Goal: Task Accomplishment & Management: Complete application form

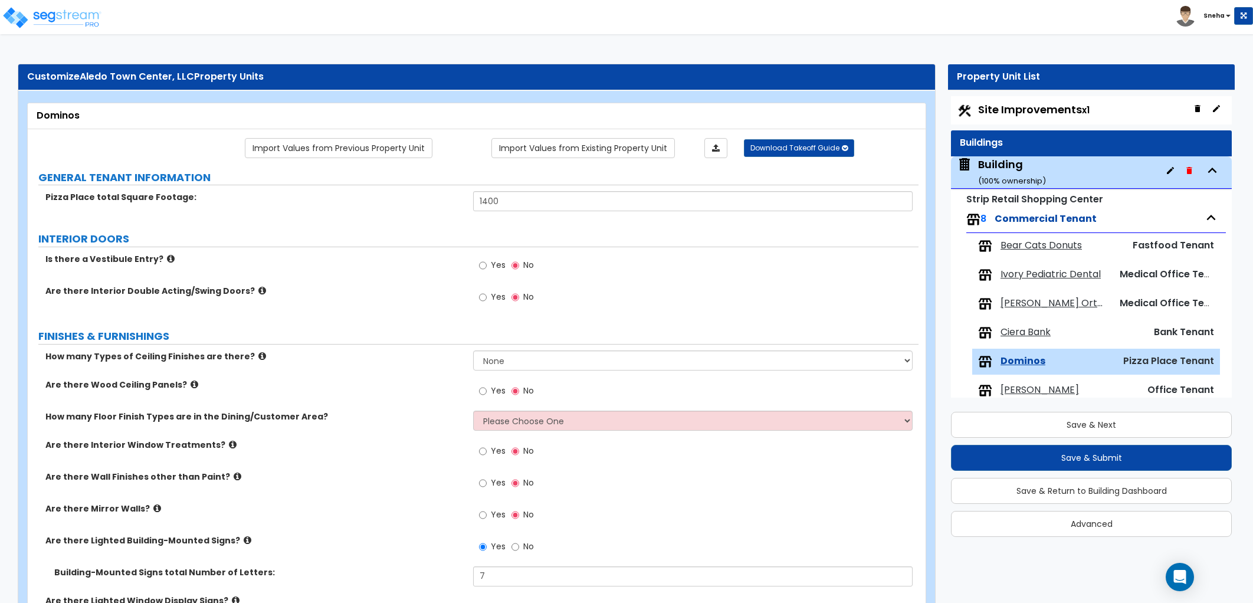
select select "1"
select select "2"
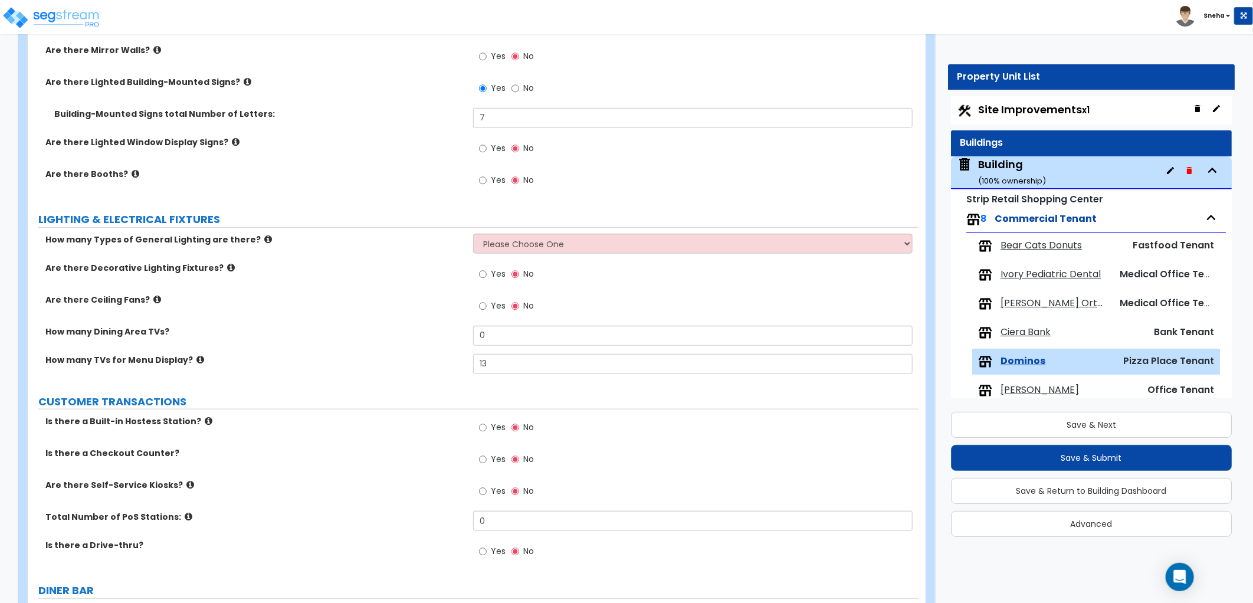
scroll to position [77, 0]
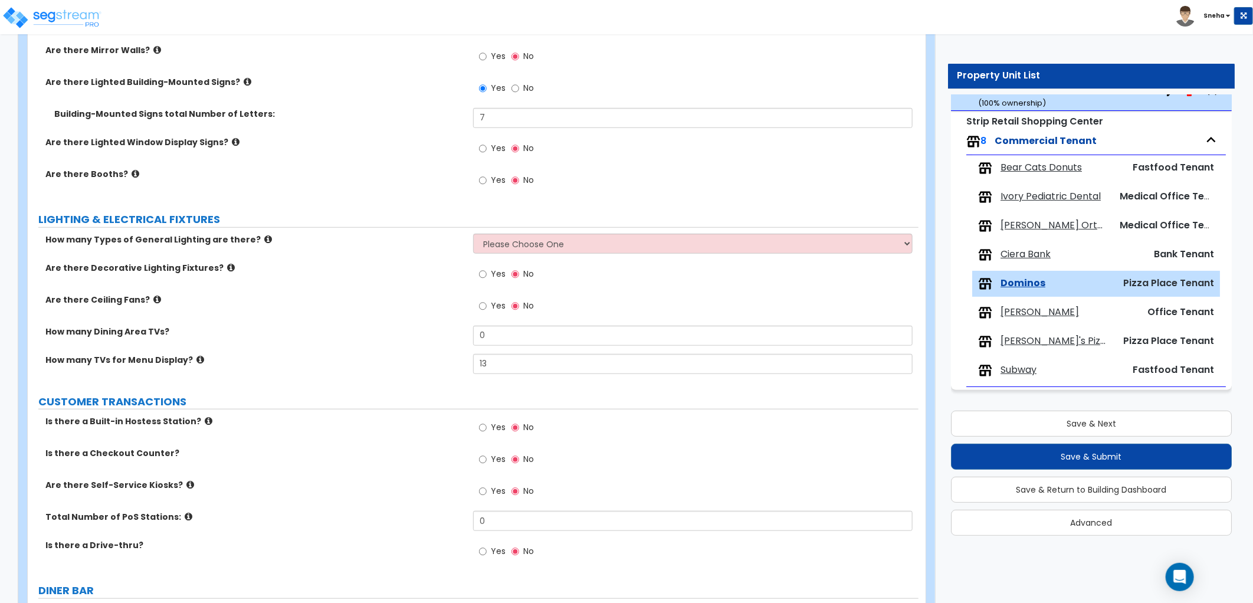
click at [351, 280] on div "Are there Decorative Lighting Fixtures? Yes No" at bounding box center [473, 278] width 891 height 32
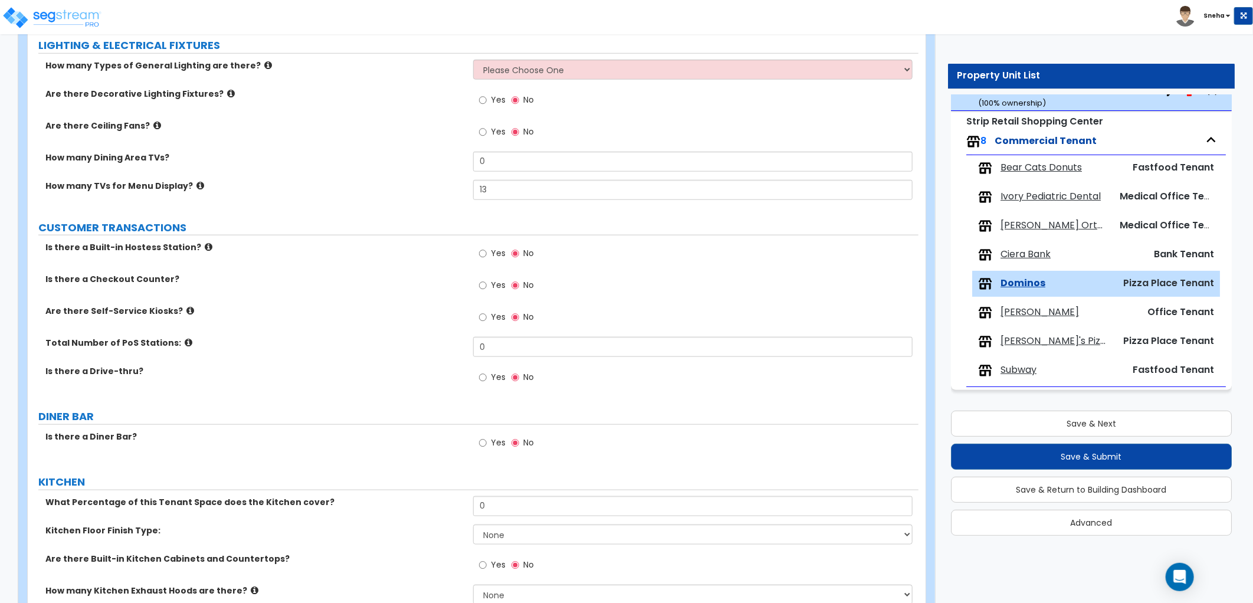
scroll to position [655, 0]
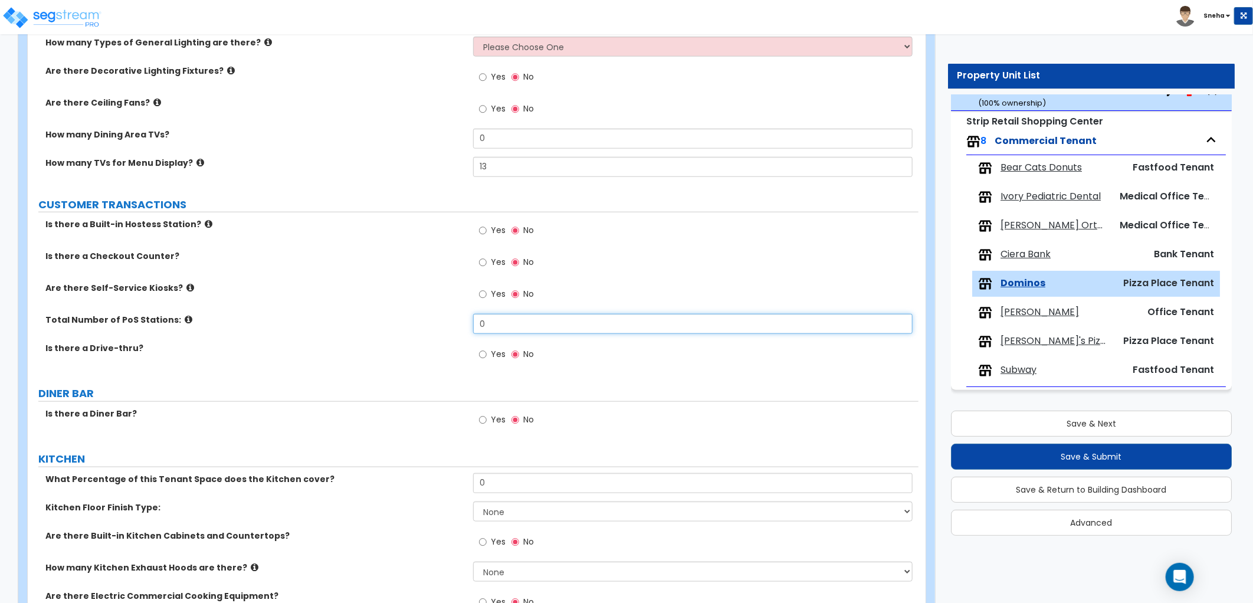
drag, startPoint x: 505, startPoint y: 327, endPoint x: 452, endPoint y: 325, distance: 53.1
click at [452, 325] on div "Total Number of PoS Stations: 0" at bounding box center [473, 328] width 891 height 28
type input "3"
click at [449, 325] on label "Total Number of PoS Stations:" at bounding box center [254, 320] width 419 height 12
click at [205, 226] on icon at bounding box center [209, 223] width 8 height 9
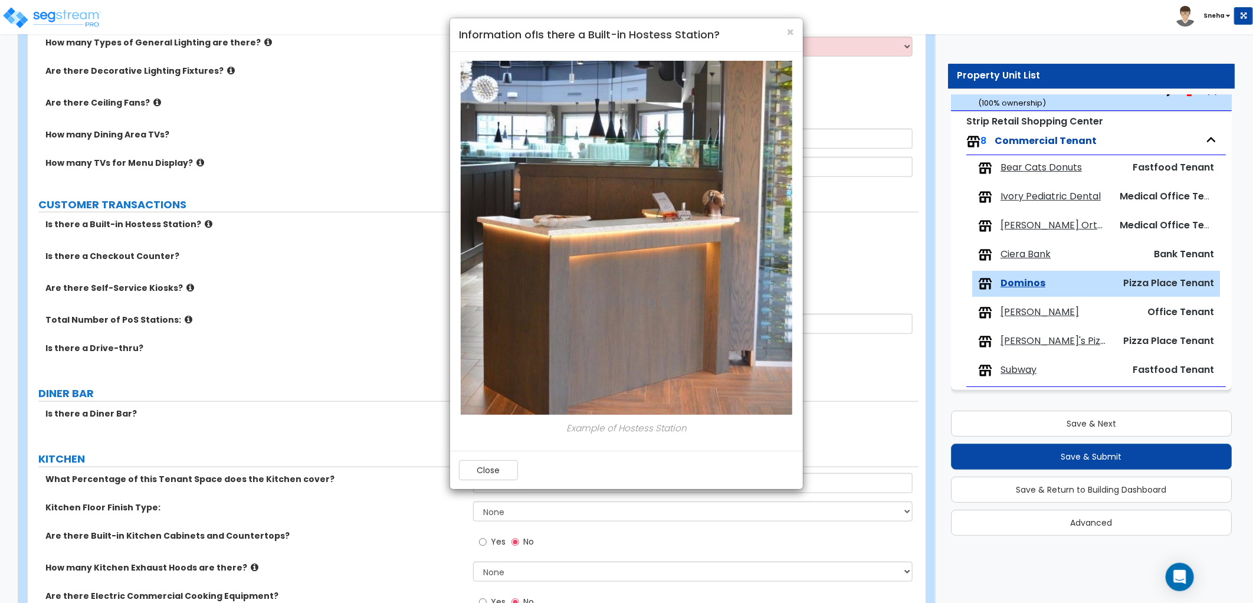
click at [197, 226] on div "× Information of Is there a Built-in Hostess Station? Example of Hostess Statio…" at bounding box center [626, 301] width 1253 height 603
click at [788, 33] on span "×" at bounding box center [790, 32] width 8 height 17
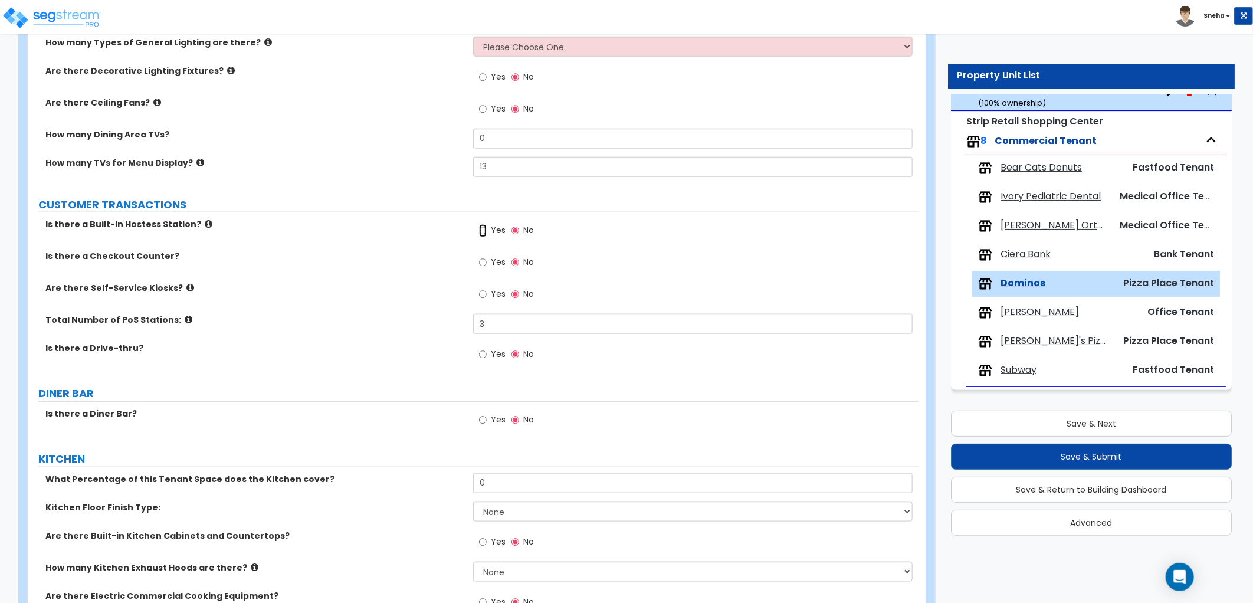
click at [484, 233] on input "Yes" at bounding box center [483, 230] width 8 height 13
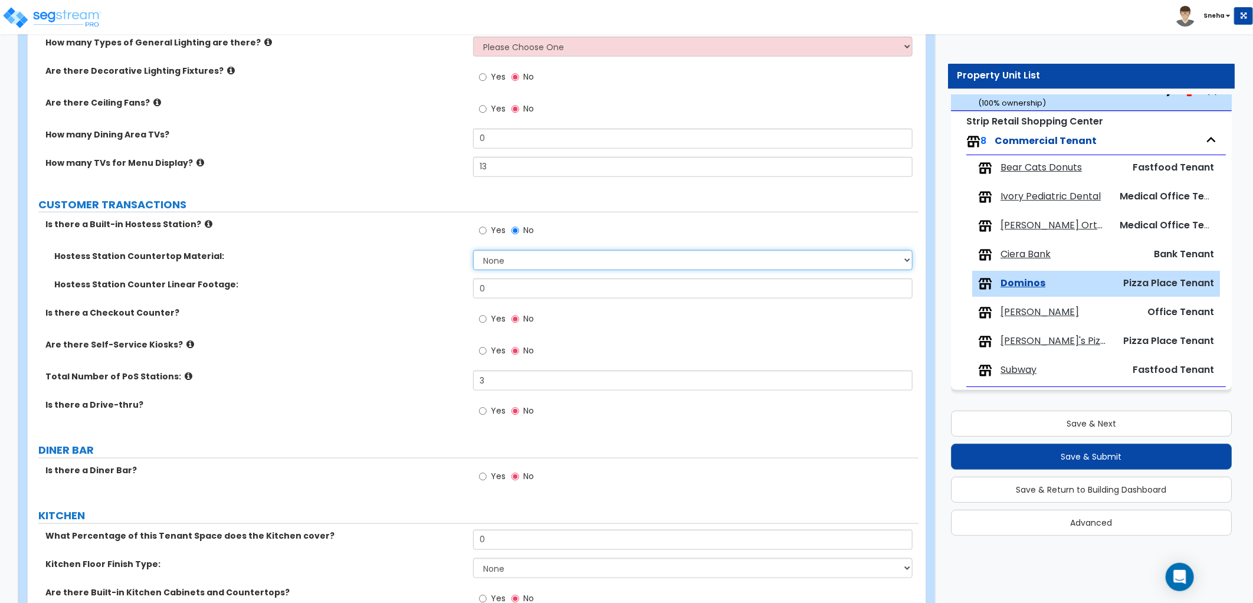
click at [505, 268] on select "None Plastic Laminate Solid Surface Stone Quartz Marble Tile Wood Stainless Ste…" at bounding box center [692, 260] width 439 height 20
select select "1"
click at [473, 250] on select "None Plastic Laminate Solid Surface Stone Quartz Marble Tile Wood Stainless Ste…" at bounding box center [692, 260] width 439 height 20
drag, startPoint x: 511, startPoint y: 286, endPoint x: 414, endPoint y: 290, distance: 97.4
click at [416, 290] on div "Hostess Station Counter Linear Footage: 0" at bounding box center [473, 292] width 891 height 28
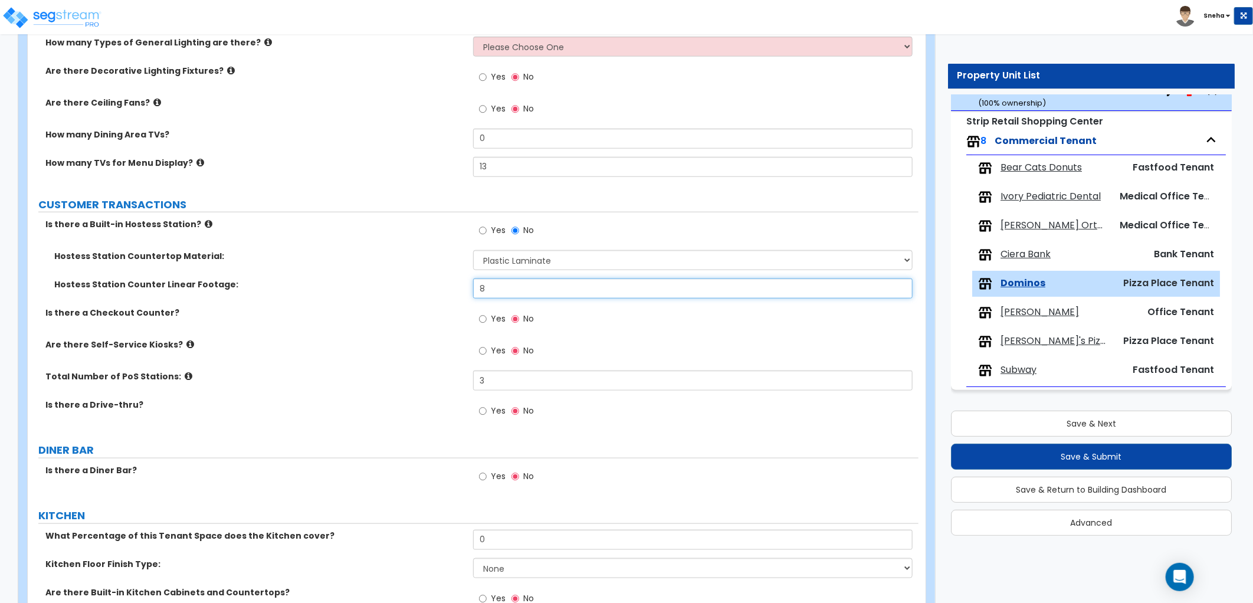
type input "8"
click at [414, 290] on label "Hostess Station Counter Linear Footage:" at bounding box center [259, 284] width 410 height 12
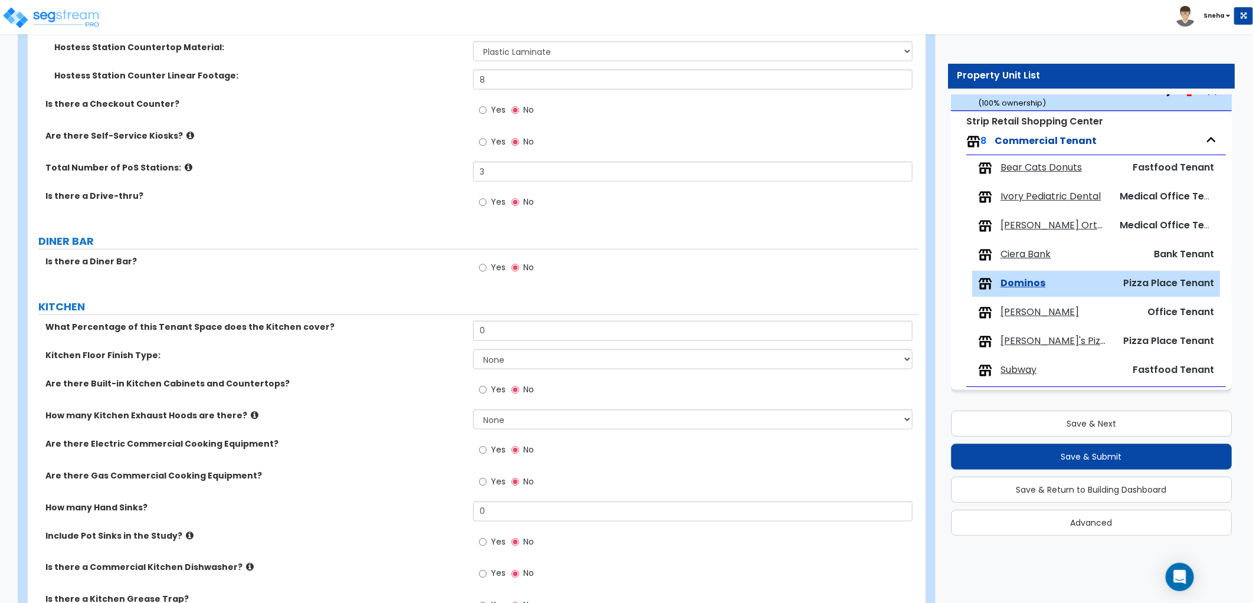
scroll to position [983, 0]
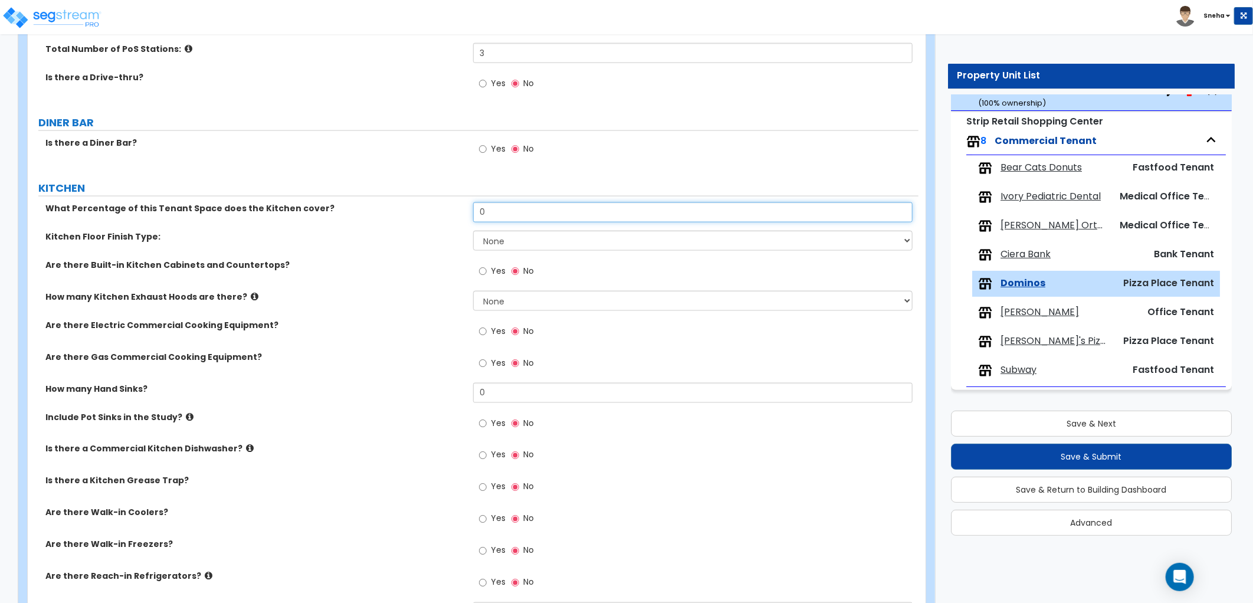
drag, startPoint x: 500, startPoint y: 211, endPoint x: 377, endPoint y: 217, distance: 122.2
click at [377, 217] on div "What Percentage of this Tenant Space does the Kitchen cover? 0" at bounding box center [473, 216] width 891 height 28
drag, startPoint x: 510, startPoint y: 211, endPoint x: 320, endPoint y: 262, distance: 196.7
click at [320, 262] on div "What Percentage of this Tenant Space does the Kitchen cover? 50 Kitchen Floor F…" at bounding box center [473, 458] width 873 height 513
type input "60"
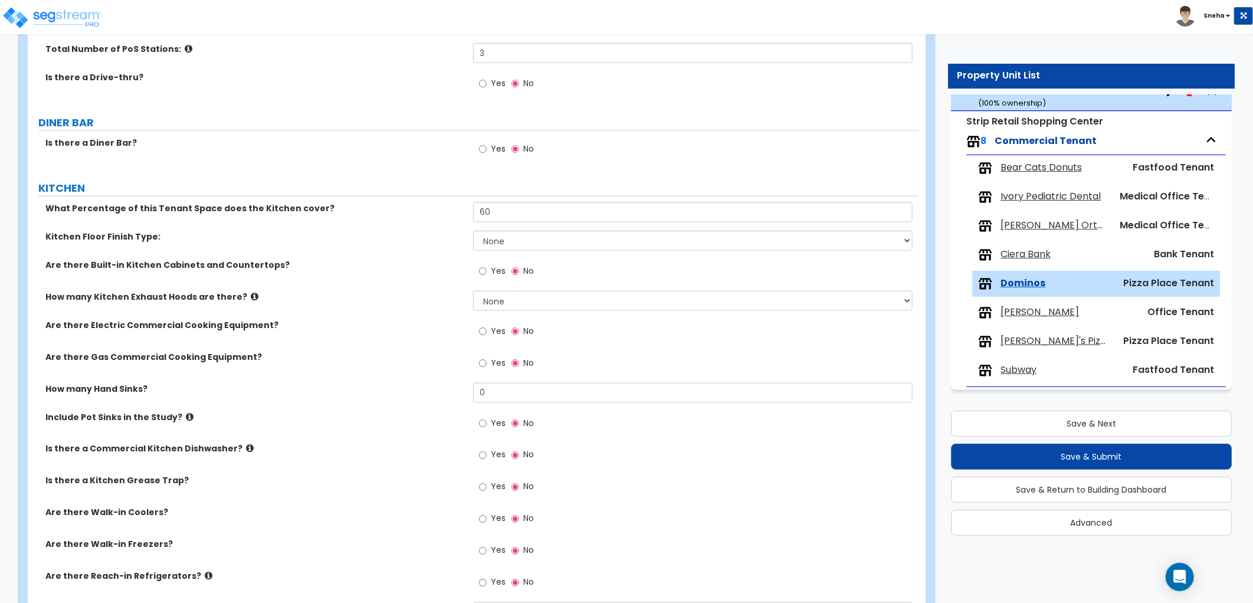
click at [320, 262] on label "Are there Built-in Kitchen Cabinets and Countertops?" at bounding box center [254, 265] width 419 height 12
click at [504, 238] on select "None Tile Flooring VCT Flooring Sheet Vinyl Flooring" at bounding box center [692, 241] width 439 height 20
select select "1"
click at [473, 231] on select "None Tile Flooring VCT Flooring Sheet Vinyl Flooring" at bounding box center [692, 241] width 439 height 20
click at [445, 252] on div "Kitchen Floor Finish Type: None Tile Flooring VCT Flooring Sheet Vinyl Flooring" at bounding box center [473, 245] width 891 height 28
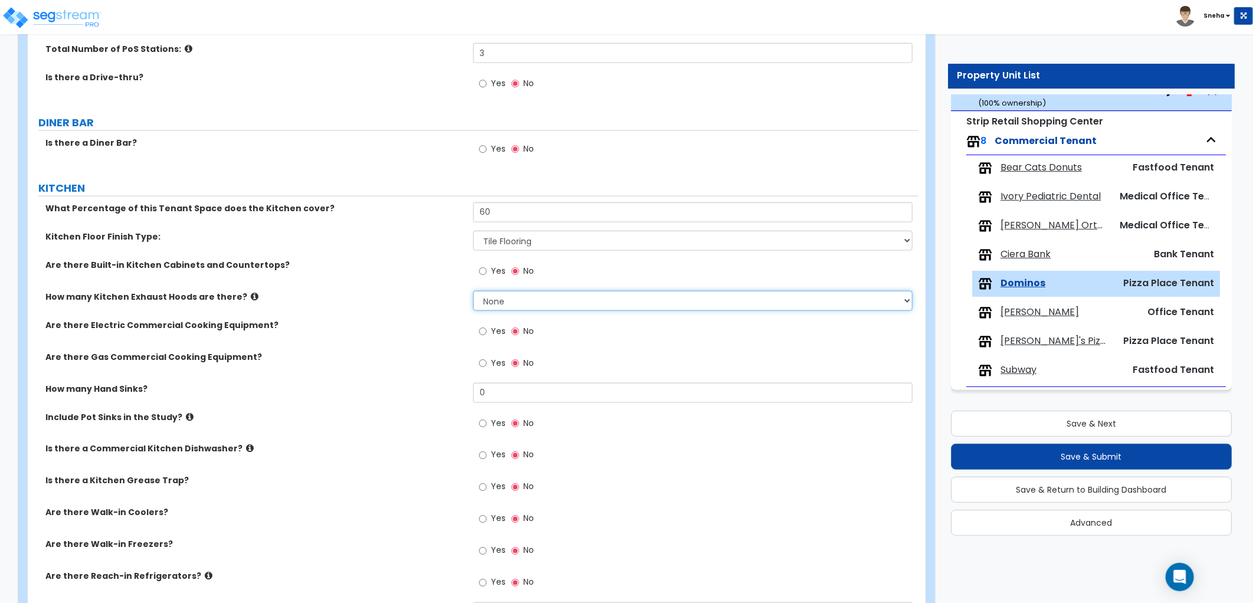
click at [502, 301] on select "None 1 2 3" at bounding box center [692, 301] width 439 height 20
select select "1"
click at [473, 291] on select "None 1 2 3" at bounding box center [692, 301] width 439 height 20
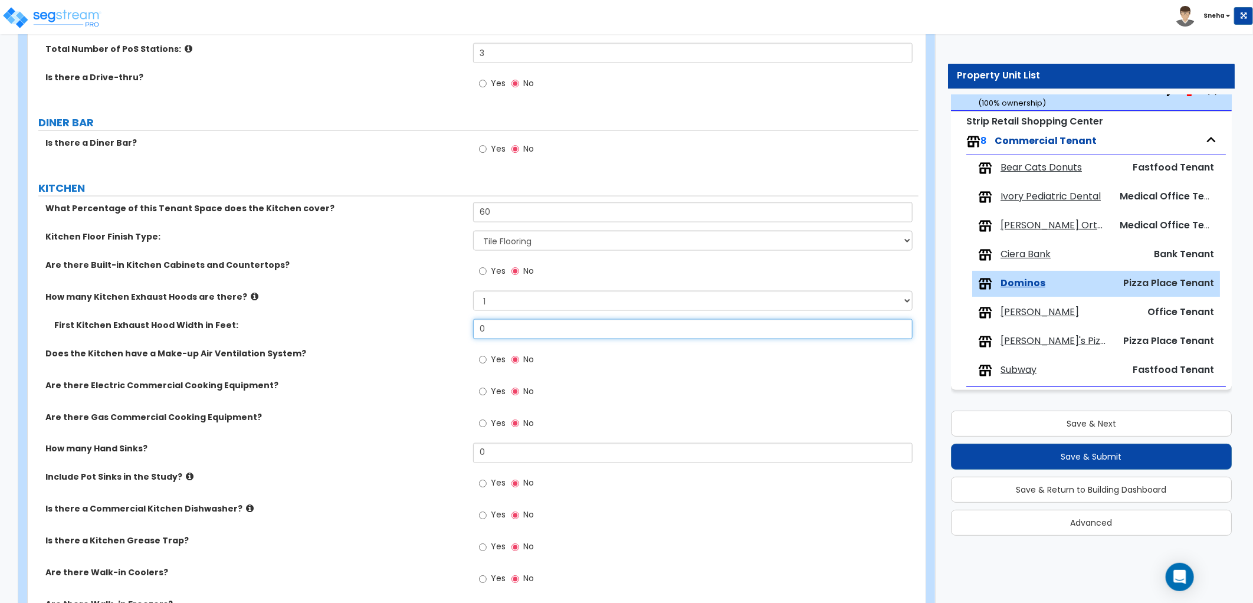
drag, startPoint x: 500, startPoint y: 329, endPoint x: 431, endPoint y: 331, distance: 69.7
click at [431, 331] on div "First Kitchen Exhaust Hood Width in Feet: 0" at bounding box center [473, 333] width 891 height 28
type input "6"
click at [422, 337] on div "First Kitchen Exhaust Hood Width in Feet: 6" at bounding box center [473, 333] width 891 height 28
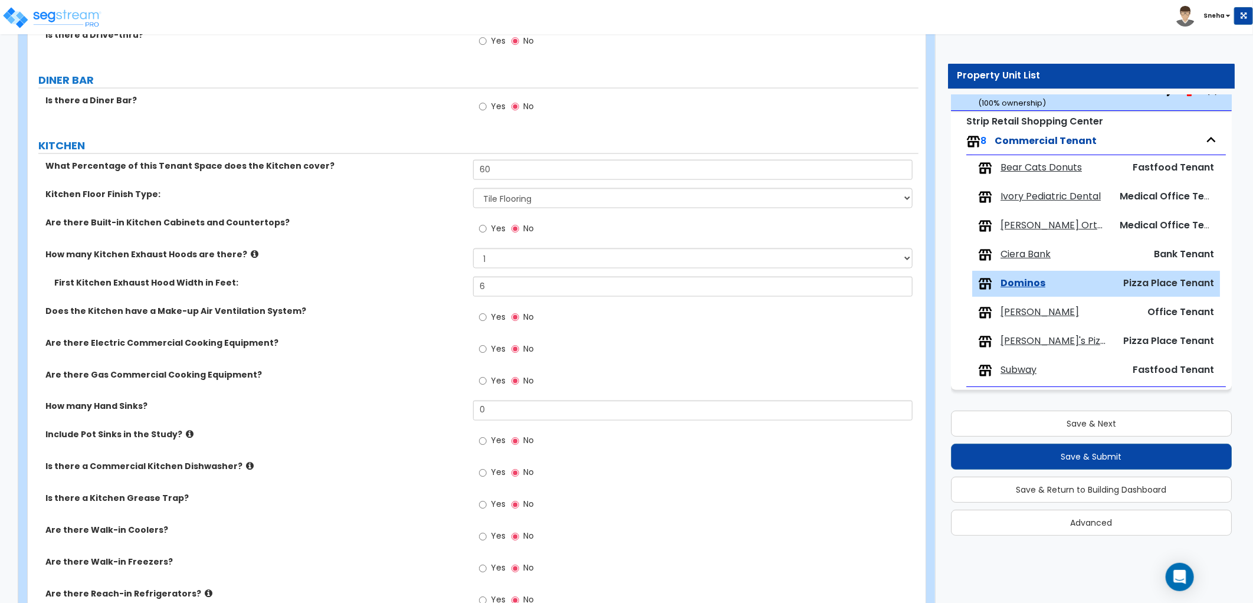
scroll to position [1048, 0]
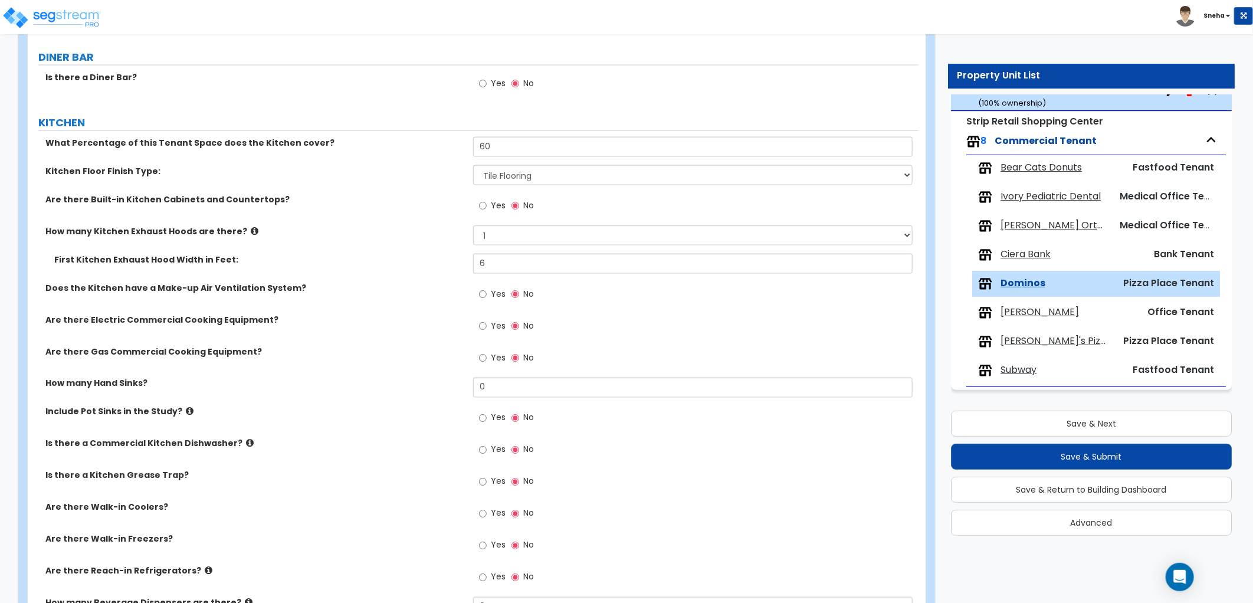
click at [494, 324] on span "Yes" at bounding box center [498, 326] width 15 height 12
click at [487, 324] on input "Yes" at bounding box center [483, 326] width 8 height 13
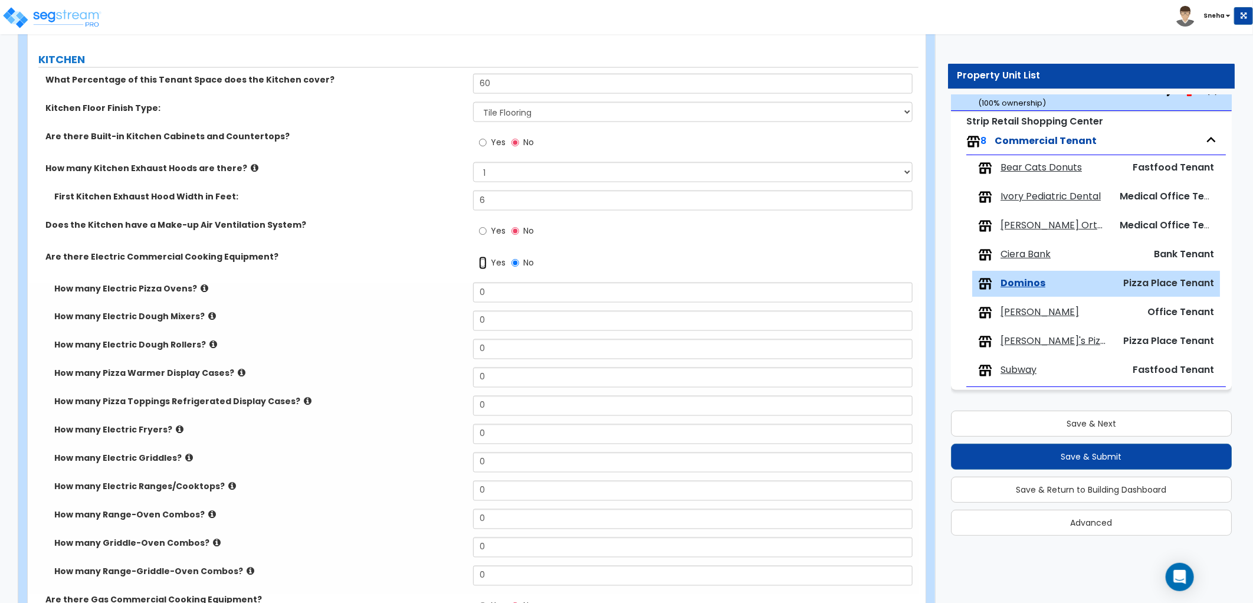
scroll to position [1180, 0]
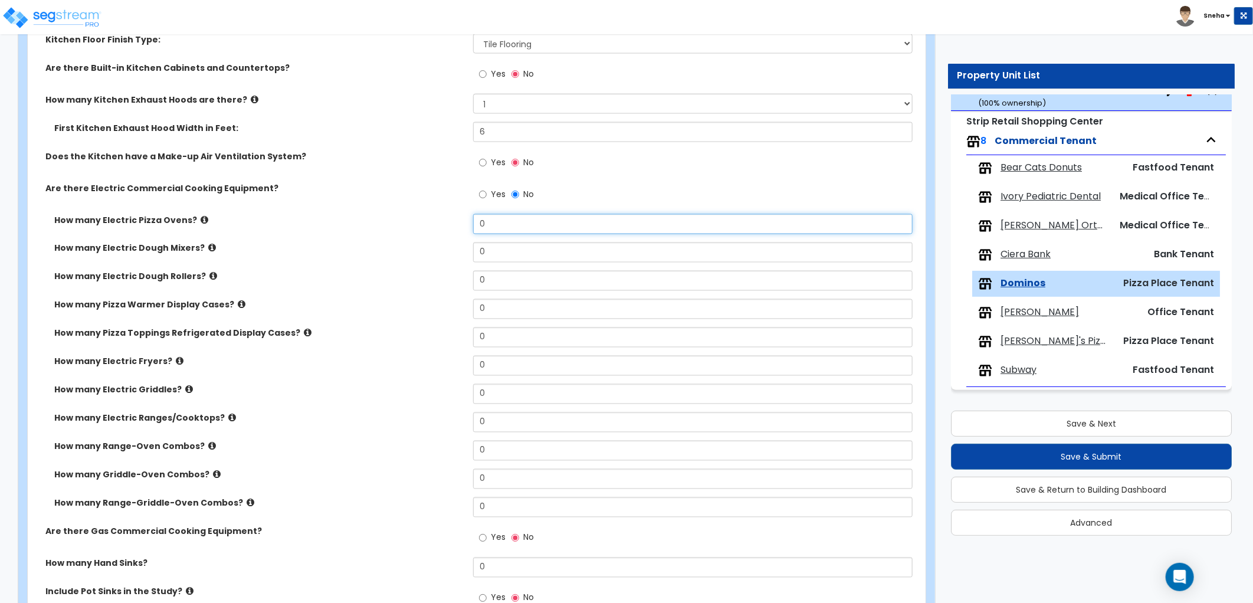
drag, startPoint x: 497, startPoint y: 226, endPoint x: 449, endPoint y: 231, distance: 48.0
click at [449, 231] on div "How many Electric Pizza Ovens? 0" at bounding box center [473, 228] width 891 height 28
type input "1"
drag, startPoint x: 496, startPoint y: 252, endPoint x: 413, endPoint y: 267, distance: 84.5
click at [413, 267] on div "How many Electric Dough Mixers? 0" at bounding box center [473, 256] width 891 height 28
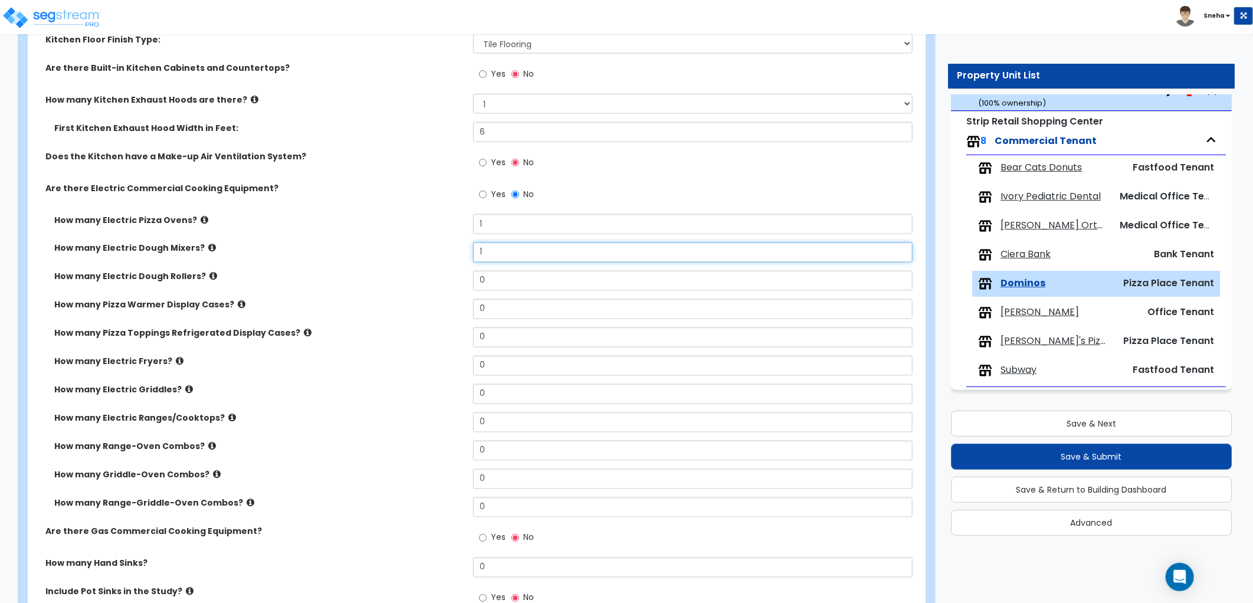
type input "1"
click at [198, 274] on label "How many Electric Dough Rollers?" at bounding box center [259, 277] width 410 height 12
click at [209, 274] on icon at bounding box center [213, 276] width 8 height 9
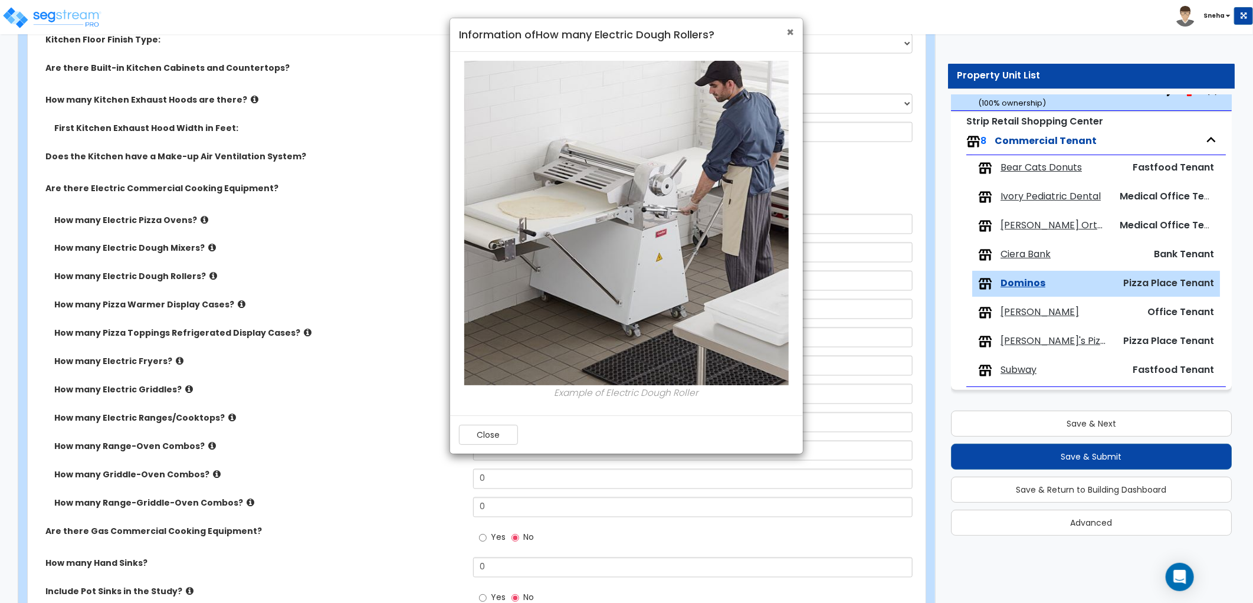
click at [792, 37] on span "×" at bounding box center [790, 32] width 8 height 17
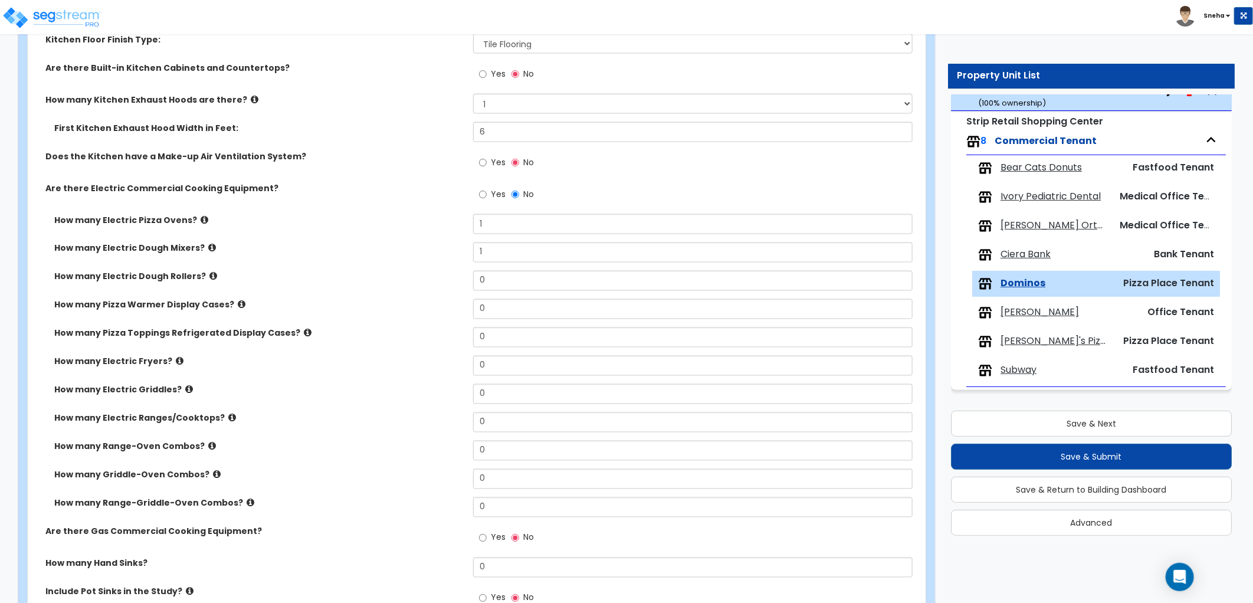
click at [238, 303] on icon at bounding box center [242, 304] width 8 height 9
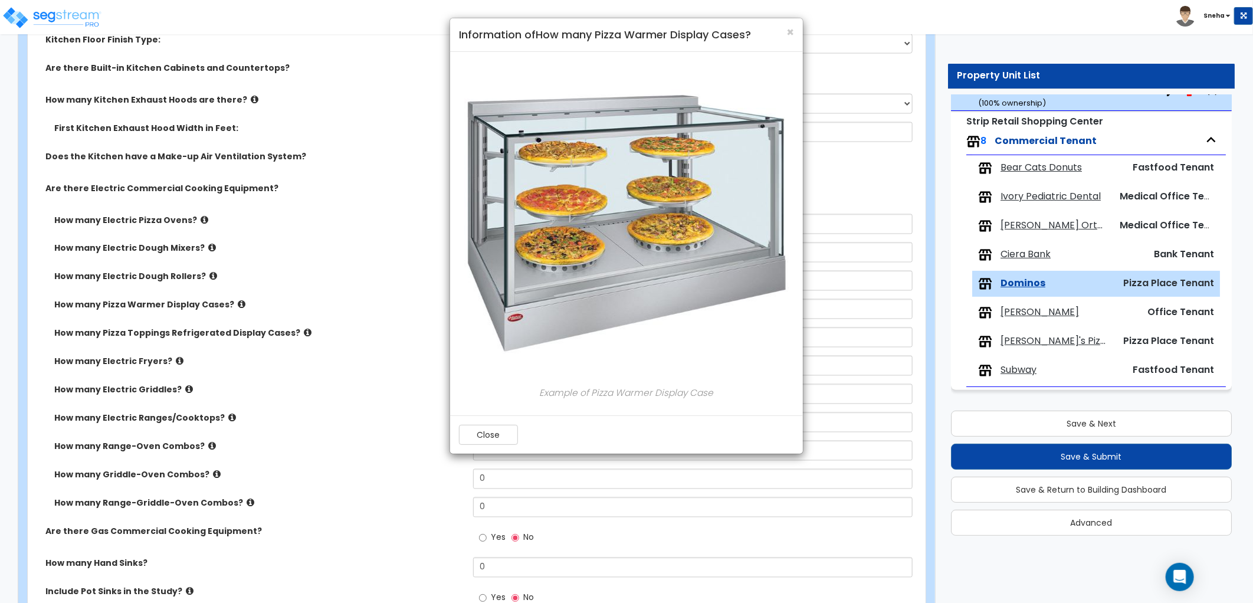
click at [254, 291] on div "× Information of How many Pizza Warmer Display Cases? Example of Pizza Warmer D…" at bounding box center [626, 301] width 1253 height 603
click at [788, 31] on span "×" at bounding box center [790, 32] width 8 height 17
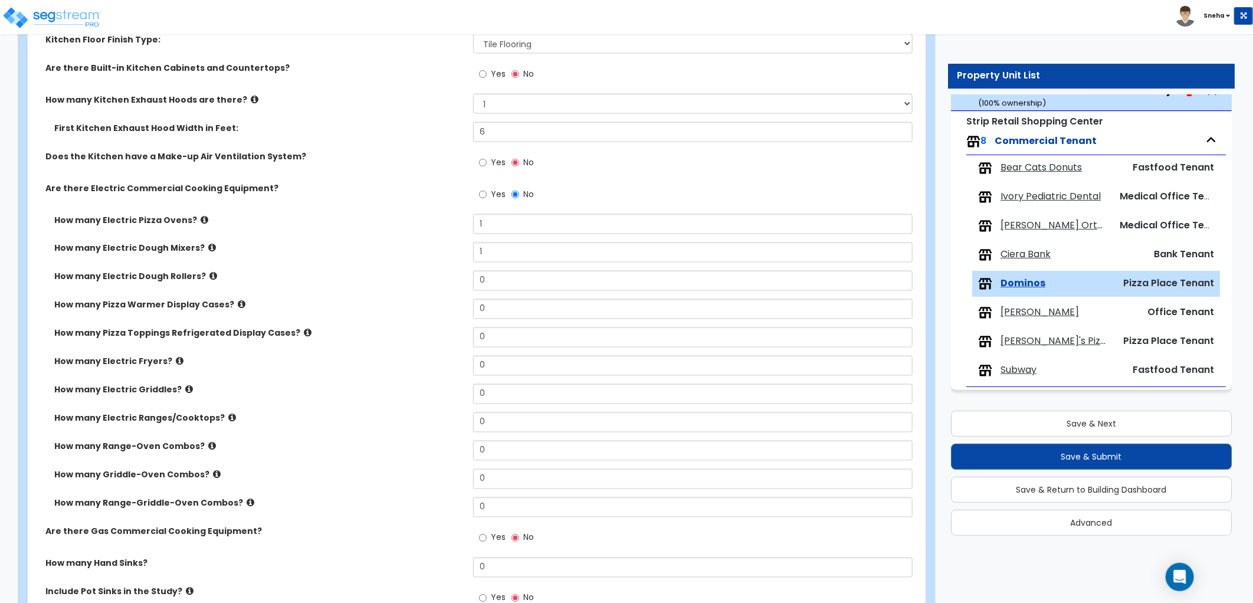
click at [304, 330] on icon at bounding box center [308, 333] width 8 height 9
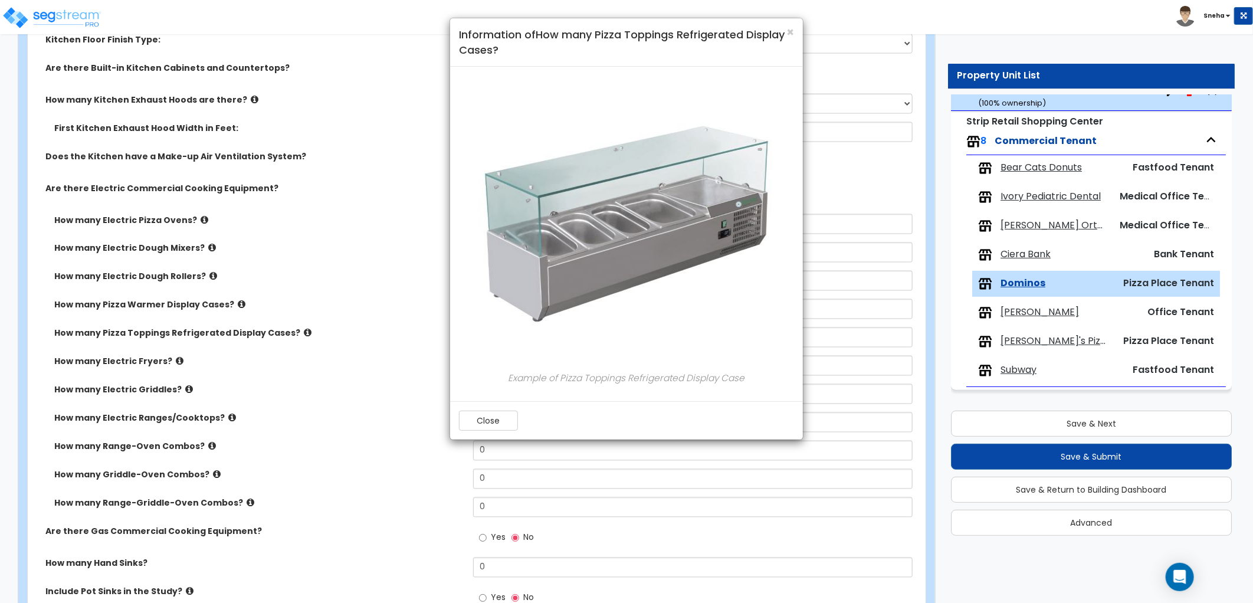
click at [295, 330] on div "× Information of How many Pizza Toppings Refrigerated Display Cases? Example of…" at bounding box center [626, 301] width 1253 height 603
click at [786, 34] on span "×" at bounding box center [790, 32] width 8 height 17
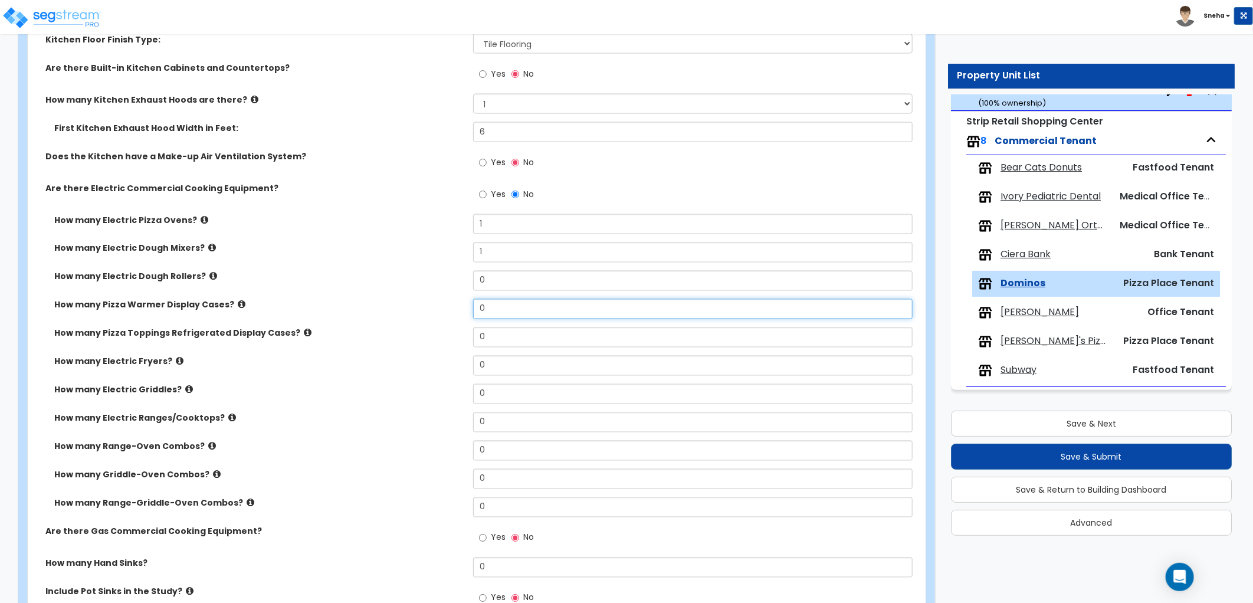
drag, startPoint x: 491, startPoint y: 307, endPoint x: 422, endPoint y: 328, distance: 72.2
click at [422, 328] on div "How many Electric Pizza Ovens? 1 How many Electric Dough Mixers? 1 How many Ele…" at bounding box center [473, 369] width 873 height 311
type input "1"
type input "2"
click at [445, 339] on div "How many Pizza Toppings Refrigerated Display Cases? 0" at bounding box center [473, 341] width 891 height 28
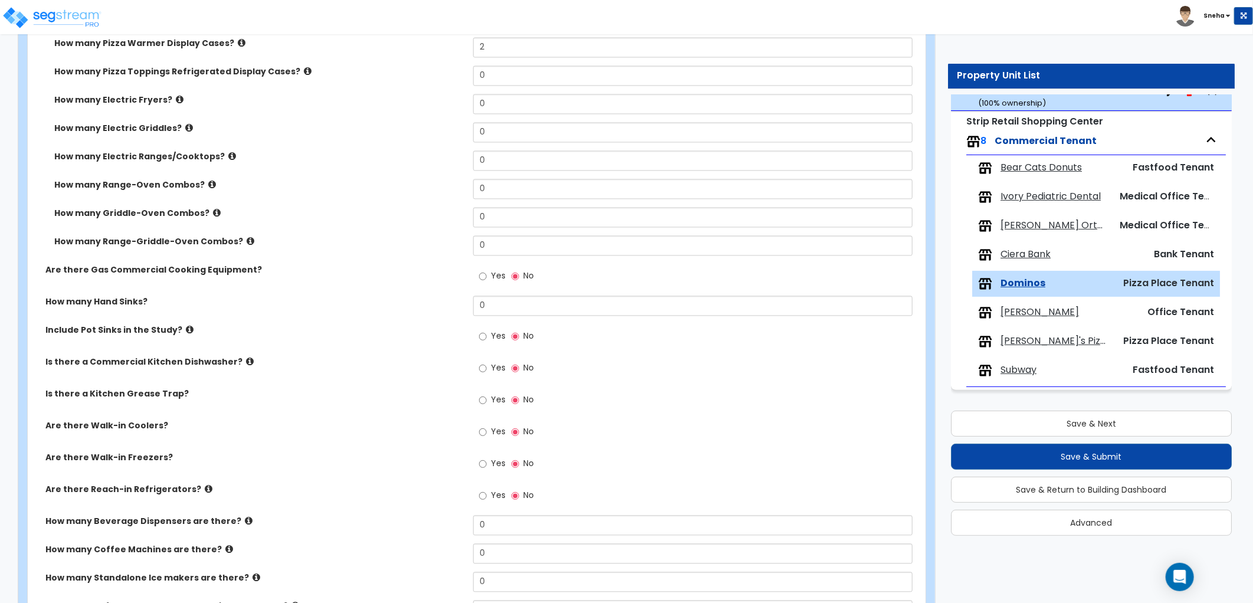
scroll to position [1507, 0]
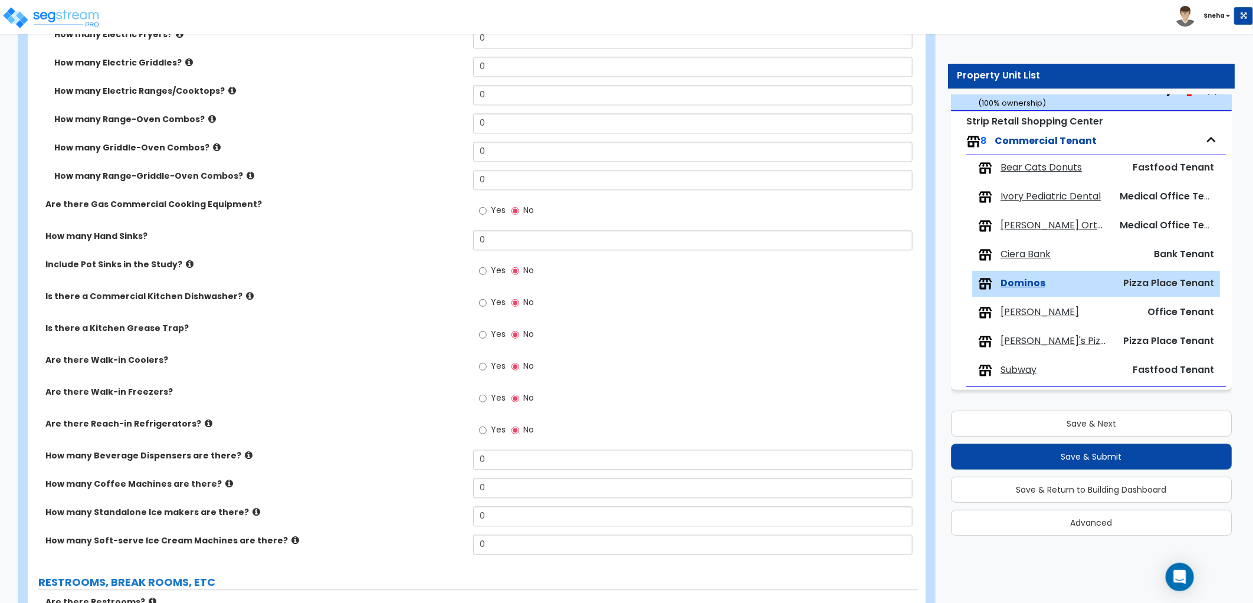
click at [487, 429] on label "Yes" at bounding box center [492, 431] width 27 height 20
click at [487, 429] on input "Yes" at bounding box center [483, 430] width 8 height 13
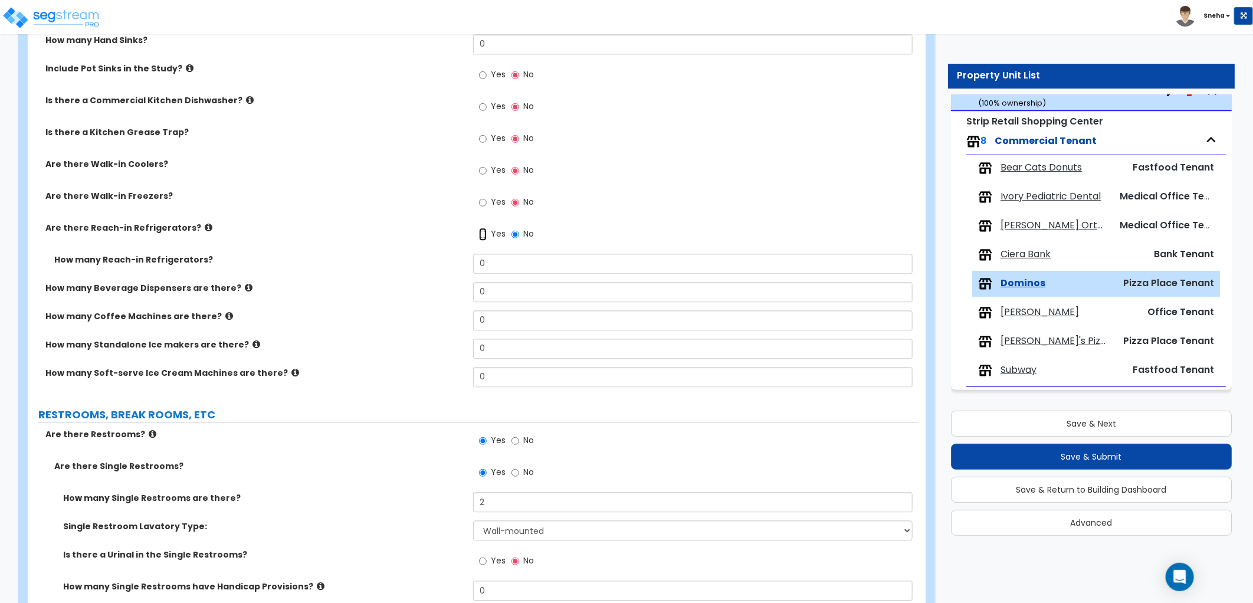
scroll to position [1703, 0]
drag, startPoint x: 417, startPoint y: 276, endPoint x: 407, endPoint y: 277, distance: 10.1
click at [407, 277] on div "How many Reach-in Refrigerators? 0" at bounding box center [473, 267] width 891 height 28
type input "1"
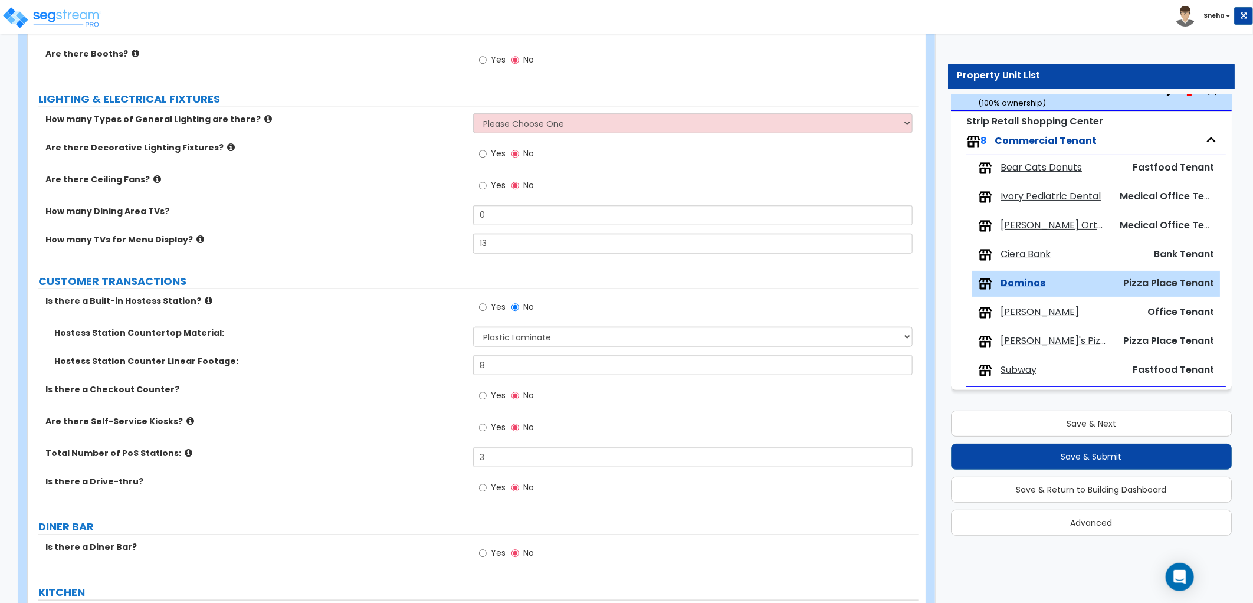
scroll to position [458, 0]
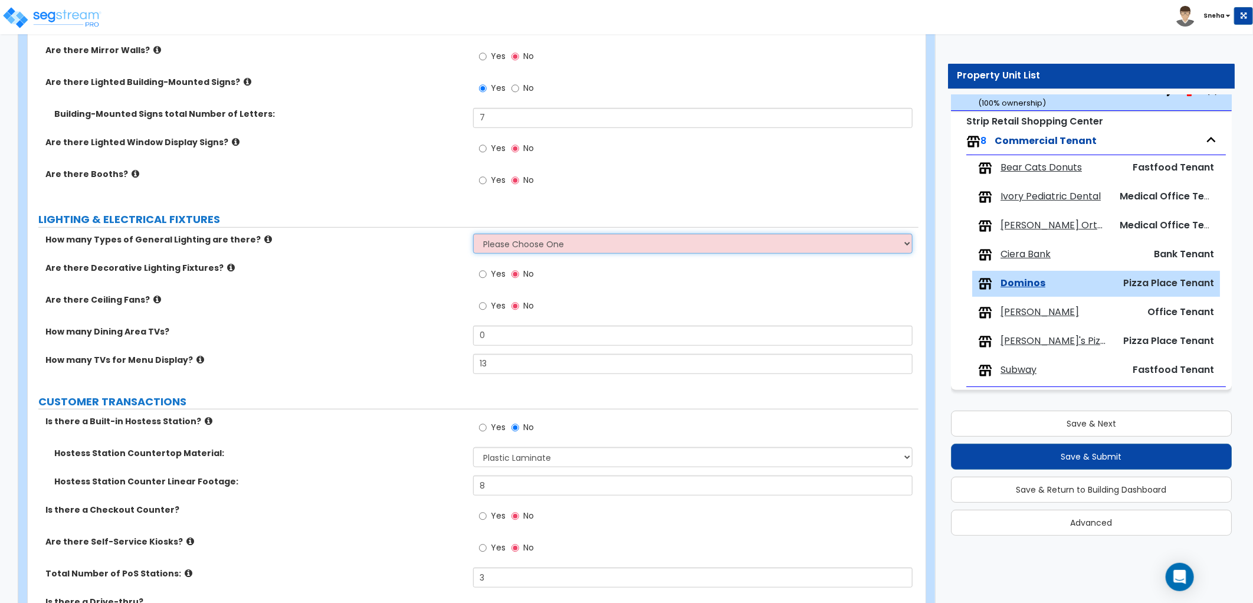
click at [546, 240] on select "Please Choose One 1 2 3" at bounding box center [692, 244] width 439 height 20
select select "1"
click at [473, 234] on select "Please Choose One 1 2 3" at bounding box center [692, 244] width 439 height 20
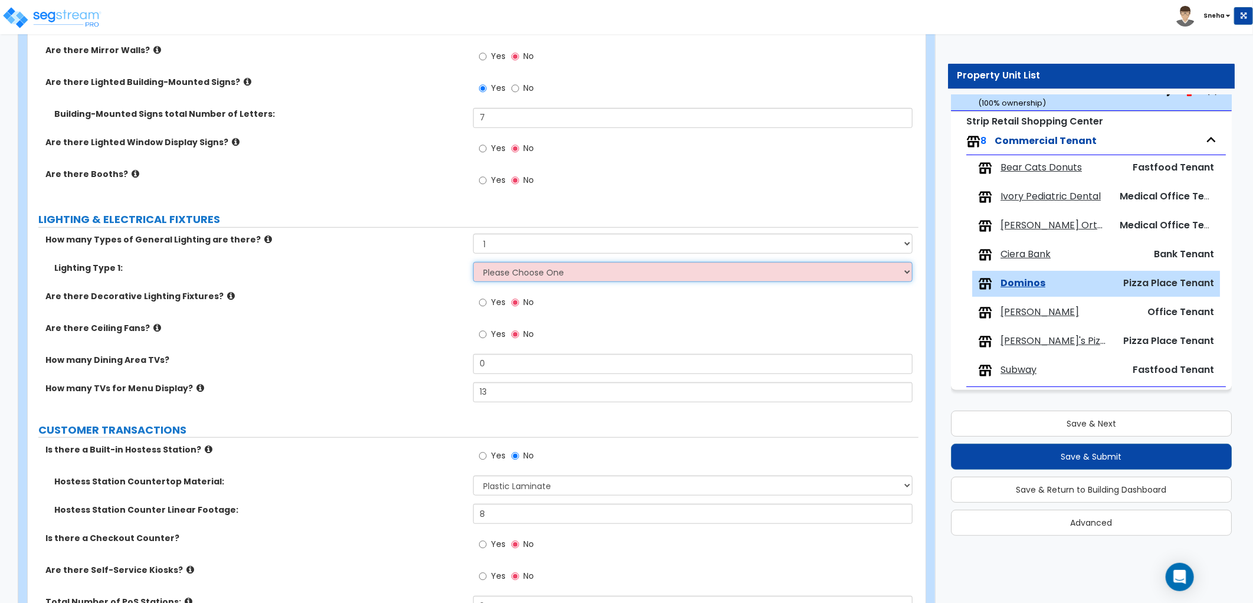
click at [510, 273] on select "Please Choose One LED Surface-Mounted LED Recessed Fluorescent Surface-Mounted …" at bounding box center [692, 272] width 439 height 20
select select "2"
click at [473, 262] on select "Please Choose One LED Surface-Mounted LED Recessed Fluorescent Surface-Mounted …" at bounding box center [692, 272] width 439 height 20
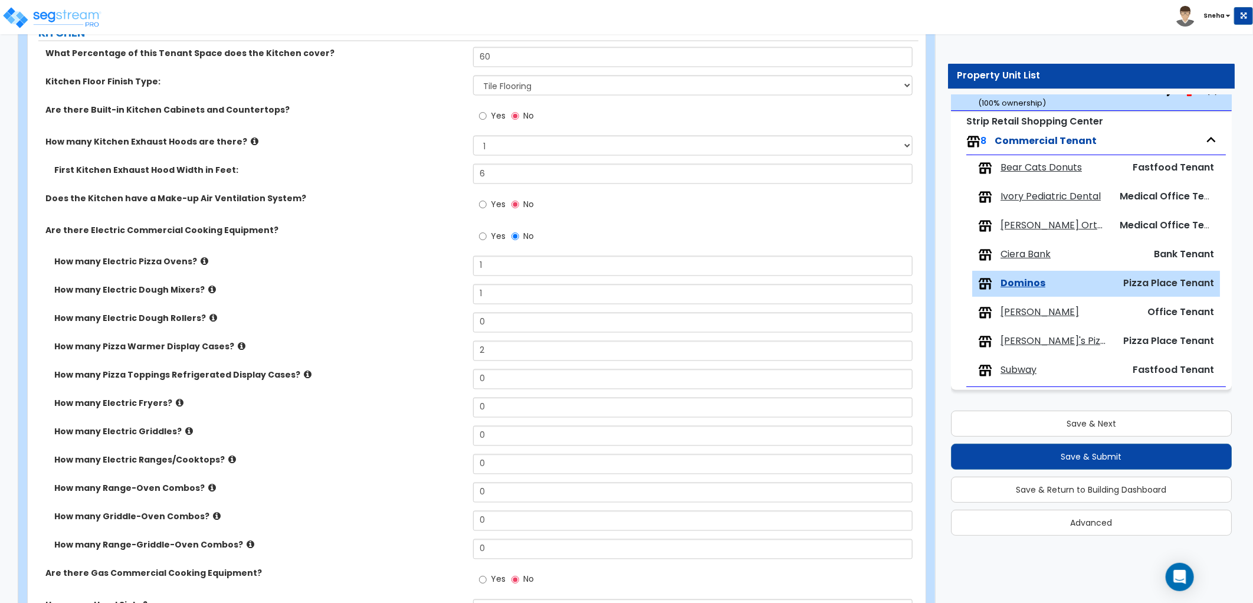
scroll to position [1180, 0]
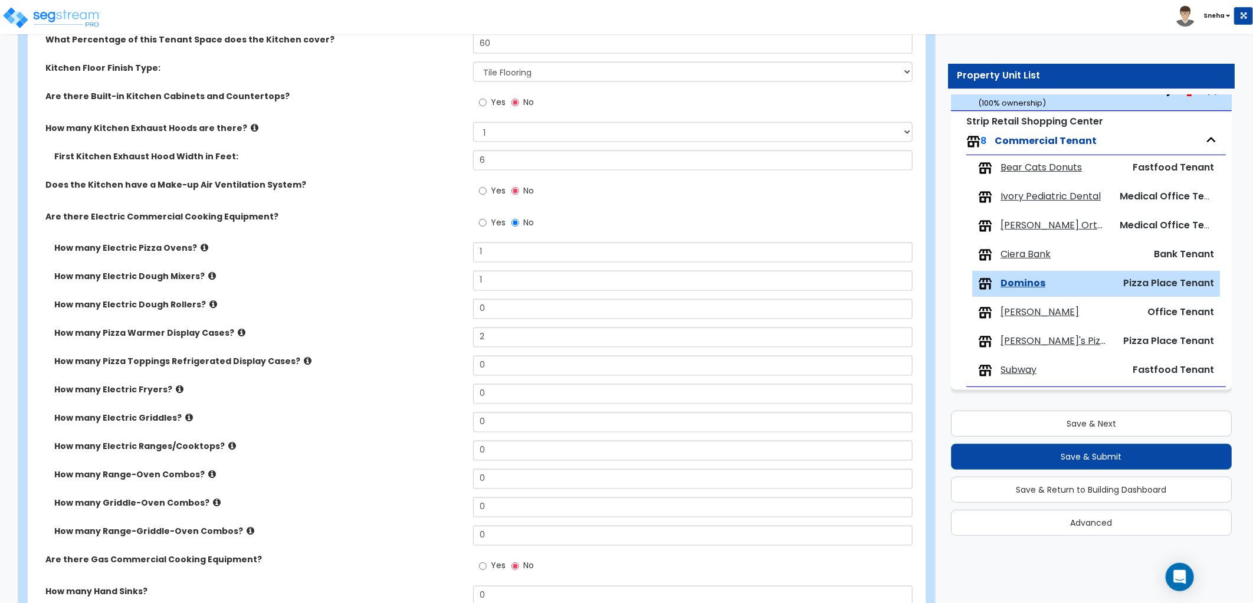
click at [208, 275] on icon at bounding box center [212, 276] width 8 height 9
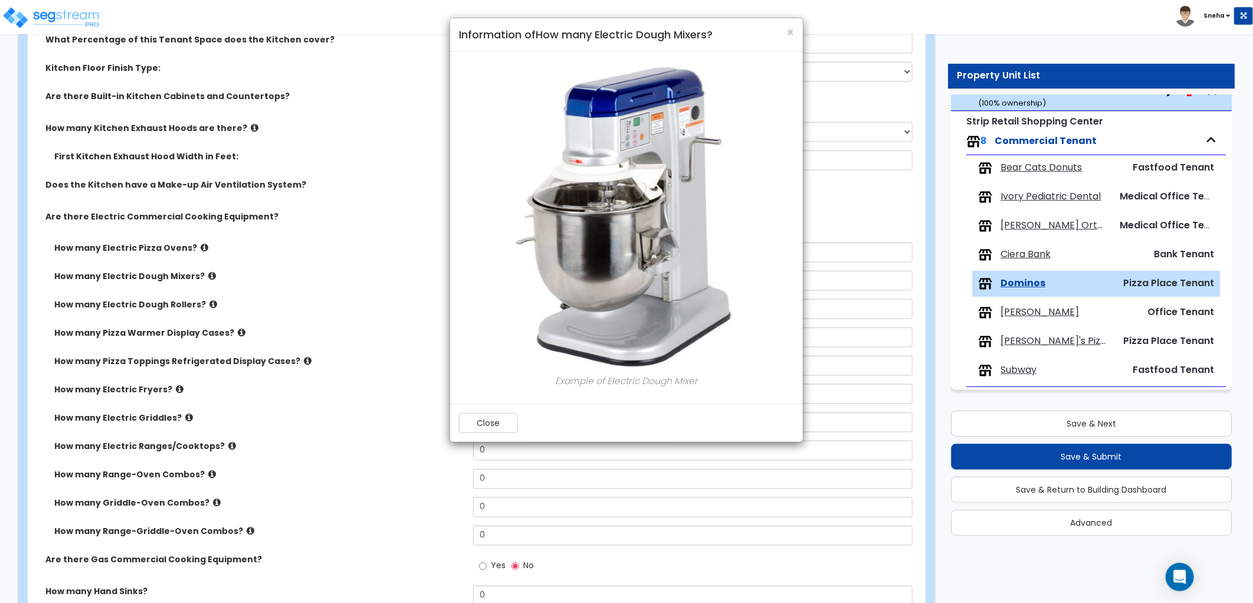
click at [205, 275] on div "× Information of How many Electric Dough Mixers? Example of Electric Dough Mixe…" at bounding box center [626, 301] width 1253 height 603
click at [790, 37] on span "×" at bounding box center [790, 32] width 8 height 17
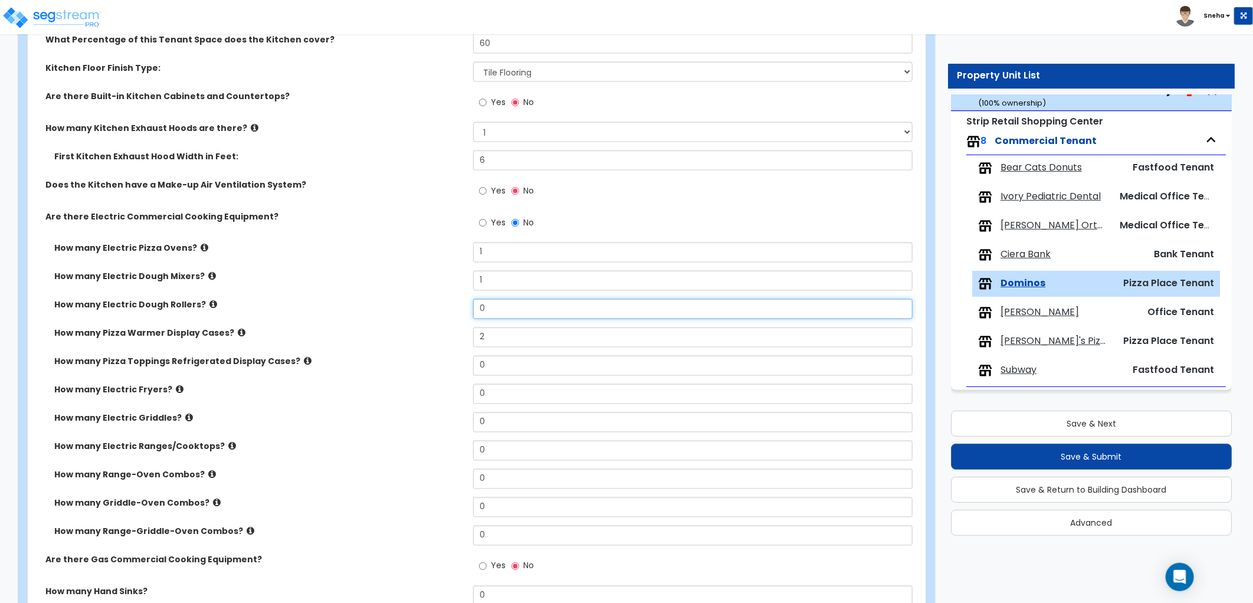
drag, startPoint x: 493, startPoint y: 307, endPoint x: 413, endPoint y: 329, distance: 82.4
click at [413, 329] on div "How many Electric Pizza Ovens? 1 How many Electric Dough Mixers? 1 How many Ele…" at bounding box center [473, 397] width 873 height 311
type input "1"
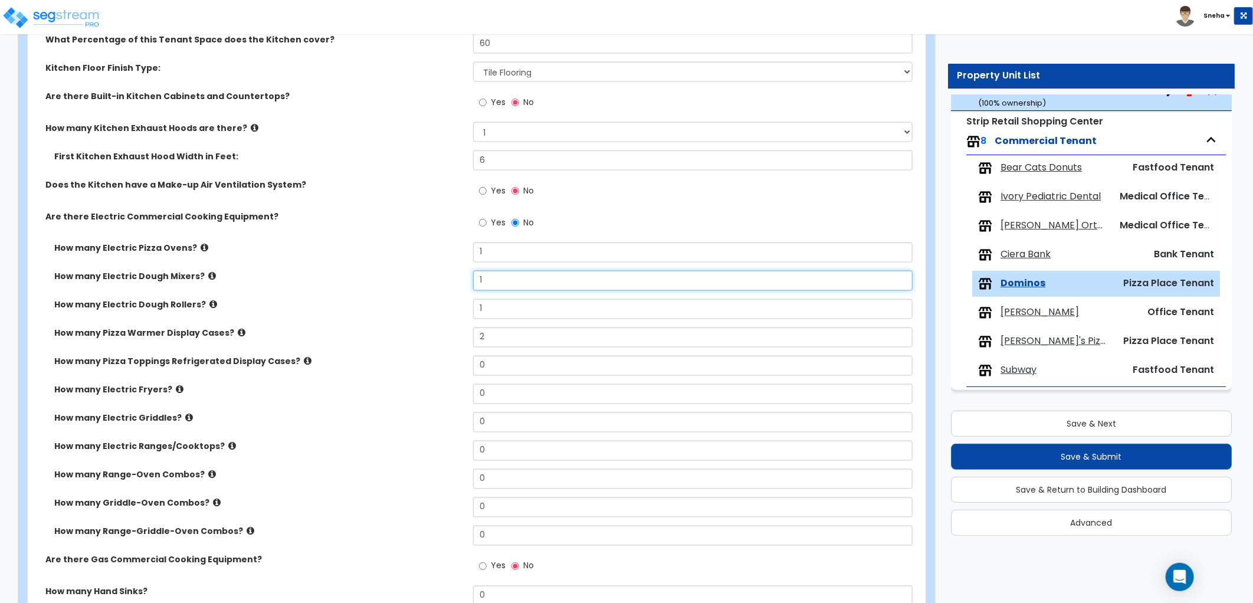
drag, startPoint x: 505, startPoint y: 275, endPoint x: 450, endPoint y: 290, distance: 57.4
click at [450, 290] on div "How many Electric Dough Mixers? 1" at bounding box center [473, 285] width 891 height 28
type input "0"
click at [403, 299] on label "How many Electric Dough Rollers?" at bounding box center [259, 305] width 410 height 12
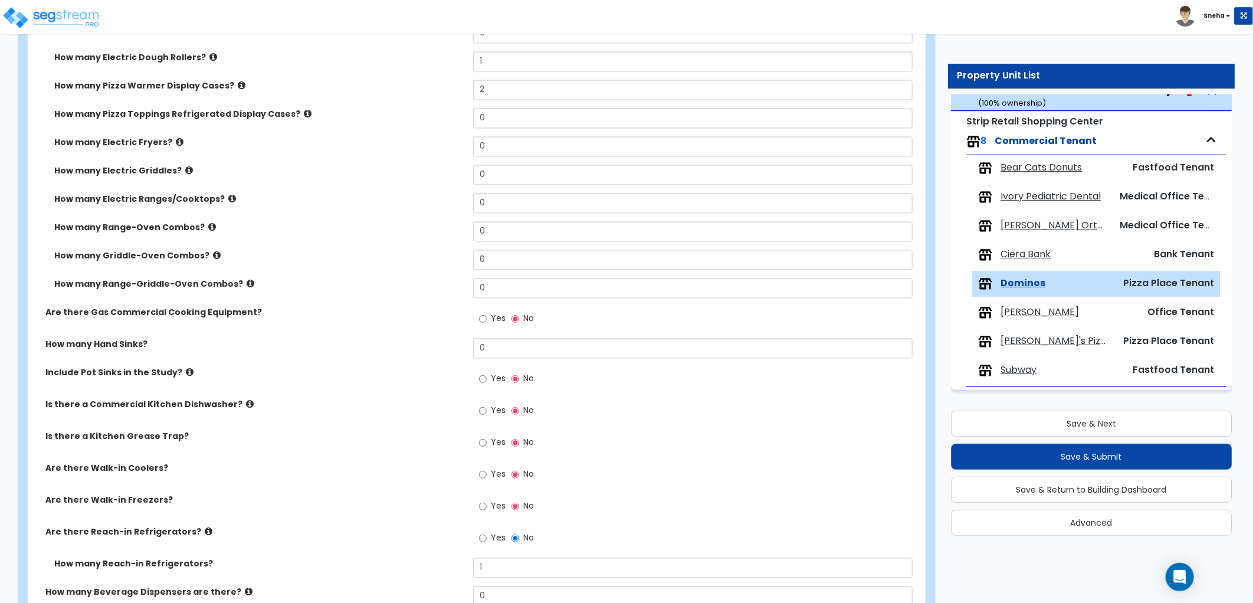
scroll to position [1507, 0]
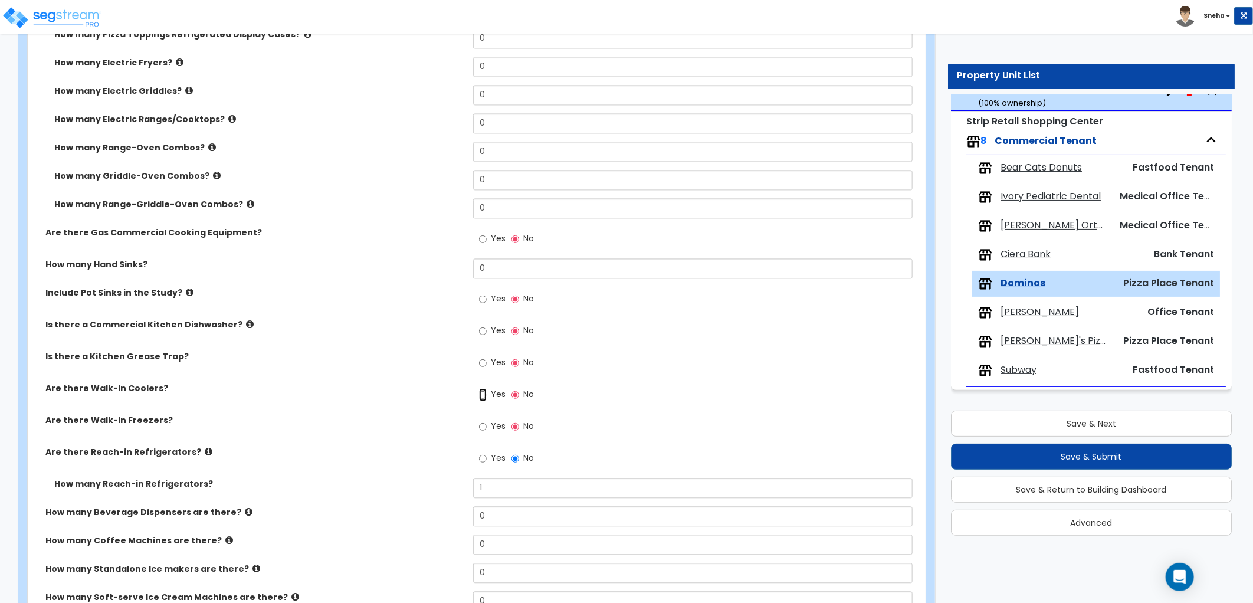
click at [484, 393] on input "Yes" at bounding box center [483, 394] width 8 height 13
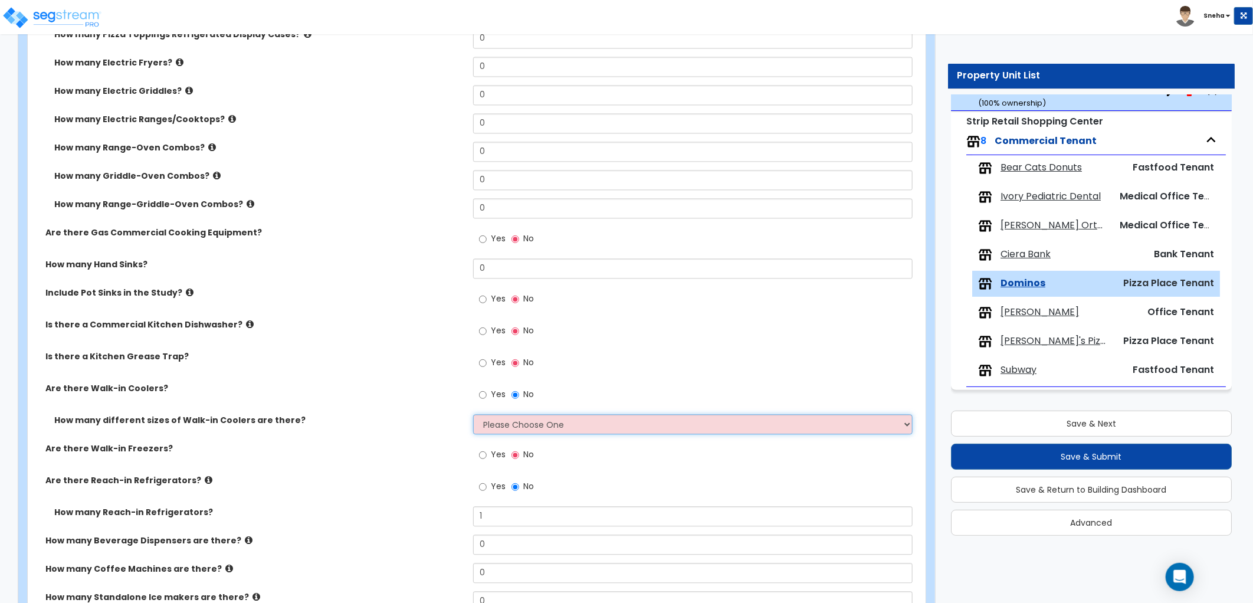
click at [512, 425] on select "Please Choose One 1 2 3 4" at bounding box center [692, 424] width 439 height 20
select select "1"
click at [473, 414] on select "Please Choose One 1 2 3 4" at bounding box center [692, 424] width 439 height 20
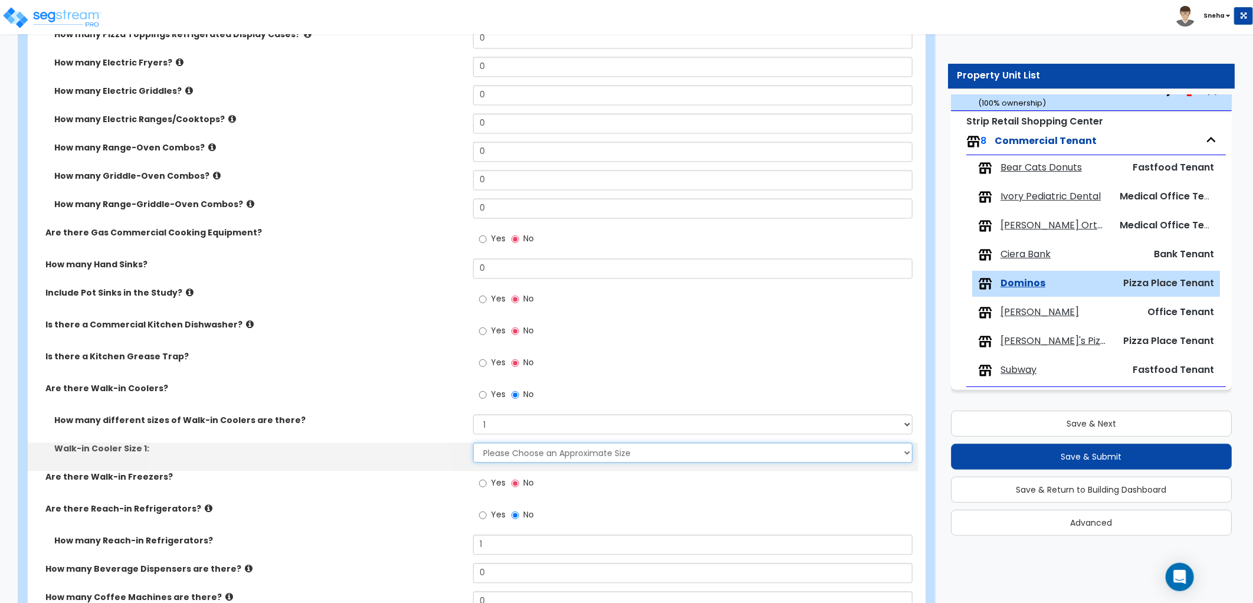
click at [501, 444] on select "Please Choose an Approximate Size 6' x 6' 10' x 6' 12' x 14' 12' x 20' I want t…" at bounding box center [692, 452] width 439 height 20
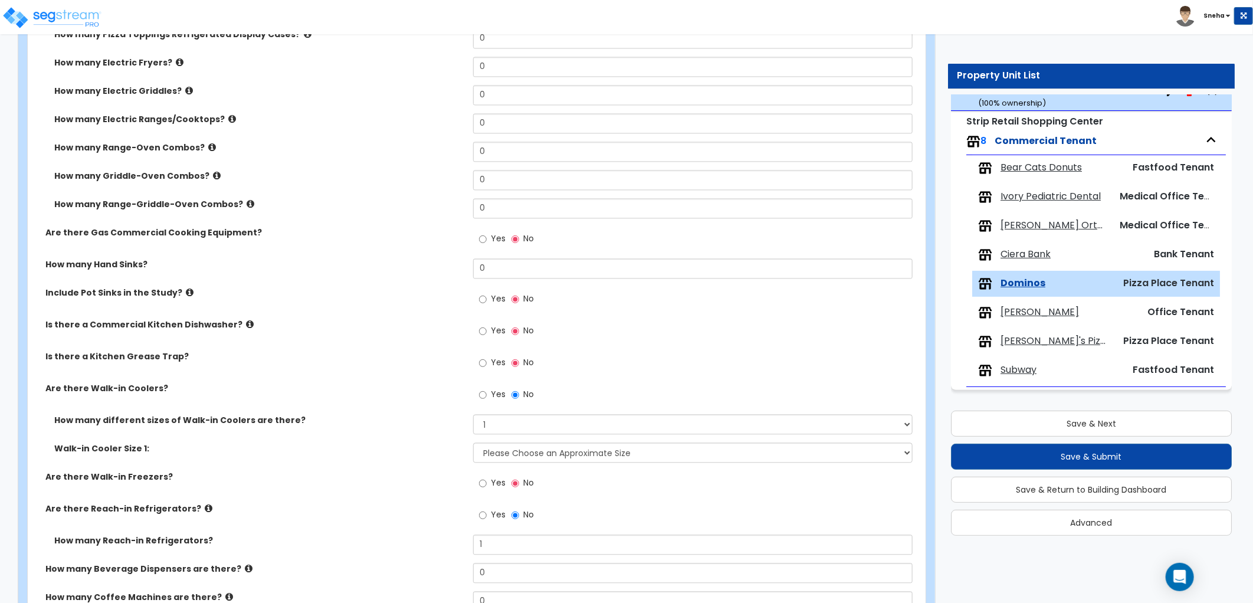
click at [429, 444] on label "Walk-in Cooler Size 1:" at bounding box center [259, 448] width 410 height 12
click at [511, 397] on input "No" at bounding box center [515, 394] width 8 height 13
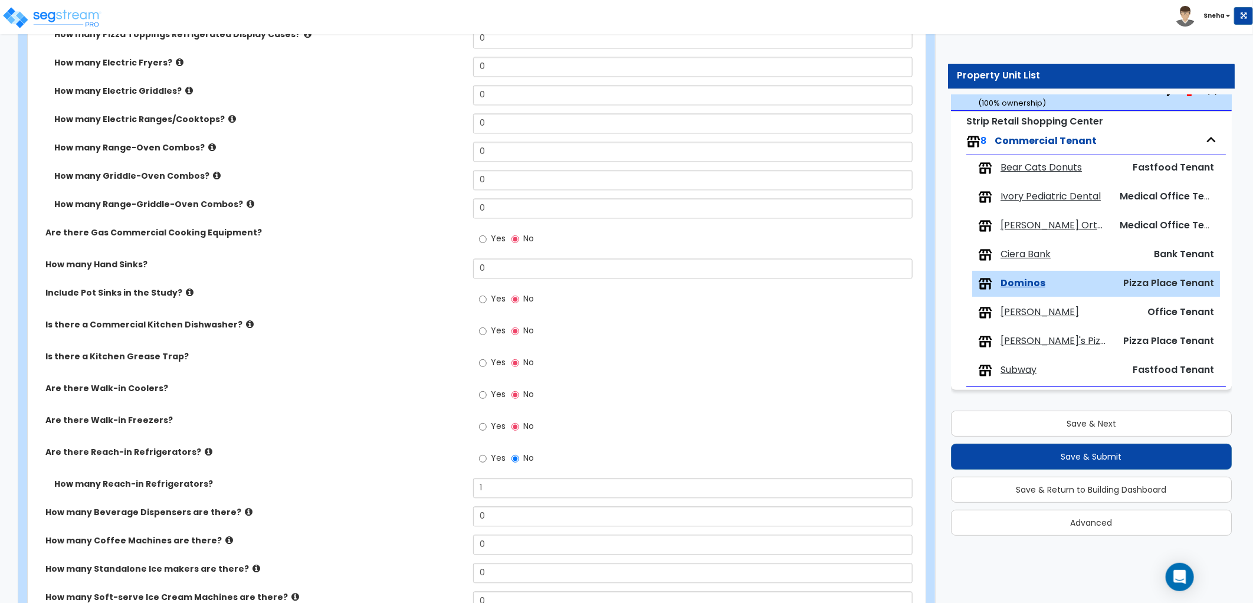
click at [491, 422] on span "Yes" at bounding box center [498, 426] width 15 height 12
click at [487, 422] on input "Yes" at bounding box center [483, 426] width 8 height 13
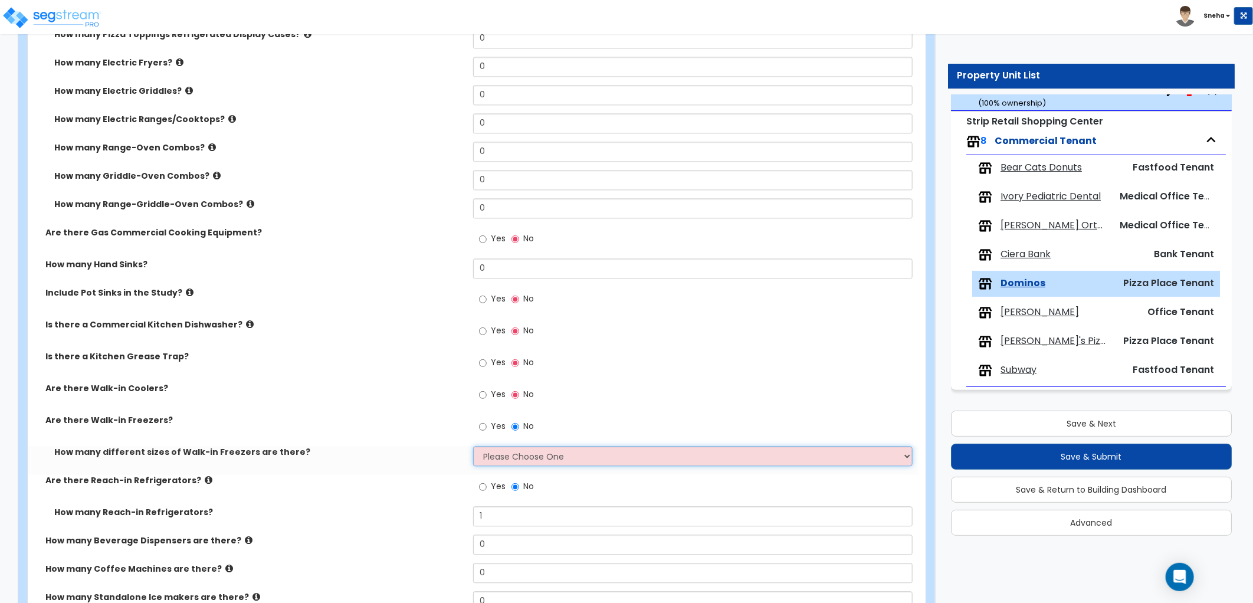
click at [495, 451] on select "Please Choose One 1 2 3 4" at bounding box center [692, 456] width 439 height 20
select select "1"
click at [473, 446] on select "Please Choose One 1 2 3 4" at bounding box center [692, 456] width 439 height 20
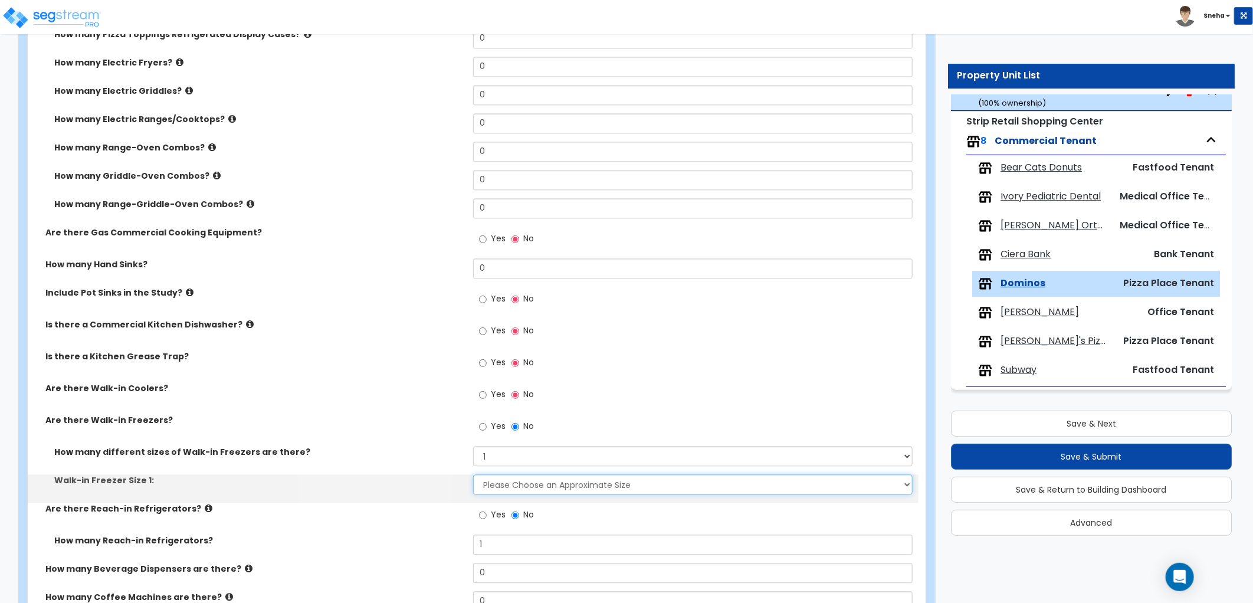
click at [494, 479] on select "Please Choose an Approximate Size 8' x 8' 8' x 12' 8' x 16' 8' x 20' I want to …" at bounding box center [692, 484] width 439 height 20
select select "1"
click at [473, 474] on select "Please Choose an Approximate Size 8' x 8' 8' x 12' 8' x 16' 8' x 20' I want to …" at bounding box center [692, 484] width 439 height 20
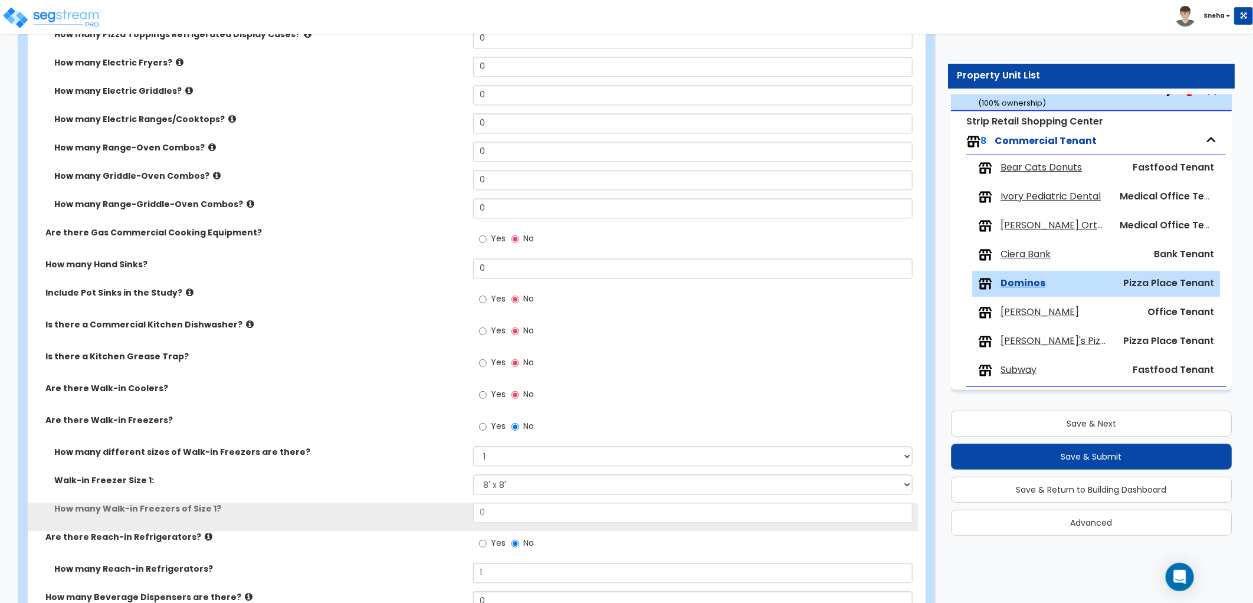
click at [393, 416] on label "Are there Walk-in Freezers?" at bounding box center [254, 420] width 419 height 12
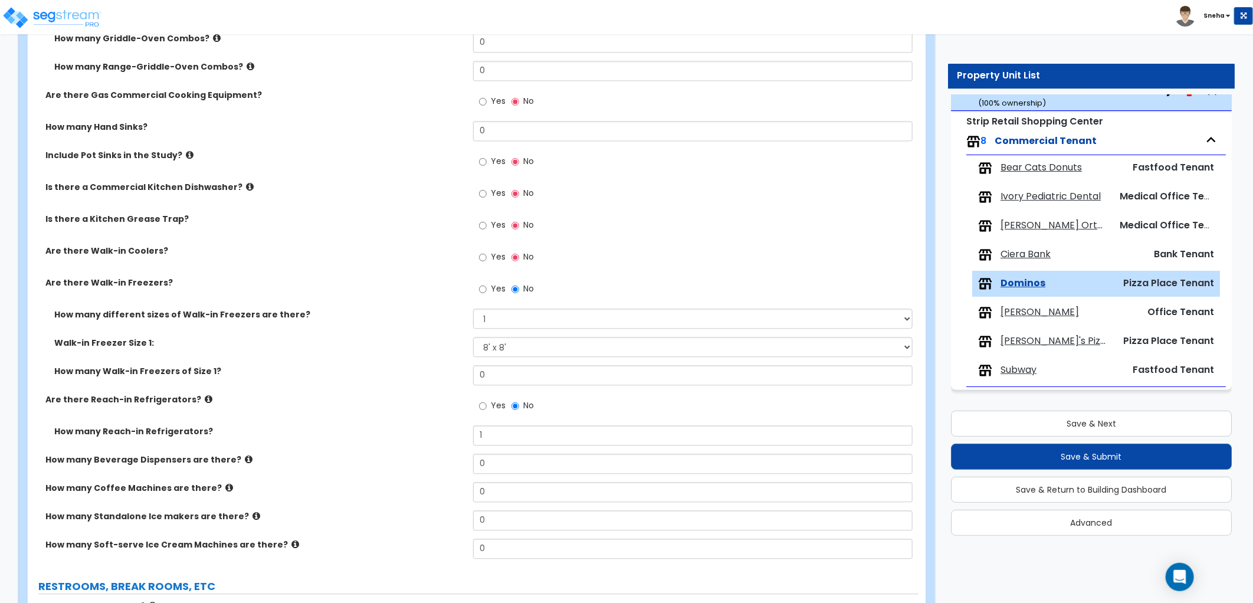
scroll to position [1703, 0]
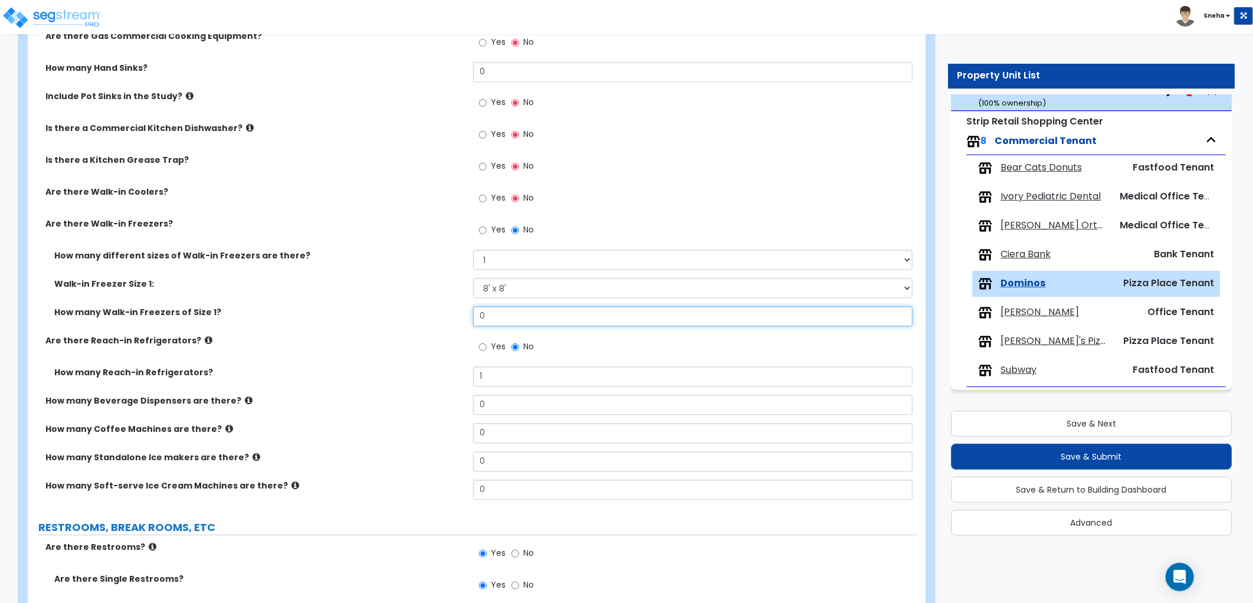
drag, startPoint x: 498, startPoint y: 319, endPoint x: 411, endPoint y: 333, distance: 88.5
click at [411, 333] on div "What Percentage of this Tenant Space does the Kitchen cover? 60 Kitchen Floor F…" at bounding box center [473, 9] width 873 height 998
drag, startPoint x: 512, startPoint y: 320, endPoint x: 416, endPoint y: 334, distance: 97.1
click at [416, 334] on div "What Percentage of this Tenant Space does the Kitchen cover? 60 Kitchen Floor F…" at bounding box center [473, 9] width 873 height 998
type input "1"
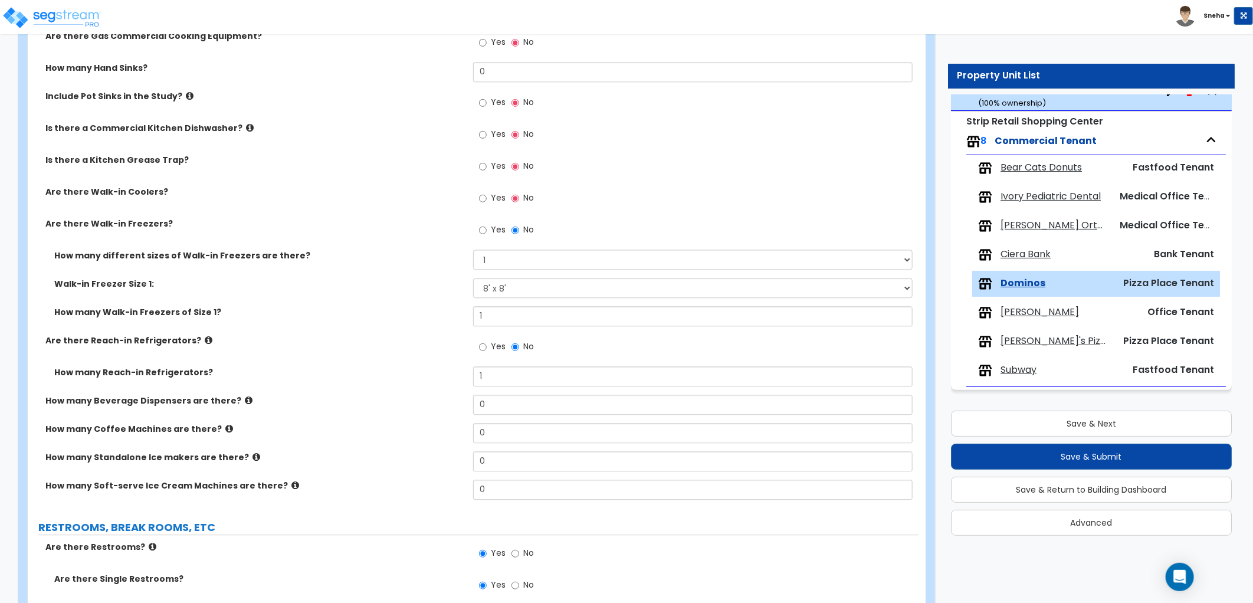
click at [416, 334] on label "Are there Reach-in Refrigerators?" at bounding box center [254, 340] width 419 height 12
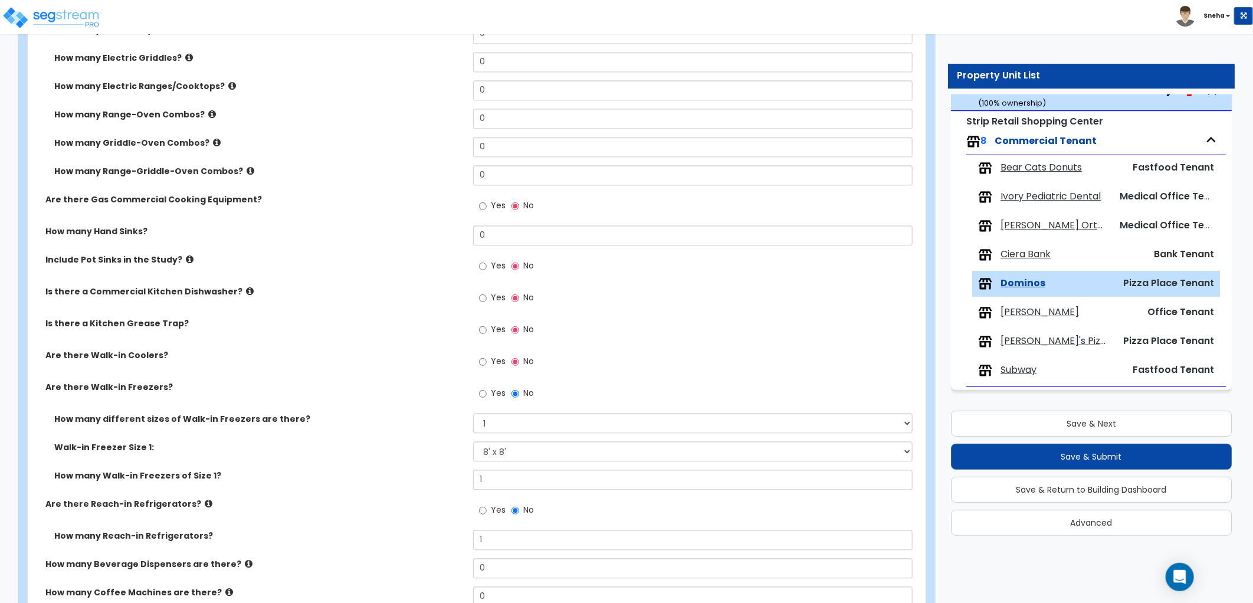
scroll to position [1376, 0]
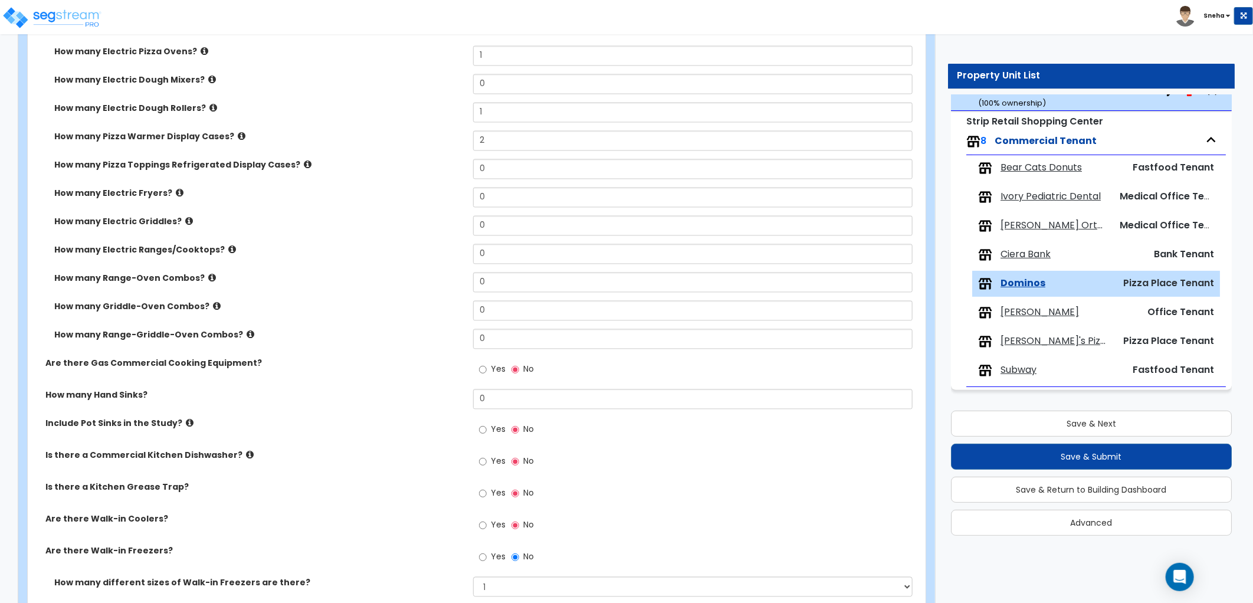
click at [304, 160] on icon at bounding box center [308, 164] width 8 height 9
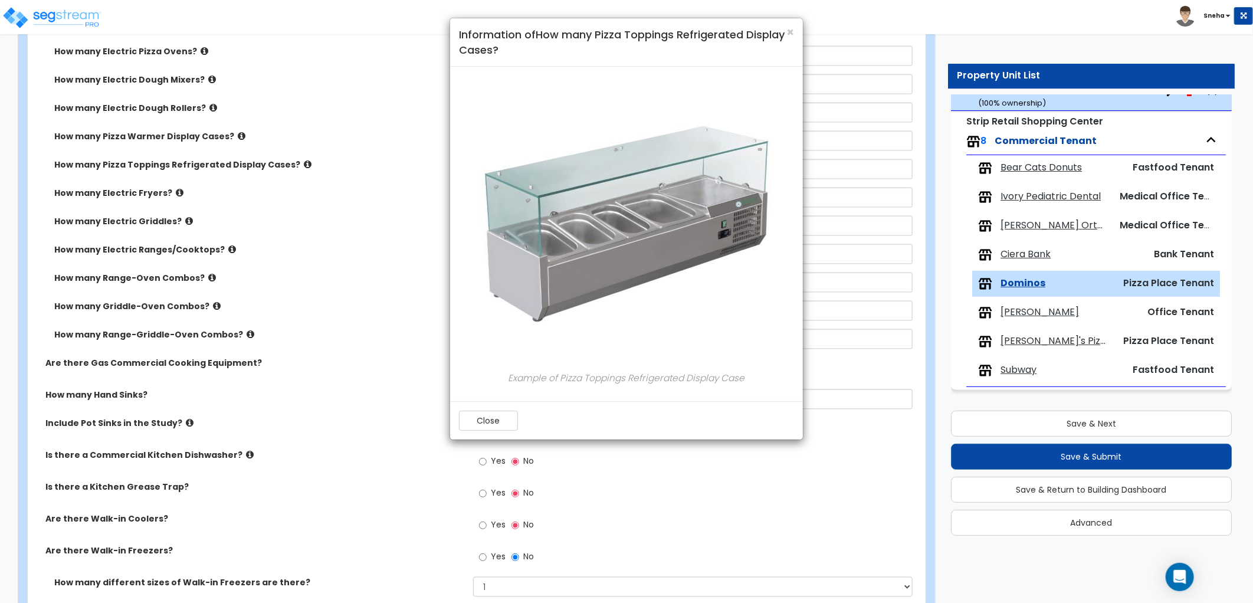
click at [291, 160] on div "× Information of How many Pizza Toppings Refrigerated Display Cases? Example of…" at bounding box center [626, 301] width 1253 height 603
click at [786, 31] on span "×" at bounding box center [790, 32] width 8 height 17
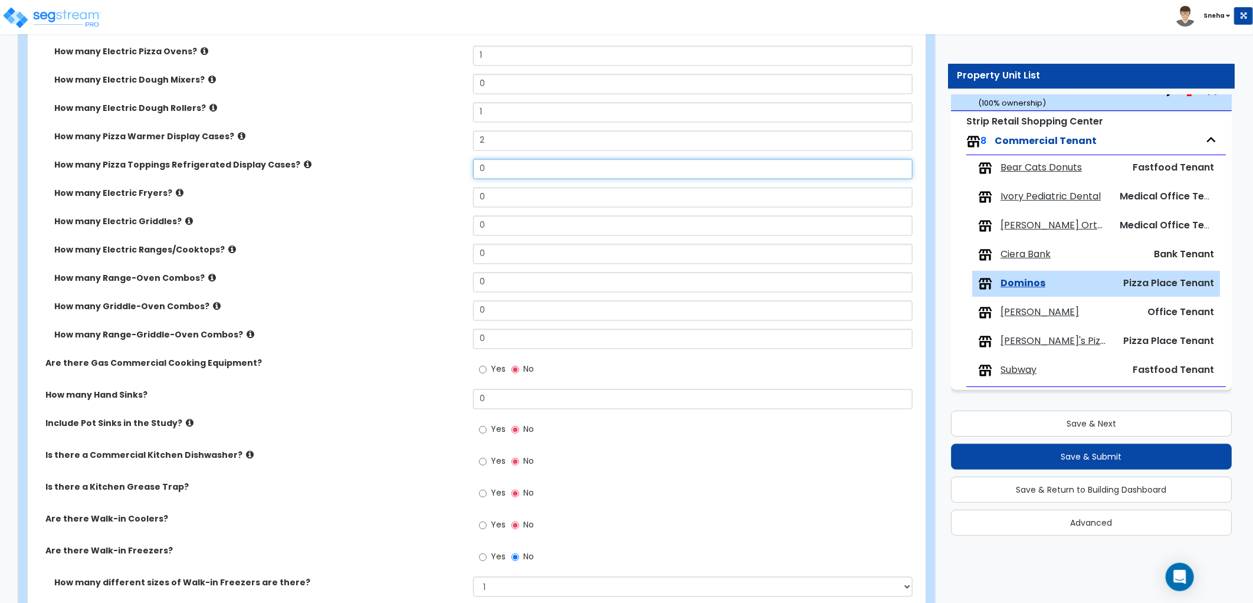
drag, startPoint x: 493, startPoint y: 169, endPoint x: 462, endPoint y: 173, distance: 30.3
click at [462, 173] on div "How many Pizza Toppings Refrigerated Display Cases? 0" at bounding box center [473, 173] width 891 height 28
type input "2"
drag, startPoint x: 496, startPoint y: 139, endPoint x: 464, endPoint y: 149, distance: 33.8
click at [464, 149] on div "How many Pizza Warmer Display Cases? 2" at bounding box center [473, 145] width 891 height 28
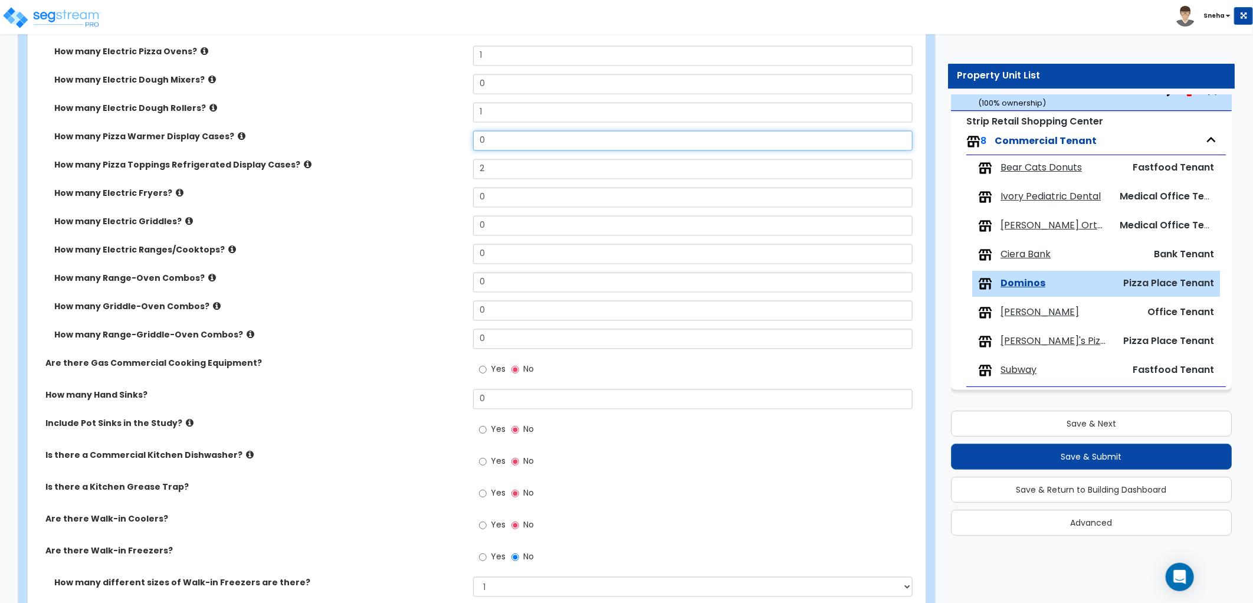
type input "0"
click at [416, 175] on div "How many Pizza Toppings Refrigerated Display Cases? 2" at bounding box center [473, 173] width 891 height 28
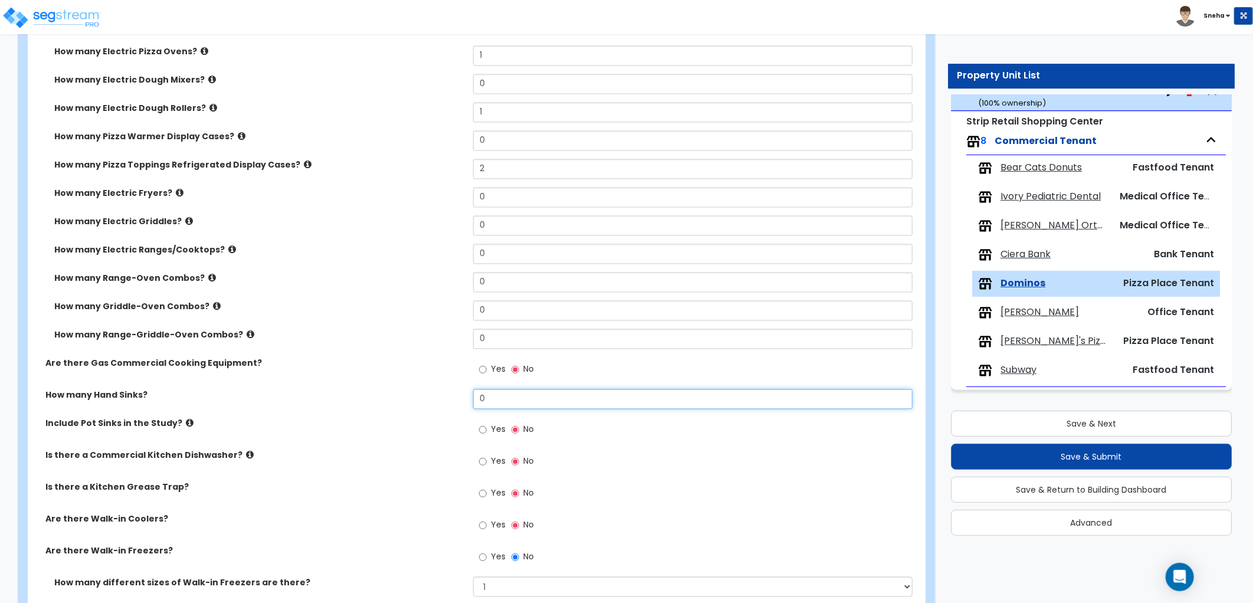
drag, startPoint x: 509, startPoint y: 395, endPoint x: 428, endPoint y: 402, distance: 81.1
click at [428, 402] on div "How many Hand Sinks? 0" at bounding box center [473, 403] width 891 height 28
type input "2"
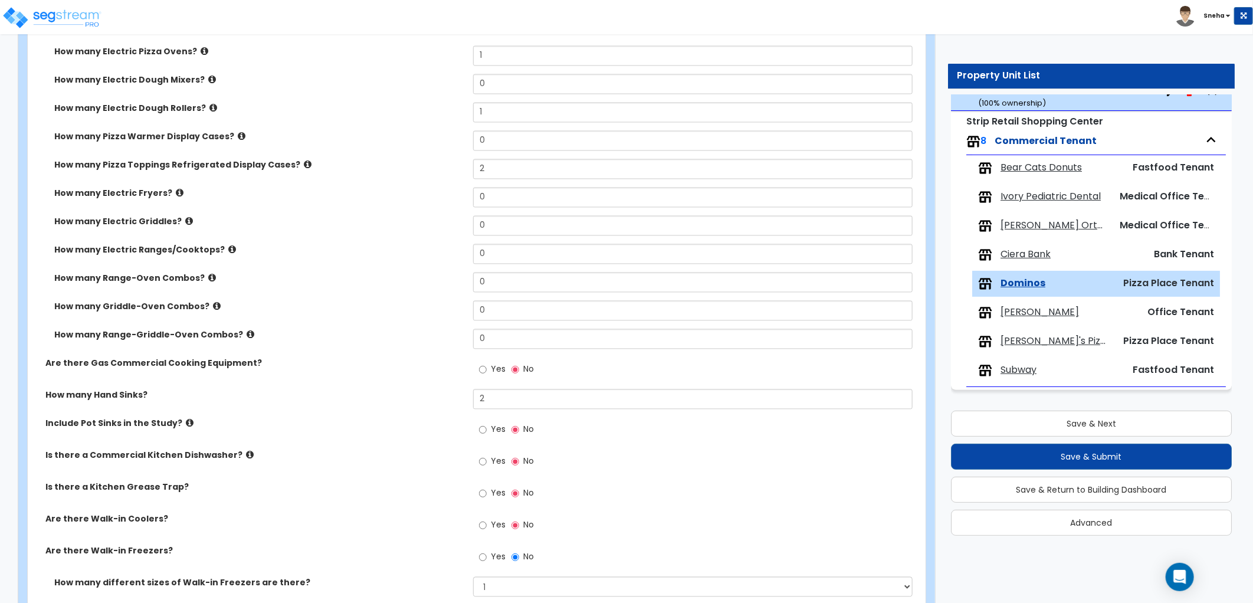
click at [428, 402] on div "How many Hand Sinks? 2" at bounding box center [473, 403] width 891 height 28
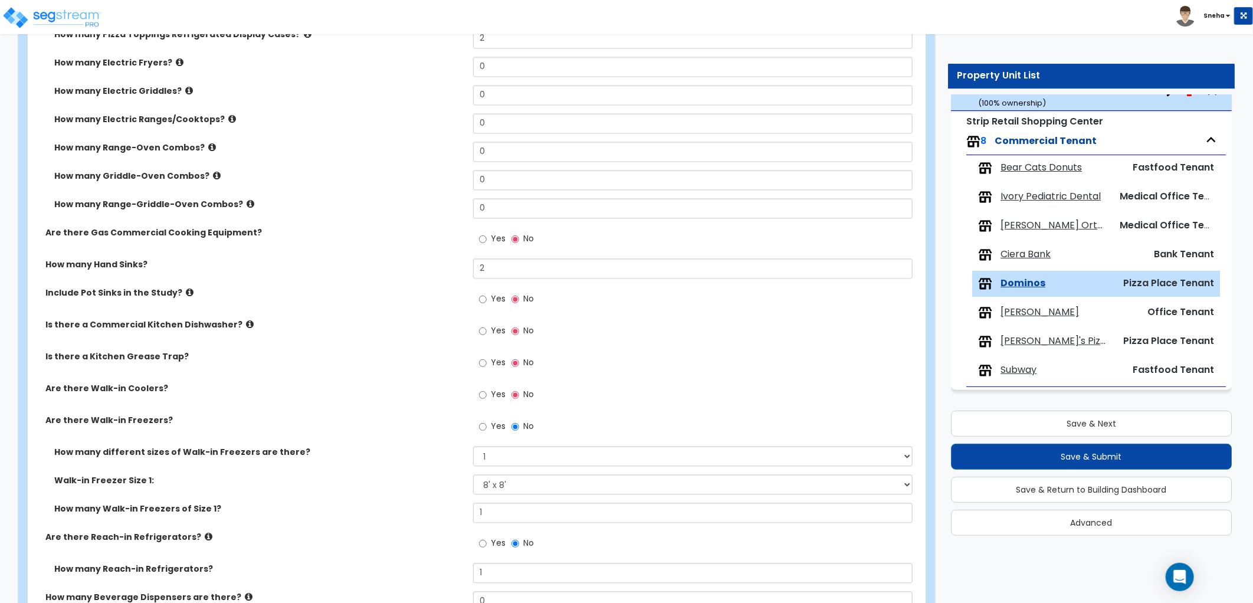
click at [488, 333] on label "Yes" at bounding box center [492, 332] width 27 height 20
click at [487, 333] on input "Yes" at bounding box center [483, 330] width 8 height 13
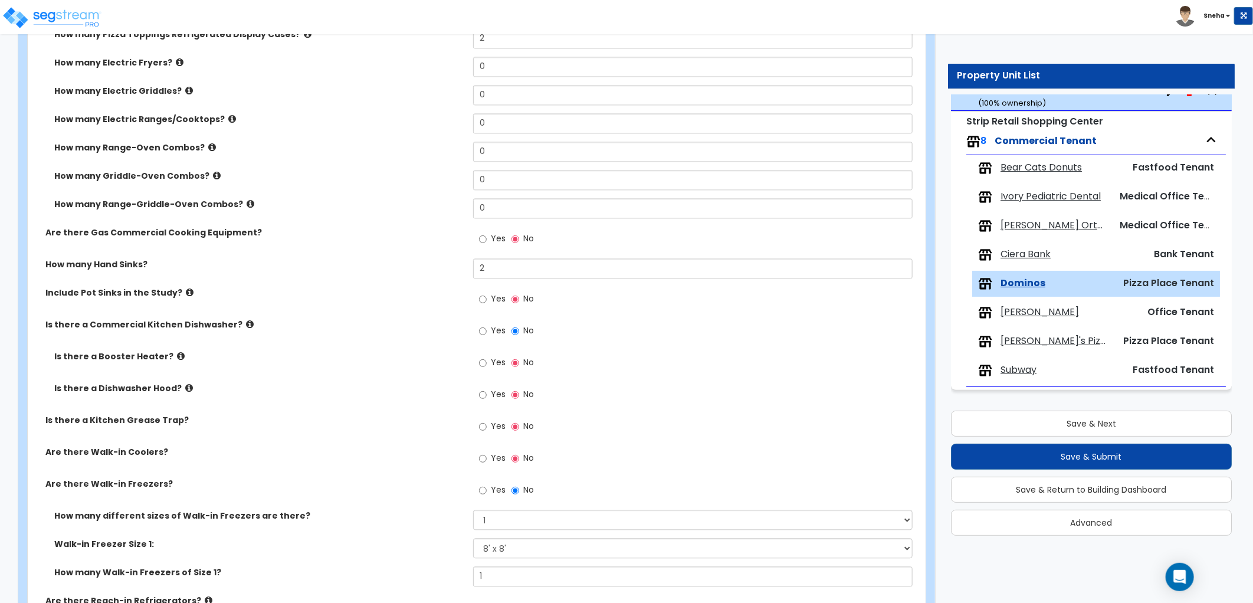
click at [175, 356] on label "Is there a Booster Heater?" at bounding box center [259, 356] width 410 height 12
click at [177, 356] on icon at bounding box center [181, 356] width 8 height 9
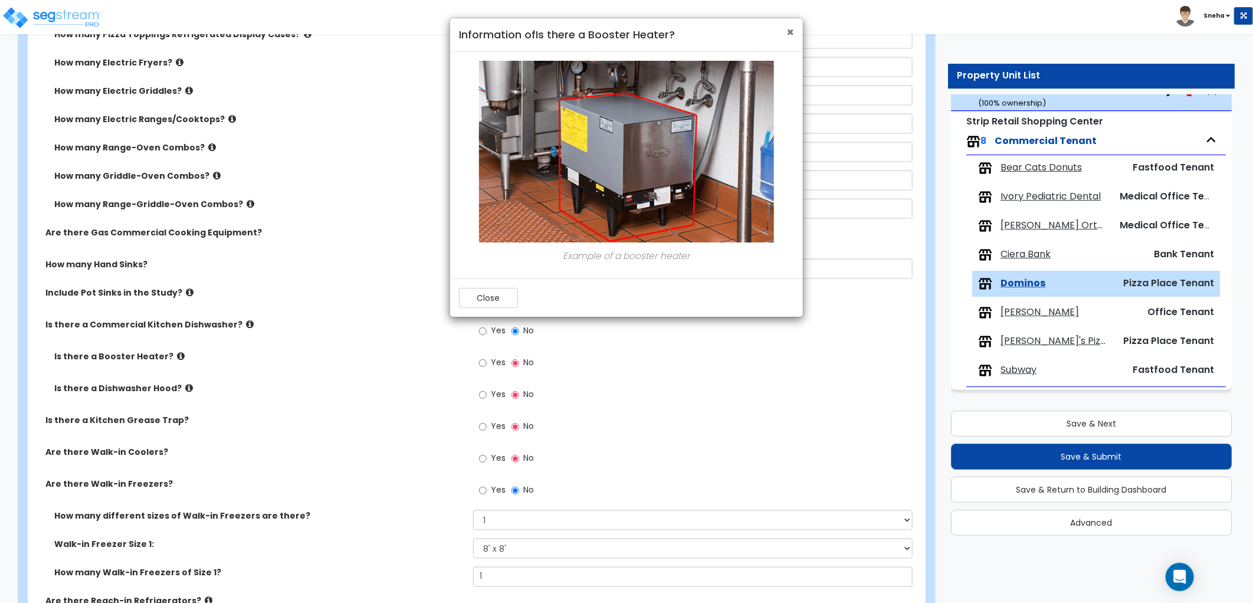
click at [793, 28] on div "× Information of Is there a Booster Heater?" at bounding box center [626, 35] width 353 height 34
drag, startPoint x: 793, startPoint y: 28, endPoint x: 787, endPoint y: 35, distance: 9.7
click at [787, 35] on span "×" at bounding box center [790, 32] width 8 height 17
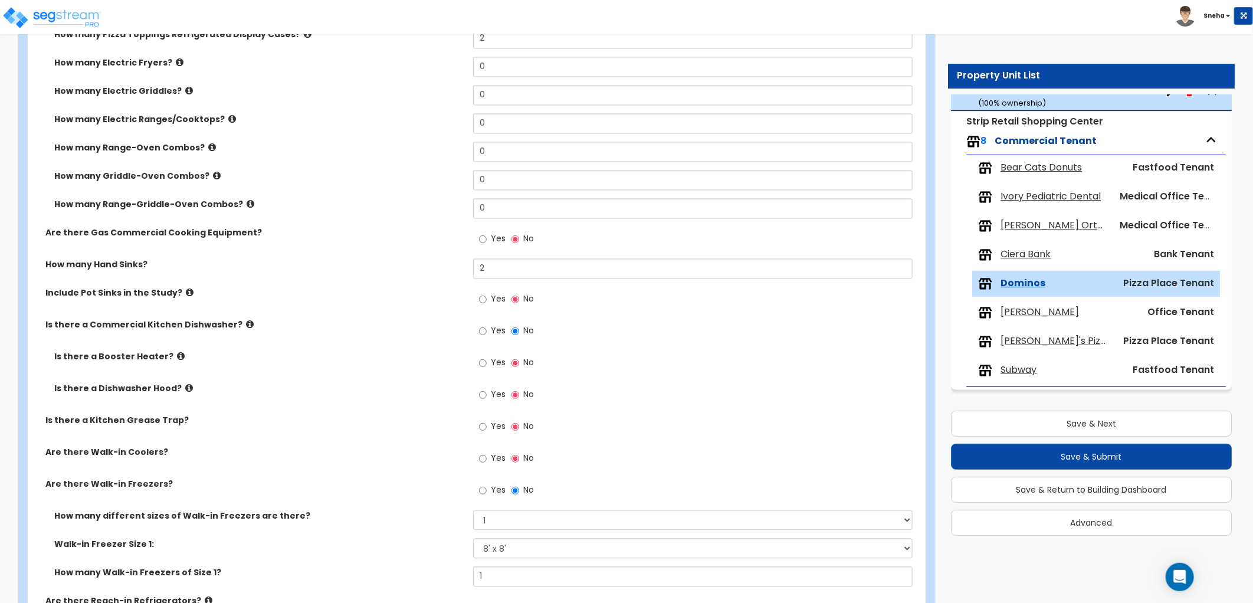
click at [246, 321] on icon at bounding box center [250, 324] width 8 height 9
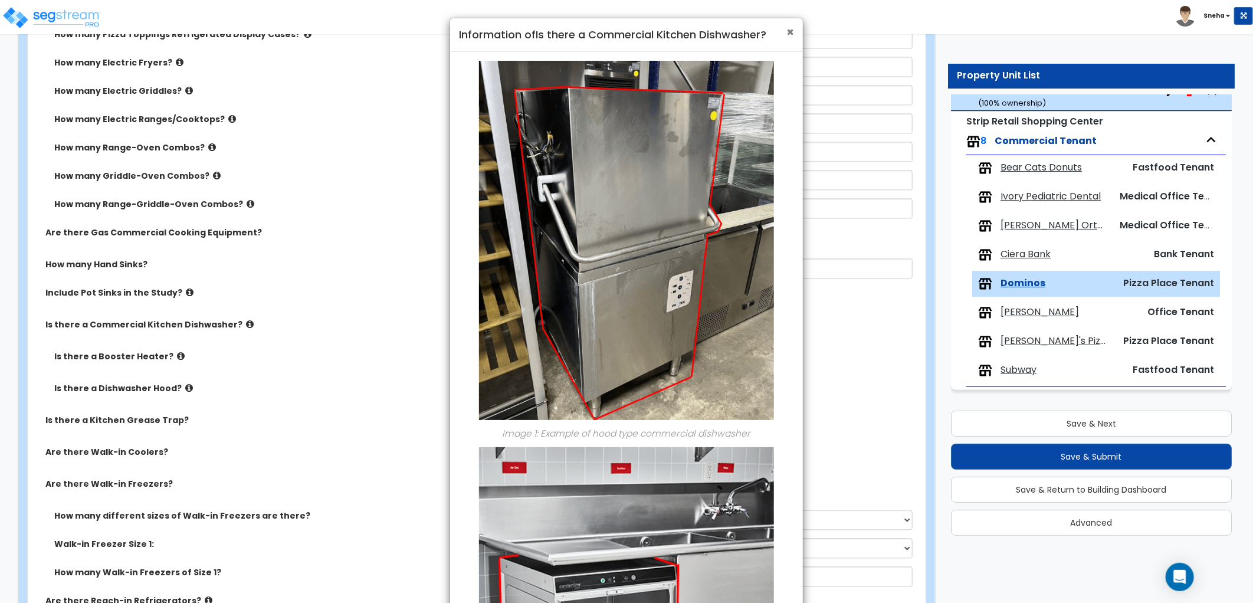
click at [791, 32] on span "×" at bounding box center [790, 32] width 8 height 17
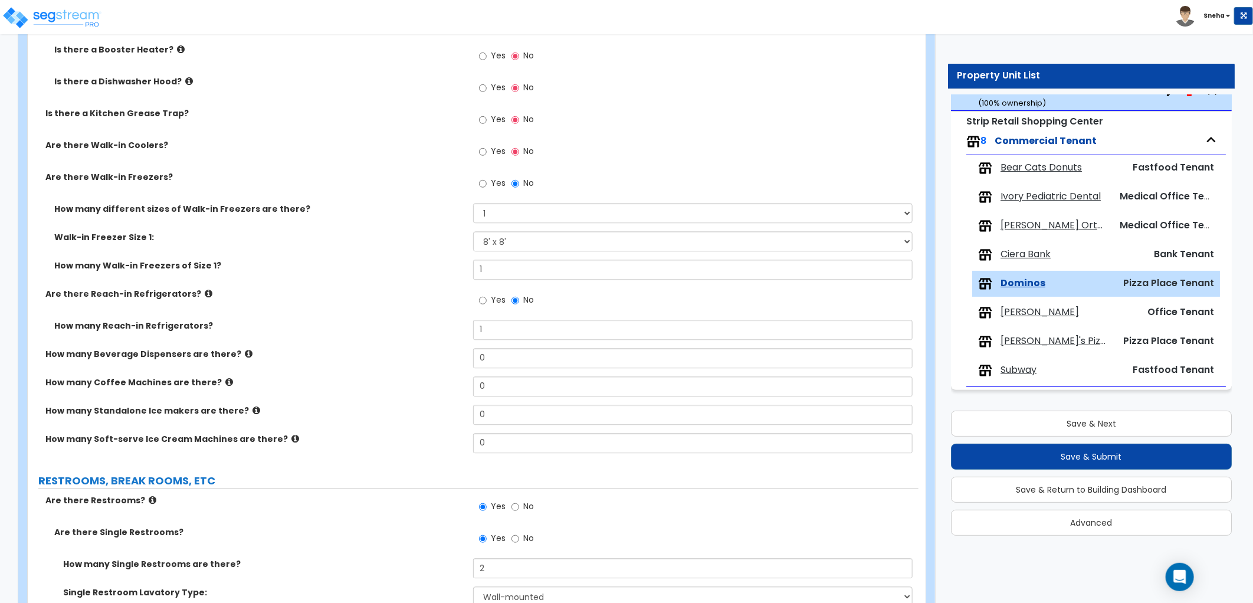
scroll to position [1703, 0]
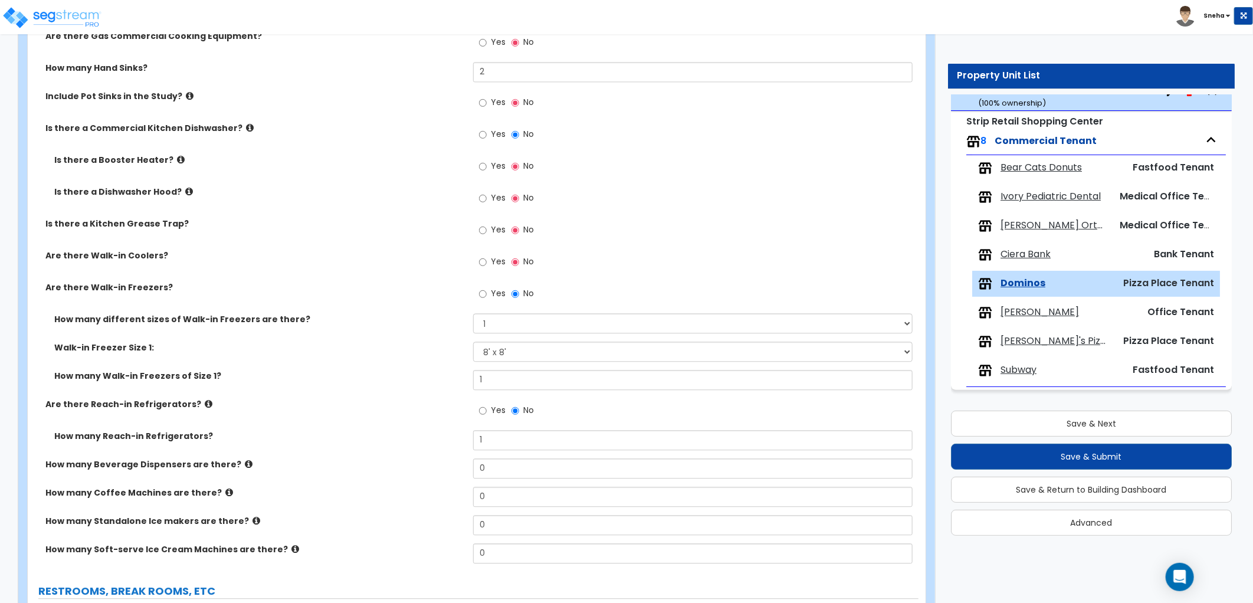
click at [186, 95] on icon at bounding box center [190, 95] width 8 height 9
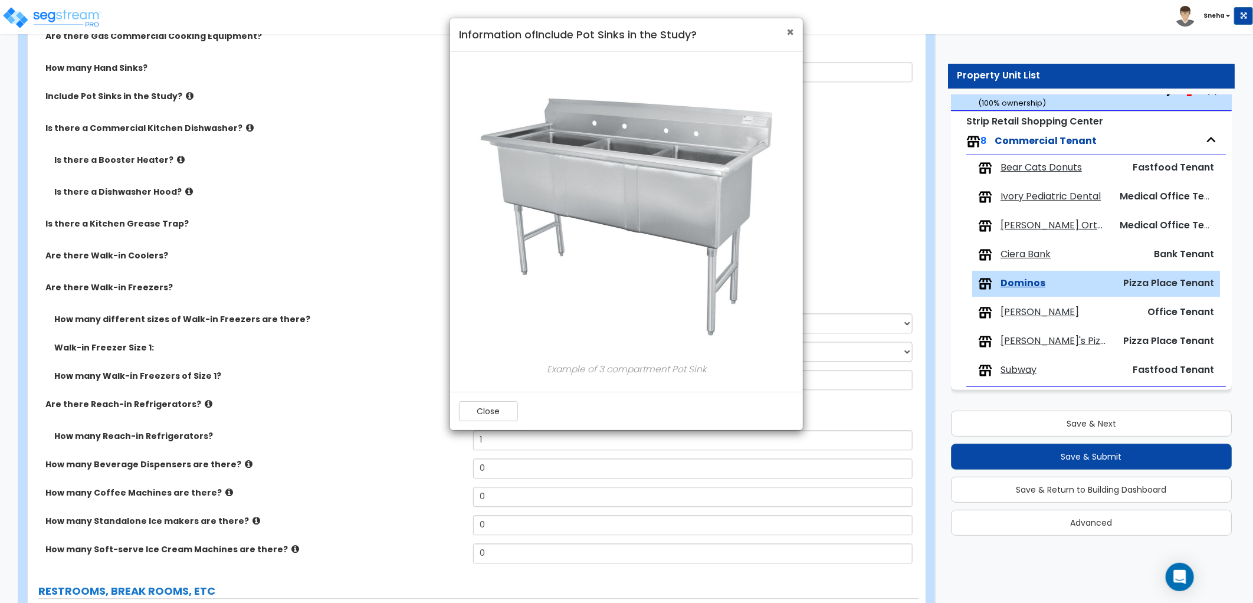
click at [789, 34] on span "×" at bounding box center [790, 32] width 8 height 17
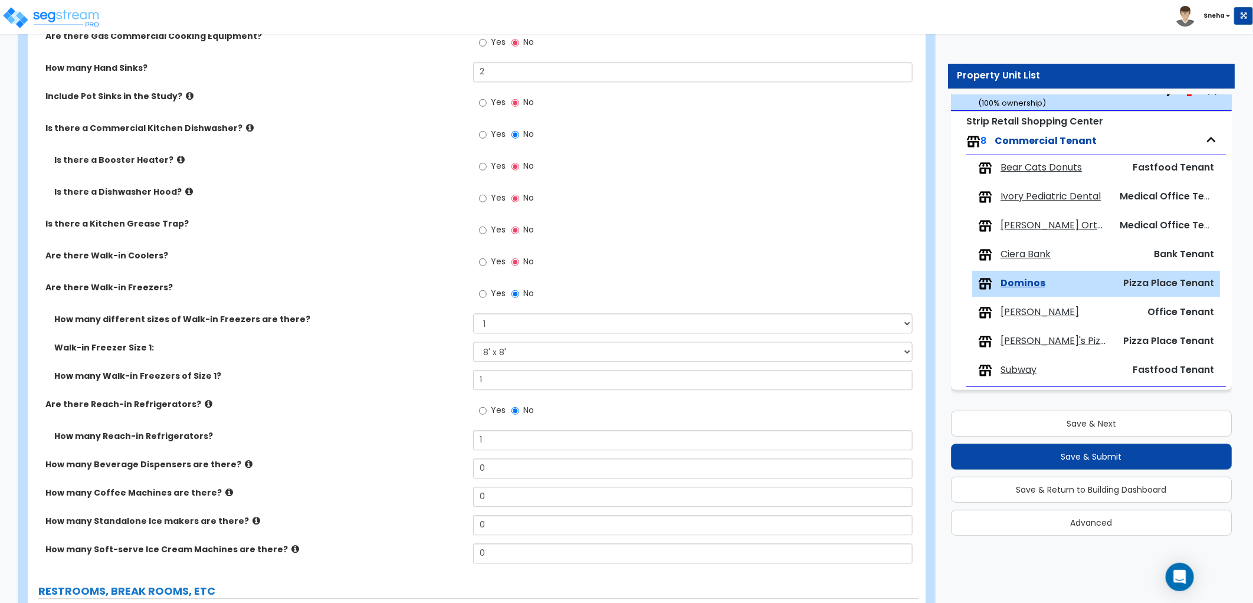
click at [488, 100] on label "Yes" at bounding box center [492, 104] width 27 height 20
click at [487, 100] on input "Yes" at bounding box center [483, 102] width 8 height 13
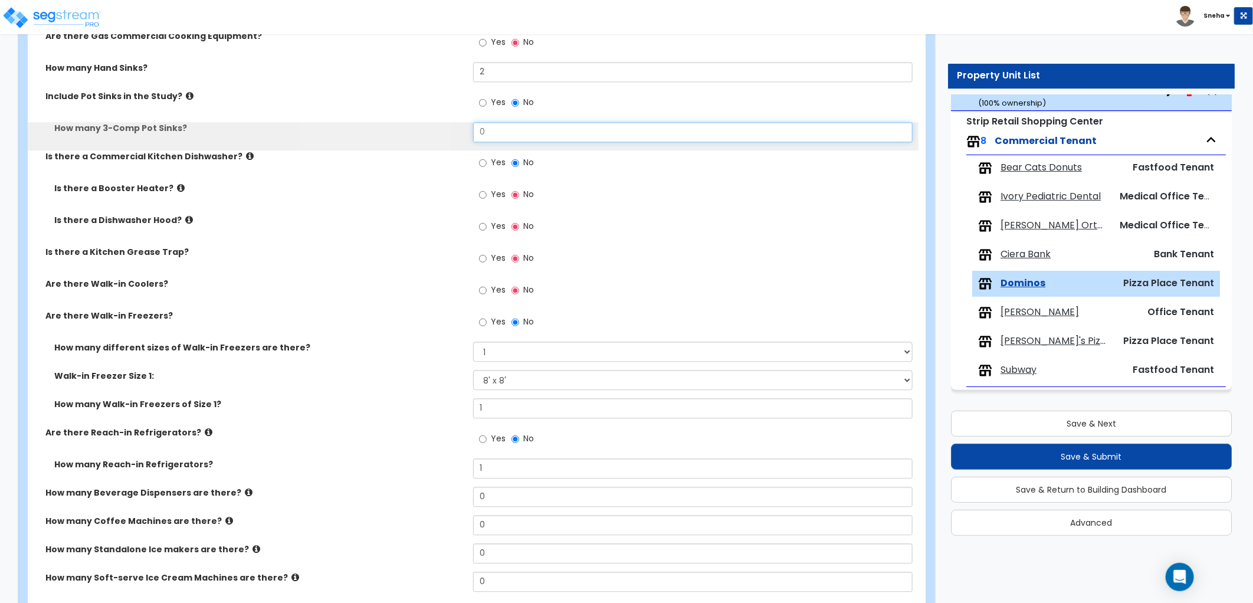
drag, startPoint x: 475, startPoint y: 133, endPoint x: 416, endPoint y: 146, distance: 59.7
click at [416, 146] on div "How many 3-Comp Pot Sinks? 0" at bounding box center [473, 136] width 891 height 28
type input "1"
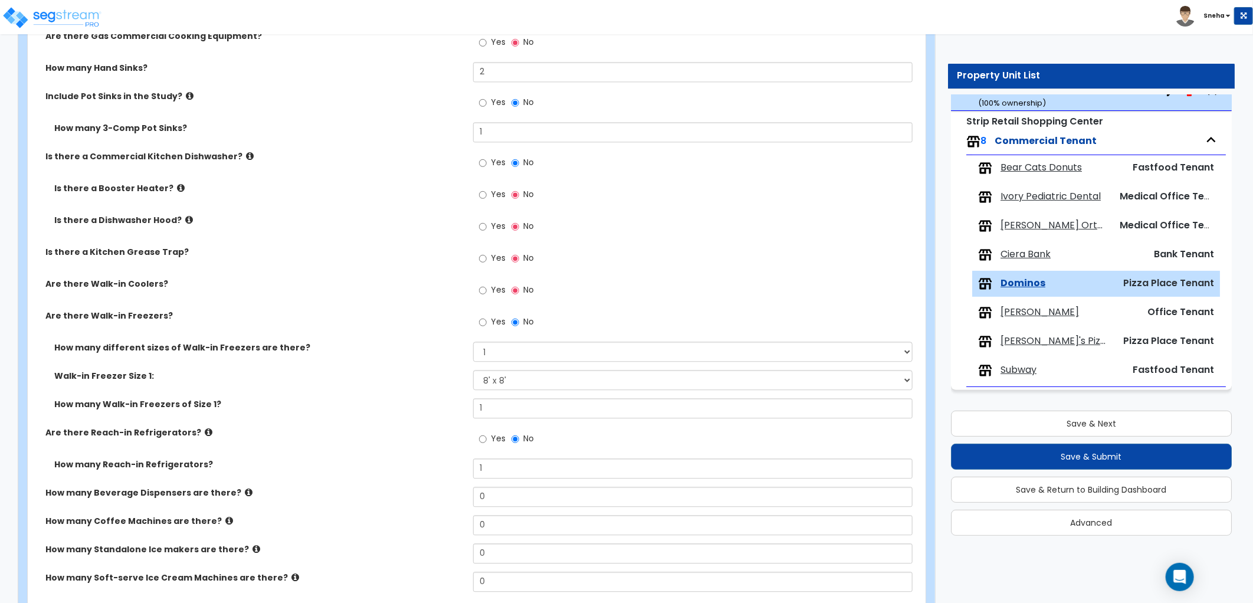
click at [396, 157] on label "Is there a Commercial Kitchen Dishwasher?" at bounding box center [254, 156] width 419 height 12
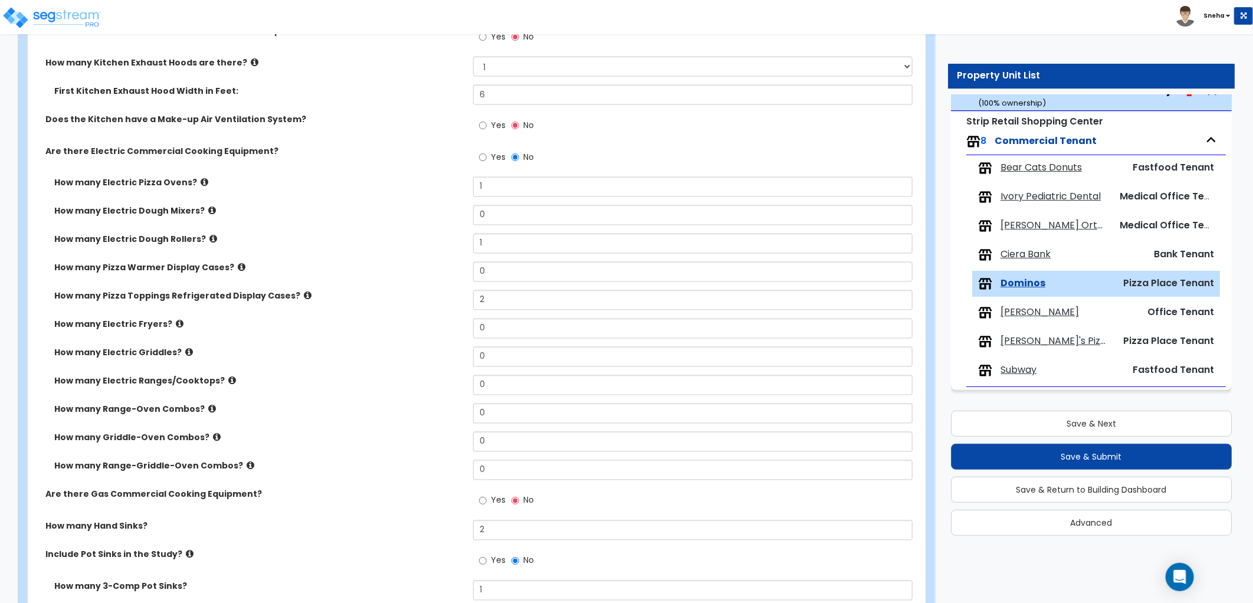
scroll to position [983, 0]
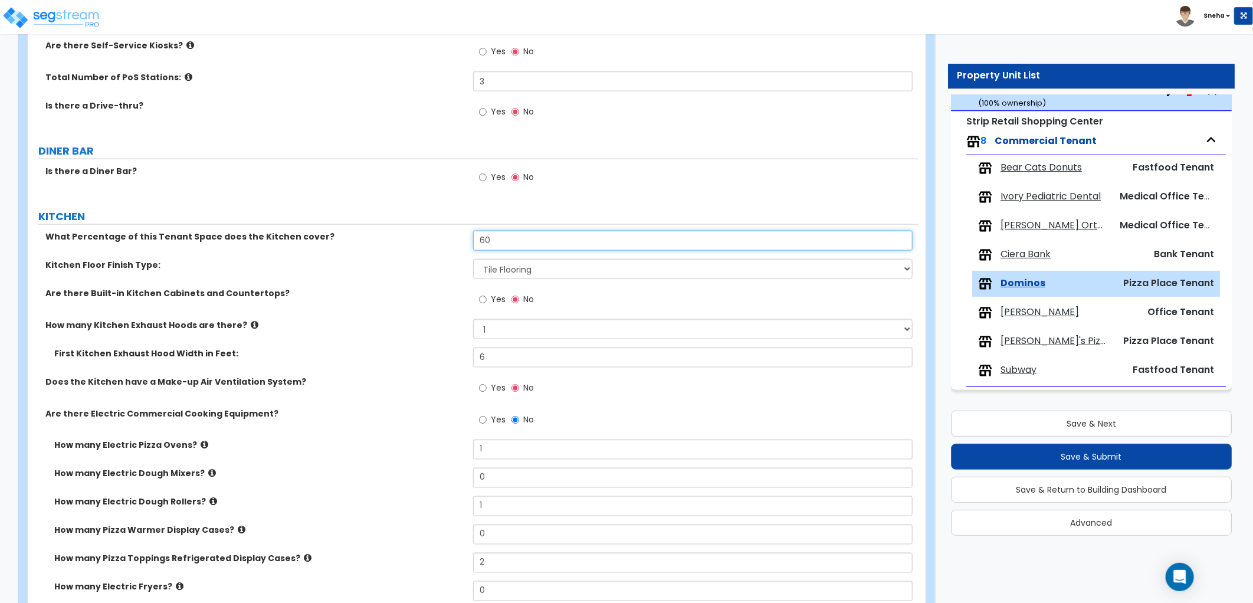
drag, startPoint x: 507, startPoint y: 238, endPoint x: 391, endPoint y: 258, distance: 117.9
type input "70"
click at [413, 309] on div "Are there Built-in Kitchen Cabinets and Countertops? Yes No" at bounding box center [473, 303] width 891 height 32
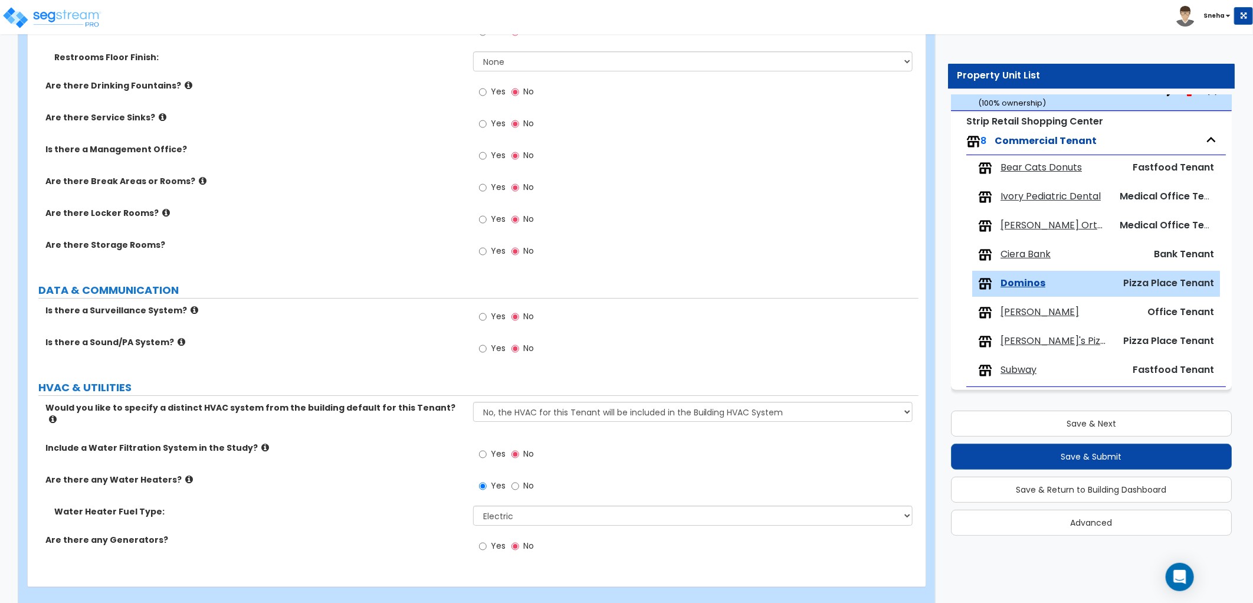
scroll to position [2502, 0]
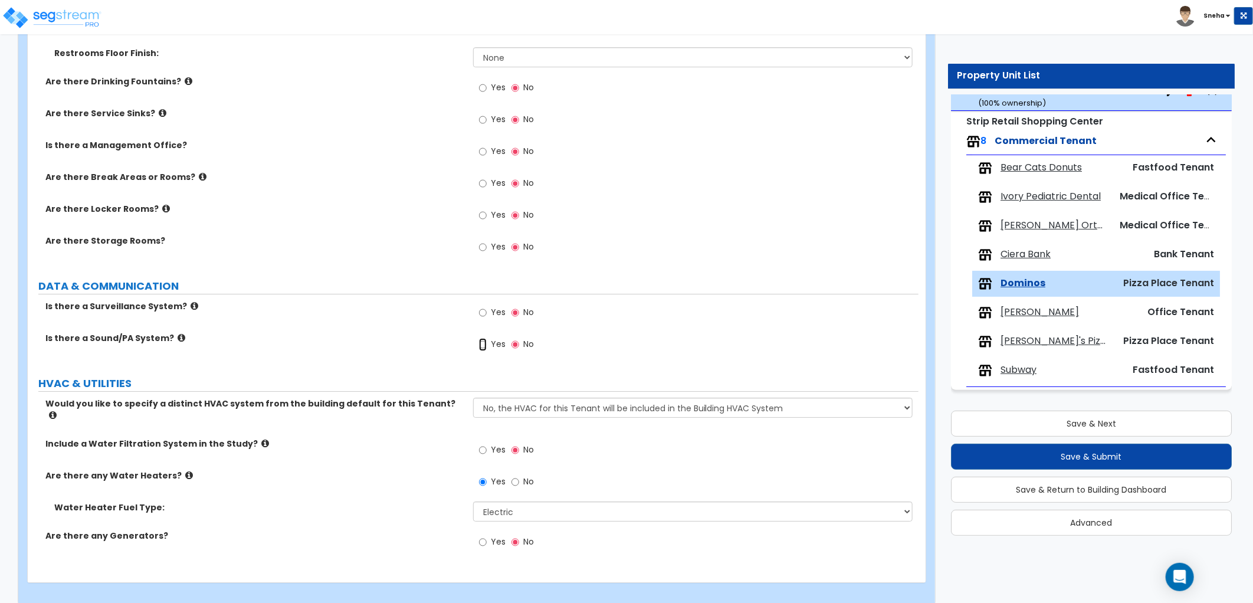
click at [485, 341] on input "Yes" at bounding box center [483, 344] width 8 height 13
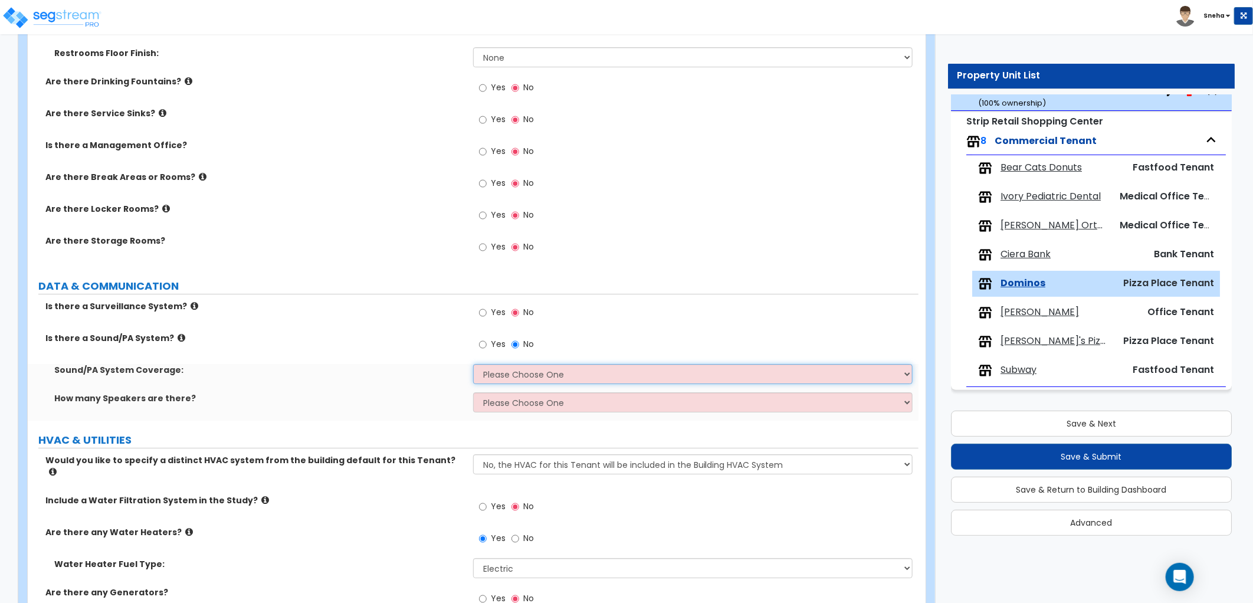
click at [491, 373] on select "Please Choose One All Areas Enter Percent Coverage" at bounding box center [692, 374] width 439 height 20
select select "1"
click at [473, 364] on select "Please Choose One All Areas Enter Percent Coverage" at bounding box center [692, 374] width 439 height 20
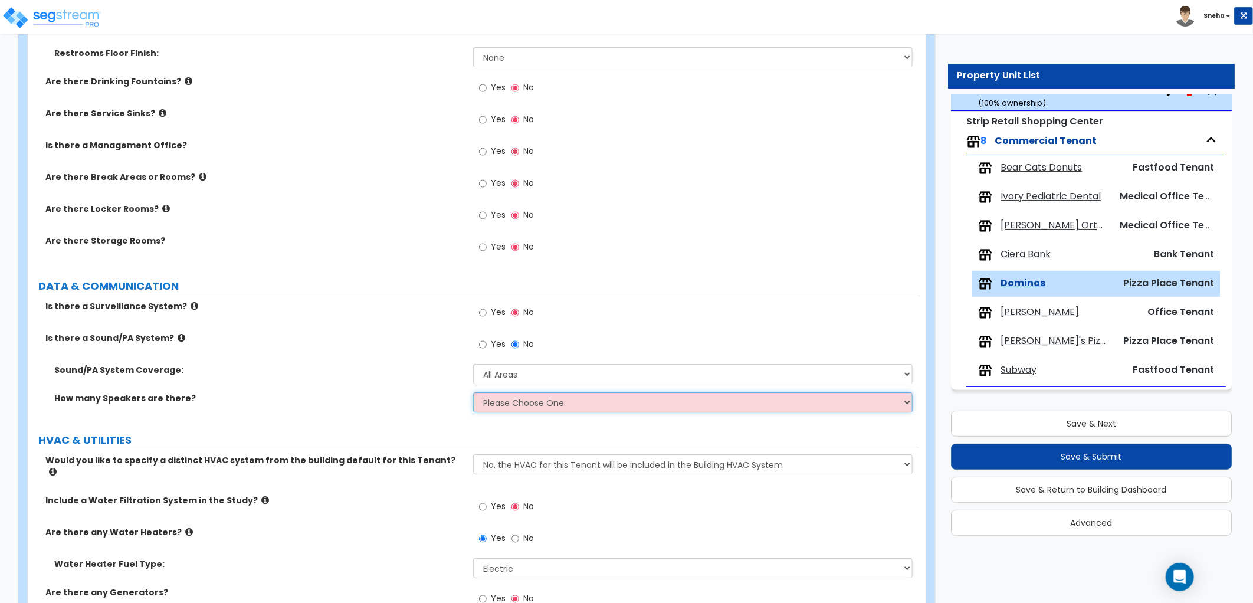
click at [493, 400] on select "Please Choose One Enter Number of Speakers Please Estimate for me" at bounding box center [692, 402] width 439 height 20
select select "2"
click at [473, 392] on select "Please Choose One Enter Number of Speakers Please Estimate for me" at bounding box center [692, 402] width 439 height 20
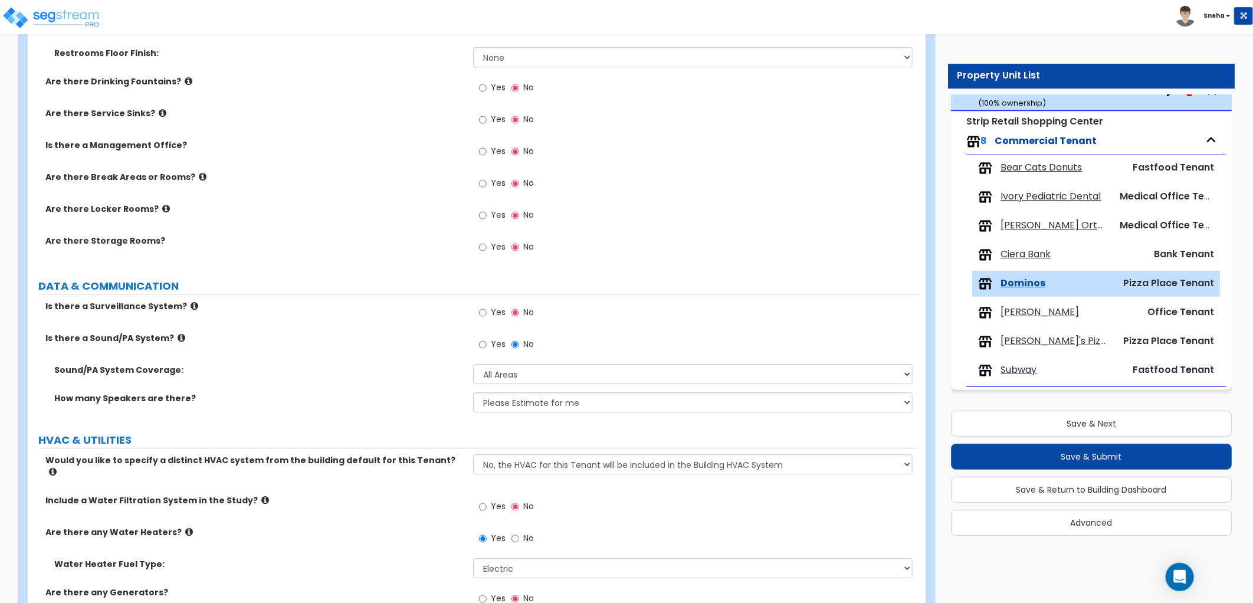
click at [496, 311] on span "Yes" at bounding box center [498, 312] width 15 height 12
click at [487, 311] on input "Yes" at bounding box center [483, 312] width 8 height 13
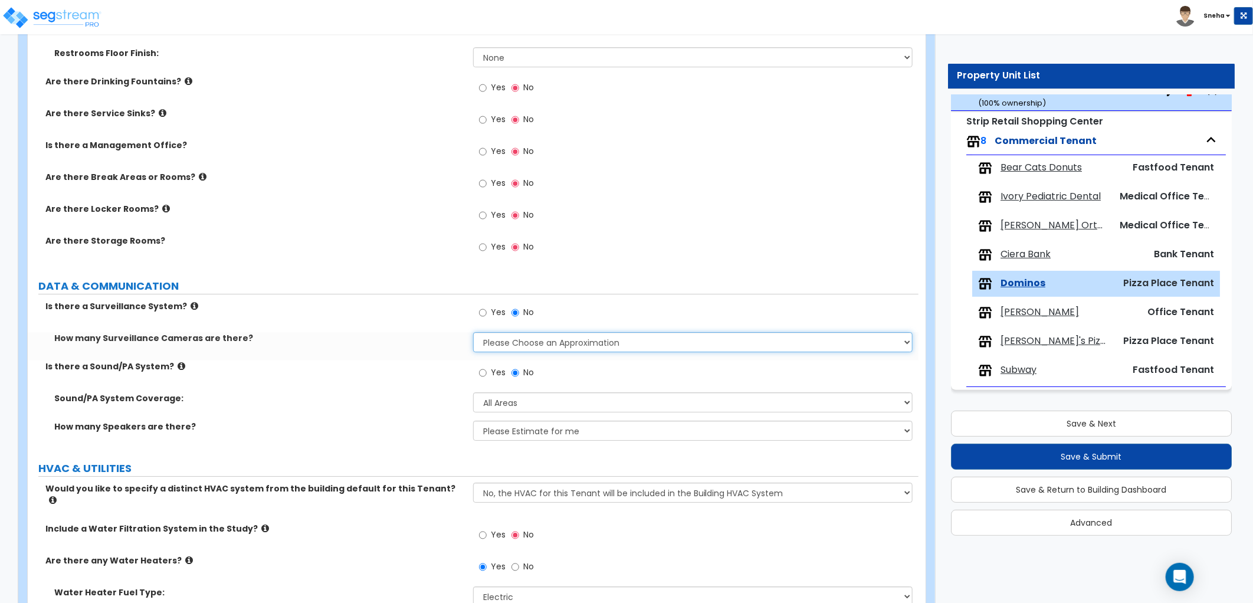
drag, startPoint x: 503, startPoint y: 339, endPoint x: 503, endPoint y: 346, distance: 7.7
click at [503, 339] on select "Please Choose an Approximation Barely Noticed Any Noticed a Couple Frequently S…" at bounding box center [692, 342] width 439 height 20
select select "2"
click at [473, 332] on select "Please Choose an Approximation Barely Noticed Any Noticed a Couple Frequently S…" at bounding box center [692, 342] width 439 height 20
click at [452, 376] on div "Is there a Sound/PA System? Yes No" at bounding box center [473, 376] width 891 height 32
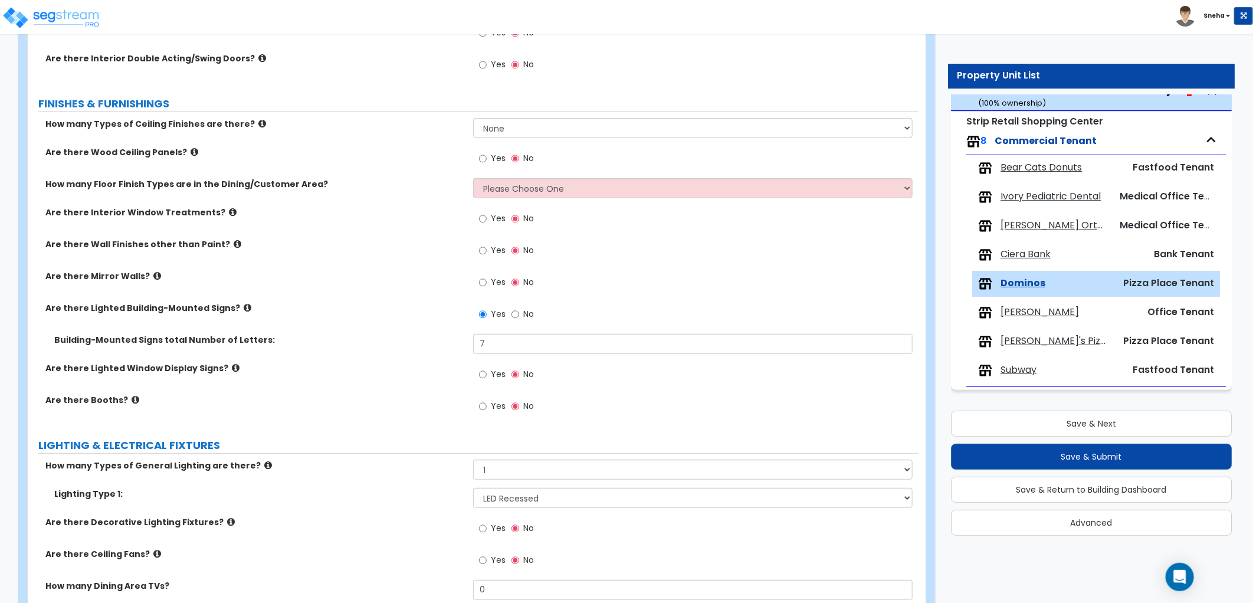
scroll to position [162, 0]
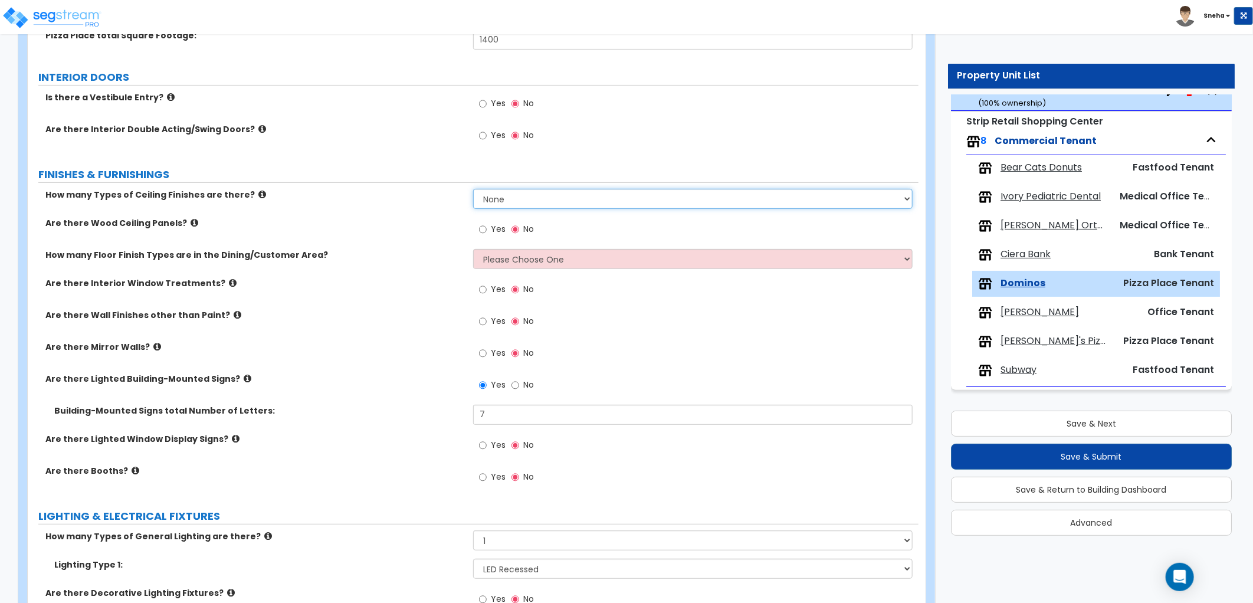
click at [500, 203] on select "None 1 2 3" at bounding box center [692, 199] width 439 height 20
select select "1"
click at [473, 189] on select "None 1 2 3" at bounding box center [692, 199] width 439 height 20
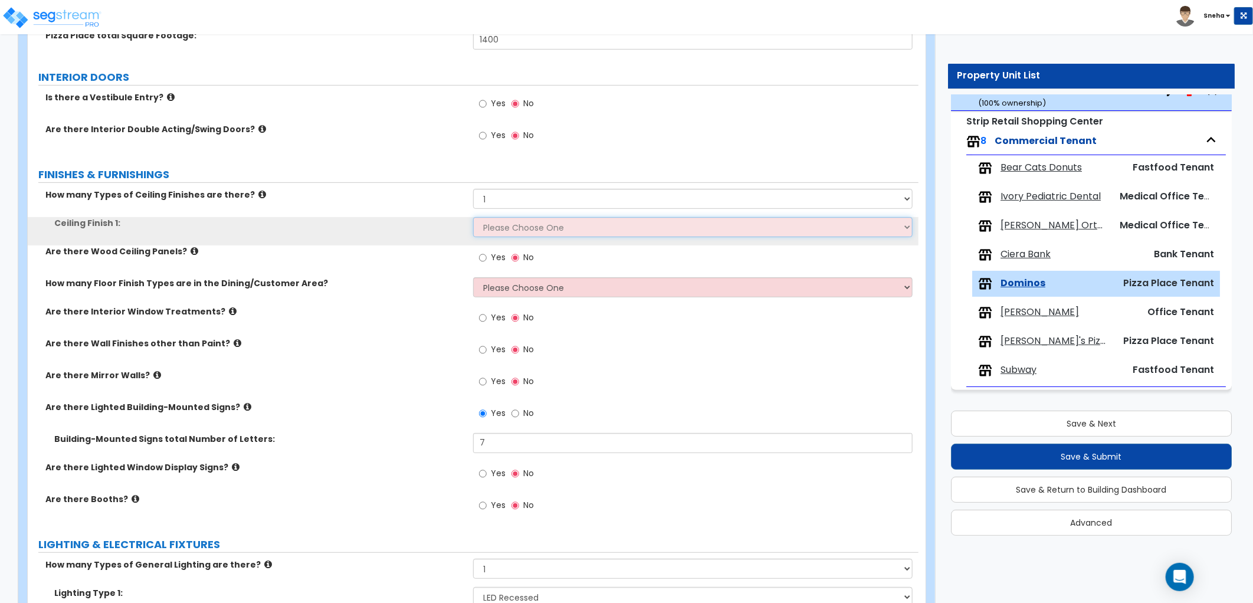
click at [503, 226] on select "Please Choose One Drop Ceiling Open Ceiling Drywall Ceiling" at bounding box center [692, 227] width 439 height 20
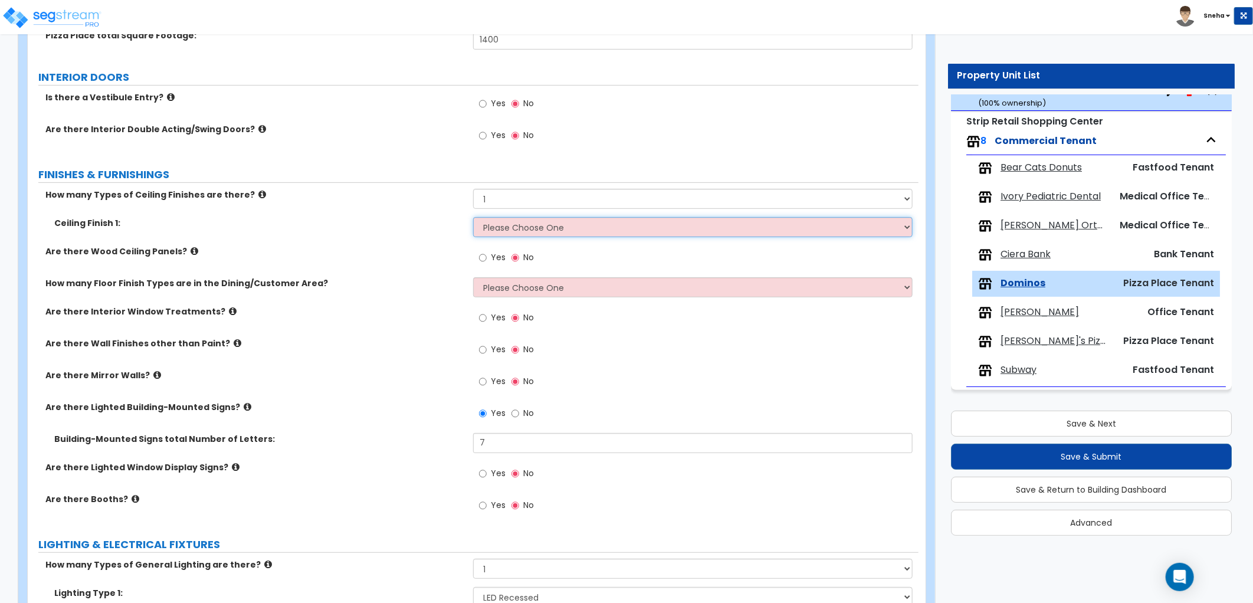
select select "1"
click at [473, 217] on select "Please Choose One Drop Ceiling Open Ceiling Drywall Ceiling" at bounding box center [692, 227] width 439 height 20
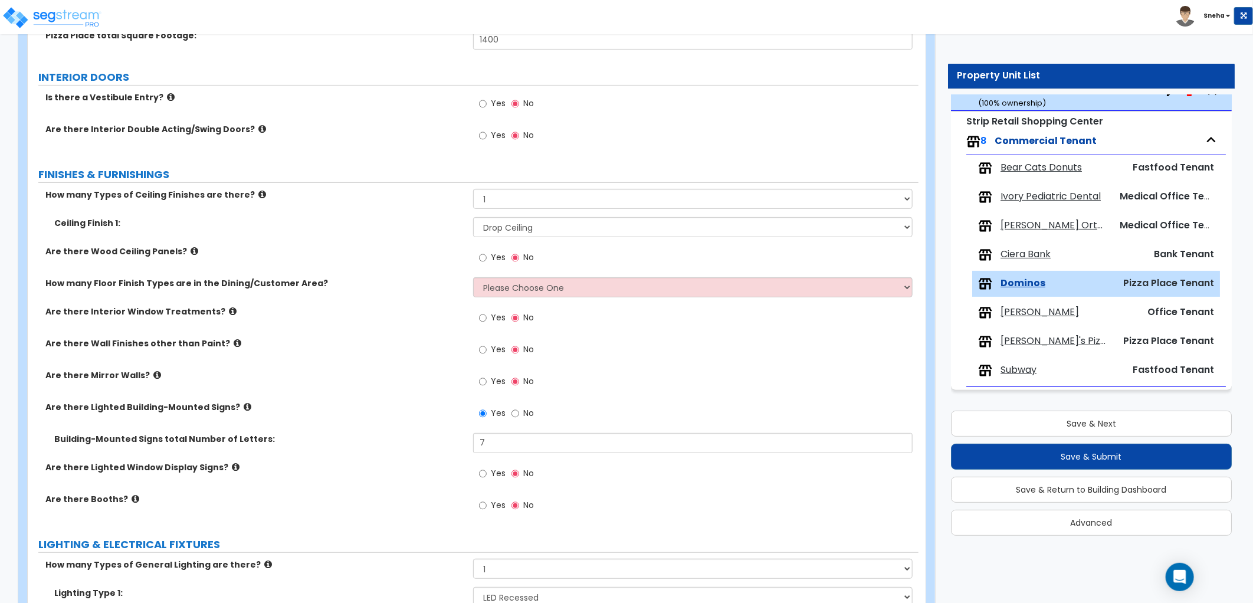
click at [407, 252] on label "Are there Wood Ceiling Panels?" at bounding box center [254, 251] width 419 height 12
click at [481, 257] on input "Yes" at bounding box center [483, 257] width 8 height 13
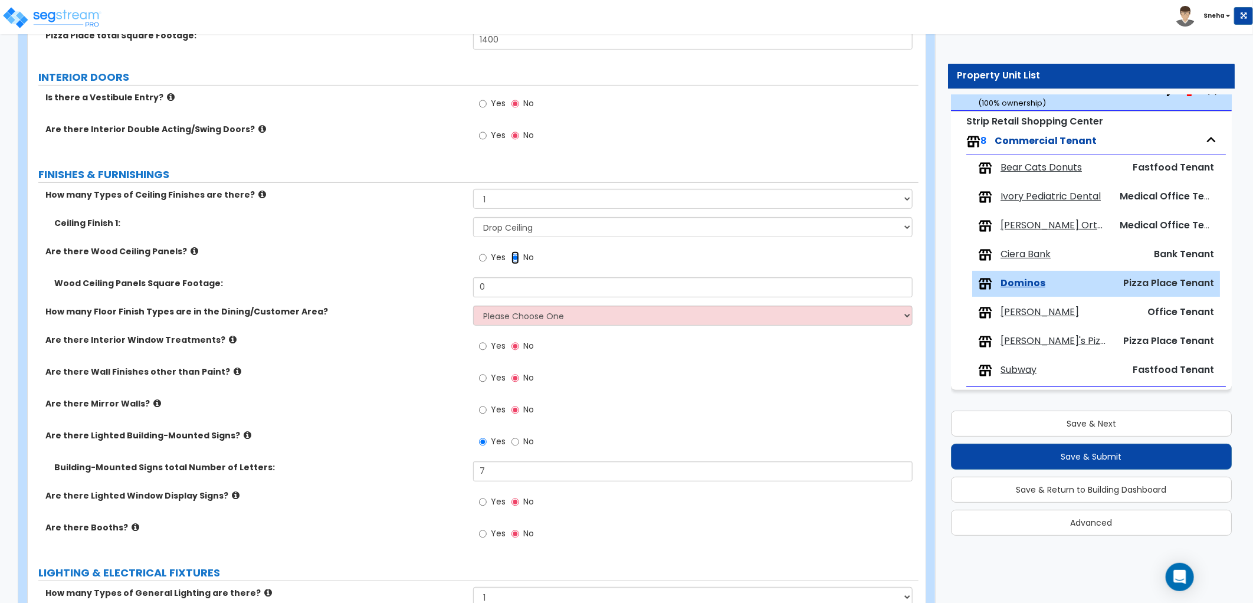
click at [517, 257] on input "No" at bounding box center [515, 257] width 8 height 13
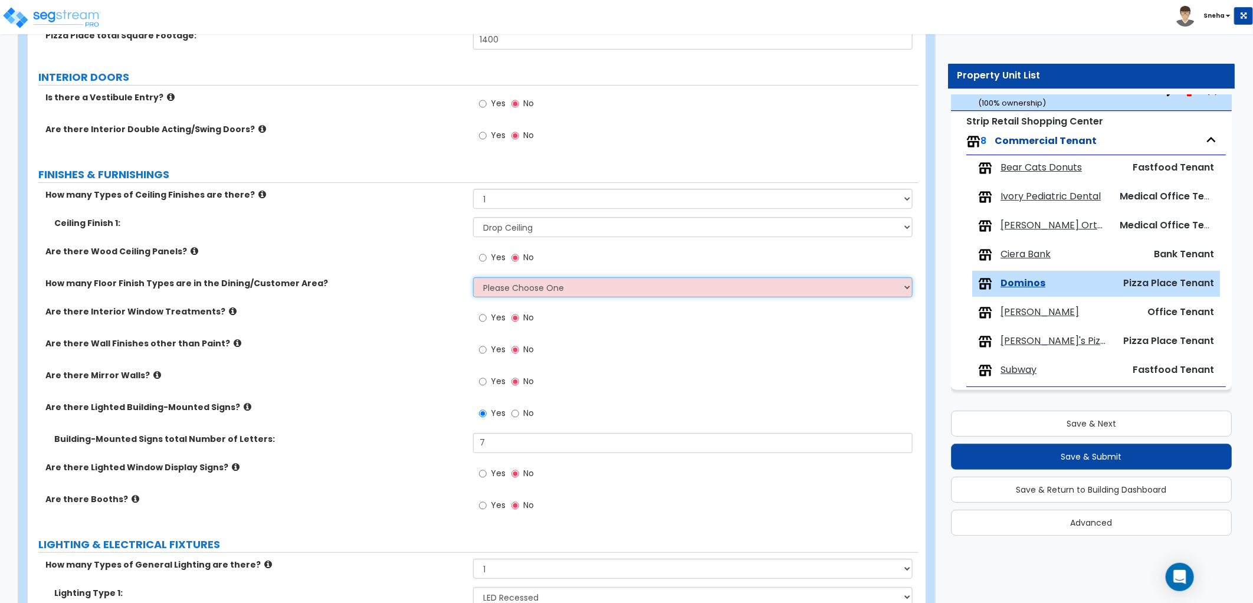
click at [500, 287] on select "Please Choose One 1 2 3 4" at bounding box center [692, 287] width 439 height 20
select select "1"
click at [473, 277] on select "Please Choose One 1 2 3 4" at bounding box center [692, 287] width 439 height 20
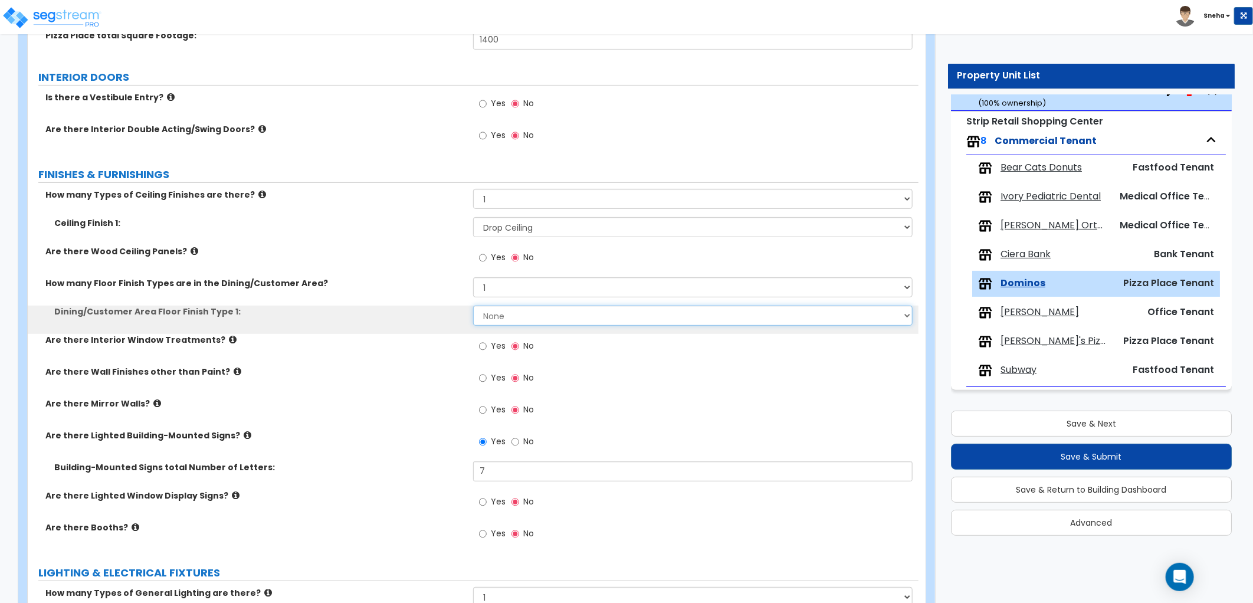
click at [499, 317] on select "None Tile Flooring Hardwood Flooring Resilient Laminate Flooring VCT Flooring S…" at bounding box center [692, 316] width 439 height 20
select select "1"
click at [473, 306] on select "None Tile Flooring Hardwood Flooring Resilient Laminate Flooring VCT Flooring S…" at bounding box center [692, 316] width 439 height 20
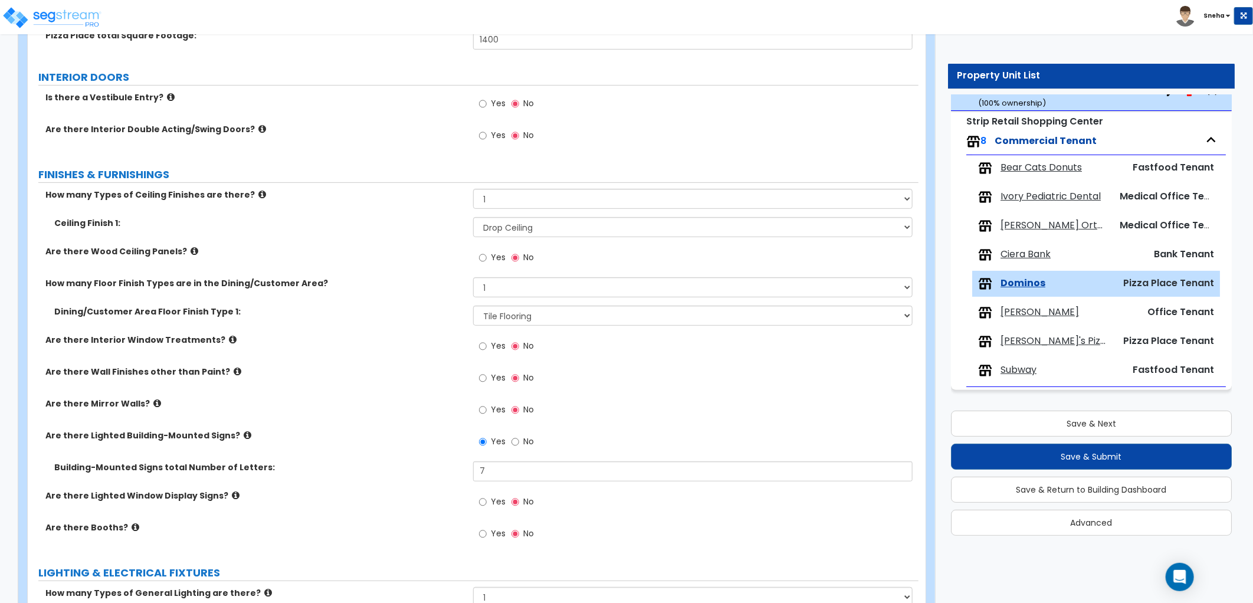
click at [429, 325] on div "Dining/Customer Area Floor Finish Type 1: None Tile Flooring Hardwood Flooring …" at bounding box center [473, 320] width 891 height 28
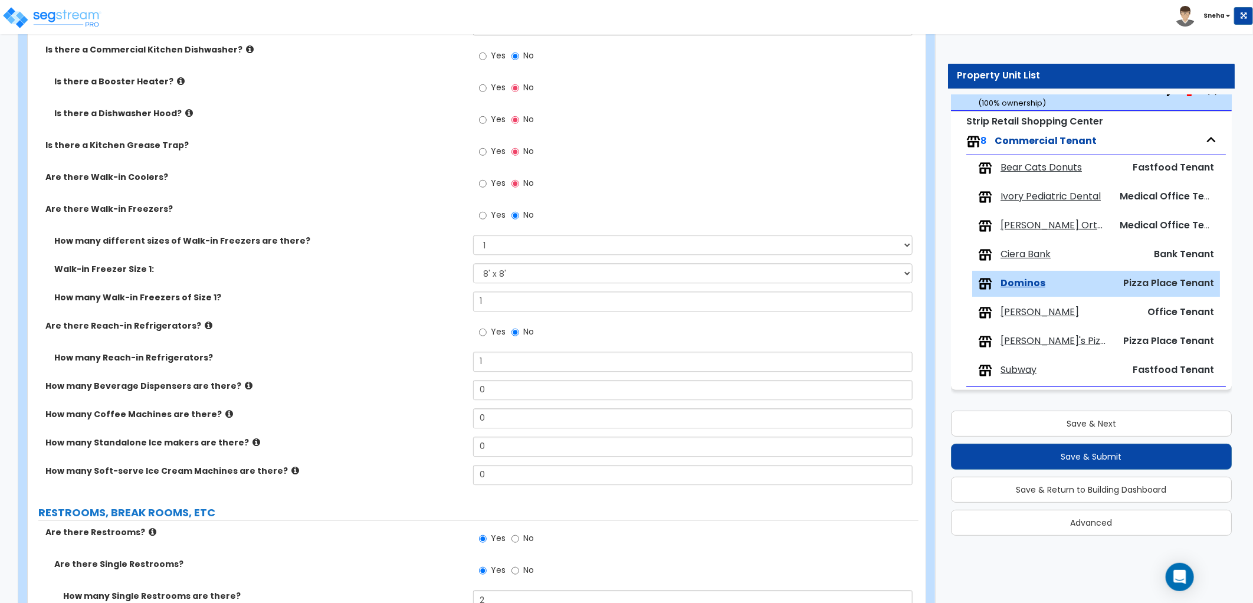
scroll to position [1867, 0]
drag, startPoint x: 498, startPoint y: 366, endPoint x: 432, endPoint y: 373, distance: 66.4
click at [432, 373] on div "How many Reach-in Refrigerators? 1" at bounding box center [473, 365] width 891 height 28
type input "3"
click at [429, 373] on div "How many Reach-in Refrigerators? 3" at bounding box center [473, 364] width 891 height 28
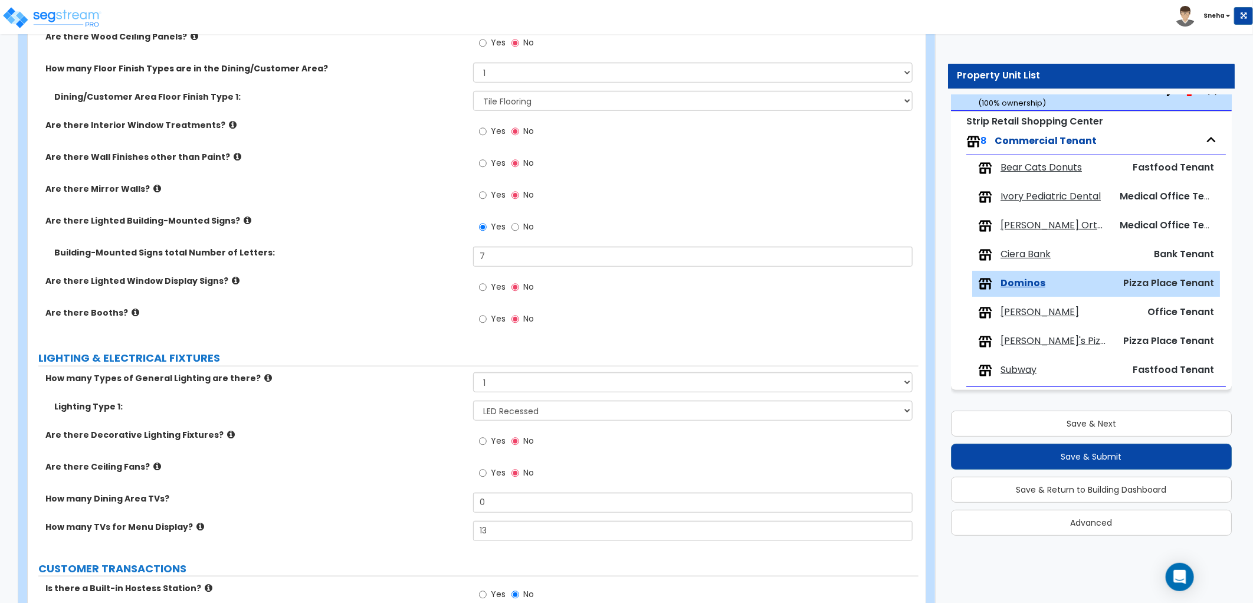
scroll to position [230, 0]
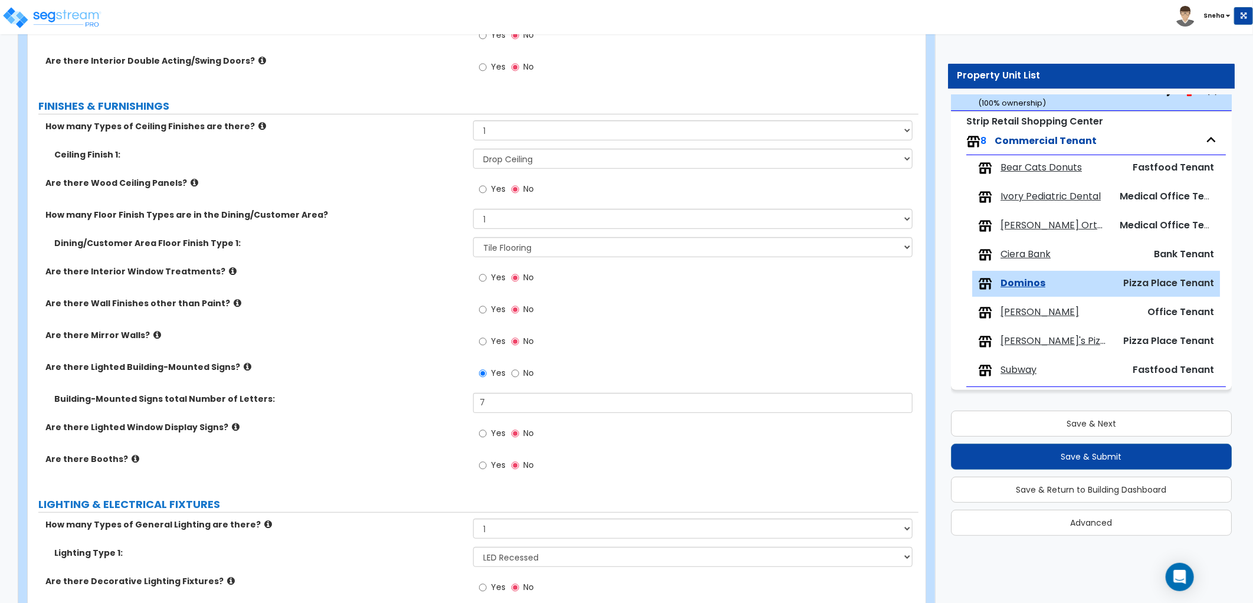
click at [494, 310] on span "Yes" at bounding box center [498, 309] width 15 height 12
click at [487, 310] on input "Yes" at bounding box center [483, 309] width 8 height 13
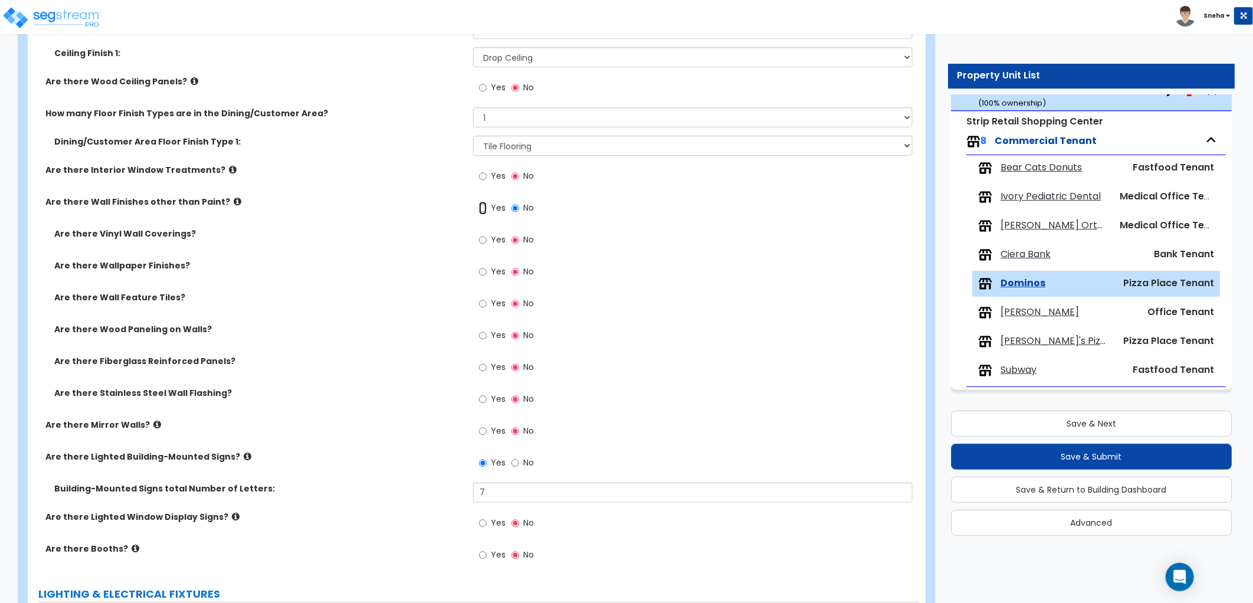
scroll to position [361, 0]
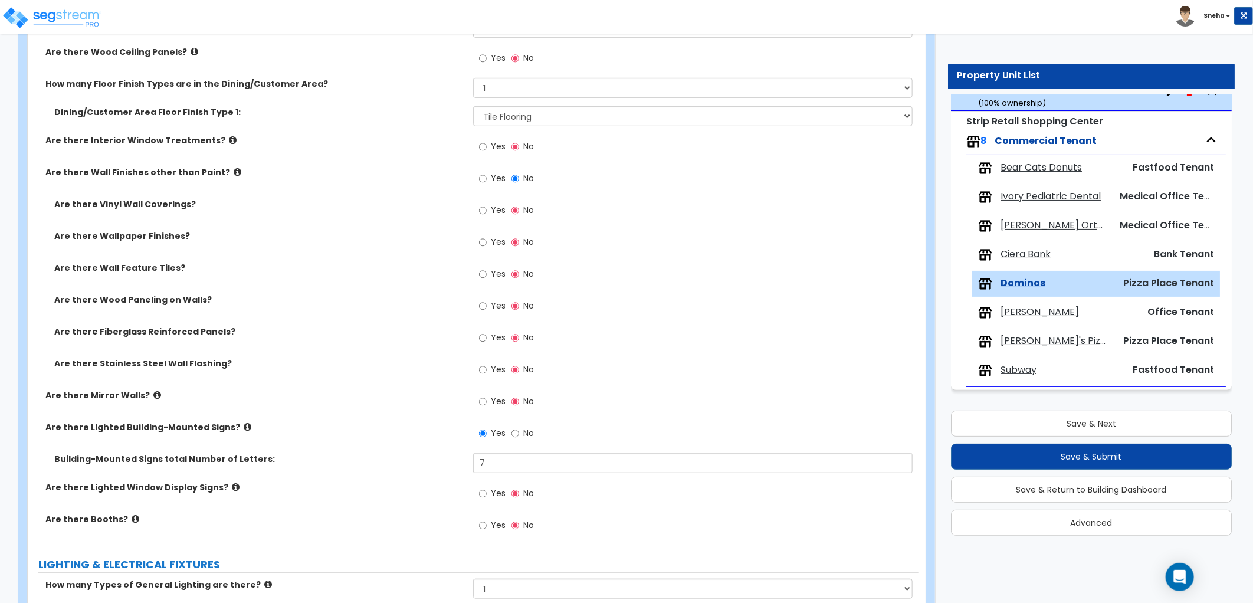
click at [490, 209] on label "Yes" at bounding box center [492, 212] width 27 height 20
click at [487, 209] on input "Yes" at bounding box center [483, 210] width 8 height 13
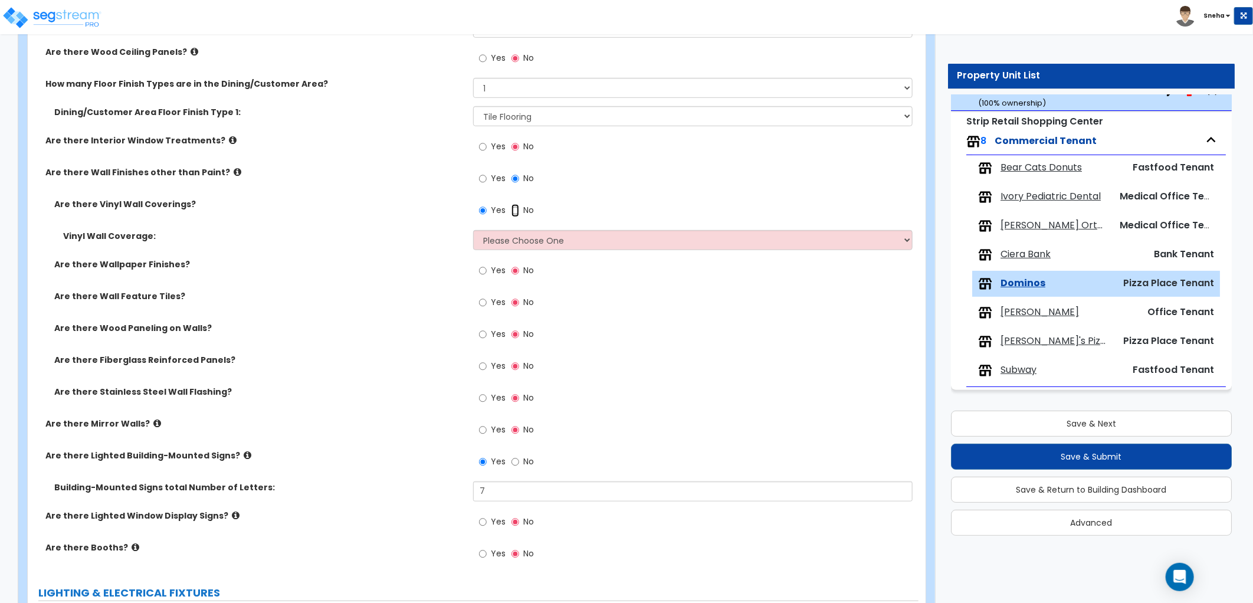
click at [513, 209] on input "No" at bounding box center [515, 210] width 8 height 13
radio input "false"
radio input "true"
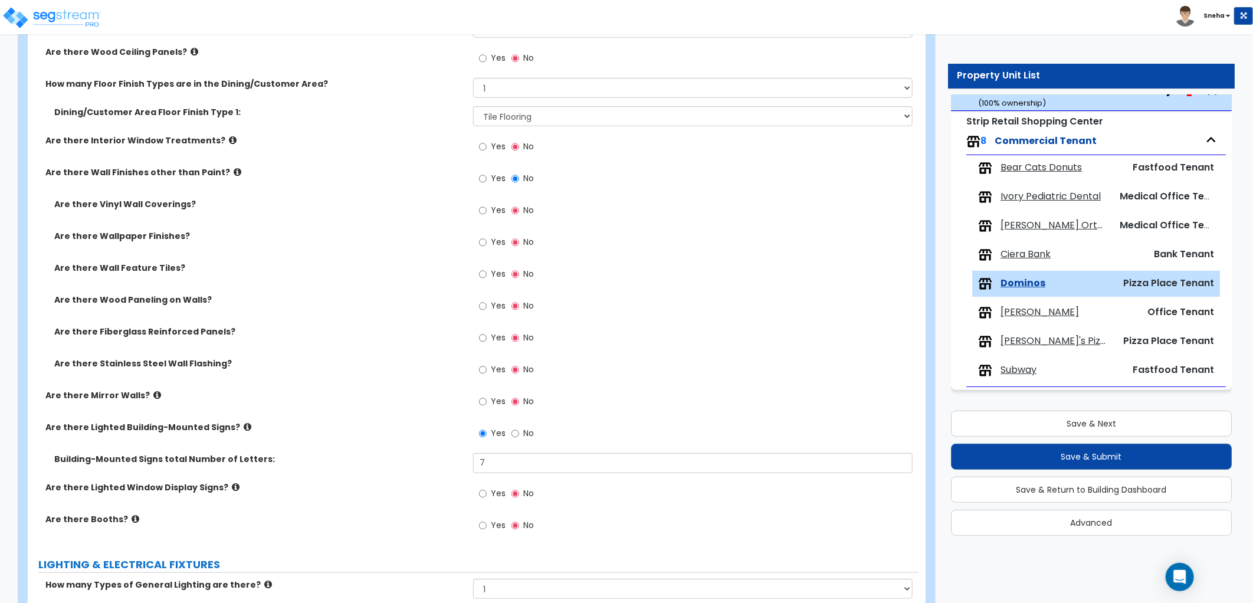
click at [487, 338] on label "Yes" at bounding box center [492, 339] width 27 height 20
click at [487, 338] on input "Yes" at bounding box center [483, 337] width 8 height 13
radio input "true"
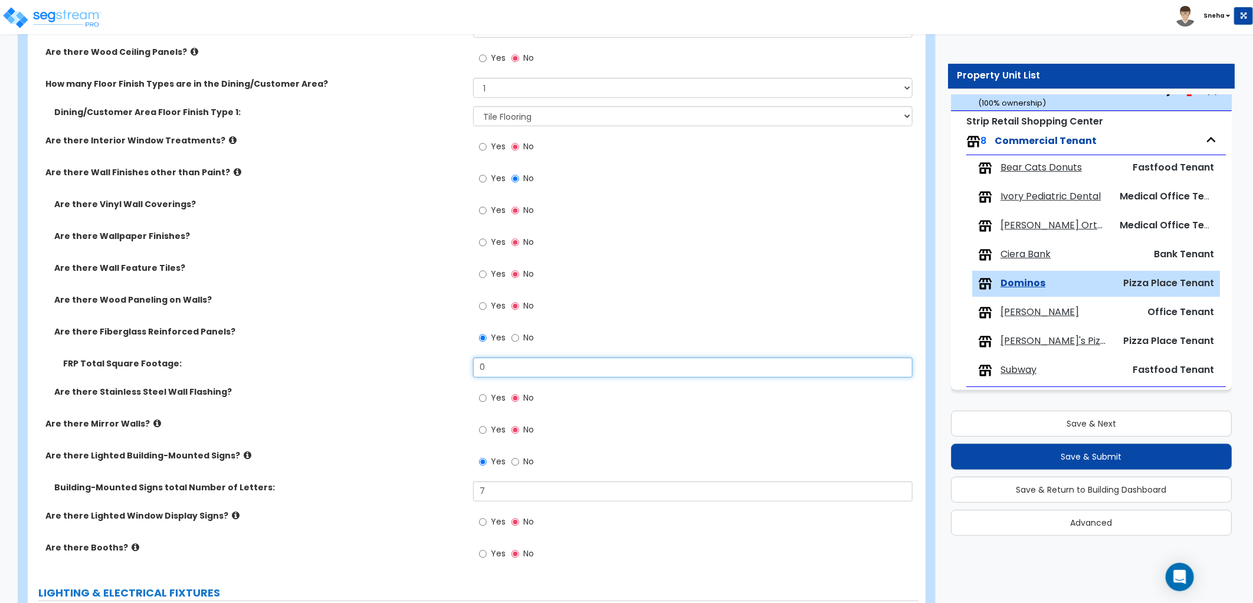
drag, startPoint x: 520, startPoint y: 370, endPoint x: 479, endPoint y: 370, distance: 41.3
click at [479, 370] on input "0" at bounding box center [692, 367] width 439 height 20
type input "300"
click at [445, 359] on label "FRP Total Square Footage:" at bounding box center [263, 363] width 401 height 12
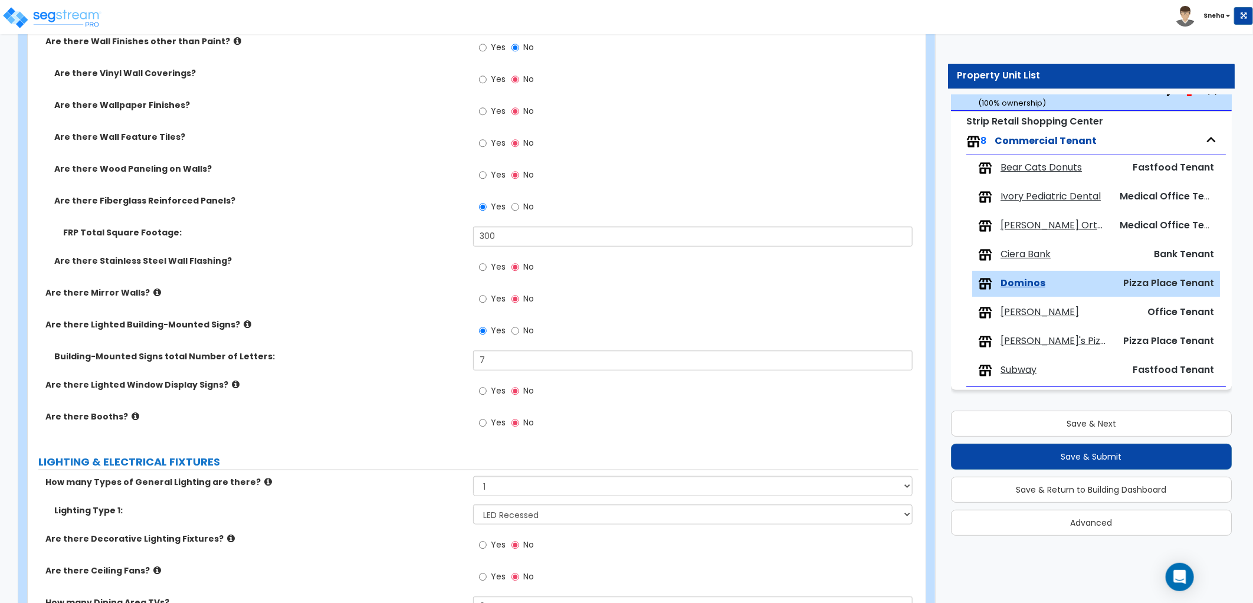
scroll to position [491, 0]
click at [486, 143] on input "Yes" at bounding box center [483, 144] width 8 height 13
radio input "true"
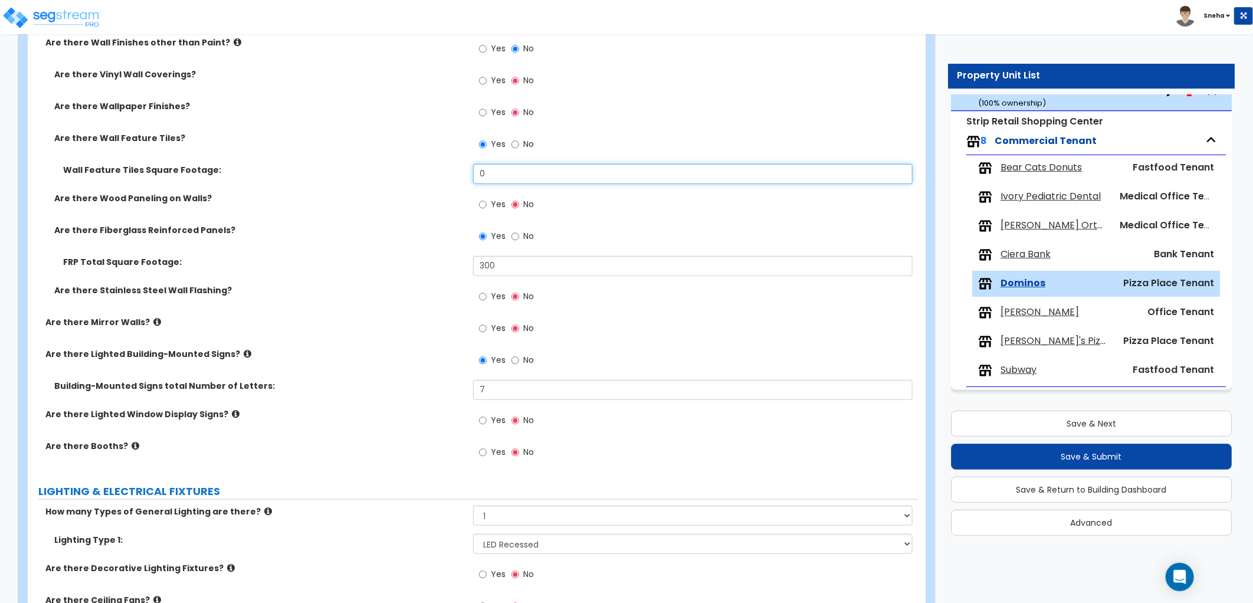
drag, startPoint x: 449, startPoint y: 177, endPoint x: 363, endPoint y: 178, distance: 85.5
click at [363, 178] on div "Wall Feature Tiles Square Footage: 0" at bounding box center [473, 178] width 891 height 28
click at [516, 175] on input "0" at bounding box center [692, 174] width 439 height 20
drag, startPoint x: 510, startPoint y: 180, endPoint x: 413, endPoint y: 173, distance: 97.0
click at [413, 173] on div "Wall Feature Tiles Square Footage: 0" at bounding box center [473, 178] width 891 height 28
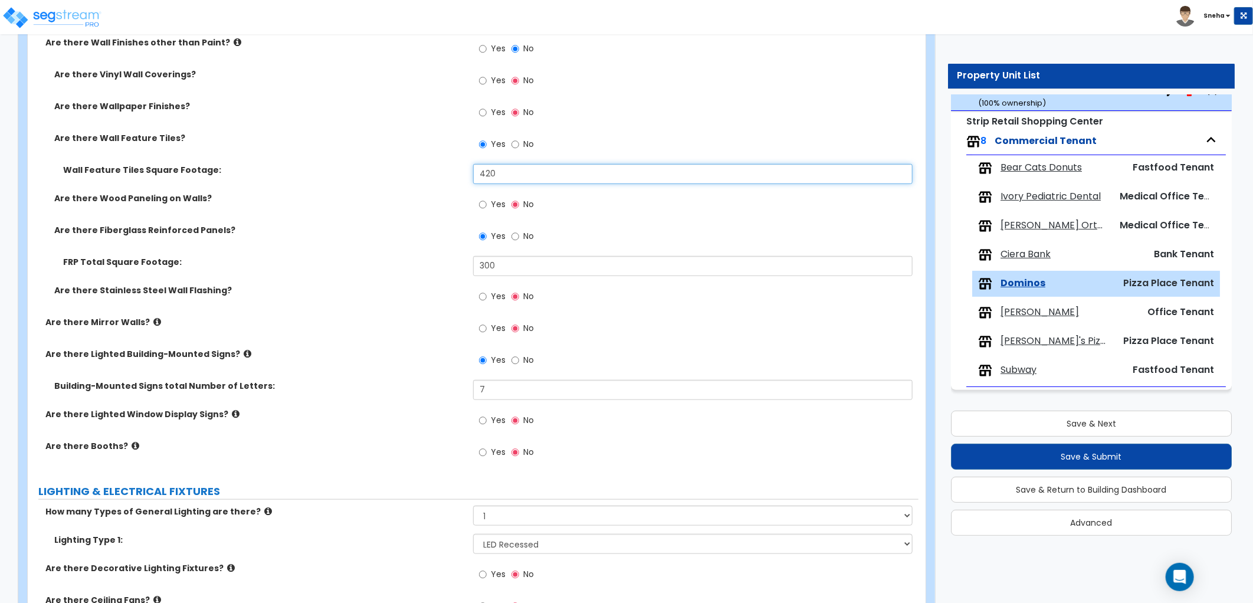
type input "420"
click at [413, 173] on label "Wall Feature Tiles Square Footage:" at bounding box center [263, 170] width 401 height 12
click at [679, 69] on div "Yes No" at bounding box center [695, 84] width 445 height 32
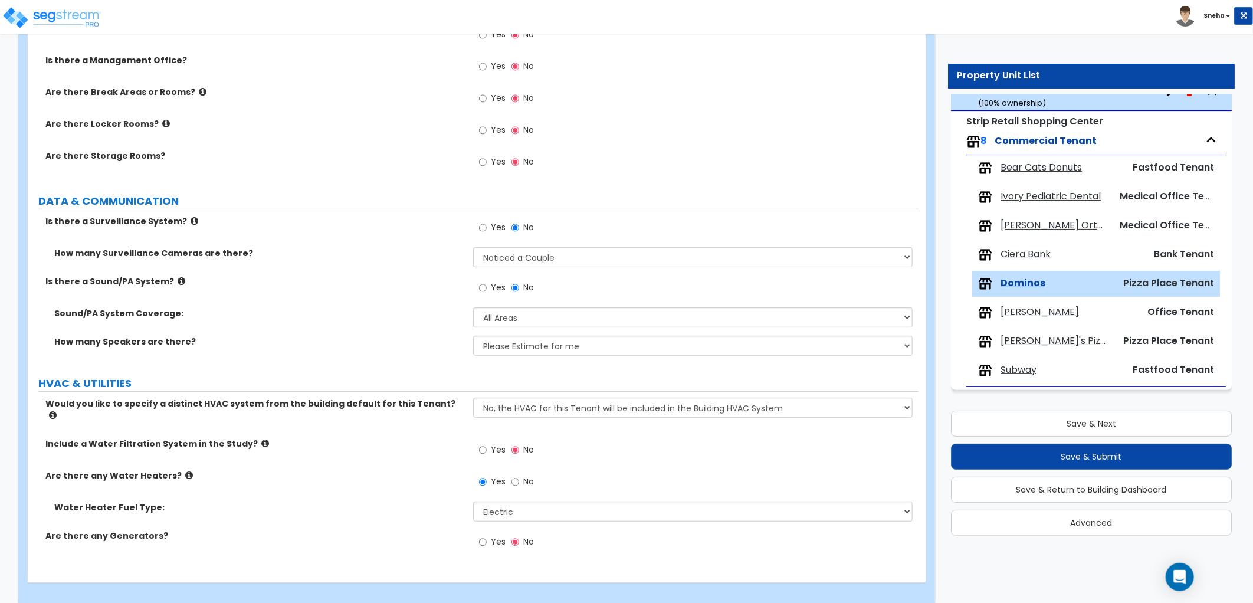
click at [261, 439] on icon at bounding box center [265, 443] width 8 height 9
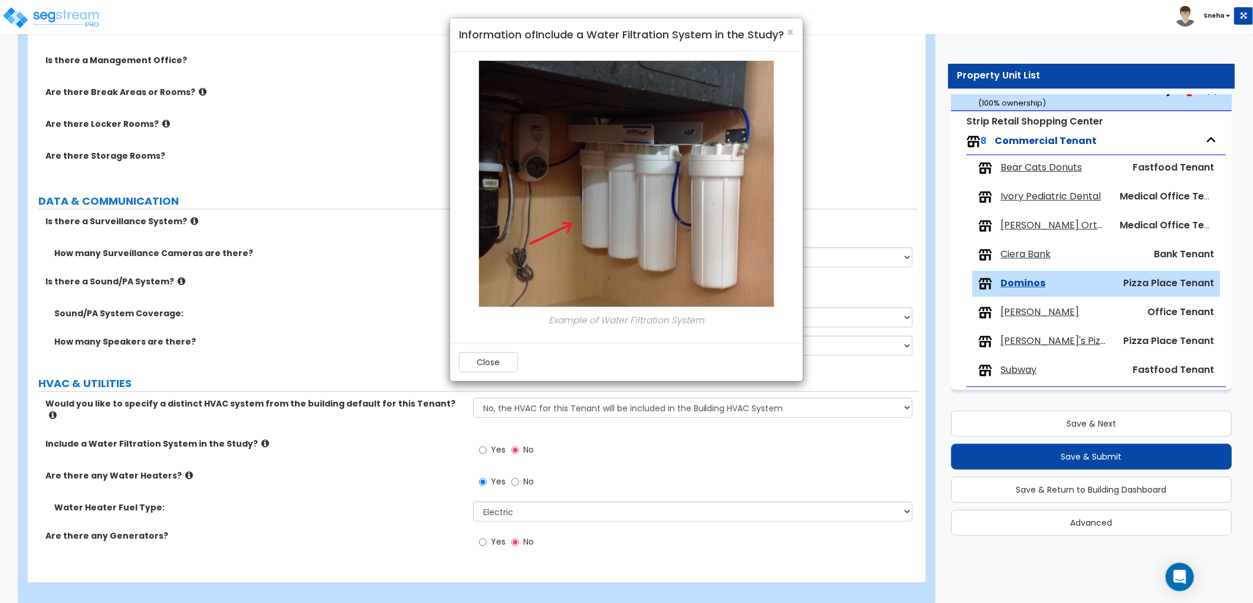
click at [252, 429] on div "× Information of Include a Water Filtration System in the Study? Example of Wat…" at bounding box center [626, 301] width 1253 height 603
click at [789, 31] on span "×" at bounding box center [790, 32] width 8 height 17
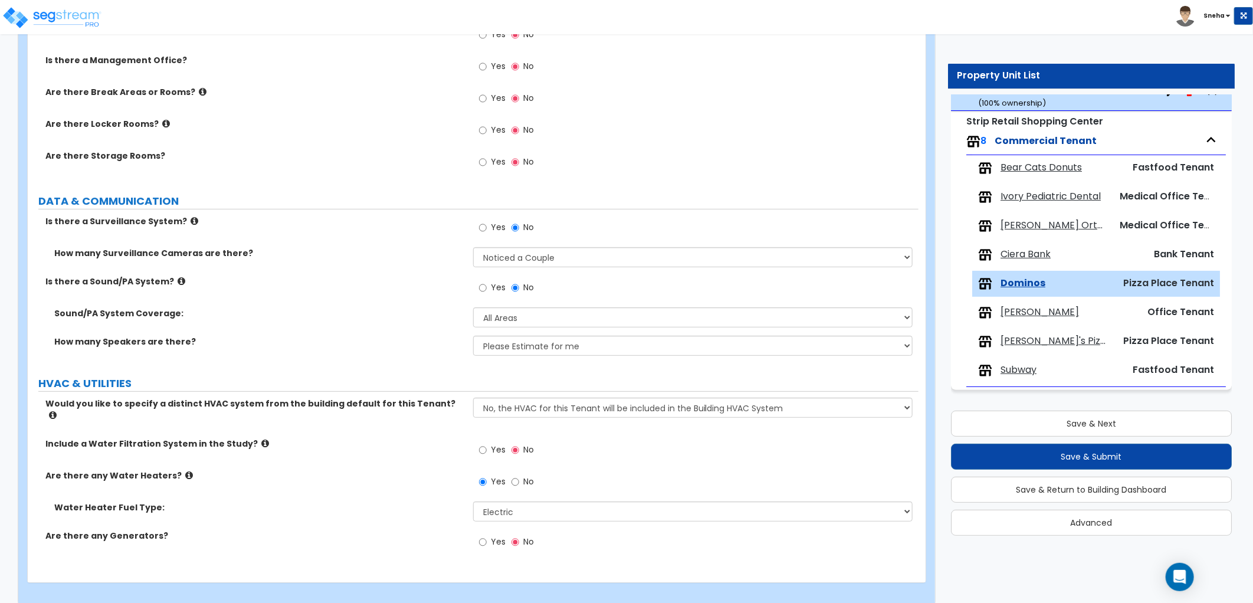
click at [478, 439] on div "Yes No" at bounding box center [506, 451] width 67 height 27
click at [481, 444] on input "Yes" at bounding box center [483, 450] width 8 height 13
click at [409, 448] on div "Include a Water Filtration System in the Study? Yes No" at bounding box center [473, 454] width 891 height 32
click at [407, 470] on label "Are there any Water Heaters?" at bounding box center [254, 476] width 419 height 12
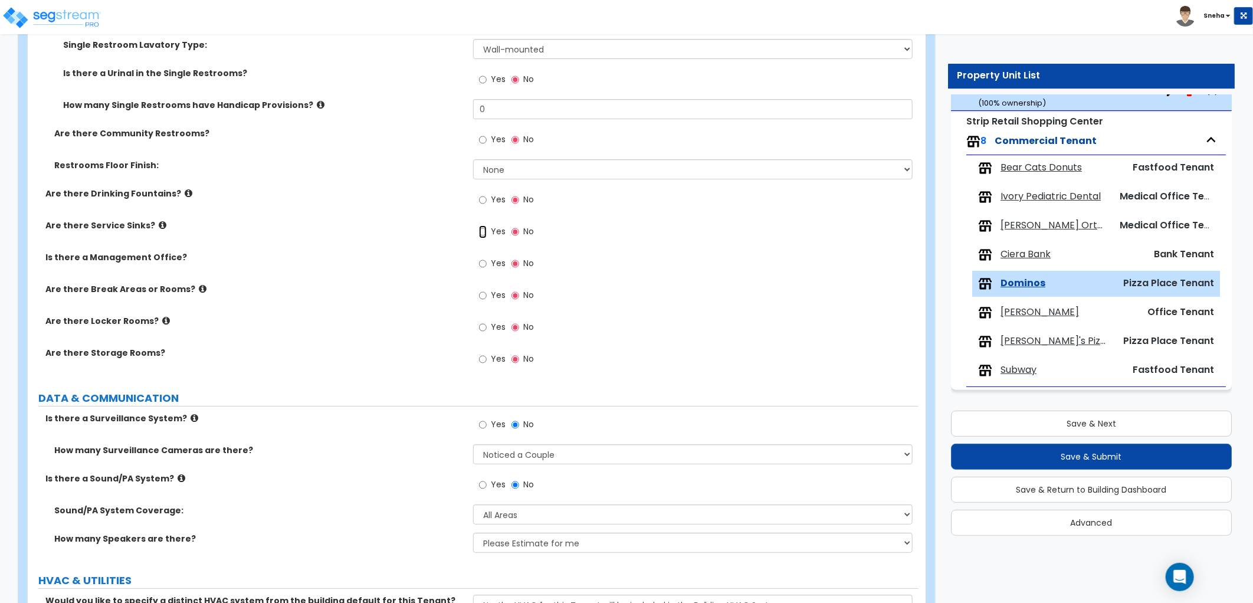
click at [484, 227] on input "Yes" at bounding box center [483, 231] width 8 height 13
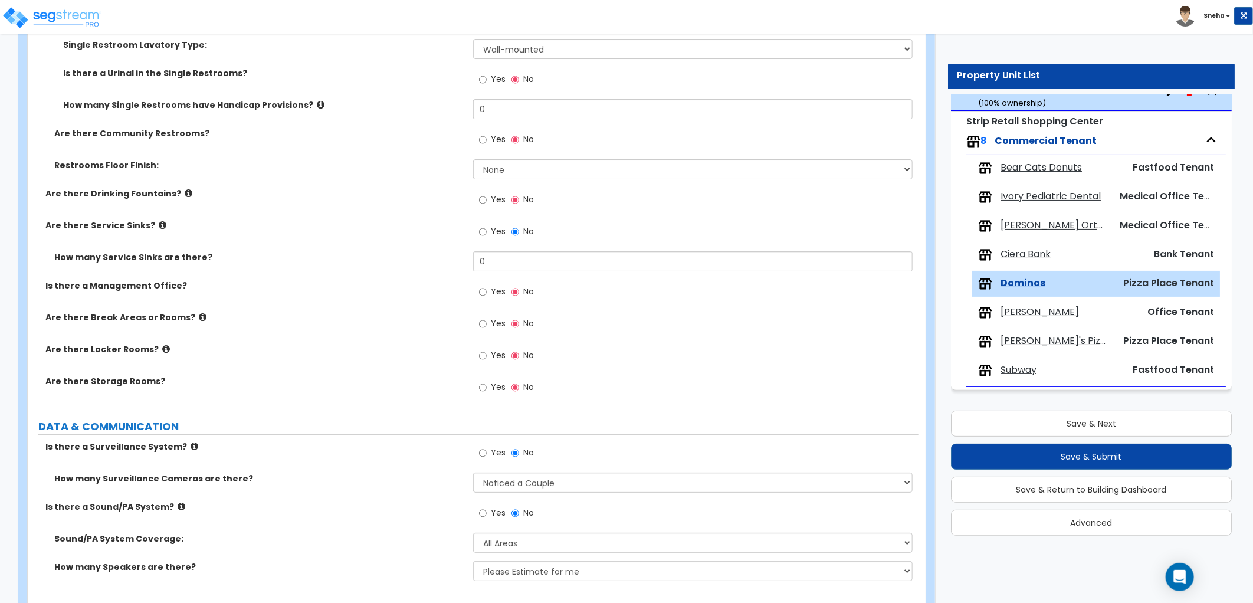
click at [508, 229] on div "Yes No" at bounding box center [506, 232] width 67 height 27
click at [513, 231] on input "No" at bounding box center [515, 231] width 8 height 13
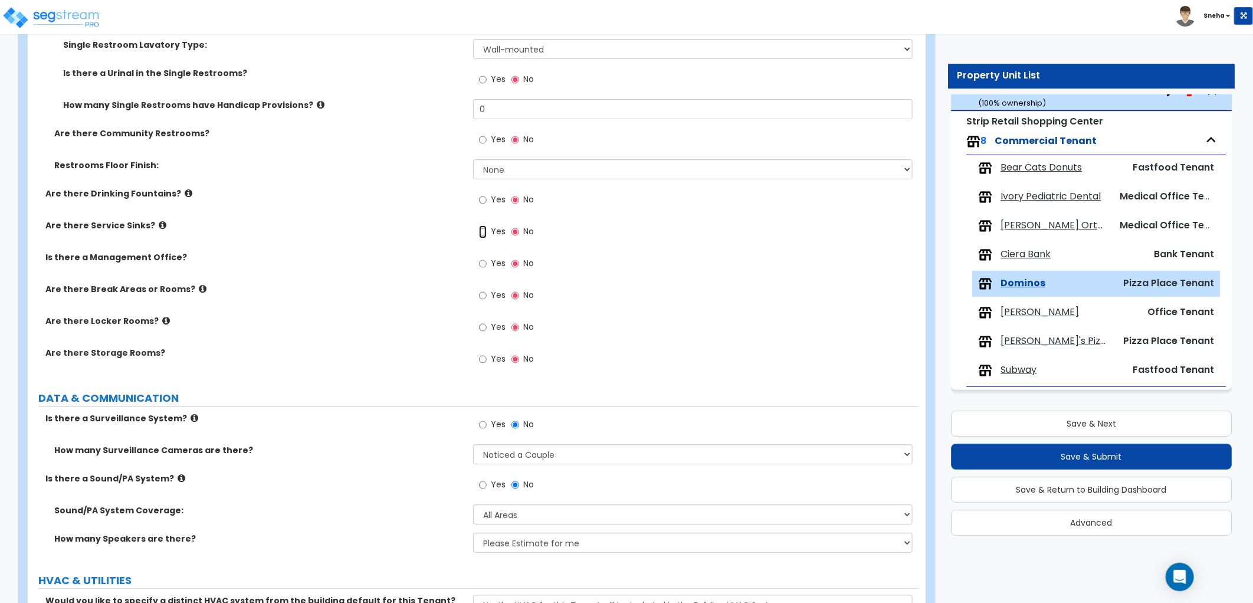
drag, startPoint x: 482, startPoint y: 227, endPoint x: 485, endPoint y: 245, distance: 18.5
click at [482, 228] on input "Yes" at bounding box center [483, 231] width 8 height 13
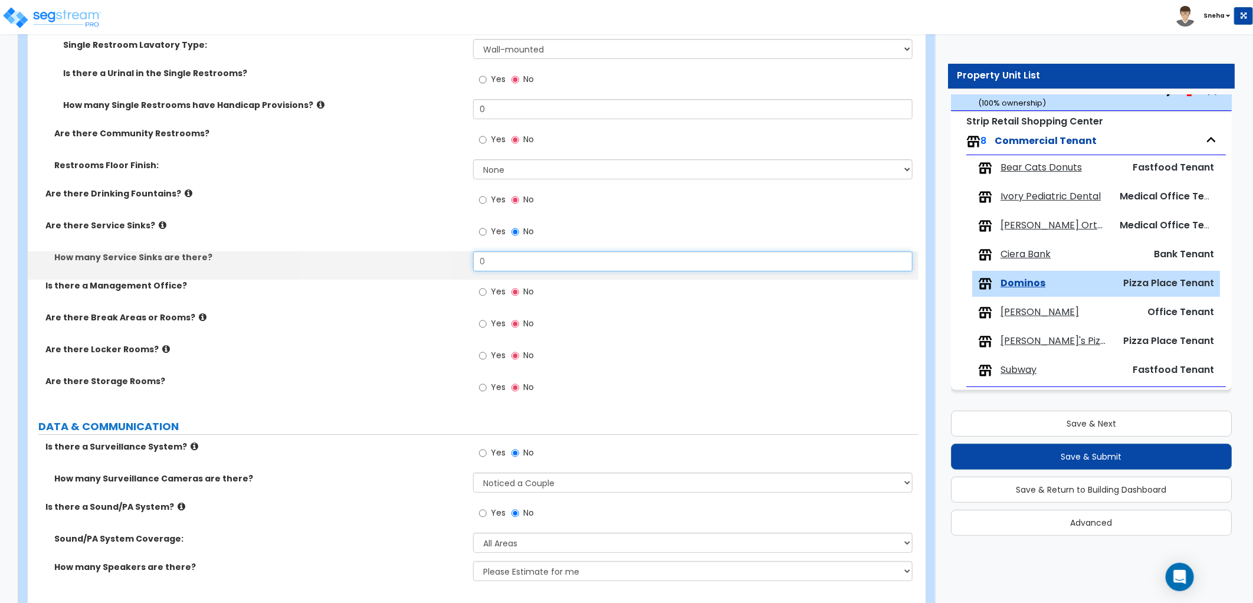
drag, startPoint x: 491, startPoint y: 264, endPoint x: 421, endPoint y: 280, distance: 72.0
click at [421, 280] on div "Are there Restrooms? Yes No Are there Single Restrooms? Yes No How many Single …" at bounding box center [473, 177] width 873 height 460
type input "1"
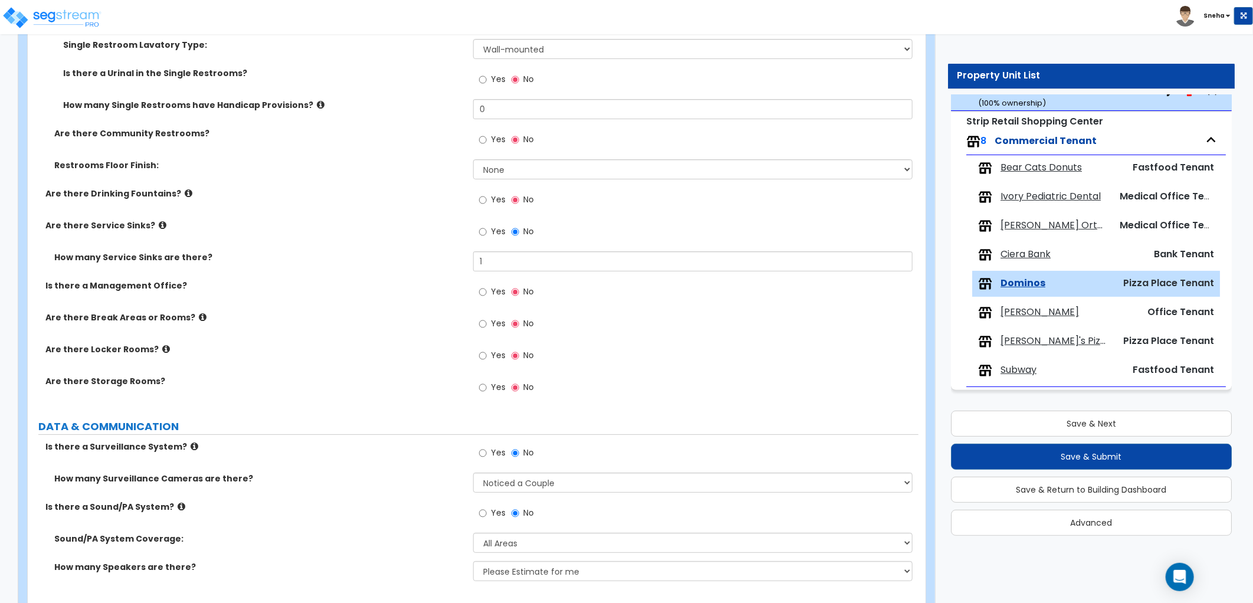
click at [408, 280] on label "Is there a Management Office?" at bounding box center [254, 286] width 419 height 12
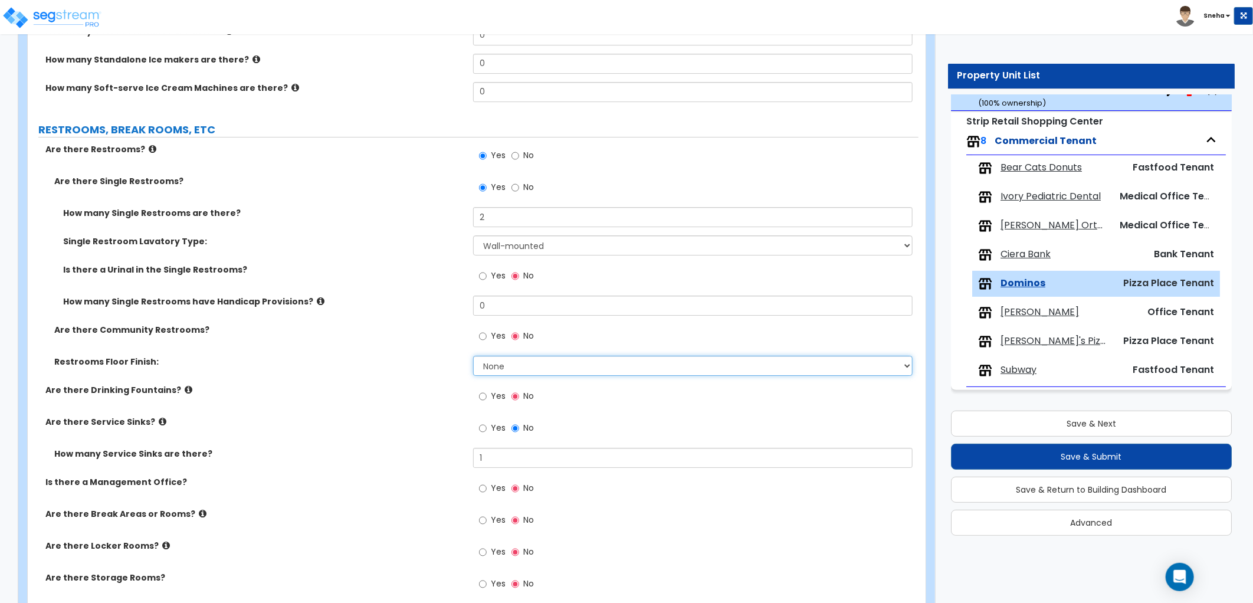
click at [499, 368] on select "None Tile Flooring Resilient Laminate Flooring VCT Flooring Sheet Vinyl Flooring" at bounding box center [692, 366] width 439 height 20
select select "1"
click at [473, 356] on select "None Tile Flooring Resilient Laminate Flooring VCT Flooring Sheet Vinyl Flooring" at bounding box center [692, 366] width 439 height 20
click at [391, 329] on label "Are there Community Restrooms?" at bounding box center [259, 330] width 410 height 12
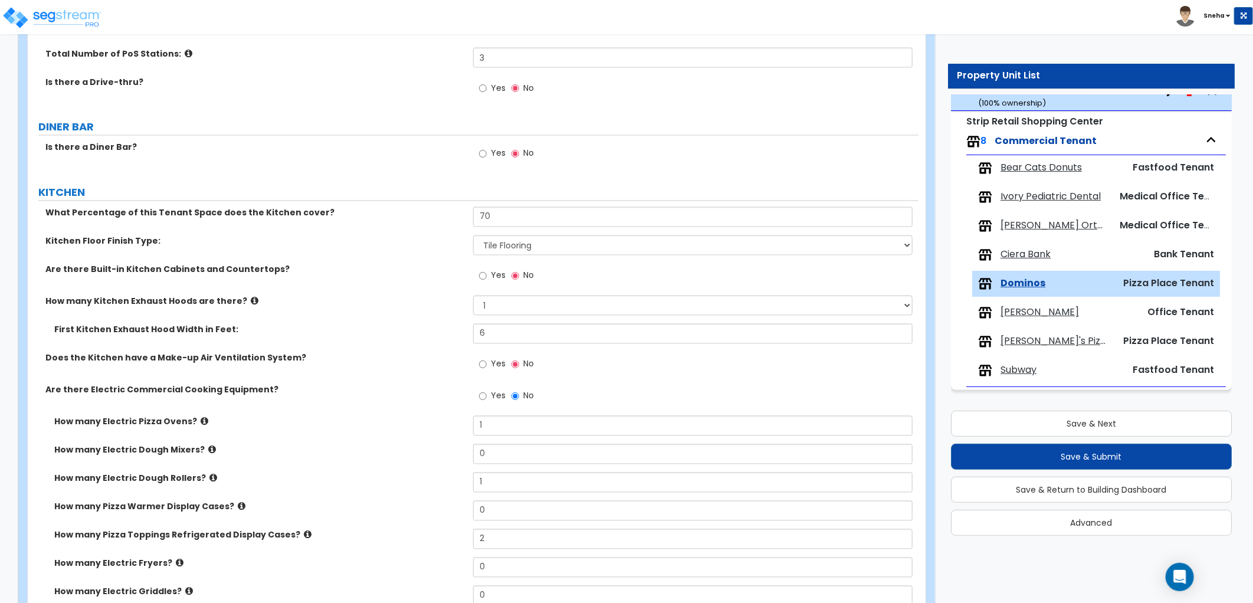
scroll to position [1573, 0]
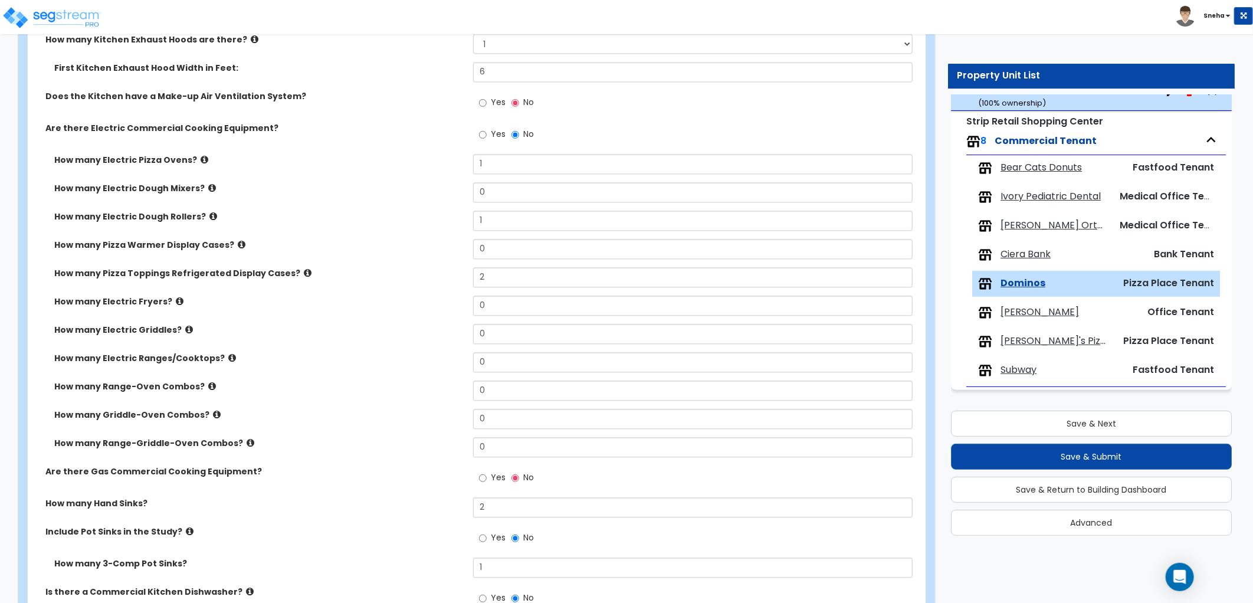
click at [201, 157] on icon at bounding box center [205, 159] width 8 height 9
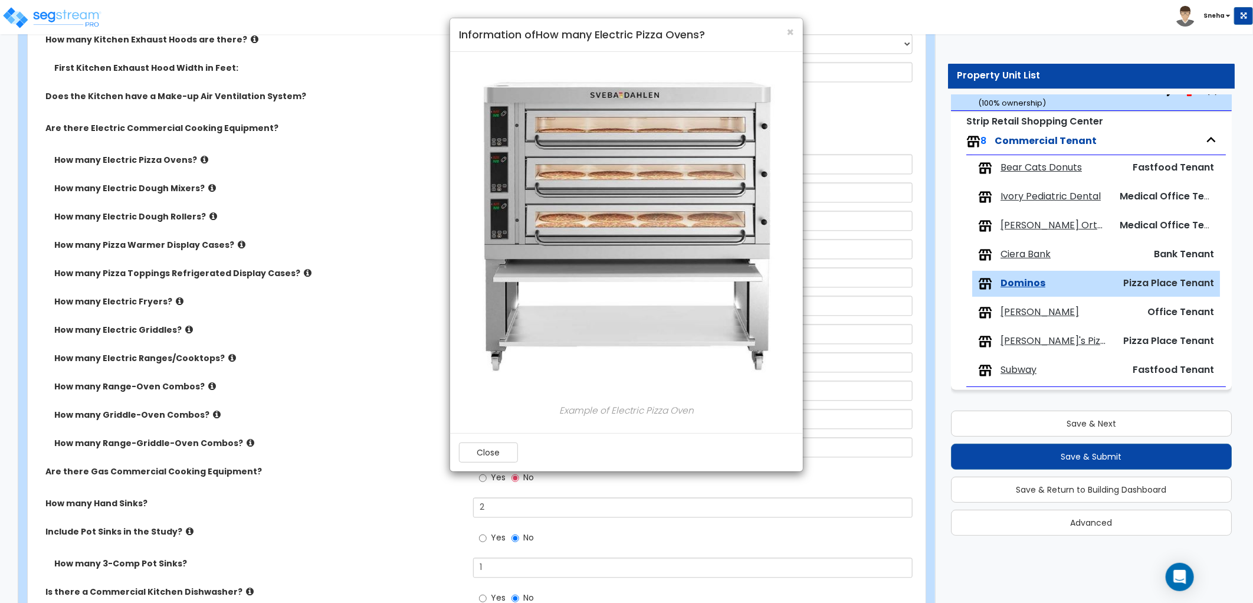
click at [785, 32] on h4 "Information of How many Electric Pizza Ovens?" at bounding box center [626, 34] width 335 height 15
click at [787, 29] on span "×" at bounding box center [790, 32] width 8 height 17
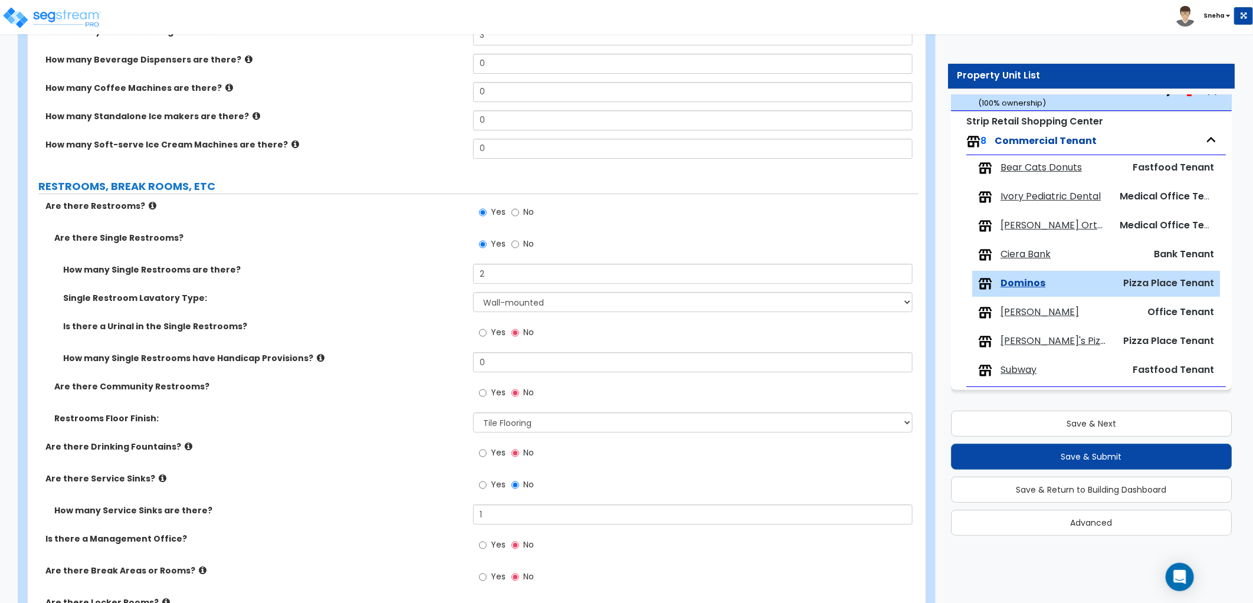
scroll to position [2490, 0]
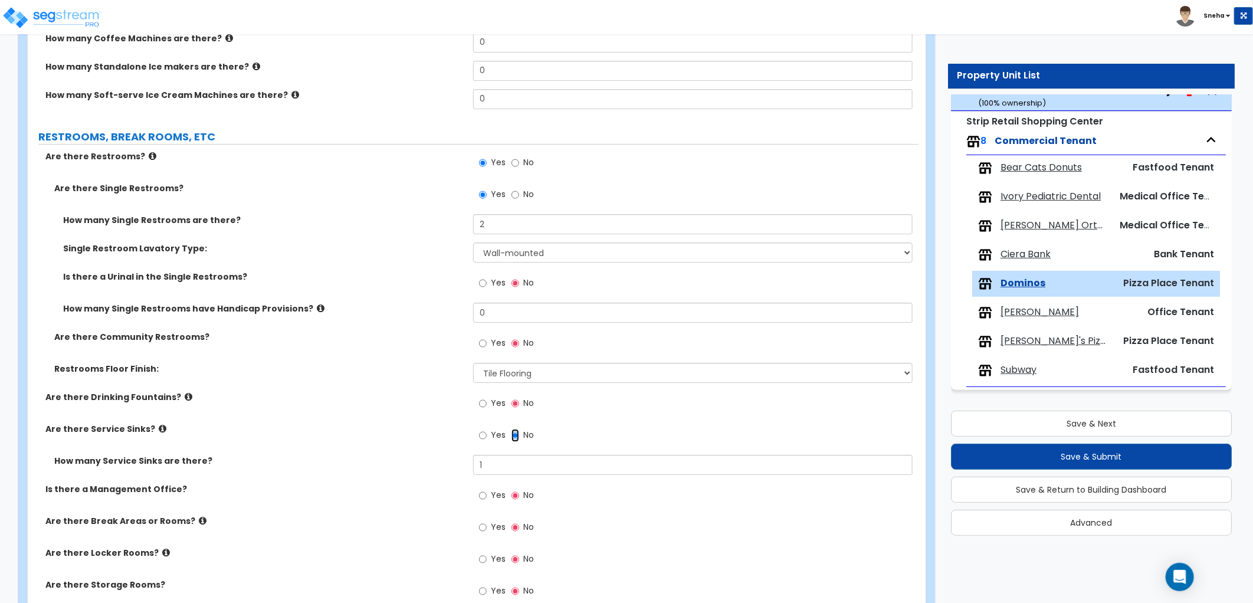
click at [511, 435] on input "No" at bounding box center [515, 435] width 8 height 13
click at [491, 402] on span "Yes" at bounding box center [498, 403] width 15 height 12
click at [487, 402] on input "Yes" at bounding box center [483, 403] width 8 height 13
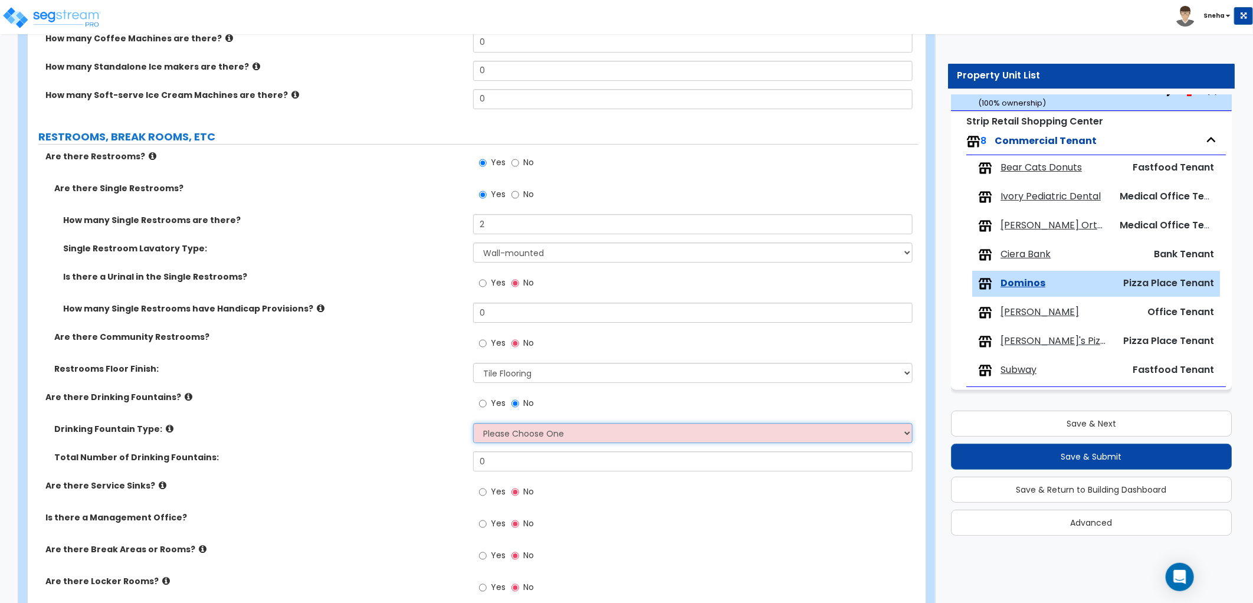
click at [493, 432] on select "Please Choose One Wall-mounted Floor-mounted" at bounding box center [692, 433] width 439 height 20
select select "1"
click at [473, 423] on select "Please Choose One Wall-mounted Floor-mounted" at bounding box center [692, 433] width 439 height 20
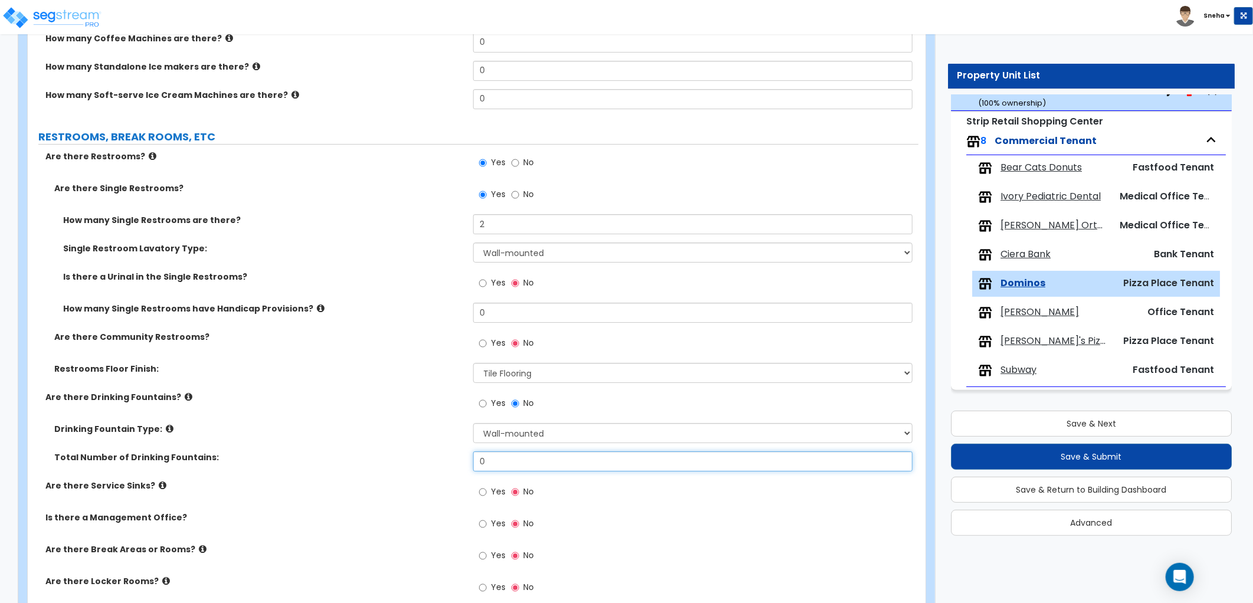
drag, startPoint x: 497, startPoint y: 458, endPoint x: 453, endPoint y: 466, distance: 44.9
click at [455, 465] on div "Total Number of Drinking Fountains: 0" at bounding box center [473, 465] width 891 height 28
type input "1"
click at [445, 448] on div "Drinking Fountain Type: Please Choose One Wall-mounted Floor-mounted" at bounding box center [473, 437] width 891 height 28
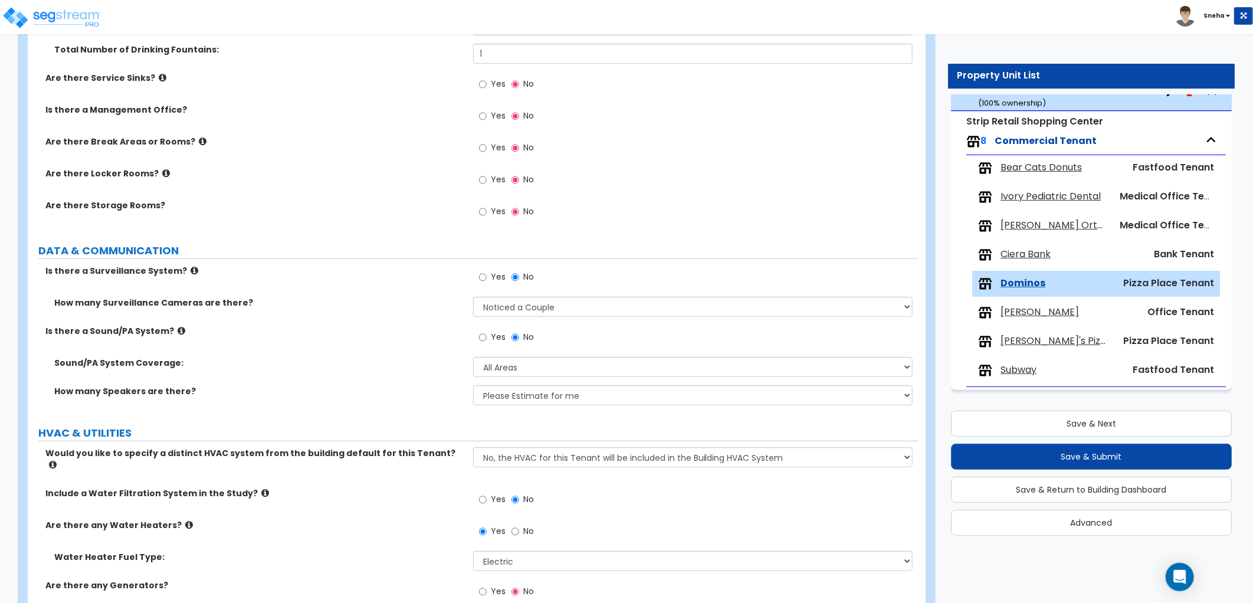
scroll to position [2947, 0]
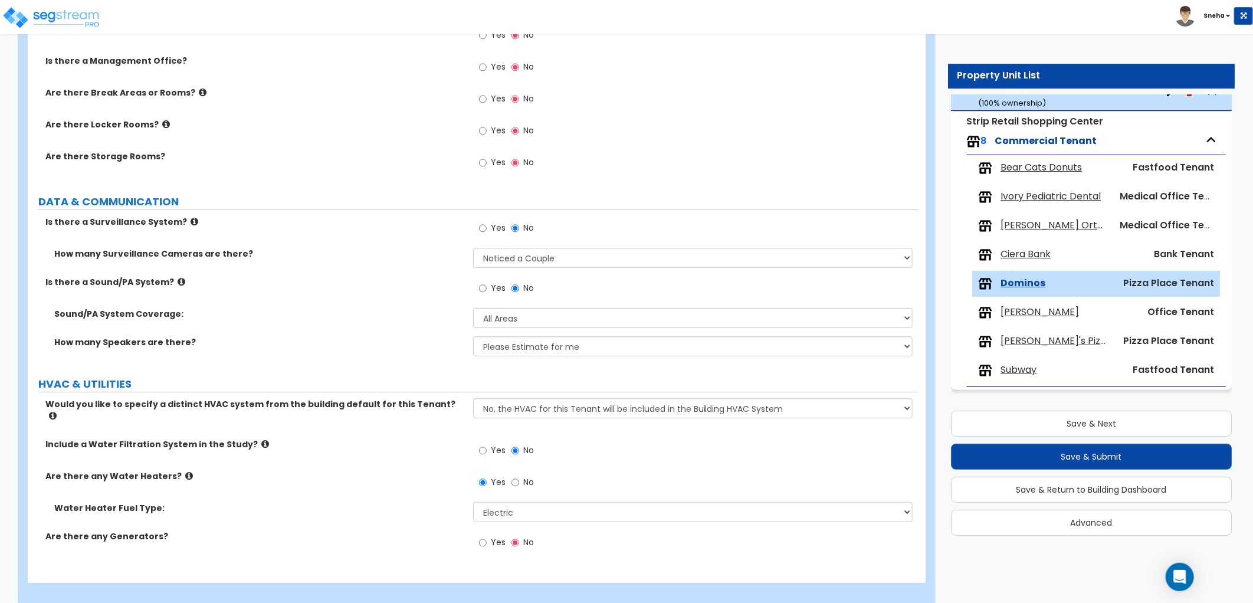
click at [1050, 168] on span "Bear Cats Donuts" at bounding box center [1040, 168] width 81 height 14
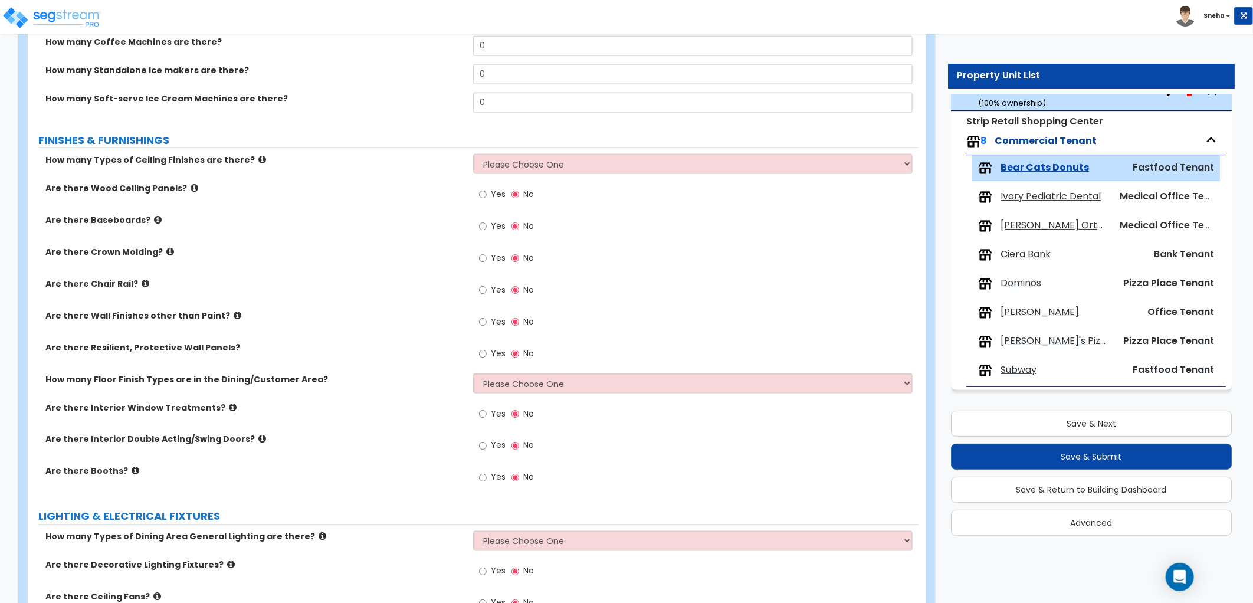
scroll to position [1048, 0]
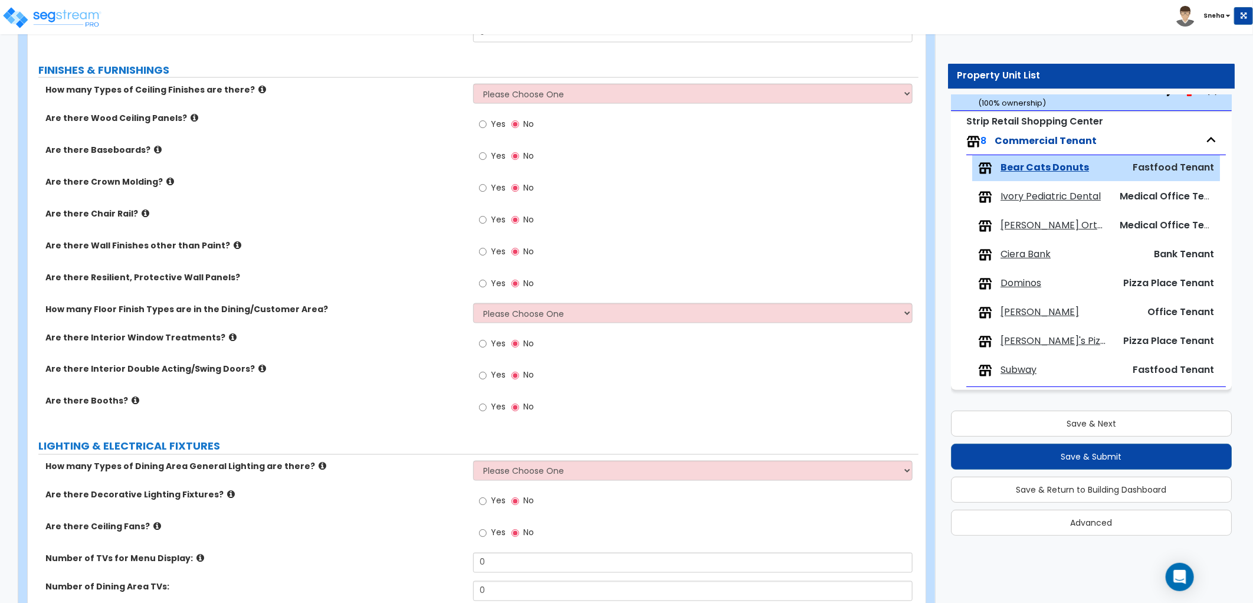
click at [497, 406] on span "Yes" at bounding box center [498, 407] width 15 height 12
click at [487, 406] on input "Yes" at bounding box center [483, 407] width 8 height 13
radio input "true"
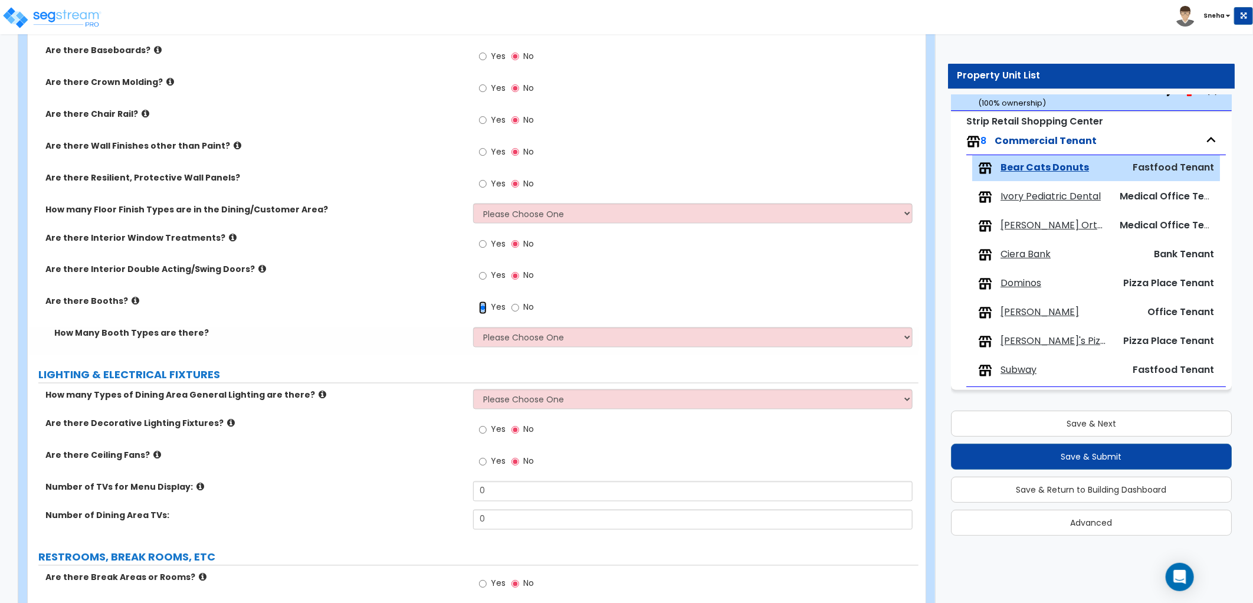
scroll to position [1180, 0]
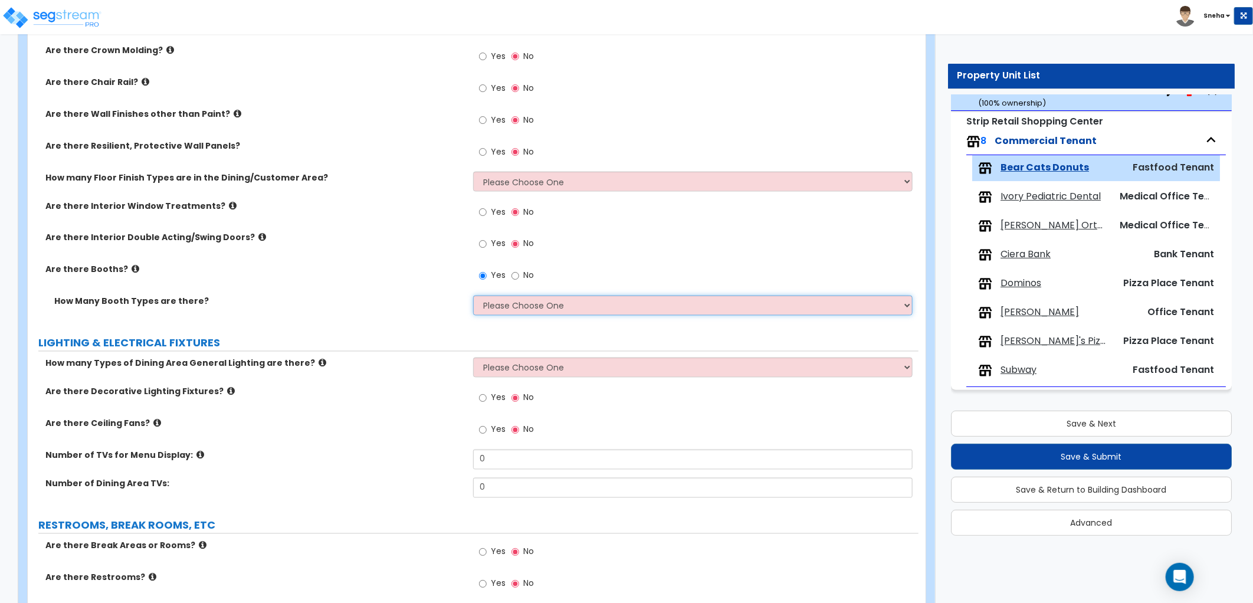
click at [507, 311] on select "Please Choose One 1 2 3" at bounding box center [692, 306] width 439 height 20
select select "1"
click at [473, 296] on select "Please Choose One 1 2 3" at bounding box center [692, 306] width 439 height 20
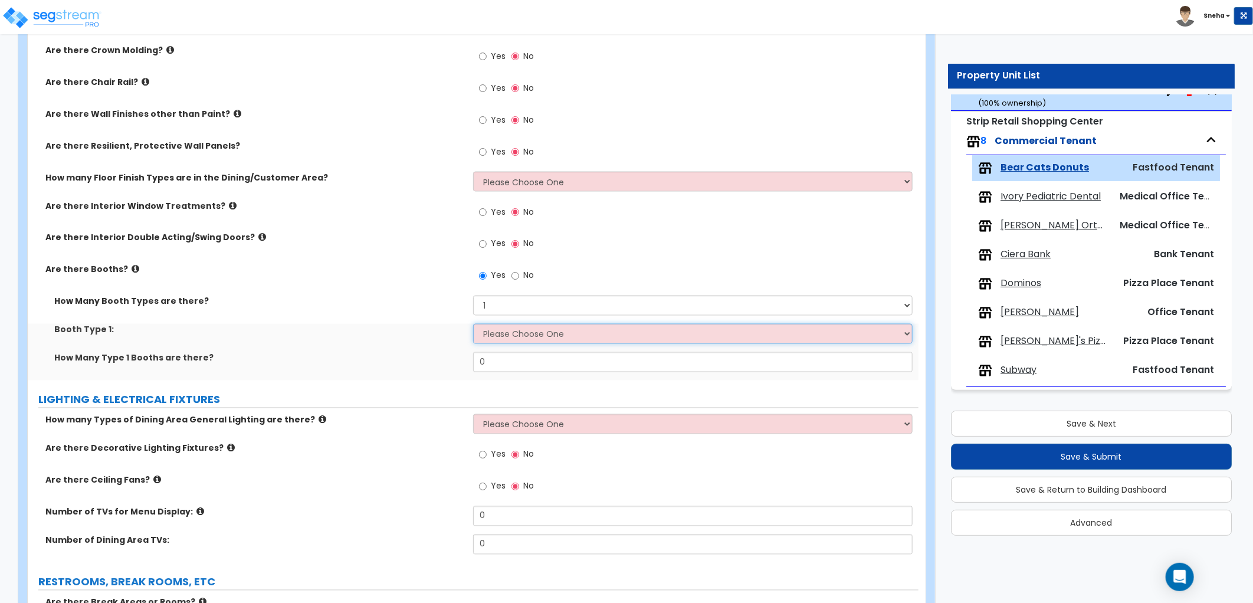
click at [508, 331] on select "Please Choose One Plastic, 2-Seater Plastic, 4-Seater Upholstered, 4-Seater Uph…" at bounding box center [692, 334] width 439 height 20
select select "2"
click at [473, 324] on select "Please Choose One Plastic, 2-Seater Plastic, 4-Seater Upholstered, 4-Seater Uph…" at bounding box center [692, 334] width 439 height 20
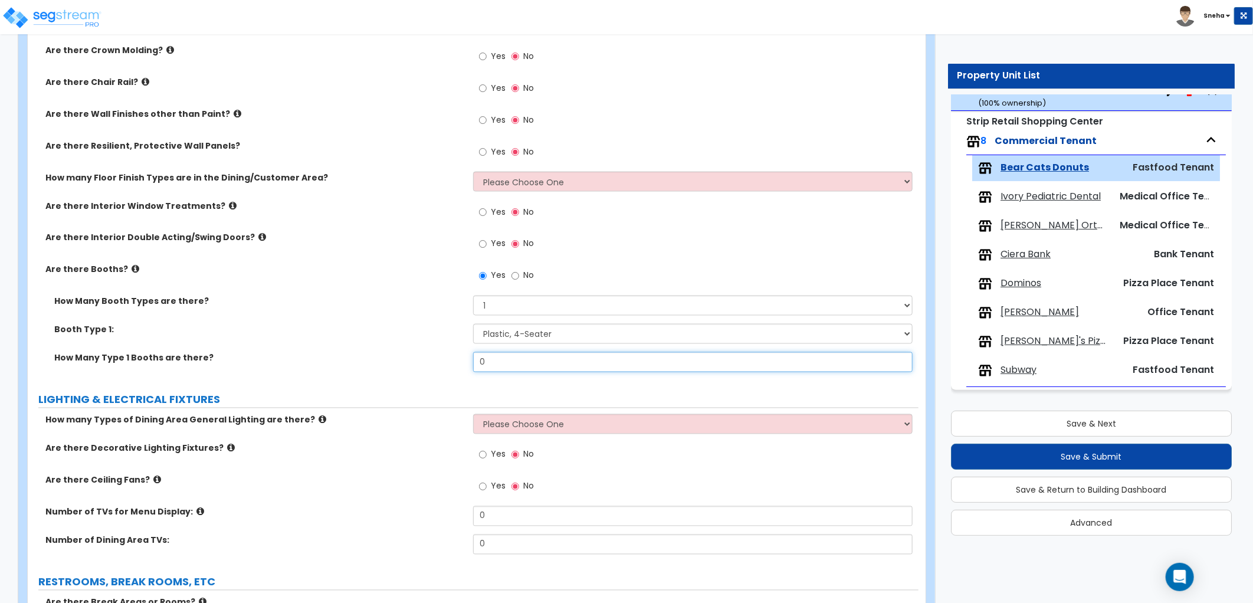
drag, startPoint x: 499, startPoint y: 360, endPoint x: 472, endPoint y: 364, distance: 26.9
click at [473, 364] on input "0" at bounding box center [692, 362] width 439 height 20
type input "2"
click at [395, 337] on div "How Many Booth Types are there? Please Choose One 1 2 3 Booth Type 1: Please Ch…" at bounding box center [473, 338] width 873 height 85
drag, startPoint x: 395, startPoint y: 337, endPoint x: 382, endPoint y: 334, distance: 13.9
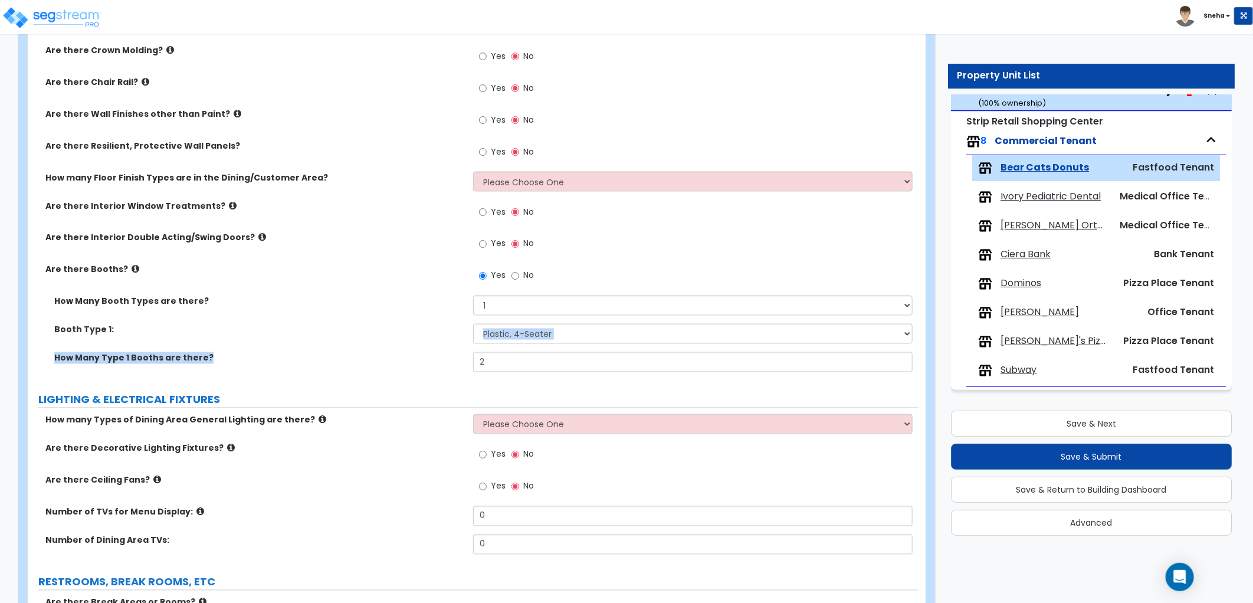
click at [382, 334] on label "Booth Type 1:" at bounding box center [259, 330] width 410 height 12
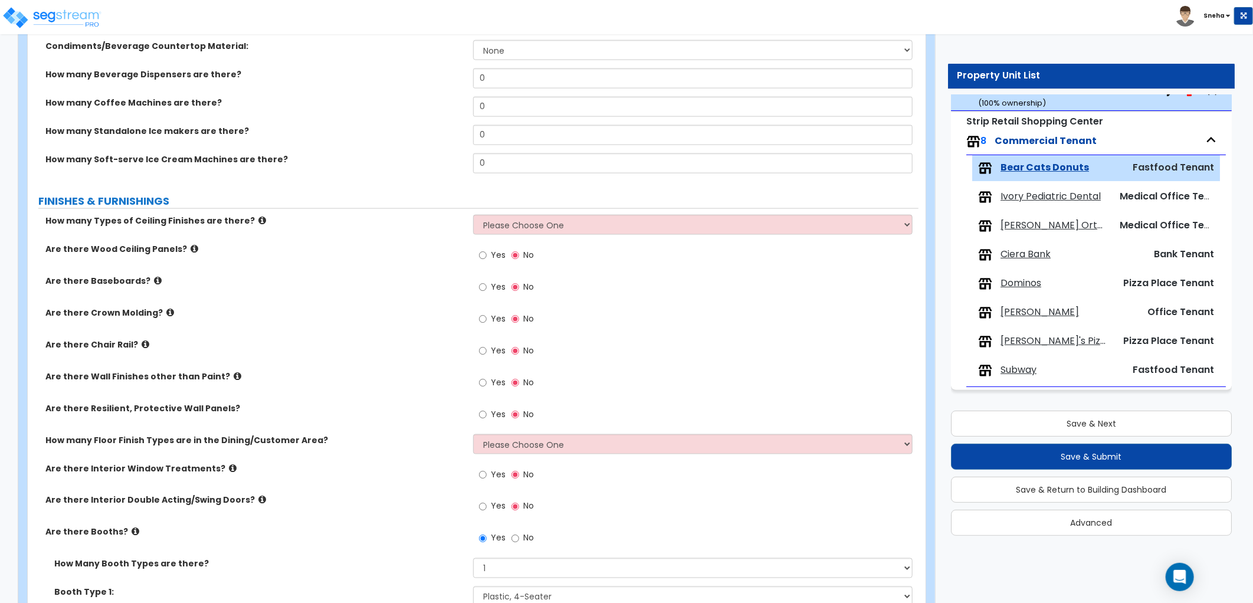
scroll to position [1114, 0]
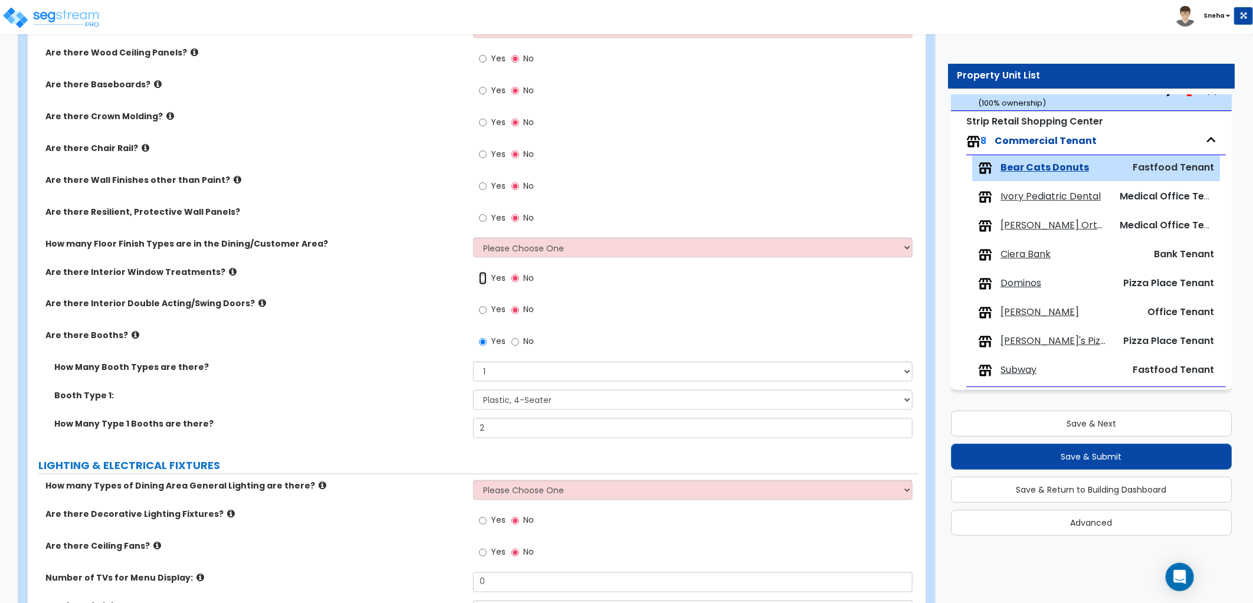
click at [485, 281] on input "Yes" at bounding box center [483, 278] width 8 height 13
radio input "true"
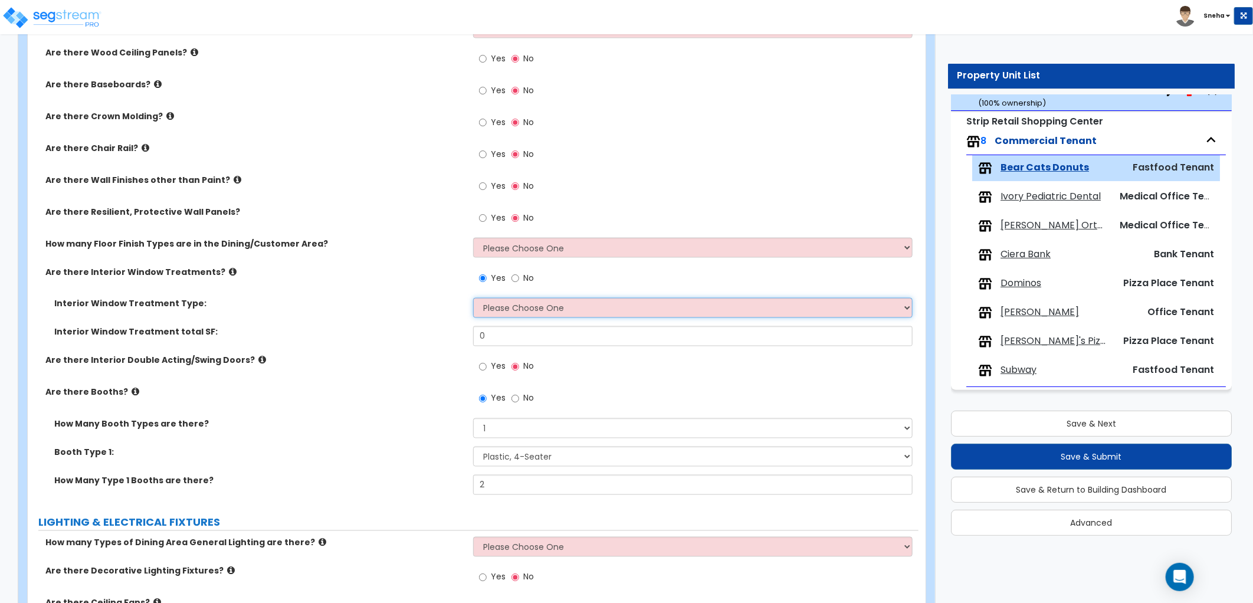
click at [502, 314] on select "Please Choose One Vertical Blinds Window Shades Venetian Blinds Wood Shutters" at bounding box center [692, 308] width 439 height 20
select select "3"
click at [473, 298] on select "Please Choose One Vertical Blinds Window Shades Venetian Blinds Wood Shutters" at bounding box center [692, 308] width 439 height 20
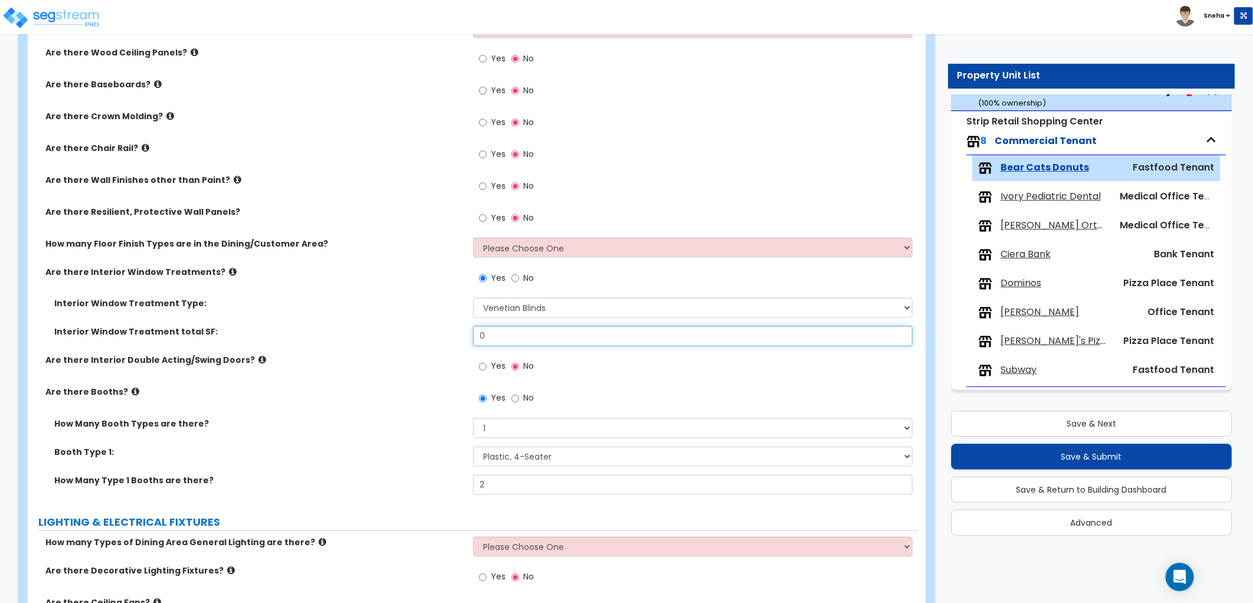
drag, startPoint x: 503, startPoint y: 337, endPoint x: 403, endPoint y: 339, distance: 99.7
click at [416, 339] on div "Interior Window Treatment total SF: 0" at bounding box center [473, 340] width 891 height 28
type input "48"
click at [398, 337] on div "Interior Window Treatment total SF: 48" at bounding box center [473, 340] width 891 height 28
drag, startPoint x: 521, startPoint y: 484, endPoint x: 421, endPoint y: 488, distance: 100.9
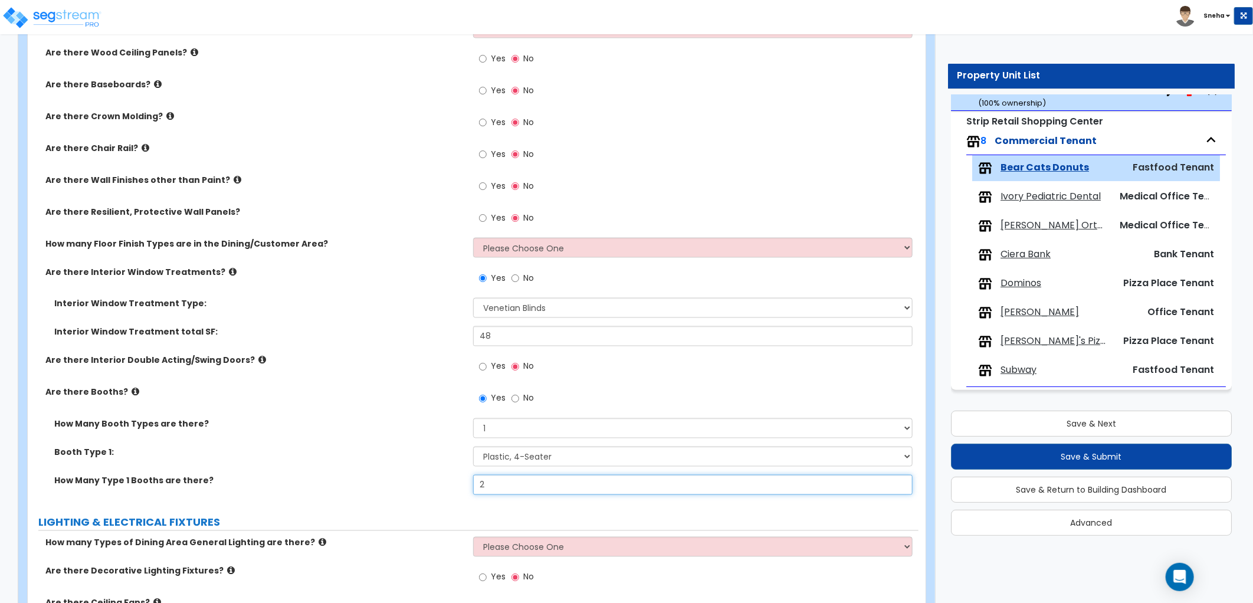
click at [423, 488] on div "How Many Type 1 Booths are there? 2" at bounding box center [473, 489] width 891 height 28
type input "4"
click at [413, 485] on label "How Many Type 1 Booths are there?" at bounding box center [259, 481] width 410 height 12
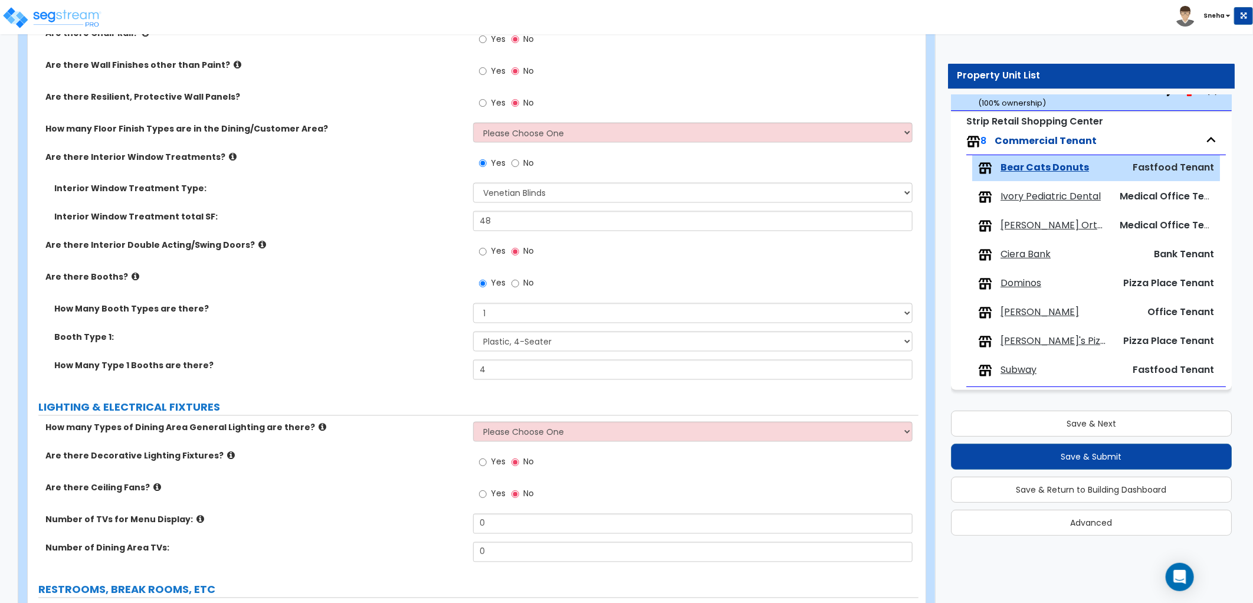
scroll to position [1311, 0]
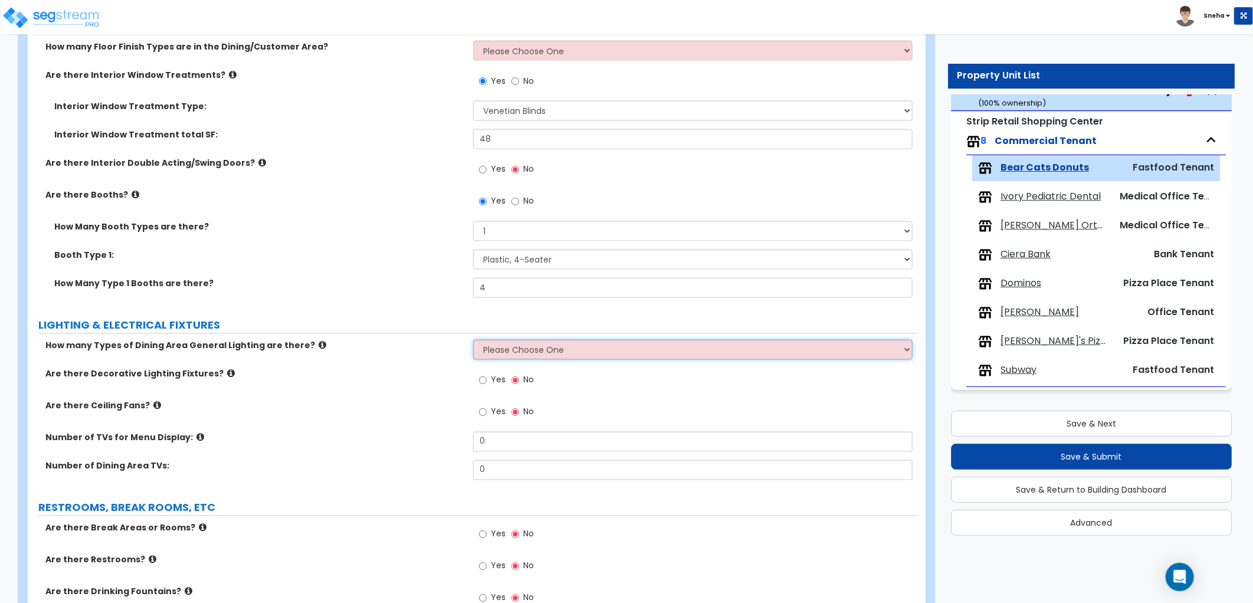
click at [569, 359] on select "Please Choose One 1 2 3" at bounding box center [692, 350] width 439 height 20
select select "1"
click at [473, 340] on select "Please Choose One 1 2 3" at bounding box center [692, 350] width 439 height 20
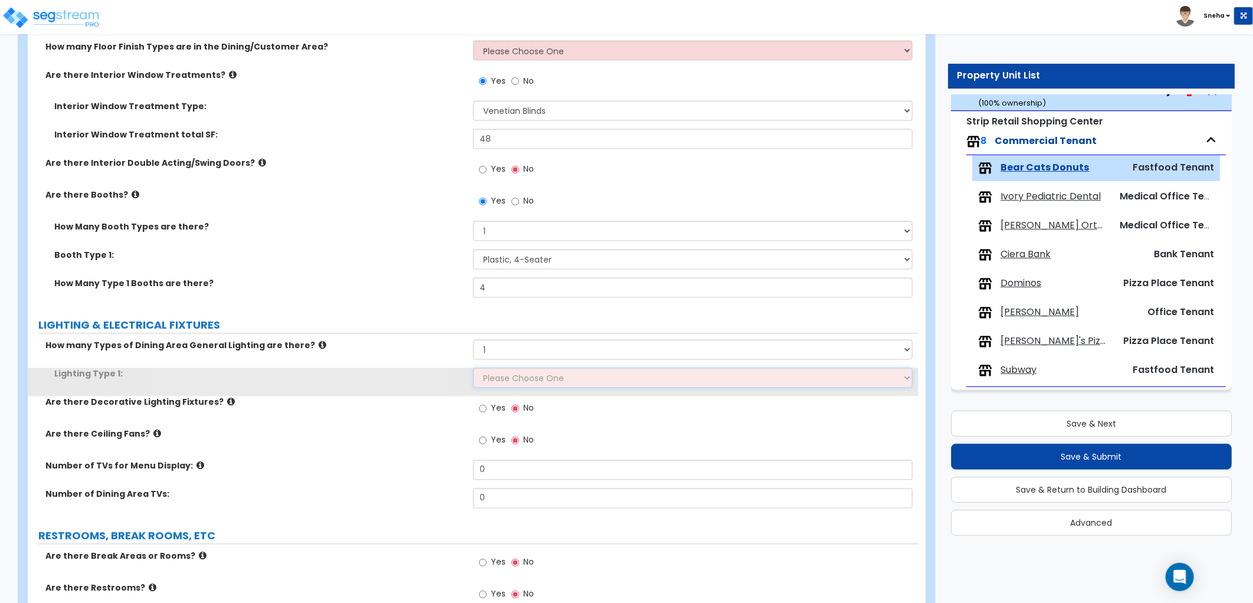
click at [539, 381] on select "Please Choose One LED Surface-Mounted LED Recessed Fluorescent Surface-Mounted …" at bounding box center [692, 378] width 439 height 20
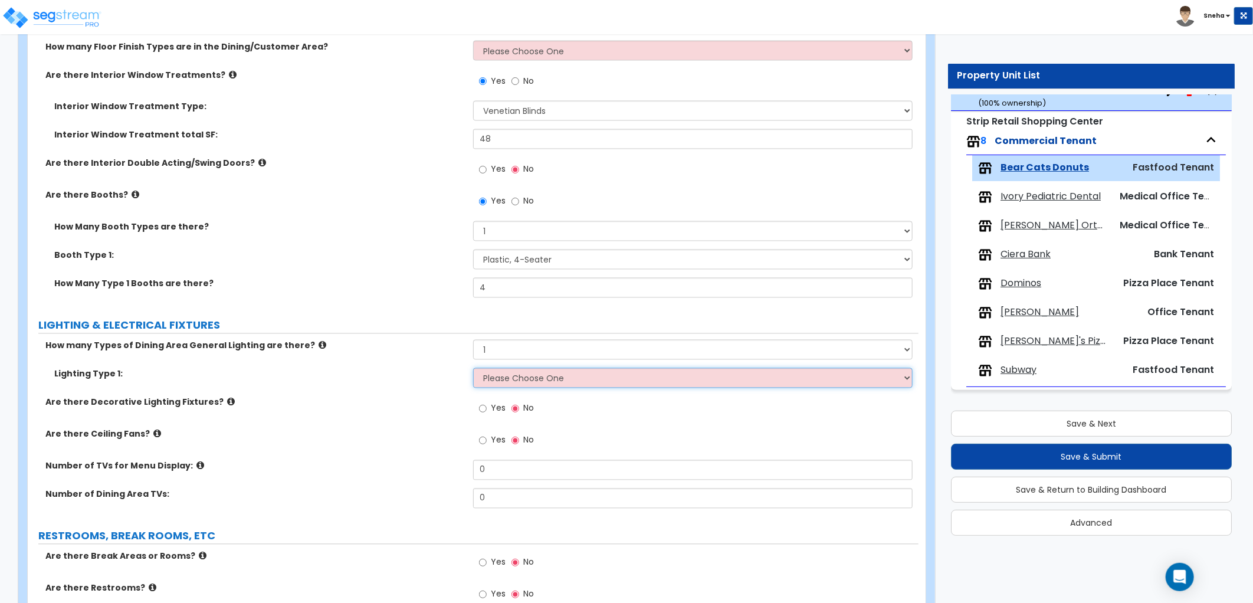
select select "2"
click at [473, 368] on select "Please Choose One LED Surface-Mounted LED Recessed Fluorescent Surface-Mounted …" at bounding box center [692, 378] width 439 height 20
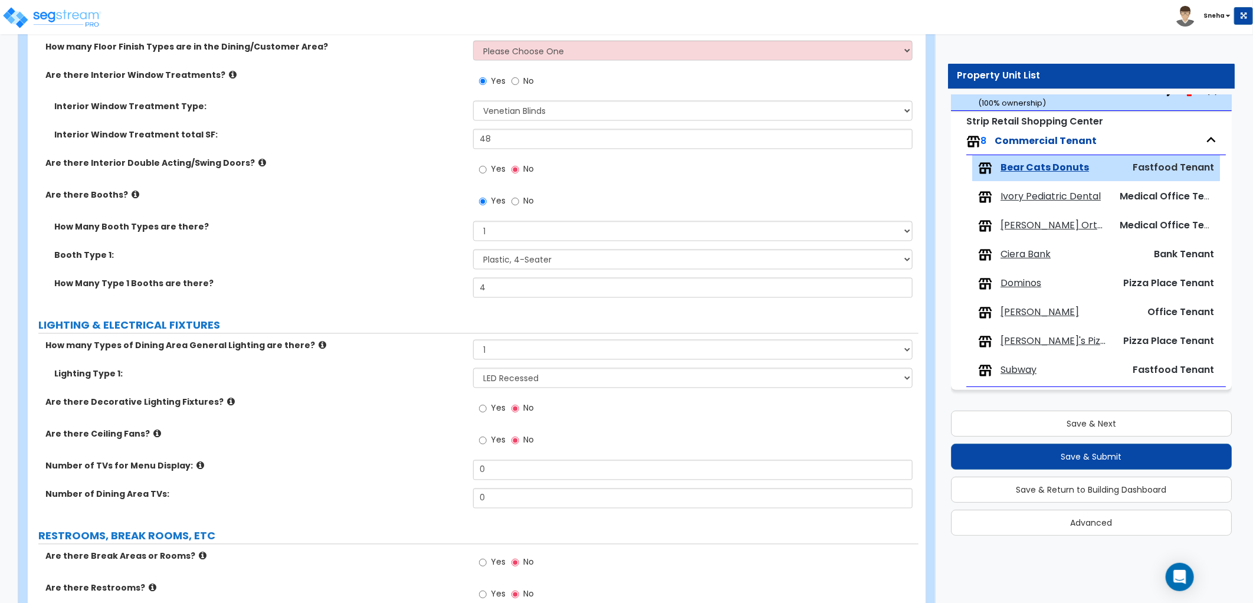
click at [418, 408] on label "Are there Decorative Lighting Fixtures?" at bounding box center [254, 402] width 419 height 12
click at [503, 439] on span "Yes" at bounding box center [498, 440] width 15 height 12
click at [487, 439] on input "Yes" at bounding box center [483, 440] width 8 height 13
radio input "true"
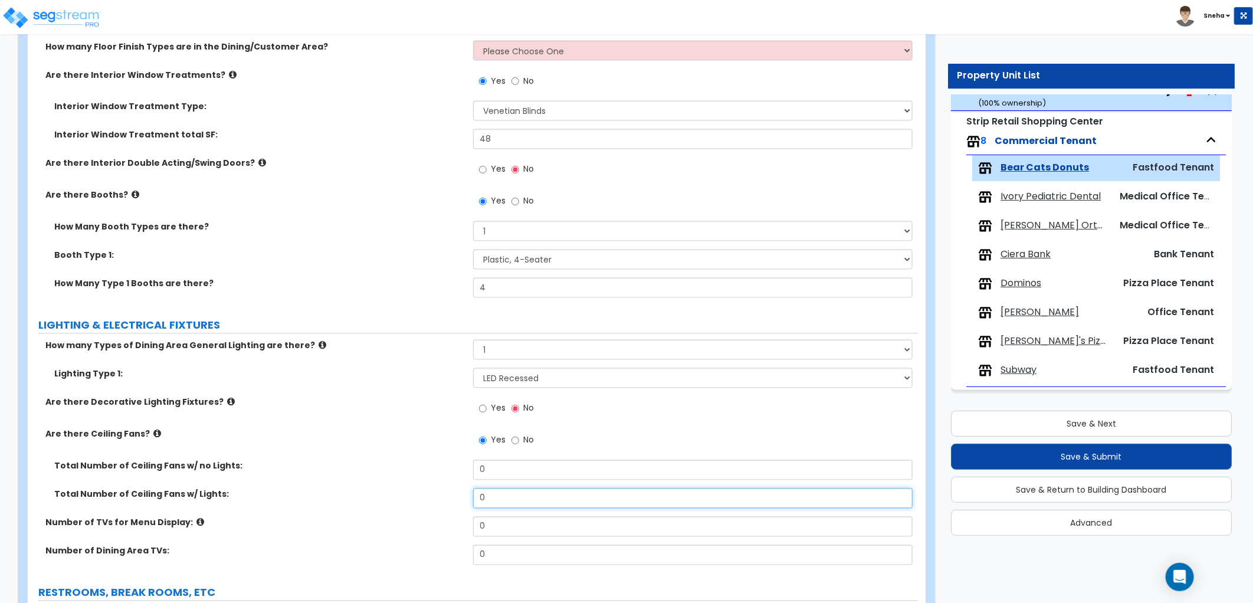
drag, startPoint x: 508, startPoint y: 503, endPoint x: 462, endPoint y: 500, distance: 46.1
click at [462, 500] on div "Total Number of Ceiling Fans w/ Lights: 0" at bounding box center [473, 502] width 891 height 28
type input "2"
click at [441, 482] on div "Total Number of Ceiling Fans w/ no Lights: 0" at bounding box center [473, 474] width 891 height 28
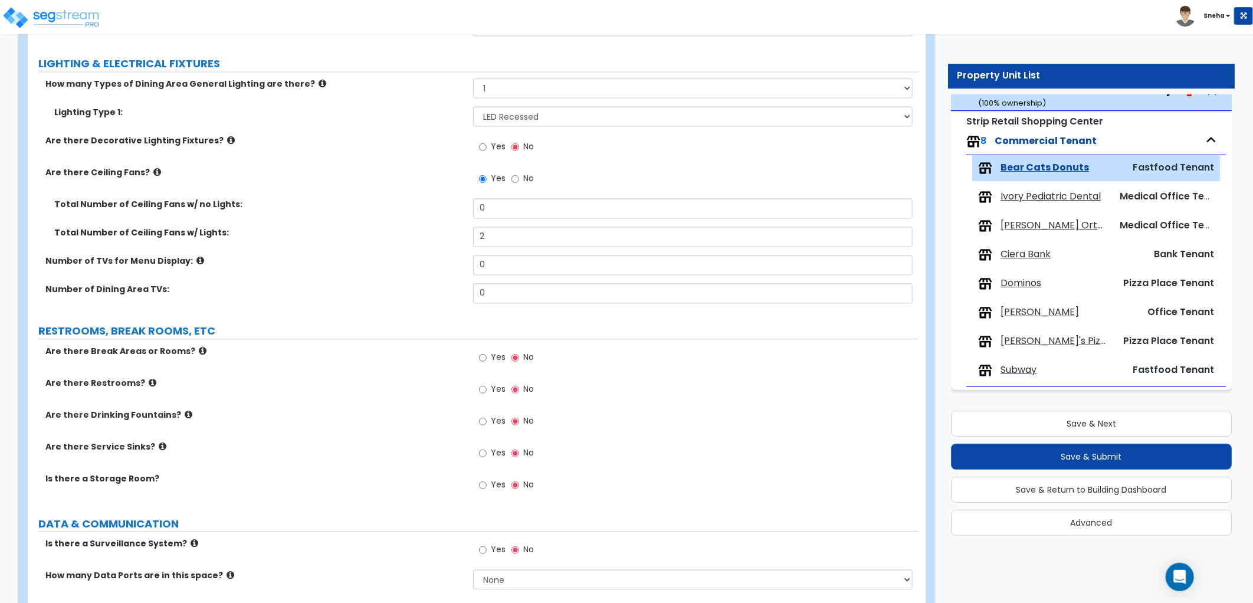
scroll to position [1703, 0]
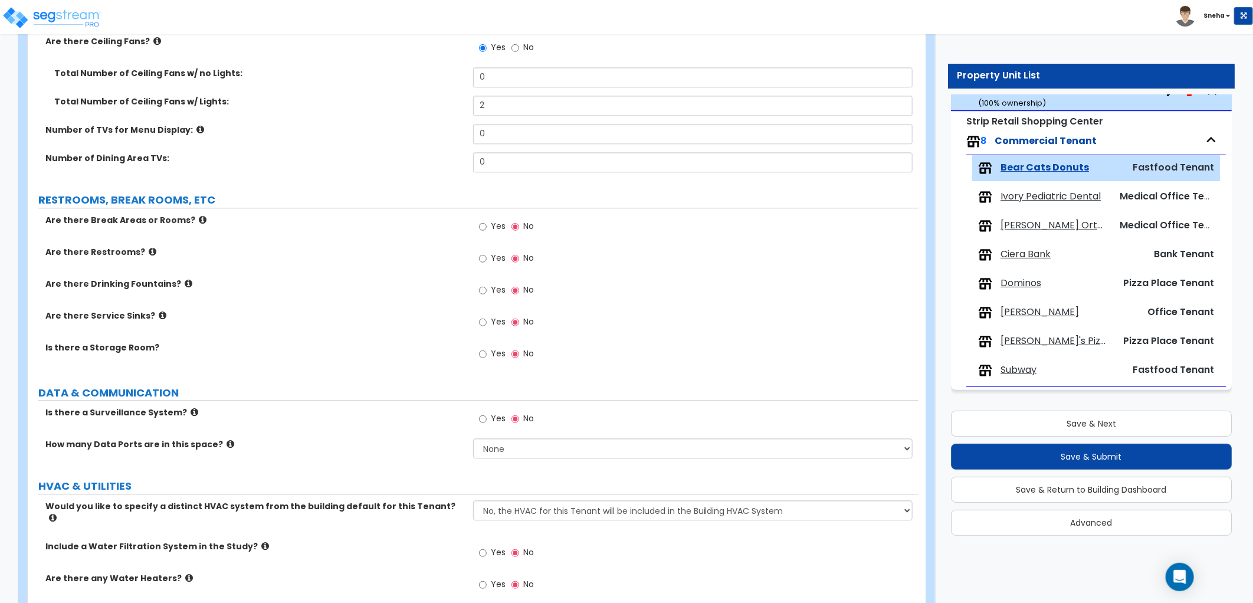
click at [493, 224] on span "Yes" at bounding box center [498, 226] width 15 height 12
click at [487, 224] on input "Yes" at bounding box center [483, 226] width 8 height 13
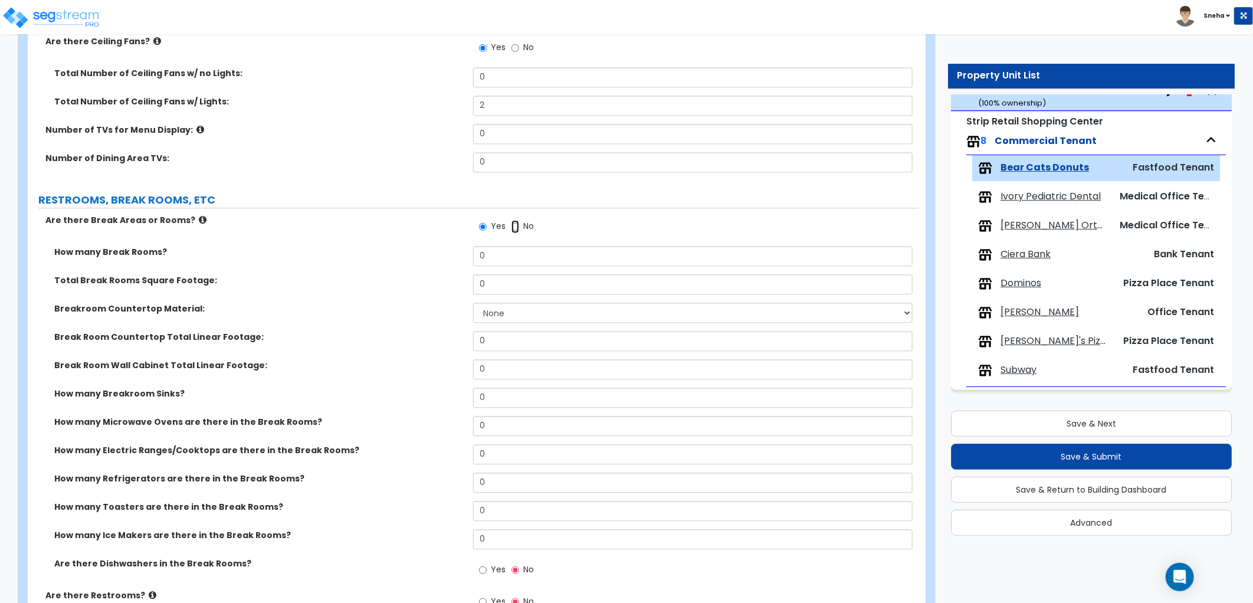
click at [514, 224] on input "No" at bounding box center [515, 226] width 8 height 13
radio input "false"
radio input "true"
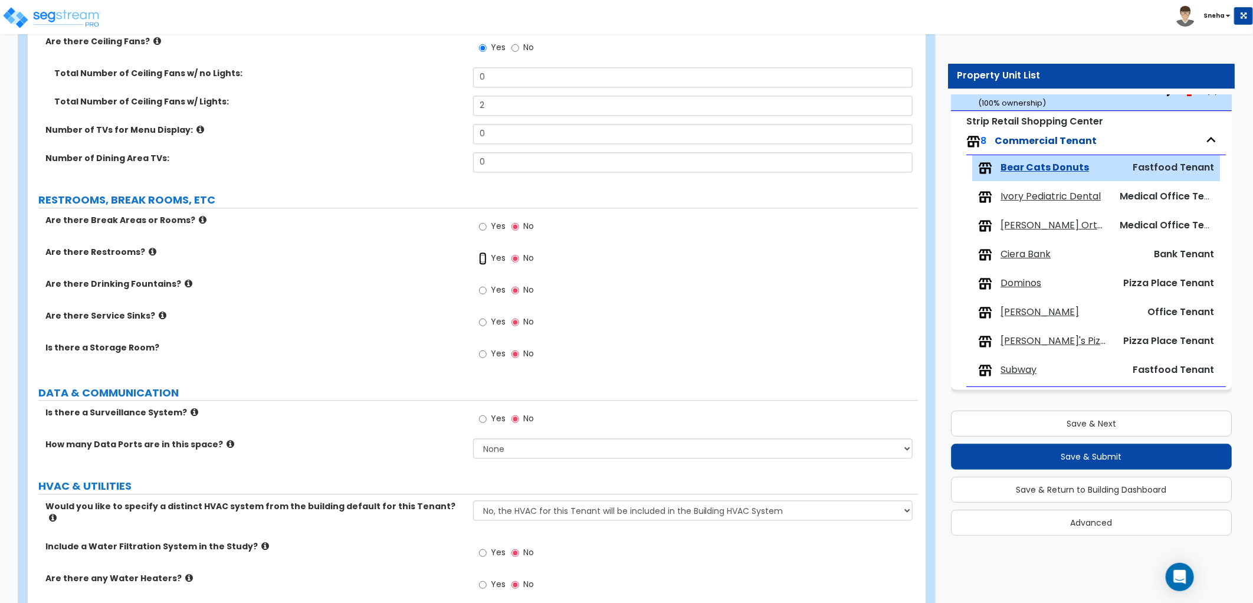
click at [486, 255] on input "Yes" at bounding box center [483, 258] width 8 height 13
radio input "true"
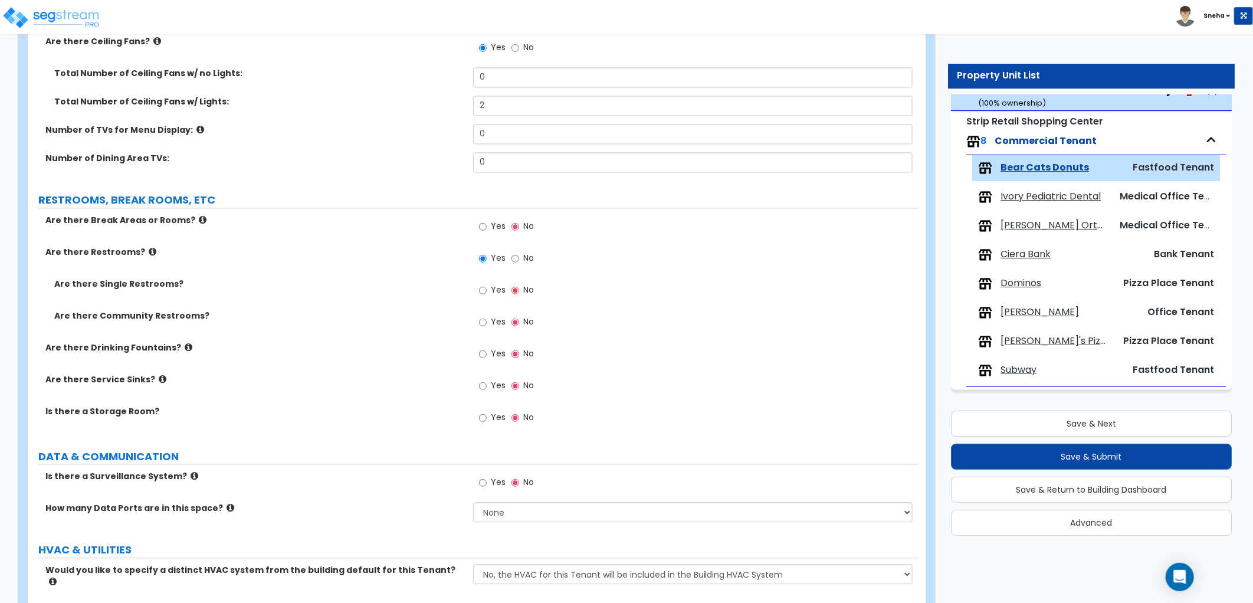
click at [492, 291] on span "Yes" at bounding box center [498, 290] width 15 height 12
click at [487, 291] on input "Yes" at bounding box center [483, 290] width 8 height 13
radio input "true"
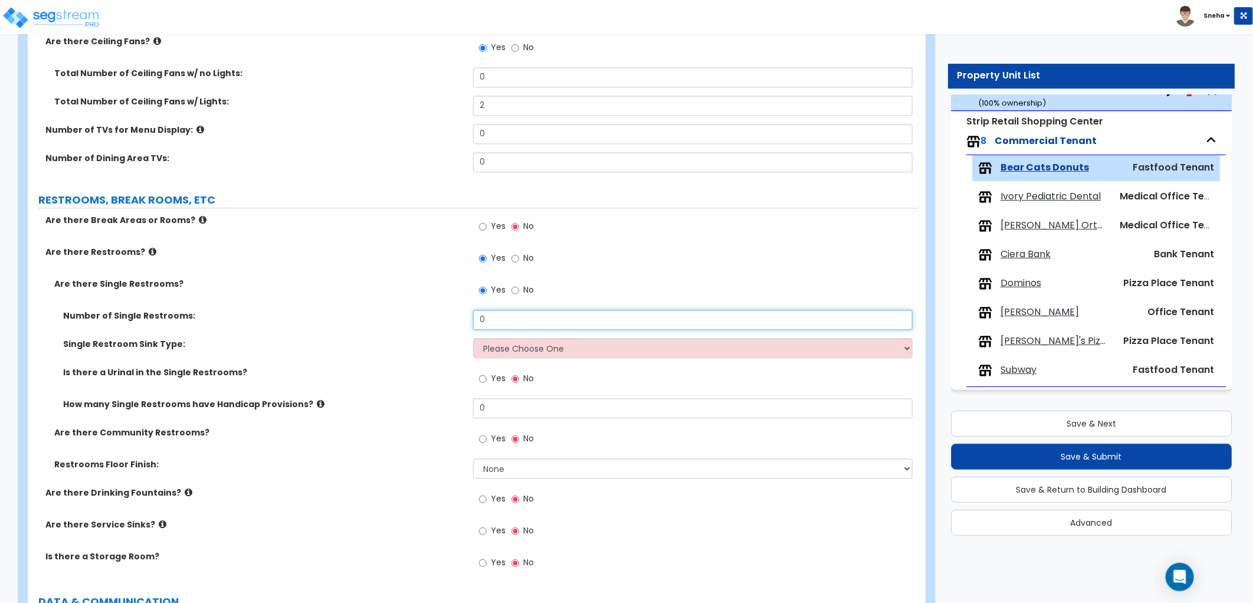
drag, startPoint x: 503, startPoint y: 320, endPoint x: 425, endPoint y: 327, distance: 78.2
click at [426, 327] on div "Number of Single Restrooms: 0" at bounding box center [473, 324] width 891 height 28
type input "1"
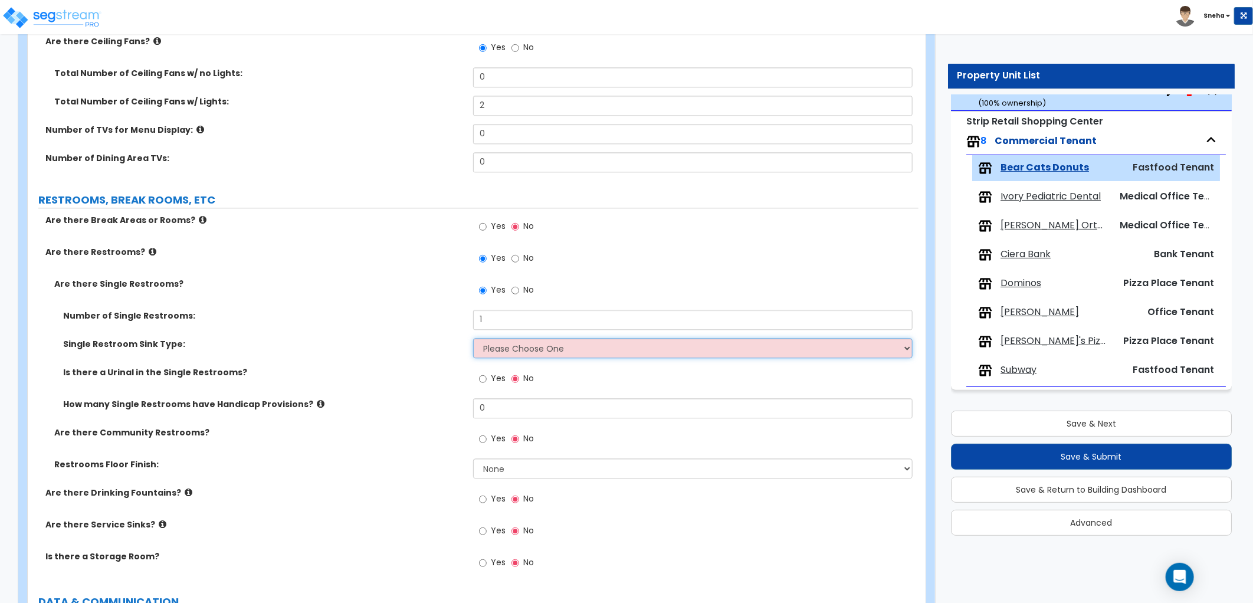
click at [509, 348] on select "Please Choose One Wall-mounted Vanity-mounted" at bounding box center [692, 348] width 439 height 20
select select "1"
click at [473, 338] on select "Please Choose One Wall-mounted Vanity-mounted" at bounding box center [692, 348] width 439 height 20
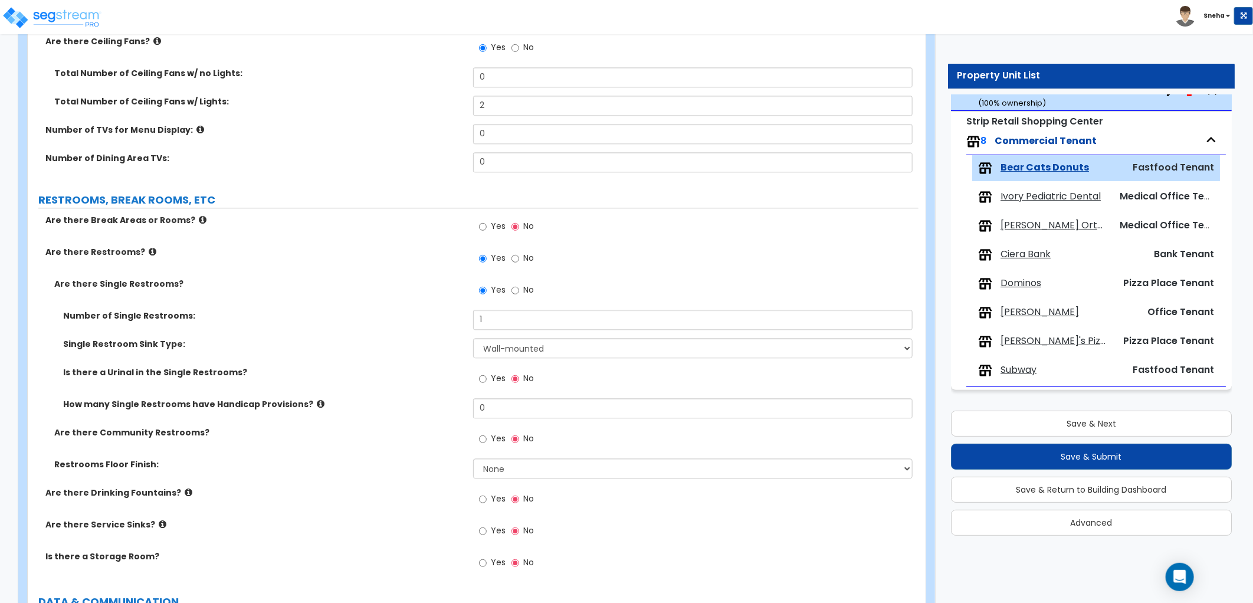
click at [495, 373] on span "Yes" at bounding box center [498, 378] width 15 height 12
click at [487, 373] on input "Yes" at bounding box center [483, 378] width 8 height 13
radio input "true"
click at [514, 459] on select "None Tile Flooring Resilient Laminate Flooring VCT Flooring Sheet Vinyl Flooring" at bounding box center [692, 468] width 439 height 20
select select "1"
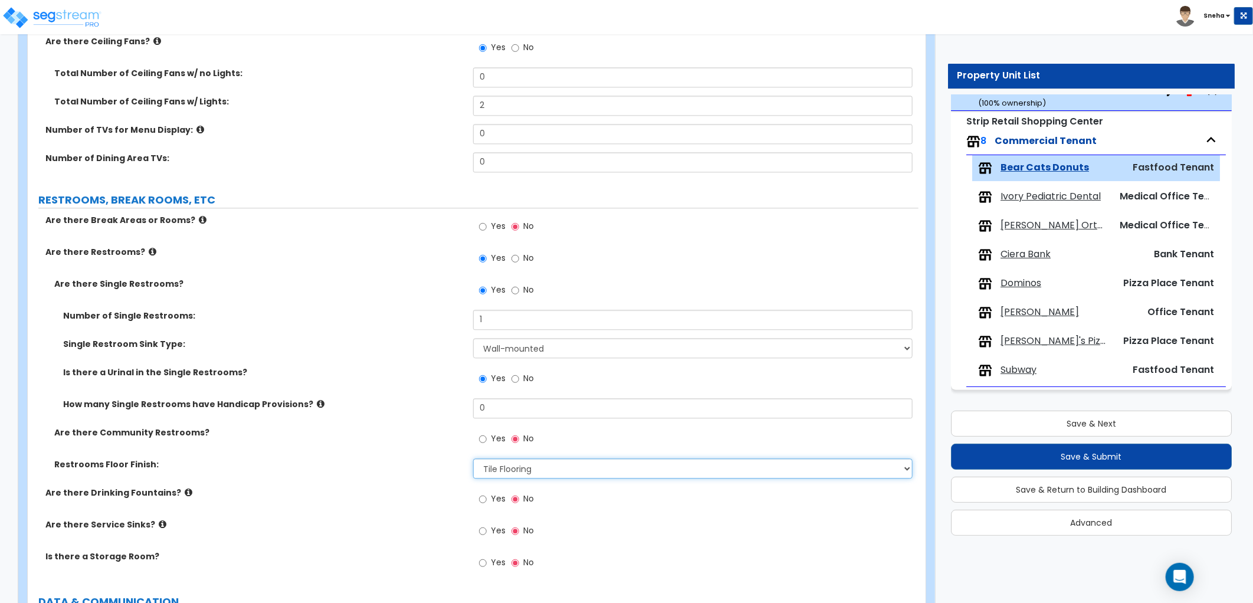
click at [473, 458] on select "None Tile Flooring Resilient Laminate Flooring VCT Flooring Sheet Vinyl Flooring" at bounding box center [692, 468] width 439 height 20
click at [402, 431] on label "Are there Community Restrooms?" at bounding box center [259, 432] width 410 height 12
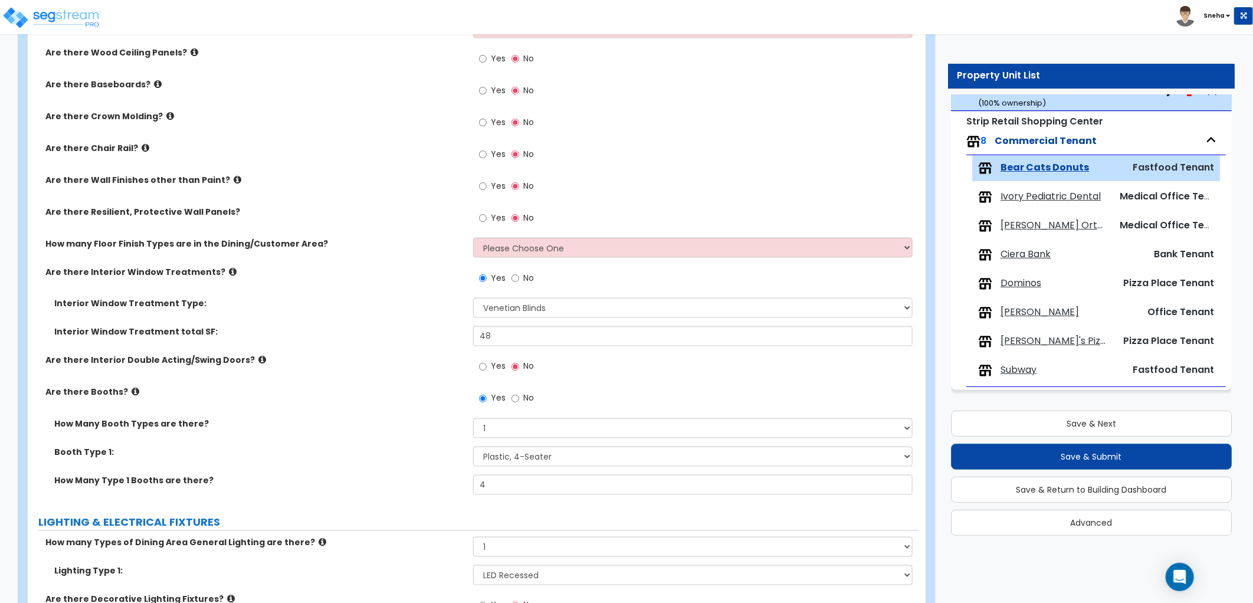
scroll to position [917, 0]
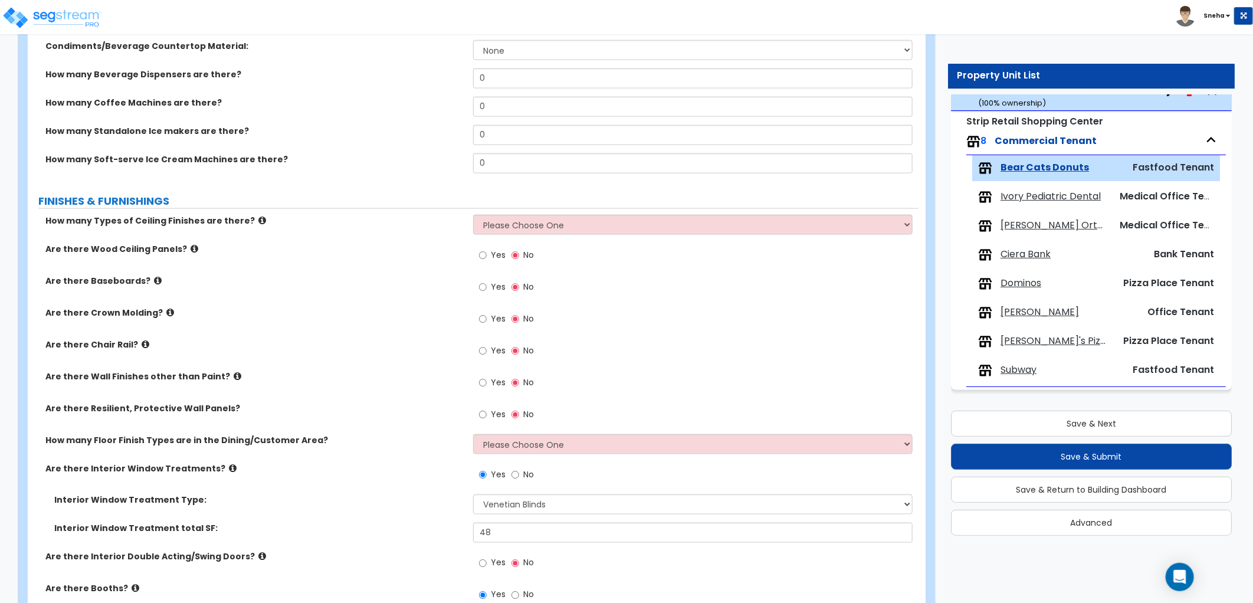
click at [1033, 282] on span "Dominos" at bounding box center [1020, 284] width 41 height 14
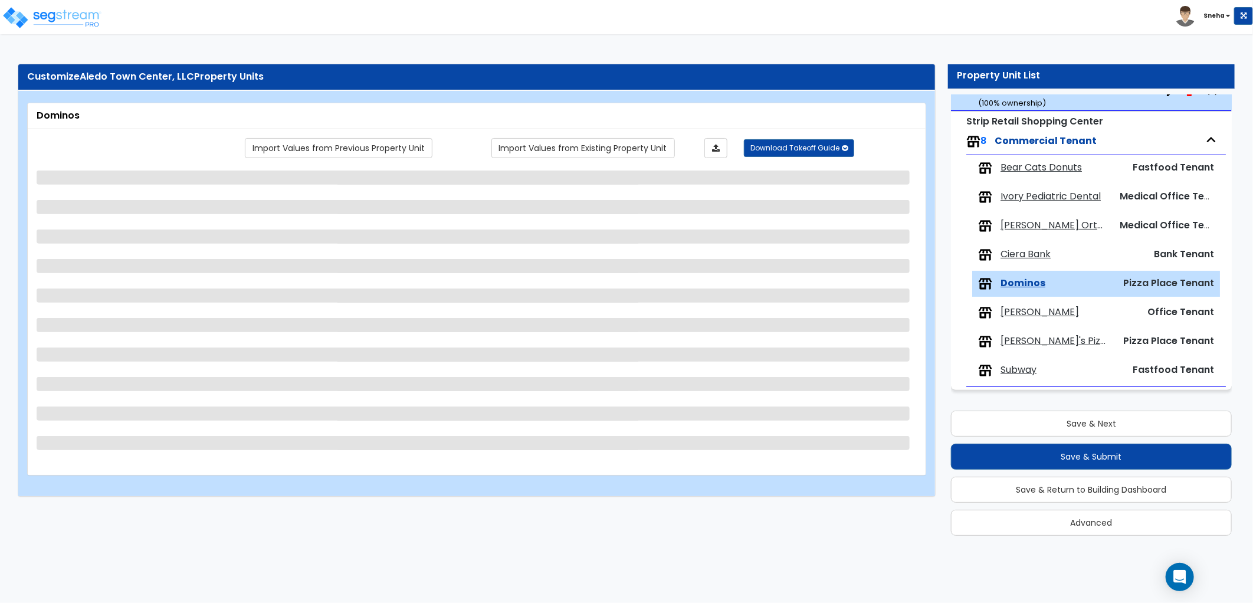
scroll to position [0, 0]
select select "1"
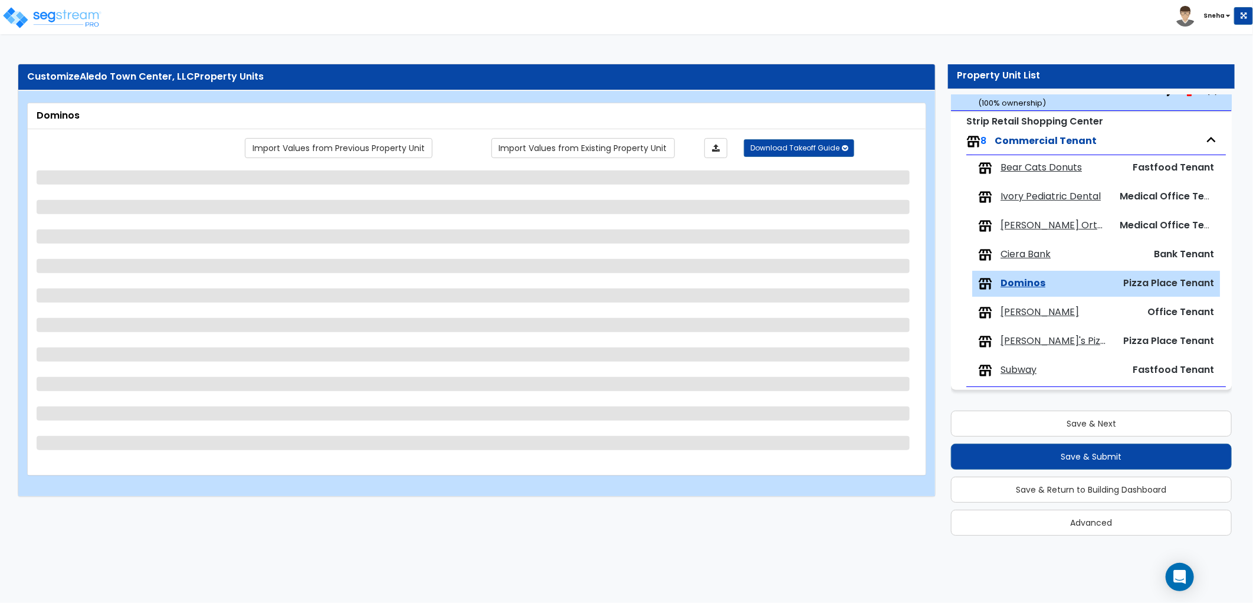
select select "1"
select select "2"
select select "1"
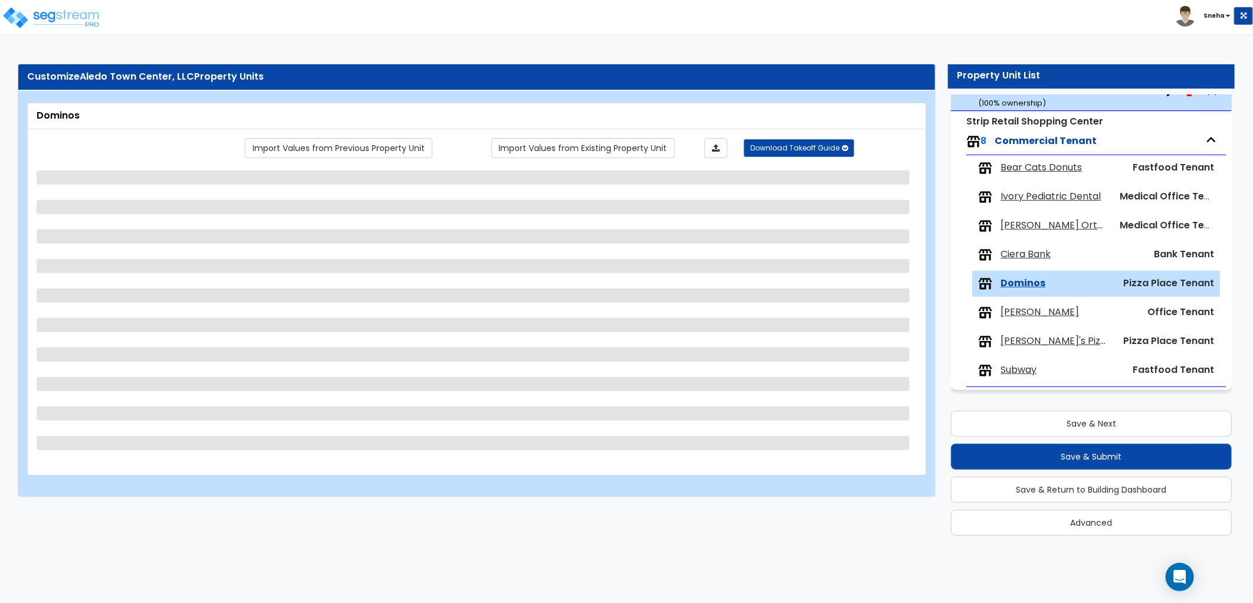
select select "1"
select select "2"
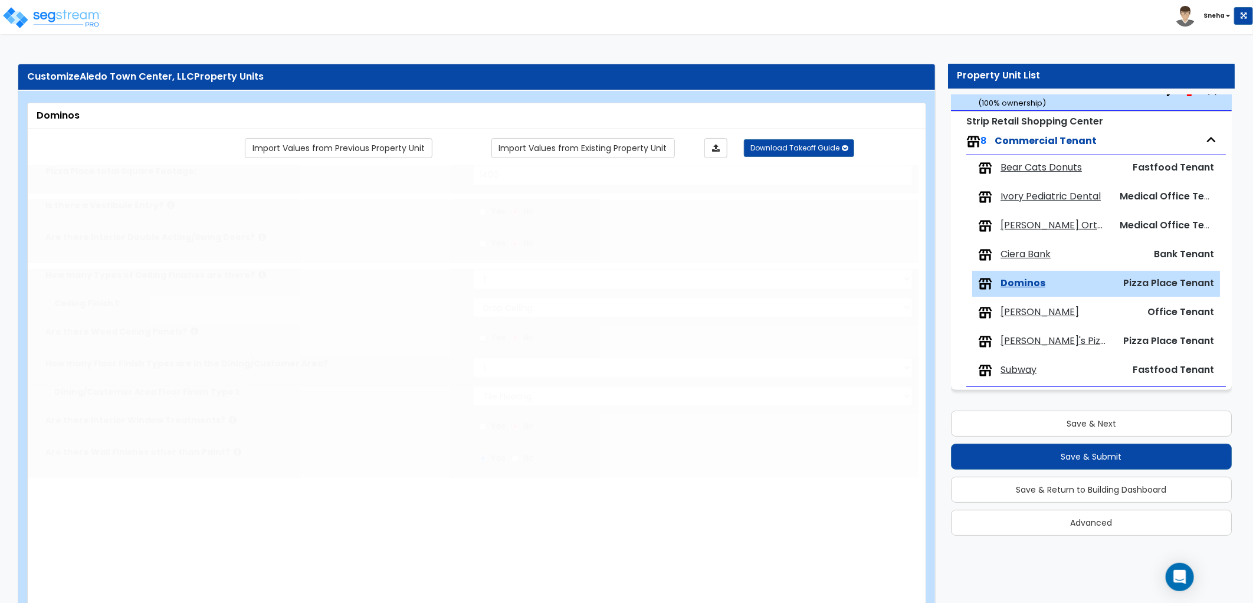
radio input "true"
type input "420"
radio input "true"
type input "300"
type input "6"
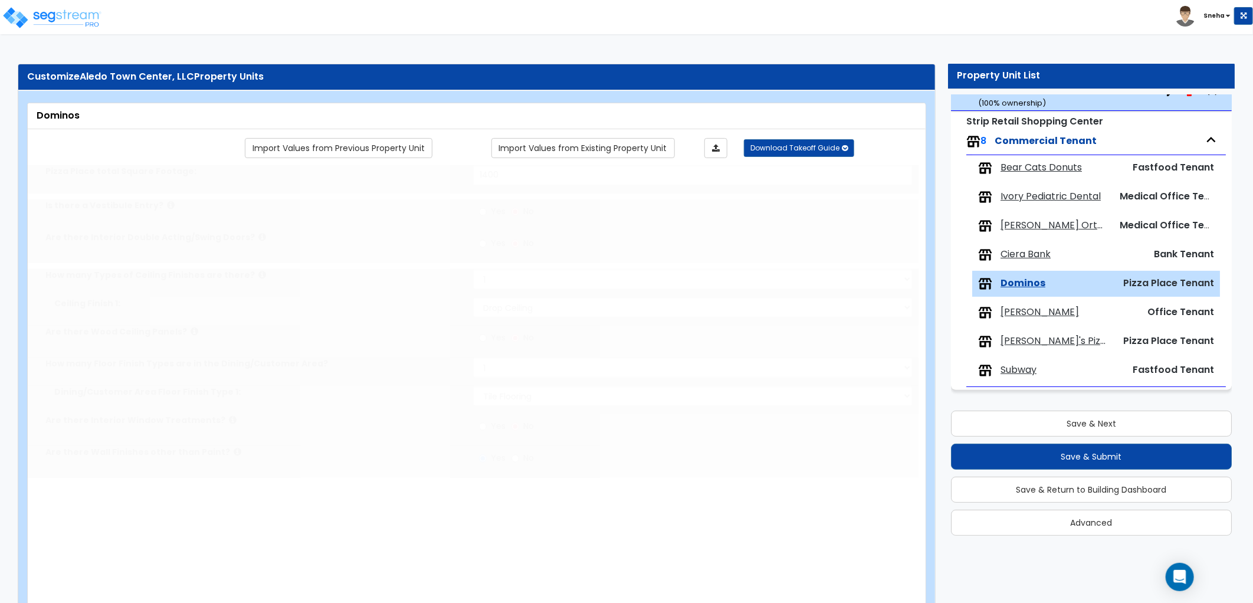
type input "1"
select select "1"
type input "1"
type input "3"
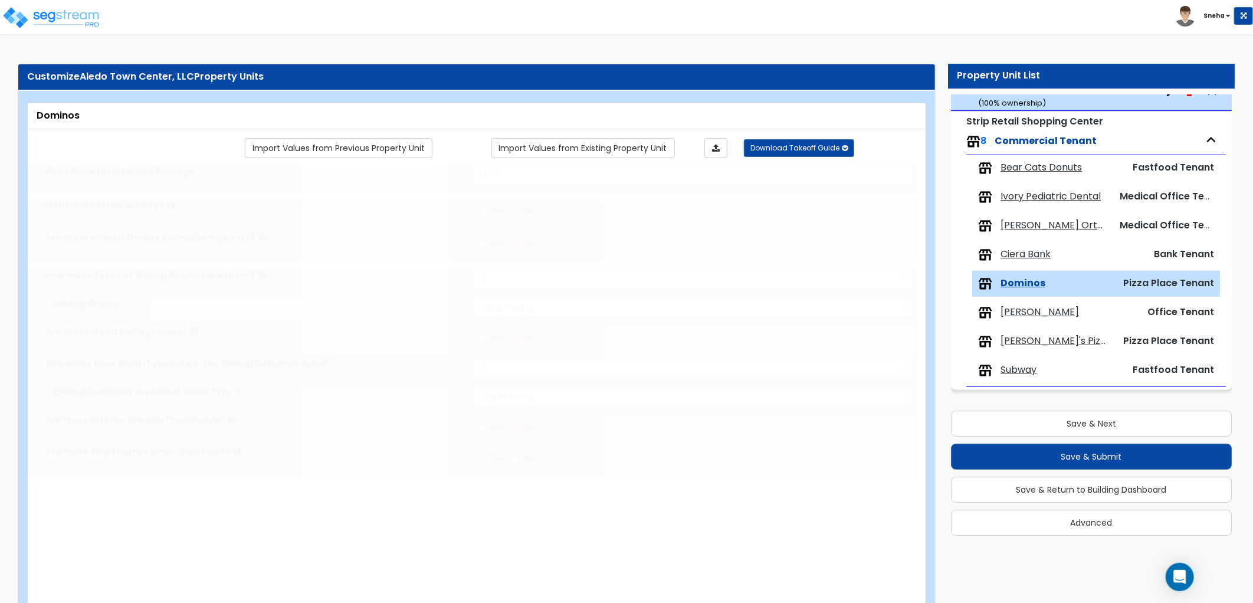
select select "1"
type input "1"
select select "2"
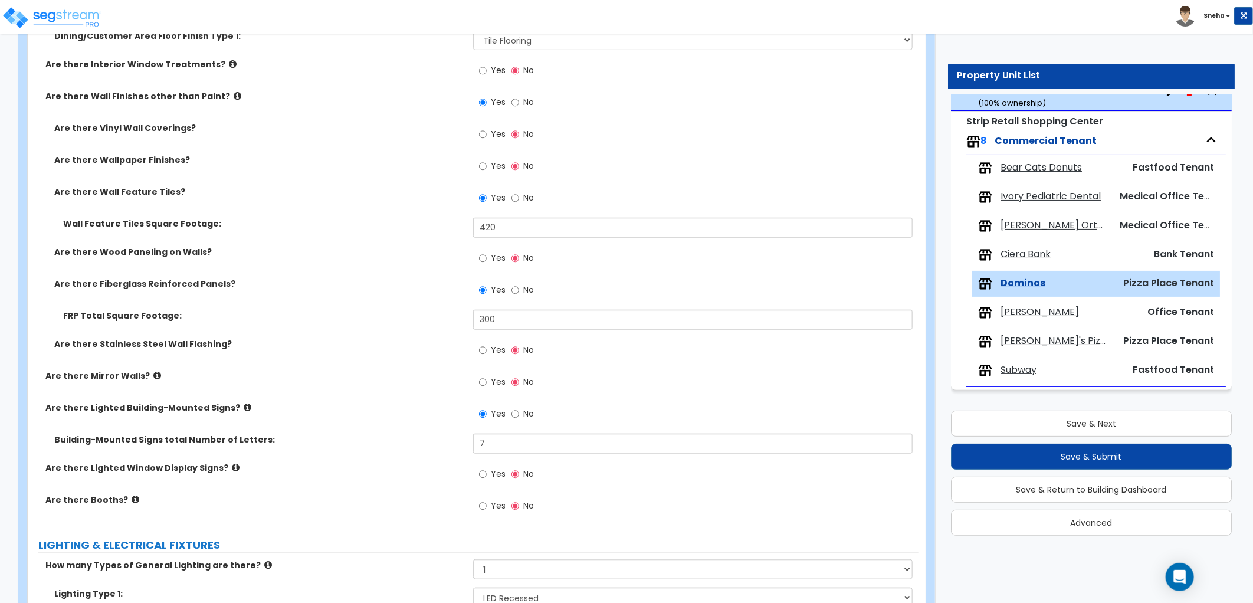
scroll to position [458, 0]
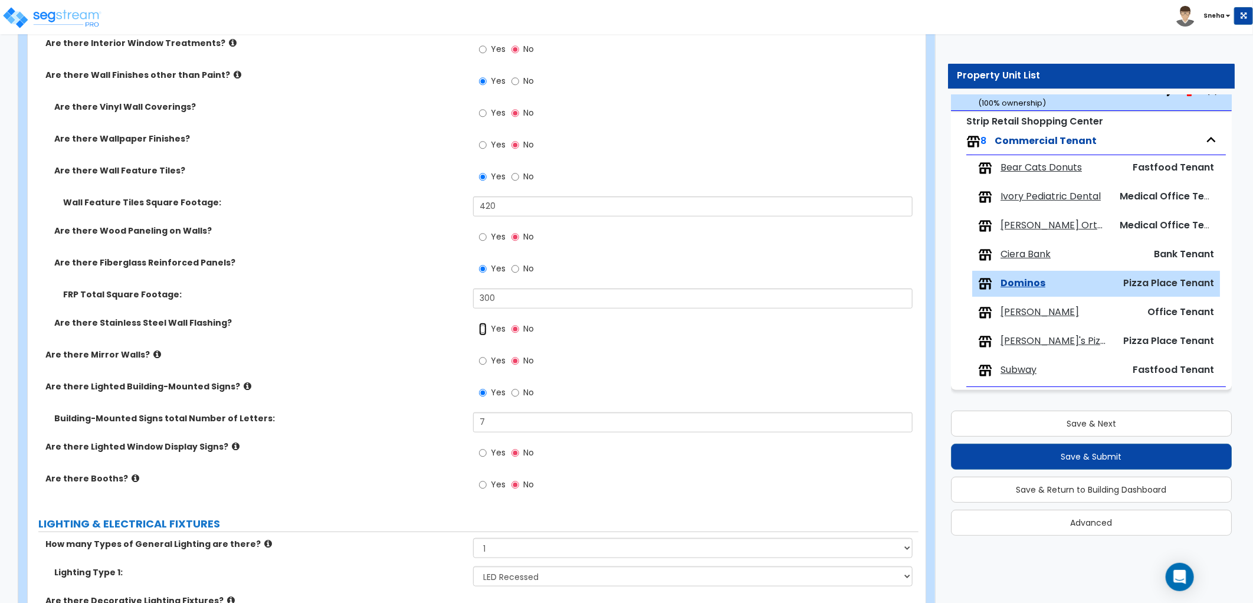
click at [485, 326] on input "Yes" at bounding box center [483, 329] width 8 height 13
radio input "true"
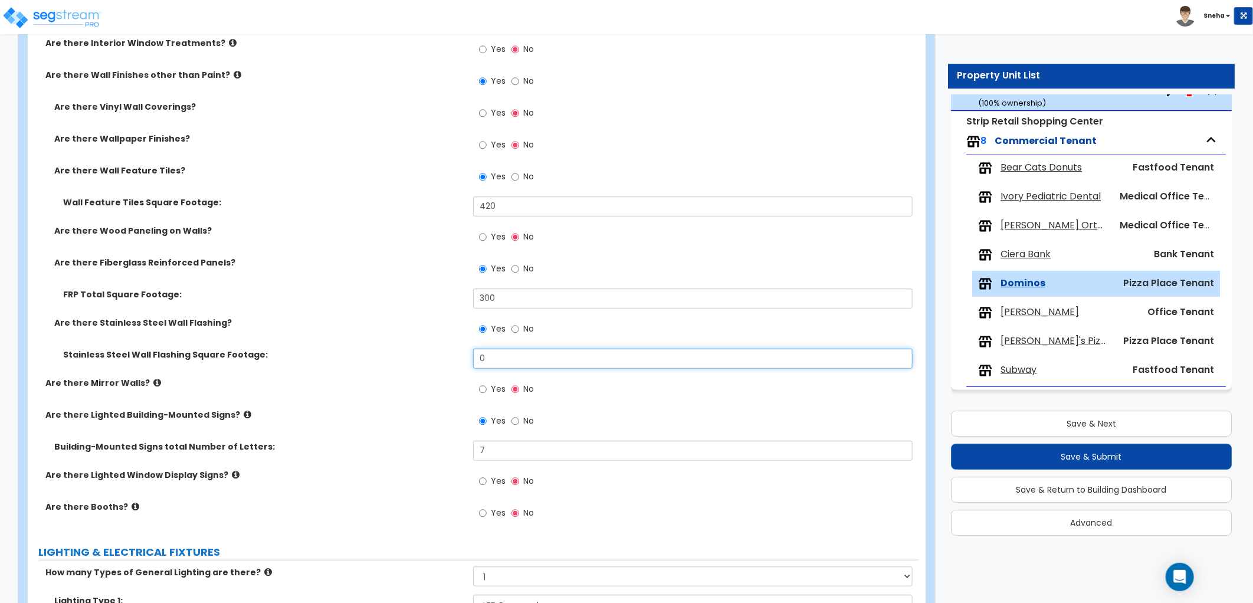
drag, startPoint x: 509, startPoint y: 352, endPoint x: 408, endPoint y: 364, distance: 101.6
click at [408, 364] on div "Stainless Steel Wall Flashing Square Footage: 0" at bounding box center [473, 363] width 891 height 28
type input "1"
click at [411, 362] on div "Stainless Steel Wall Flashing Square Footage: 185" at bounding box center [473, 363] width 891 height 28
drag, startPoint x: 504, startPoint y: 360, endPoint x: 446, endPoint y: 362, distance: 57.8
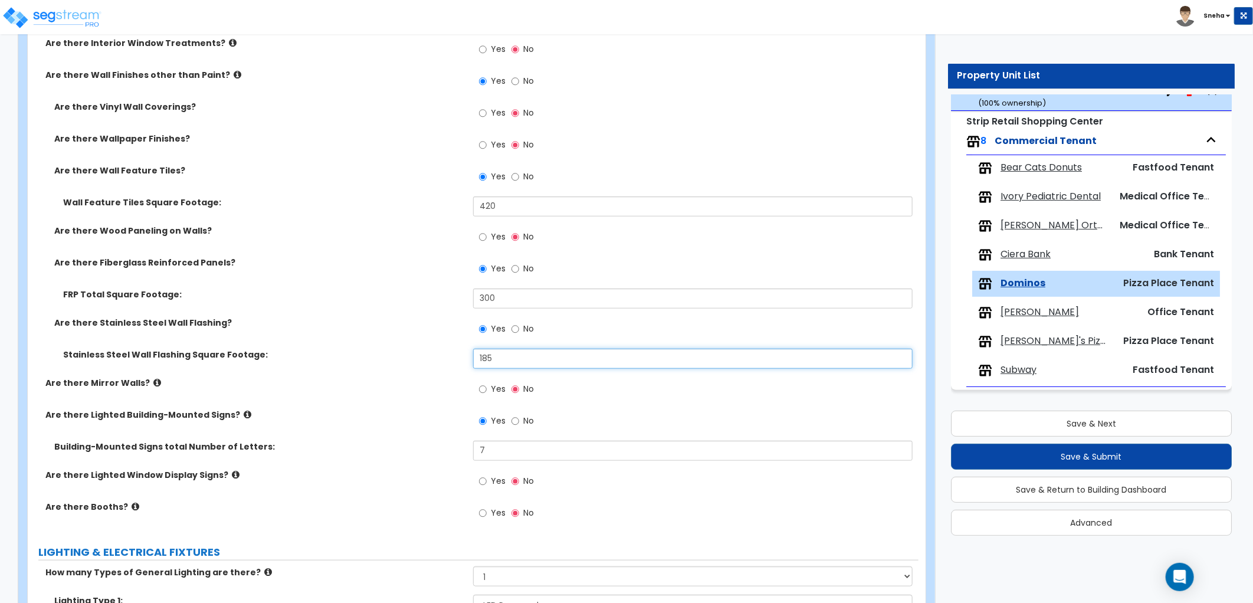
click at [446, 362] on div "Stainless Steel Wall Flashing Square Footage: 185" at bounding box center [473, 363] width 891 height 28
type input "145"
click at [443, 360] on div "Stainless Steel Wall Flashing Square Footage: 145" at bounding box center [473, 363] width 891 height 28
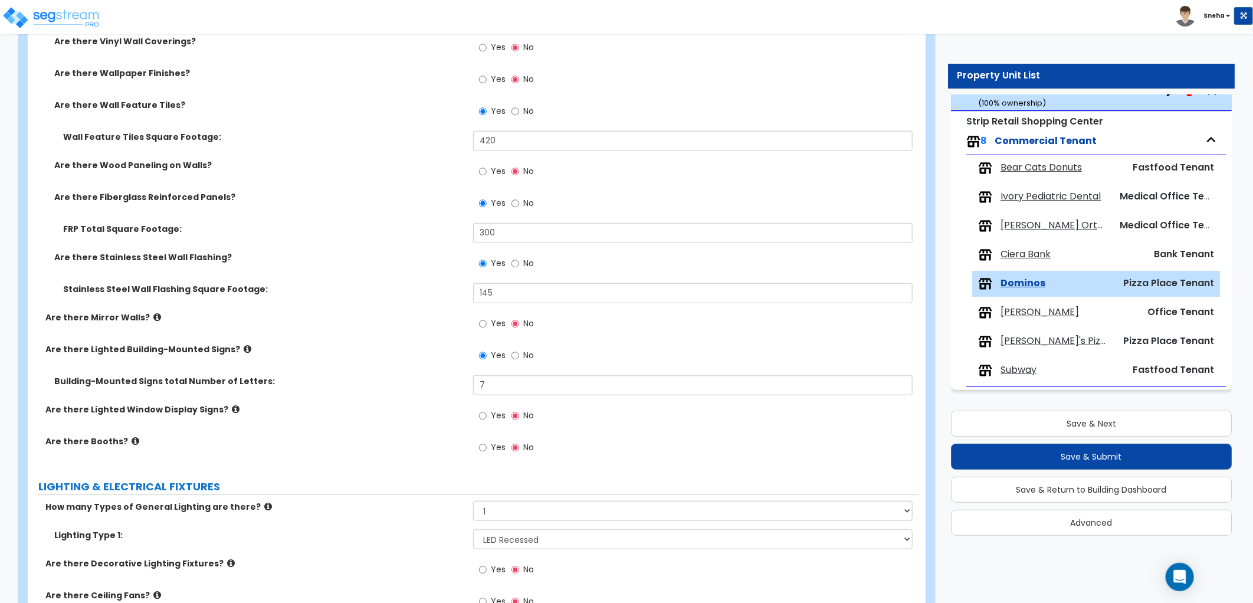
click at [1034, 166] on span "Bear Cats Donuts" at bounding box center [1040, 168] width 81 height 14
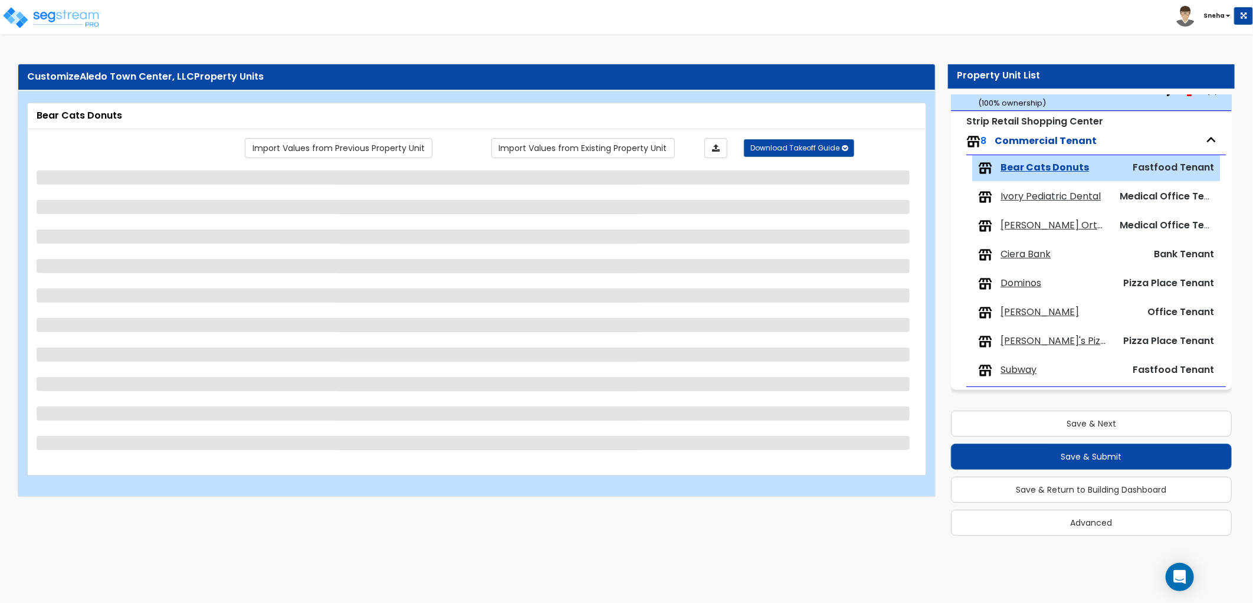
select select "1"
select select "2"
select select "1"
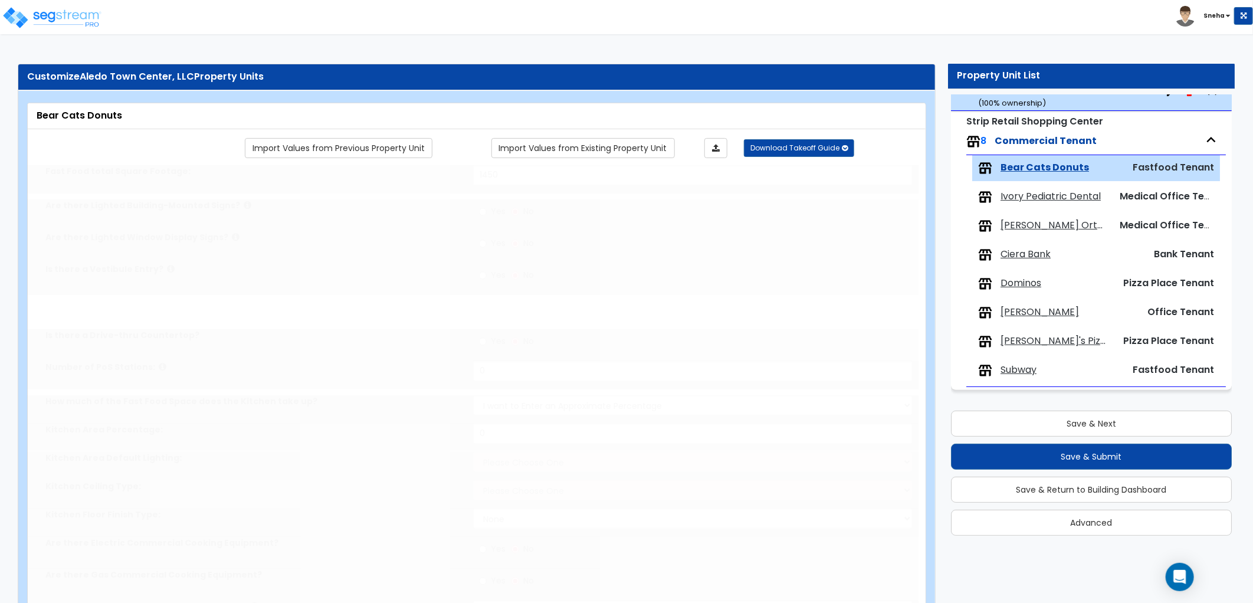
select select "3"
type input "48"
select select "1"
select select "2"
type input "4"
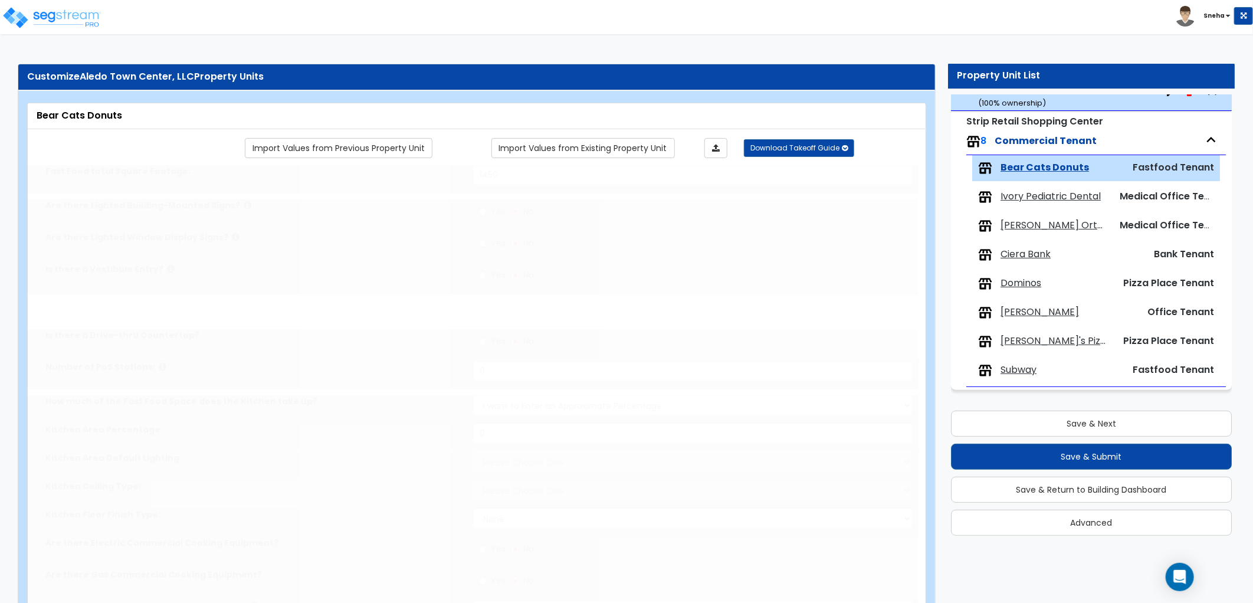
type input "2"
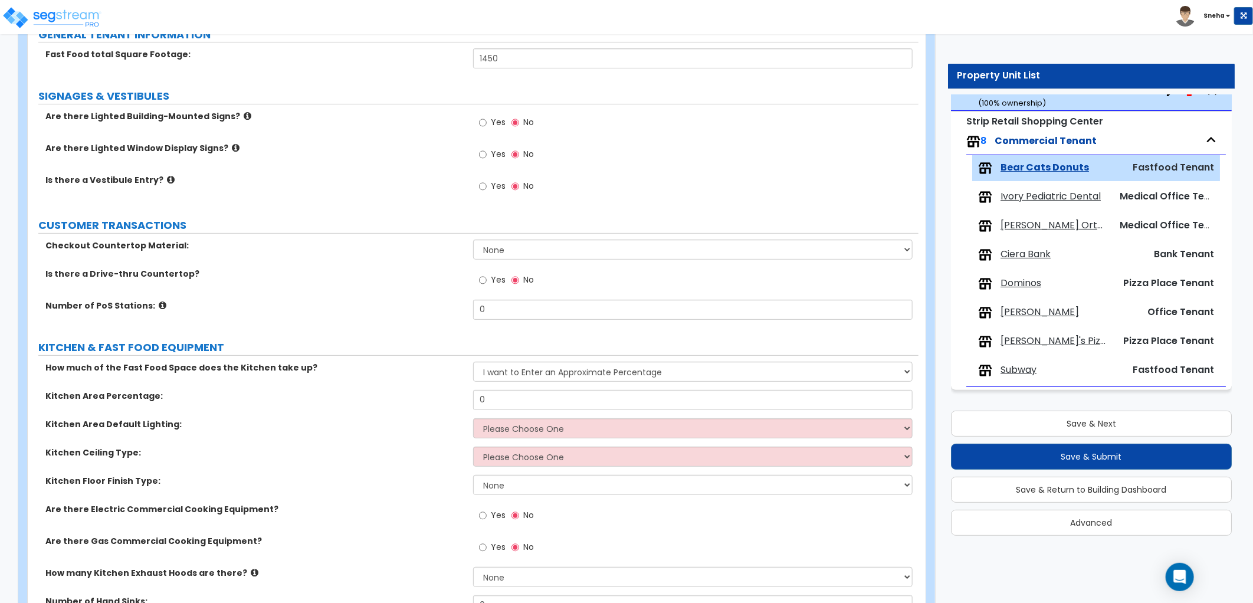
scroll to position [65, 0]
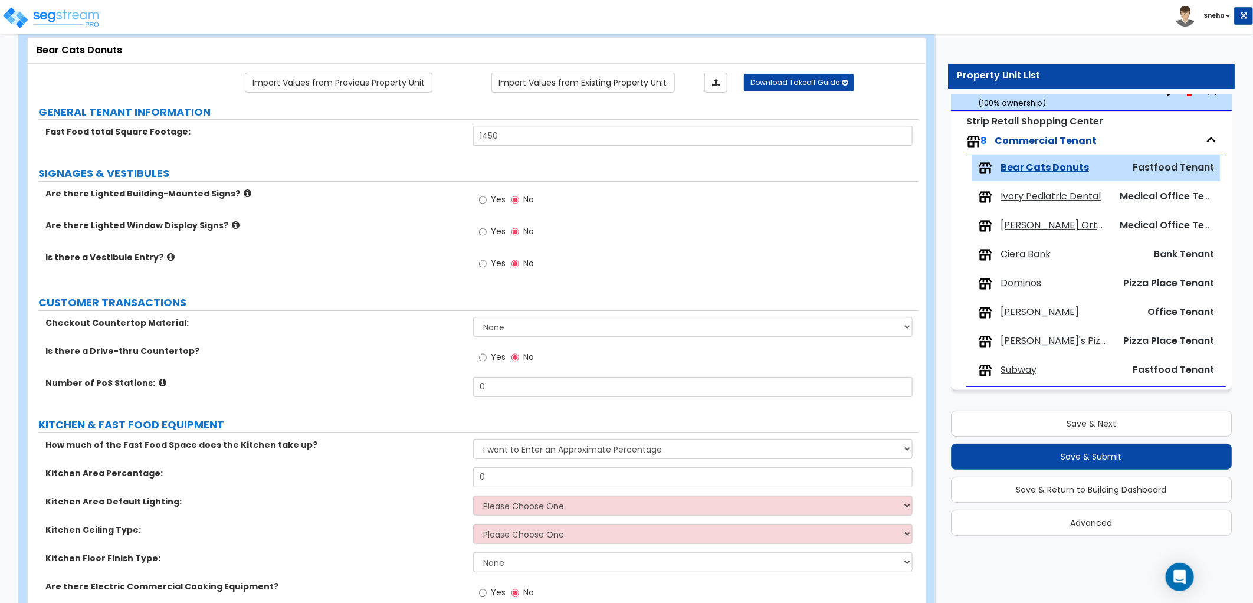
click at [488, 202] on label "Yes" at bounding box center [492, 201] width 27 height 20
click at [487, 202] on input "Yes" at bounding box center [483, 199] width 8 height 13
radio input "true"
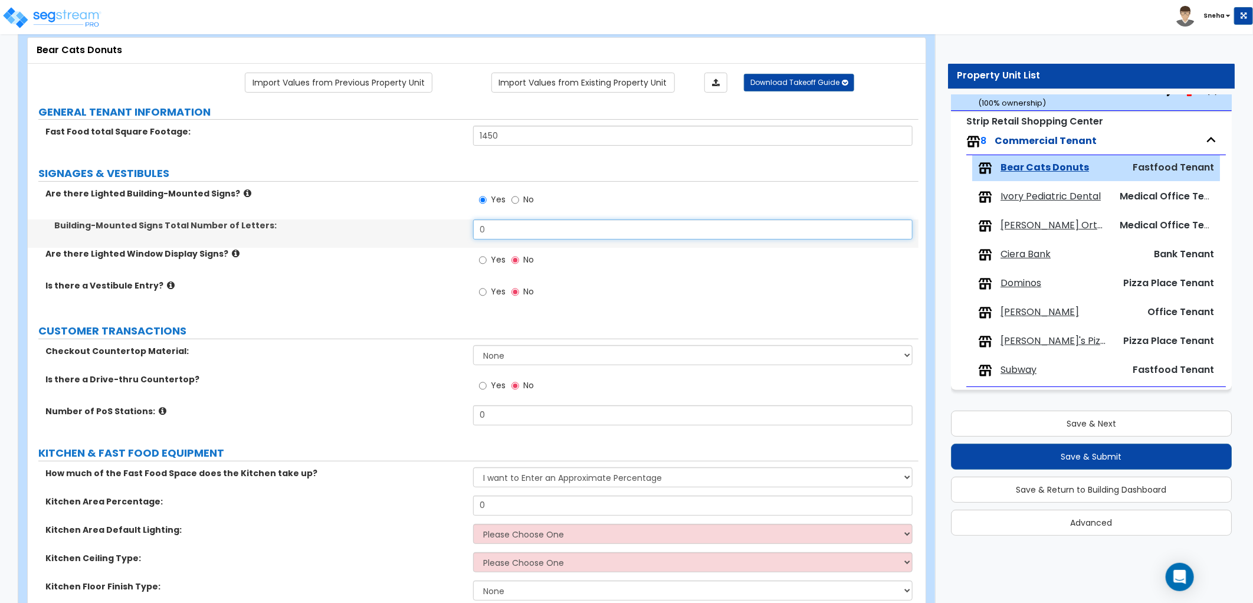
drag, startPoint x: 498, startPoint y: 231, endPoint x: 435, endPoint y: 247, distance: 65.5
click at [435, 247] on div "Building-Mounted Signs Total Number of Letters: 0" at bounding box center [473, 233] width 891 height 28
type input "8"
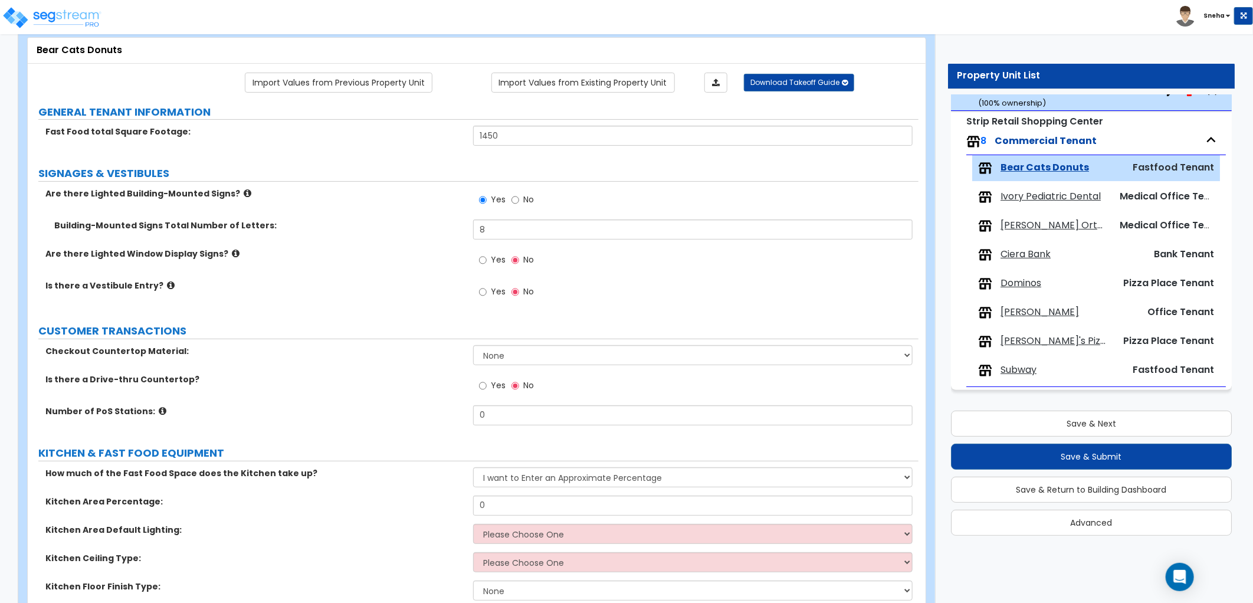
click at [492, 260] on span "Yes" at bounding box center [498, 260] width 15 height 12
click at [487, 260] on input "Yes" at bounding box center [483, 260] width 8 height 13
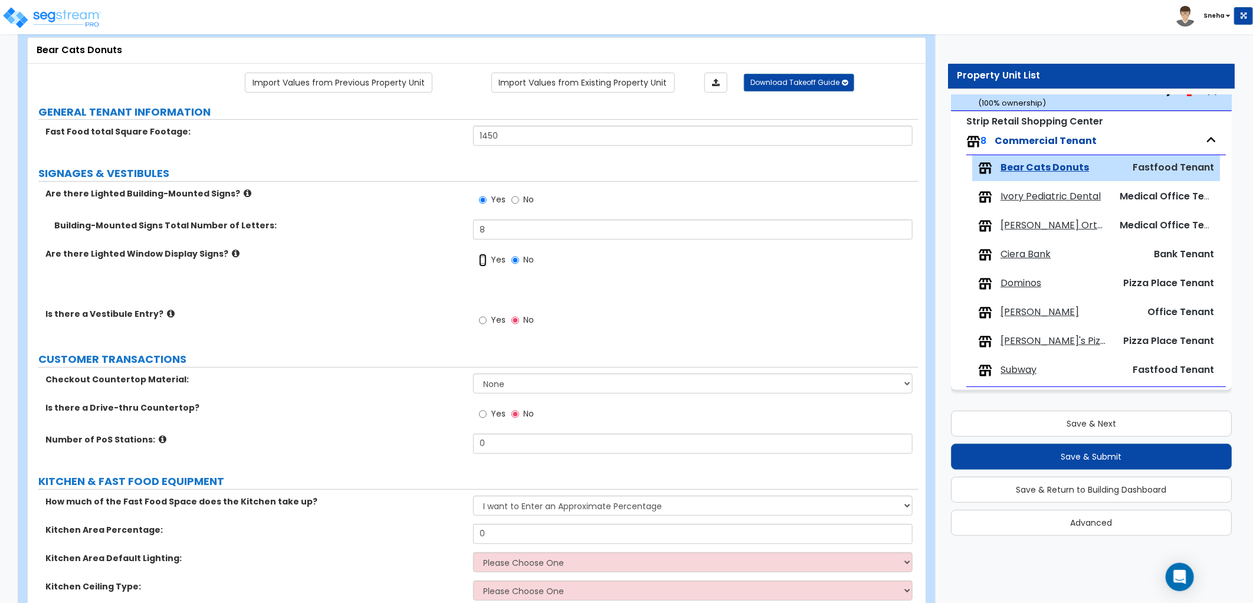
radio input "true"
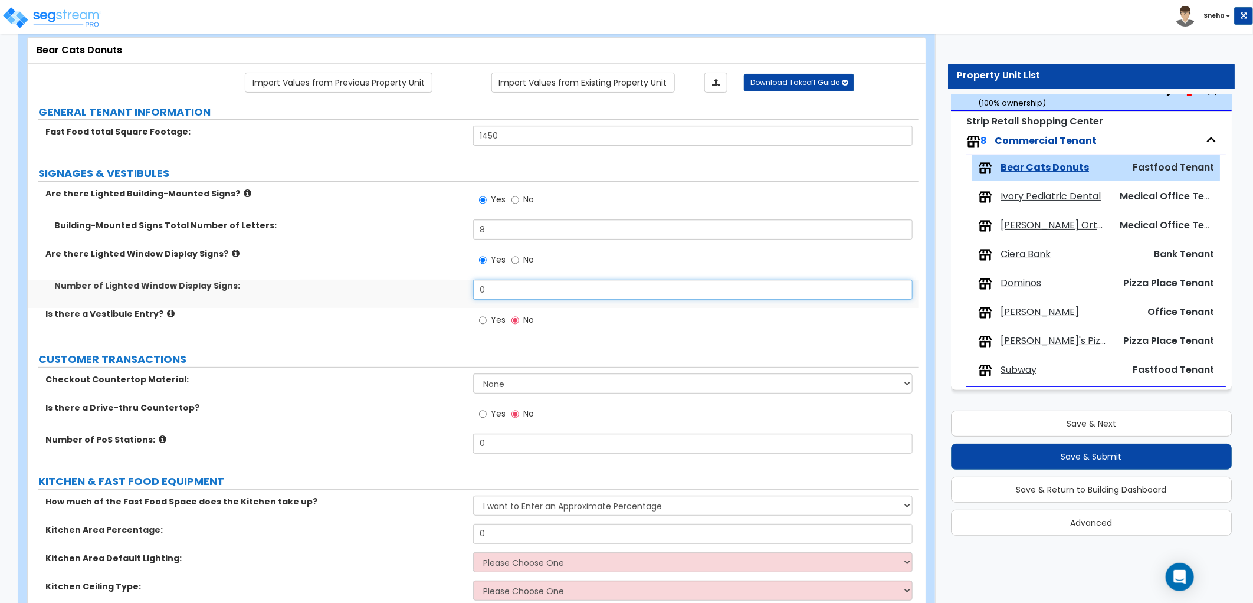
click at [429, 314] on div "Are there Lighted Building-Mounted Signs? Yes No Building-Mounted Signs Total N…" at bounding box center [473, 264] width 873 height 152
type input "1"
click at [406, 322] on div "Is there a Vestibule Entry? Yes No" at bounding box center [473, 324] width 891 height 32
click at [353, 333] on div "Is there a Vestibule Entry? Yes No" at bounding box center [473, 324] width 891 height 32
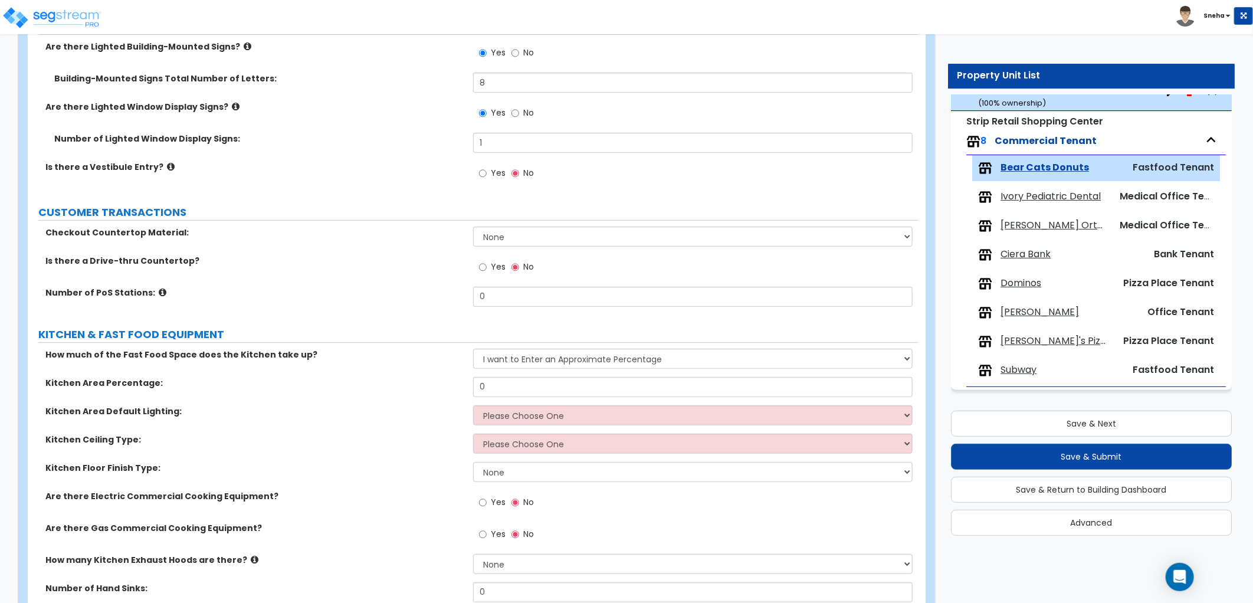
scroll to position [262, 0]
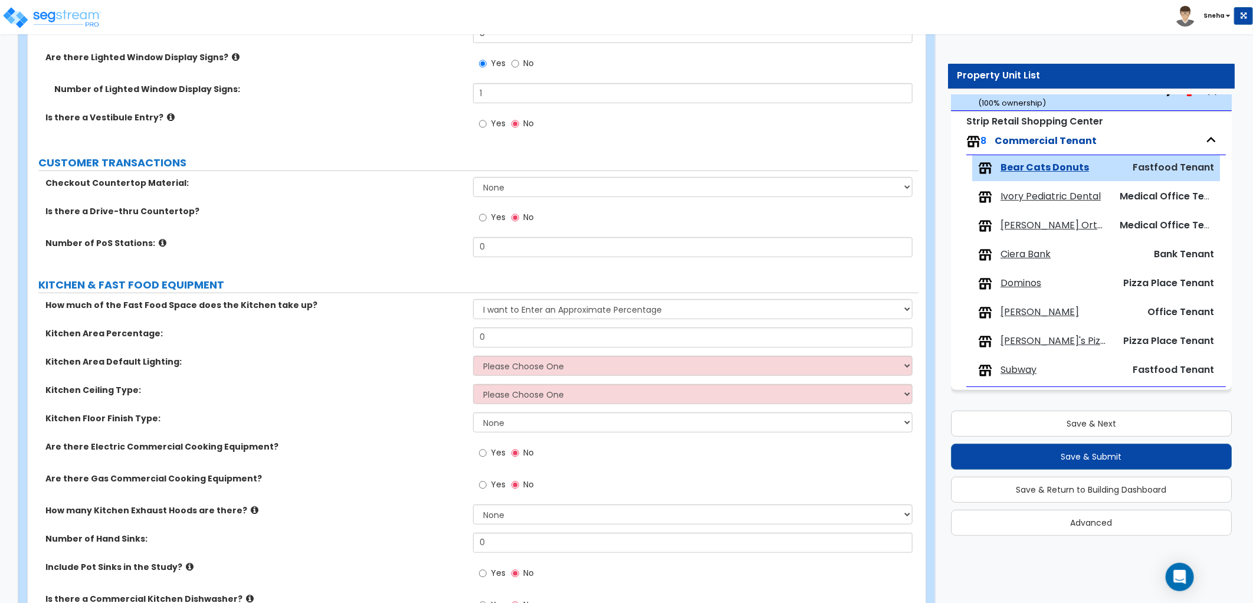
click at [432, 405] on div "Kitchen Ceiling Type: Please Choose One Drop Ceiling Open Ceiling Drywall Ceili…" at bounding box center [473, 398] width 891 height 28
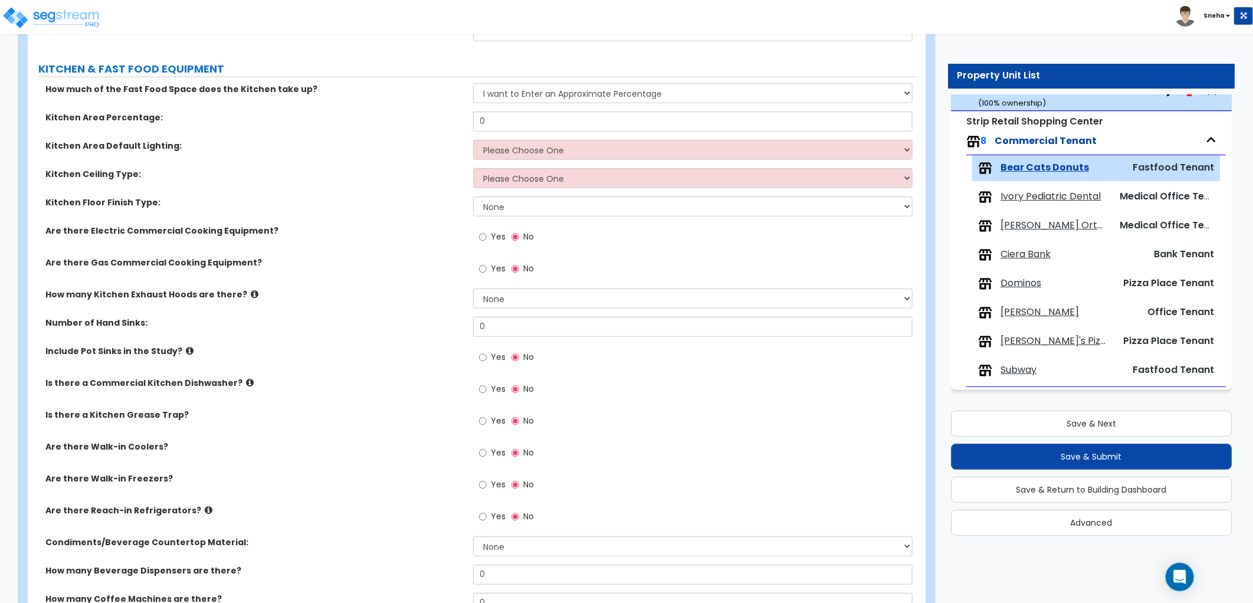
scroll to position [655, 0]
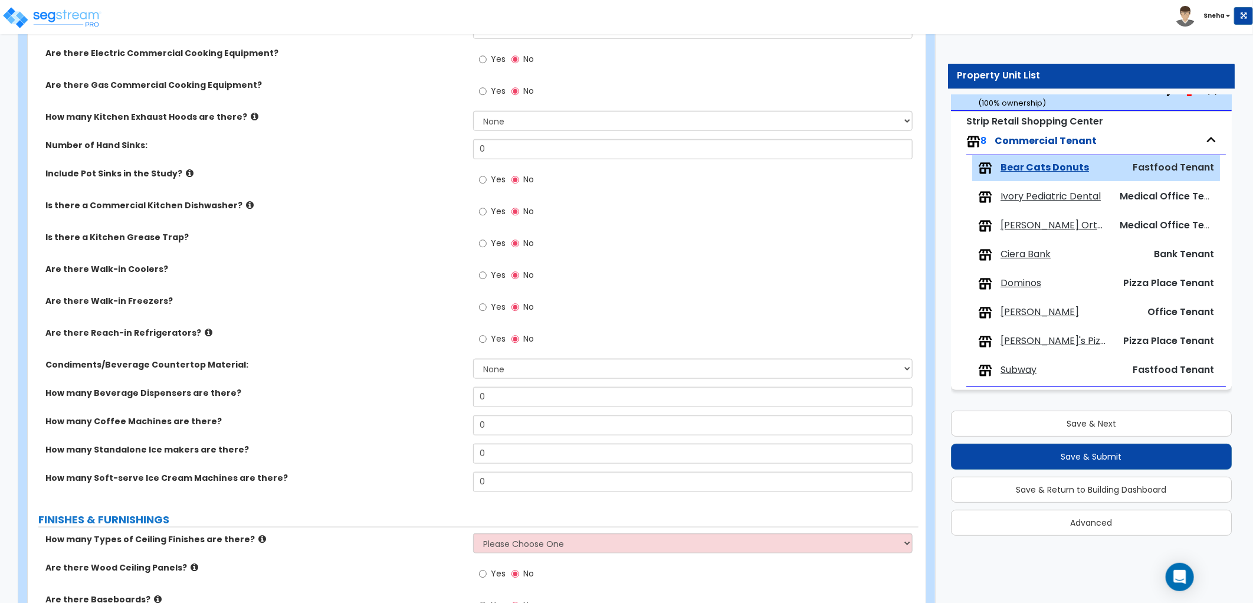
click at [487, 341] on label "Yes" at bounding box center [492, 340] width 27 height 20
click at [487, 341] on input "Yes" at bounding box center [483, 339] width 8 height 13
radio input "true"
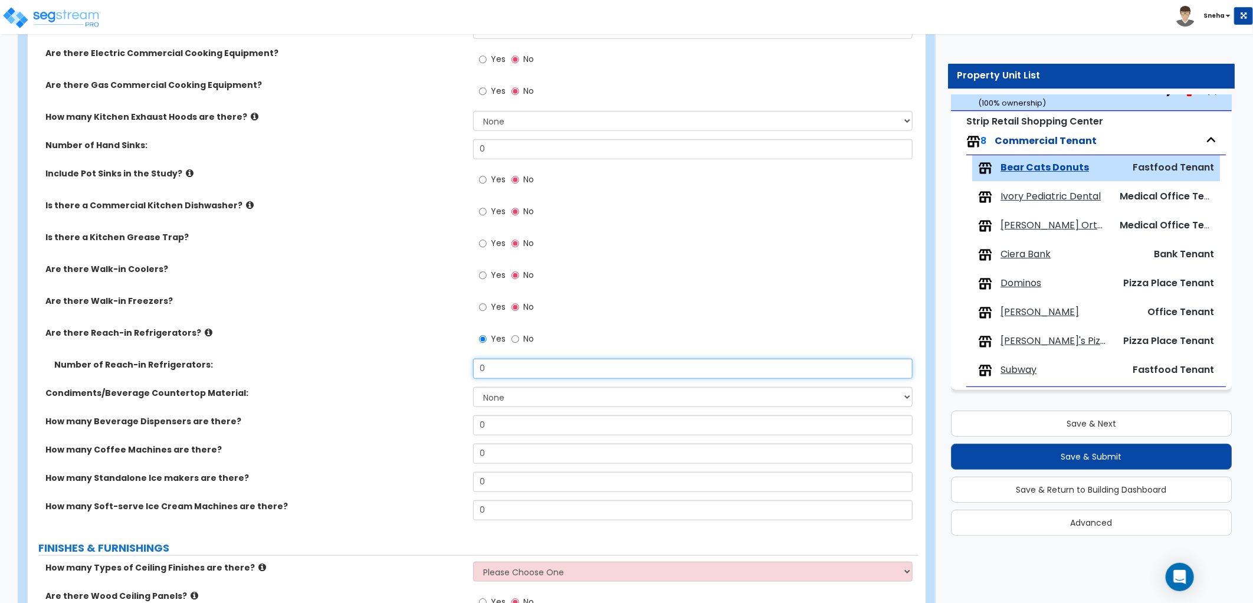
drag, startPoint x: 496, startPoint y: 362, endPoint x: 433, endPoint y: 380, distance: 65.9
click at [433, 380] on div "Number of Reach-in Refrigerators: 0" at bounding box center [473, 373] width 891 height 28
type input "5"
click at [363, 380] on div "Number of Reach-in Refrigerators: 5" at bounding box center [473, 373] width 891 height 28
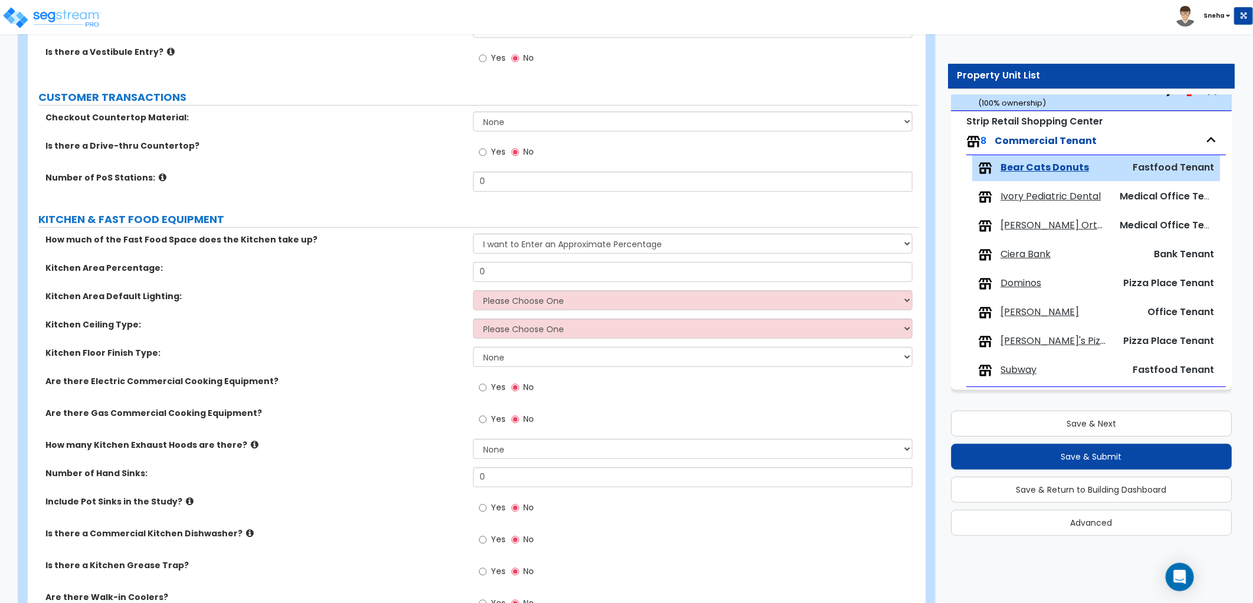
scroll to position [65, 0]
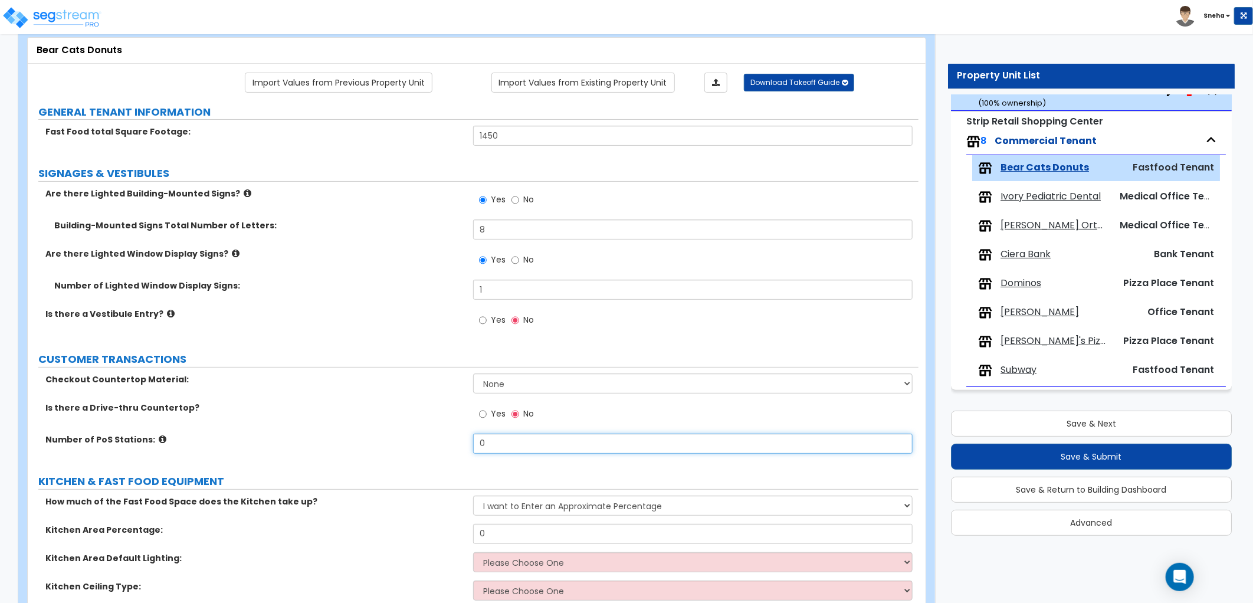
drag, startPoint x: 478, startPoint y: 446, endPoint x: 461, endPoint y: 448, distance: 16.7
click at [461, 448] on div "Number of PoS Stations: 0" at bounding box center [473, 448] width 891 height 28
type input "1"
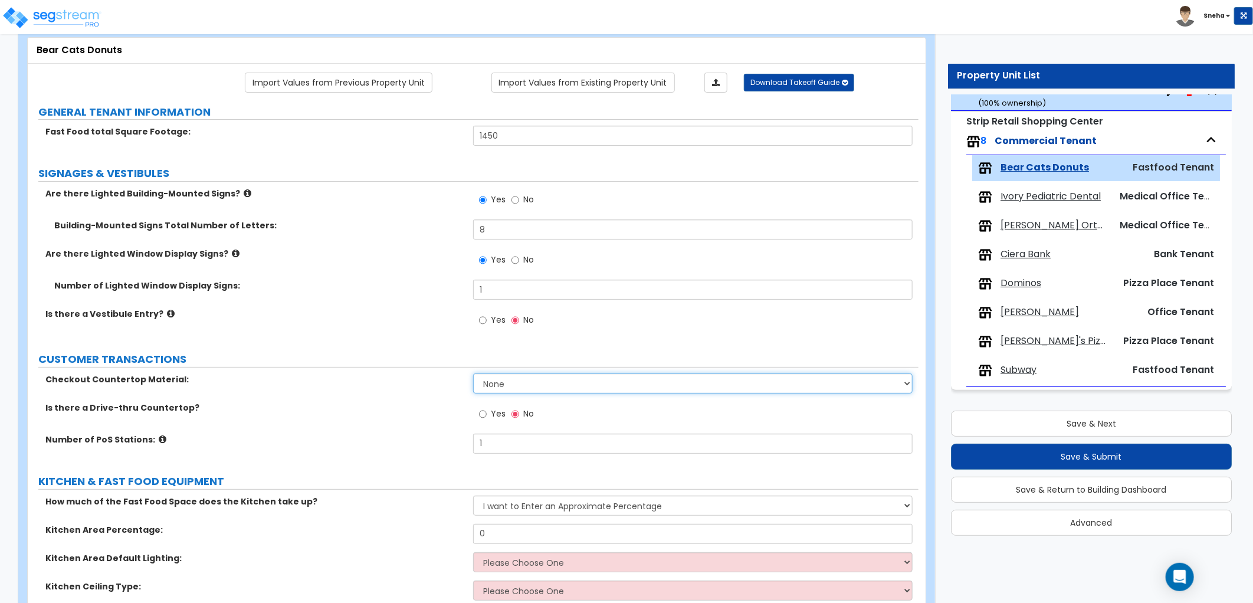
click at [493, 382] on select "None Plastic Laminate Solid Surface Stone Quartz Marble Tile Wood Stainless Ste…" at bounding box center [692, 383] width 439 height 20
select select "1"
click at [473, 373] on select "None Plastic Laminate Solid Surface Stone Quartz Marble Tile Wood Stainless Ste…" at bounding box center [692, 383] width 439 height 20
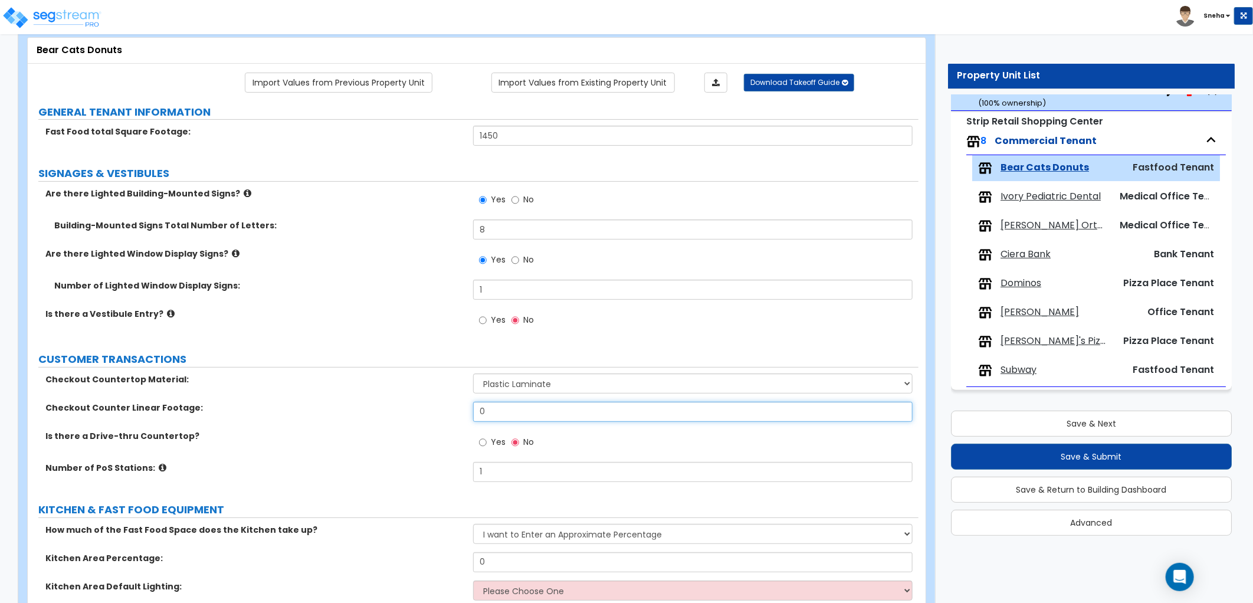
drag, startPoint x: 497, startPoint y: 412, endPoint x: 429, endPoint y: 415, distance: 67.9
click at [429, 415] on div "Checkout Counter Linear Footage: 0" at bounding box center [473, 416] width 891 height 28
type input "6"
click at [424, 426] on div "Checkout Counter Linear Footage: 6" at bounding box center [473, 416] width 891 height 28
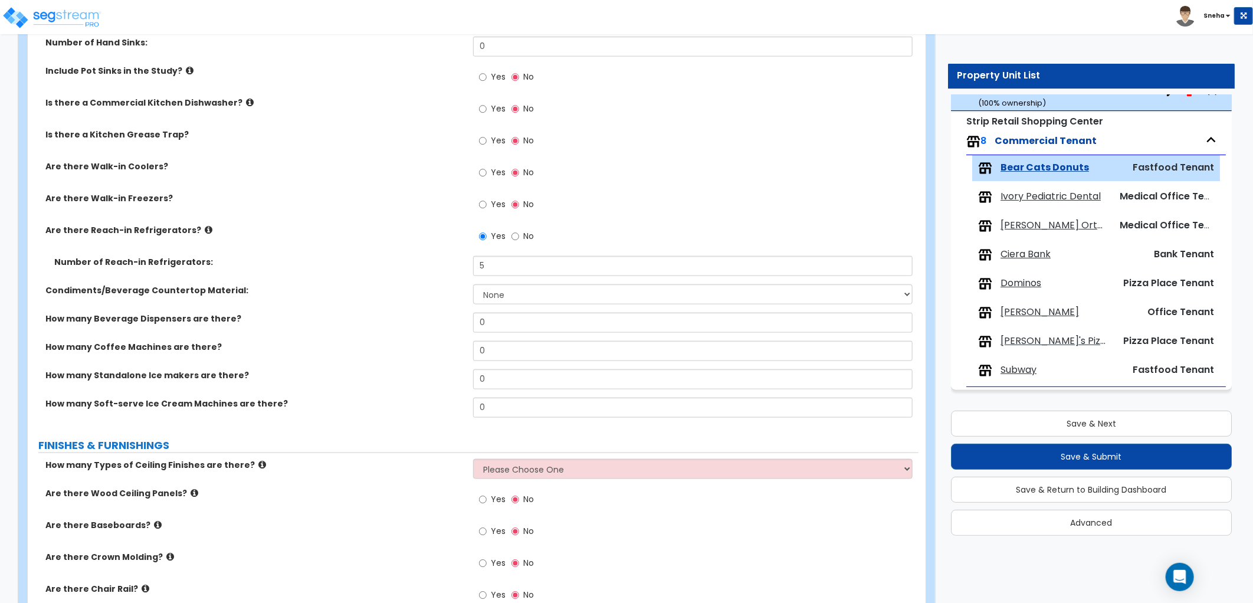
scroll to position [655, 0]
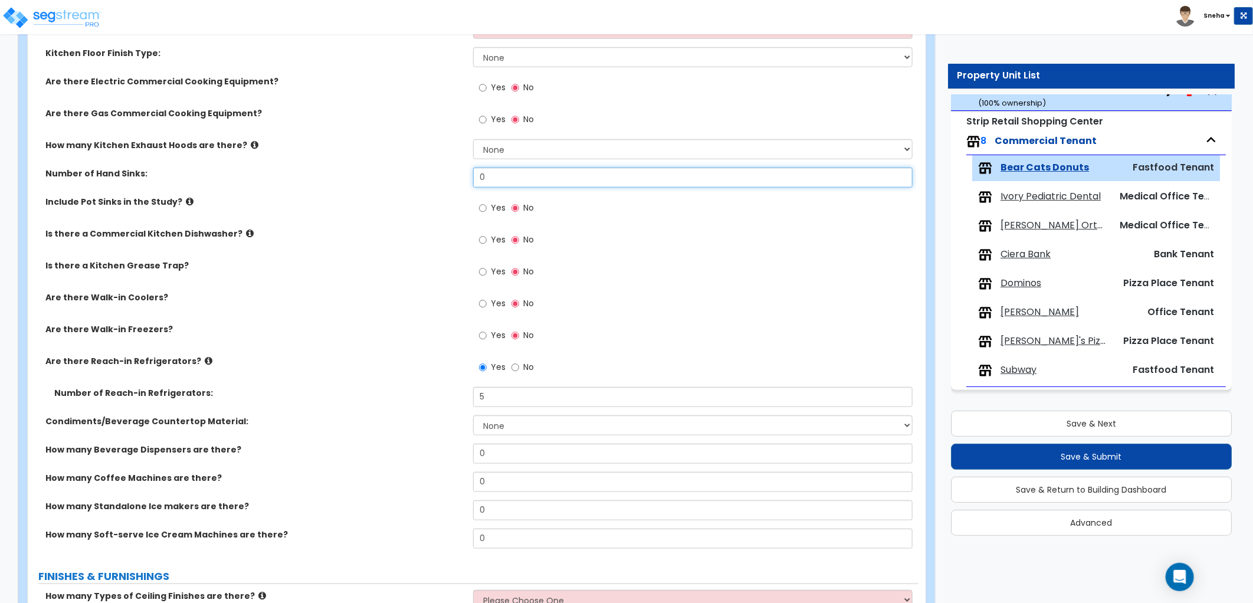
drag, startPoint x: 499, startPoint y: 181, endPoint x: 393, endPoint y: 186, distance: 106.3
click at [393, 186] on div "Number of Hand Sinks: 0" at bounding box center [473, 182] width 891 height 28
type input "1"
click at [393, 186] on div "Number of Hand Sinks: 1" at bounding box center [473, 182] width 891 height 28
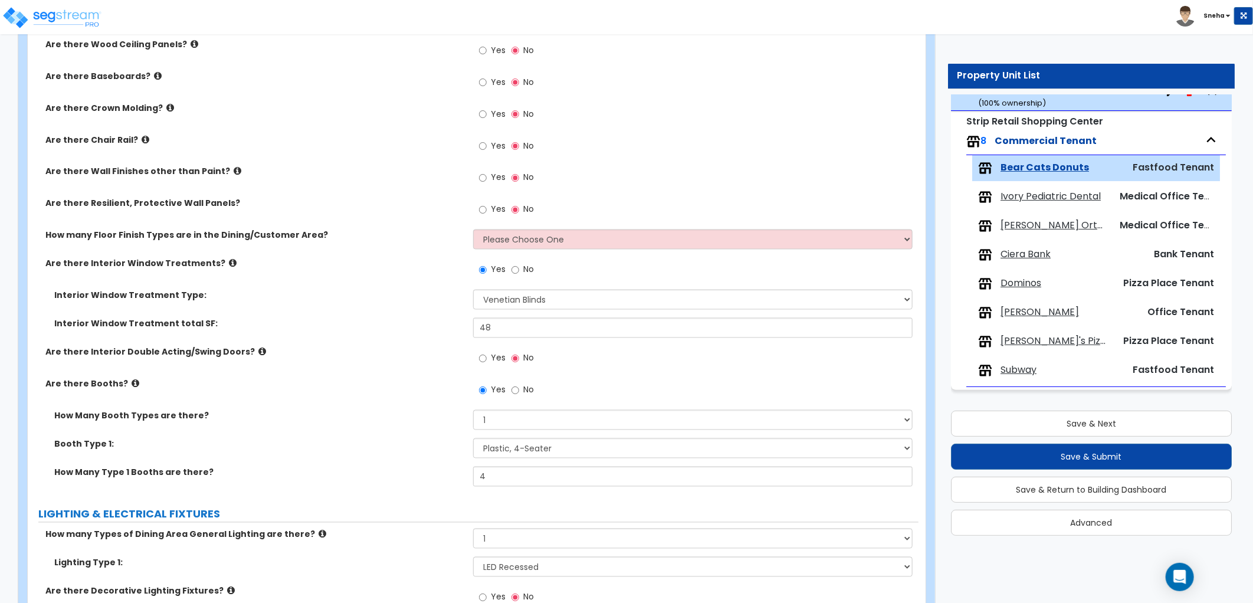
scroll to position [1180, 0]
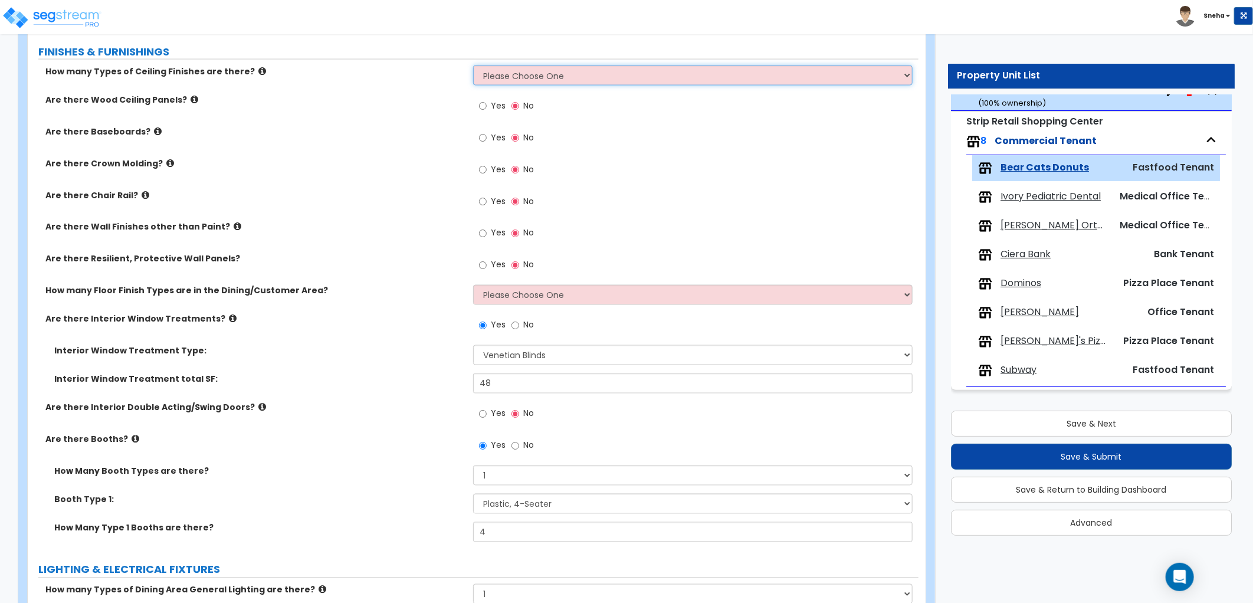
click at [527, 81] on select "Please Choose One 1 2 3" at bounding box center [692, 75] width 439 height 20
select select "1"
click at [473, 65] on select "Please Choose One 1 2 3" at bounding box center [692, 75] width 439 height 20
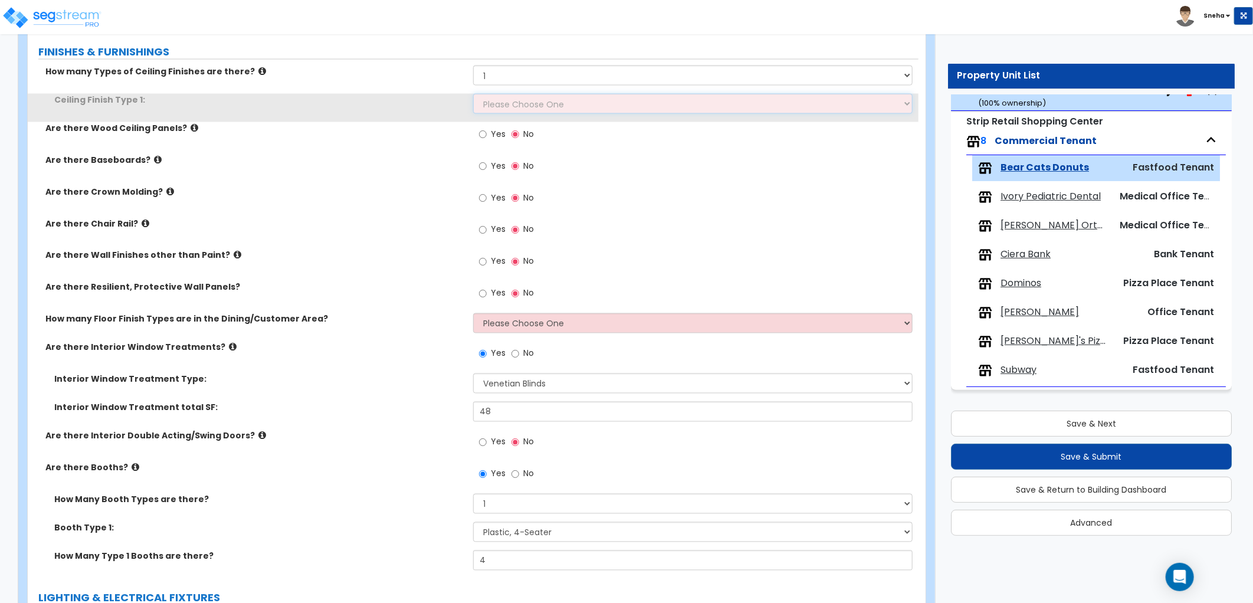
click at [514, 108] on select "Please Choose One Drywall Ceiling Open Ceiling Drop Ceiling" at bounding box center [692, 104] width 439 height 20
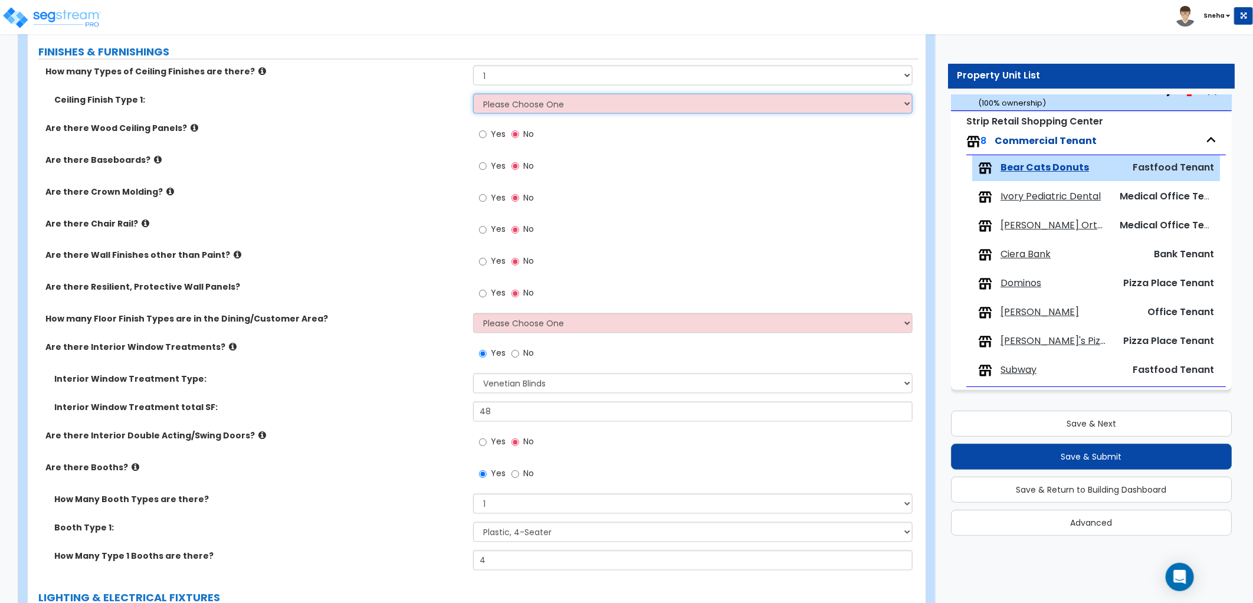
select select "3"
click at [473, 94] on select "Please Choose One Drywall Ceiling Open Ceiling Drop Ceiling" at bounding box center [692, 104] width 439 height 20
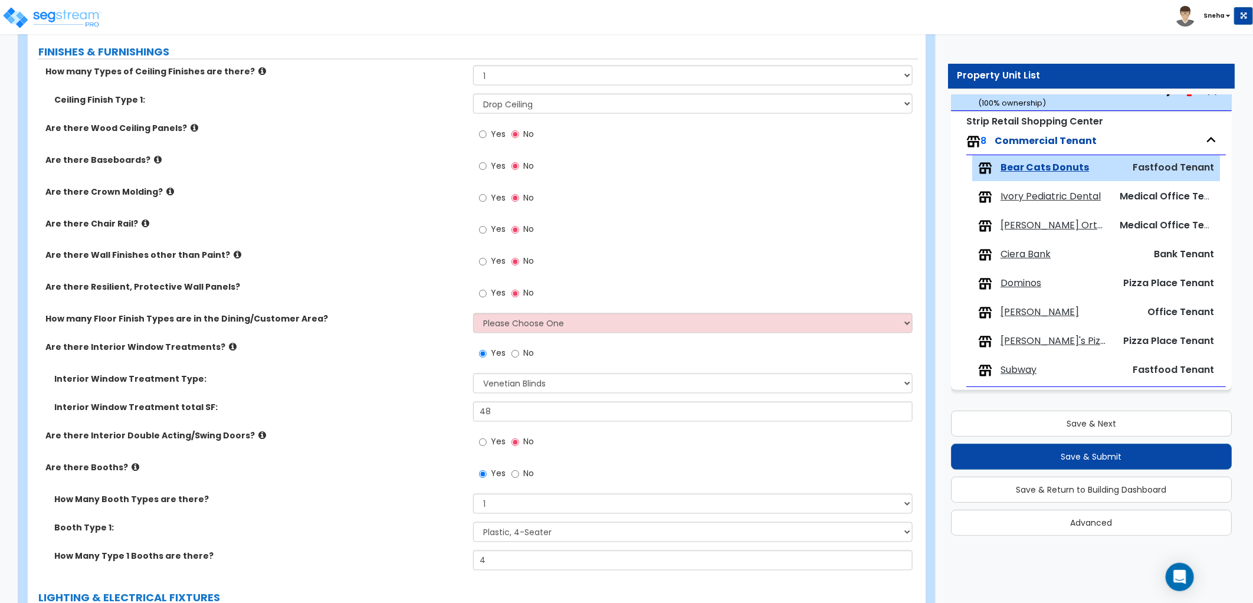
click at [503, 166] on span "Yes" at bounding box center [498, 166] width 15 height 12
click at [487, 166] on input "Yes" at bounding box center [483, 166] width 8 height 13
radio input "true"
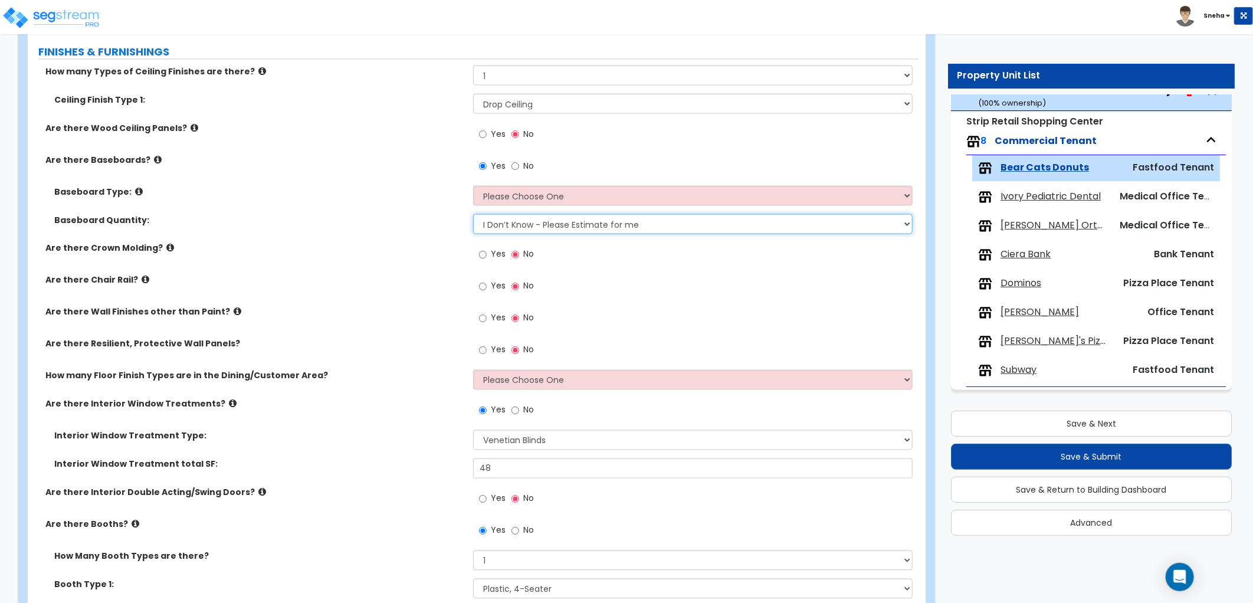
click at [564, 225] on select "I Don’t Know - Please Estimate for me I want to Enter the Linear Footage" at bounding box center [692, 224] width 439 height 20
click at [456, 235] on div "Baseboard Quantity: I Don’t Know - Please Estimate for me I want to Enter the L…" at bounding box center [473, 228] width 891 height 28
click at [476, 196] on select "Please Choose One Wood Vinyl Carpet Tile" at bounding box center [692, 196] width 439 height 20
select select "4"
click at [473, 186] on select "Please Choose One Wood Vinyl Carpet Tile" at bounding box center [692, 196] width 439 height 20
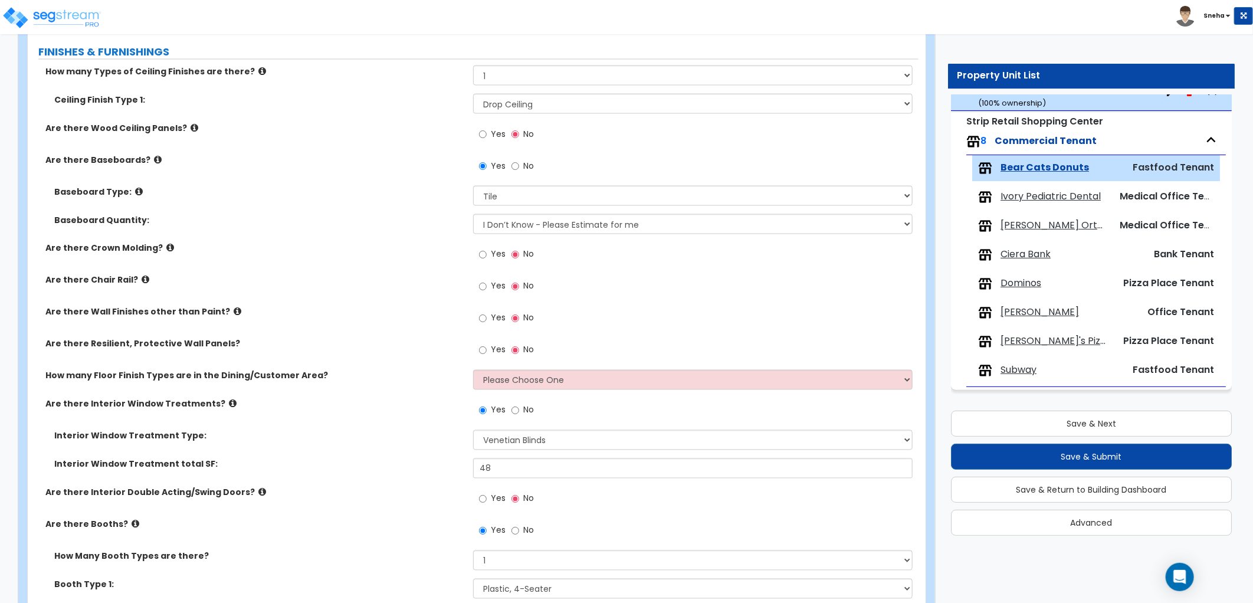
click at [439, 231] on div "Baseboard Quantity: I Don’t Know - Please Estimate for me I want to Enter the L…" at bounding box center [473, 228] width 891 height 28
click at [491, 380] on select "Please Choose One 1 2 3 4" at bounding box center [692, 380] width 439 height 20
select select "1"
click at [473, 370] on select "Please Choose One 1 2 3 4" at bounding box center [692, 380] width 439 height 20
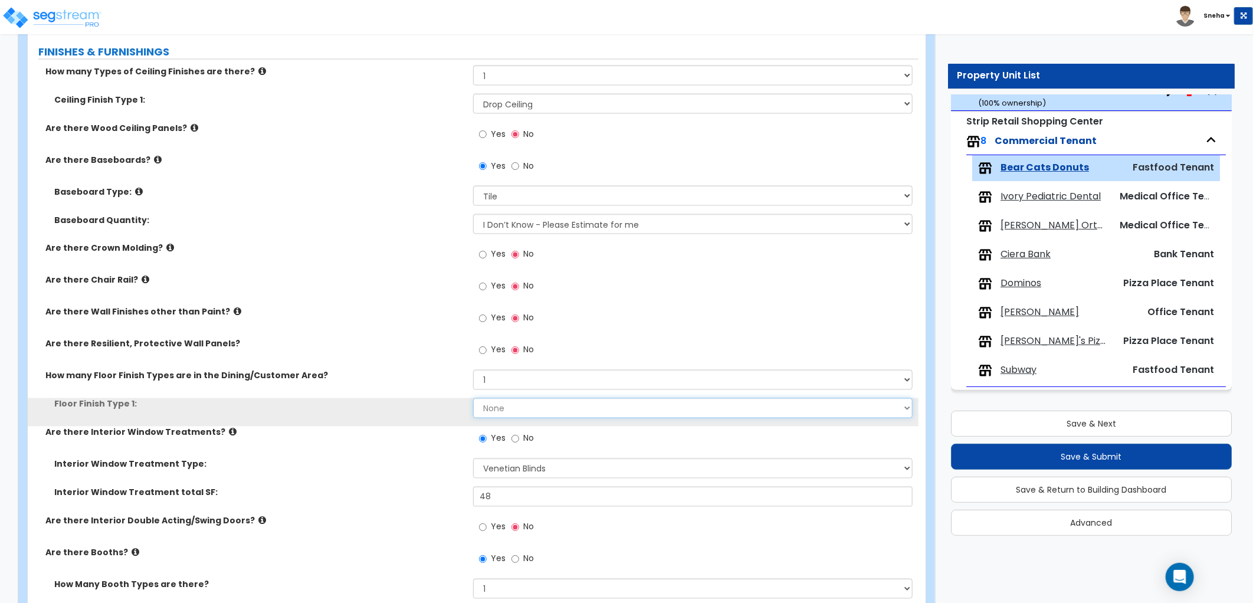
click at [498, 409] on select "None Tile Flooring Marble Flooring Hardwood Flooring Resilient Laminate Floorin…" at bounding box center [692, 408] width 439 height 20
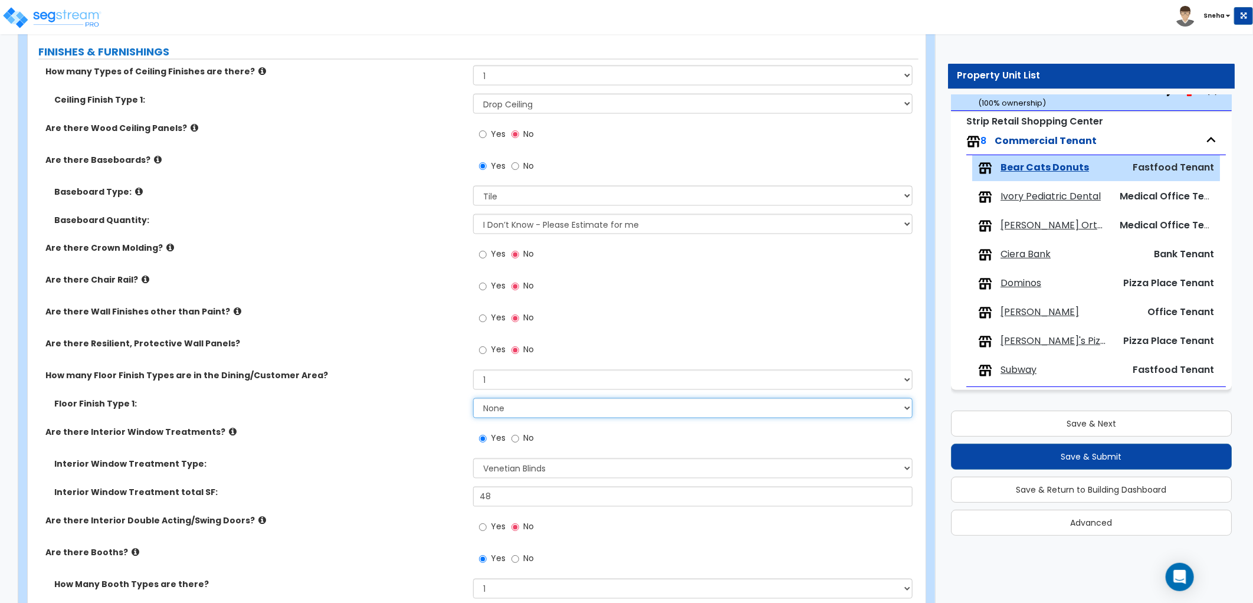
select select "1"
click at [473, 398] on select "None Tile Flooring Marble Flooring Hardwood Flooring Resilient Laminate Floorin…" at bounding box center [692, 408] width 439 height 20
click at [387, 349] on label "Are there Resilient, Protective Wall Panels?" at bounding box center [254, 344] width 419 height 12
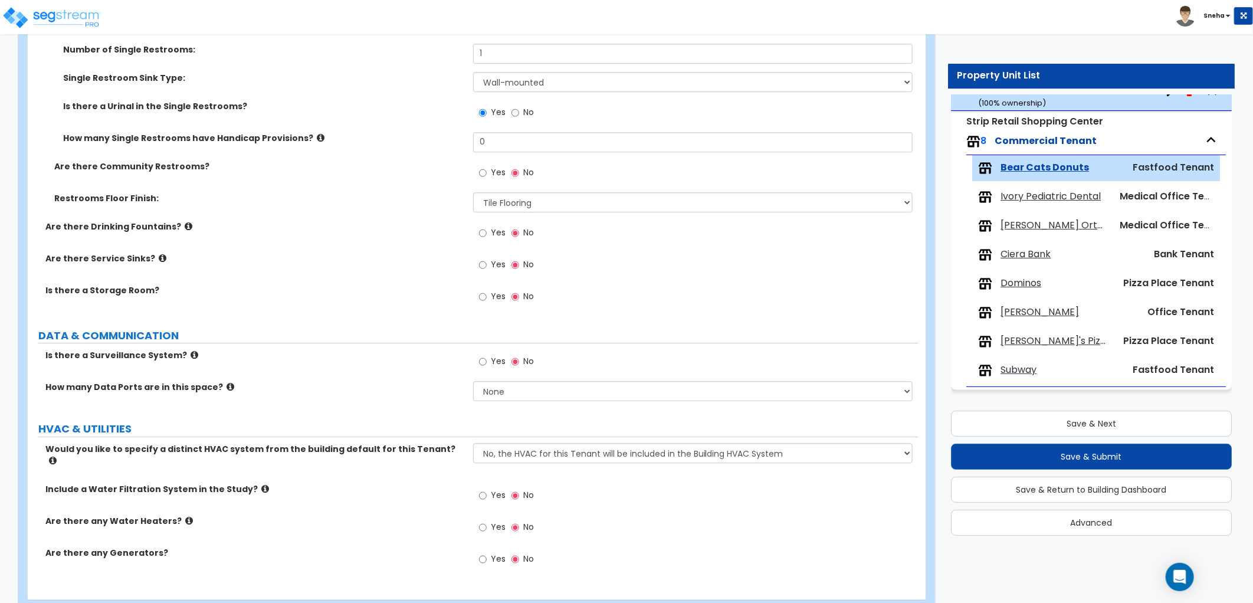
scroll to position [2214, 0]
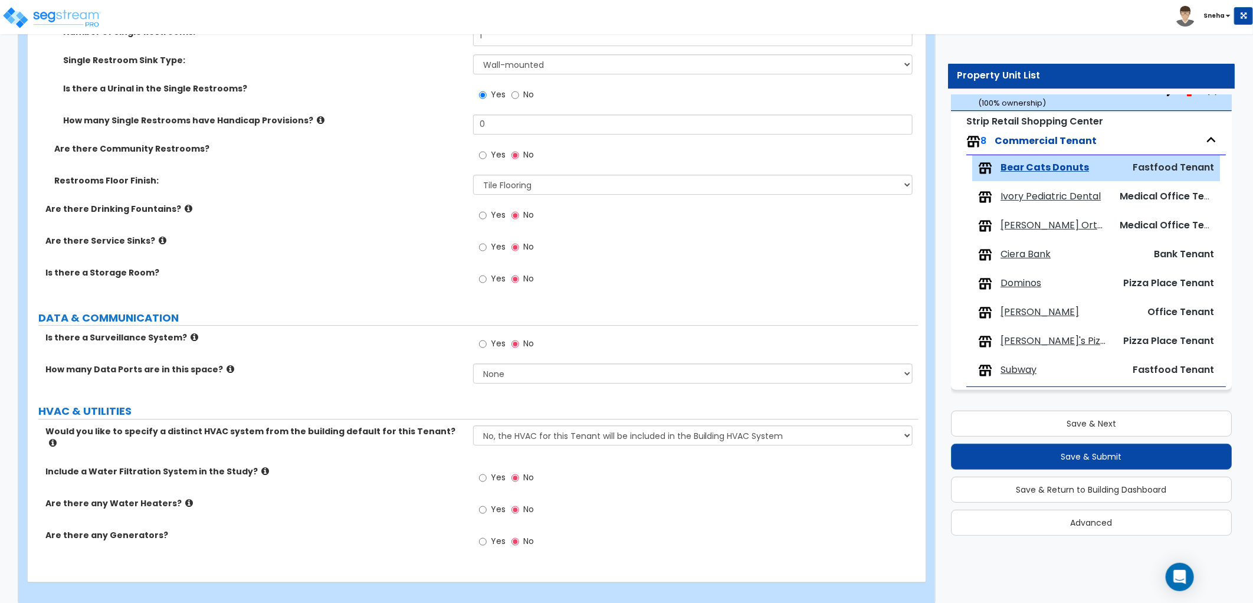
click at [487, 342] on label "Yes" at bounding box center [492, 345] width 27 height 20
click at [487, 342] on input "Yes" at bounding box center [483, 343] width 8 height 13
radio input "true"
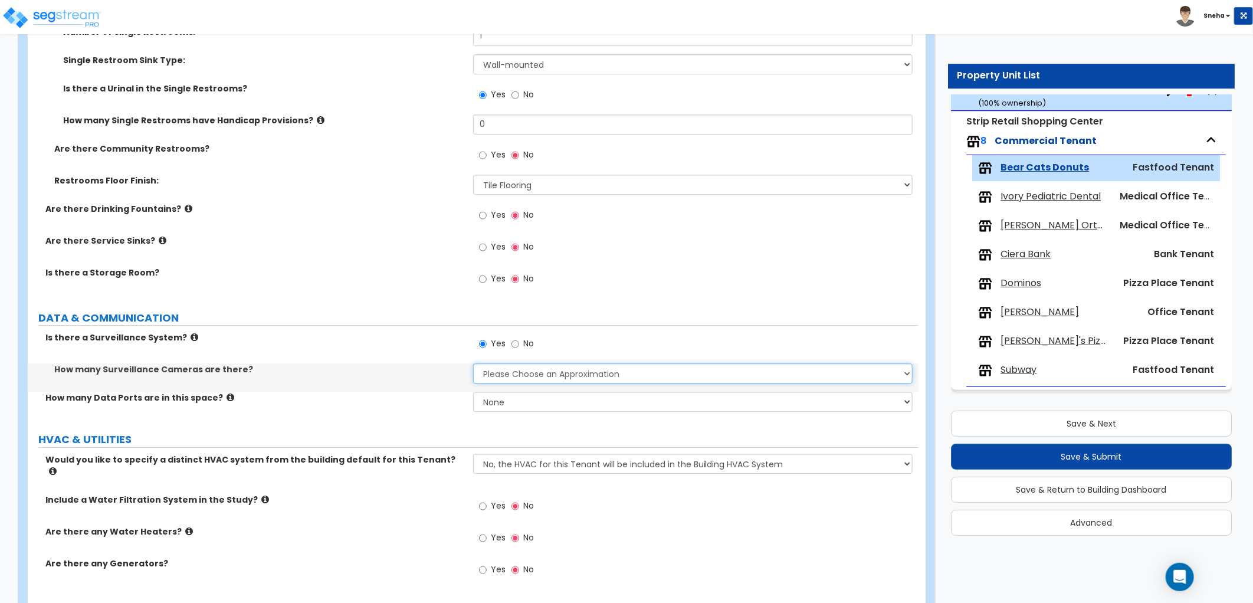
click at [500, 374] on select "Please Choose an Approximation Barely Noticed Any Noticed a Couple Frequently S…" at bounding box center [692, 373] width 439 height 20
select select "2"
click at [473, 363] on select "Please Choose an Approximation Barely Noticed Any Noticed a Couple Frequently S…" at bounding box center [692, 373] width 439 height 20
click at [479, 403] on select "None Please Estimate for Me I will specify the Quantity Exactly" at bounding box center [692, 402] width 439 height 20
click at [481, 404] on select "None Please Estimate for Me I will specify the Quantity Exactly" at bounding box center [692, 402] width 439 height 20
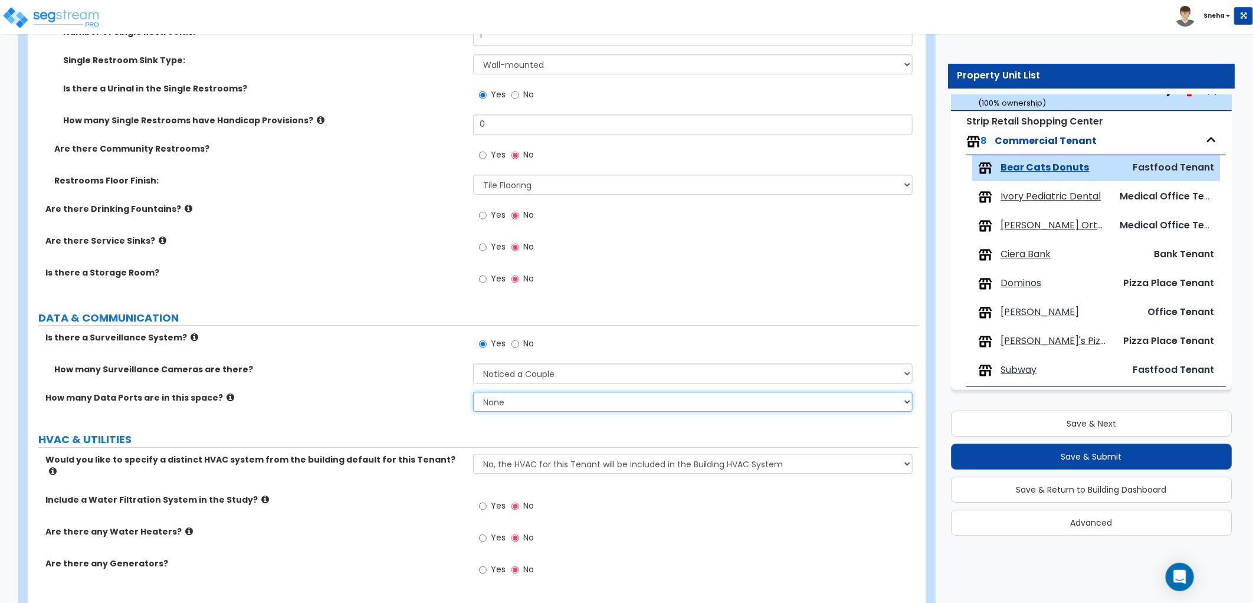
select select "1"
click at [473, 392] on select "None Please Estimate for Me I will specify the Quantity Exactly" at bounding box center [692, 402] width 439 height 20
click at [420, 413] on div "How many Data Ports are in this space? None Please Estimate for Me I will speci…" at bounding box center [473, 406] width 891 height 28
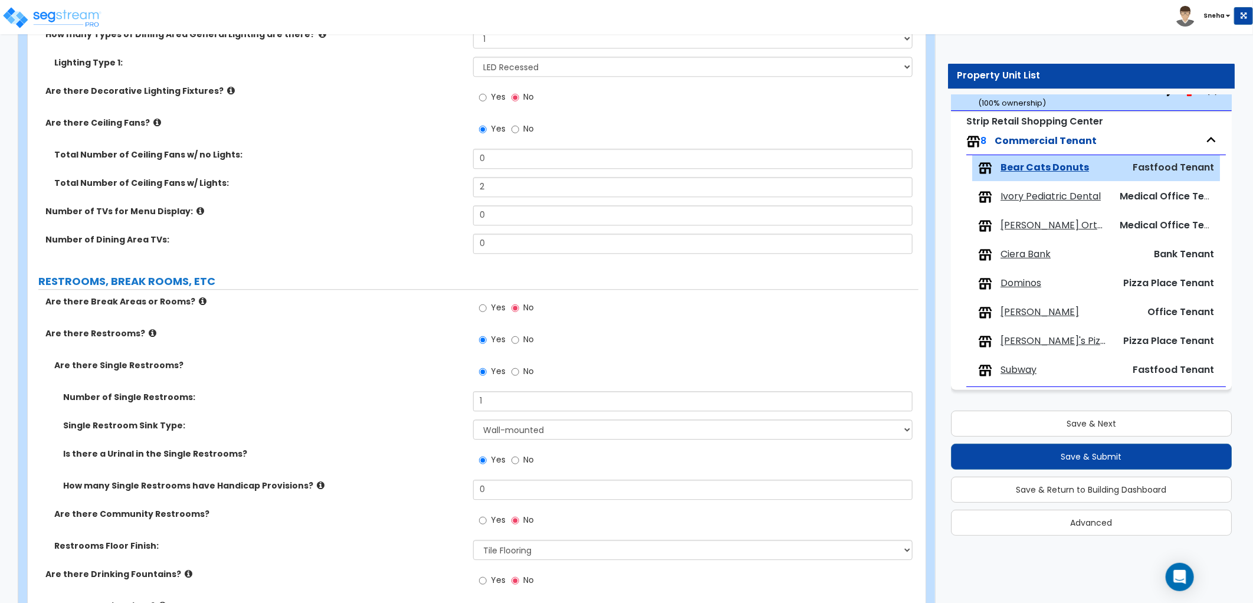
scroll to position [1718, 0]
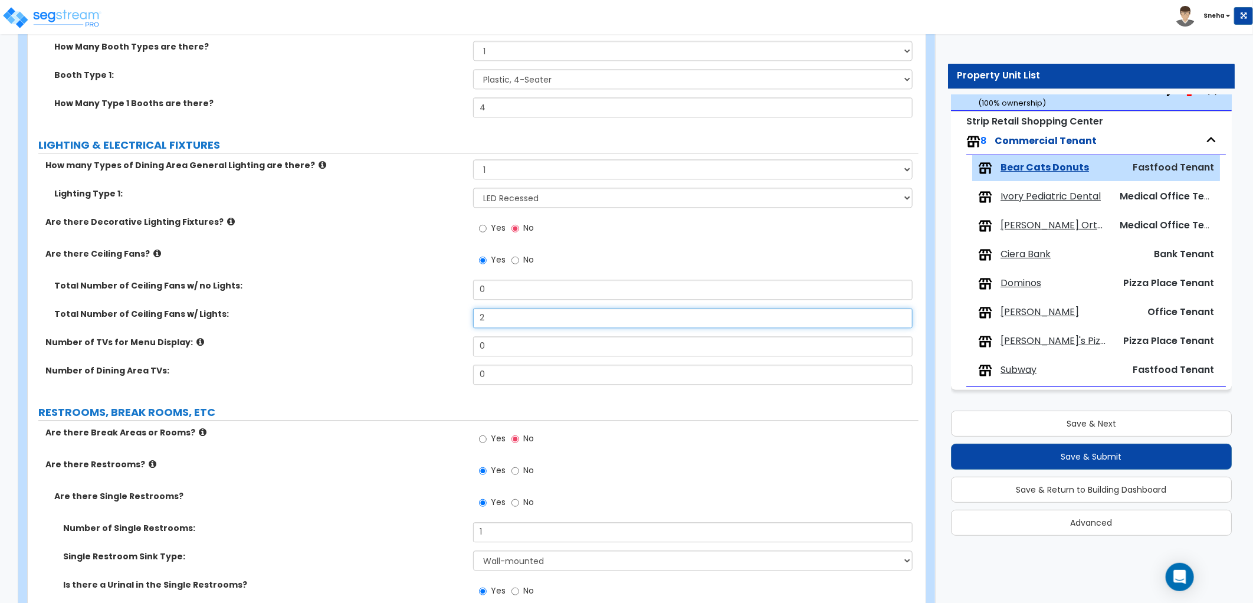
drag, startPoint x: 501, startPoint y: 322, endPoint x: 451, endPoint y: 326, distance: 50.3
click at [451, 326] on div "Total Number of Ceiling Fans w/ Lights: 2" at bounding box center [473, 322] width 891 height 28
type input "3"
drag, startPoint x: 451, startPoint y: 326, endPoint x: 55, endPoint y: 352, distance: 397.2
click at [446, 326] on div "Total Number of Ceiling Fans w/ Lights: 3" at bounding box center [473, 322] width 891 height 28
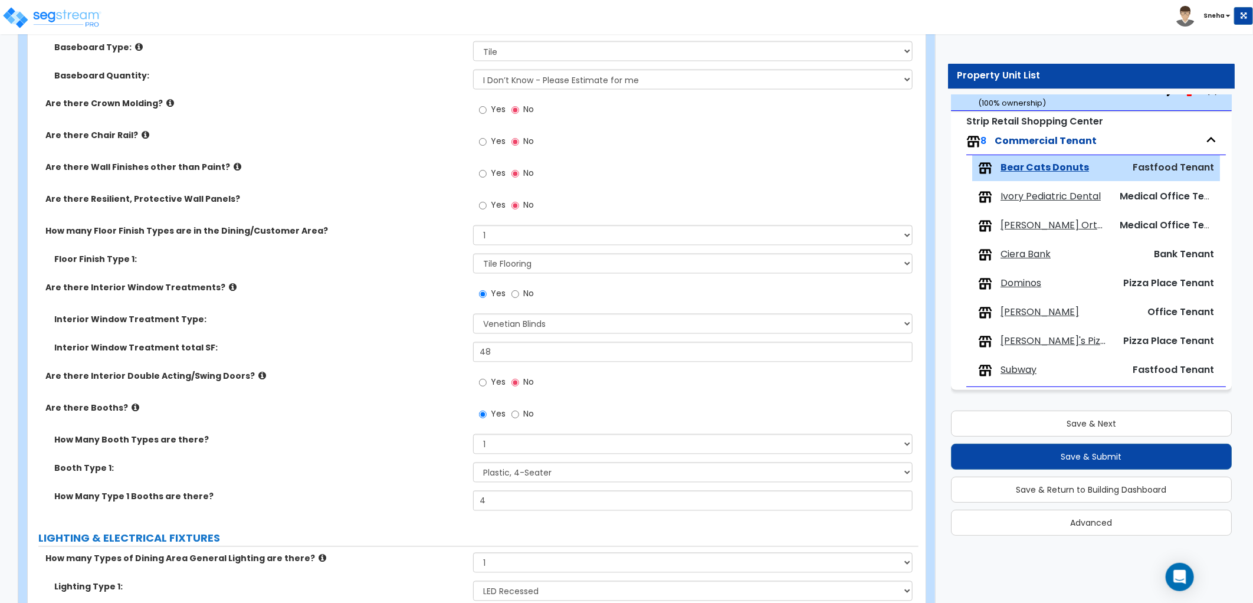
scroll to position [1062, 0]
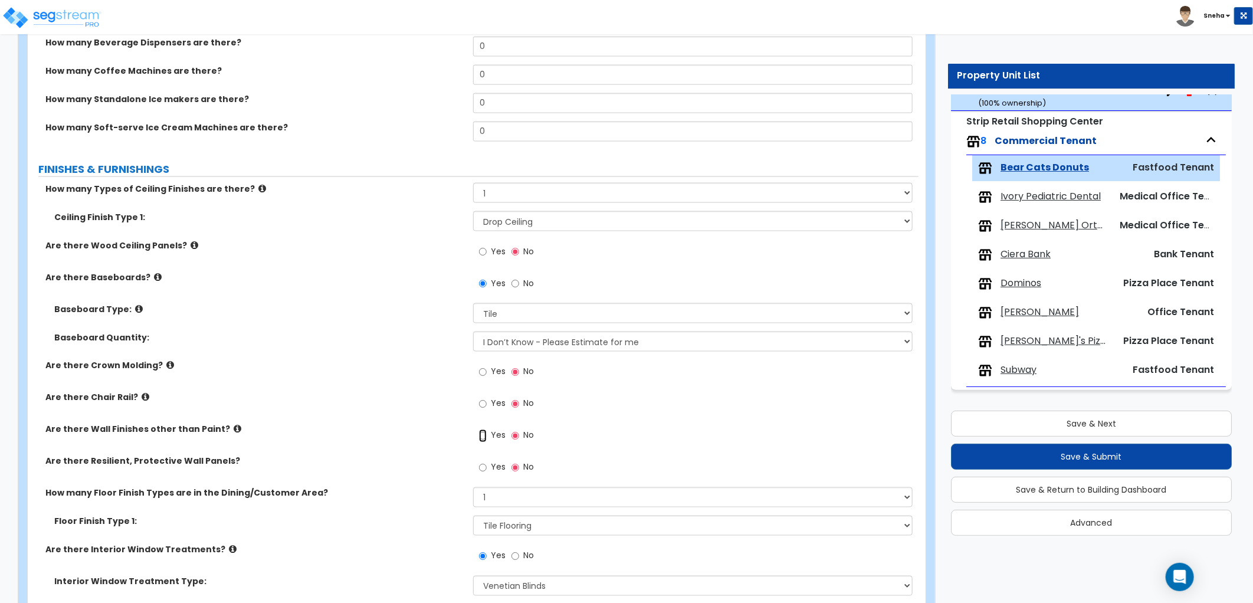
click at [484, 436] on input "Yes" at bounding box center [483, 435] width 8 height 13
radio input "true"
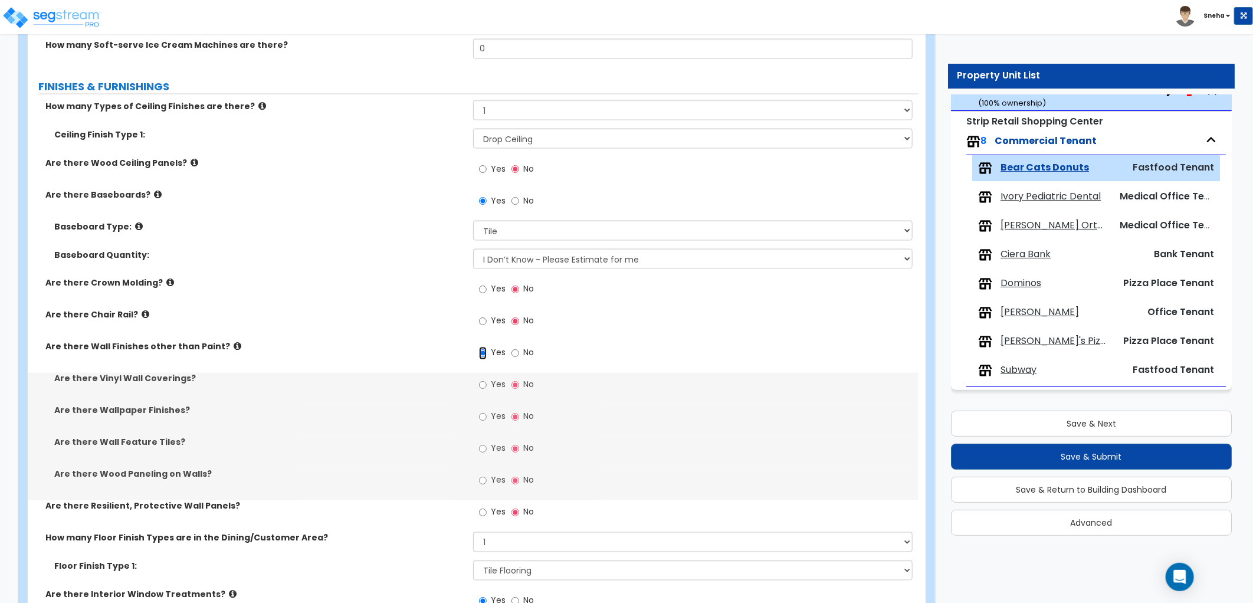
scroll to position [1193, 0]
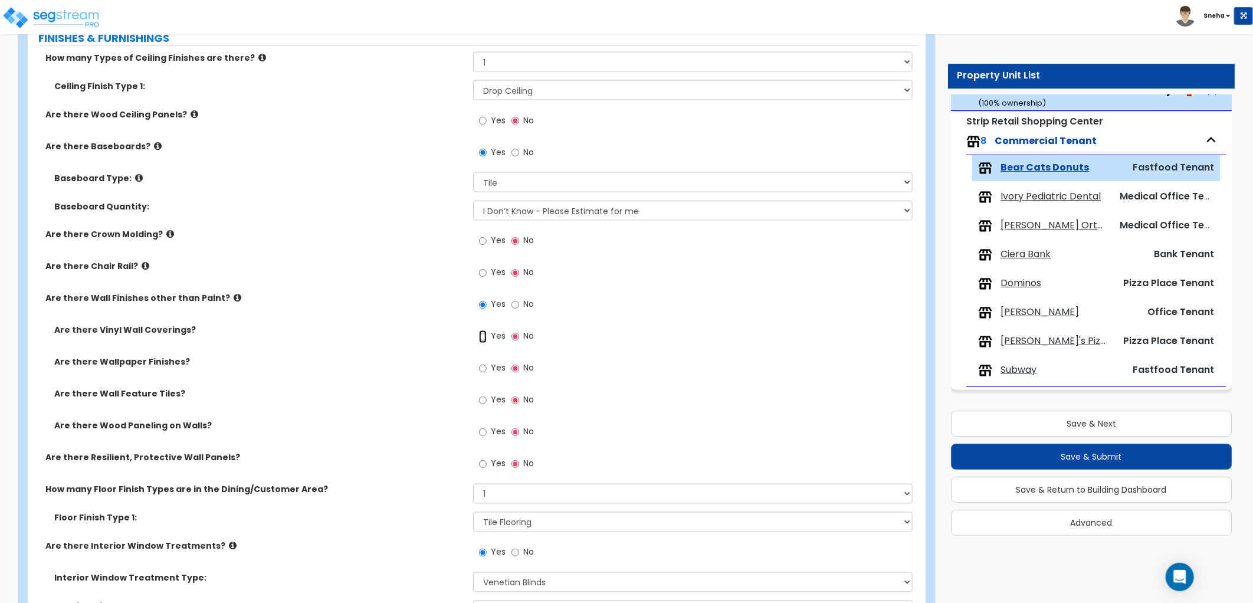
click at [481, 340] on input "Yes" at bounding box center [483, 336] width 8 height 13
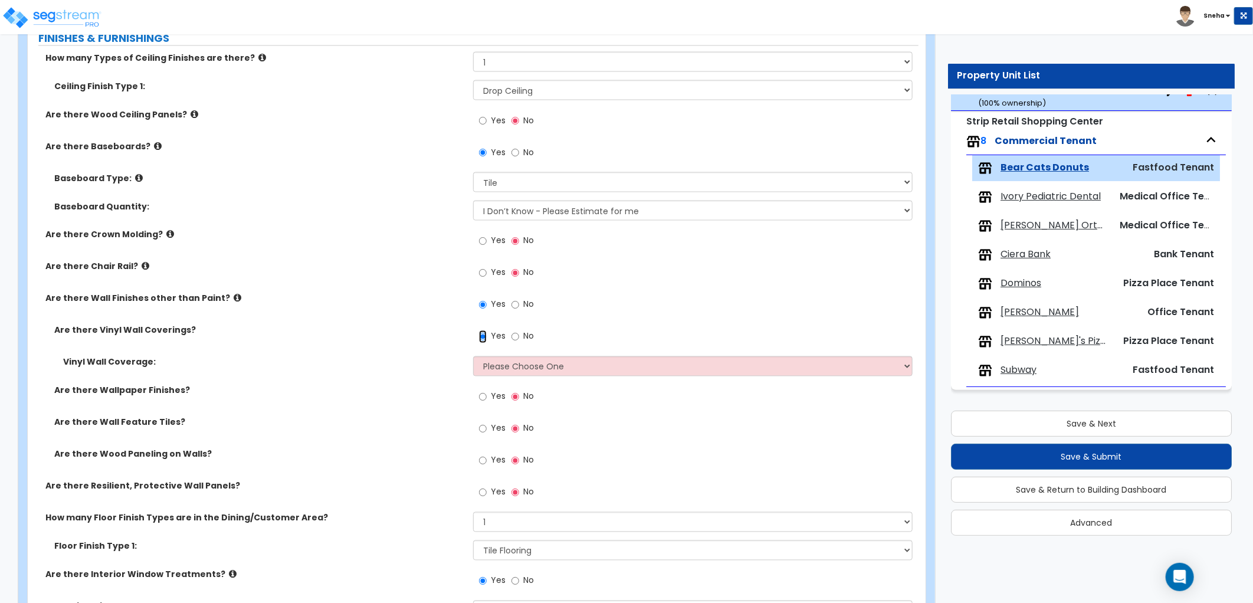
scroll to position [1259, 0]
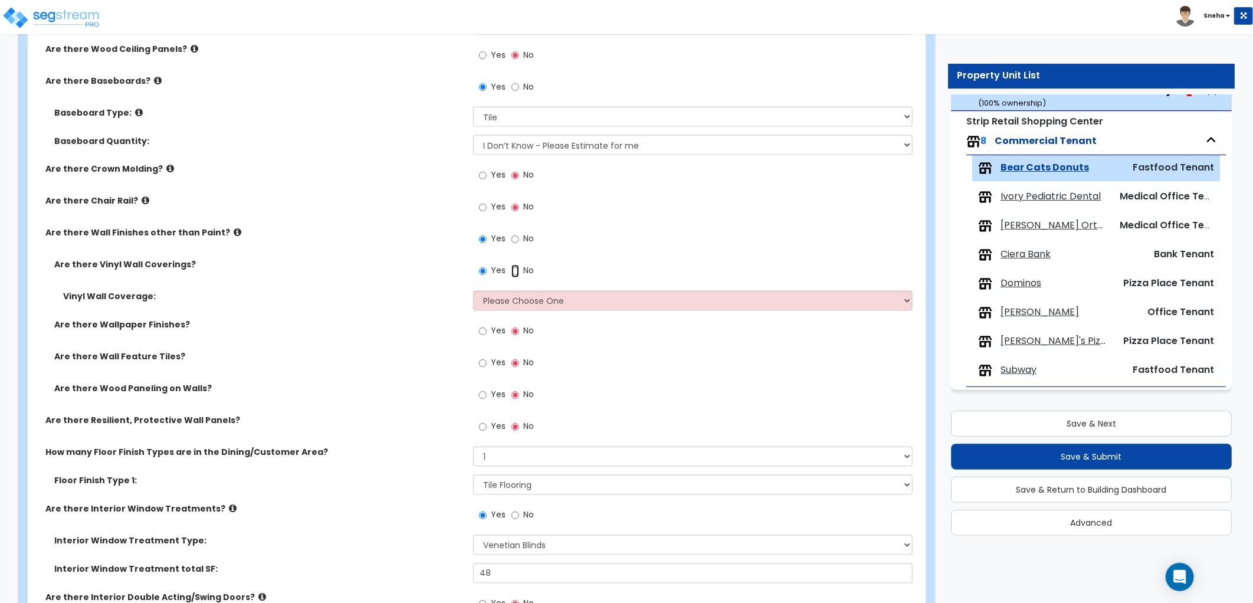
click at [514, 272] on input "No" at bounding box center [515, 271] width 8 height 13
radio input "false"
radio input "true"
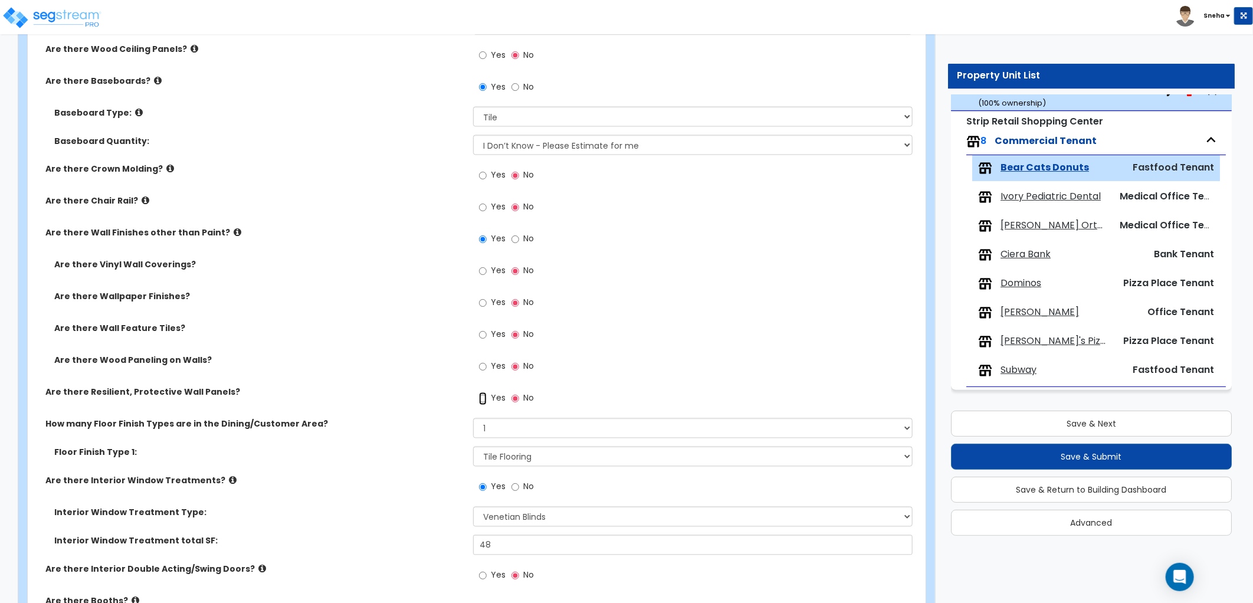
click at [479, 397] on input "Yes" at bounding box center [483, 398] width 8 height 13
radio input "true"
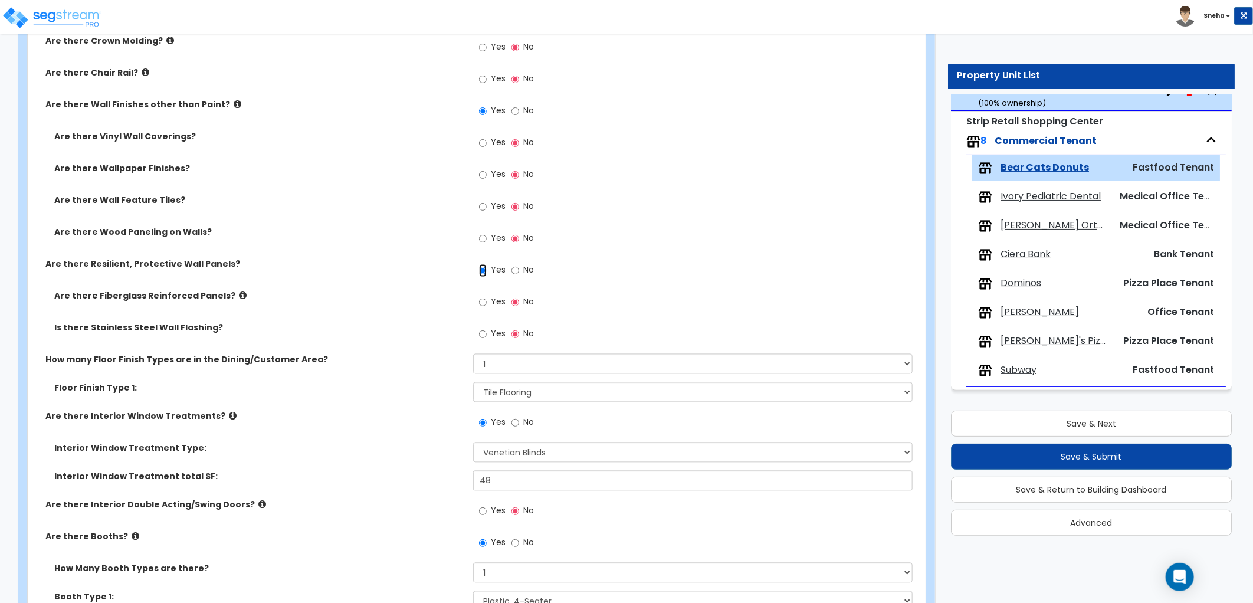
scroll to position [1390, 0]
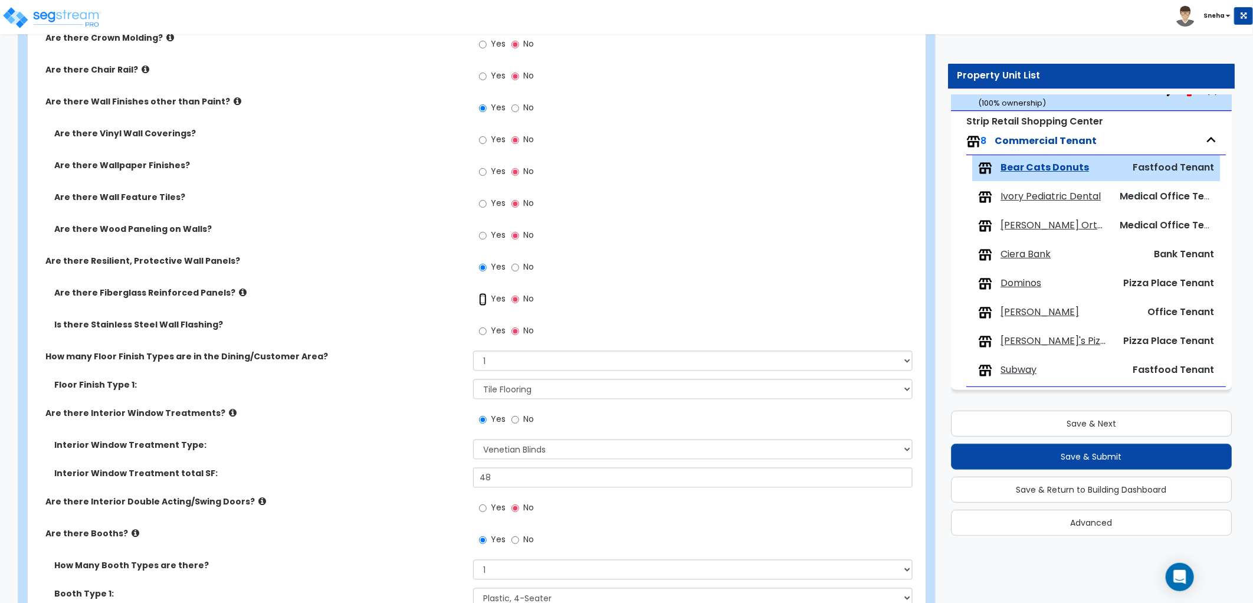
click at [481, 304] on input "Yes" at bounding box center [483, 299] width 8 height 13
radio input "true"
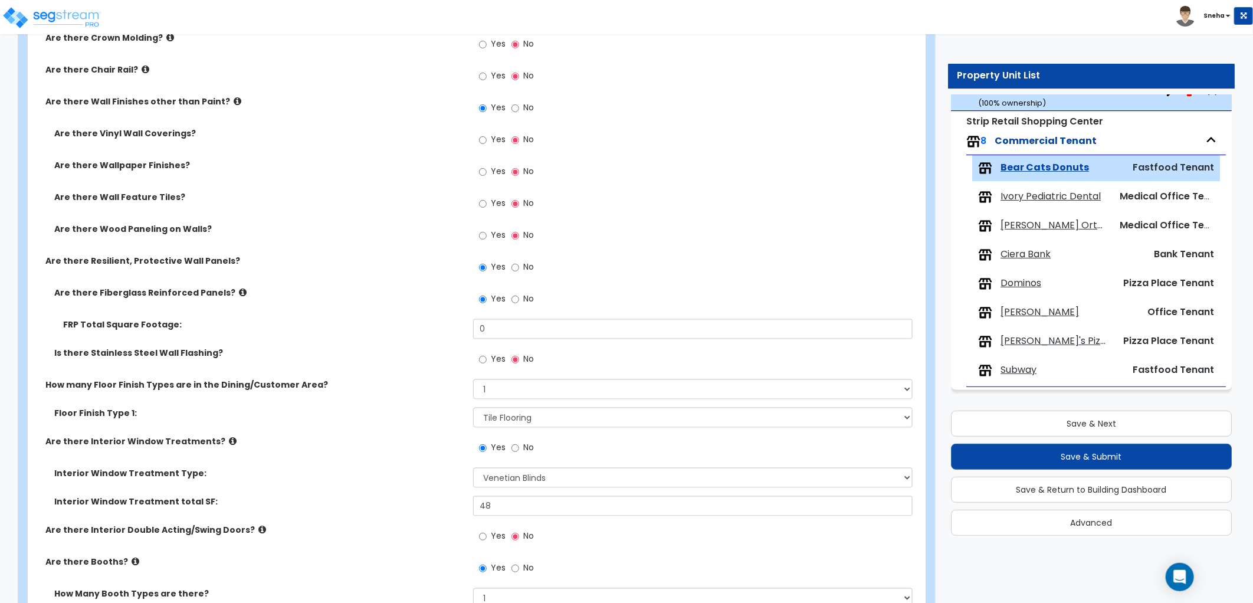
click at [239, 292] on icon at bounding box center [243, 292] width 8 height 9
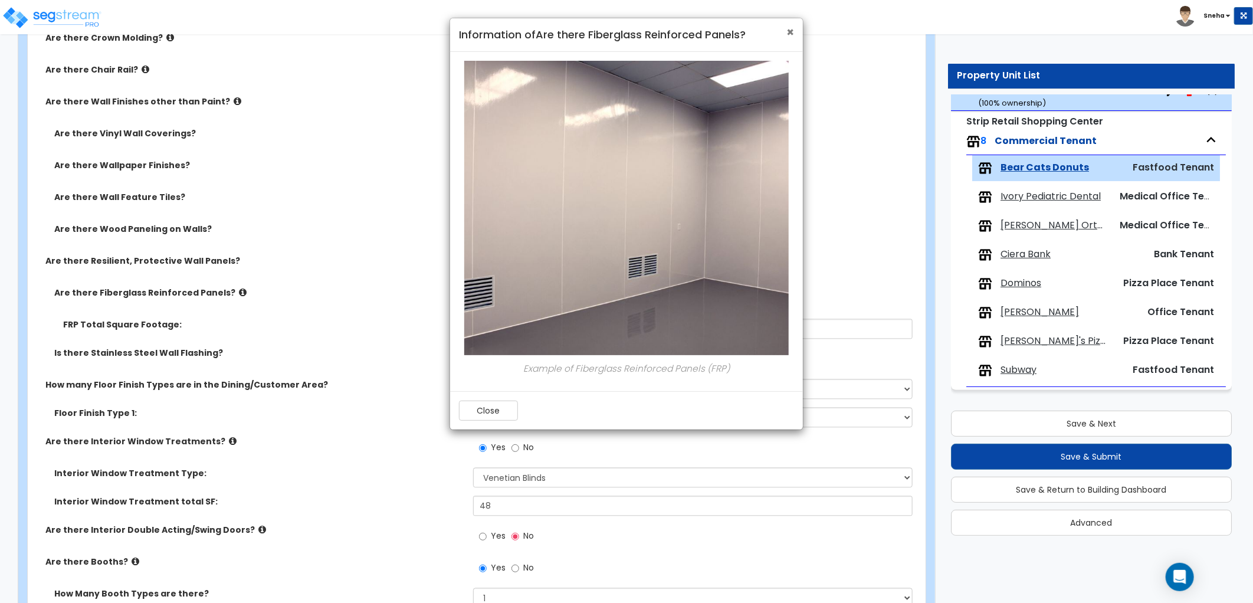
click at [790, 33] on span "×" at bounding box center [790, 32] width 8 height 17
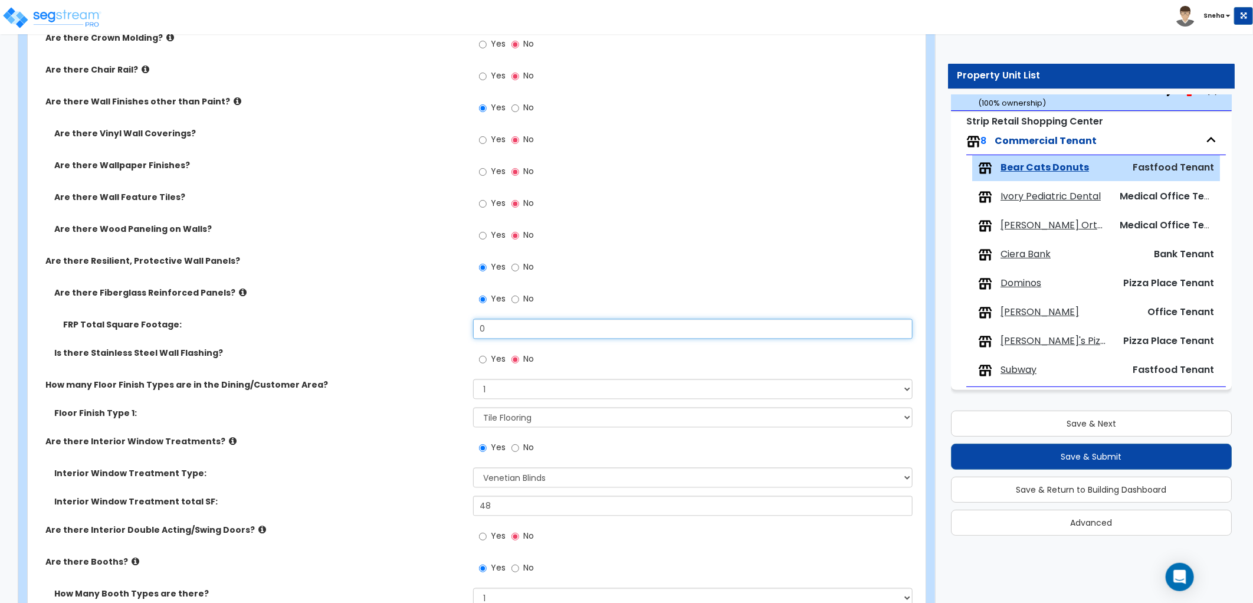
drag, startPoint x: 368, startPoint y: 329, endPoint x: 305, endPoint y: 329, distance: 63.1
click at [307, 329] on div "FRP Total Square Footage: 0" at bounding box center [473, 333] width 891 height 28
click at [491, 332] on input "0" at bounding box center [692, 329] width 439 height 20
drag, startPoint x: 491, startPoint y: 332, endPoint x: 444, endPoint y: 333, distance: 46.6
click at [444, 333] on div "FRP Total Square Footage: 0" at bounding box center [473, 333] width 891 height 28
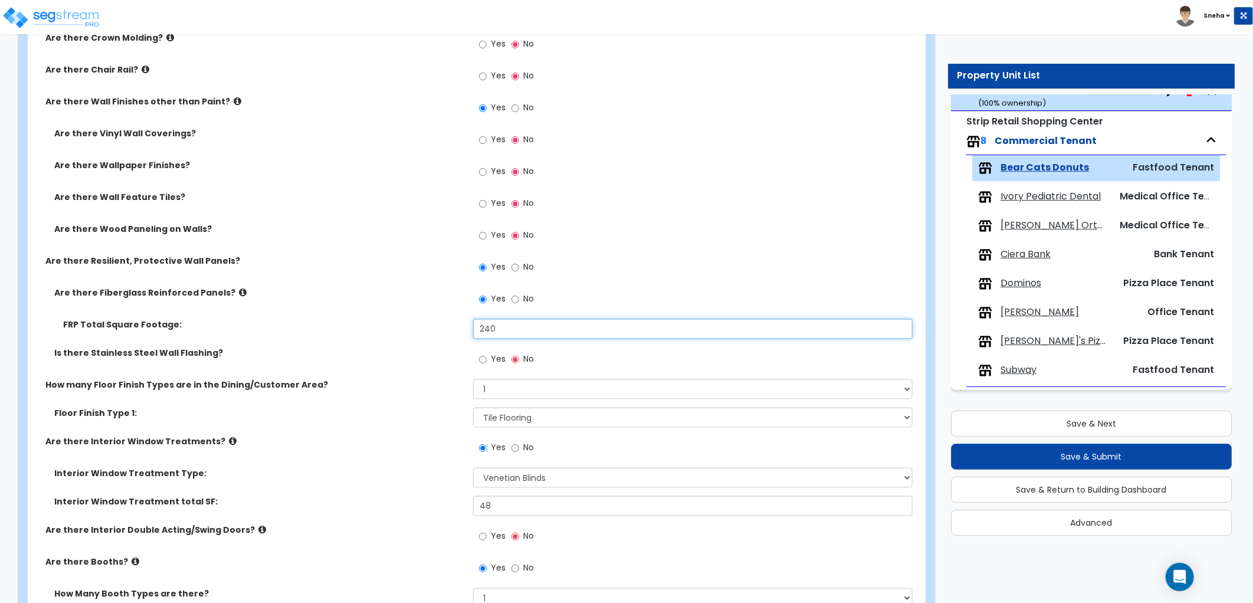
type input "240"
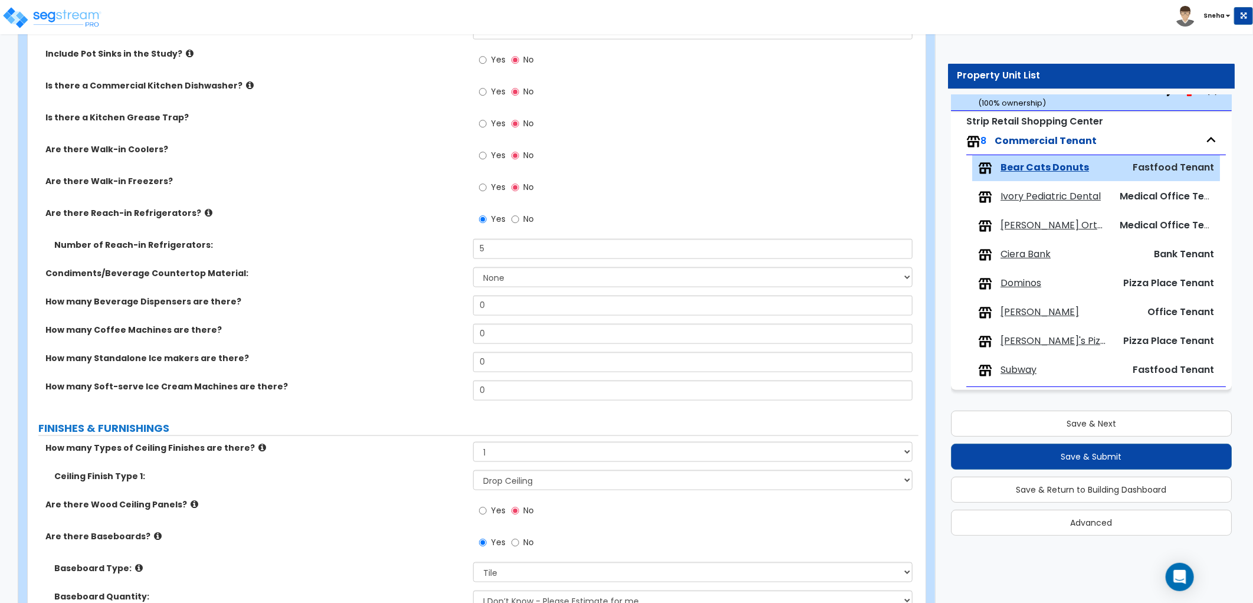
scroll to position [691, 0]
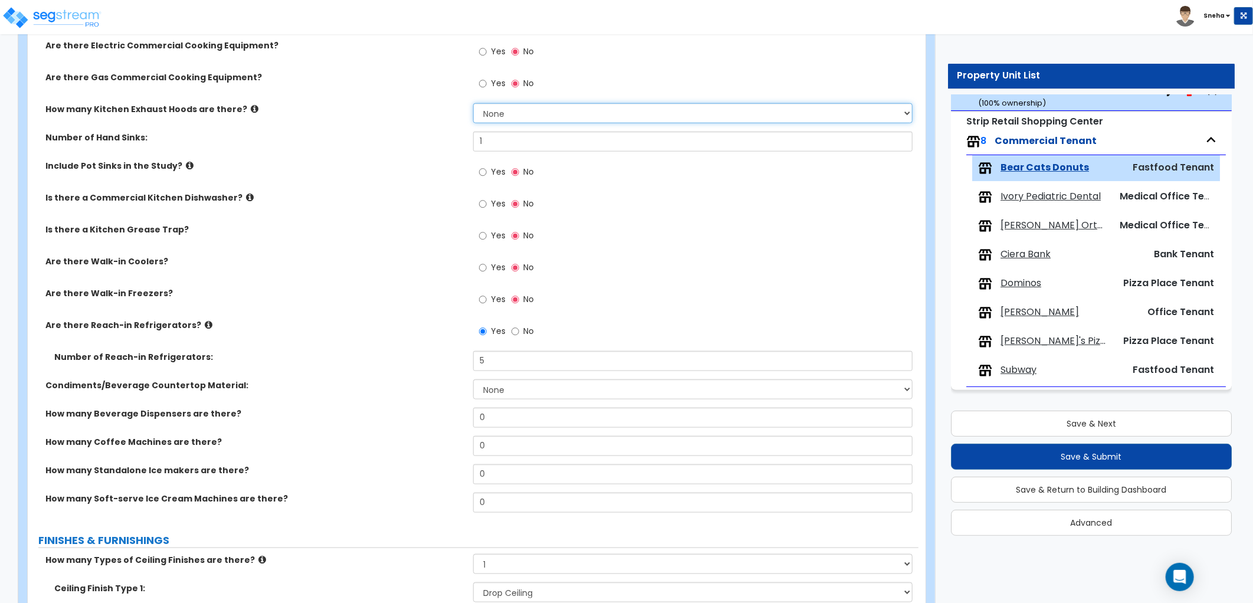
click at [492, 114] on select "None 1 2 3" at bounding box center [692, 113] width 439 height 20
select select "1"
click at [473, 103] on select "None 1 2 3" at bounding box center [692, 113] width 439 height 20
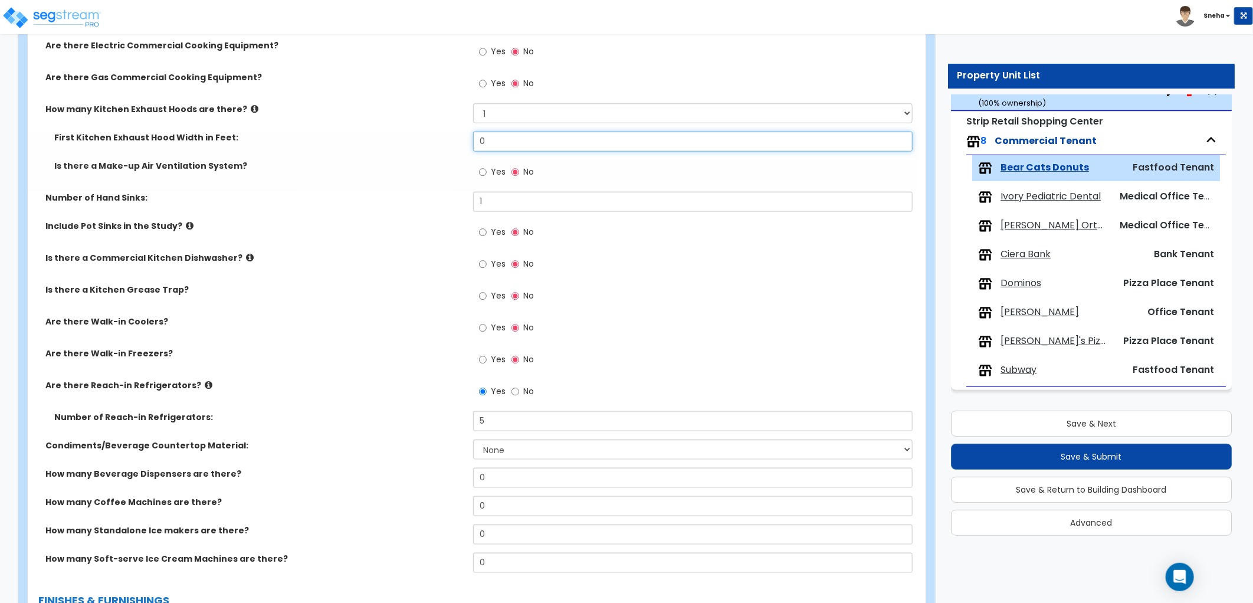
drag, startPoint x: 494, startPoint y: 140, endPoint x: 418, endPoint y: 158, distance: 78.8
click at [418, 158] on div "First Kitchen Exhaust Hood Width in Feet: 0" at bounding box center [473, 146] width 891 height 28
type input "6"
click at [418, 158] on div "First Kitchen Exhaust Hood Width in Feet: 6" at bounding box center [473, 146] width 891 height 28
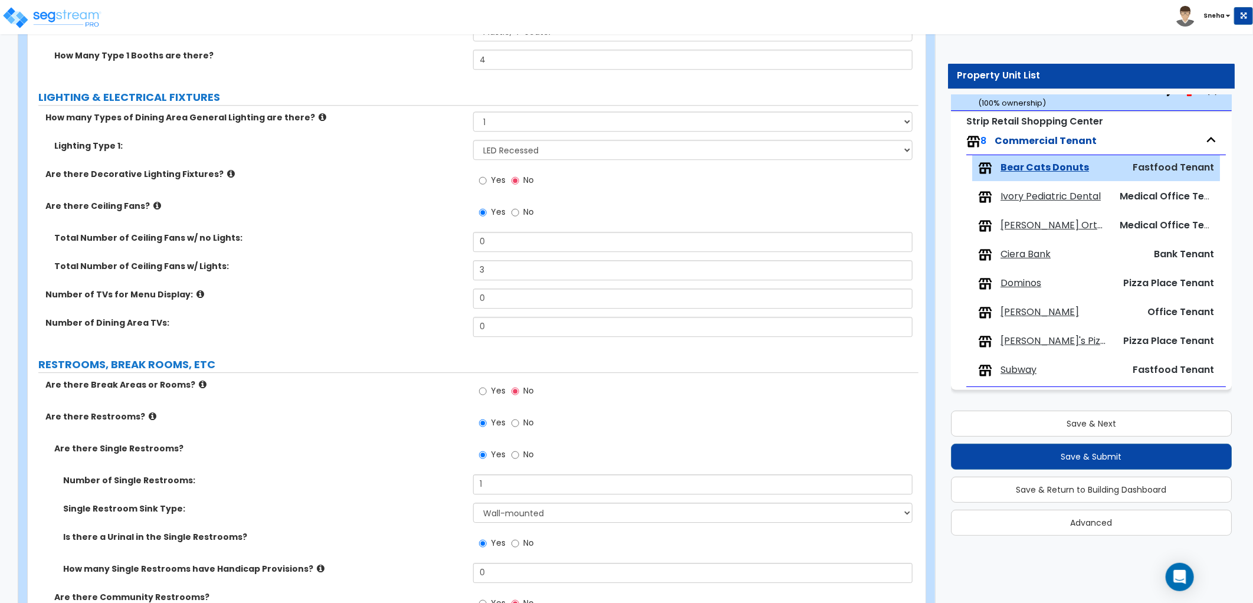
scroll to position [2133, 0]
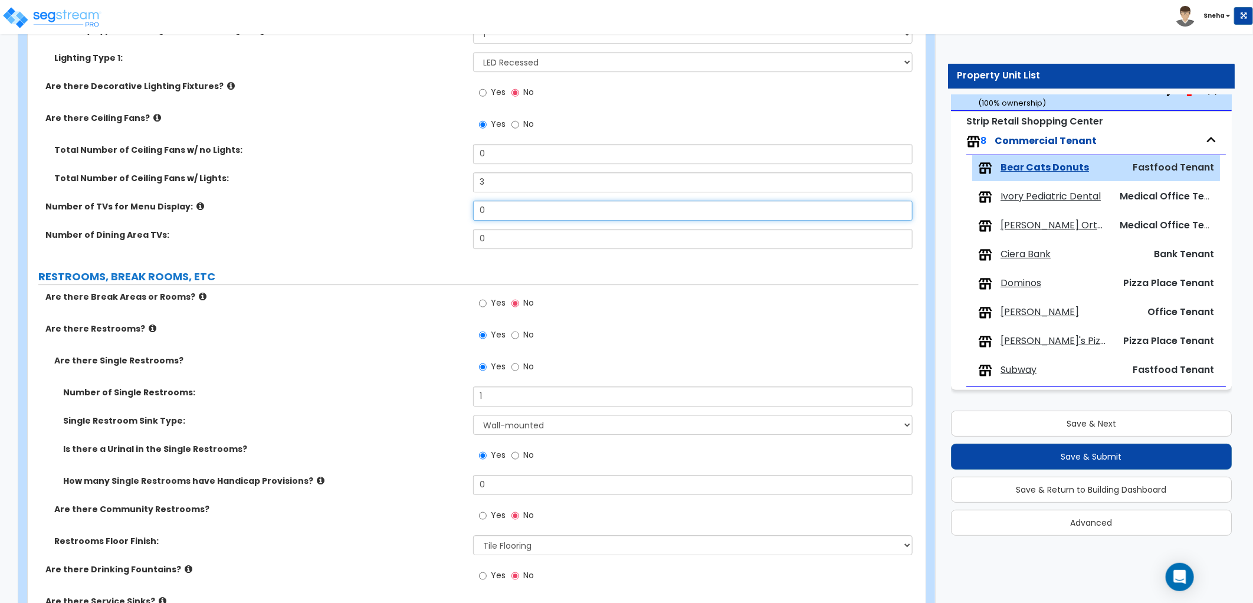
drag, startPoint x: 509, startPoint y: 216, endPoint x: 385, endPoint y: 219, distance: 123.9
click at [385, 219] on div "Number of TVs for Menu Display: 0" at bounding box center [473, 215] width 891 height 28
click at [494, 231] on input "0" at bounding box center [692, 239] width 439 height 20
drag, startPoint x: 496, startPoint y: 231, endPoint x: 461, endPoint y: 236, distance: 35.7
click at [461, 236] on div "Number of Dining Area TVs: 0" at bounding box center [473, 243] width 891 height 28
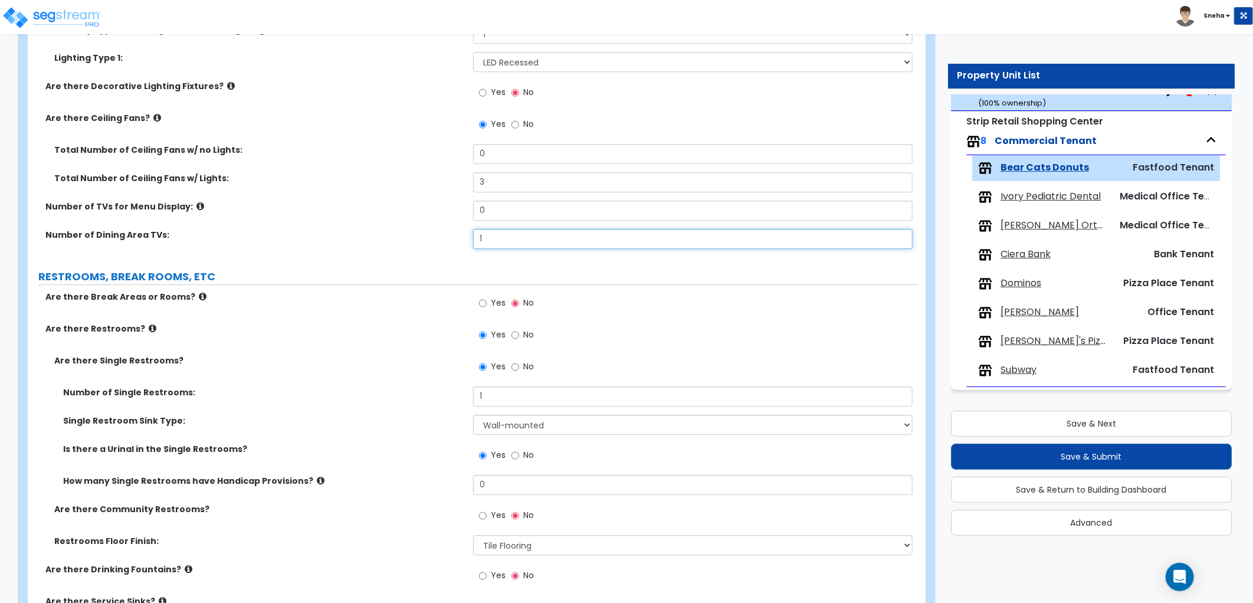
type input "1"
click at [459, 236] on label "Number of Dining Area TVs:" at bounding box center [254, 235] width 419 height 12
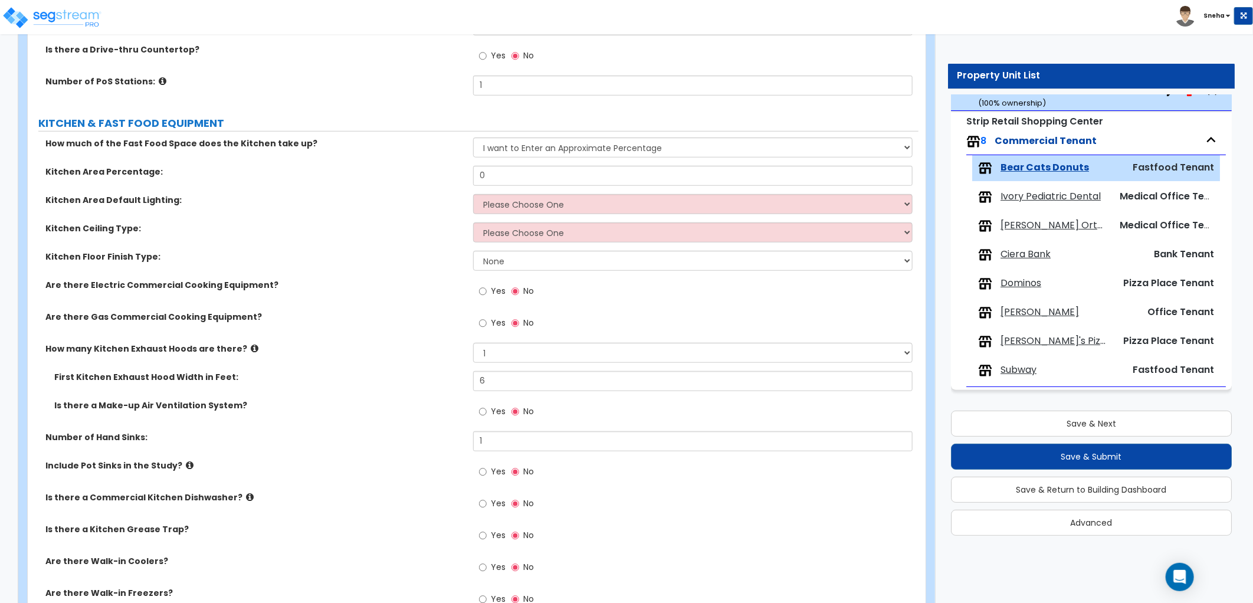
scroll to position [494, 0]
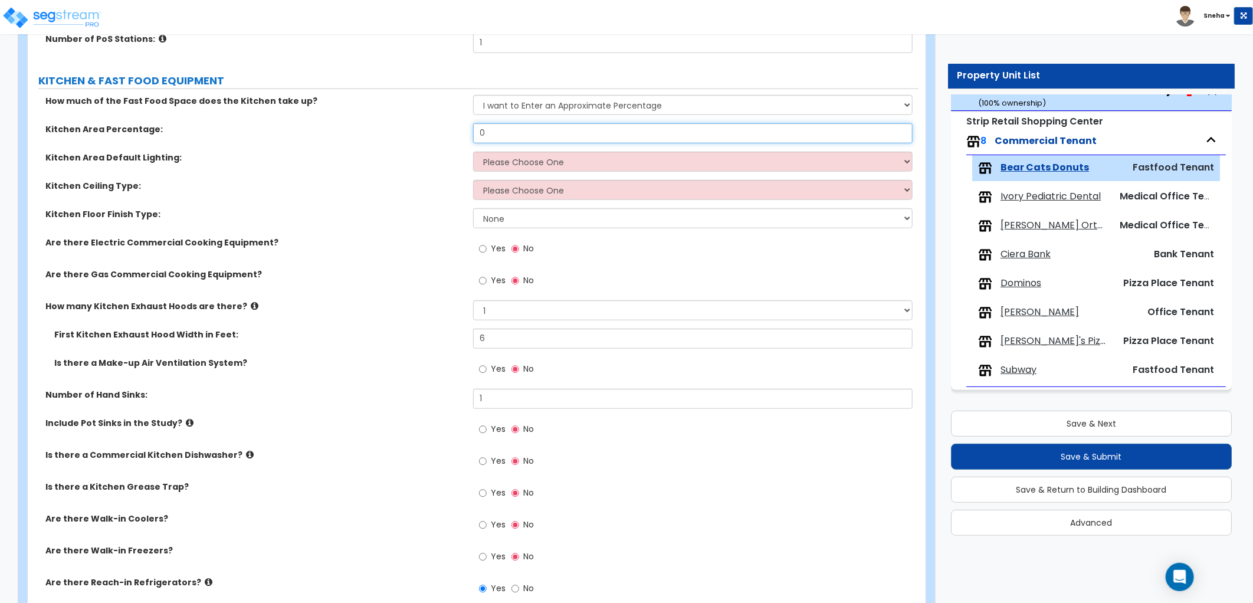
drag, startPoint x: 504, startPoint y: 127, endPoint x: 423, endPoint y: 149, distance: 84.1
click at [423, 149] on div "Kitchen Area Percentage: 0" at bounding box center [473, 137] width 891 height 28
type input "50"
click at [521, 161] on select "Please Choose One LED Surface-Mounted LED Recessed Fluorescent Surface-Mounted …" at bounding box center [692, 162] width 439 height 20
select select "2"
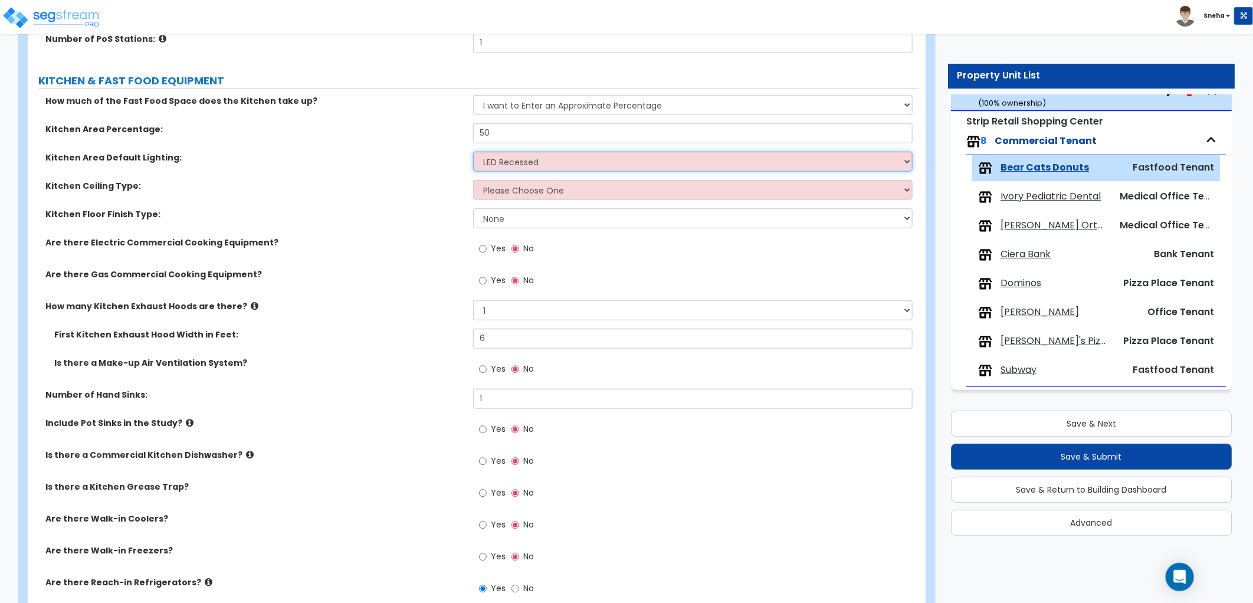
click at [473, 152] on select "Please Choose One LED Surface-Mounted LED Recessed Fluorescent Surface-Mounted …" at bounding box center [692, 162] width 439 height 20
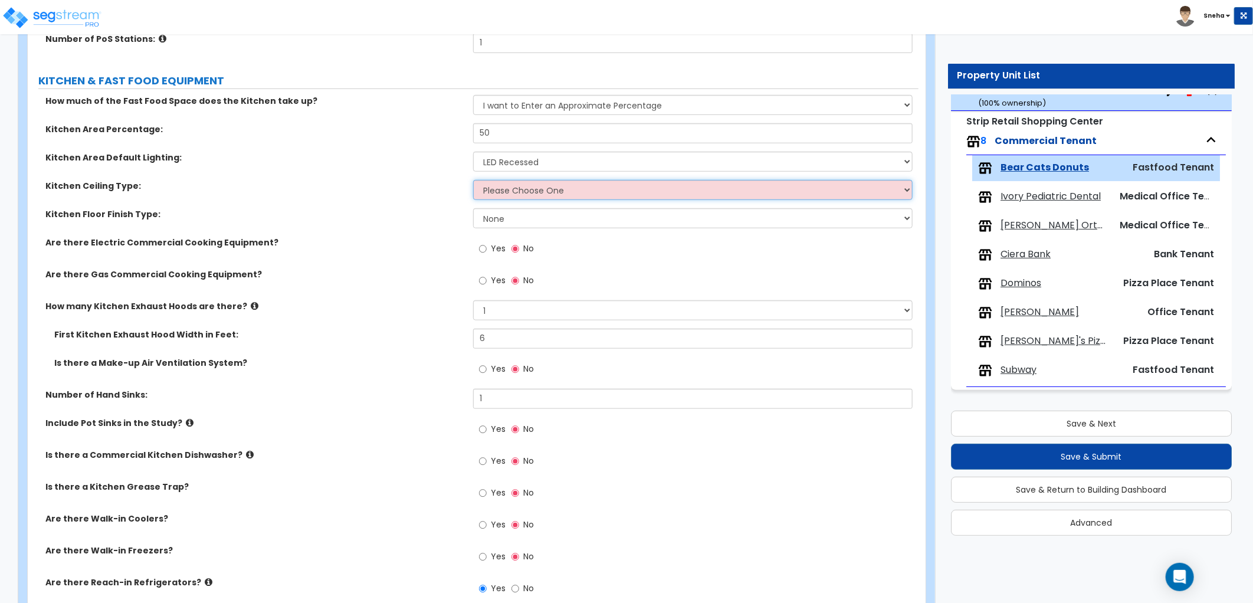
click at [510, 192] on select "Please Choose One Drop Ceiling Open Ceiling Drywall Ceiling" at bounding box center [692, 190] width 439 height 20
click at [473, 180] on select "Please Choose One Drop Ceiling Open Ceiling Drywall Ceiling" at bounding box center [692, 190] width 439 height 20
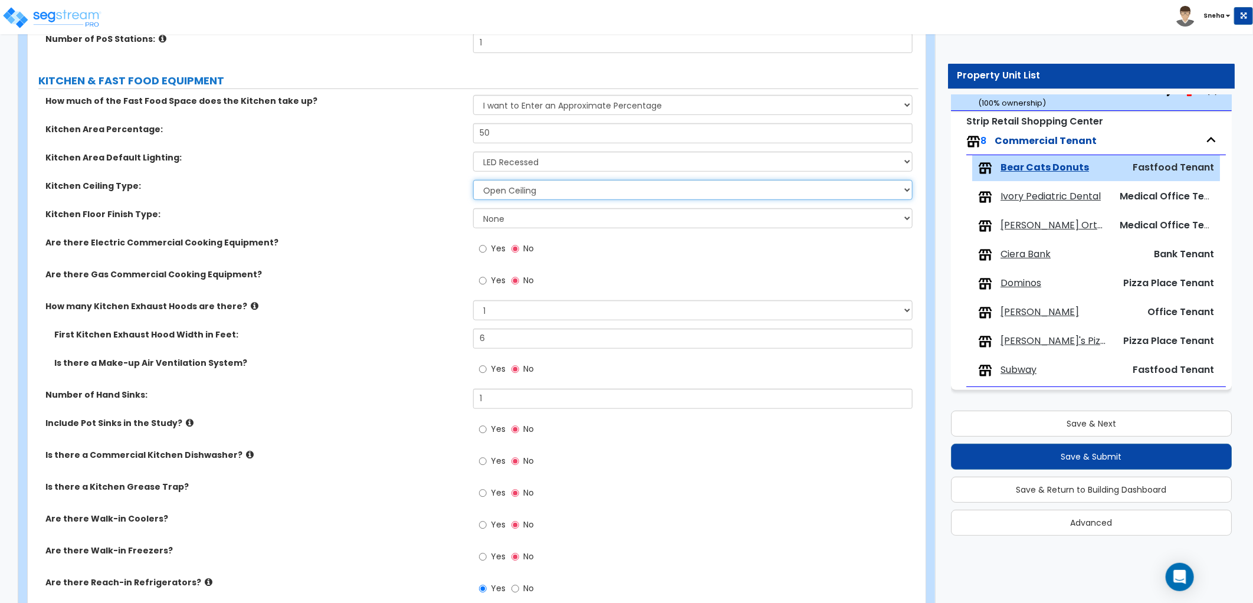
click at [520, 193] on select "Please Choose One Drop Ceiling Open Ceiling Drywall Ceiling" at bounding box center [692, 190] width 439 height 20
select select "1"
click at [473, 180] on select "Please Choose One Drop Ceiling Open Ceiling Drywall Ceiling" at bounding box center [692, 190] width 439 height 20
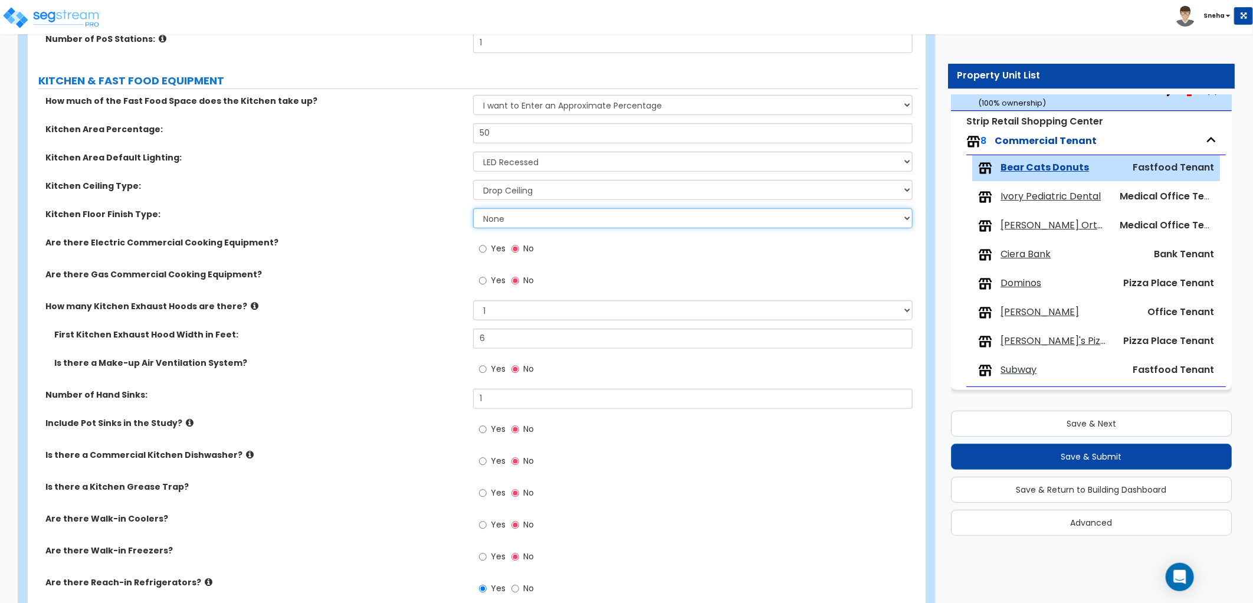
click at [514, 219] on select "None Tile Flooring VCT Flooring Sheet Vinyl Flooring" at bounding box center [692, 218] width 439 height 20
select select "1"
click at [473, 208] on select "None Tile Flooring VCT Flooring Sheet Vinyl Flooring" at bounding box center [692, 218] width 439 height 20
click at [511, 247] on input "No" at bounding box center [515, 248] width 8 height 13
click at [493, 247] on span "Yes" at bounding box center [498, 248] width 15 height 12
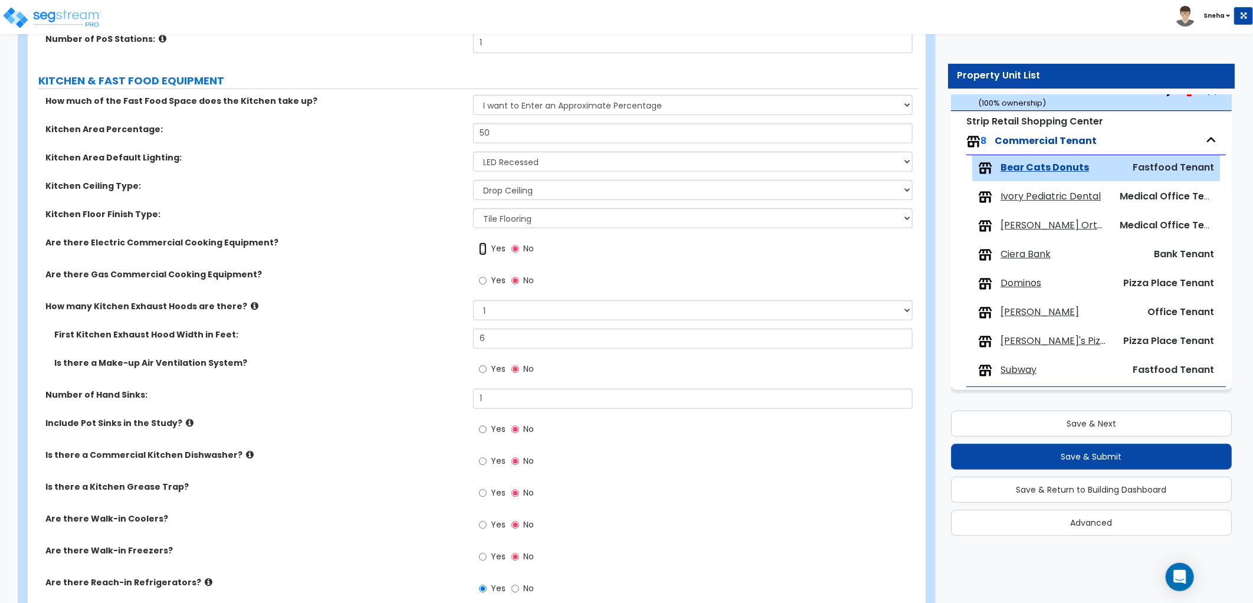
click at [487, 247] on input "Yes" at bounding box center [483, 248] width 8 height 13
radio input "true"
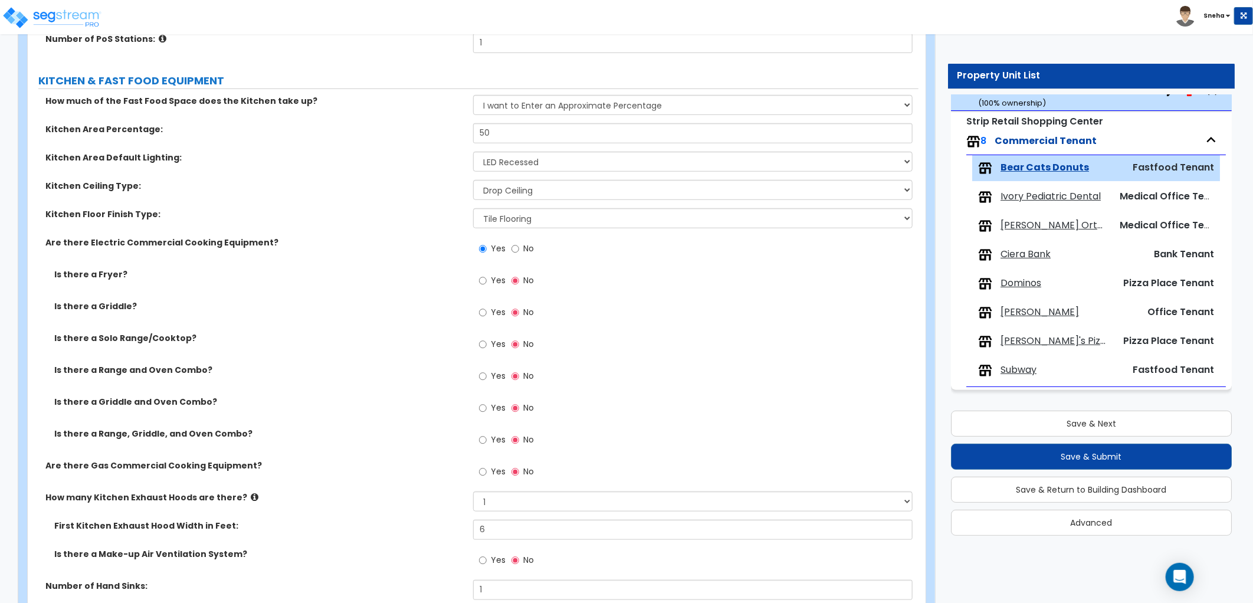
click at [488, 278] on label "Yes" at bounding box center [492, 282] width 27 height 20
click at [487, 278] on input "Yes" at bounding box center [483, 280] width 8 height 13
radio input "true"
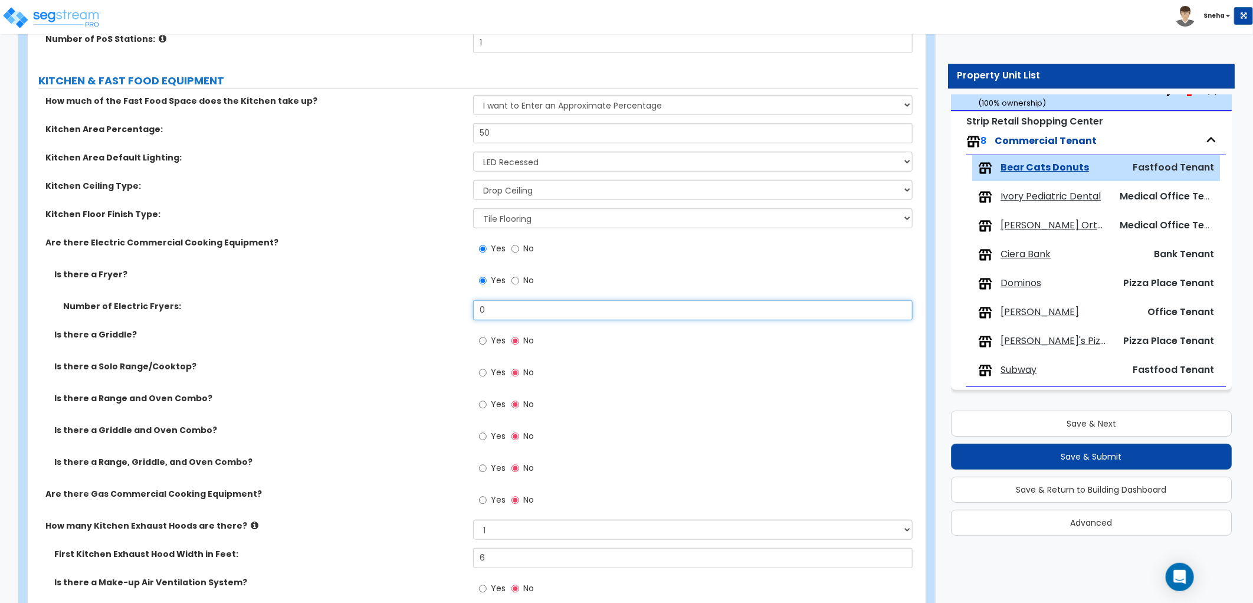
click at [453, 324] on div "Number of Electric Fryers: 0" at bounding box center [473, 314] width 891 height 28
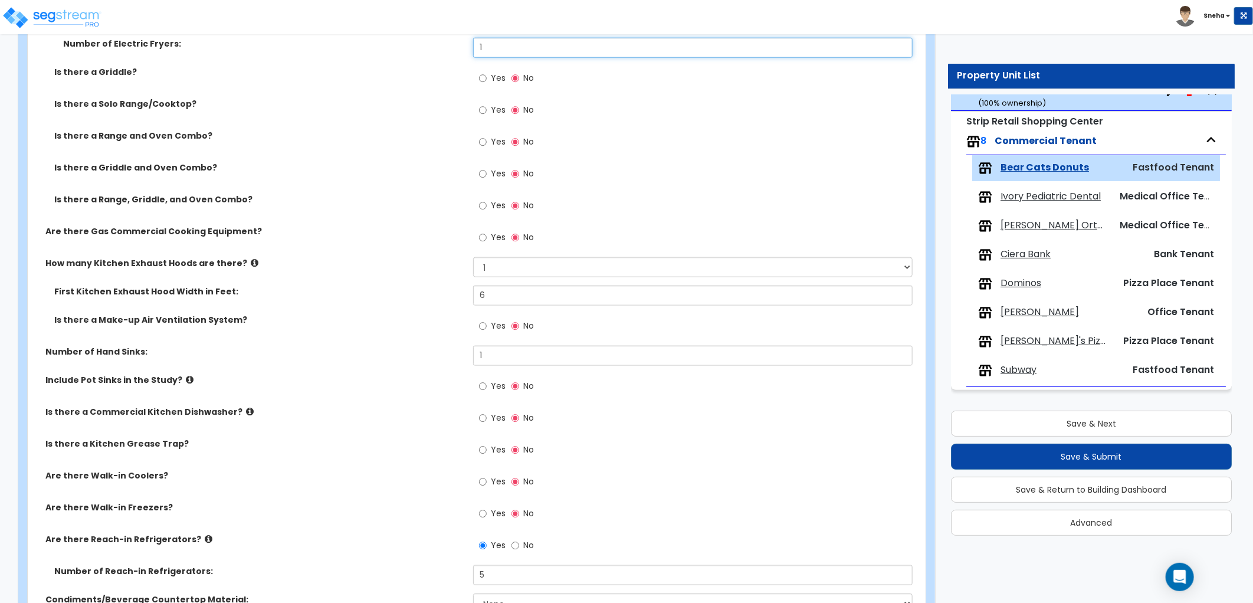
scroll to position [691, 0]
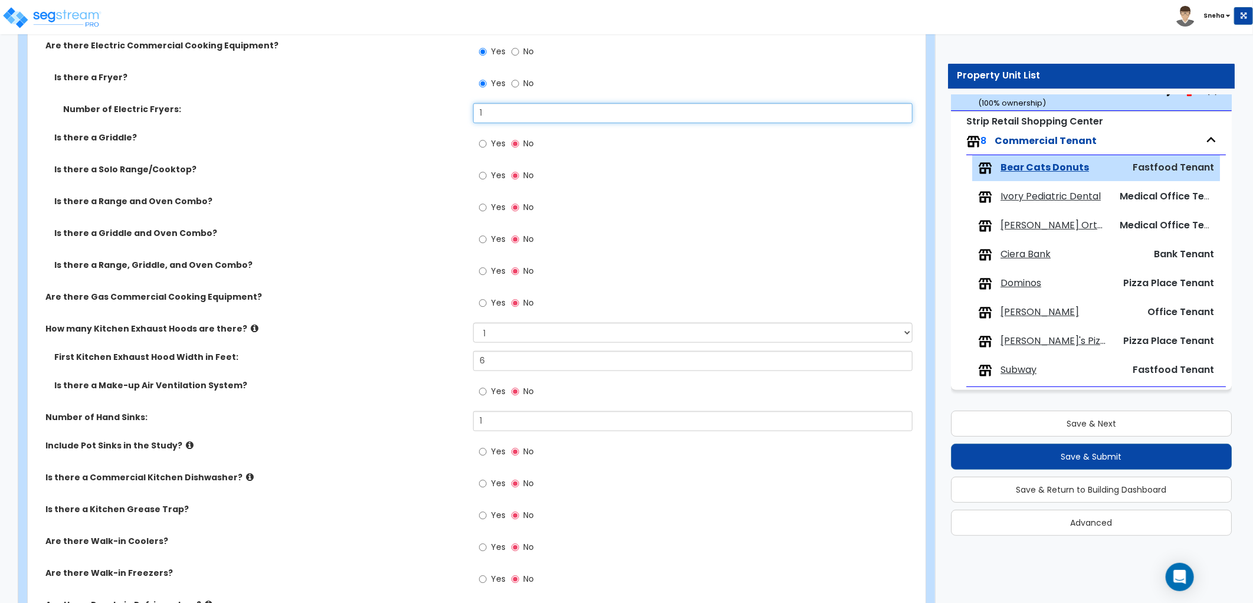
type input "1"
click at [486, 302] on input "Yes" at bounding box center [483, 303] width 8 height 13
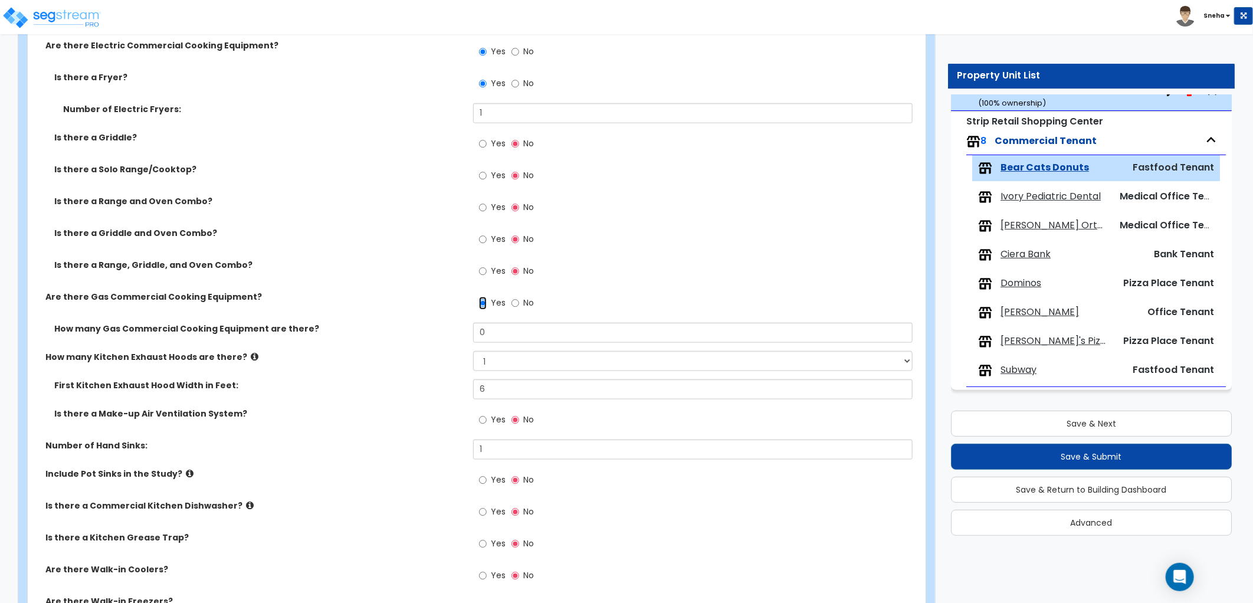
click at [486, 302] on input "Yes" at bounding box center [483, 303] width 8 height 13
click at [511, 302] on input "No" at bounding box center [515, 303] width 8 height 13
radio input "false"
radio input "true"
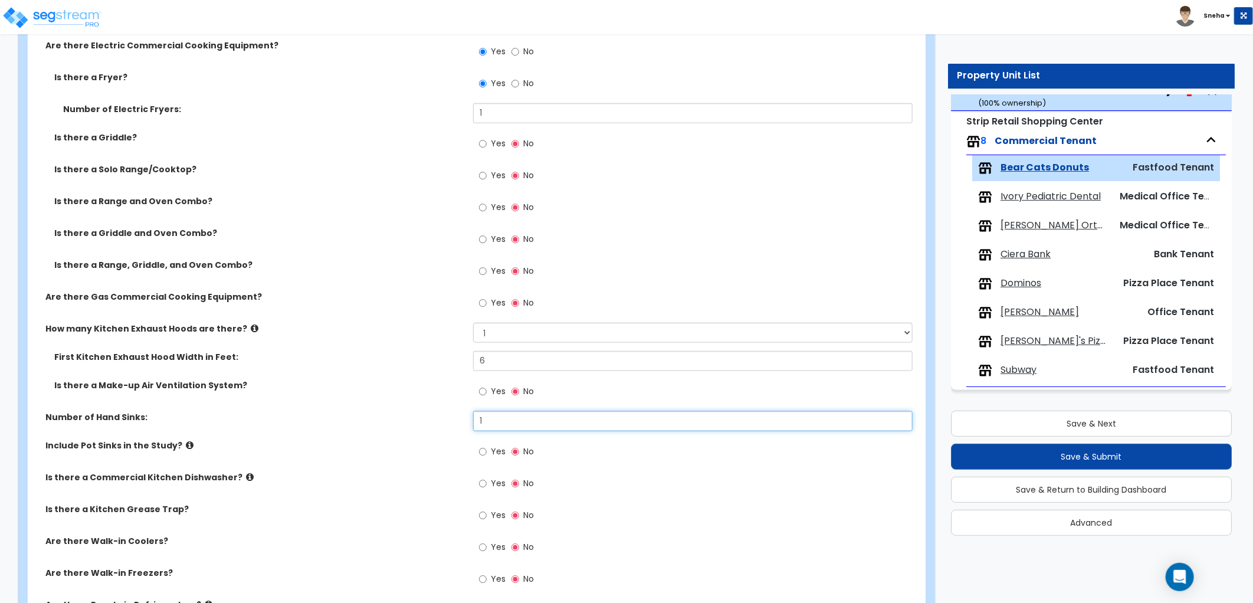
drag, startPoint x: 488, startPoint y: 422, endPoint x: 434, endPoint y: 445, distance: 59.5
click at [434, 445] on div "How much of the Fast Food Space does the Kitchen take up? I want to Enter an Ap…" at bounding box center [473, 349] width 873 height 902
type input "2"
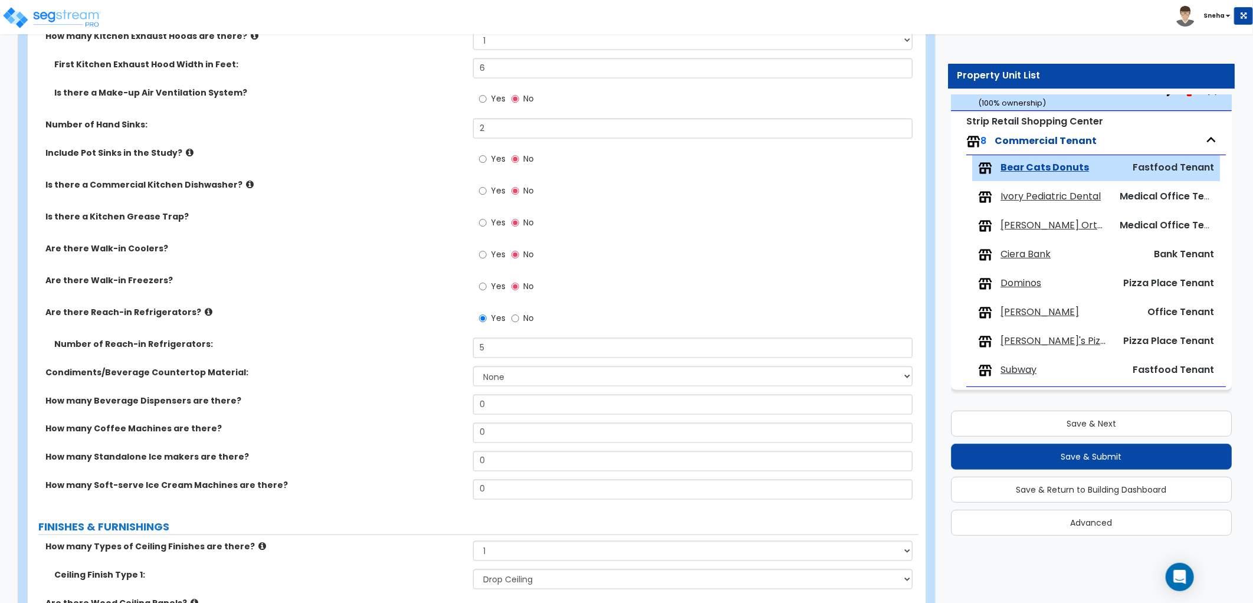
scroll to position [953, 0]
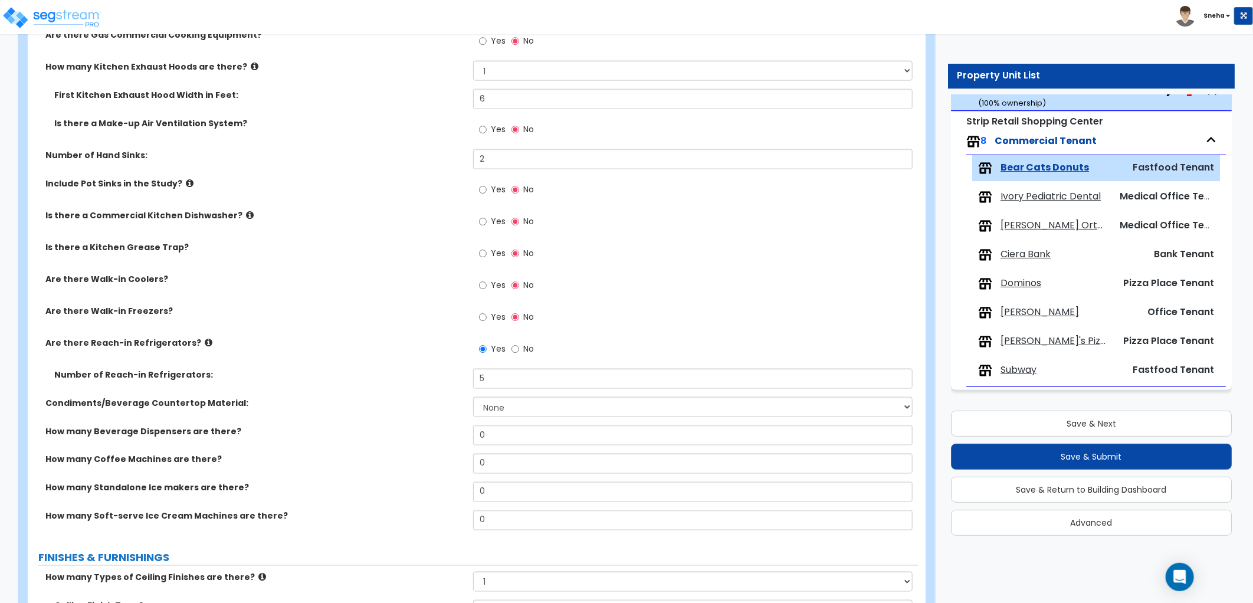
click at [491, 192] on span "Yes" at bounding box center [498, 189] width 15 height 12
click at [487, 192] on input "Yes" at bounding box center [483, 189] width 8 height 13
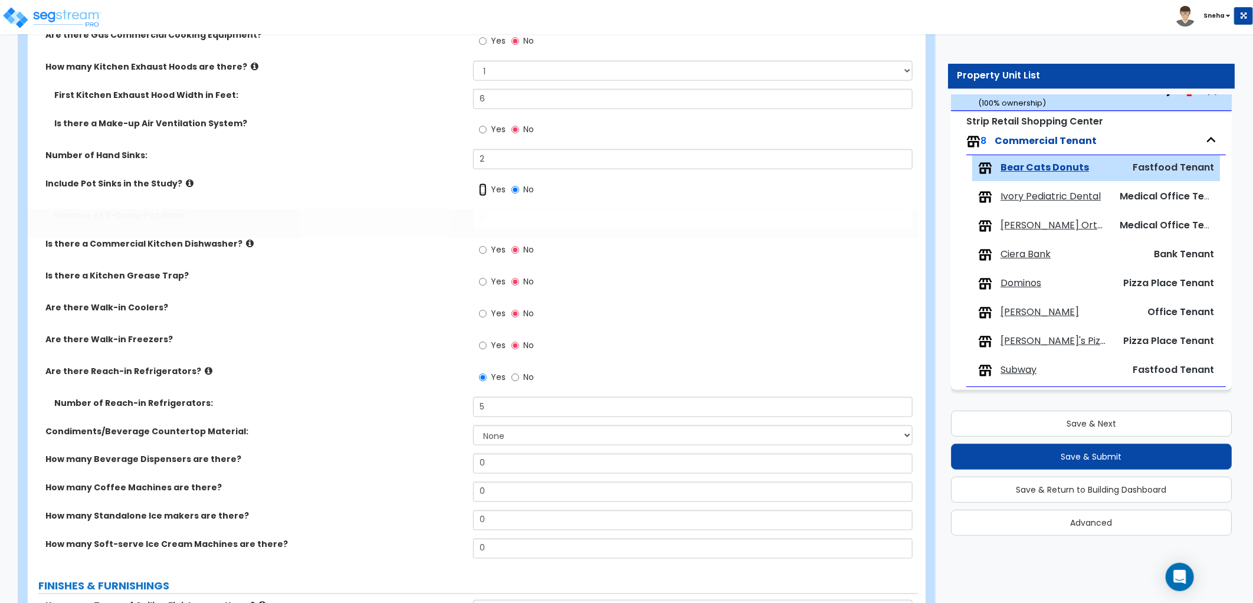
radio input "true"
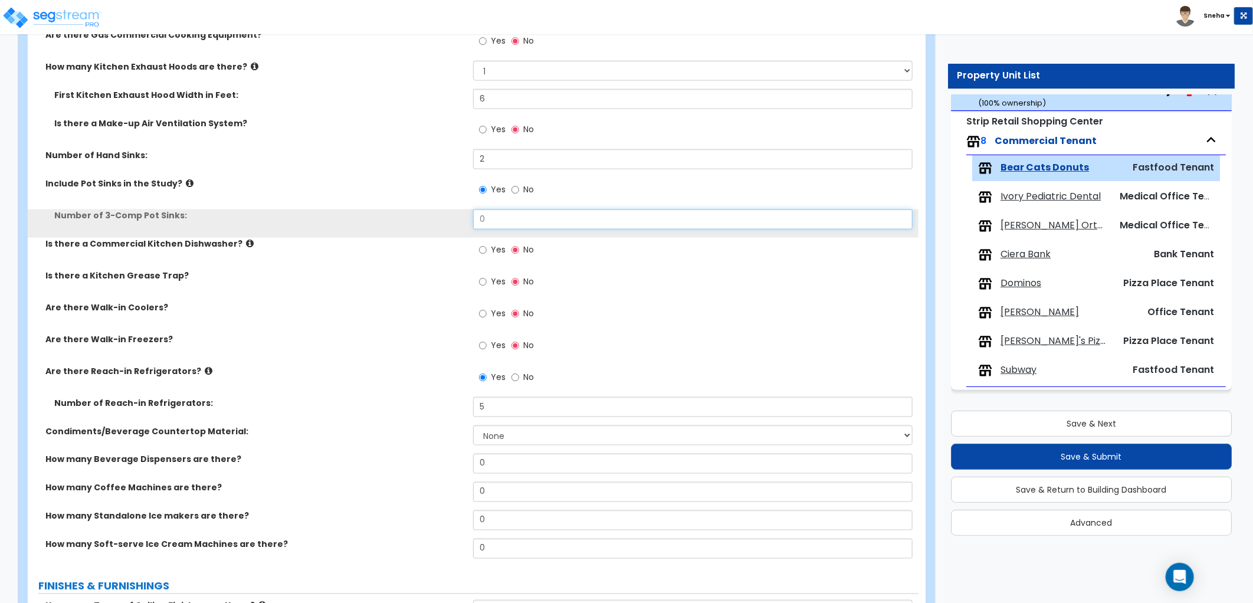
drag, startPoint x: 486, startPoint y: 215, endPoint x: 454, endPoint y: 229, distance: 34.6
click at [454, 229] on div "Number of 3-Comp Pot Sinks: 0" at bounding box center [473, 223] width 891 height 28
type input "1"
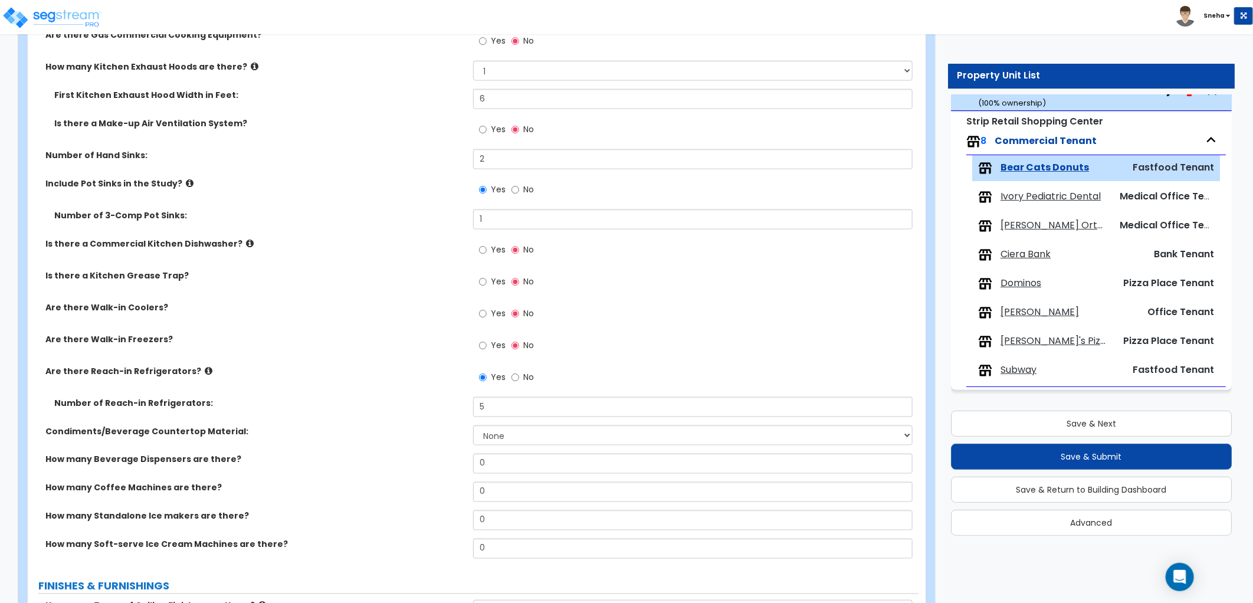
drag, startPoint x: 510, startPoint y: 176, endPoint x: 455, endPoint y: 189, distance: 56.5
click at [468, 186] on div "Include Pot Sinks in the Study? Yes No" at bounding box center [473, 194] width 891 height 32
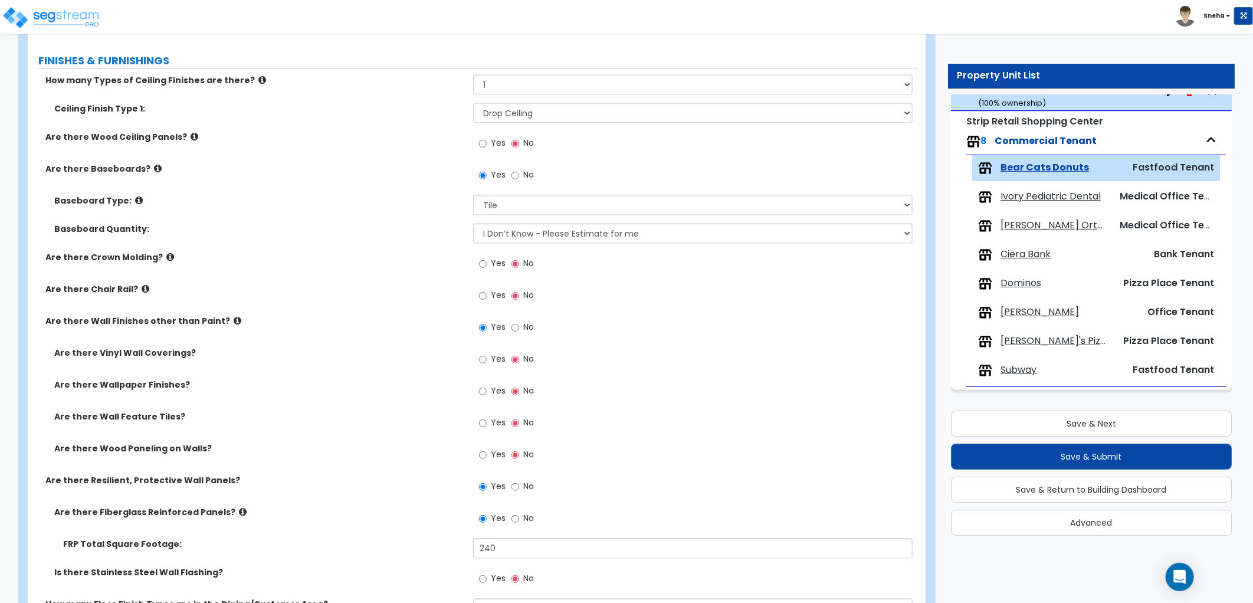
scroll to position [1543, 0]
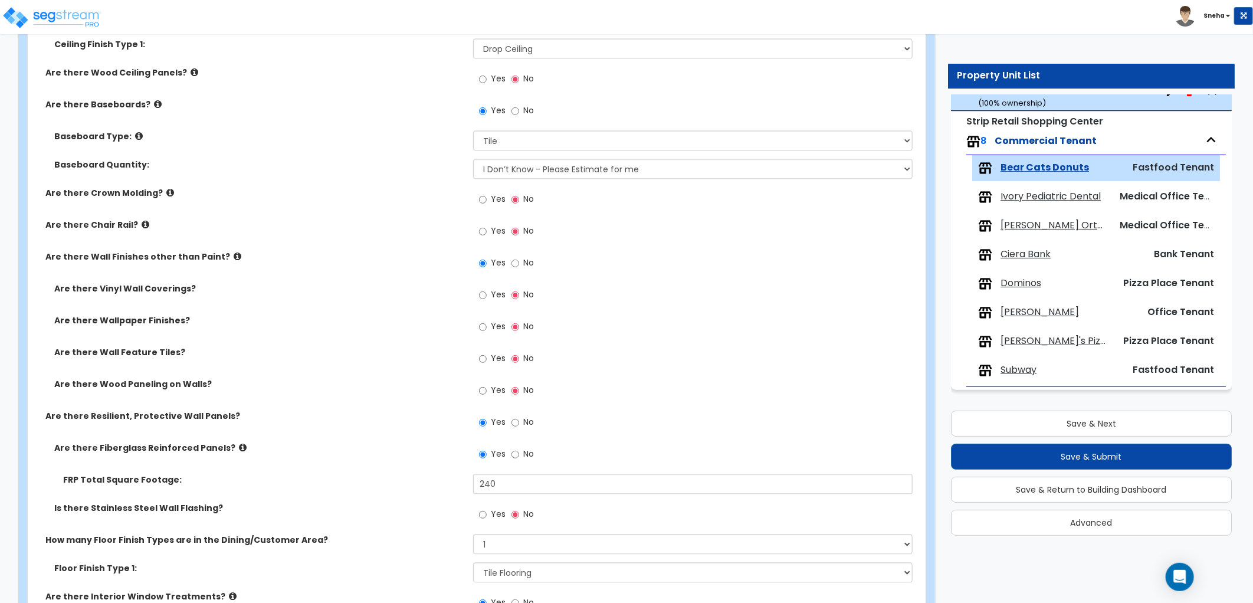
click at [747, 396] on div "Yes No" at bounding box center [695, 394] width 445 height 32
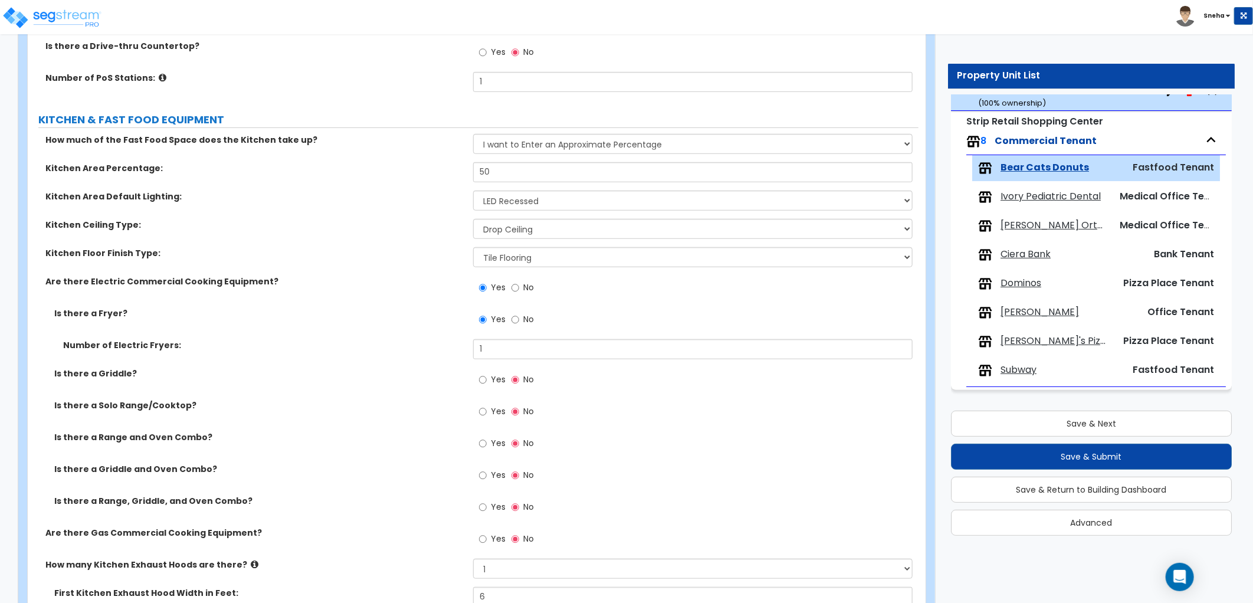
scroll to position [458, 0]
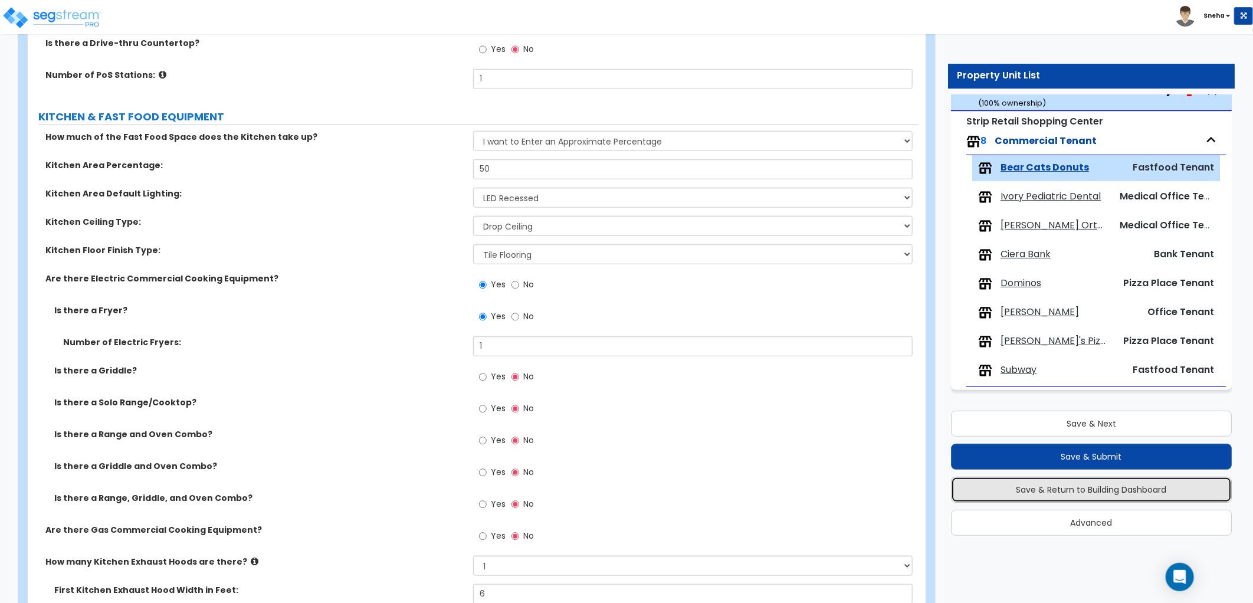
click at [1050, 482] on button "Save & Return to Building Dashboard" at bounding box center [1091, 490] width 281 height 26
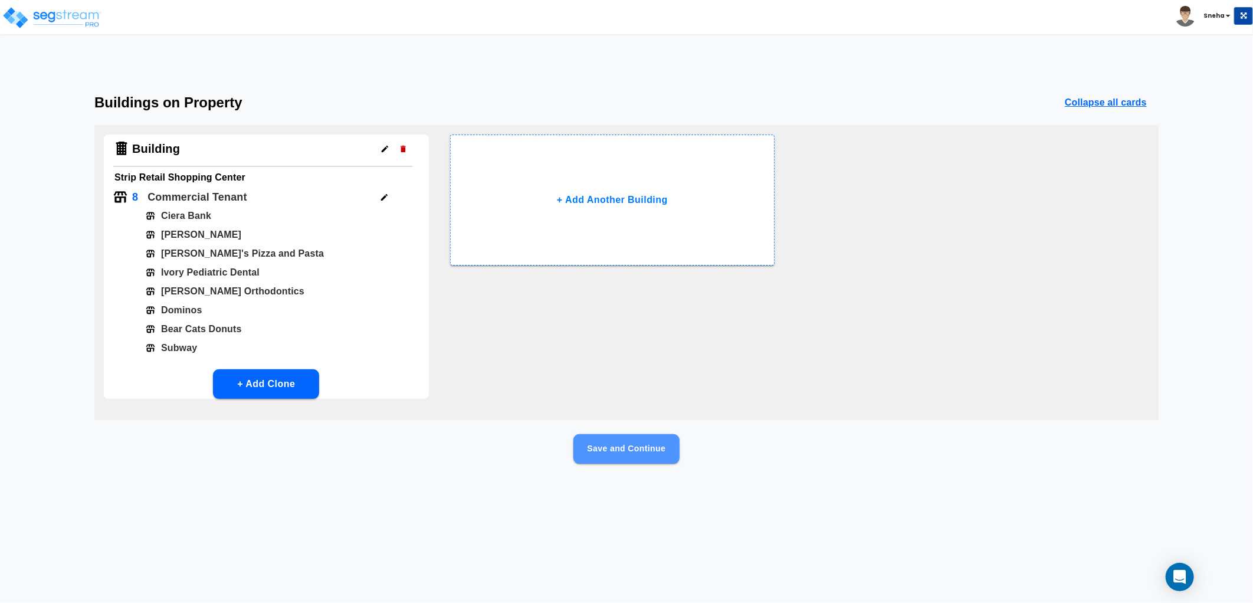
click at [605, 447] on button "Save and Continue" at bounding box center [626, 448] width 106 height 29
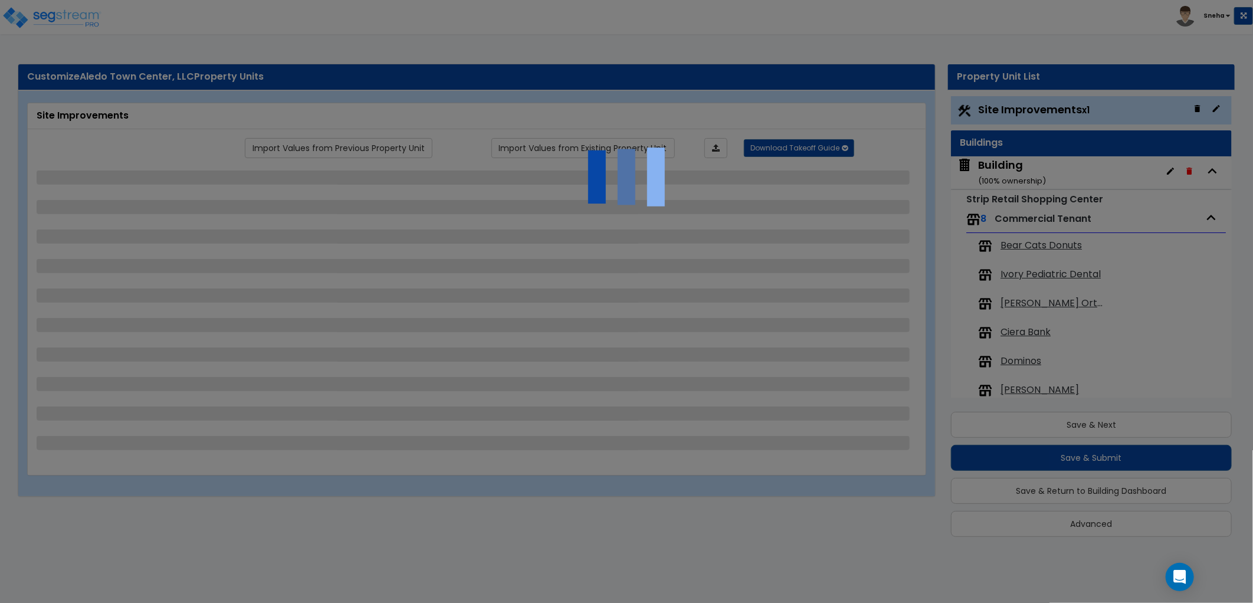
scroll to position [1, 0]
select select "1"
select select "3"
select select "2"
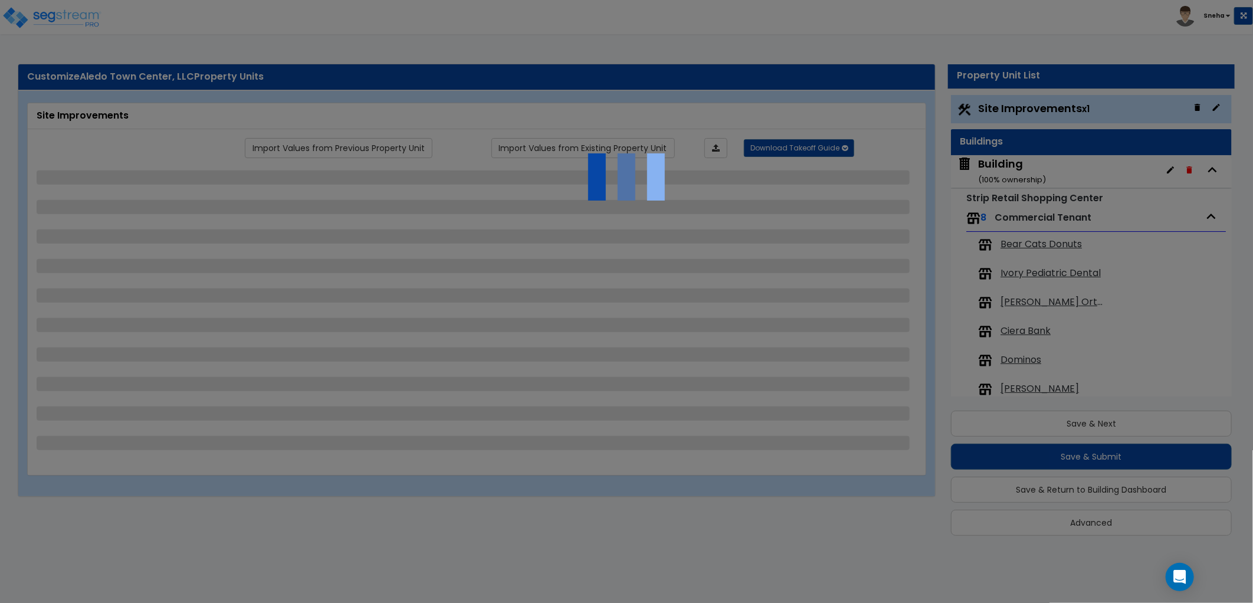
select select "6"
select select "1"
select select "3"
select select "1"
select select "2"
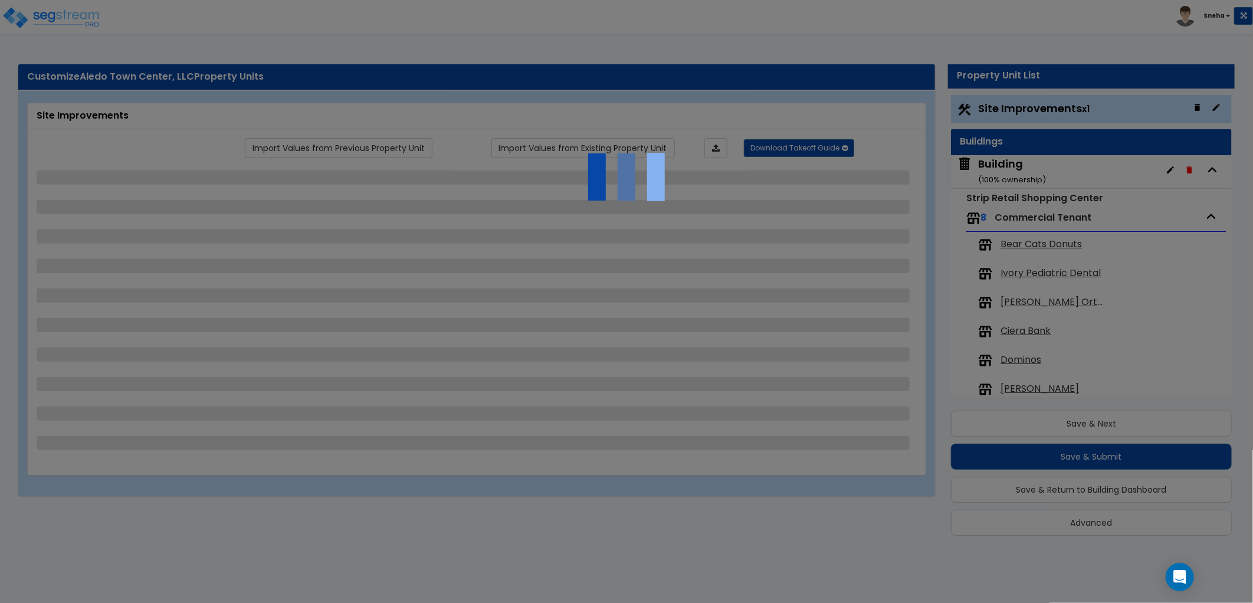
select select "2"
select select "4"
select select "1"
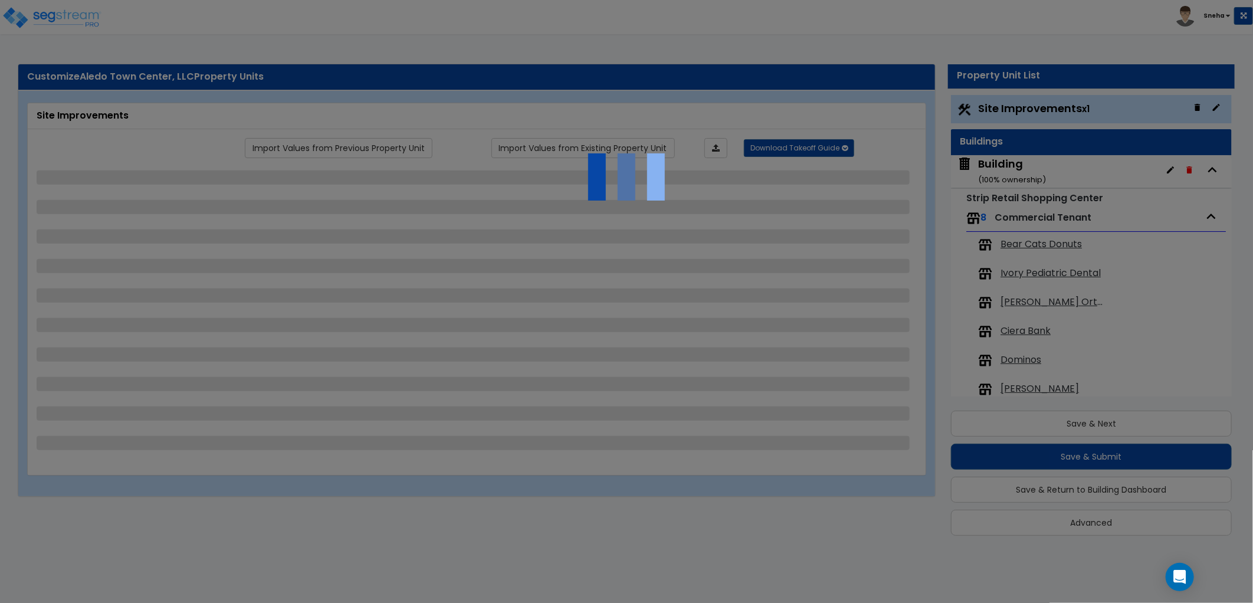
select select "1"
select select "2"
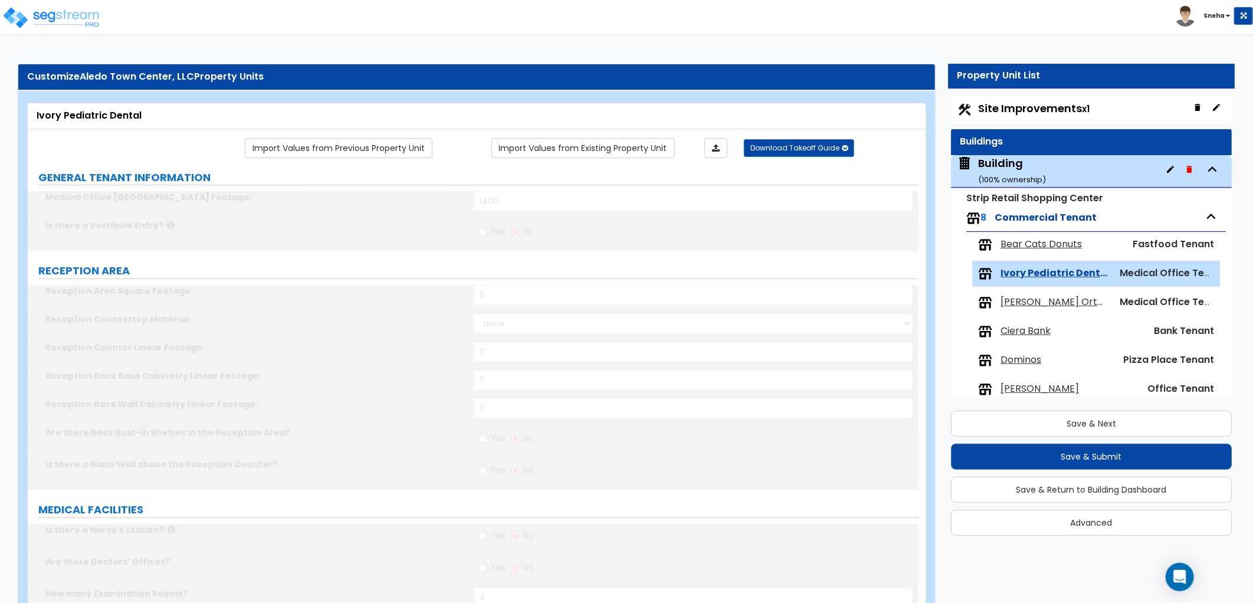
scroll to position [77, 0]
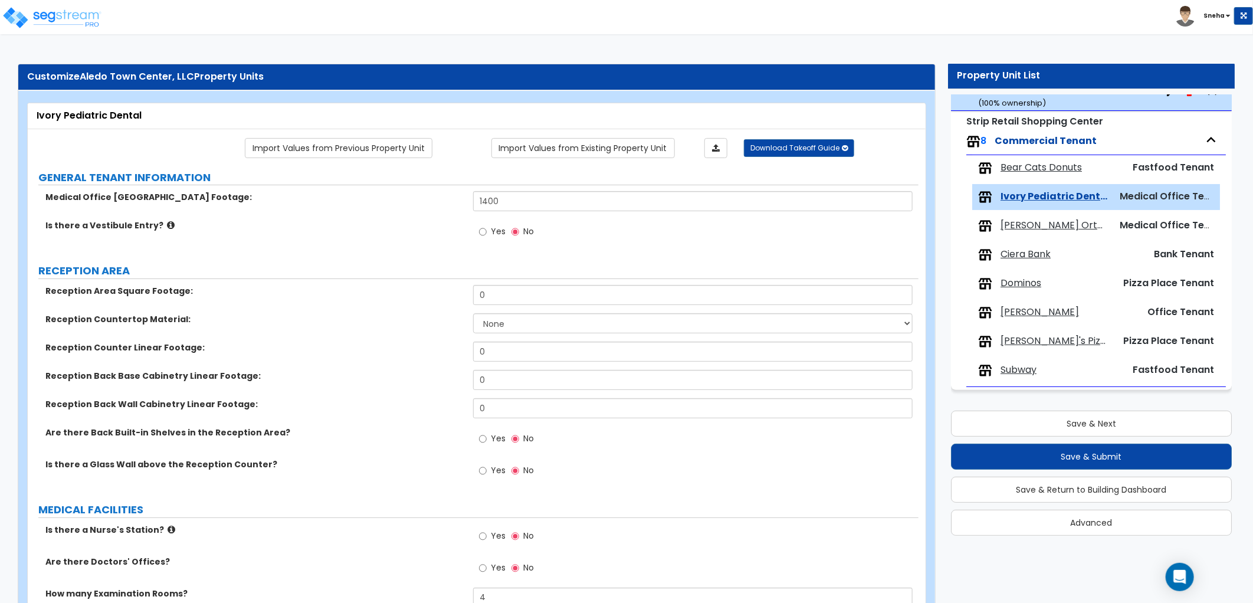
click at [1028, 370] on span "Subway" at bounding box center [1018, 370] width 36 height 14
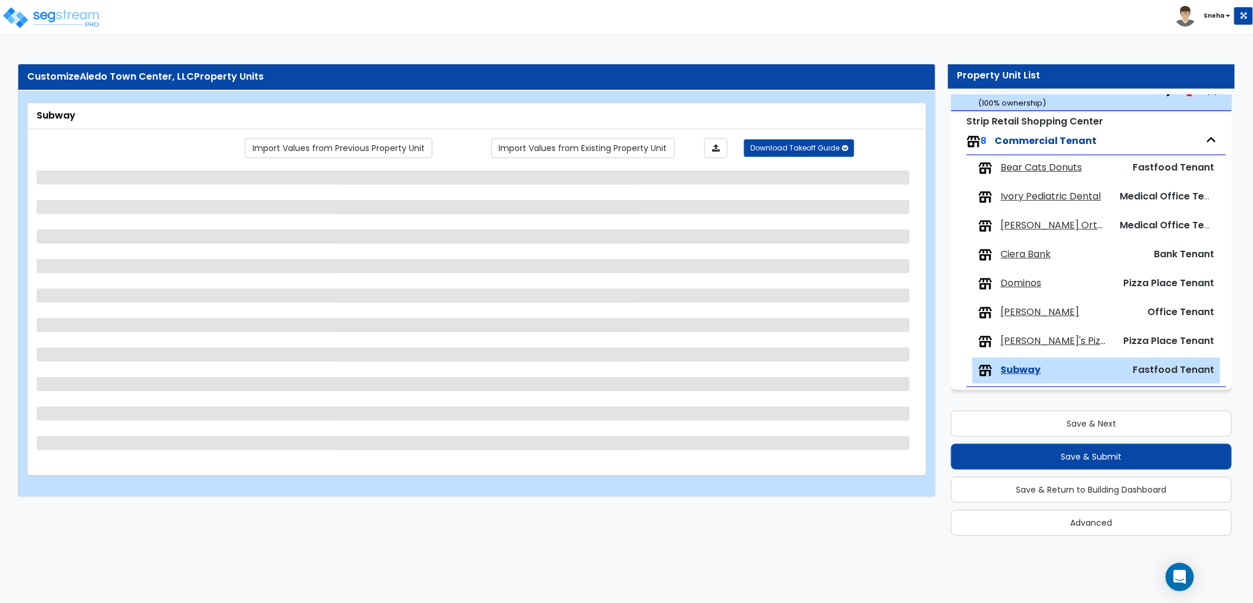
select select "2"
select select "1"
select select "2"
select select "1"
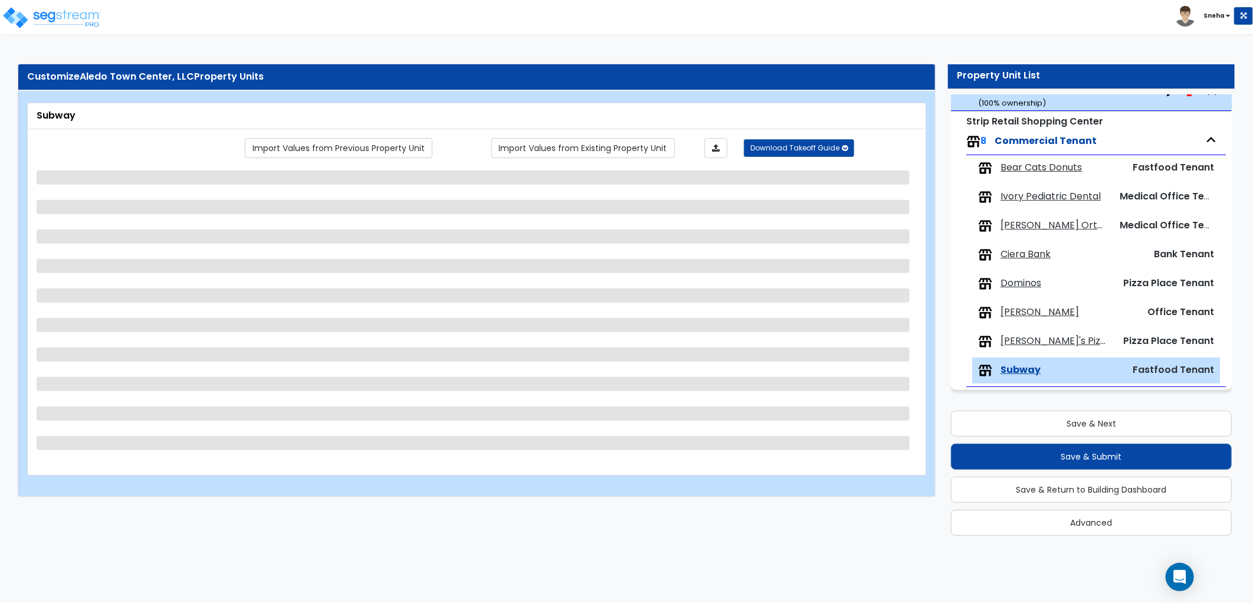
select select "1"
select select "2"
select select "1"
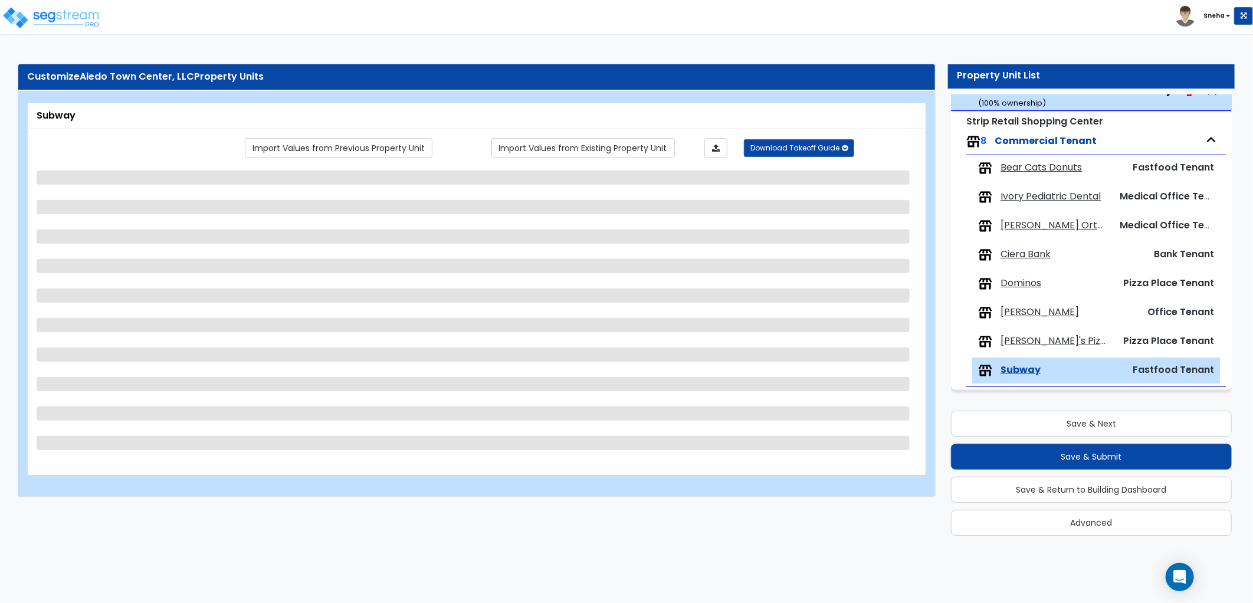
select select "1"
select select "2"
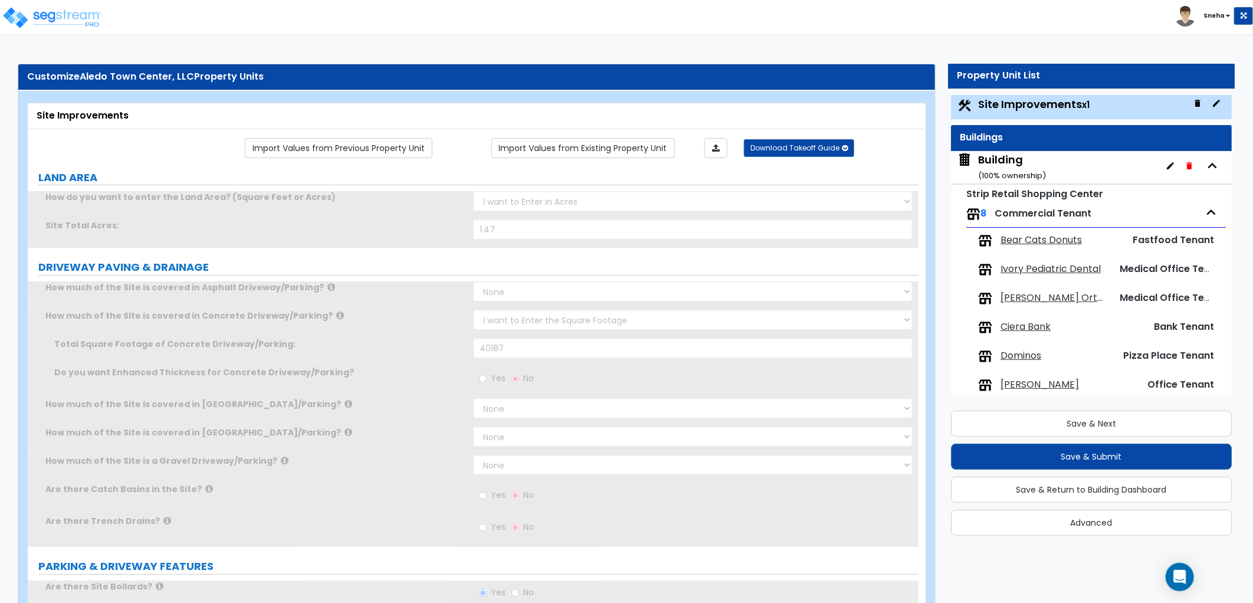
scroll to position [0, 0]
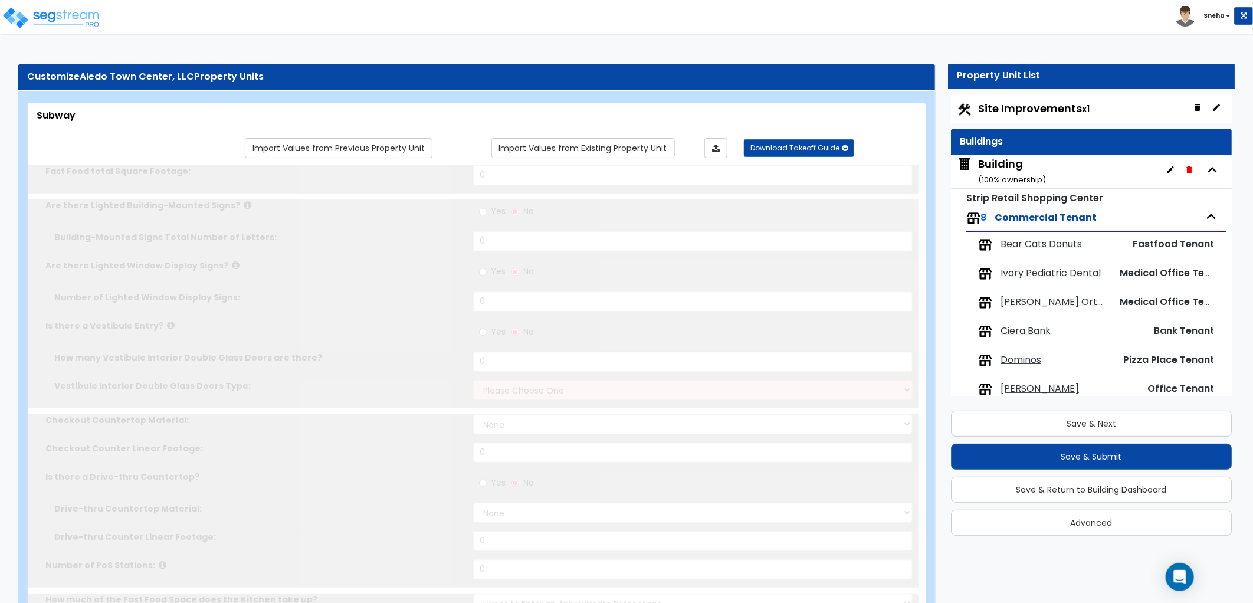
type input "700"
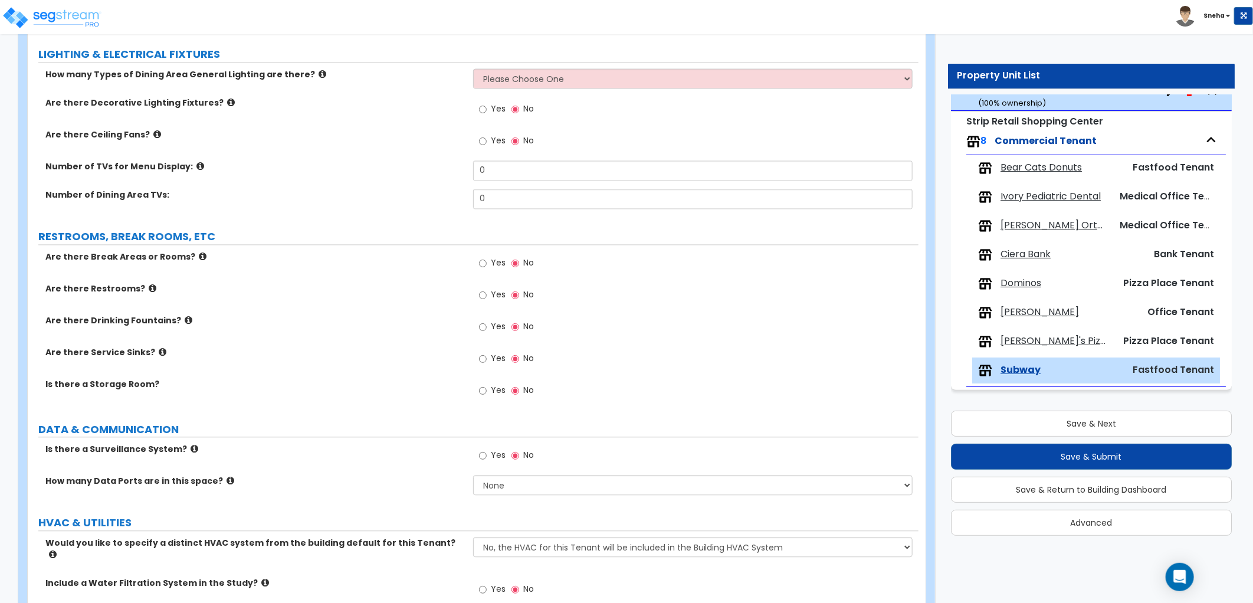
scroll to position [1552, 0]
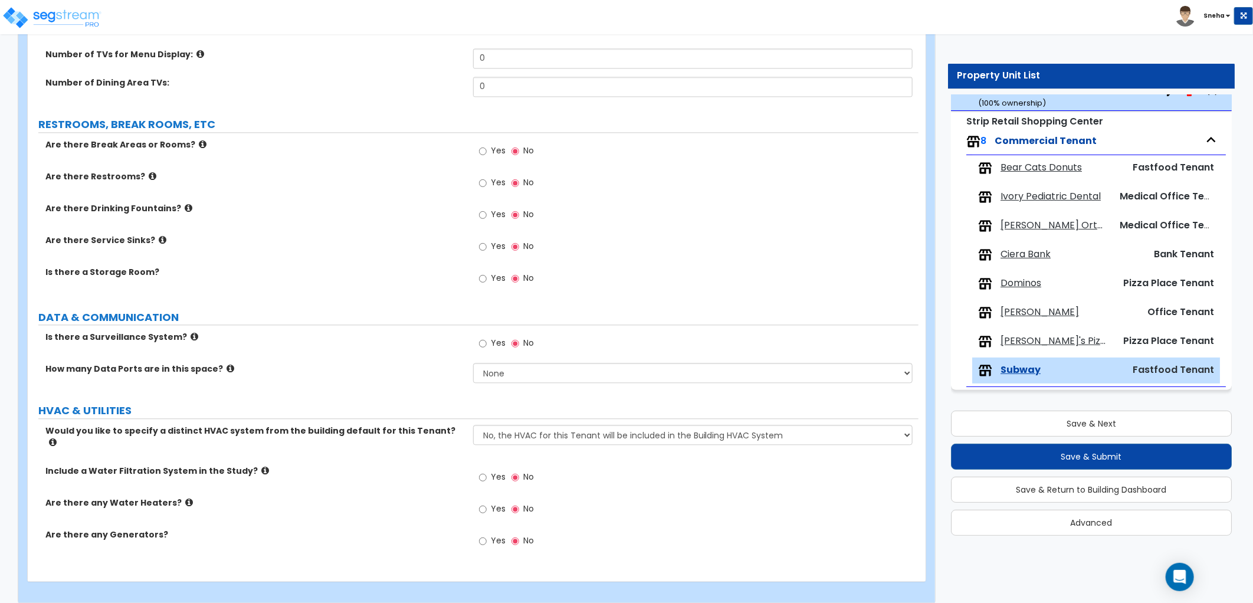
click at [498, 503] on span "Yes" at bounding box center [498, 509] width 15 height 12
click at [487, 503] on input "Yes" at bounding box center [483, 509] width 8 height 13
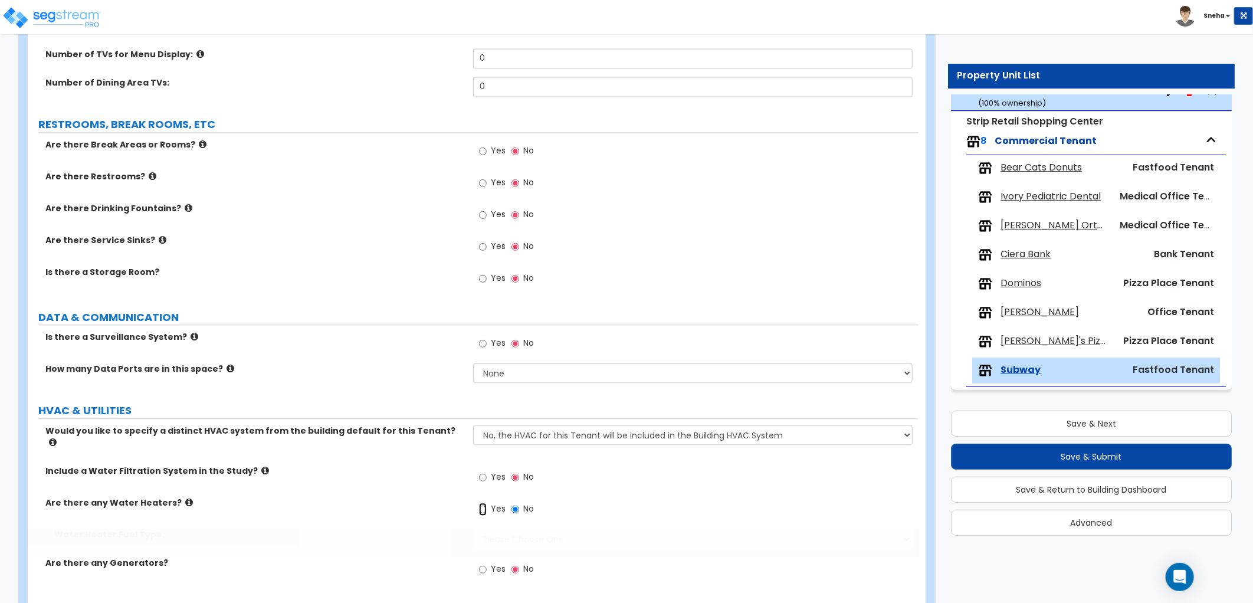
radio input "true"
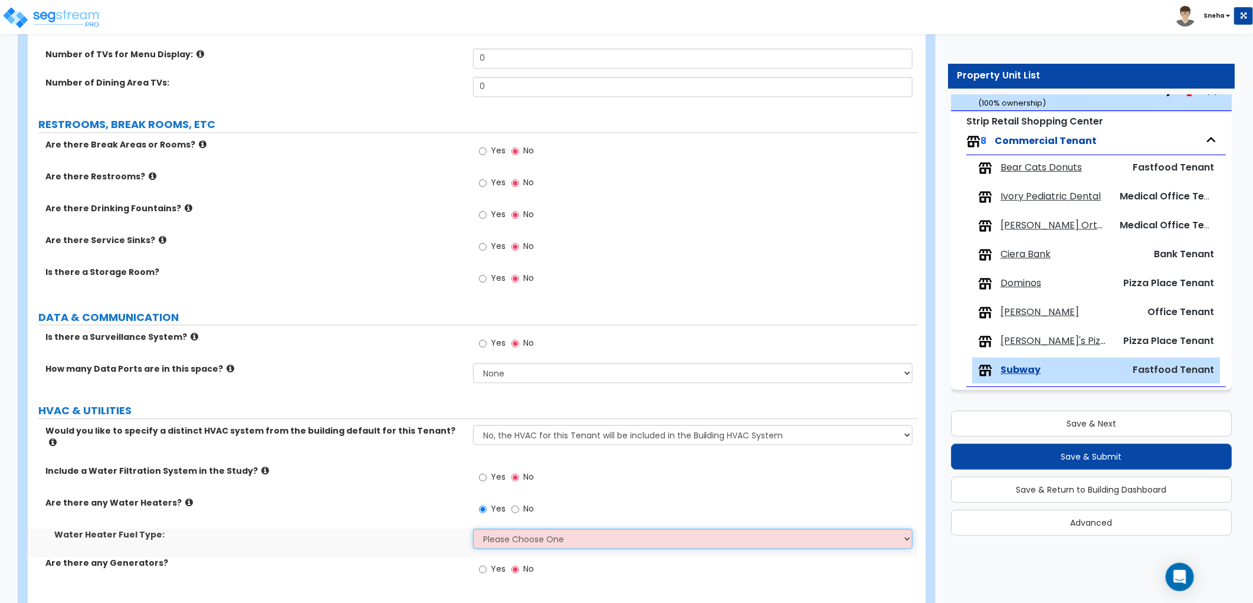
click at [501, 528] on select "Please Choose One Gas Electric" at bounding box center [692, 538] width 439 height 20
select select "2"
click at [473, 528] on select "Please Choose One Gas Electric" at bounding box center [692, 538] width 439 height 20
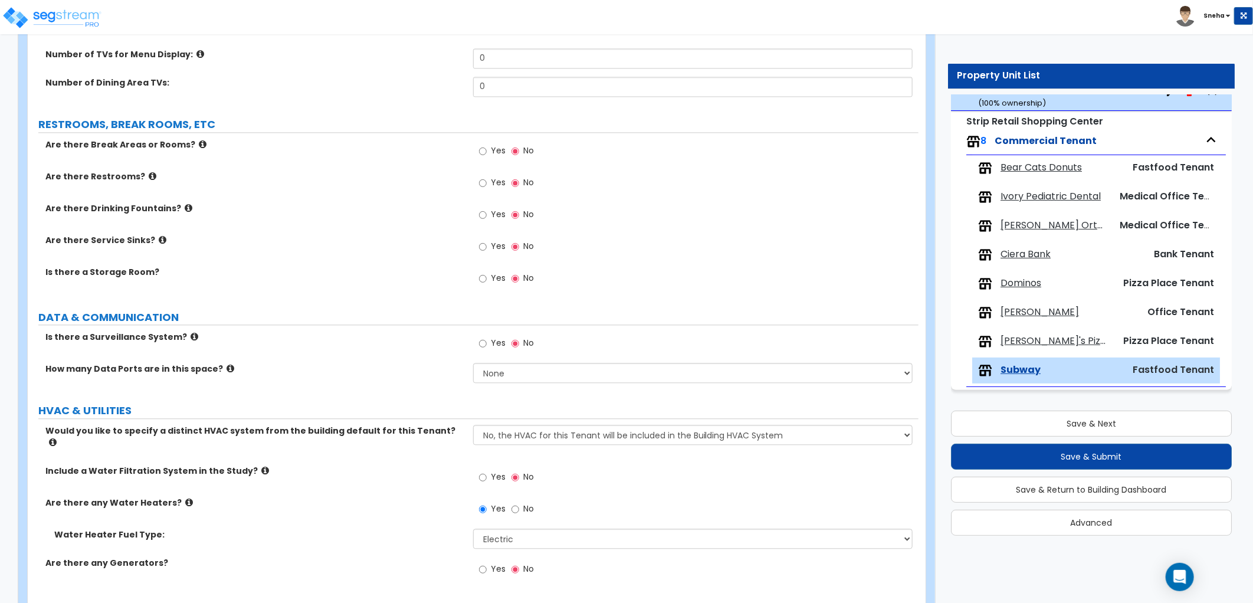
click at [426, 528] on label "Water Heater Fuel Type:" at bounding box center [259, 534] width 410 height 12
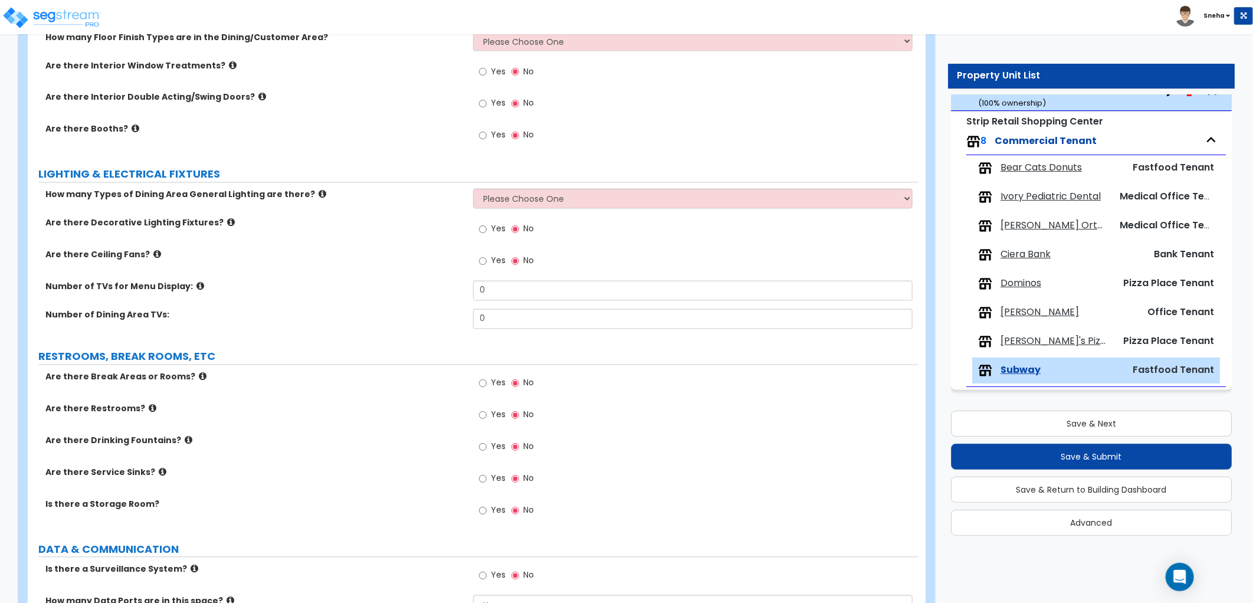
scroll to position [1318, 0]
click at [500, 261] on span "Yes" at bounding box center [498, 263] width 15 height 12
click at [487, 261] on input "Yes" at bounding box center [483, 263] width 8 height 13
radio input "true"
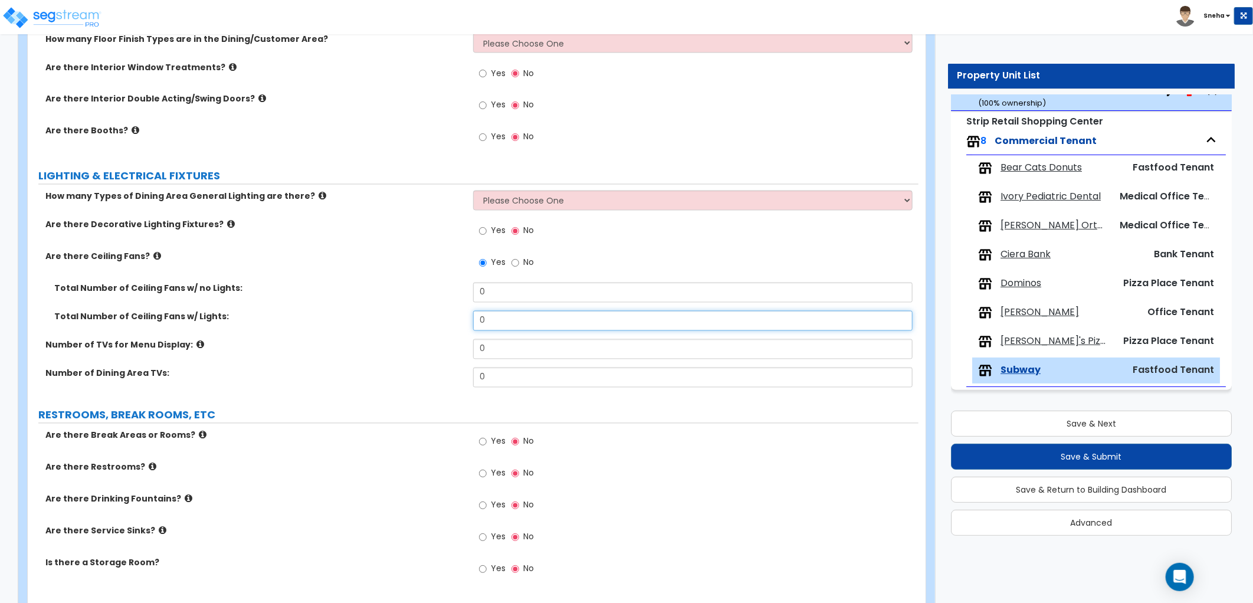
drag, startPoint x: 494, startPoint y: 319, endPoint x: 434, endPoint y: 323, distance: 60.9
click at [437, 323] on div "Total Number of Ceiling Fans w/ Lights: 0" at bounding box center [473, 325] width 891 height 28
type input "3"
click at [429, 320] on label "Total Number of Ceiling Fans w/ Lights:" at bounding box center [259, 317] width 410 height 12
drag, startPoint x: 495, startPoint y: 290, endPoint x: 457, endPoint y: 295, distance: 39.3
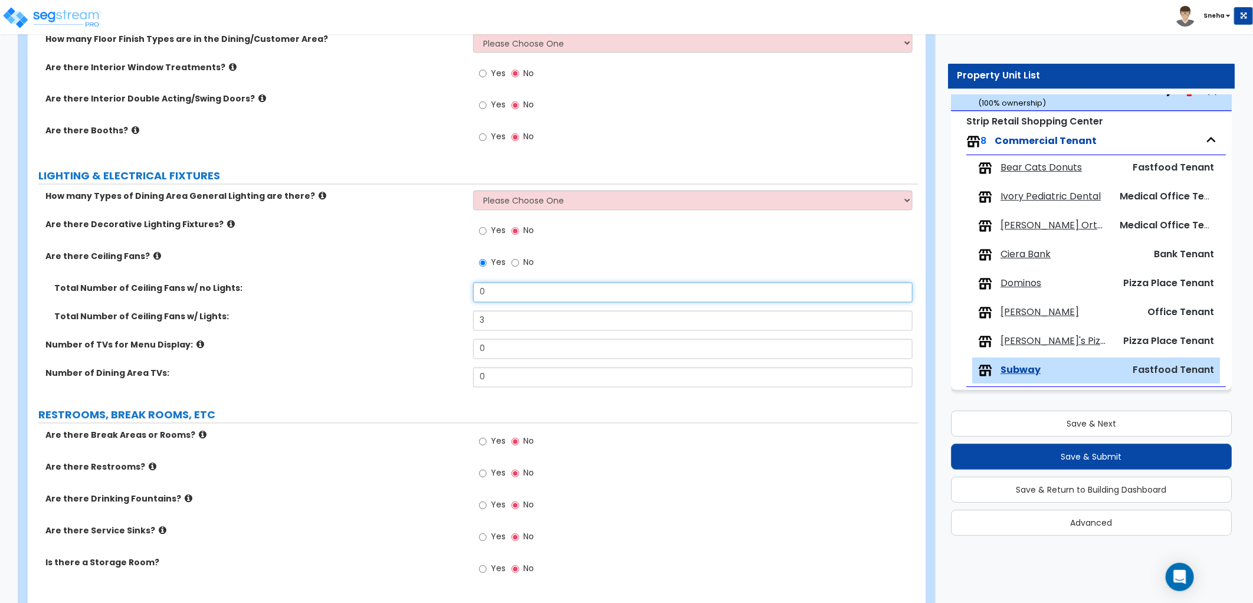
click at [457, 295] on div "Total Number of Ceiling Fans w/ no Lights: 0" at bounding box center [473, 297] width 891 height 28
type input "3"
drag, startPoint x: 492, startPoint y: 314, endPoint x: 397, endPoint y: 344, distance: 99.6
click at [397, 344] on div "How many Types of Dining Area General Lighting are there? Please Choose One 1 2…" at bounding box center [473, 293] width 873 height 205
type input "0"
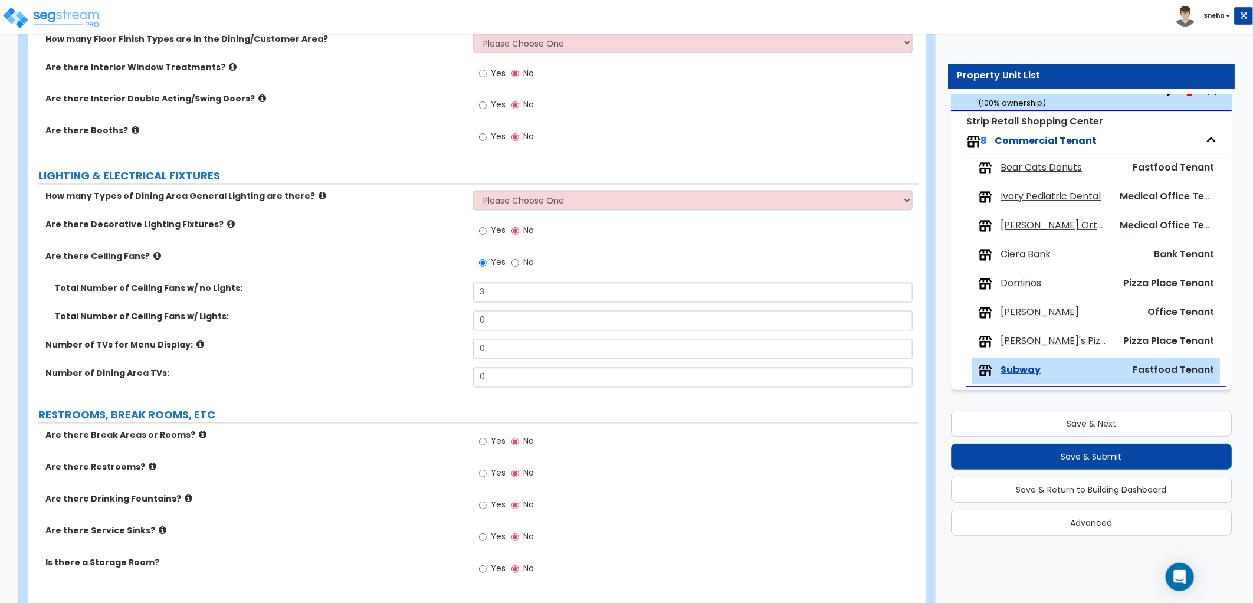
click at [392, 342] on label "Number of TVs for Menu Display:" at bounding box center [254, 345] width 419 height 12
click at [549, 199] on select "Please Choose One 1 2 3" at bounding box center [692, 201] width 439 height 20
select select "1"
click at [473, 191] on select "Please Choose One 1 2 3" at bounding box center [692, 201] width 439 height 20
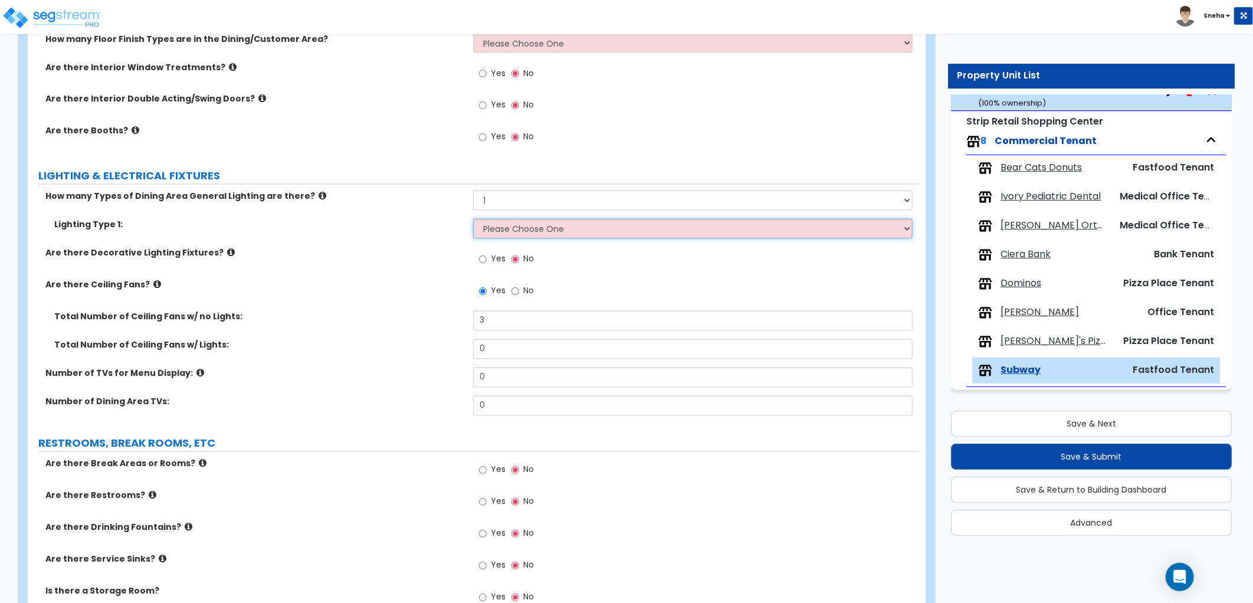
click at [526, 234] on select "Please Choose One LED Surface-Mounted LED Recessed Fluorescent Surface-Mounted …" at bounding box center [692, 229] width 439 height 20
select select "2"
click at [473, 219] on select "Please Choose One LED Surface-Mounted LED Recessed Fluorescent Surface-Mounted …" at bounding box center [692, 229] width 439 height 20
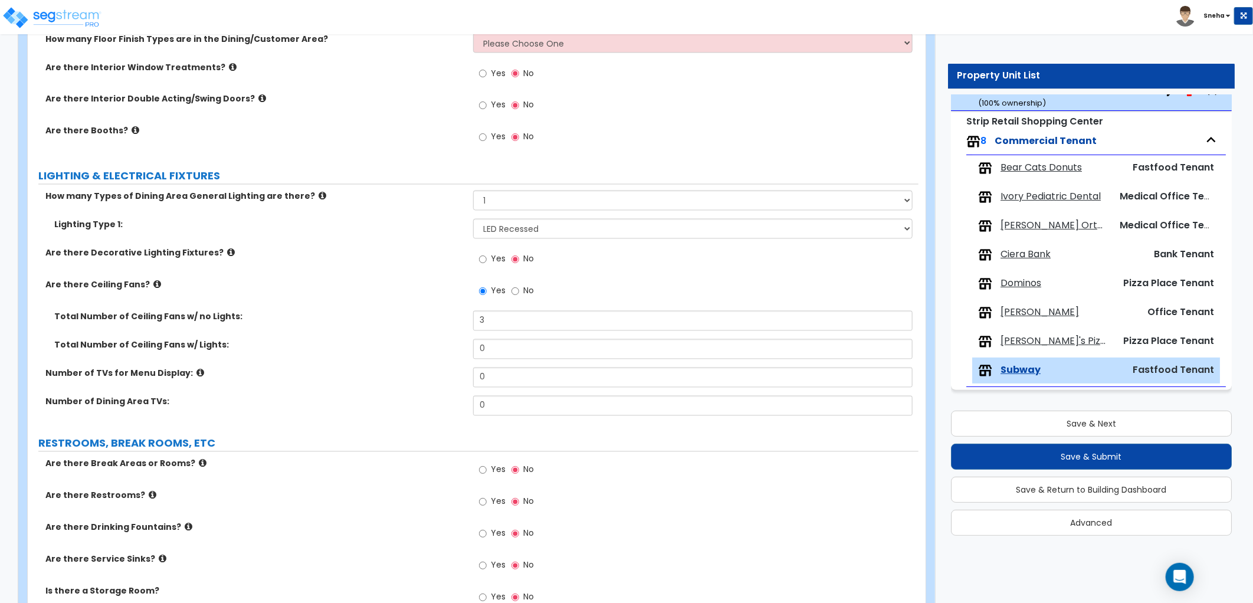
click at [490, 252] on label "Yes" at bounding box center [492, 261] width 27 height 20
click at [487, 253] on input "Yes" at bounding box center [483, 259] width 8 height 13
radio input "true"
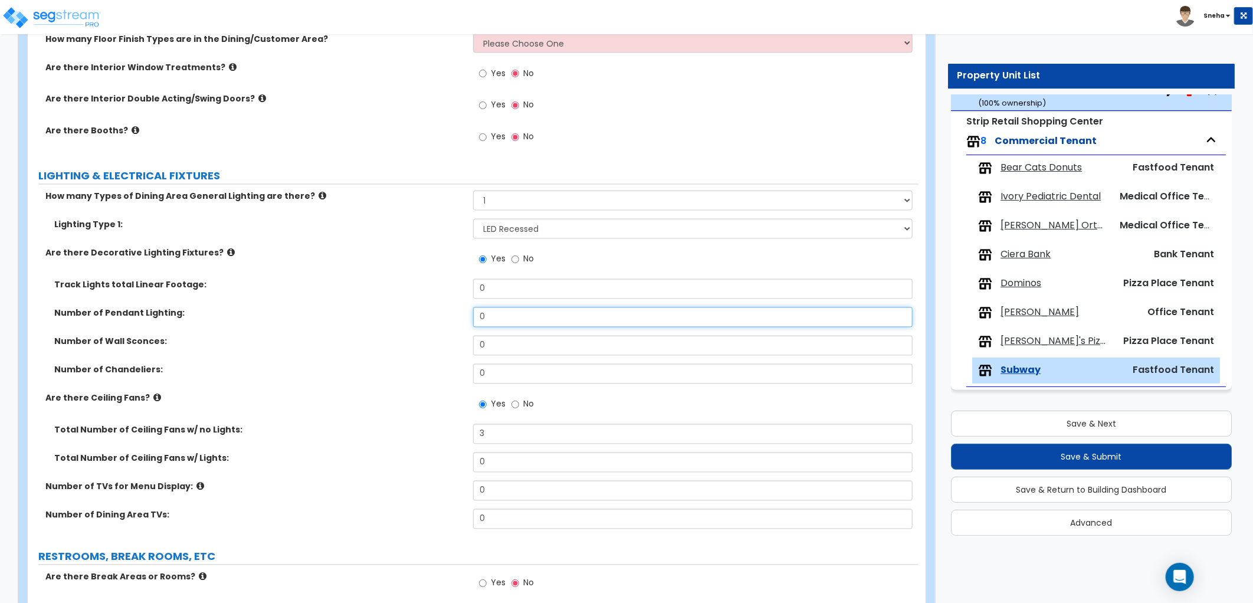
click at [445, 316] on div "Number of Pendant Lighting: 0" at bounding box center [473, 321] width 891 height 28
type input "4"
click at [444, 316] on label "Number of Pendant Lighting:" at bounding box center [259, 313] width 410 height 12
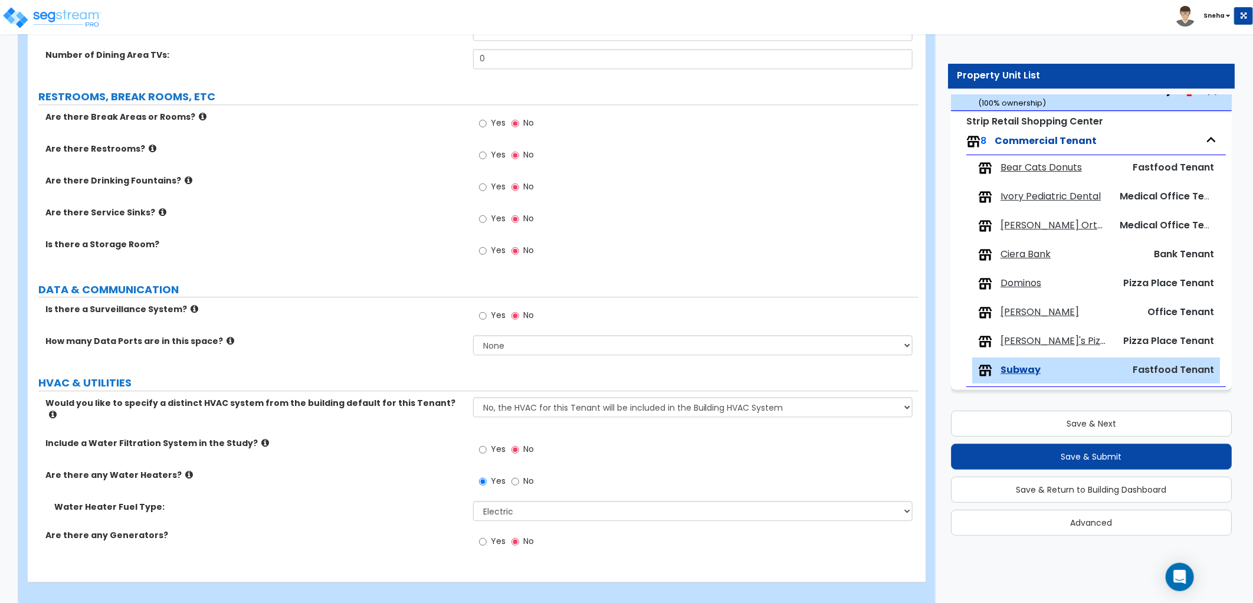
scroll to position [1713, 0]
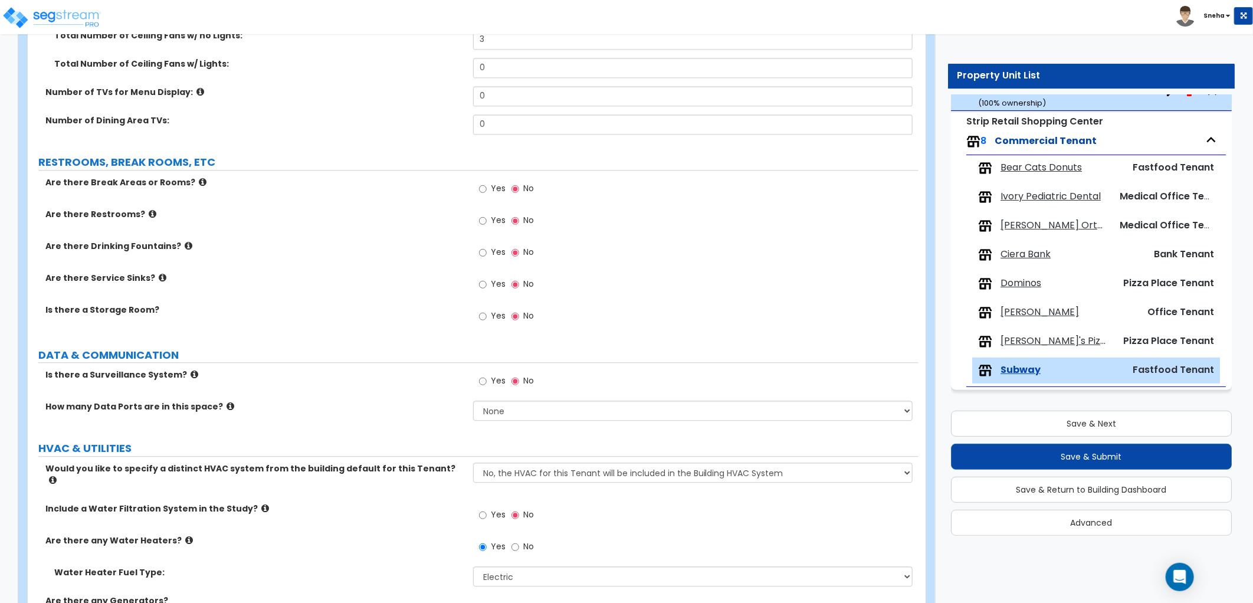
click at [501, 213] on label "Yes" at bounding box center [492, 222] width 27 height 20
click at [487, 214] on input "Yes" at bounding box center [483, 220] width 8 height 13
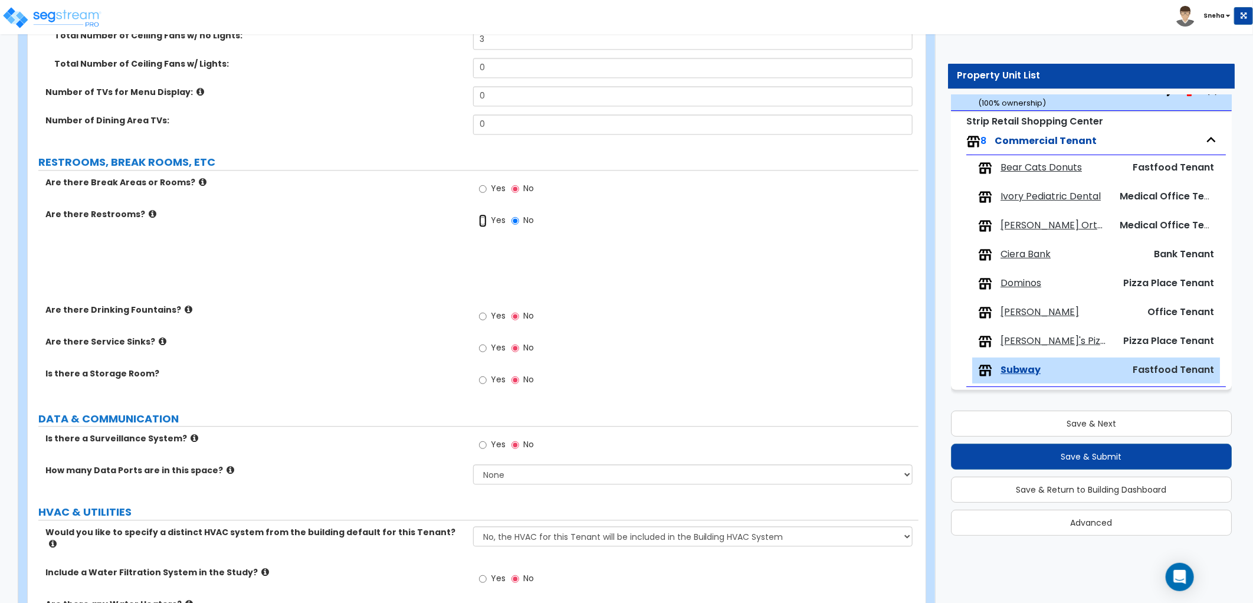
radio input "true"
click at [500, 247] on span "Yes" at bounding box center [498, 252] width 15 height 12
click at [487, 247] on input "Yes" at bounding box center [483, 252] width 8 height 13
radio input "true"
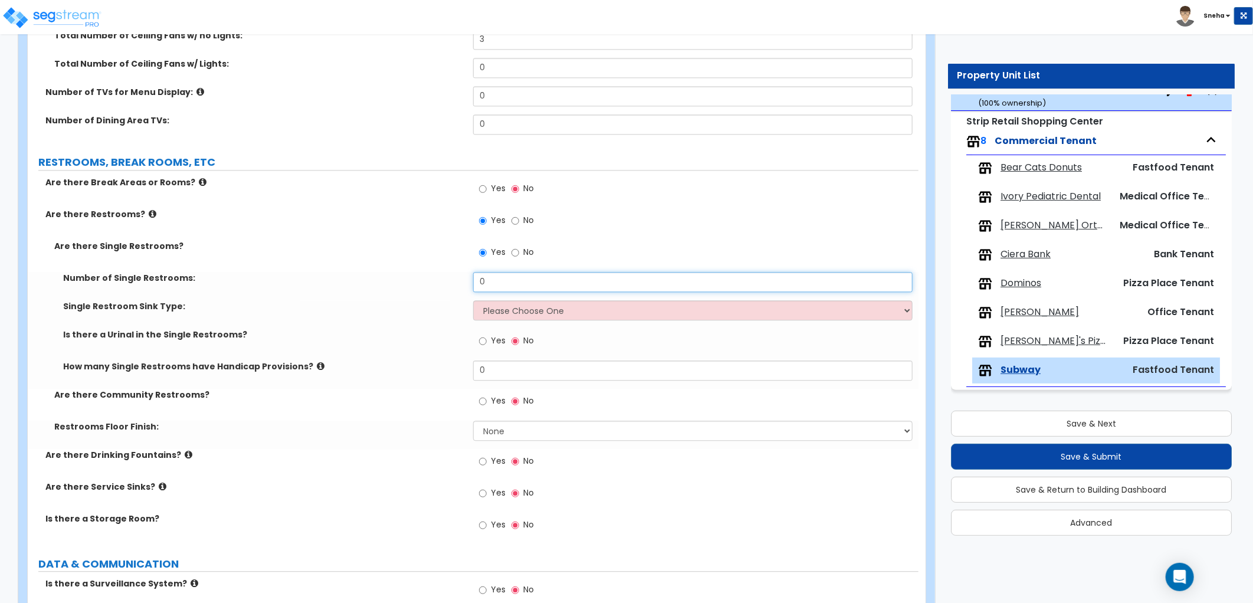
drag, startPoint x: 511, startPoint y: 278, endPoint x: 457, endPoint y: 278, distance: 54.9
click at [457, 278] on div "Number of Single Restrooms: 0" at bounding box center [473, 286] width 891 height 28
type input "2"
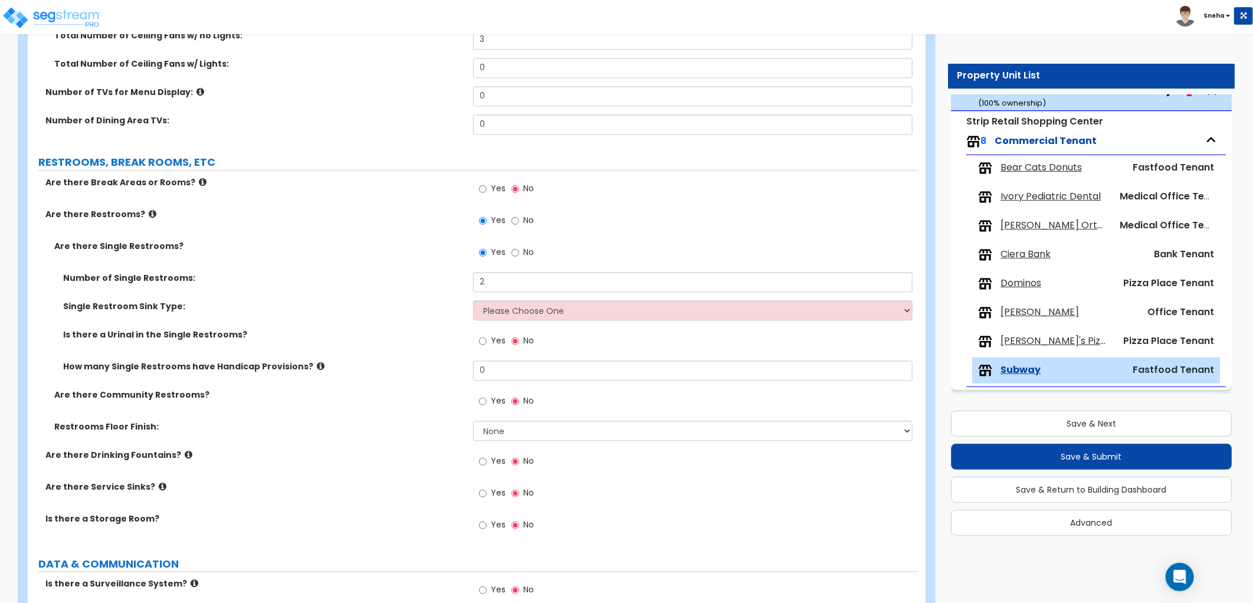
click at [455, 278] on label "Number of Single Restrooms:" at bounding box center [263, 278] width 401 height 12
click at [496, 310] on select "Please Choose One Wall-mounted Vanity-mounted" at bounding box center [692, 310] width 439 height 20
select select "1"
click at [473, 300] on select "Please Choose One Wall-mounted Vanity-mounted" at bounding box center [692, 310] width 439 height 20
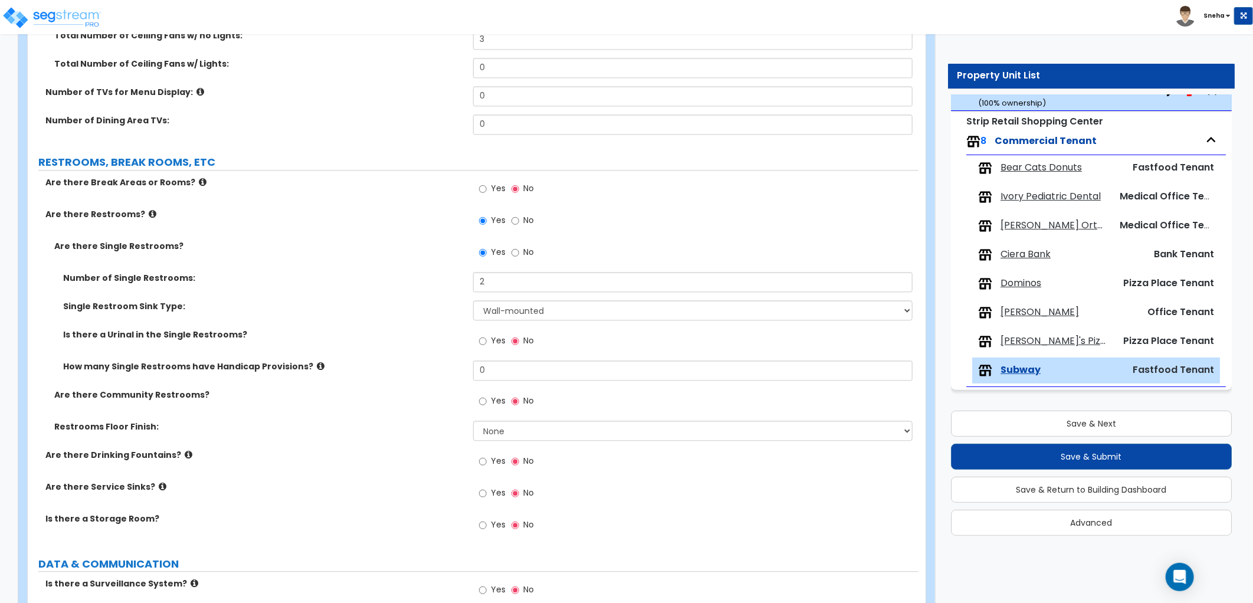
click at [432, 303] on label "Single Restroom Sink Type:" at bounding box center [263, 306] width 401 height 12
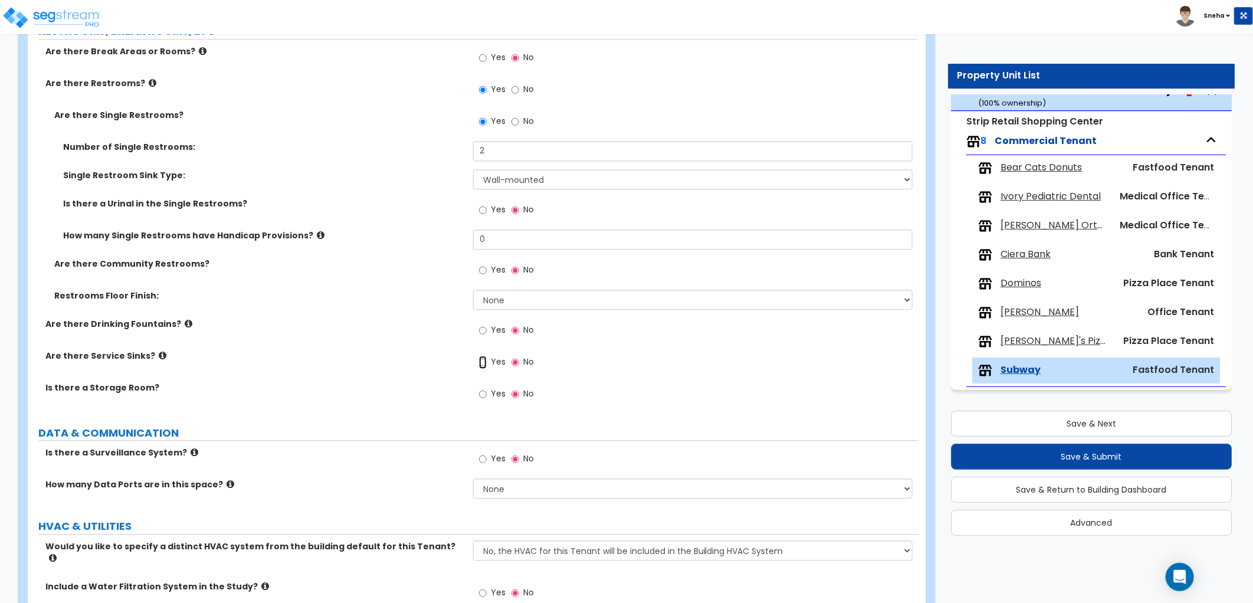
click at [487, 361] on label "Yes" at bounding box center [492, 363] width 27 height 20
click at [487, 361] on input "Yes" at bounding box center [483, 362] width 8 height 13
radio input "true"
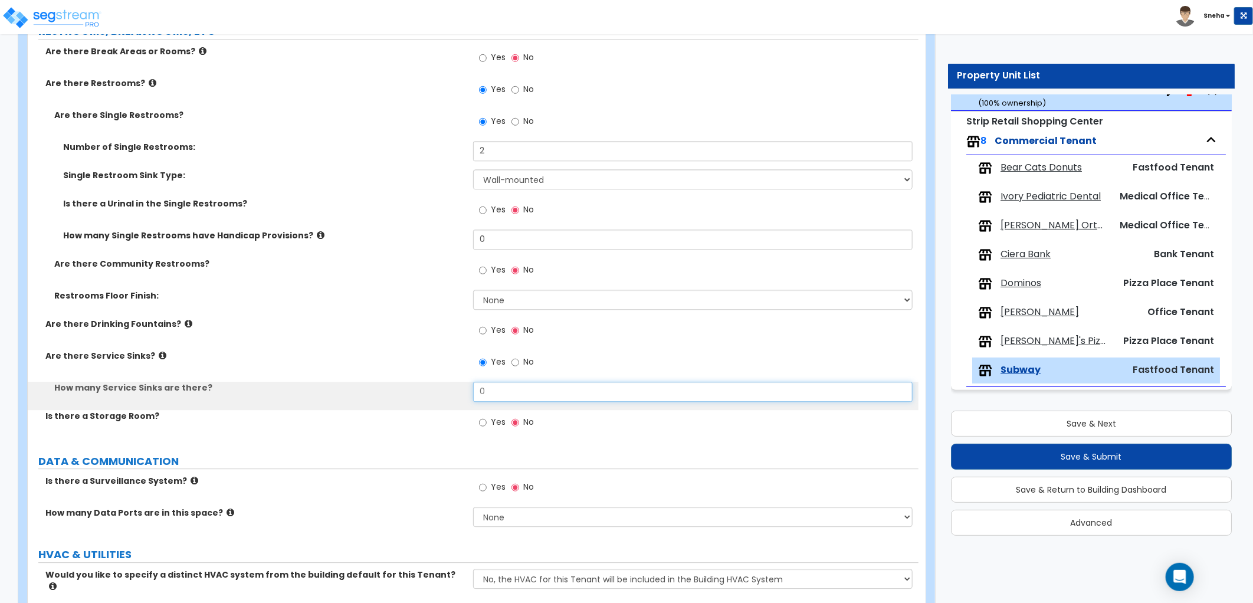
drag, startPoint x: 493, startPoint y: 392, endPoint x: 455, endPoint y: 396, distance: 38.6
click at [455, 396] on div "How many Service Sinks are there? 0" at bounding box center [473, 396] width 891 height 28
type input "1"
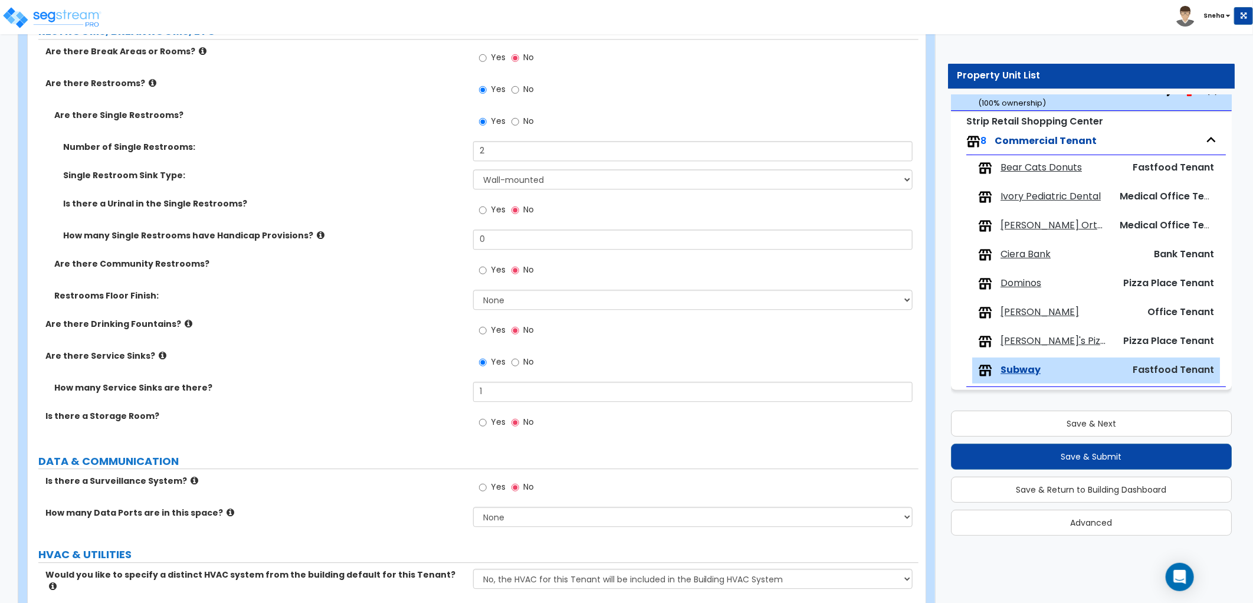
click at [357, 304] on div "Restrooms Floor Finish: None Tile Flooring Resilient Laminate Flooring VCT Floo…" at bounding box center [473, 304] width 891 height 28
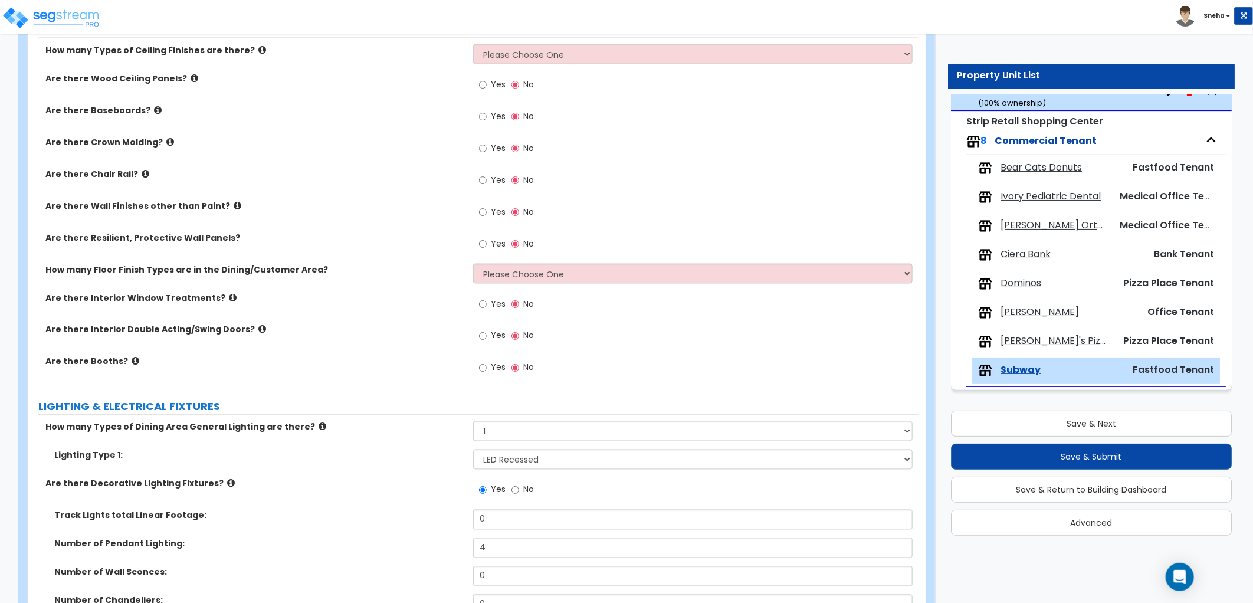
scroll to position [1058, 0]
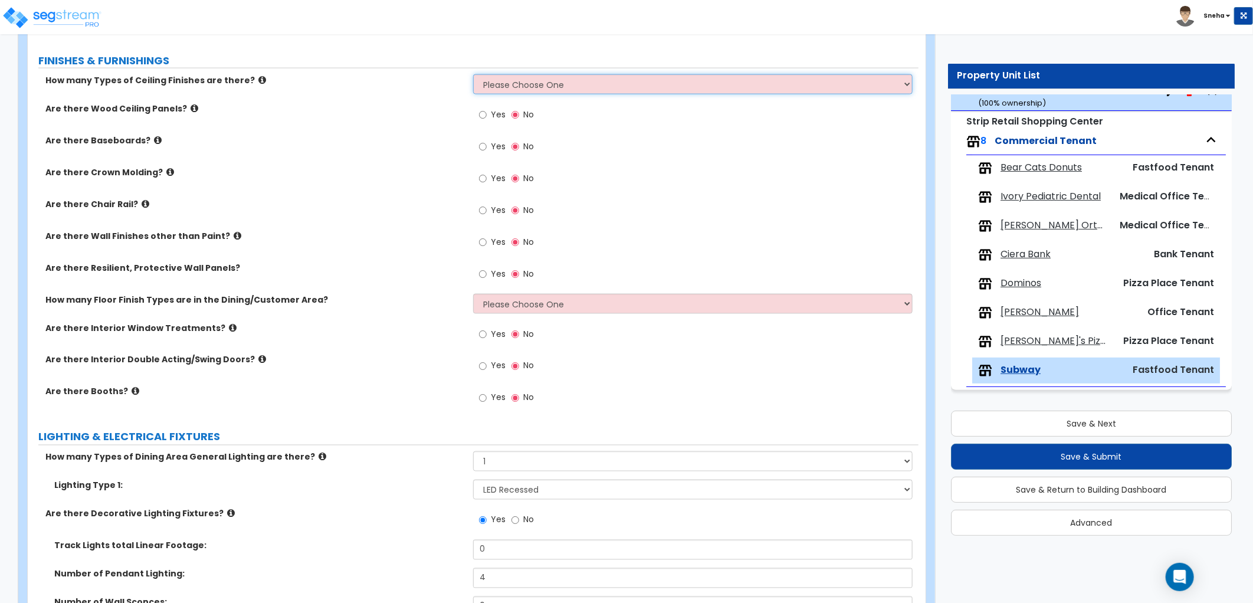
click at [517, 85] on select "Please Choose One 1 2 3" at bounding box center [692, 84] width 439 height 20
select select "1"
click at [473, 74] on select "Please Choose One 1 2 3" at bounding box center [692, 84] width 439 height 20
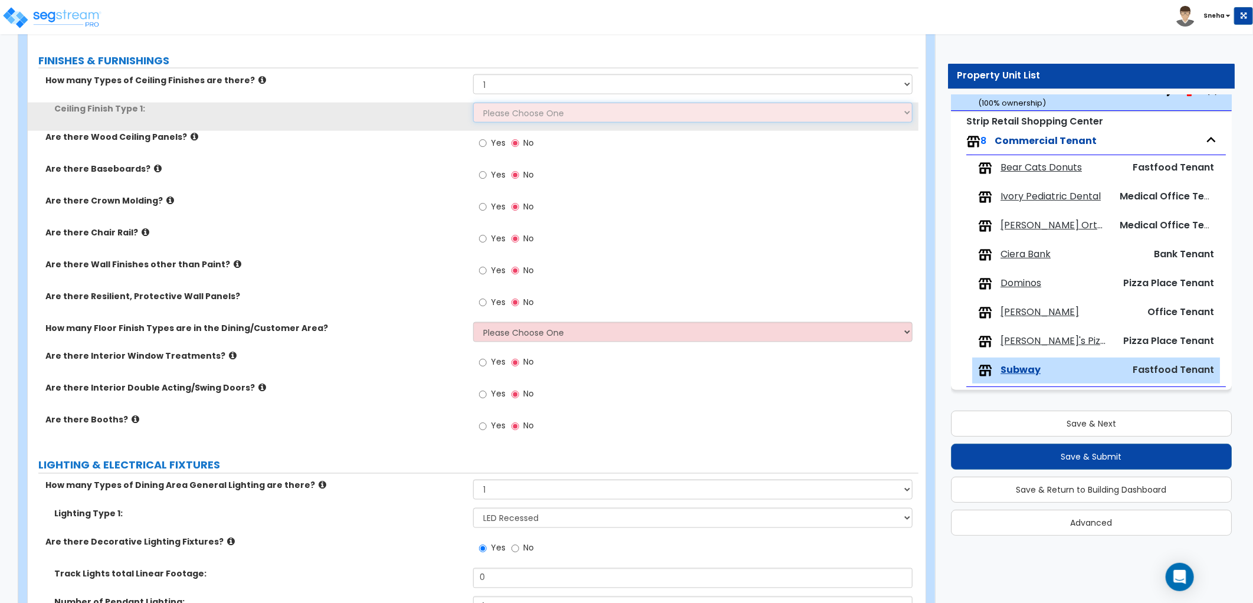
click at [512, 122] on select "Please Choose One Drywall Ceiling Open Ceiling Drop Ceiling" at bounding box center [692, 113] width 439 height 20
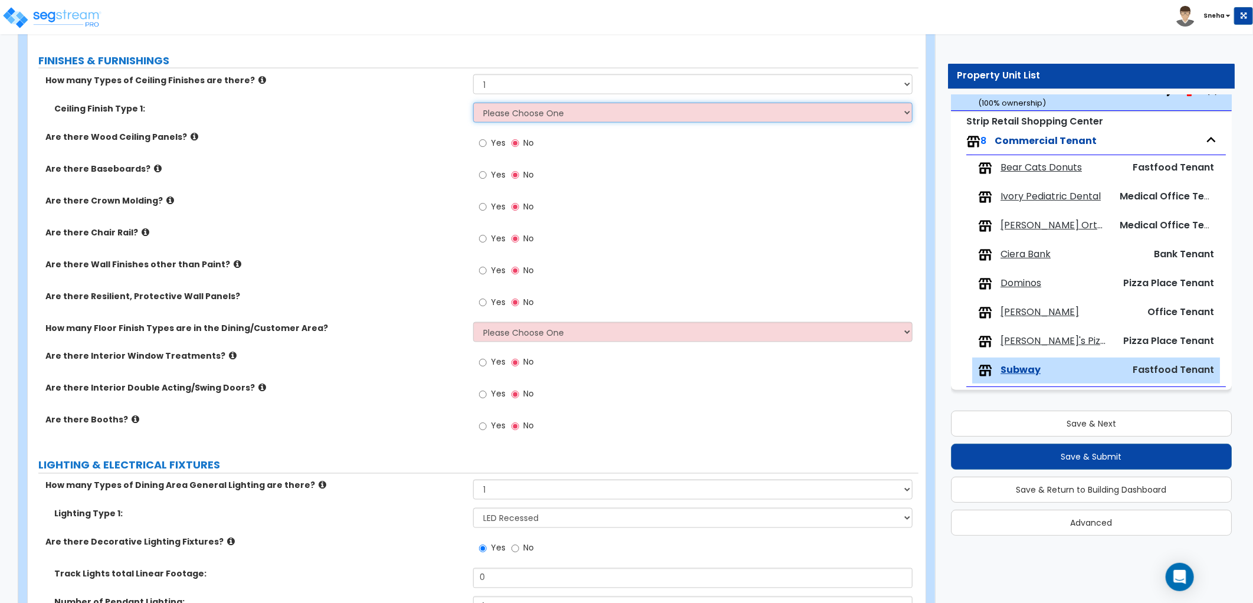
select select "3"
click at [473, 103] on select "Please Choose One Drywall Ceiling Open Ceiling Drop Ceiling" at bounding box center [692, 113] width 439 height 20
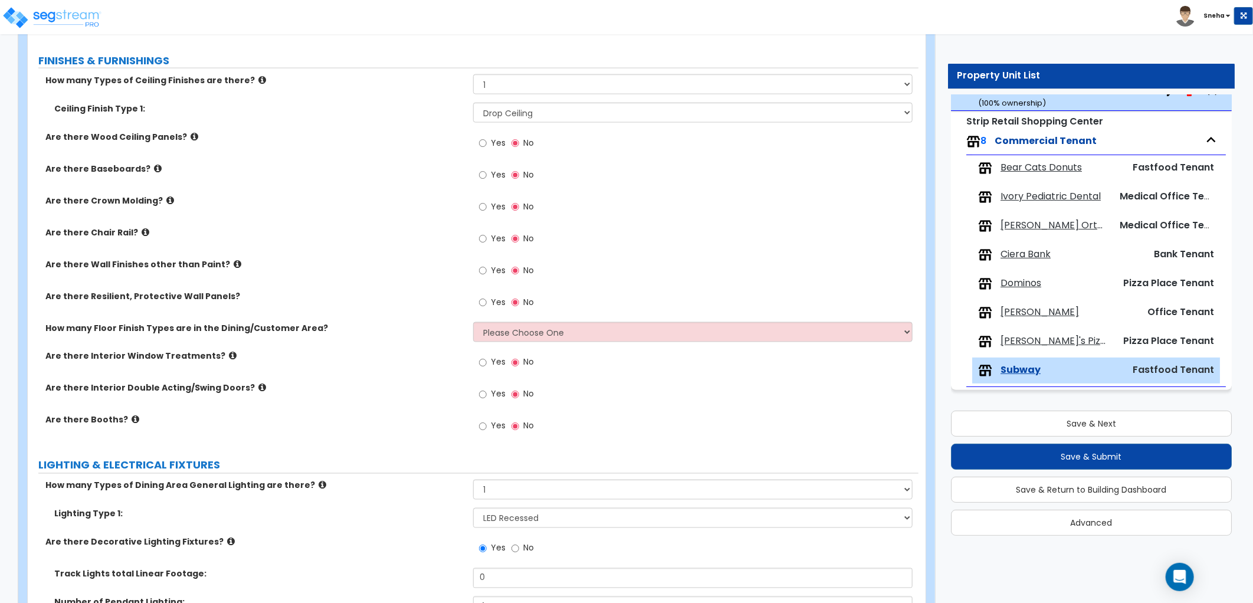
click at [456, 160] on div "Are there Wood Ceiling Panels? Yes No" at bounding box center [473, 147] width 891 height 32
click at [490, 176] on label "Yes" at bounding box center [492, 176] width 27 height 20
click at [487, 176] on input "Yes" at bounding box center [483, 175] width 8 height 13
radio input "true"
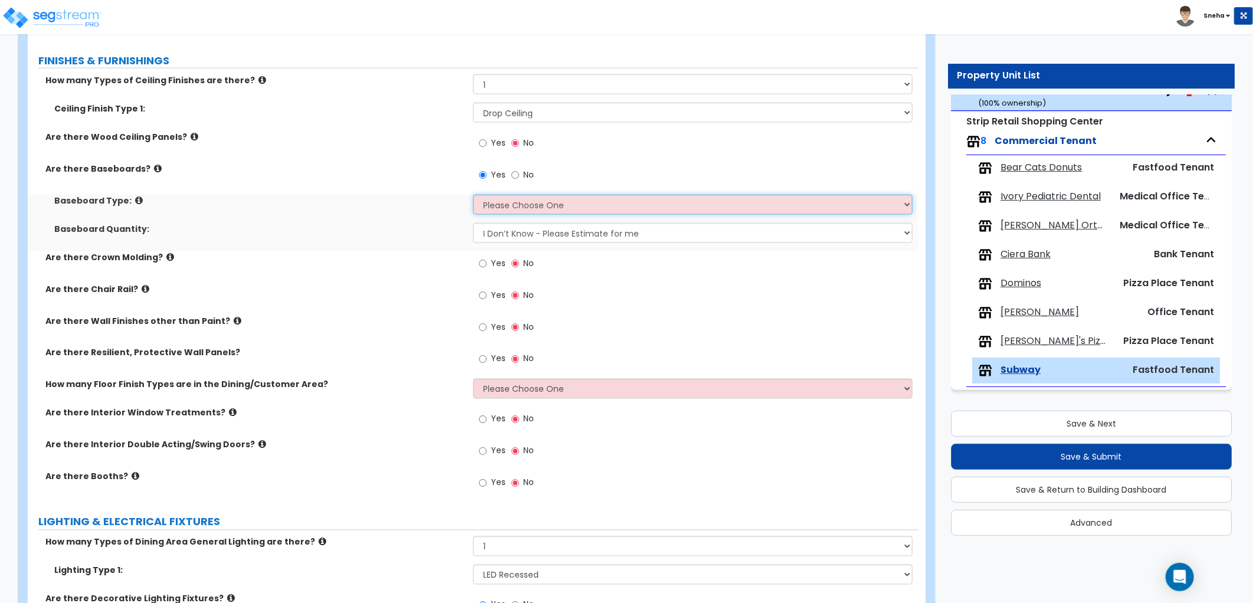
click at [500, 205] on select "Please Choose One Wood Vinyl Carpet Tile" at bounding box center [692, 205] width 439 height 20
select select "4"
click at [473, 195] on select "Please Choose One Wood Vinyl Carpet Tile" at bounding box center [692, 205] width 439 height 20
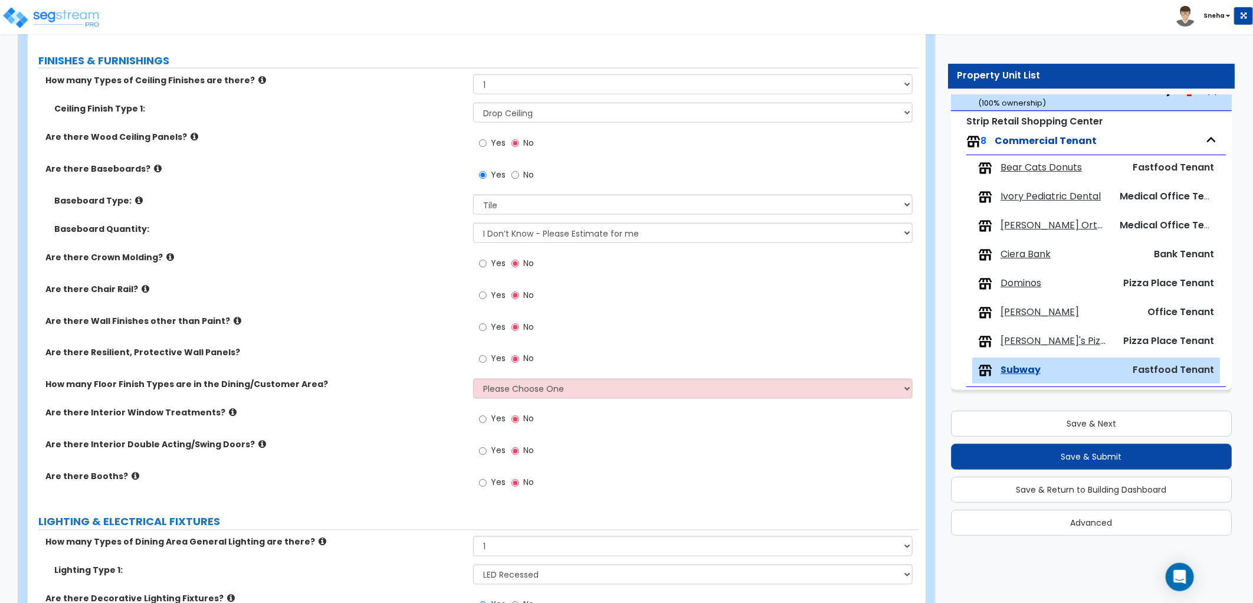
click at [450, 260] on label "Are there Crown Molding?" at bounding box center [254, 257] width 419 height 12
click at [480, 324] on input "Yes" at bounding box center [483, 327] width 8 height 13
radio input "true"
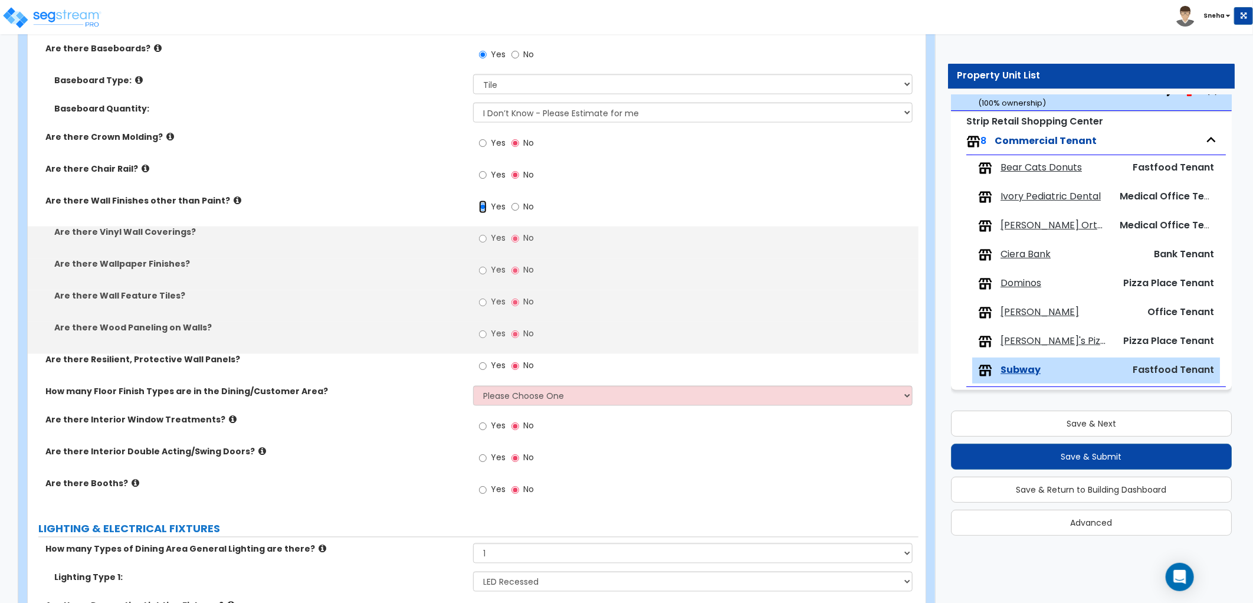
scroll to position [1319, 0]
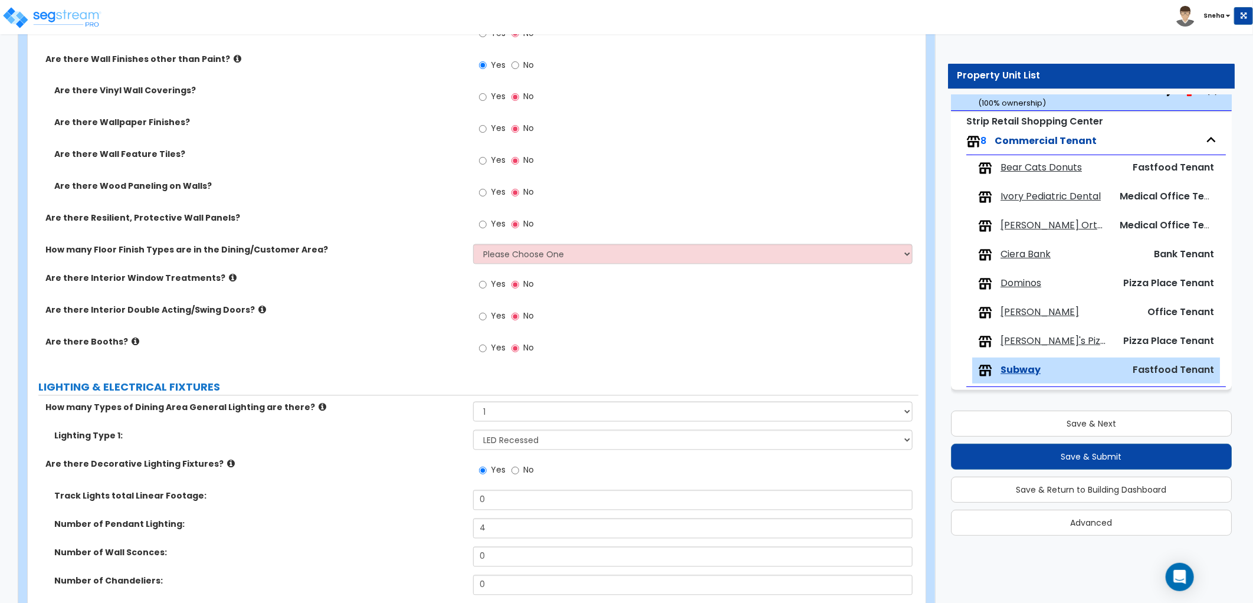
click at [505, 219] on div "Yes No" at bounding box center [506, 225] width 67 height 27
click at [499, 225] on span "Yes" at bounding box center [498, 224] width 15 height 12
click at [487, 225] on input "Yes" at bounding box center [483, 224] width 8 height 13
radio input "true"
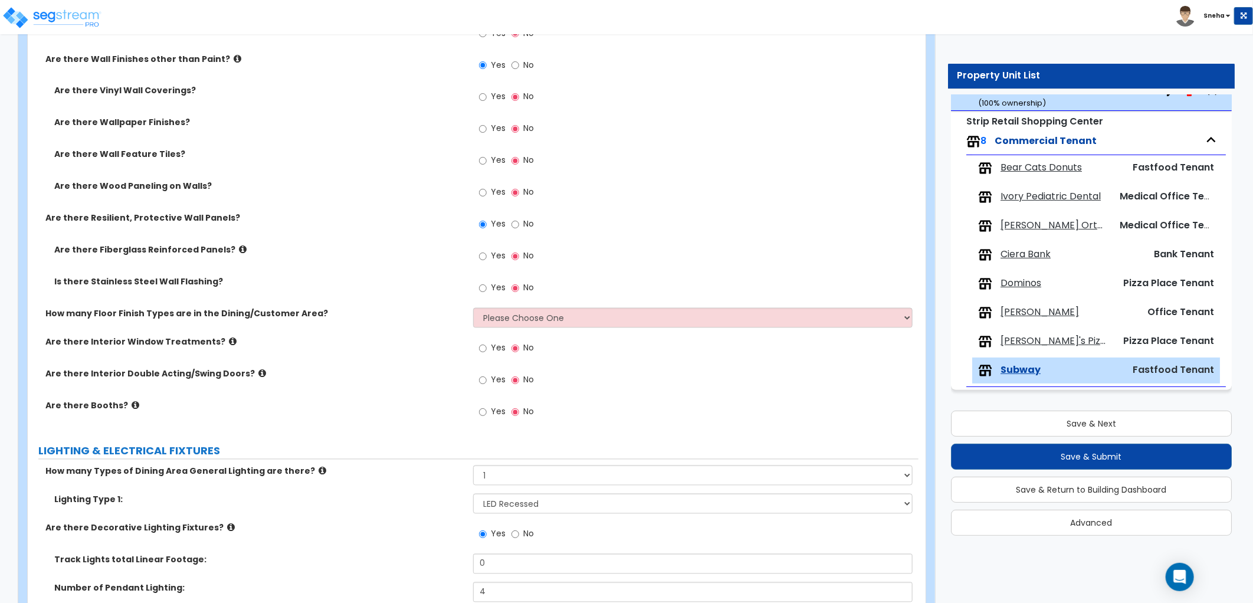
click at [497, 257] on span "Yes" at bounding box center [498, 256] width 15 height 12
click at [487, 257] on input "Yes" at bounding box center [483, 256] width 8 height 13
radio input "true"
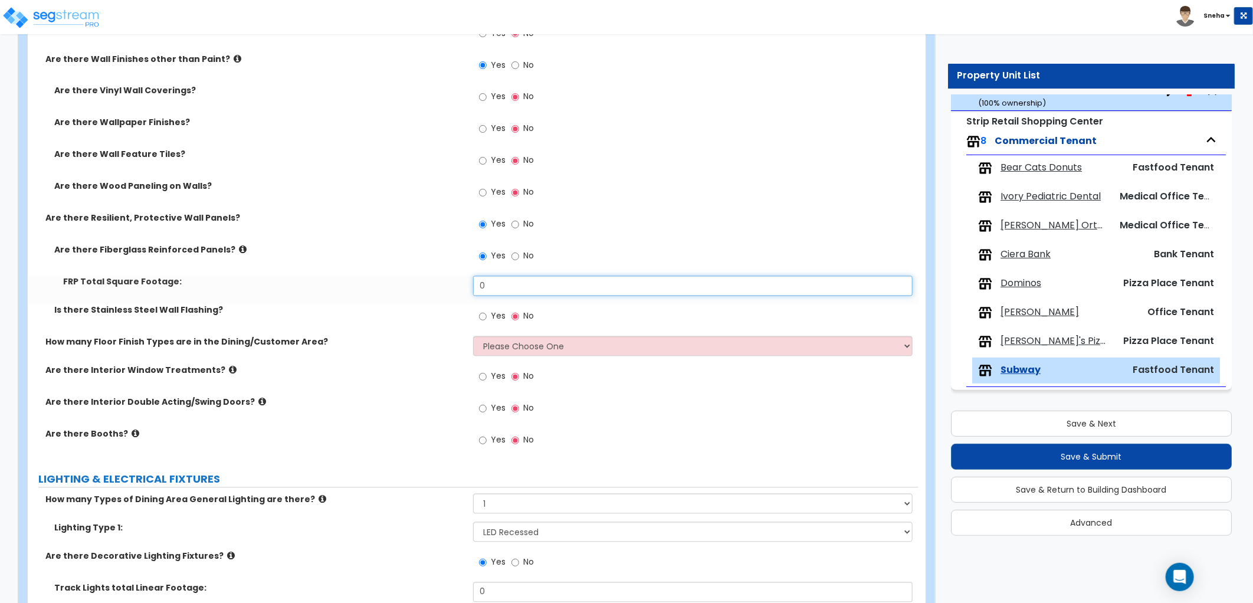
drag, startPoint x: 439, startPoint y: 291, endPoint x: 434, endPoint y: 292, distance: 6.0
click at [434, 292] on div "FRP Total Square Footage: 0" at bounding box center [473, 290] width 891 height 28
click at [464, 291] on div "FRP Total Square Footage: 110" at bounding box center [473, 290] width 891 height 28
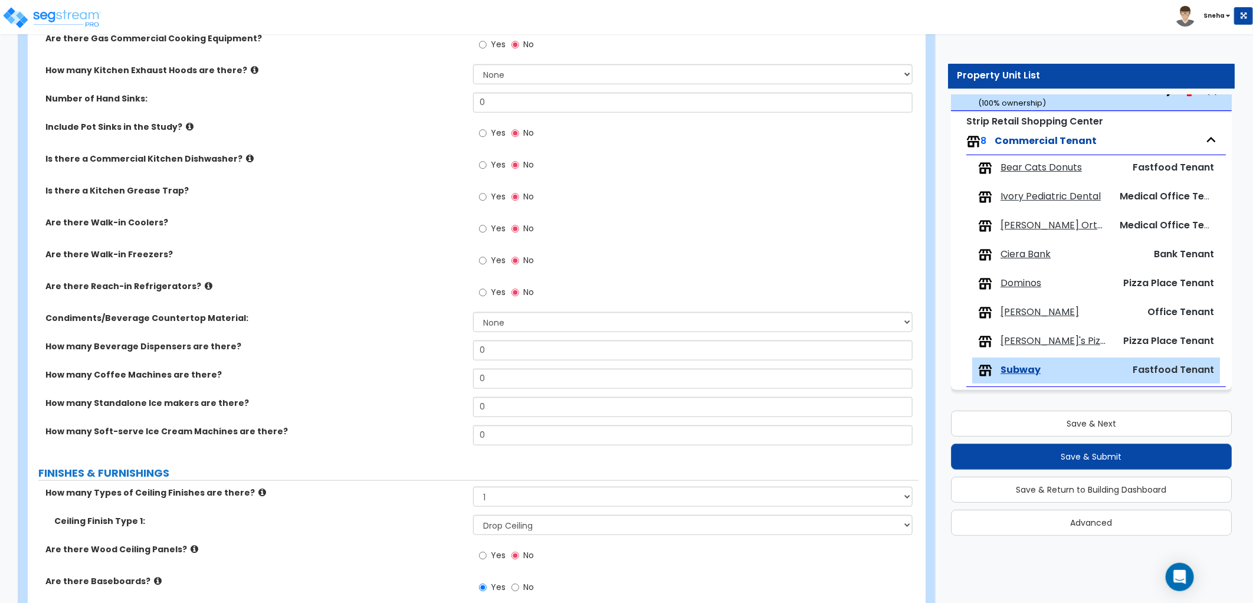
scroll to position [664, 0]
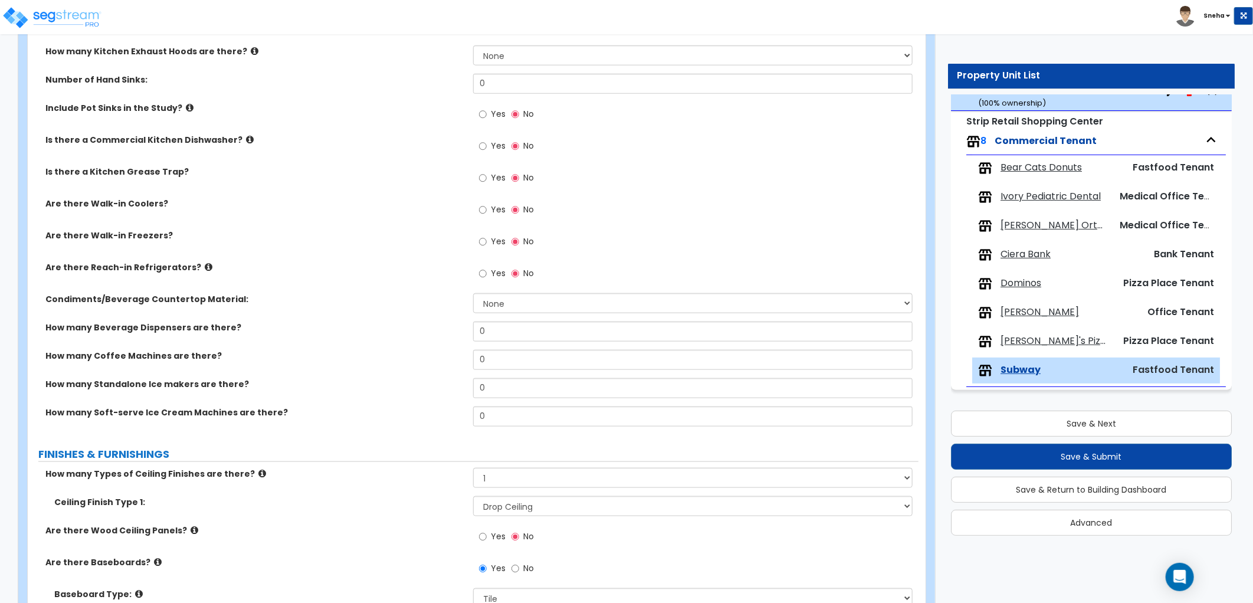
click at [497, 242] on span "Yes" at bounding box center [498, 241] width 15 height 12
click at [487, 242] on input "Yes" at bounding box center [483, 241] width 8 height 13
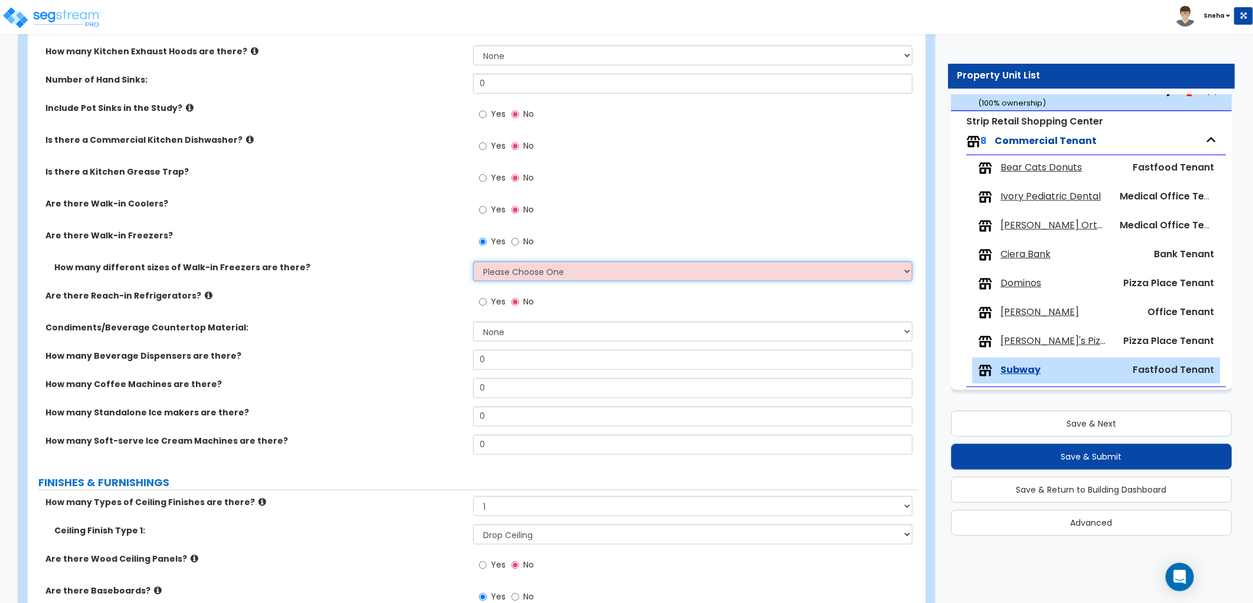
click at [512, 273] on select "Please Choose One 1 2 3 4" at bounding box center [692, 271] width 439 height 20
click at [473, 261] on select "Please Choose One 1 2 3 4" at bounding box center [692, 271] width 439 height 20
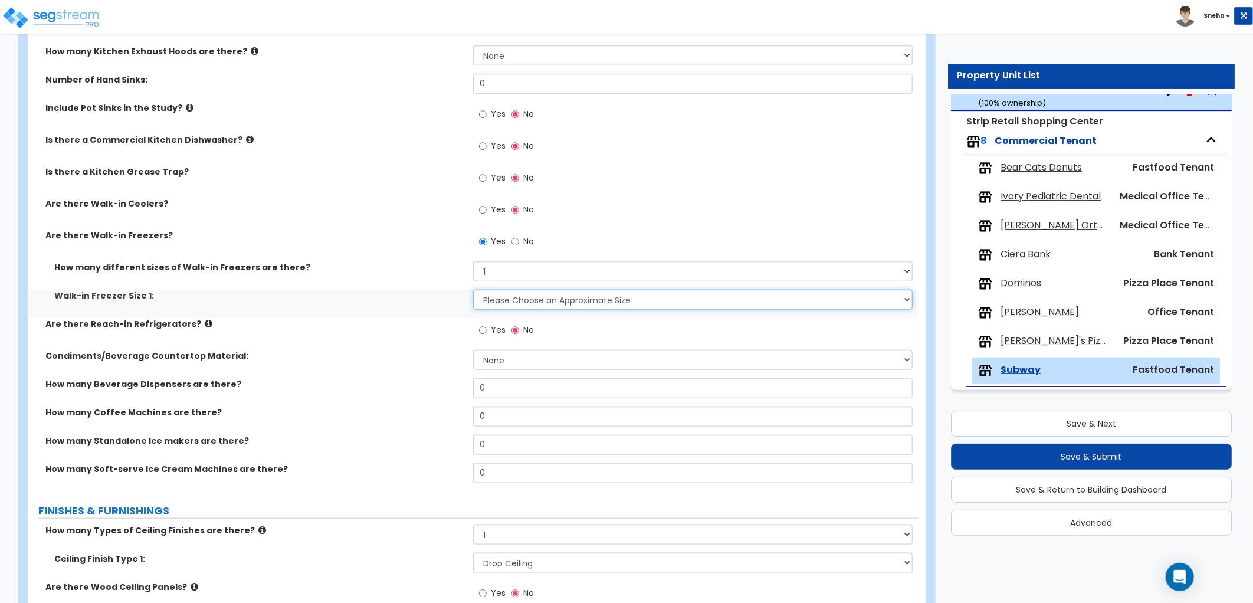
click at [501, 298] on select "Please Choose an Approximate Size 8' x 8' 8' x 12' 8' x 16' 8' x 20' I want to …" at bounding box center [692, 300] width 439 height 20
click at [473, 290] on select "Please Choose an Approximate Size 8' x 8' 8' x 12' 8' x 16' 8' x 20' I want to …" at bounding box center [692, 300] width 439 height 20
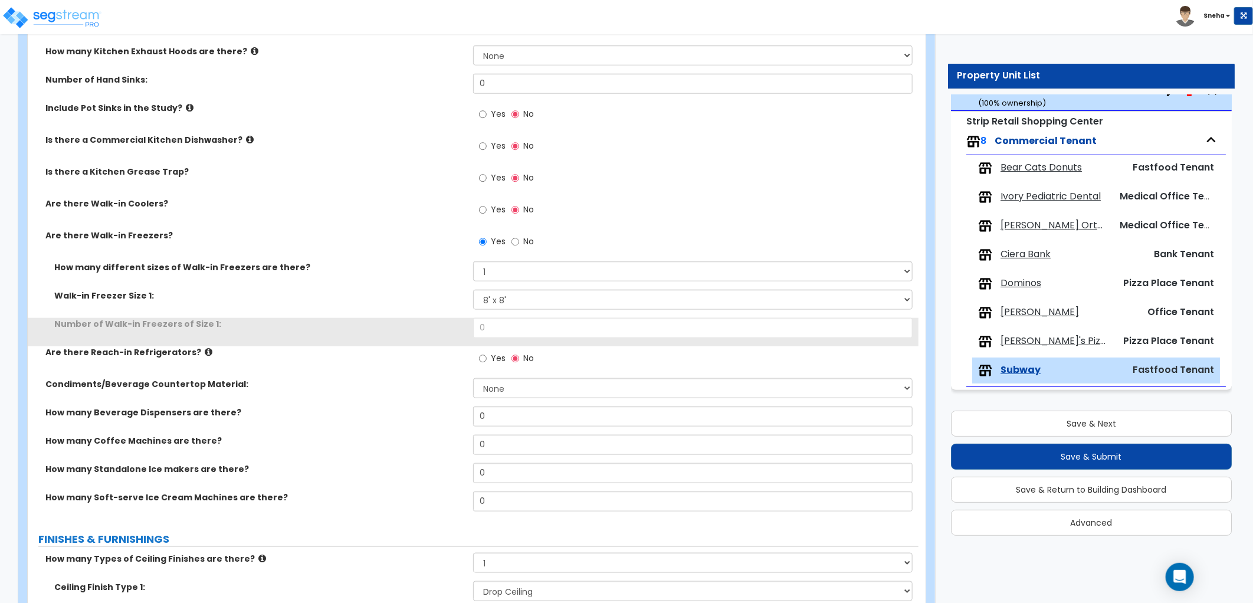
click at [435, 319] on label "Number of Walk-in Freezers of Size 1:" at bounding box center [259, 324] width 410 height 12
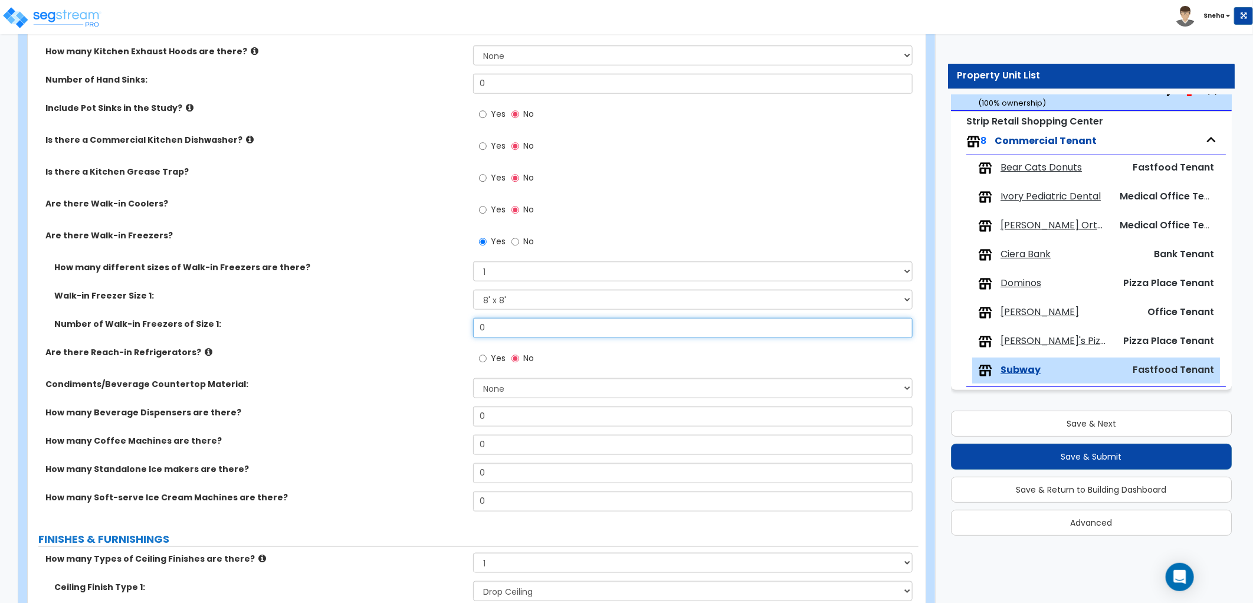
drag, startPoint x: 515, startPoint y: 333, endPoint x: 432, endPoint y: 341, distance: 83.6
click at [432, 341] on div "Number of Walk-in Freezers of Size 1: 0" at bounding box center [473, 332] width 891 height 28
click at [432, 341] on div "Number of Walk-in Freezers of Size 1: 1" at bounding box center [473, 332] width 891 height 28
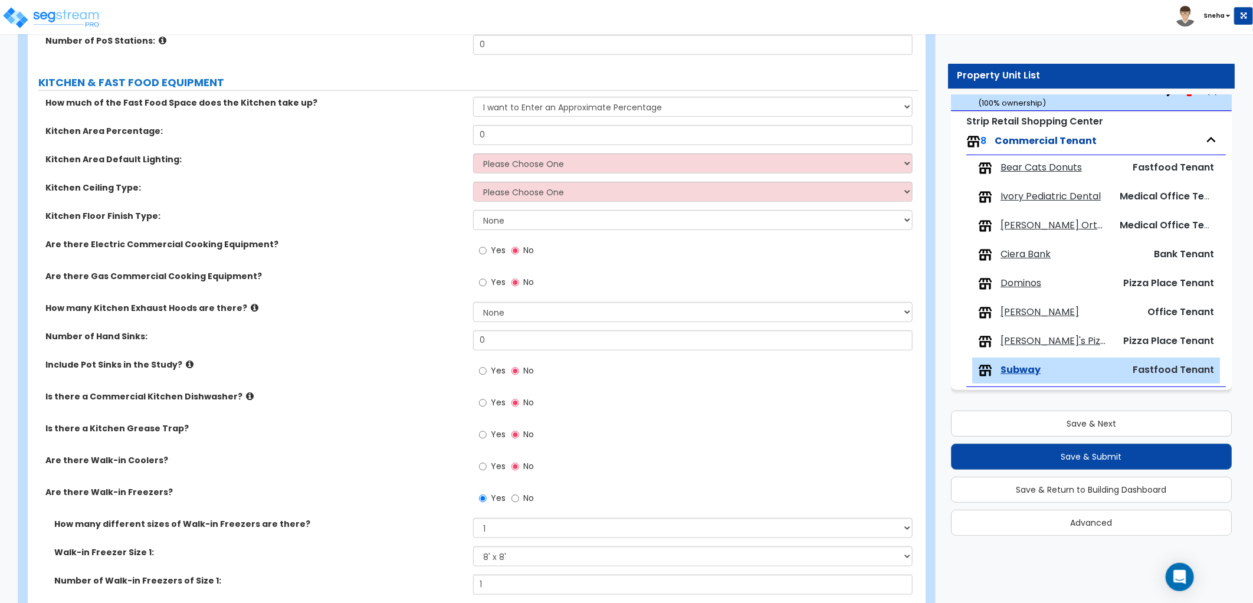
scroll to position [402, 0]
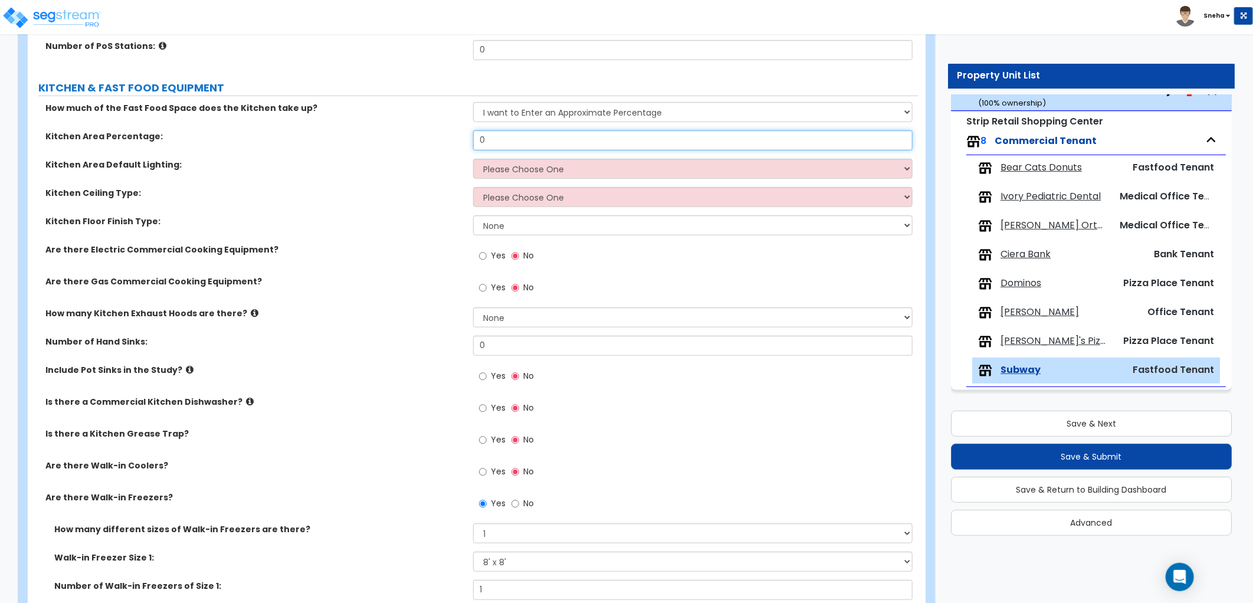
drag, startPoint x: 516, startPoint y: 139, endPoint x: 332, endPoint y: 156, distance: 184.8
click at [332, 156] on div "Kitchen Area Percentage: 0" at bounding box center [473, 144] width 891 height 28
click at [508, 173] on select "Please Choose One LED Surface-Mounted LED Recessed Fluorescent Surface-Mounted …" at bounding box center [692, 169] width 439 height 20
click at [473, 159] on select "Please Choose One LED Surface-Mounted LED Recessed Fluorescent Surface-Mounted …" at bounding box center [692, 169] width 439 height 20
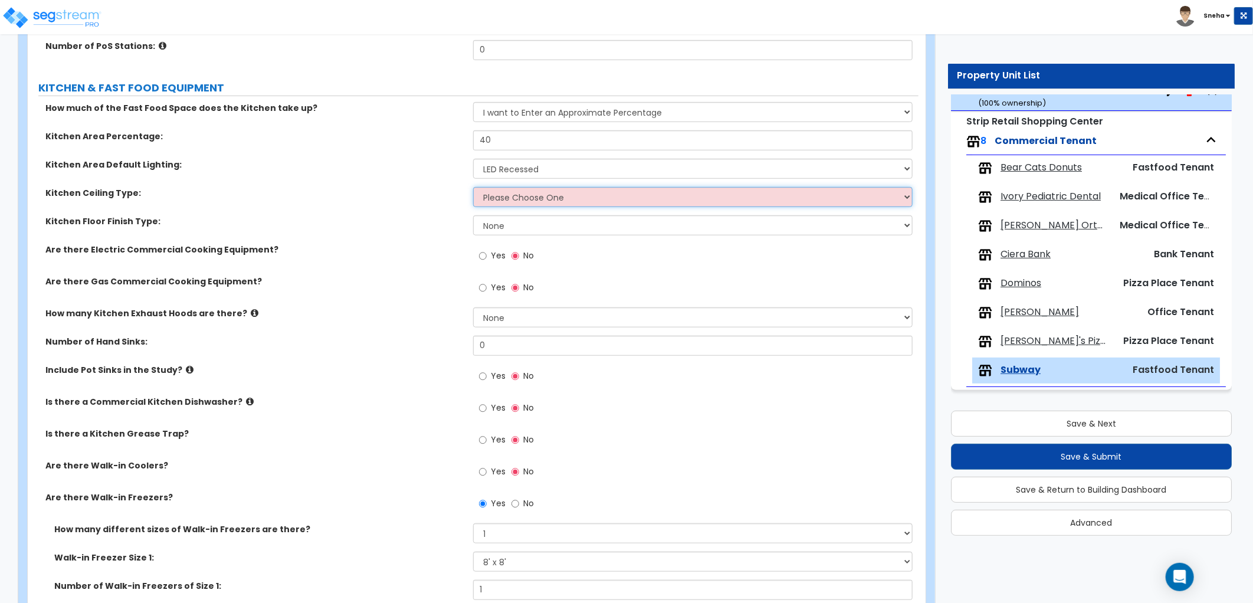
click at [508, 198] on select "Please Choose One Drop Ceiling Open Ceiling Drywall Ceiling" at bounding box center [692, 197] width 439 height 20
click at [473, 187] on select "Please Choose One Drop Ceiling Open Ceiling Drywall Ceiling" at bounding box center [692, 197] width 439 height 20
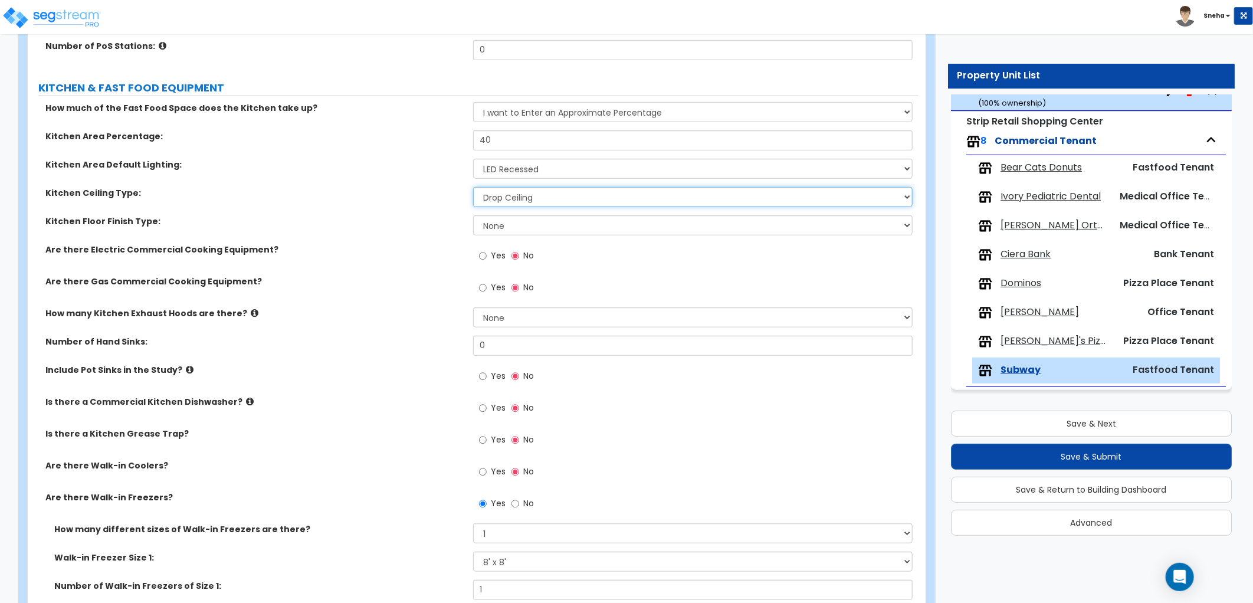
click at [508, 195] on select "Please Choose One Drop Ceiling Open Ceiling Drywall Ceiling" at bounding box center [692, 197] width 439 height 20
click at [473, 187] on select "Please Choose One Drop Ceiling Open Ceiling Drywall Ceiling" at bounding box center [692, 197] width 439 height 20
click at [445, 242] on div "Kitchen Floor Finish Type: None Tile Flooring VCT Flooring Sheet Vinyl Flooring" at bounding box center [473, 229] width 891 height 28
drag, startPoint x: 533, startPoint y: 195, endPoint x: 528, endPoint y: 205, distance: 11.3
click at [533, 195] on select "Please Choose One Drop Ceiling Open Ceiling Drywall Ceiling" at bounding box center [692, 197] width 439 height 20
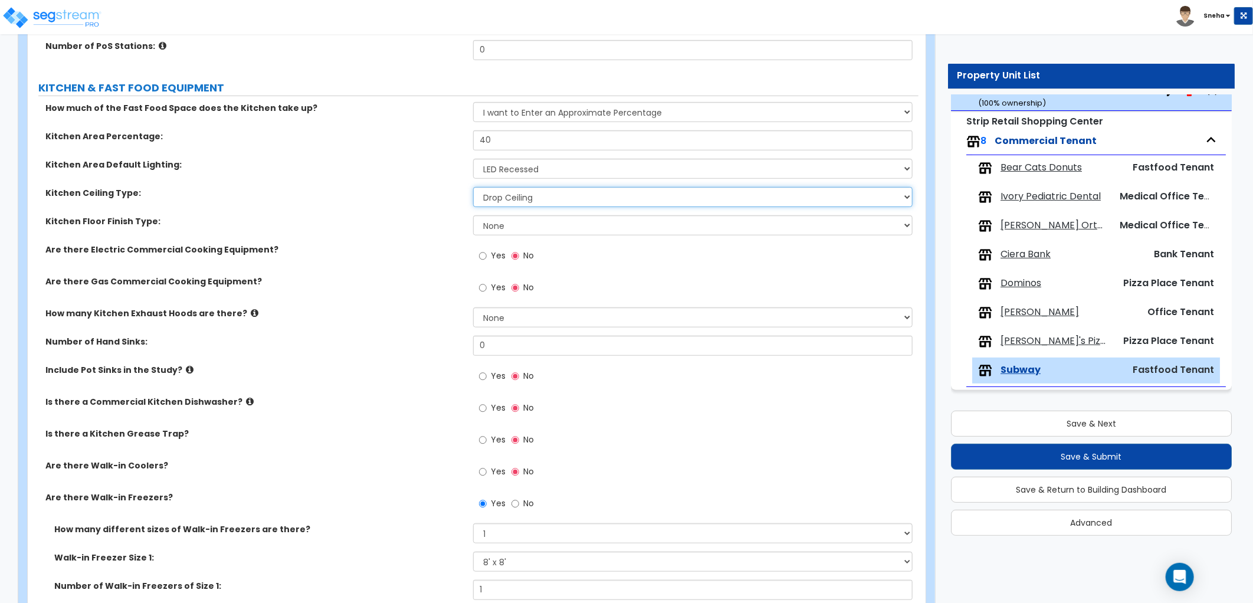
click at [473, 187] on select "Please Choose One Drop Ceiling Open Ceiling Drywall Ceiling" at bounding box center [692, 197] width 439 height 20
click at [509, 228] on select "None Tile Flooring VCT Flooring Sheet Vinyl Flooring" at bounding box center [692, 225] width 439 height 20
click at [473, 215] on select "None Tile Flooring VCT Flooring Sheet Vinyl Flooring" at bounding box center [692, 225] width 439 height 20
click at [424, 279] on label "Are there Gas Commercial Cooking Equipment?" at bounding box center [254, 281] width 419 height 12
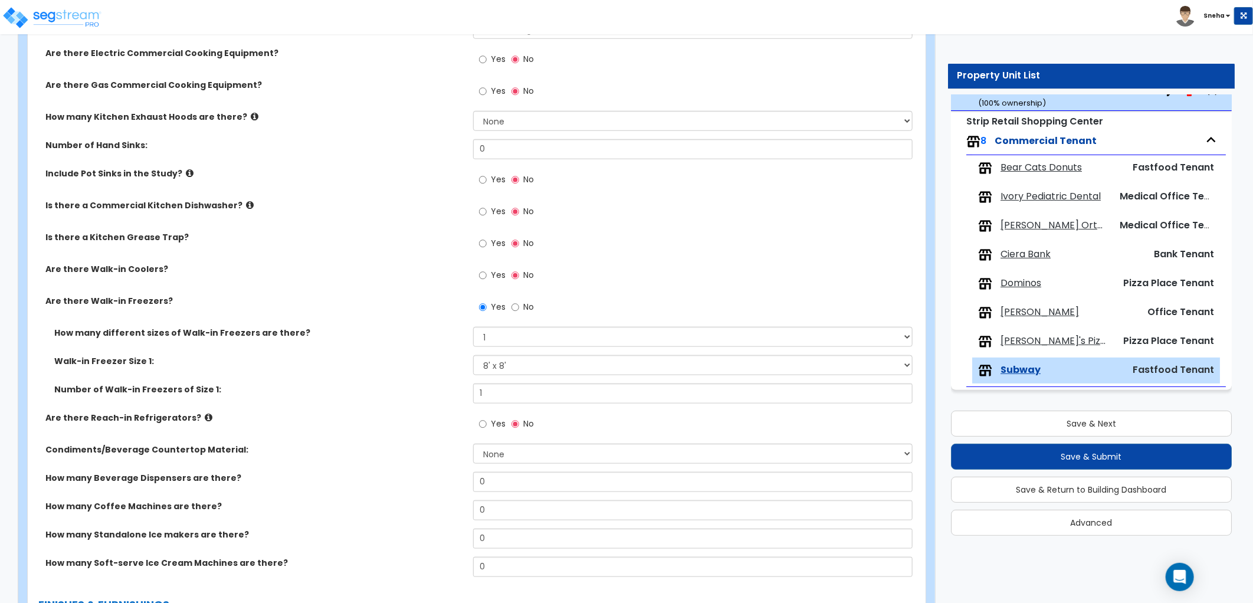
scroll to position [664, 0]
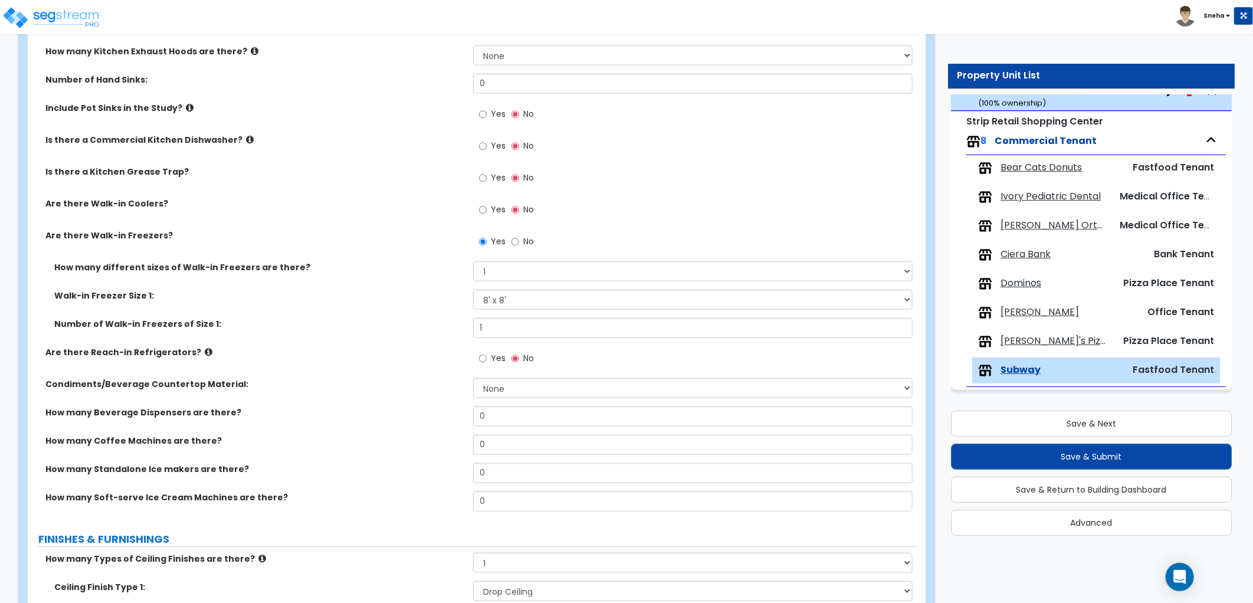
click at [520, 340] on div "Number of Walk-in Freezers of Size 1: 1" at bounding box center [473, 332] width 891 height 28
click at [486, 360] on input "Yes" at bounding box center [483, 358] width 8 height 13
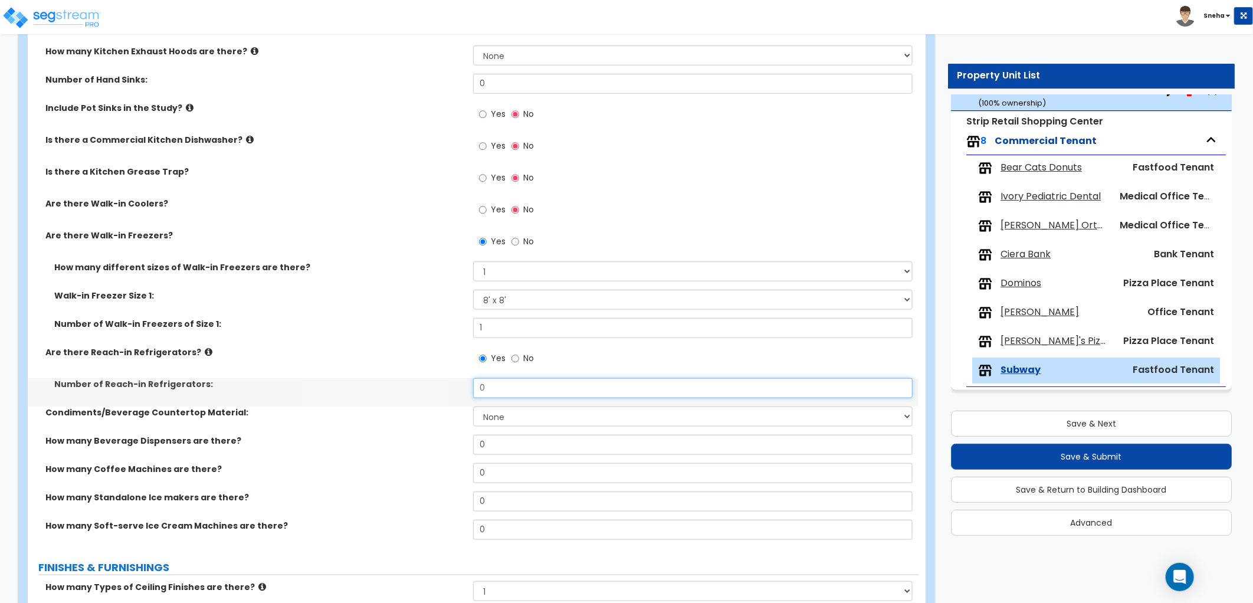
drag, startPoint x: 498, startPoint y: 383, endPoint x: 447, endPoint y: 389, distance: 51.7
click at [447, 389] on div "Number of Reach-in Refrigerators: 0" at bounding box center [473, 392] width 891 height 28
drag, startPoint x: 443, startPoint y: 388, endPoint x: 136, endPoint y: 428, distance: 309.9
click at [441, 388] on label "Number of Reach-in Refrigerators:" at bounding box center [259, 384] width 410 height 12
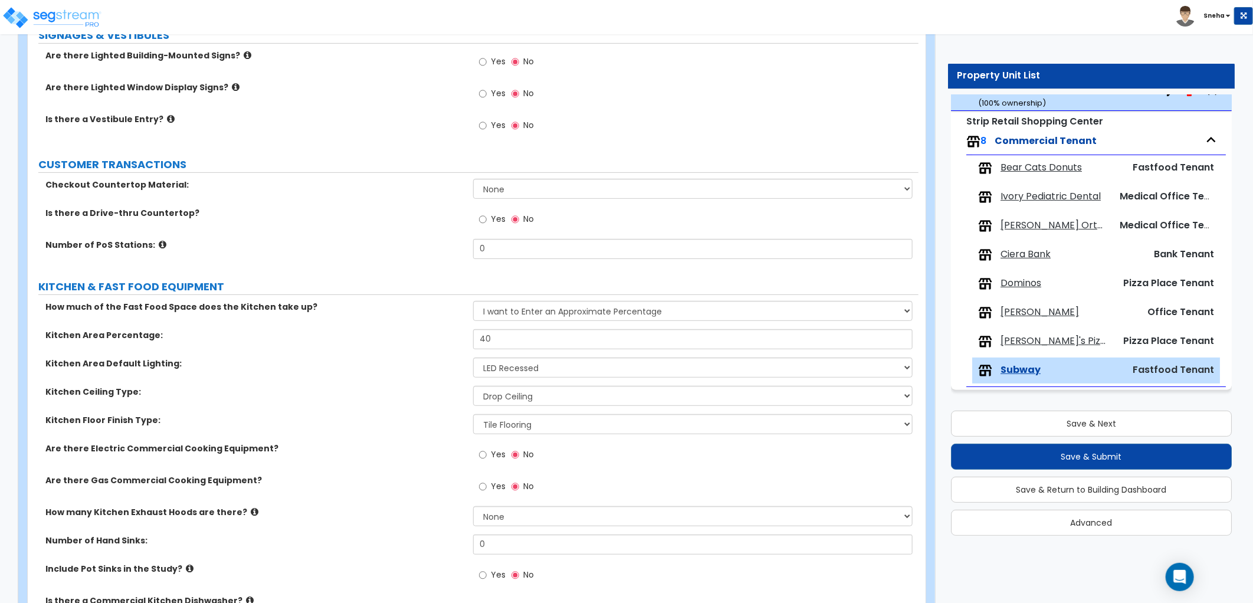
scroll to position [262, 0]
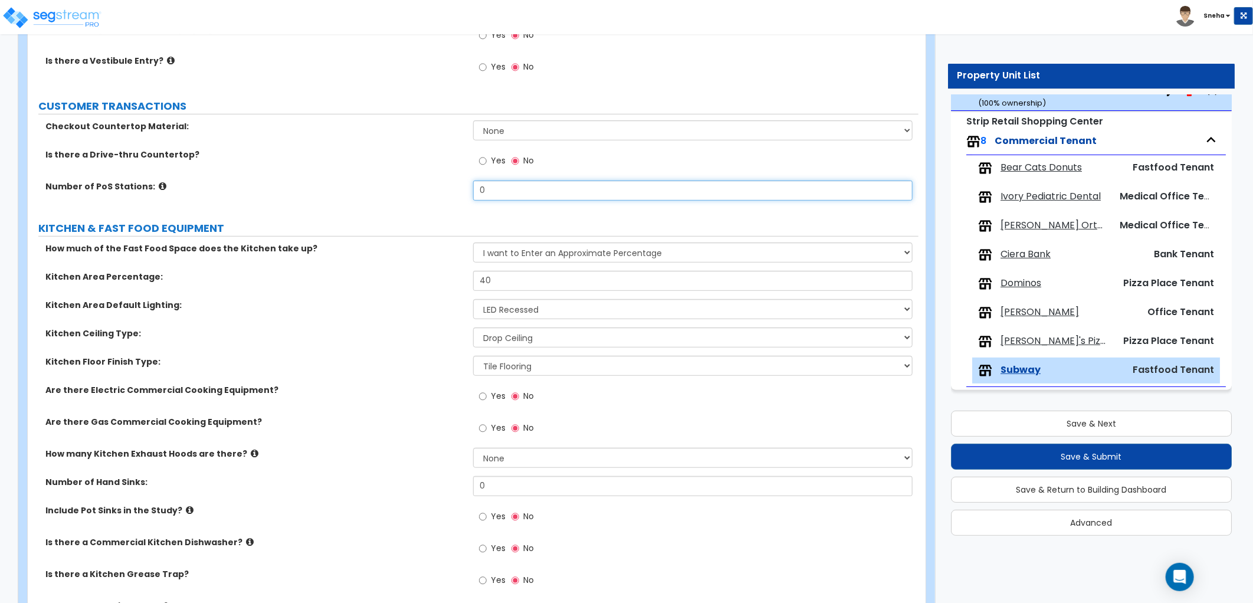
drag, startPoint x: 498, startPoint y: 188, endPoint x: 408, endPoint y: 192, distance: 90.4
click at [408, 192] on div "Number of PoS Stations: 0" at bounding box center [473, 194] width 891 height 28
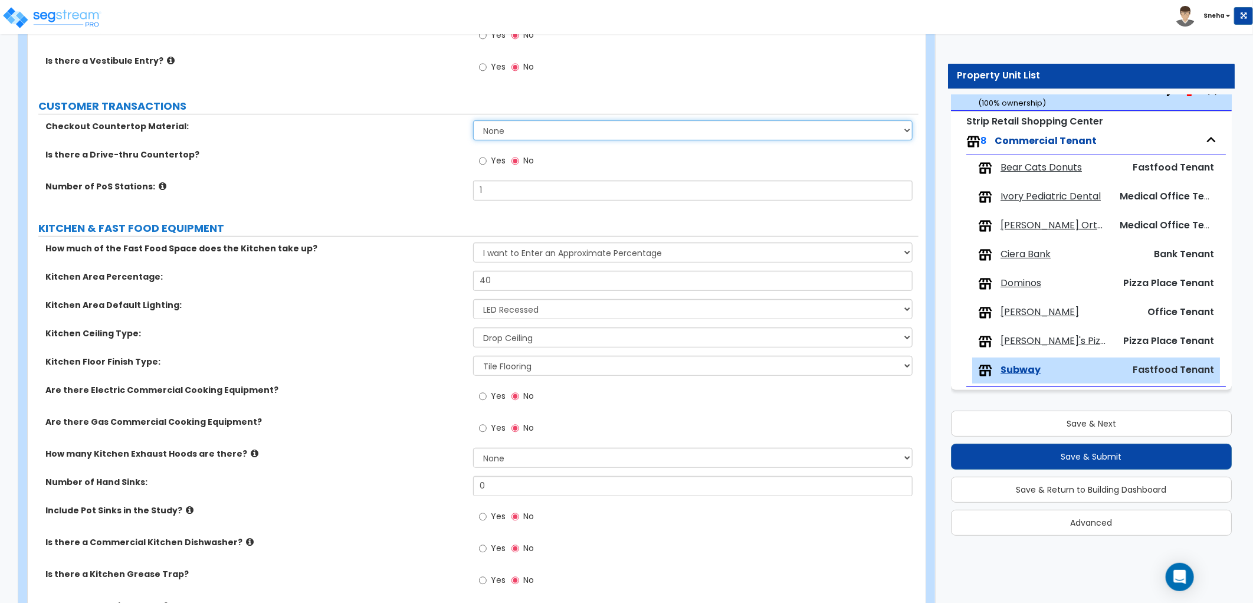
click at [501, 133] on select "None Plastic Laminate Solid Surface Stone Quartz Marble Tile Wood Stainless Ste…" at bounding box center [692, 130] width 439 height 20
click at [473, 120] on select "None Plastic Laminate Solid Surface Stone Quartz Marble Tile Wood Stainless Ste…" at bounding box center [692, 130] width 439 height 20
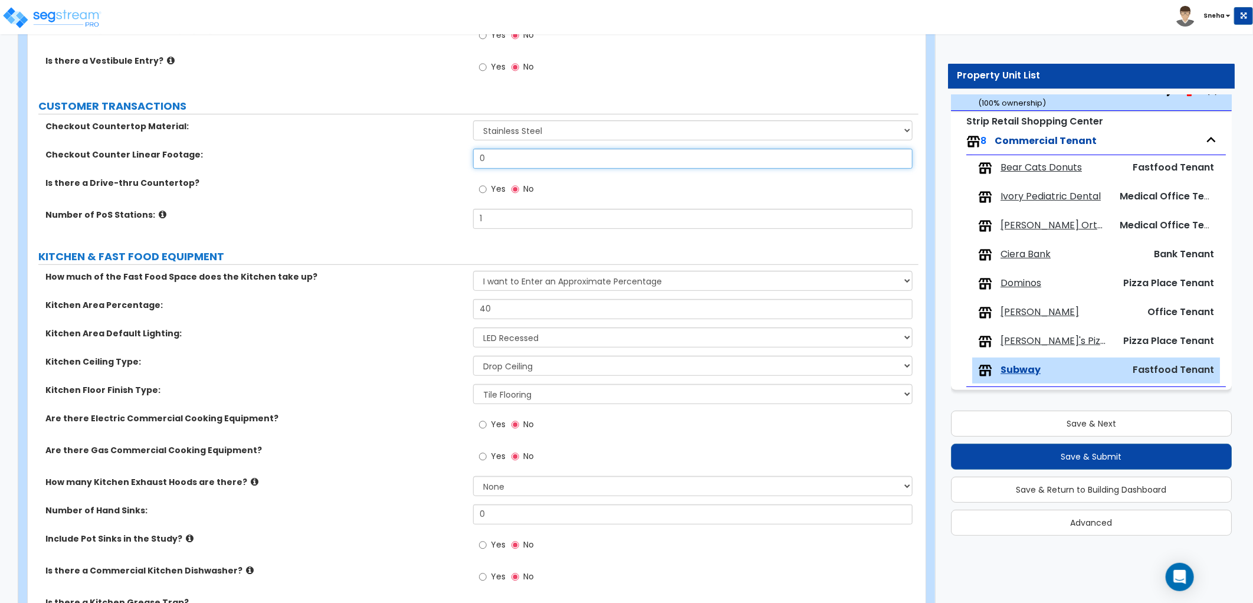
drag, startPoint x: 470, startPoint y: 157, endPoint x: 346, endPoint y: 168, distance: 124.3
click at [346, 168] on div "Checkout Counter Linear Footage: 0" at bounding box center [473, 163] width 891 height 28
drag, startPoint x: 504, startPoint y: 153, endPoint x: 444, endPoint y: 167, distance: 61.7
click at [444, 167] on div "Checkout Counter Linear Footage: 6" at bounding box center [473, 163] width 891 height 28
click at [386, 225] on div "Number of PoS Stations: 1" at bounding box center [473, 223] width 891 height 28
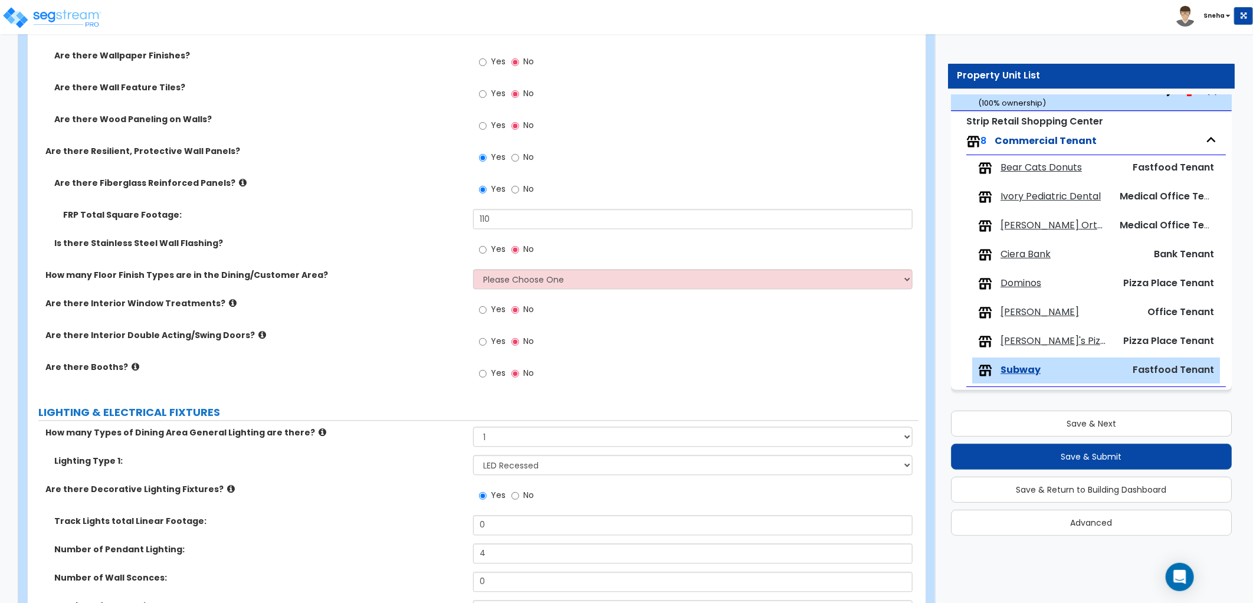
scroll to position [1638, 0]
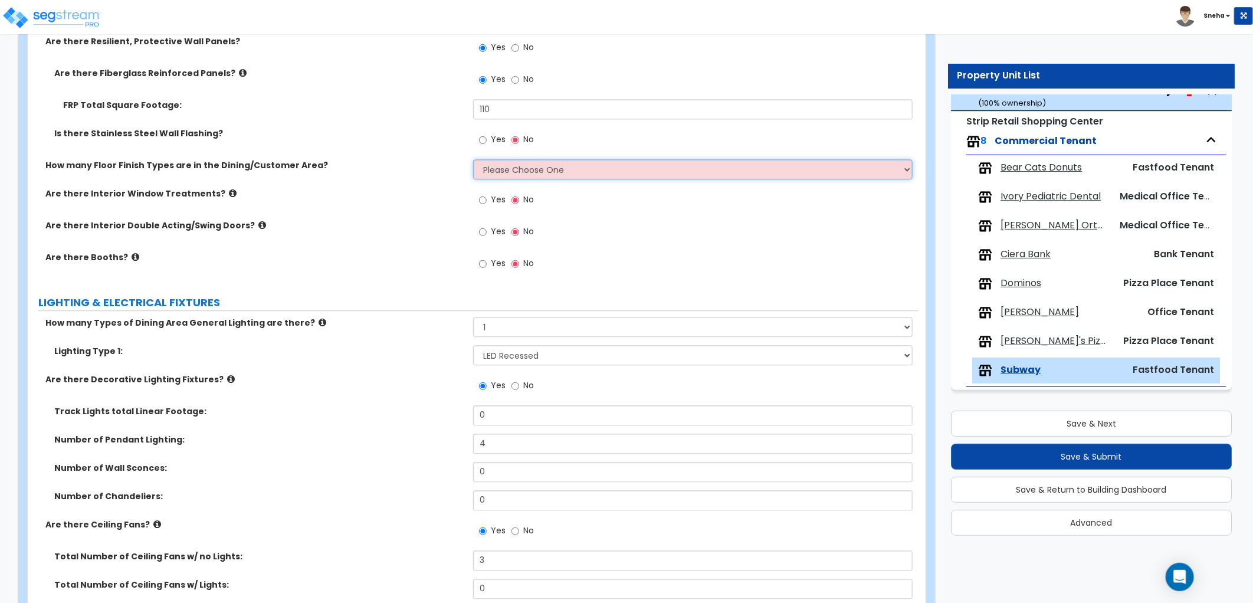
click at [493, 165] on select "Please Choose One 1 2 3 4" at bounding box center [692, 169] width 439 height 20
click at [473, 159] on select "Please Choose One 1 2 3 4" at bounding box center [692, 169] width 439 height 20
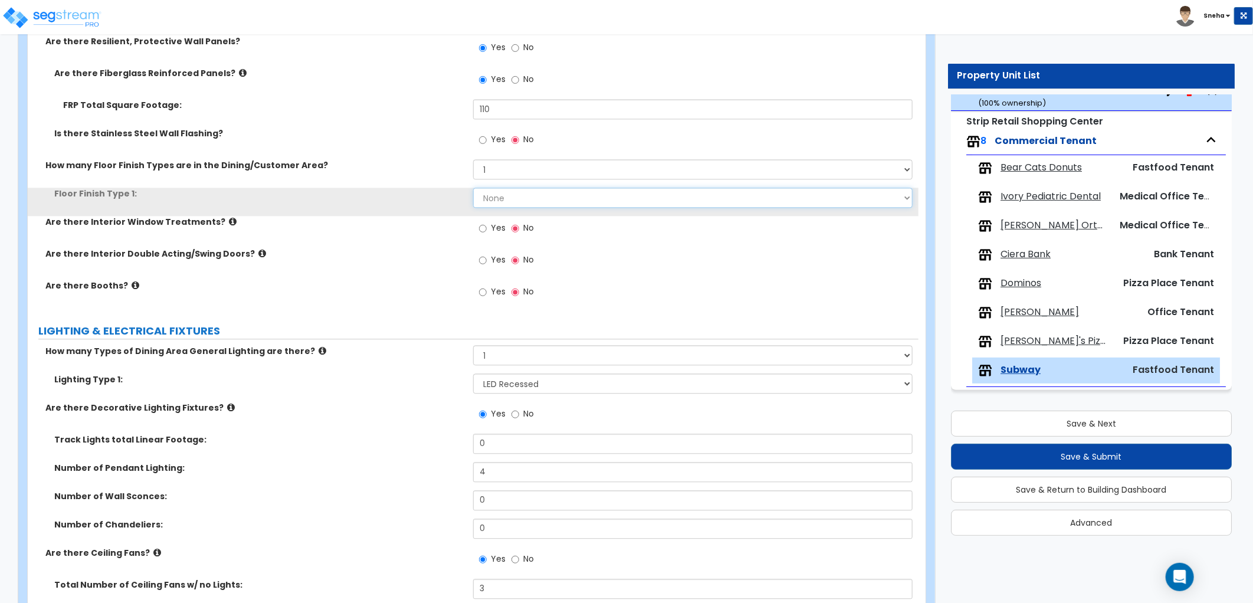
click at [501, 201] on select "None Tile Flooring Marble Flooring Hardwood Flooring Resilient Laminate Floorin…" at bounding box center [692, 198] width 439 height 20
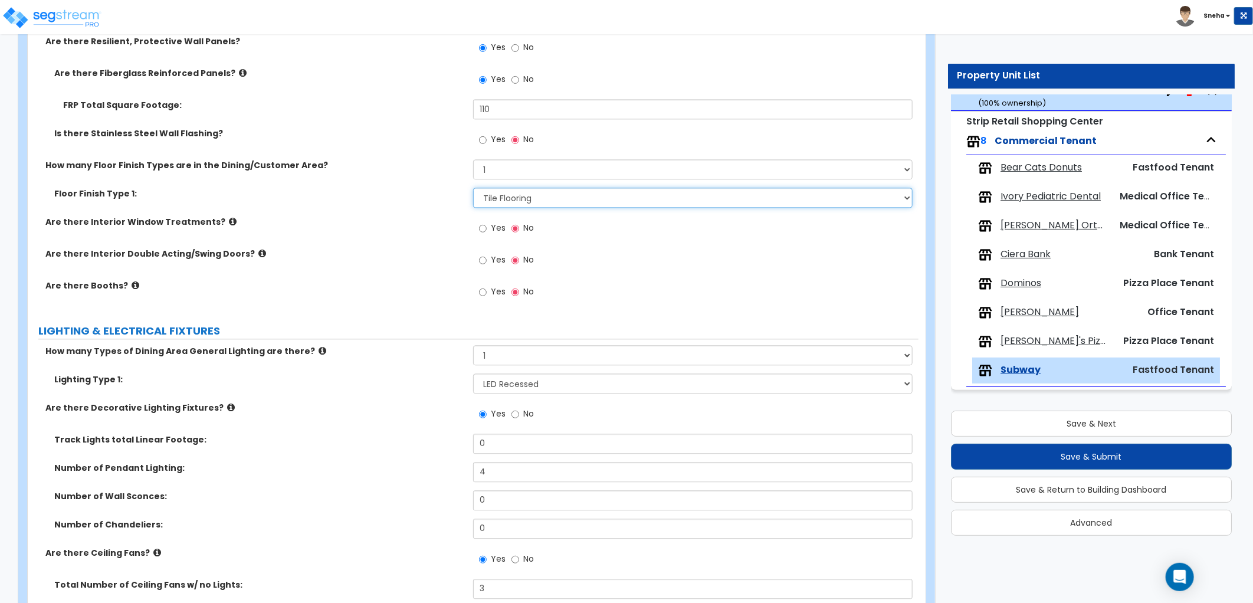
click at [473, 188] on select "None Tile Flooring Marble Flooring Hardwood Flooring Resilient Laminate Floorin…" at bounding box center [692, 198] width 439 height 20
click at [436, 226] on label "Are there Interior Window Treatments?" at bounding box center [254, 222] width 419 height 12
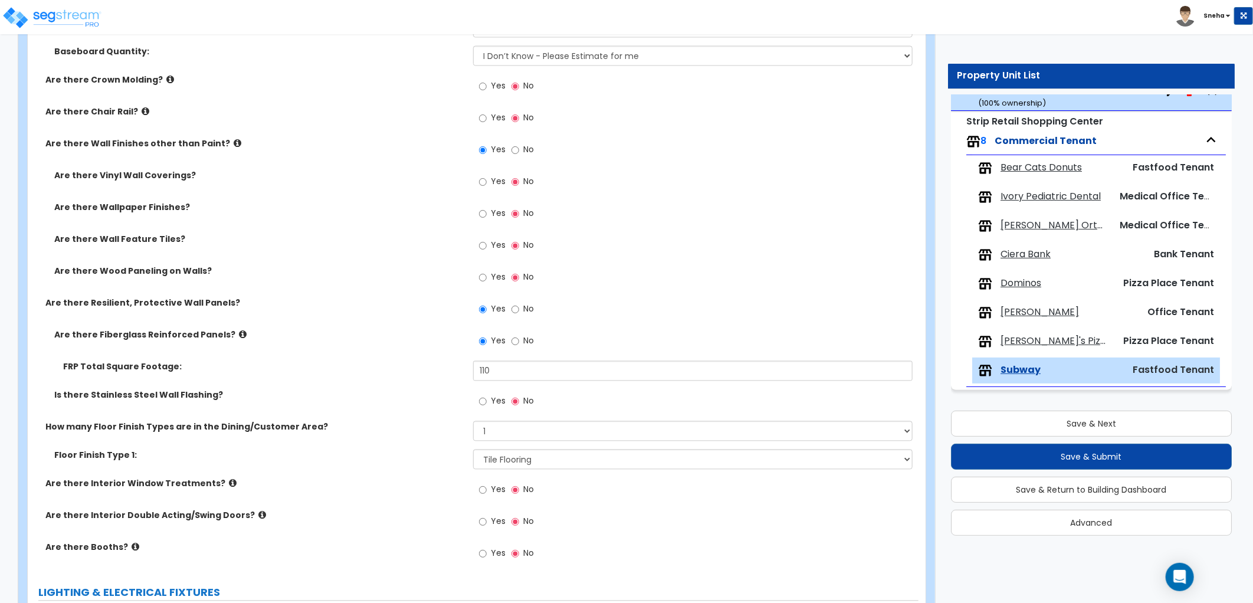
click at [488, 212] on label "Yes" at bounding box center [492, 215] width 27 height 20
click at [487, 212] on input "Yes" at bounding box center [483, 214] width 8 height 13
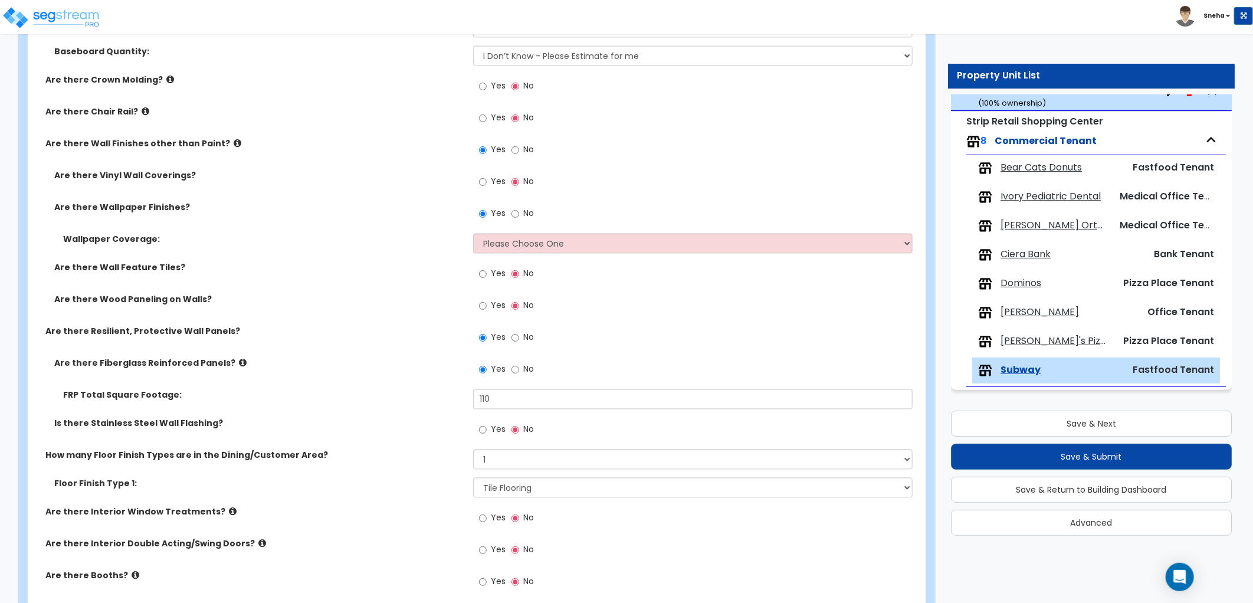
click at [557, 263] on div "Yes No" at bounding box center [695, 278] width 445 height 32
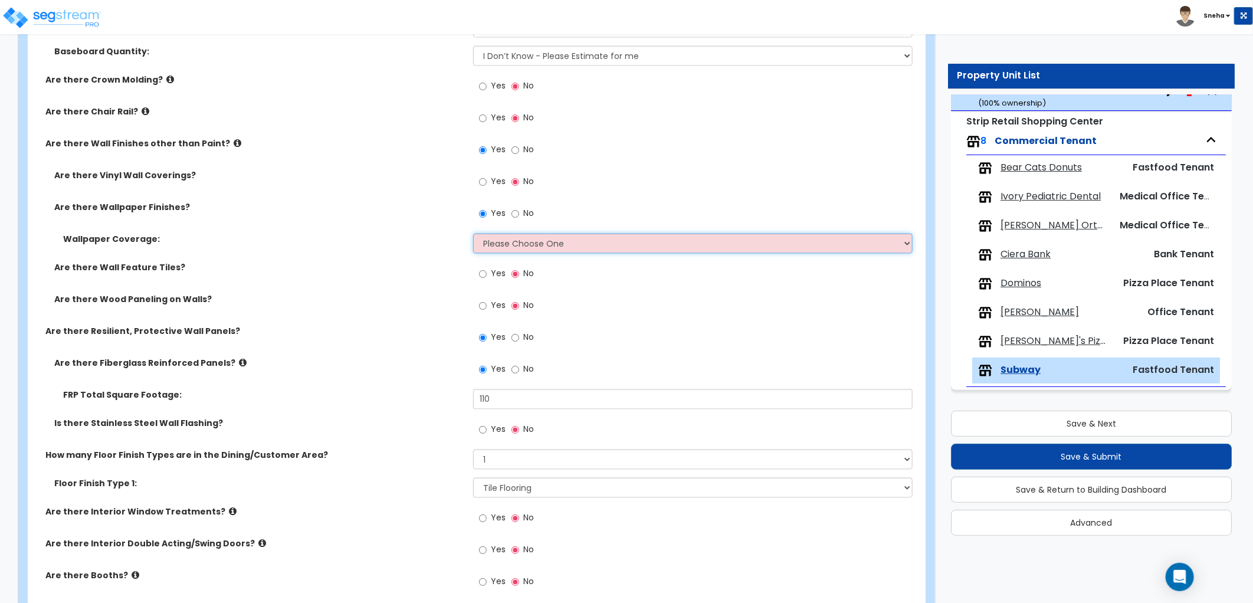
click at [556, 244] on select "Please Choose One Only a Small Portion of Walls are Covered Several Walls are C…" at bounding box center [692, 244] width 439 height 20
click at [473, 234] on select "Please Choose One Only a Small Portion of Walls are Covered Several Walls are C…" at bounding box center [692, 244] width 439 height 20
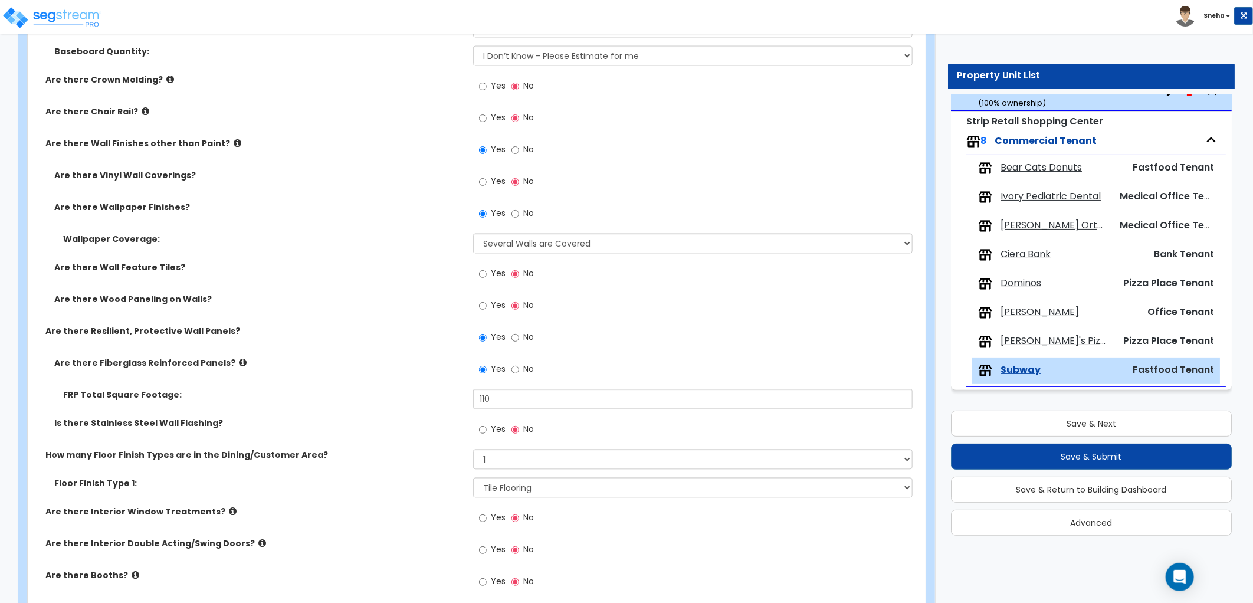
click at [446, 267] on label "Are there Wall Feature Tiles?" at bounding box center [259, 268] width 410 height 12
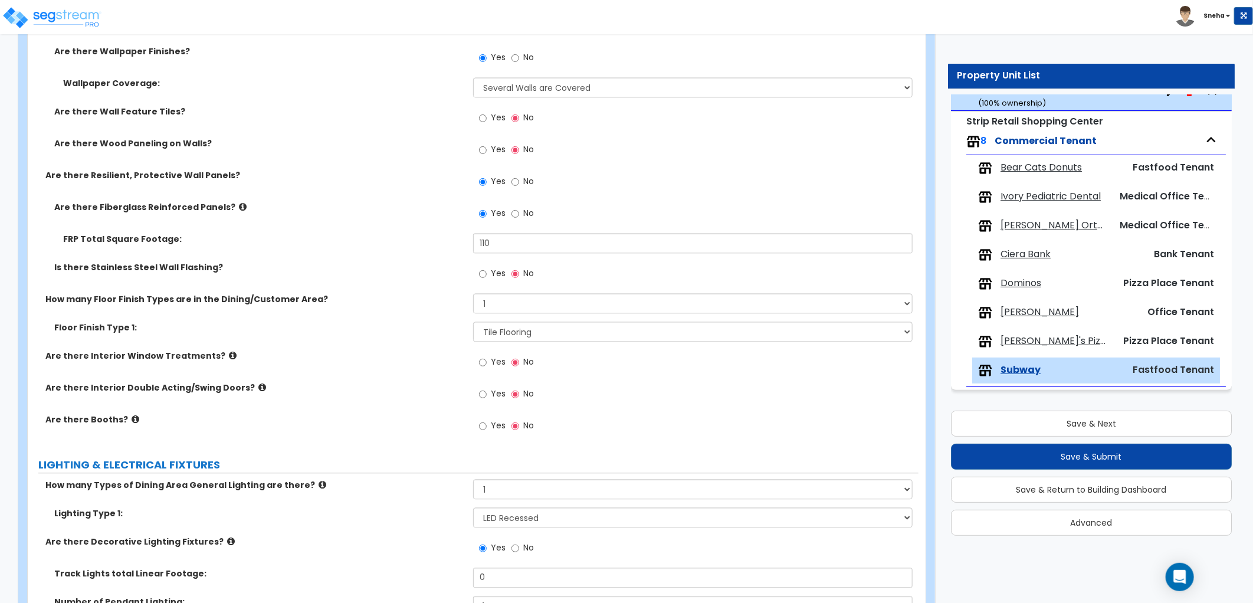
scroll to position [1469, 0]
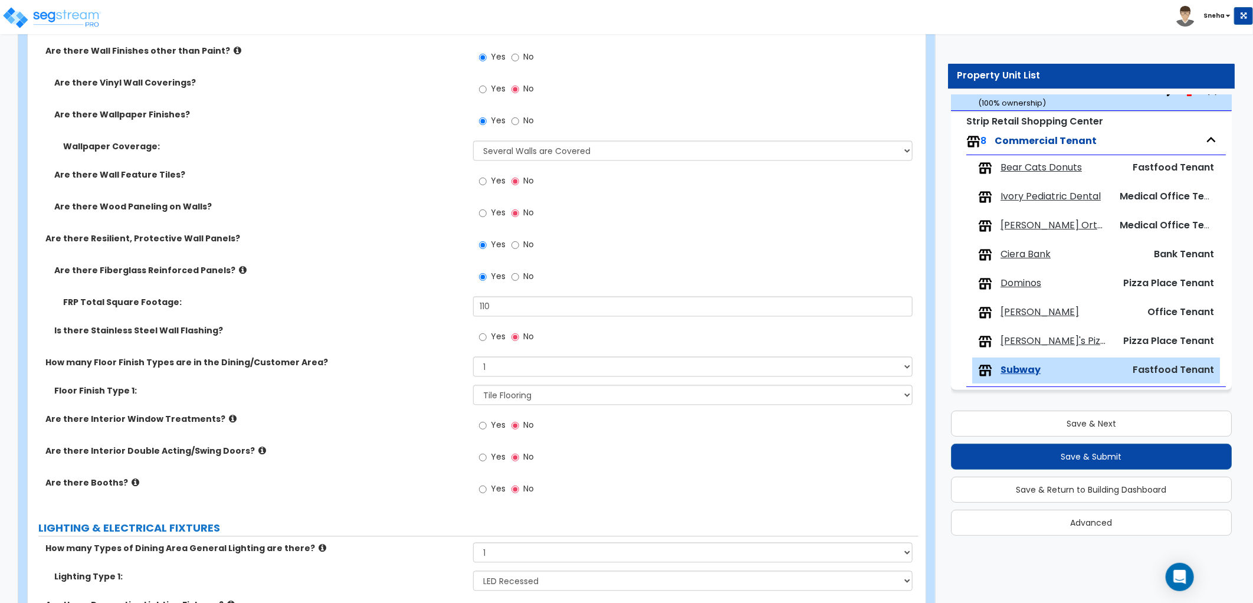
click at [497, 487] on span "Yes" at bounding box center [498, 488] width 15 height 12
click at [487, 487] on input "Yes" at bounding box center [483, 488] width 8 height 13
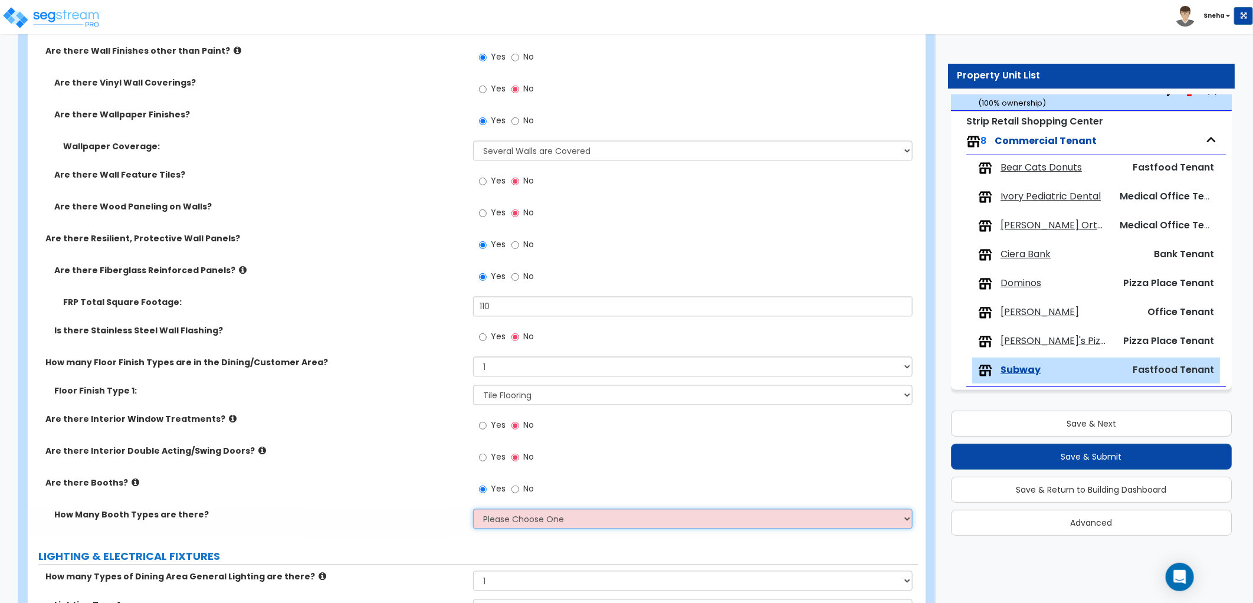
click at [504, 513] on select "Please Choose One 1 2 3" at bounding box center [692, 518] width 439 height 20
click at [473, 508] on select "Please Choose One 1 2 3" at bounding box center [692, 518] width 439 height 20
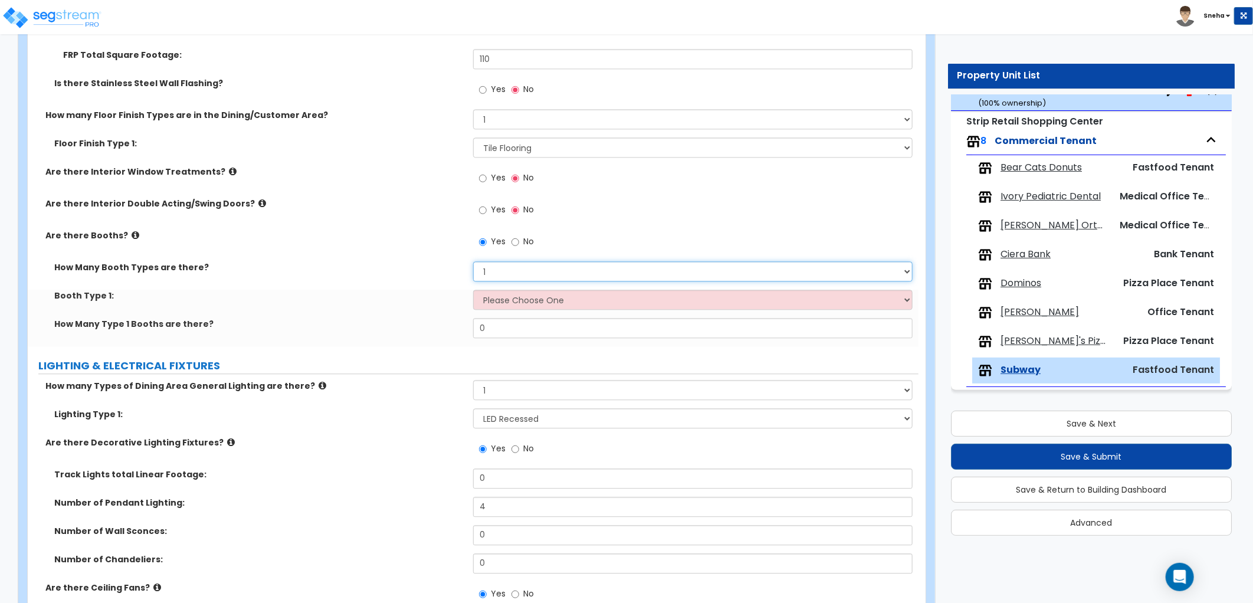
scroll to position [1797, 0]
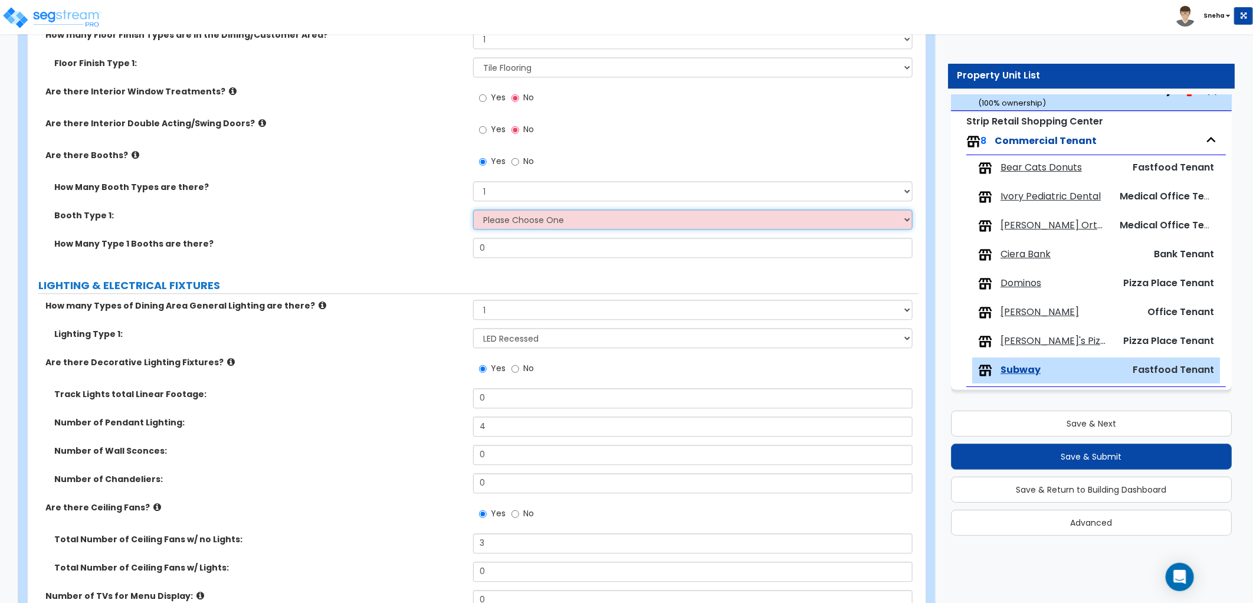
click at [532, 222] on select "Please Choose One Plastic, 2-Seater Plastic, 4-Seater Upholstered, 4-Seater Uph…" at bounding box center [692, 219] width 439 height 20
click at [473, 209] on select "Please Choose One Plastic, 2-Seater Plastic, 4-Seater Upholstered, 4-Seater Uph…" at bounding box center [692, 219] width 439 height 20
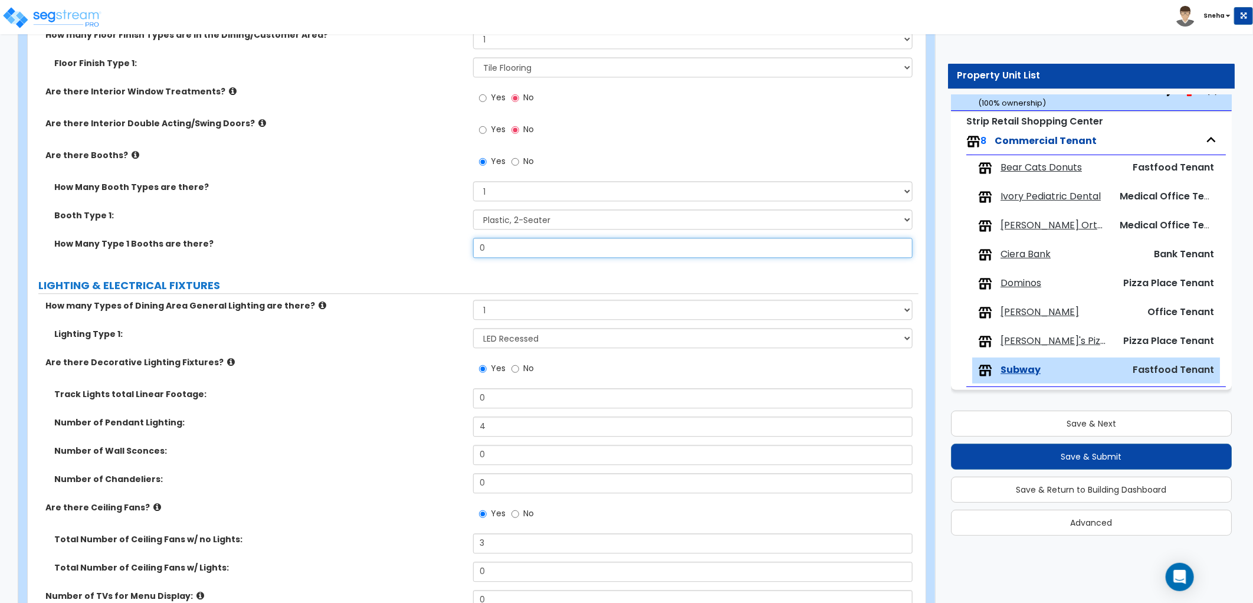
drag, startPoint x: 457, startPoint y: 255, endPoint x: 438, endPoint y: 256, distance: 18.9
click at [438, 256] on div "How Many Type 1 Booths are there? 0" at bounding box center [473, 252] width 891 height 28
click at [434, 255] on div "How Many Type 1 Booths are there? 4" at bounding box center [473, 252] width 891 height 28
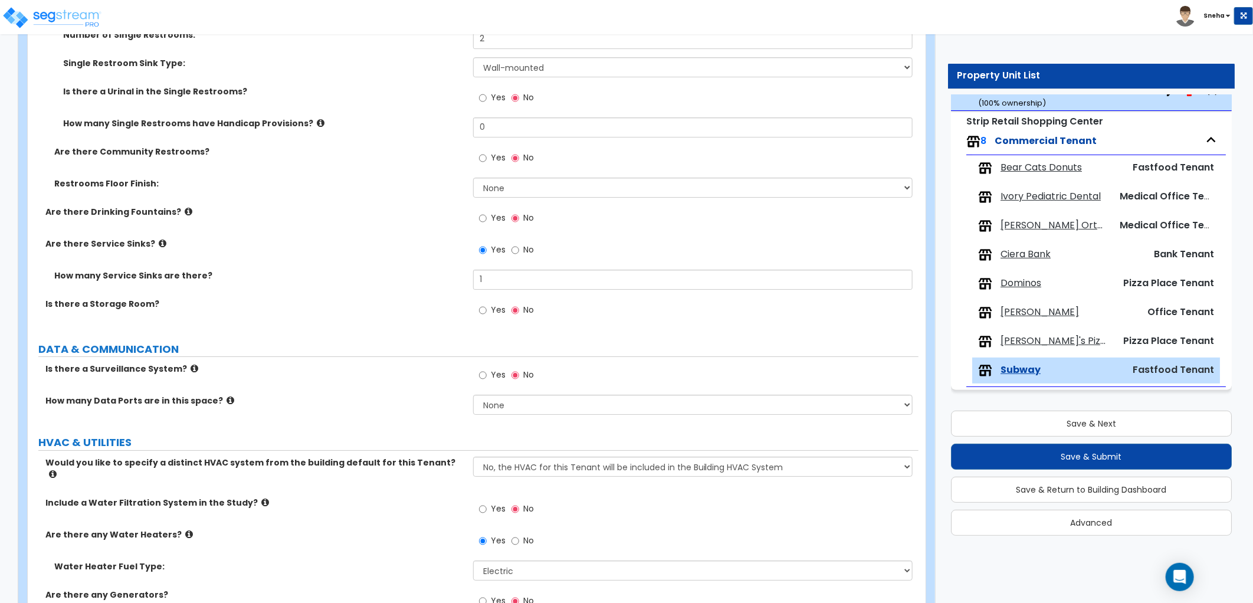
scroll to position [2584, 0]
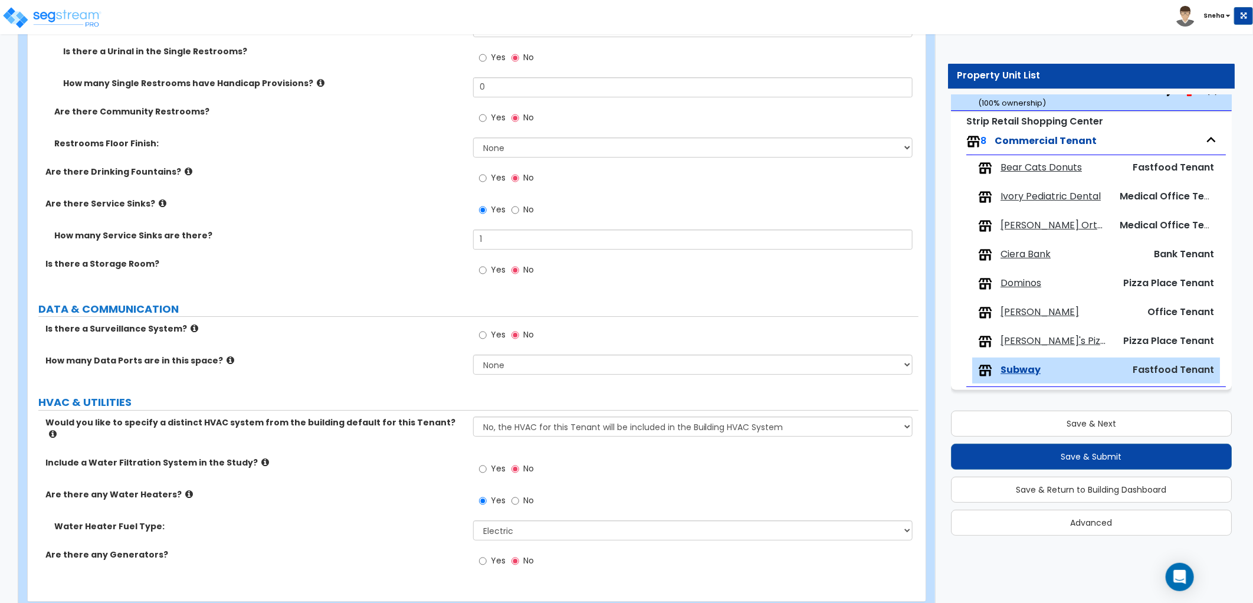
click at [502, 334] on span "Yes" at bounding box center [498, 335] width 15 height 12
click at [487, 334] on input "Yes" at bounding box center [483, 335] width 8 height 13
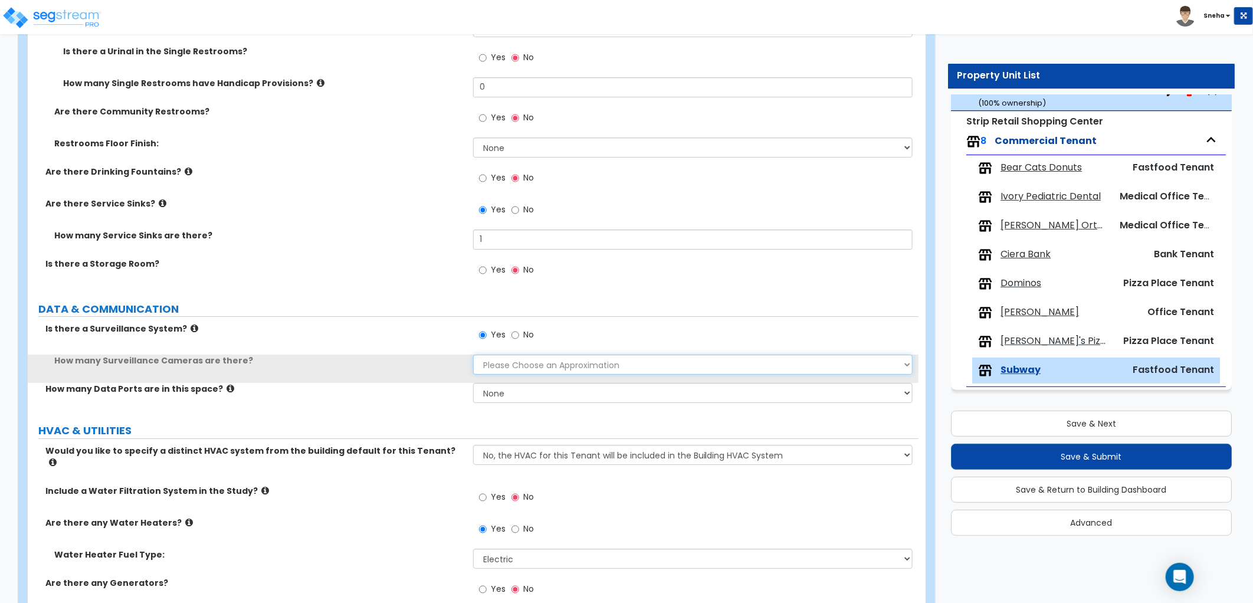
click at [514, 362] on select "Please Choose an Approximation Barely Noticed Any Noticed a Couple Frequently S…" at bounding box center [692, 364] width 439 height 20
click at [473, 354] on select "Please Choose an Approximation Barely Noticed Any Noticed a Couple Frequently S…" at bounding box center [692, 364] width 439 height 20
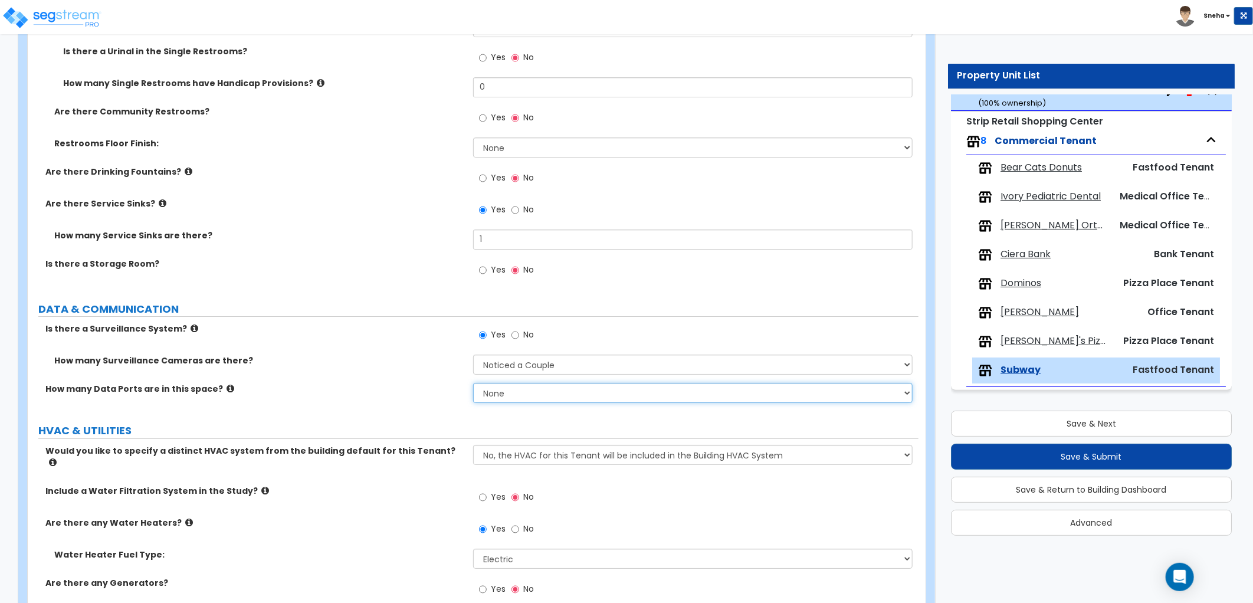
click at [511, 386] on select "None Please Estimate for Me I will specify the Quantity Exactly" at bounding box center [692, 393] width 439 height 20
click at [473, 383] on select "None Please Estimate for Me I will specify the Quantity Exactly" at bounding box center [692, 393] width 439 height 20
click at [413, 396] on div "How many Data Ports are in this space? None Please Estimate for Me I will speci…" at bounding box center [473, 397] width 891 height 28
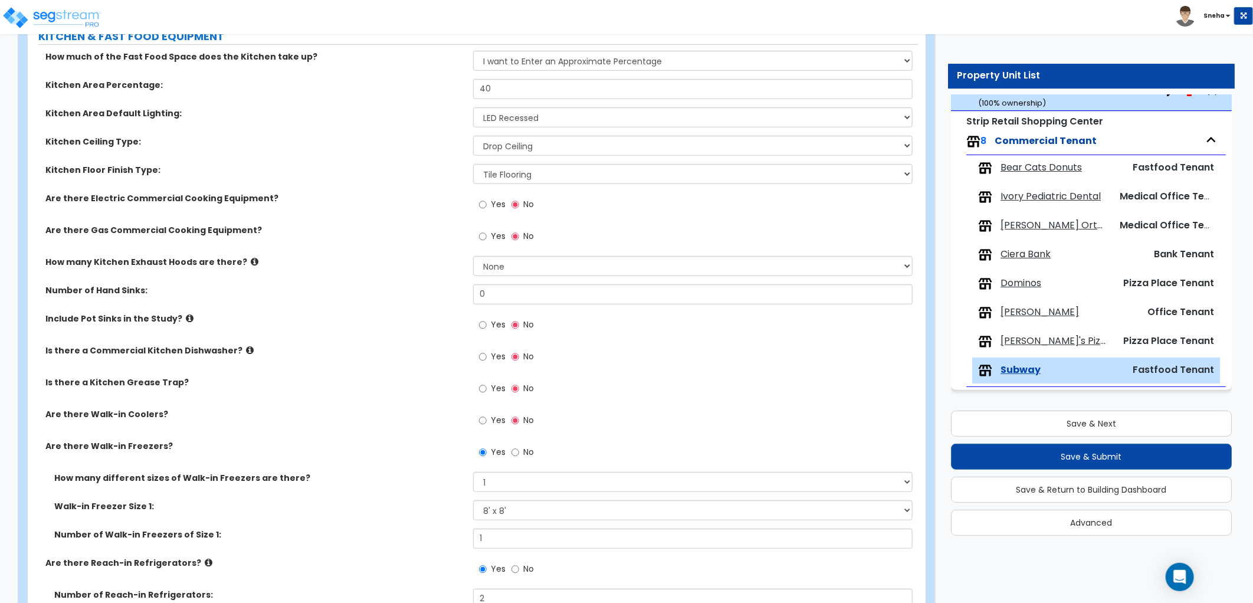
scroll to position [533, 0]
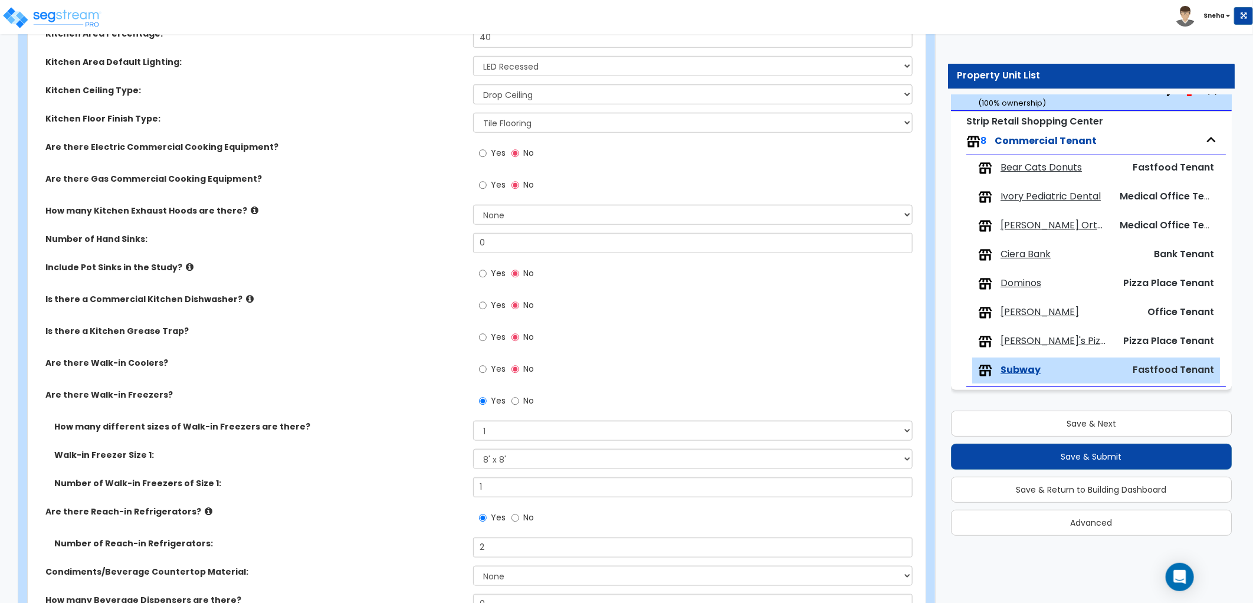
click at [487, 154] on label "Yes" at bounding box center [492, 155] width 27 height 20
click at [487, 154] on input "Yes" at bounding box center [483, 153] width 8 height 13
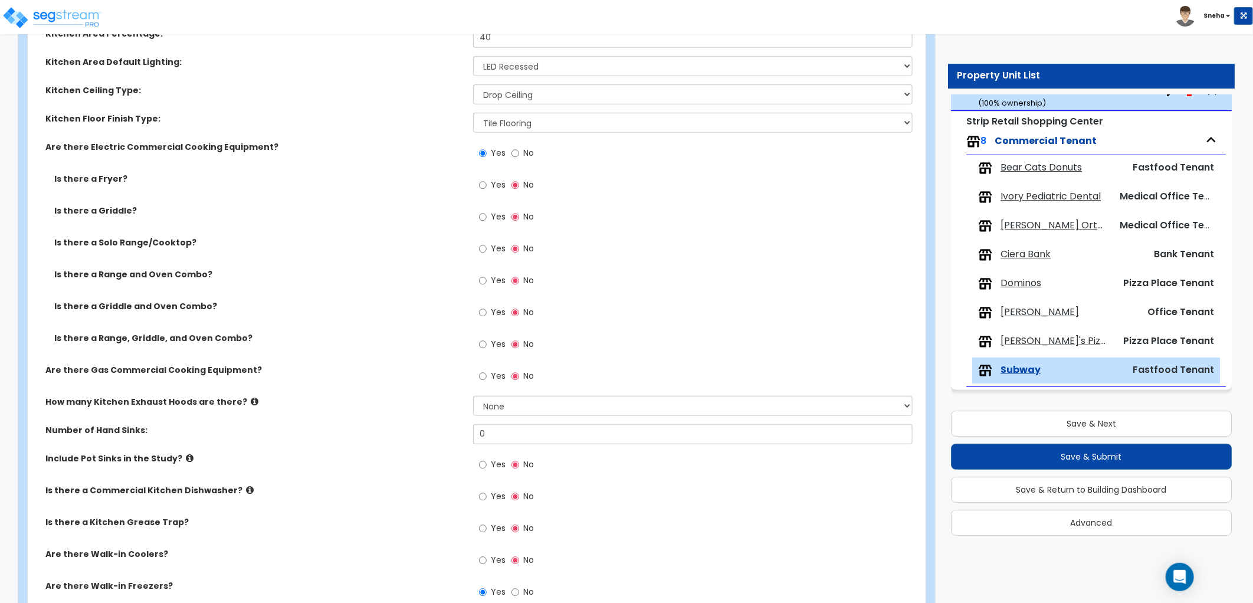
click at [144, 307] on label "Is there a Griddle and Oven Combo?" at bounding box center [259, 306] width 410 height 12
click at [205, 309] on label "Is there a Griddle and Oven Combo?" at bounding box center [259, 306] width 410 height 12
click at [221, 305] on label "Is there a Griddle and Oven Combo?" at bounding box center [259, 306] width 410 height 12
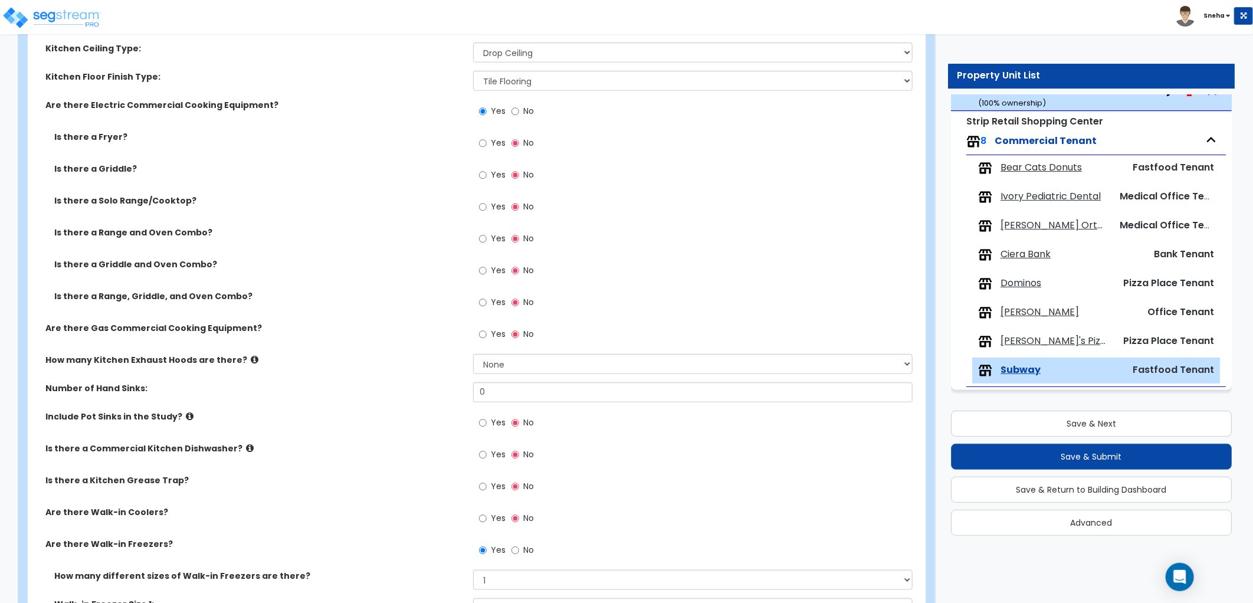
scroll to position [599, 0]
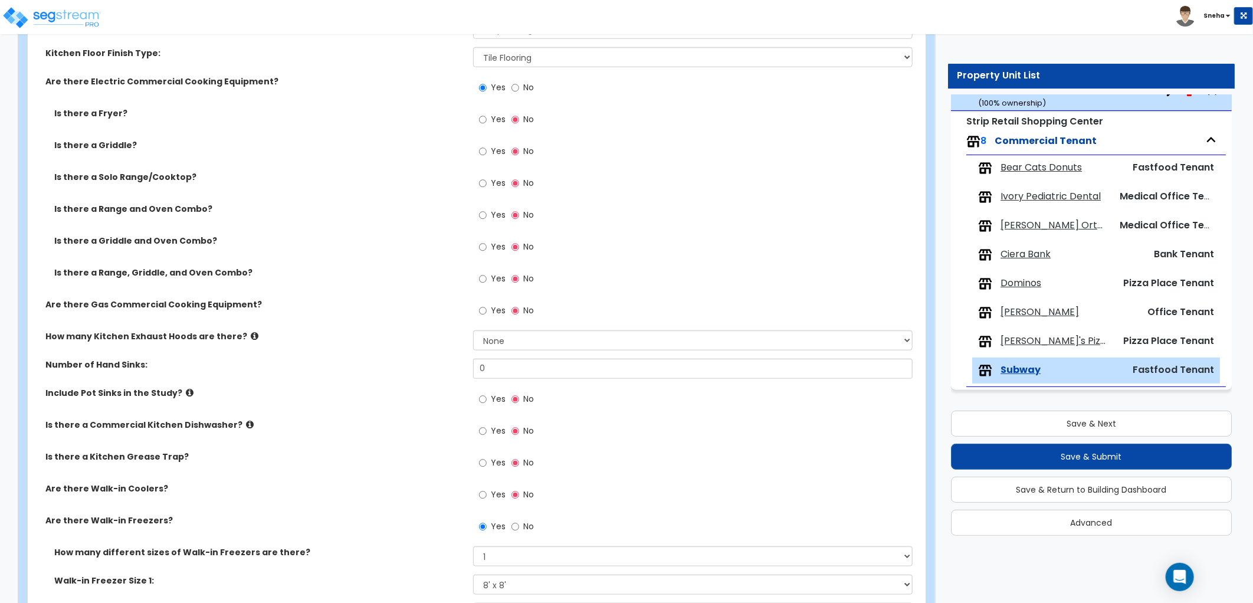
click at [493, 313] on span "Yes" at bounding box center [498, 310] width 15 height 12
click at [487, 313] on input "Yes" at bounding box center [483, 310] width 8 height 13
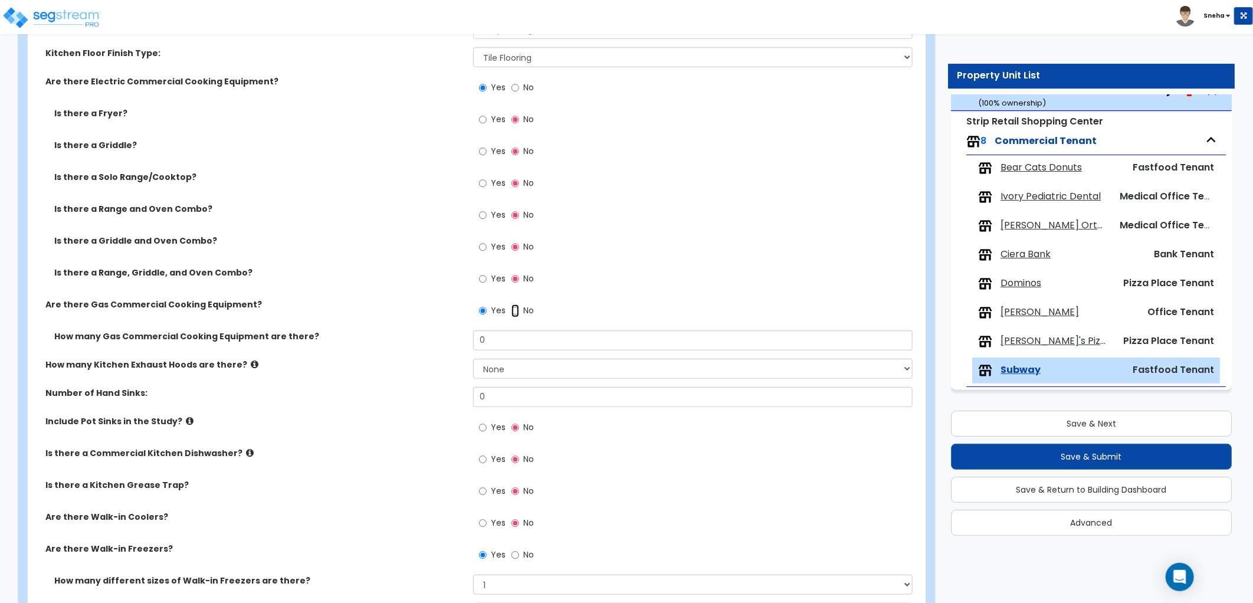
click at [514, 309] on input "No" at bounding box center [515, 310] width 8 height 13
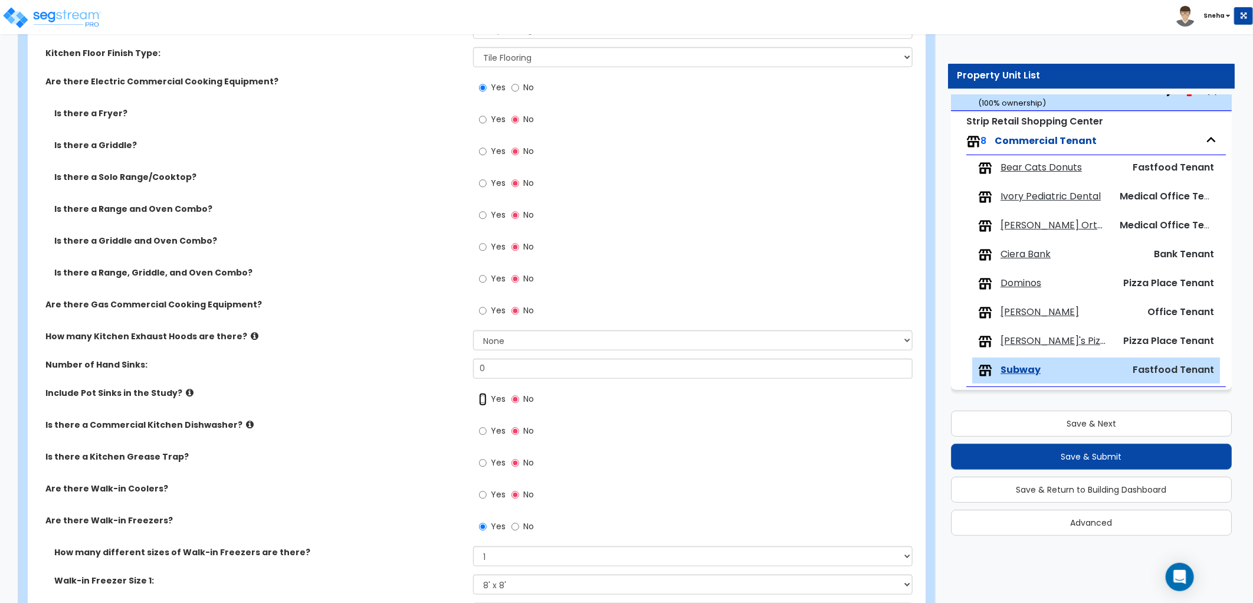
click at [481, 394] on input "Yes" at bounding box center [483, 399] width 8 height 13
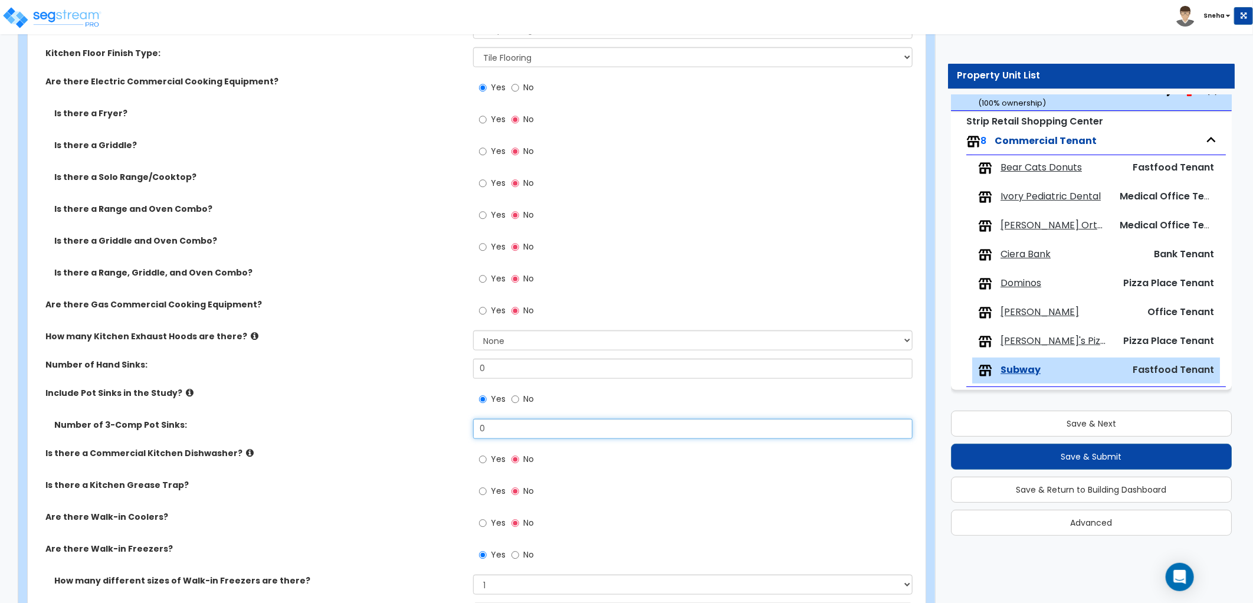
drag, startPoint x: 490, startPoint y: 422, endPoint x: 454, endPoint y: 431, distance: 37.1
click at [454, 431] on div "Number of 3-Comp Pot Sinks: 0" at bounding box center [473, 433] width 891 height 28
click at [407, 415] on div "Include Pot Sinks in the Study? Yes No" at bounding box center [473, 403] width 891 height 32
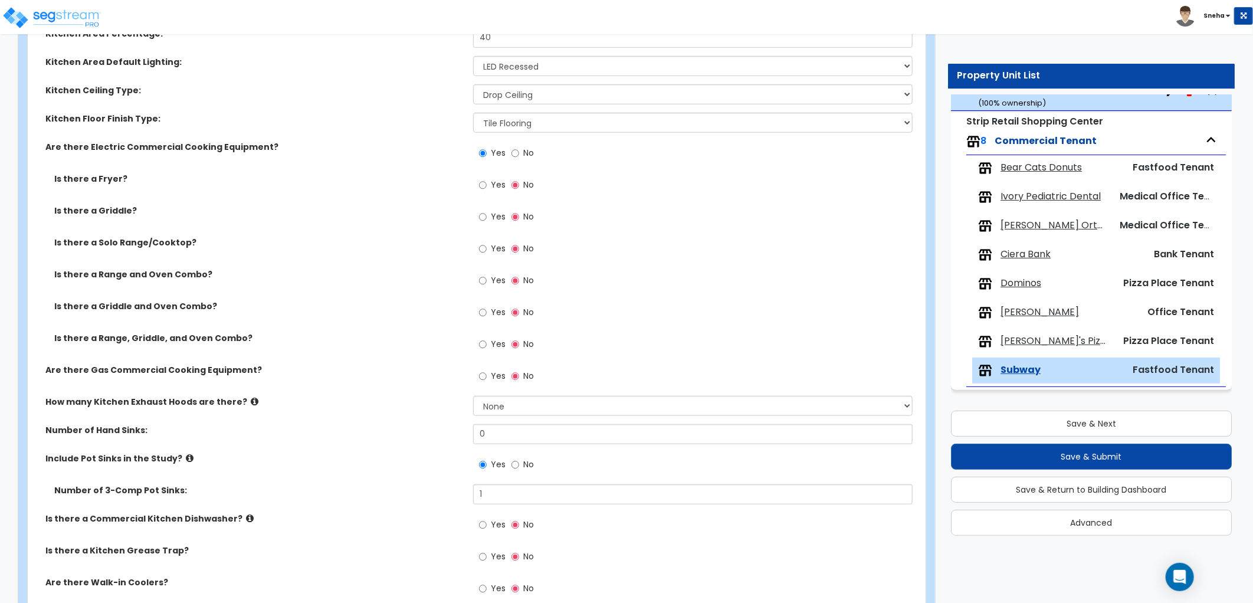
scroll to position [664, 0]
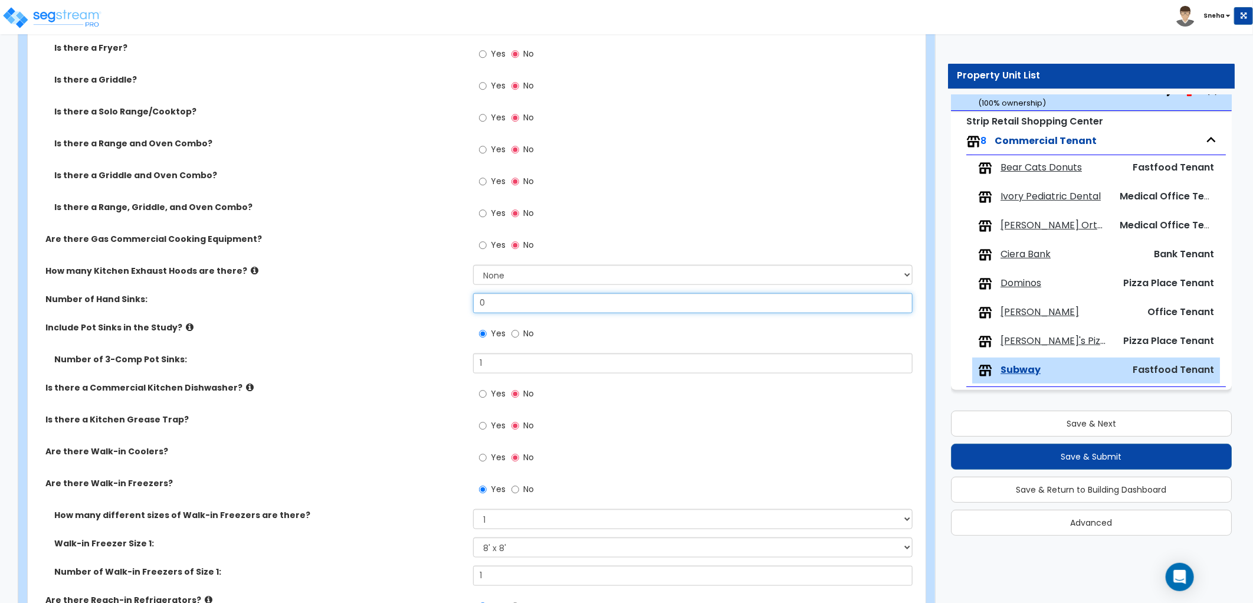
drag, startPoint x: 505, startPoint y: 299, endPoint x: 425, endPoint y: 308, distance: 80.8
click at [425, 308] on div "Number of Hand Sinks: 0" at bounding box center [473, 307] width 891 height 28
click at [424, 308] on div "Number of Hand Sinks: 1" at bounding box center [473, 307] width 891 height 28
click at [399, 405] on div "Is there a Commercial Kitchen Dishwasher? Yes No" at bounding box center [473, 398] width 891 height 32
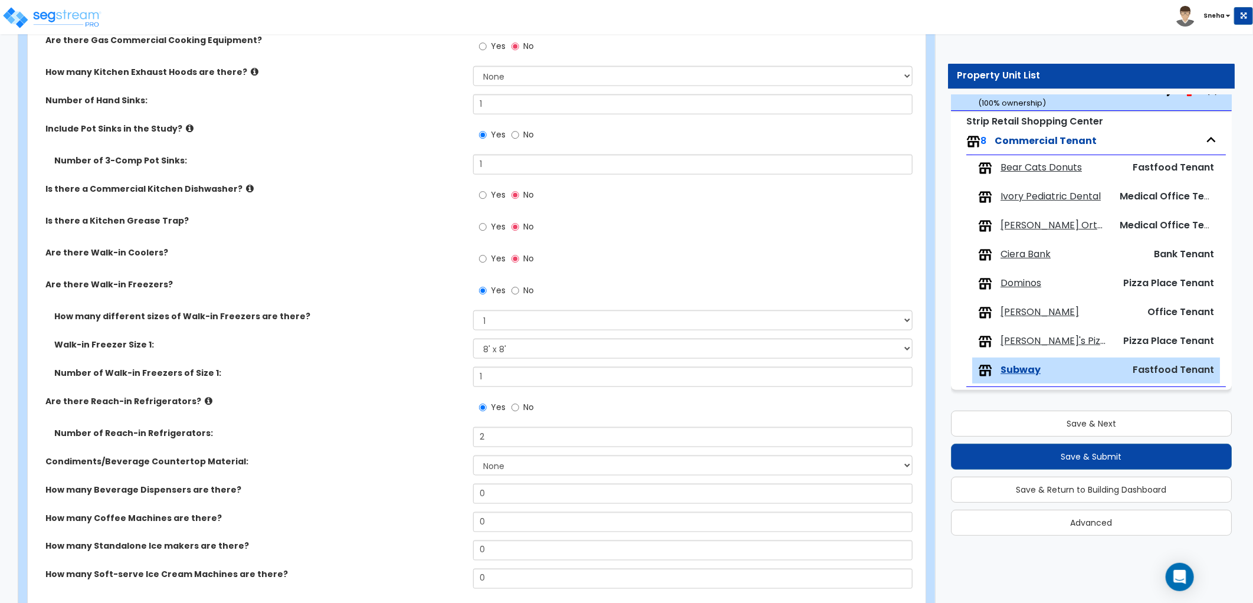
scroll to position [992, 0]
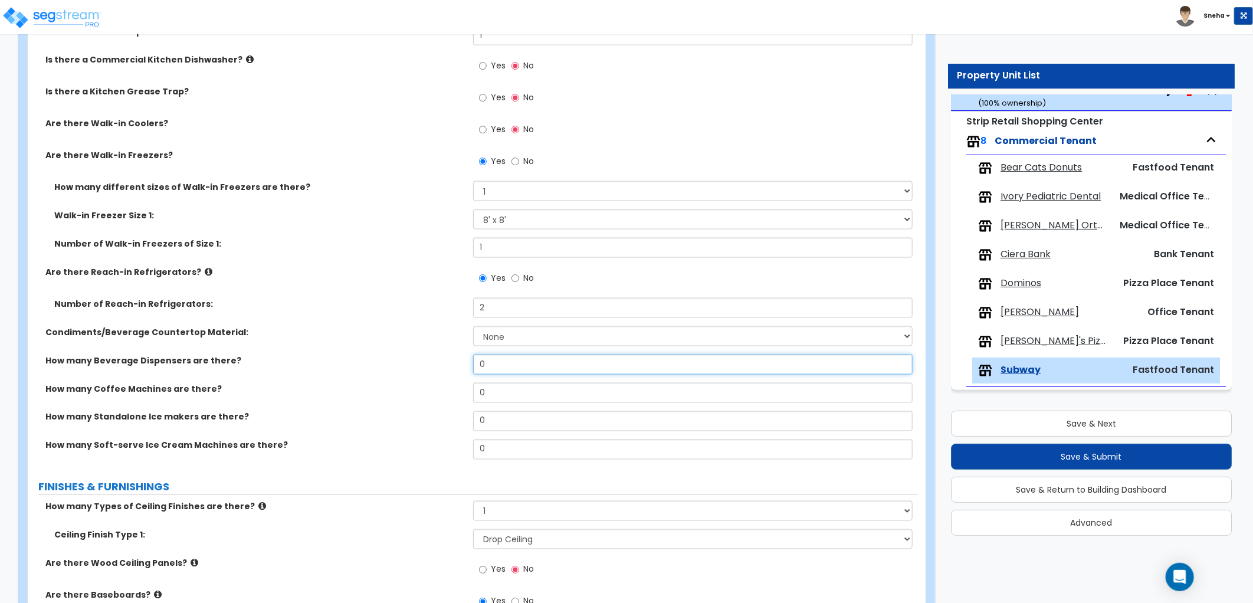
drag, startPoint x: 488, startPoint y: 364, endPoint x: 455, endPoint y: 372, distance: 34.5
click at [456, 372] on div "How many Beverage Dispensers are there? 0" at bounding box center [473, 368] width 891 height 28
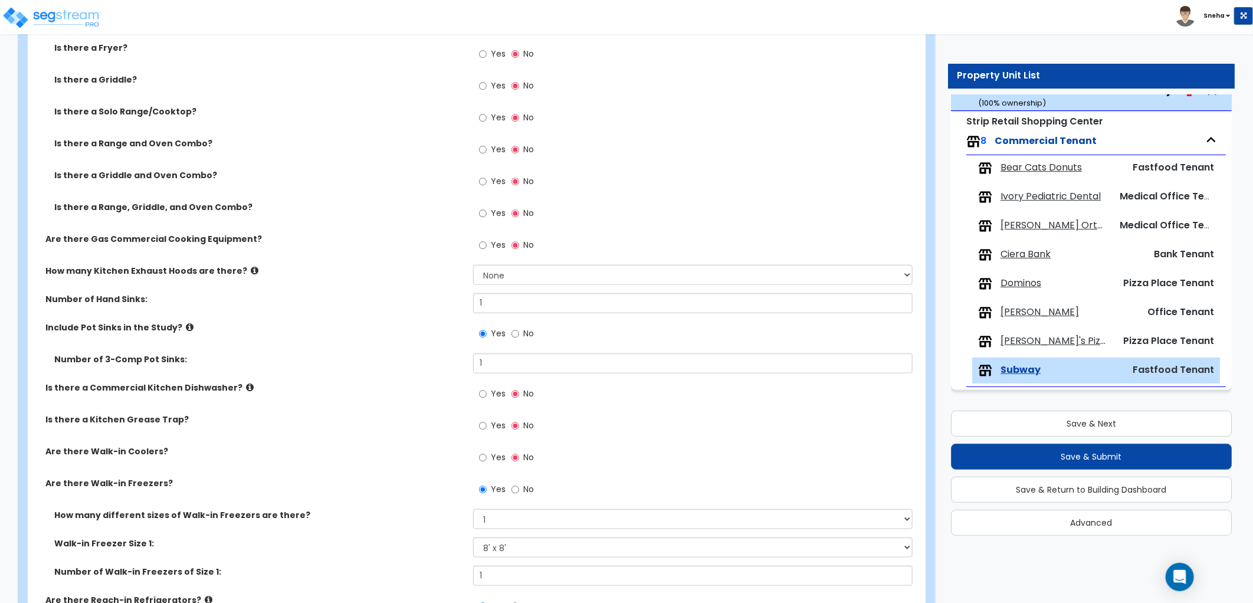
scroll to position [599, 0]
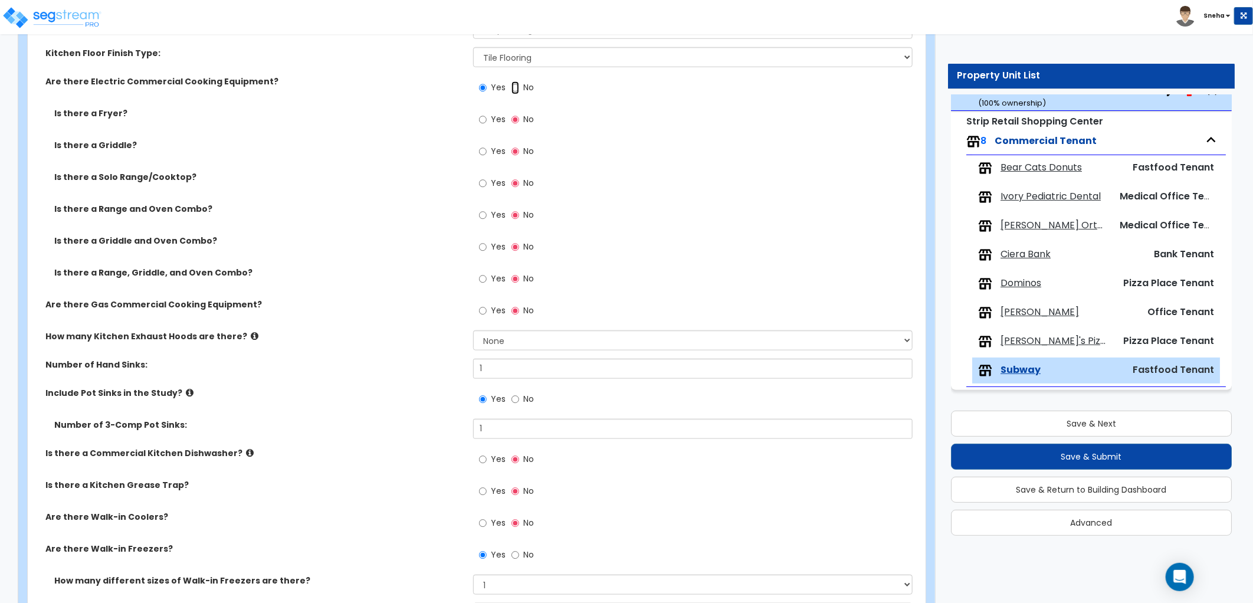
click at [511, 88] on input "No" at bounding box center [515, 87] width 8 height 13
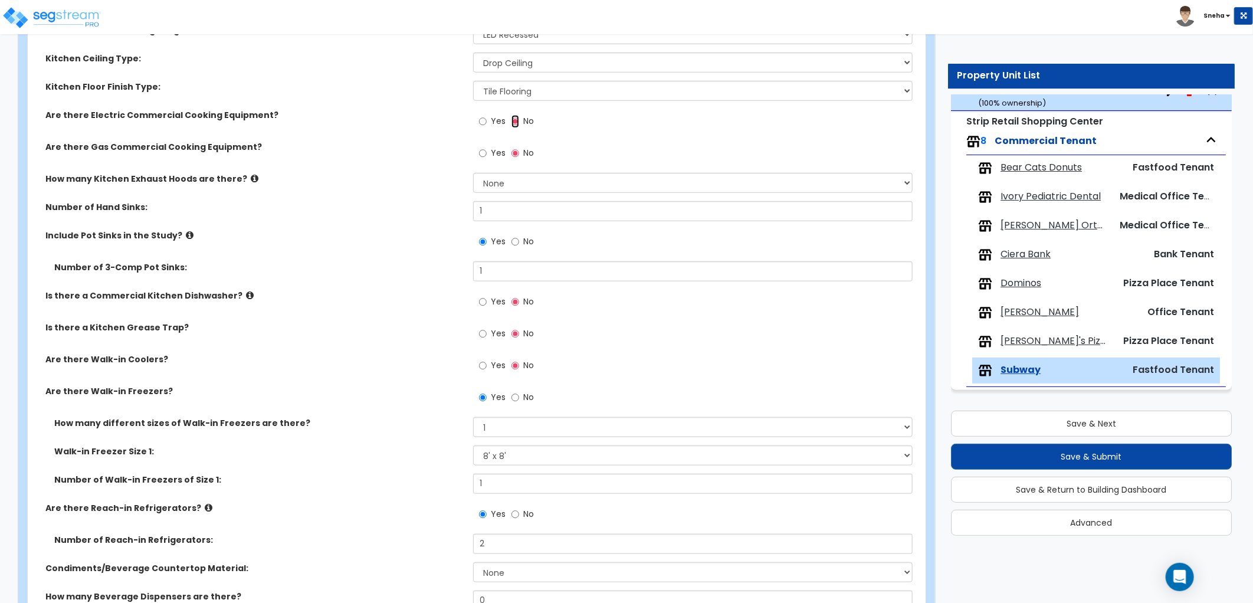
scroll to position [533, 0]
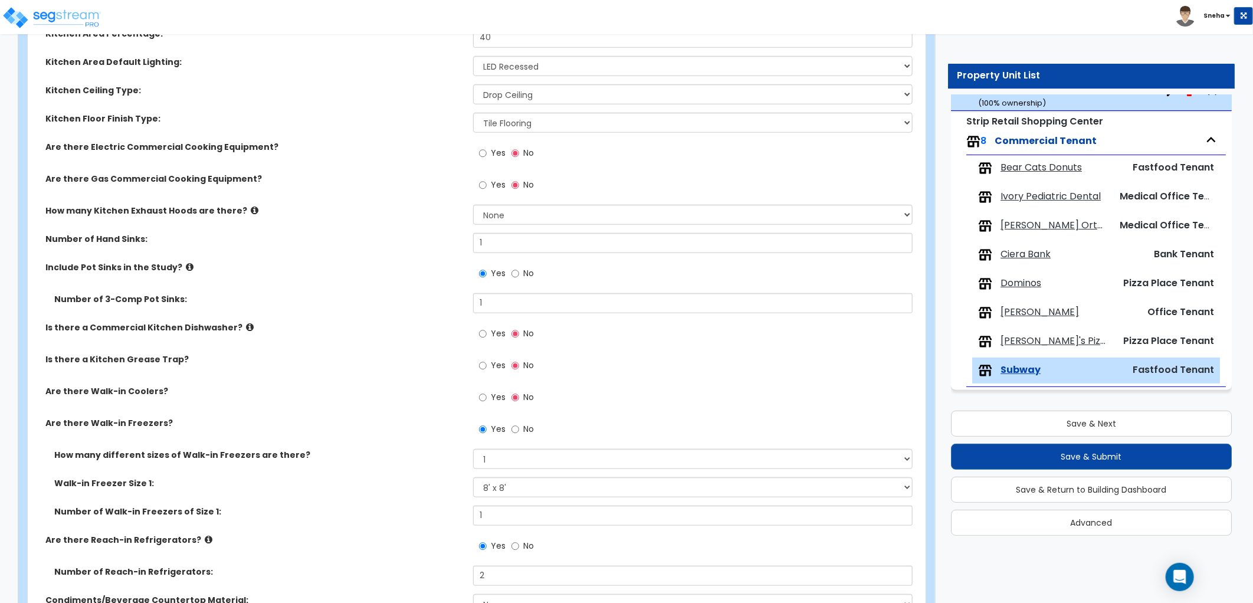
click at [490, 148] on label "Yes" at bounding box center [492, 155] width 27 height 20
click at [487, 148] on input "Yes" at bounding box center [483, 153] width 8 height 13
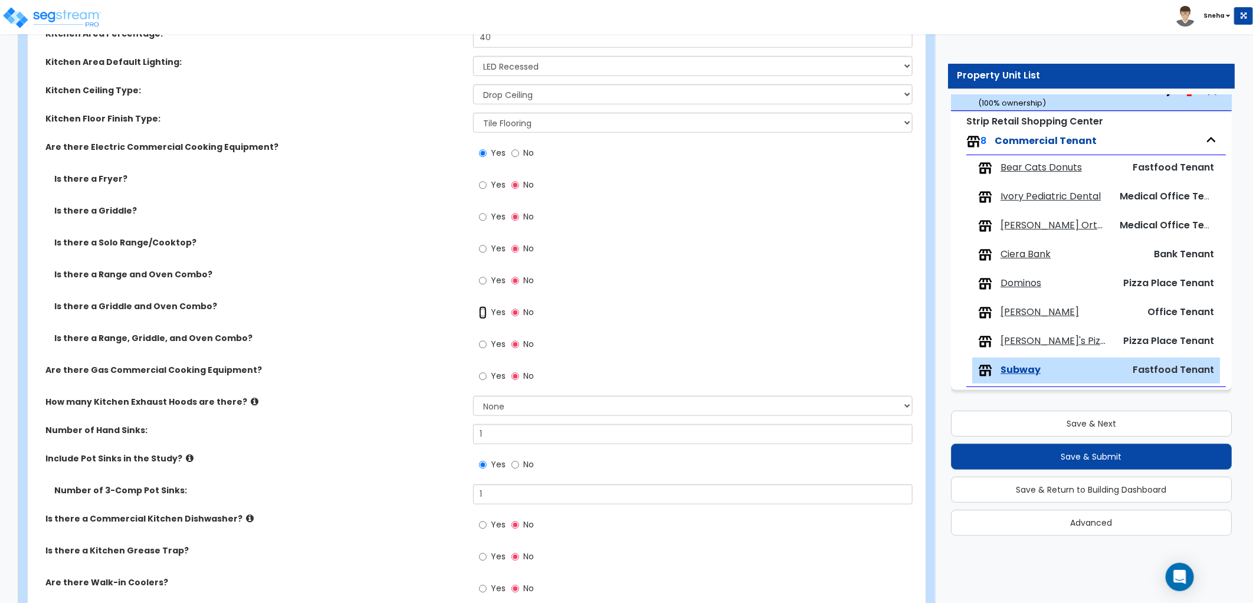
click at [485, 307] on input "Yes" at bounding box center [483, 312] width 8 height 13
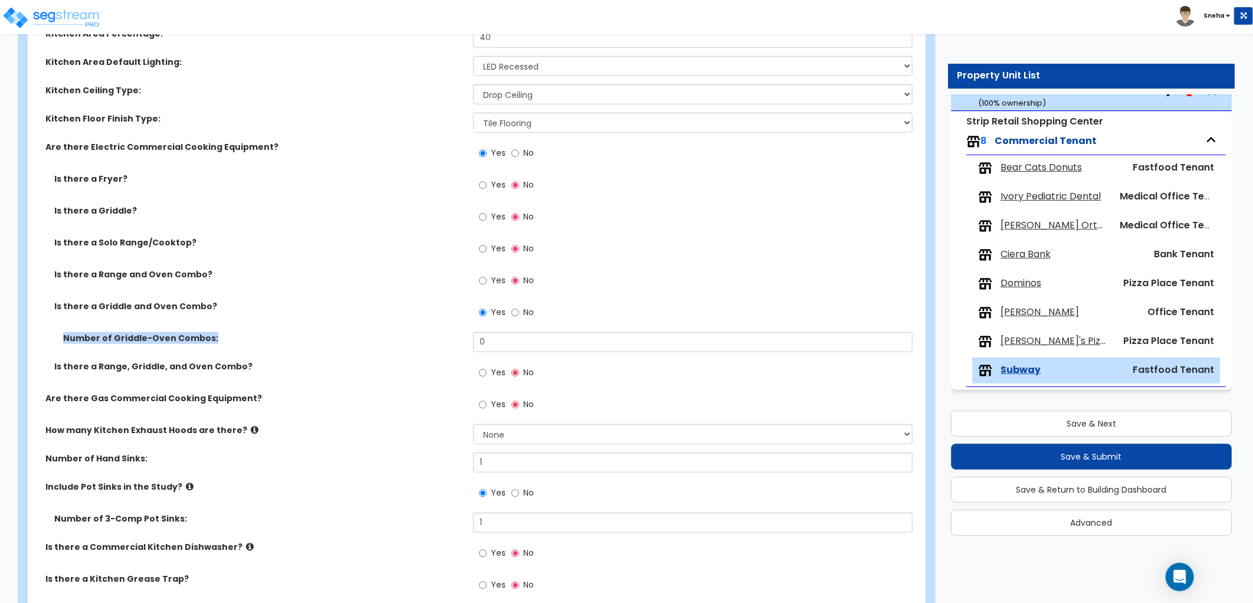
drag, startPoint x: 493, startPoint y: 329, endPoint x: 449, endPoint y: 351, distance: 49.6
click at [449, 351] on div "Is there a Fryer? Yes No Is there a Griddle? Yes No Is there a Solo Range/Cookt…" at bounding box center [473, 282] width 873 height 219
drag, startPoint x: 449, startPoint y: 351, endPoint x: 471, endPoint y: 340, distance: 24.5
click at [471, 340] on div "Number of Griddle-Oven Combos: 0" at bounding box center [473, 346] width 891 height 28
drag, startPoint x: 400, startPoint y: 308, endPoint x: 391, endPoint y: 298, distance: 13.8
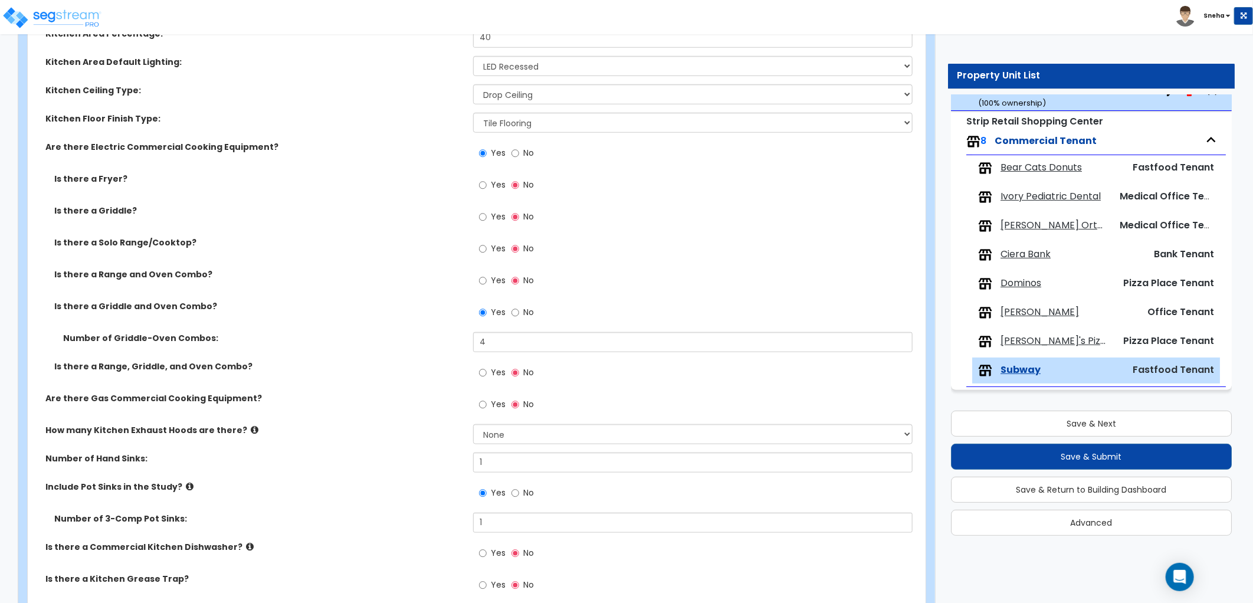
click at [394, 301] on div "Is there a Griddle and Oven Combo? Yes No" at bounding box center [473, 316] width 891 height 32
click at [415, 184] on label "Is there a Fryer?" at bounding box center [259, 179] width 410 height 12
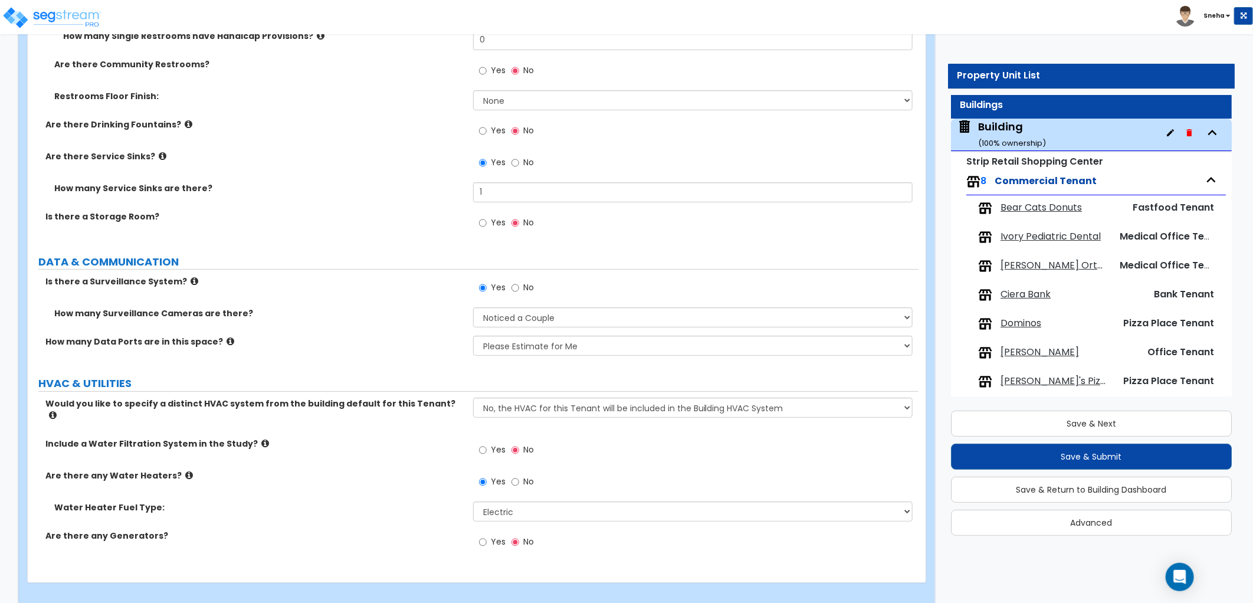
scroll to position [0, 0]
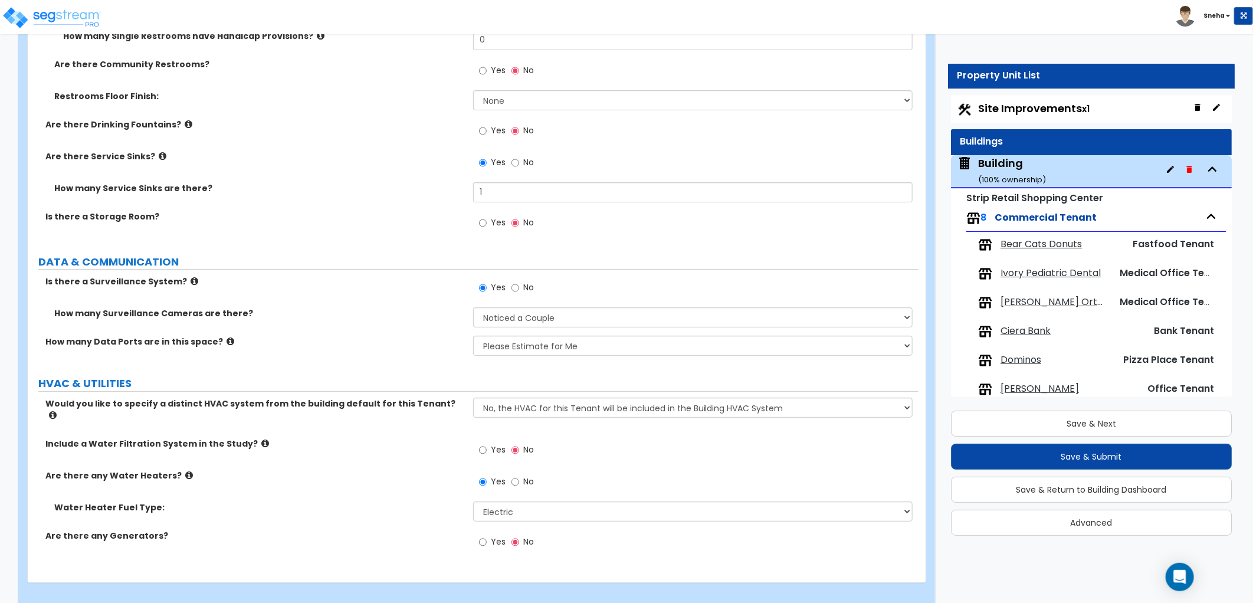
click at [1062, 243] on span "Bear Cats Donuts" at bounding box center [1040, 245] width 81 height 14
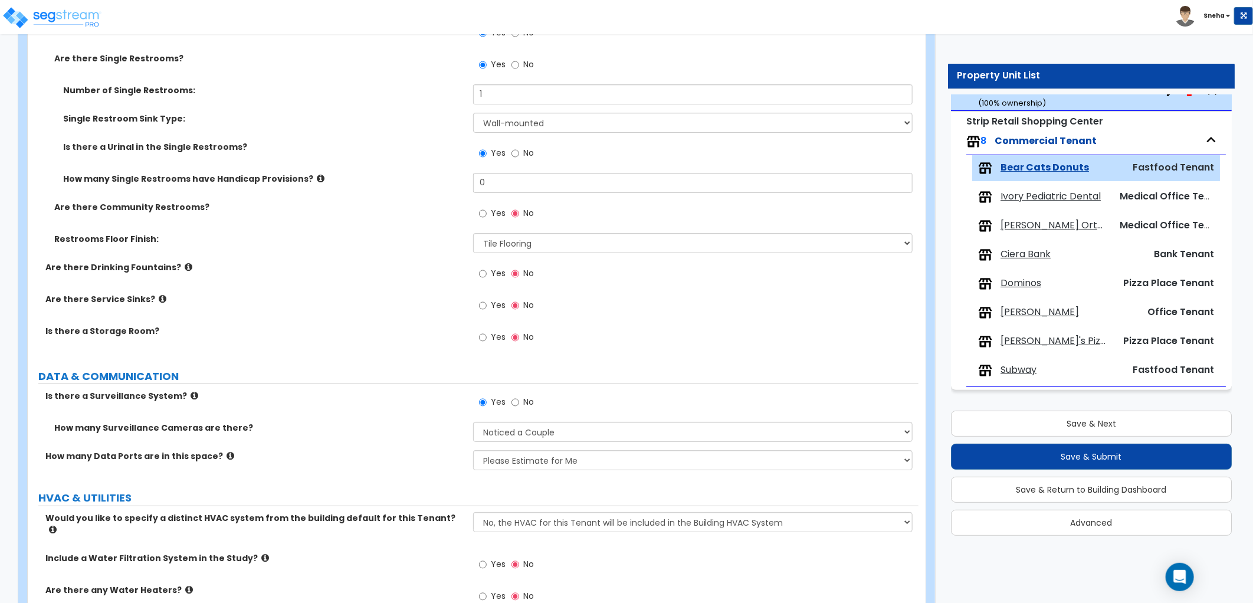
scroll to position [2769, 0]
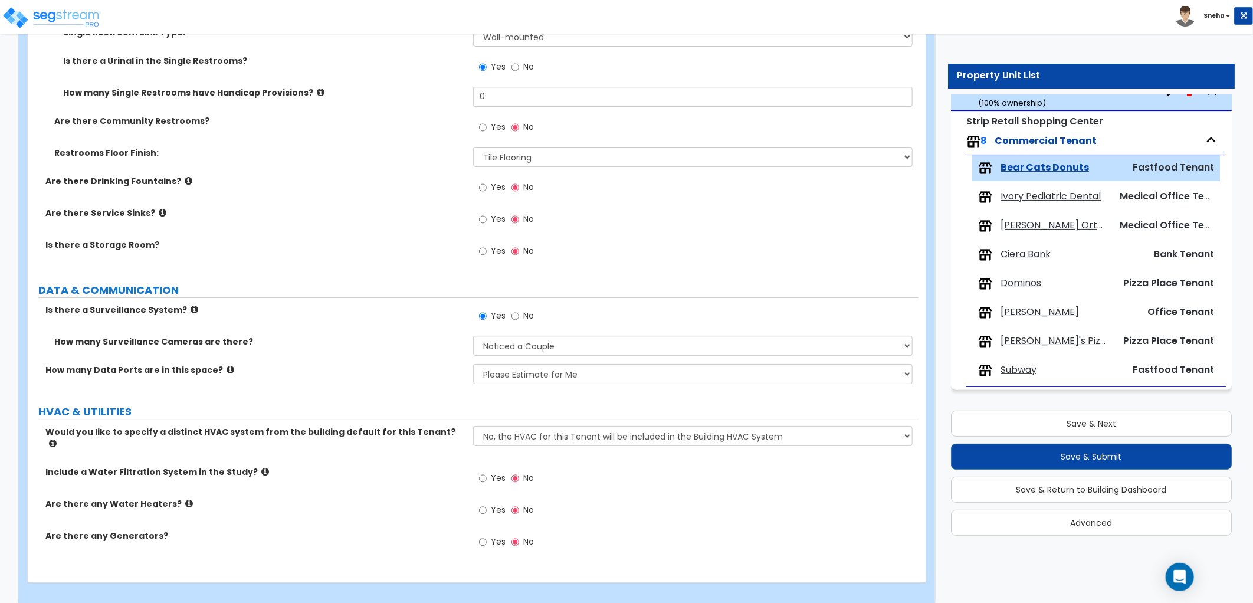
click at [1084, 201] on span "Ivory Pediatric Dental" at bounding box center [1050, 197] width 100 height 14
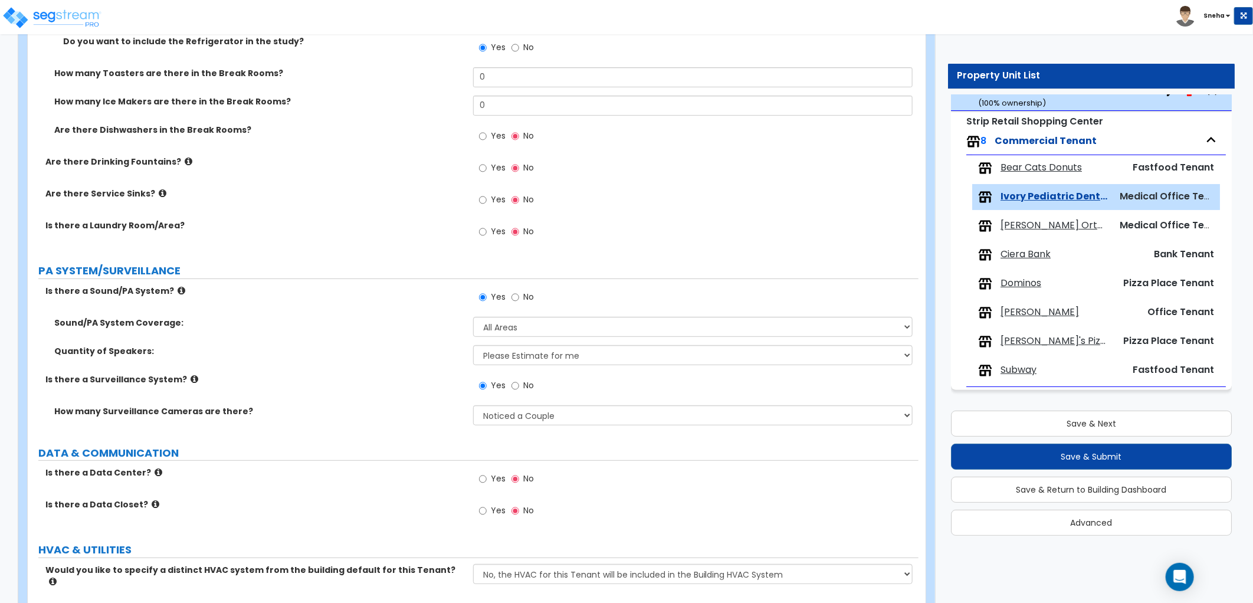
scroll to position [3034, 0]
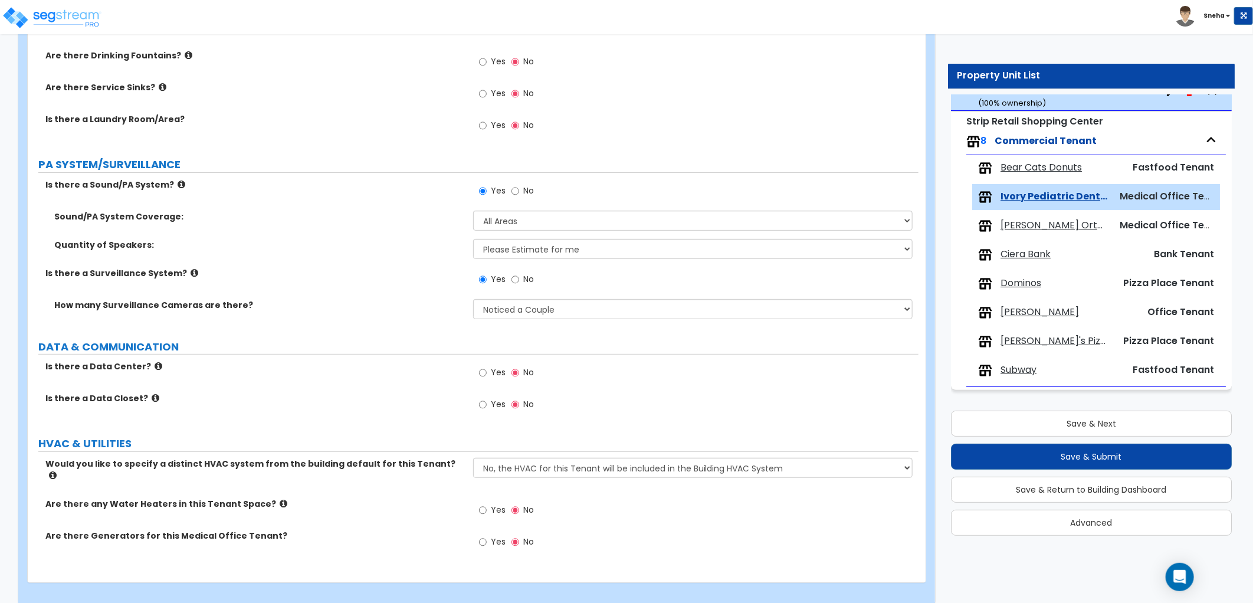
click at [1038, 221] on span "Scott Mysers Orthodontics" at bounding box center [1053, 226] width 107 height 14
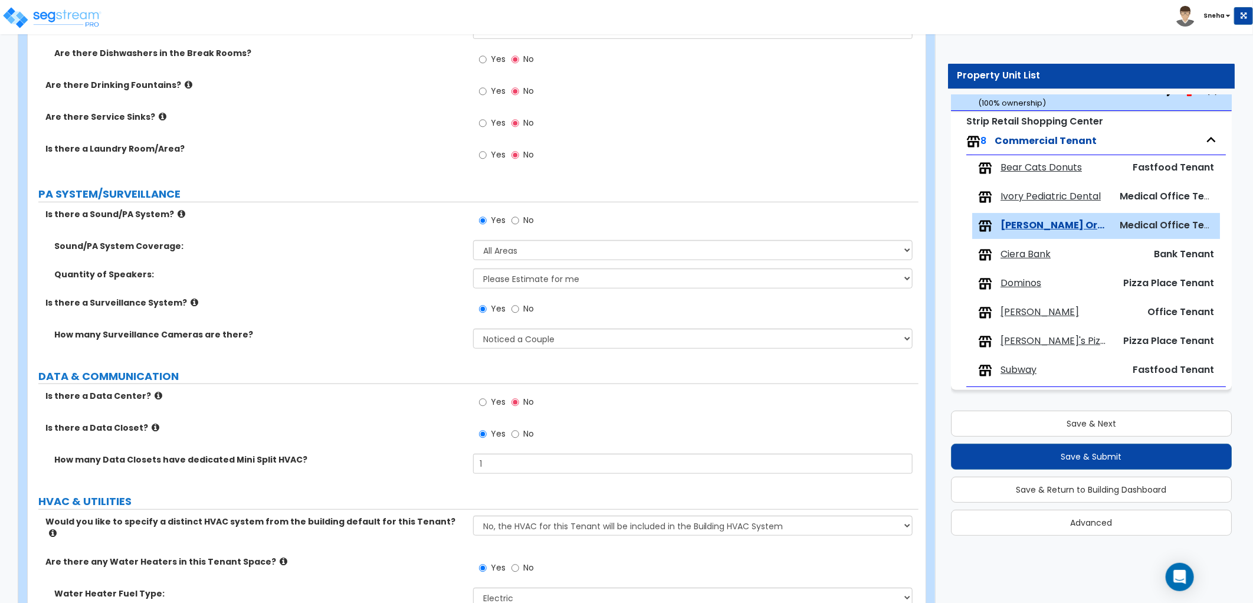
scroll to position [3299, 0]
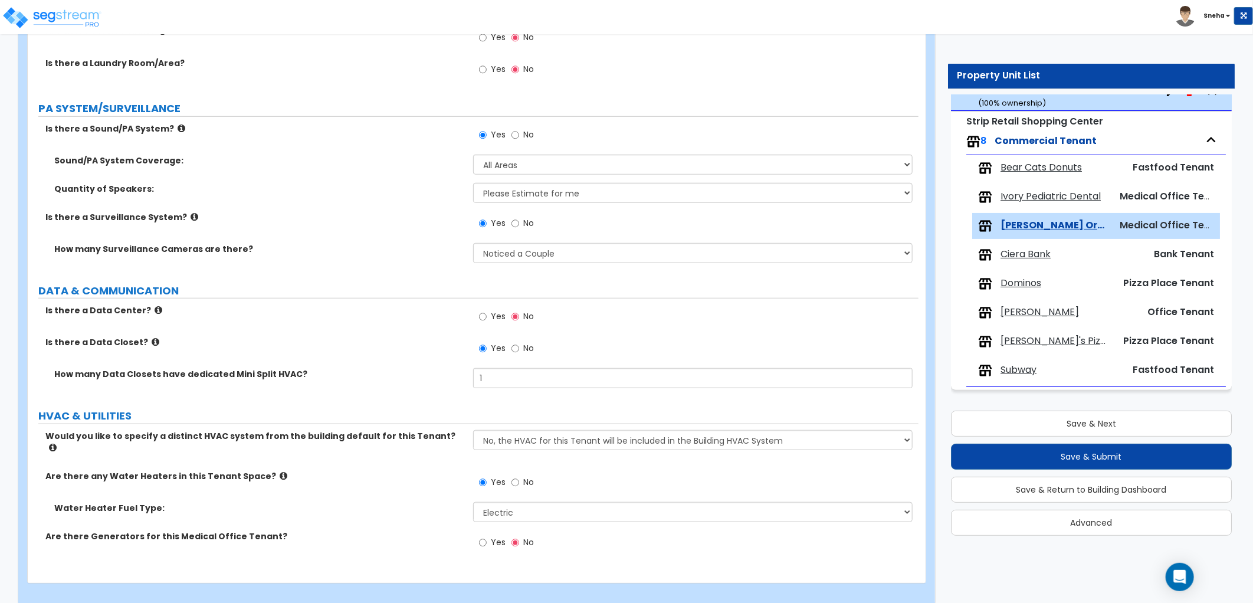
click at [1035, 255] on span "Ciera Bank" at bounding box center [1025, 255] width 50 height 14
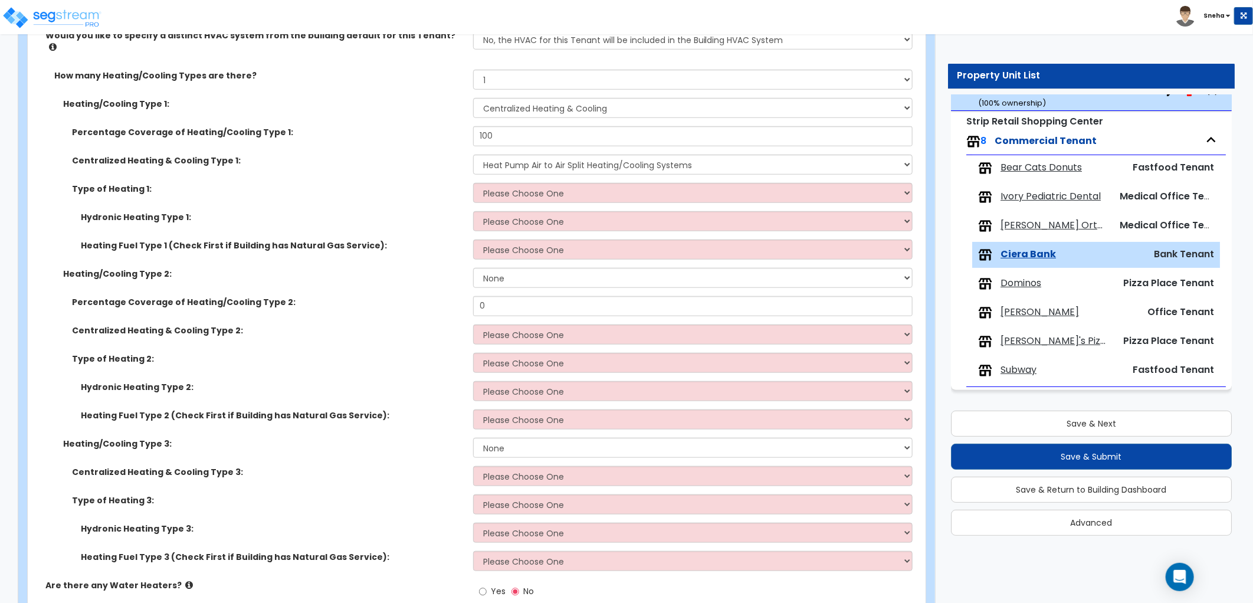
scroll to position [3211, 0]
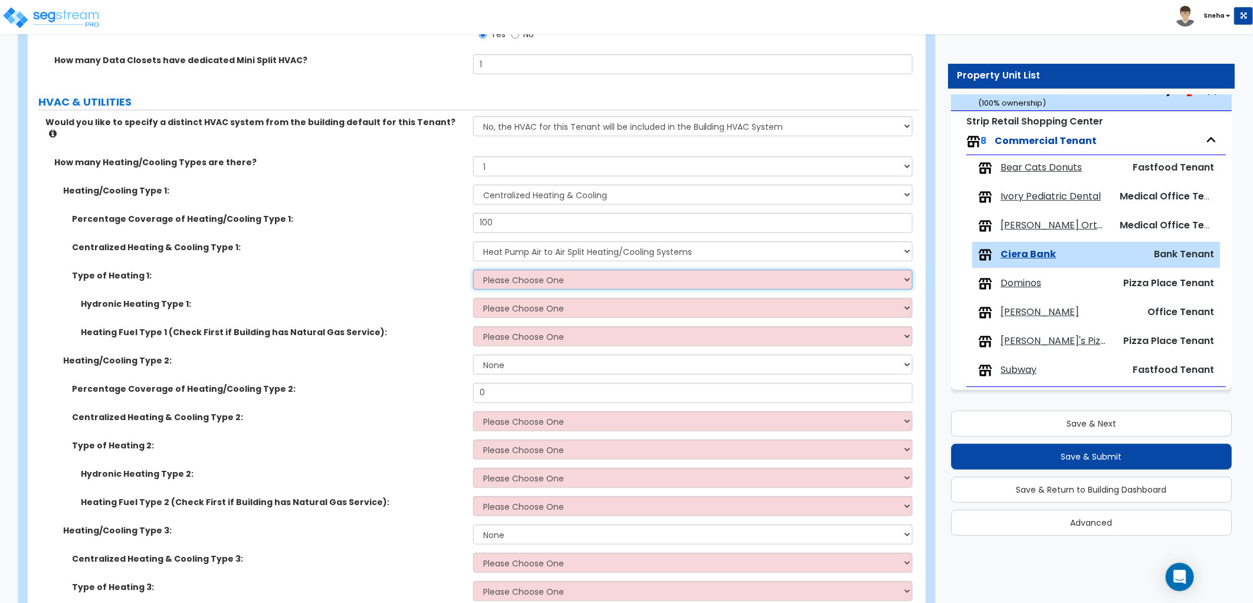
click at [497, 270] on select "Please Choose One Wall Heater Electric Baseboard Heater Hydronic Heating Radian…" at bounding box center [692, 280] width 439 height 20
click at [473, 270] on select "Please Choose One Wall Heater Electric Baseboard Heater Hydronic Heating Radian…" at bounding box center [692, 280] width 439 height 20
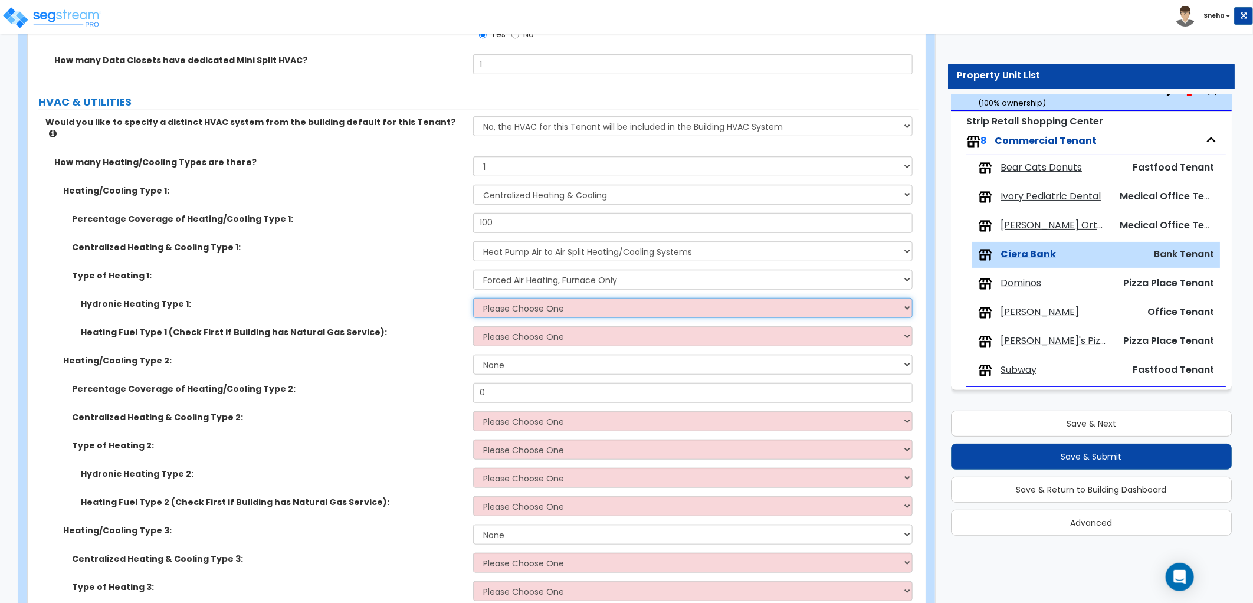
click at [507, 298] on select "Please Choose One Hydronic Radiator Hydronic Baseboard Hydronic Fin Tube Radiat…" at bounding box center [692, 308] width 439 height 20
click at [473, 298] on select "Please Choose One Hydronic Radiator Hydronic Baseboard Hydronic Fin Tube Radiat…" at bounding box center [692, 308] width 439 height 20
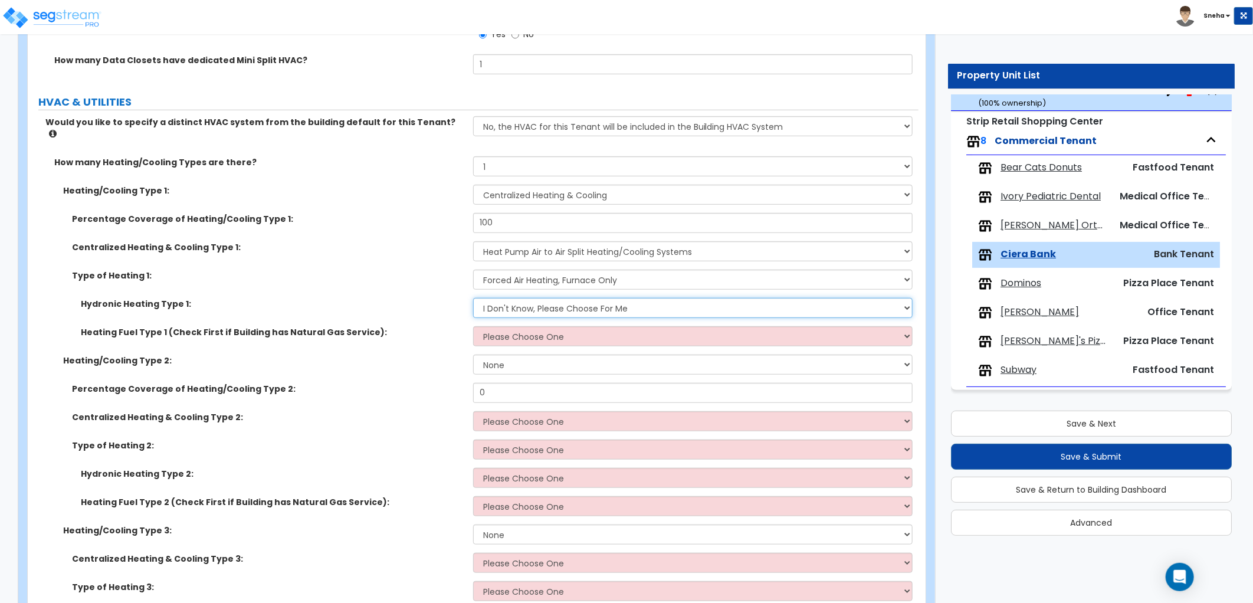
click at [515, 298] on select "Please Choose One Hydronic Radiator Hydronic Baseboard Hydronic Fin Tube Radiat…" at bounding box center [692, 308] width 439 height 20
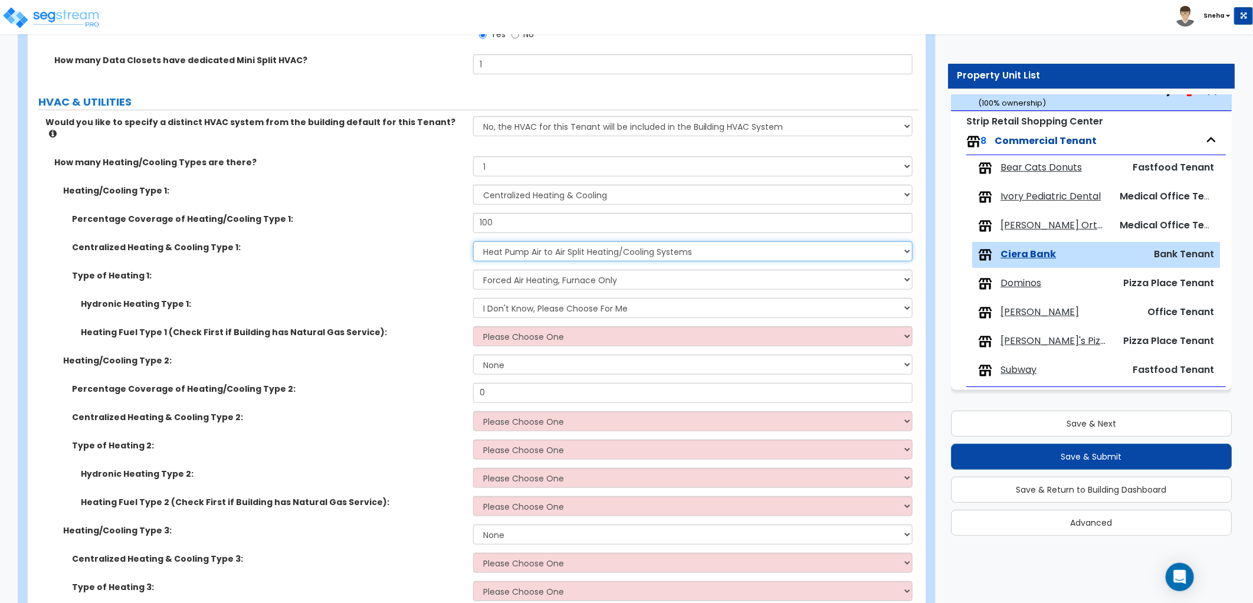
click at [519, 244] on select "Please Choose One Rooftop Unit Furnace-Condenser Forced Air Split Heating/Cooli…" at bounding box center [692, 251] width 439 height 20
click at [473, 241] on select "Please Choose One Rooftop Unit Furnace-Condenser Forced Air Split Heating/Cooli…" at bounding box center [692, 251] width 439 height 20
click at [511, 270] on select "Please Choose One Wall Heater Electric Baseboard Heater Hydronic Heating Radian…" at bounding box center [692, 280] width 439 height 20
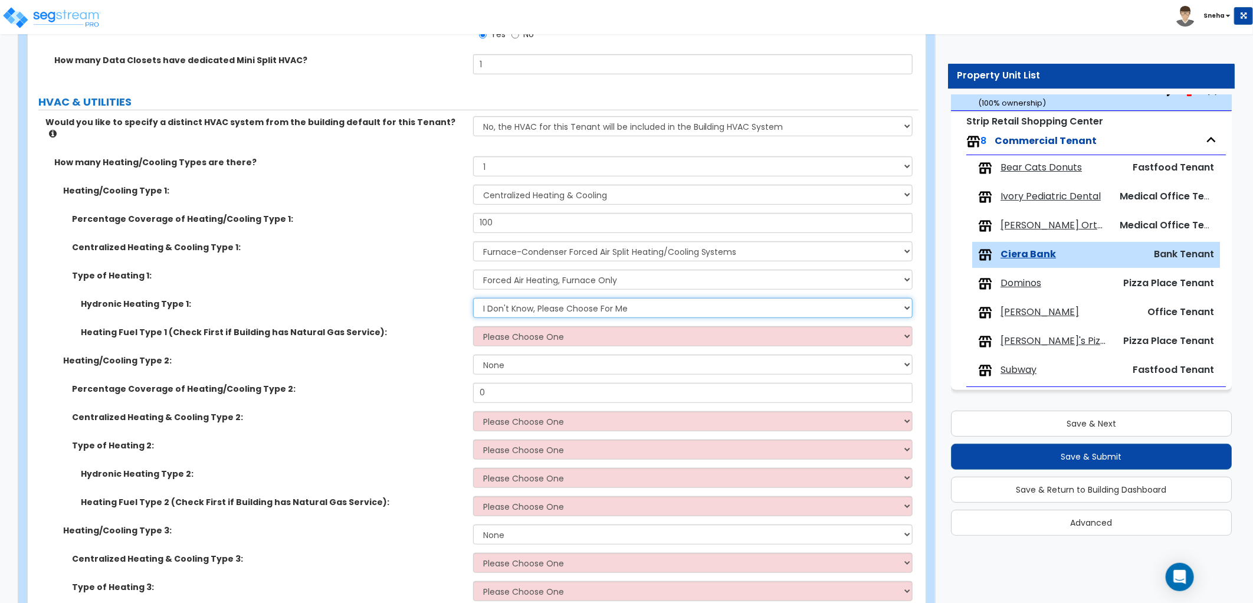
click at [511, 298] on select "Please Choose One Hydronic Radiator Hydronic Baseboard Hydronic Fin Tube Radiat…" at bounding box center [692, 308] width 439 height 20
click at [473, 298] on select "Please Choose One Hydronic Radiator Hydronic Baseboard Hydronic Fin Tube Radiat…" at bounding box center [692, 308] width 439 height 20
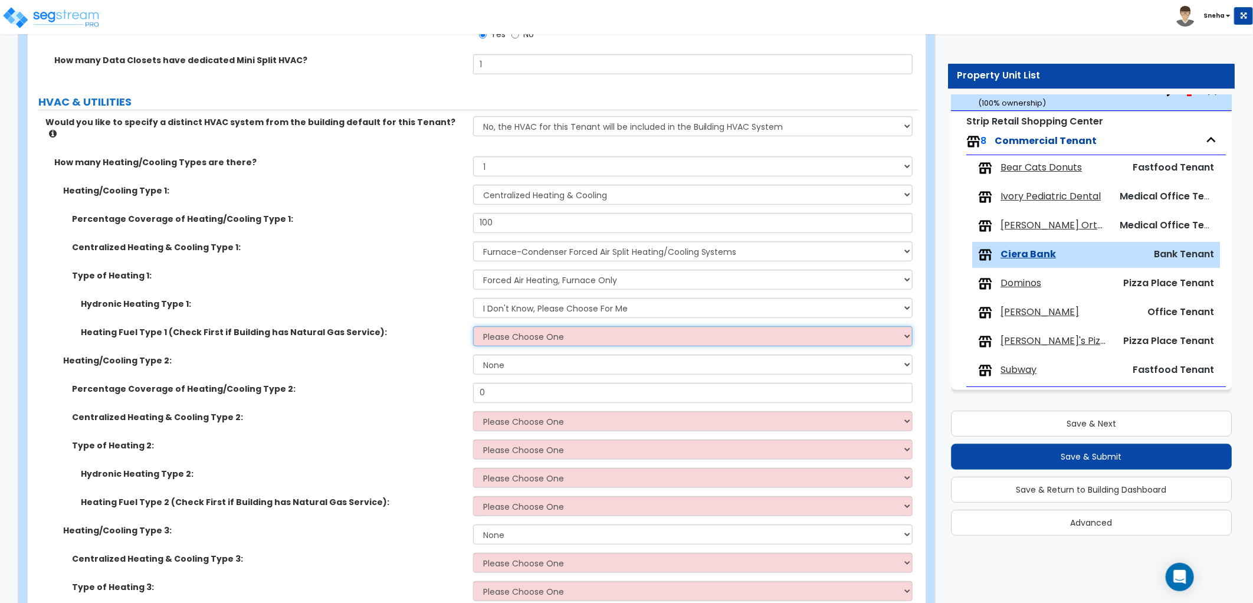
click at [526, 326] on select "Please Choose One Gas Electric" at bounding box center [692, 336] width 439 height 20
click at [473, 326] on select "Please Choose One Gas Electric" at bounding box center [692, 336] width 439 height 20
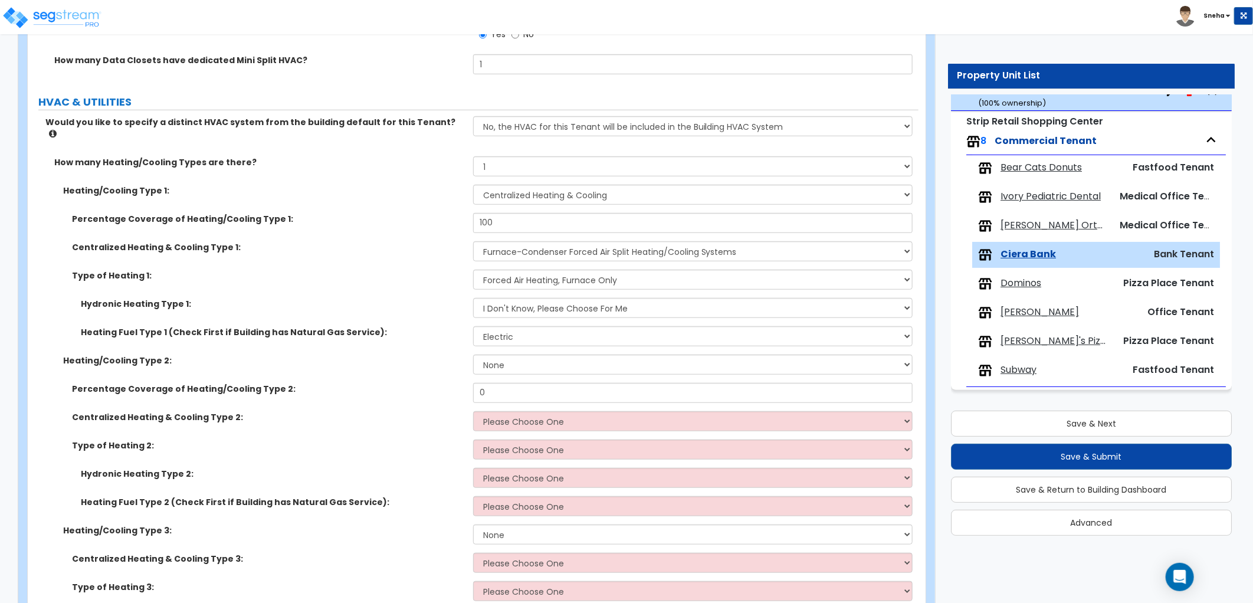
click at [438, 354] on div "Heating/Cooling Type 2: None Heat Only Centralized Heating & Cooling Thru Wall …" at bounding box center [473, 368] width 891 height 28
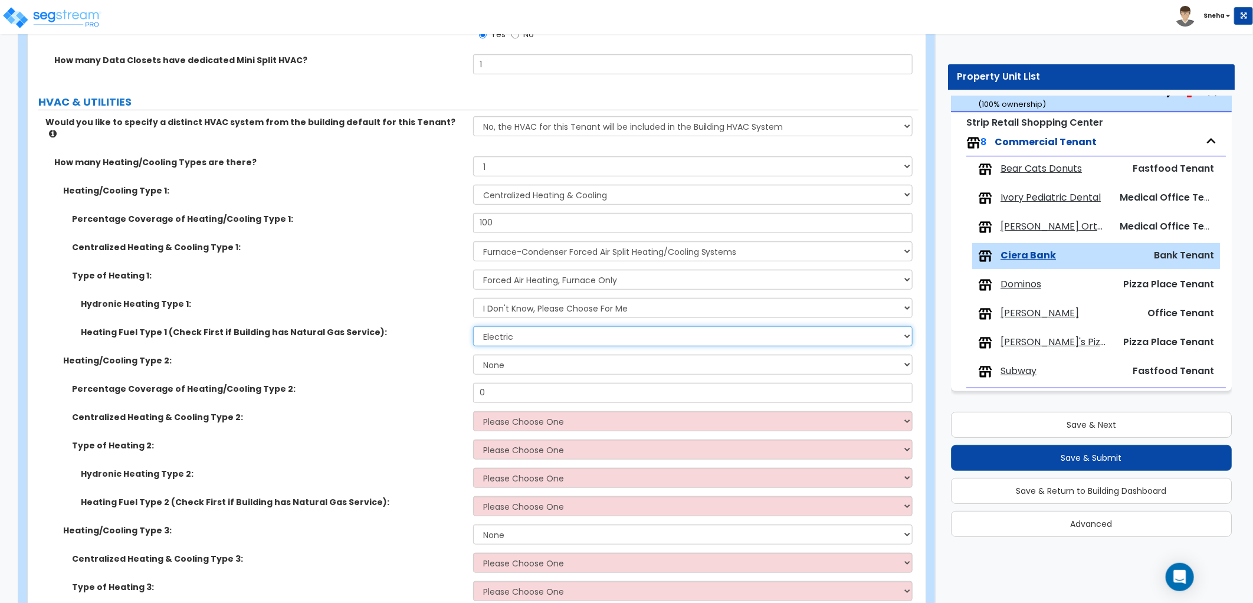
click at [499, 326] on select "Please Choose One Gas Electric" at bounding box center [692, 336] width 439 height 20
click at [473, 326] on select "Please Choose One Gas Electric" at bounding box center [692, 336] width 439 height 20
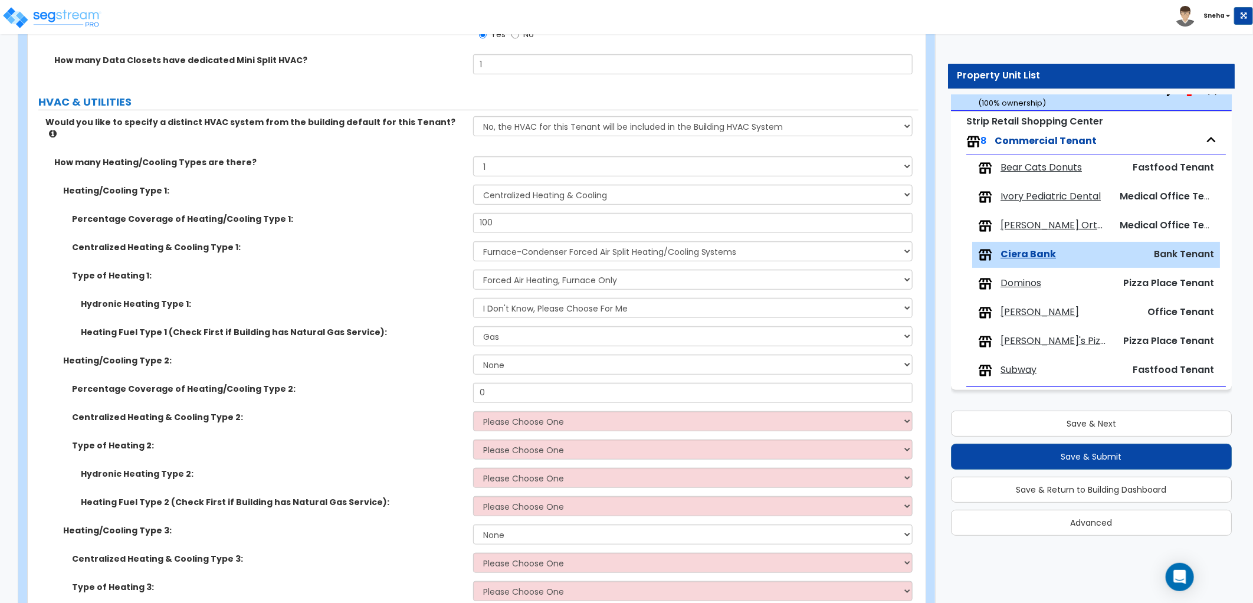
click at [429, 366] on div "Heating/Cooling Type 2: None Heat Only Centralized Heating & Cooling Thru Wall …" at bounding box center [473, 368] width 891 height 28
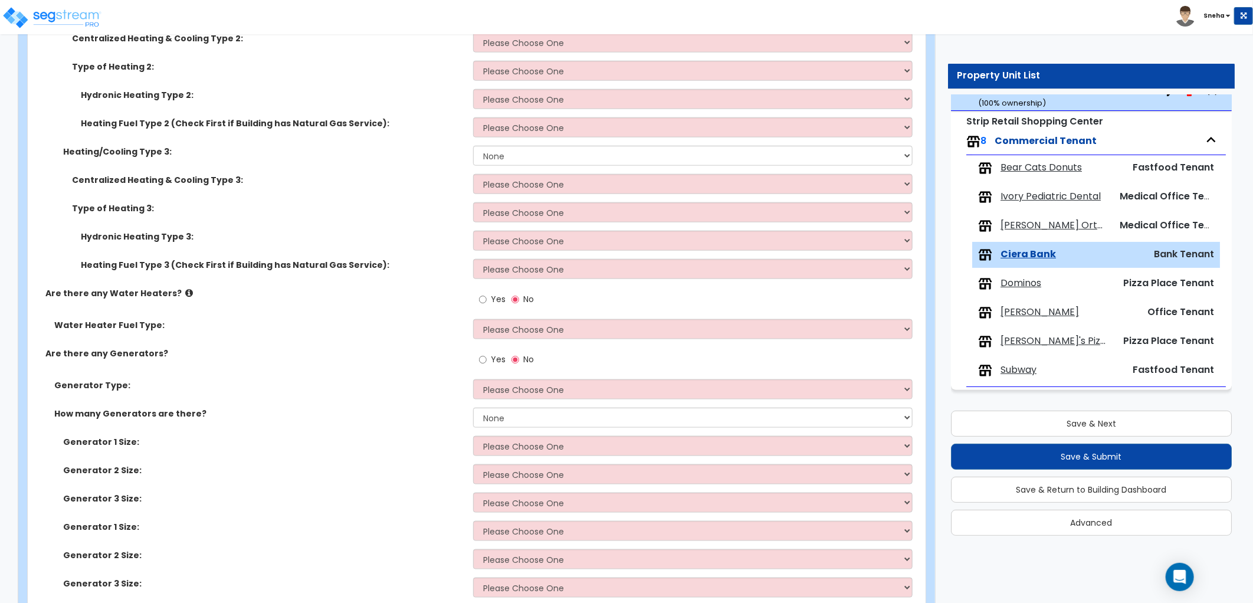
scroll to position [3633, 0]
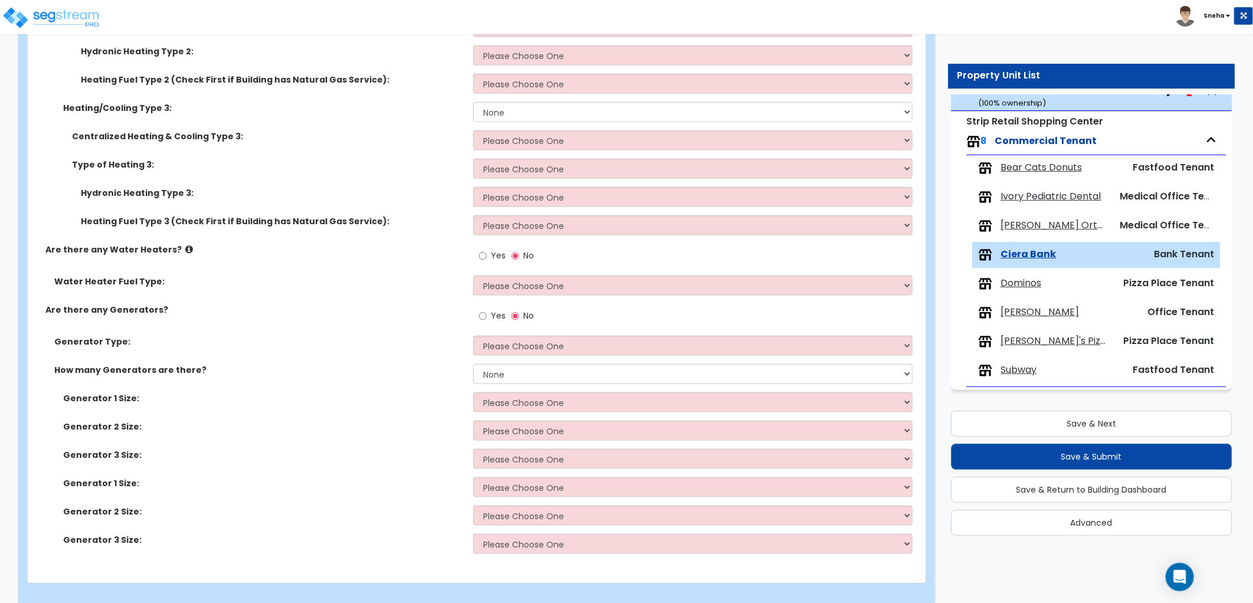
click at [1021, 283] on span "Dominos" at bounding box center [1020, 284] width 41 height 14
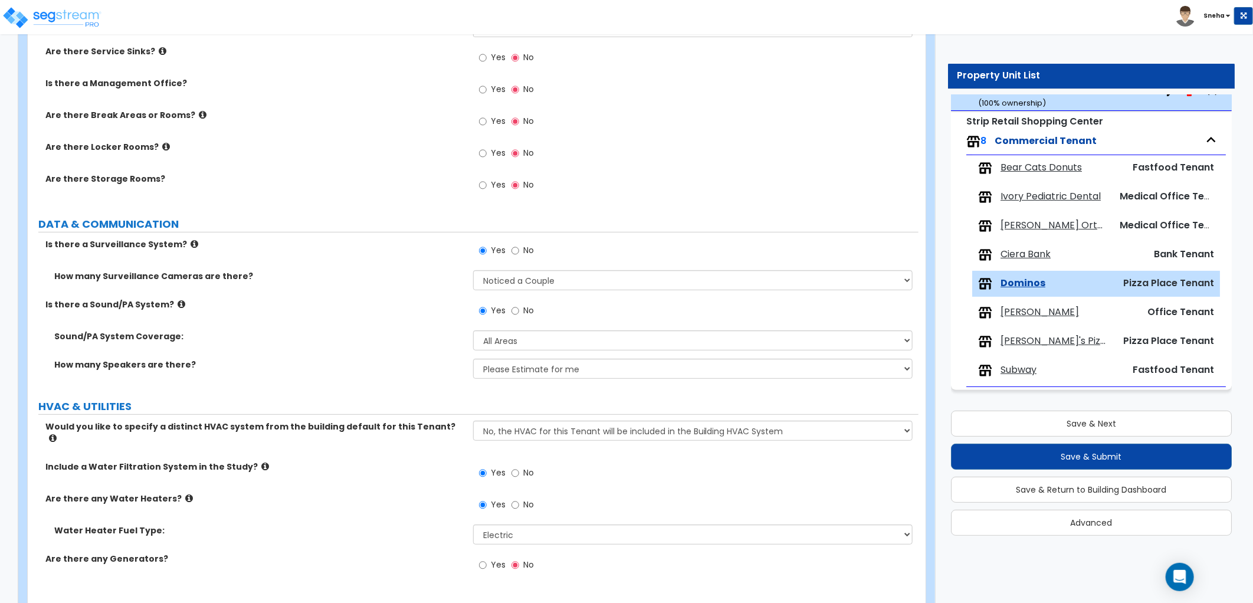
scroll to position [2975, 0]
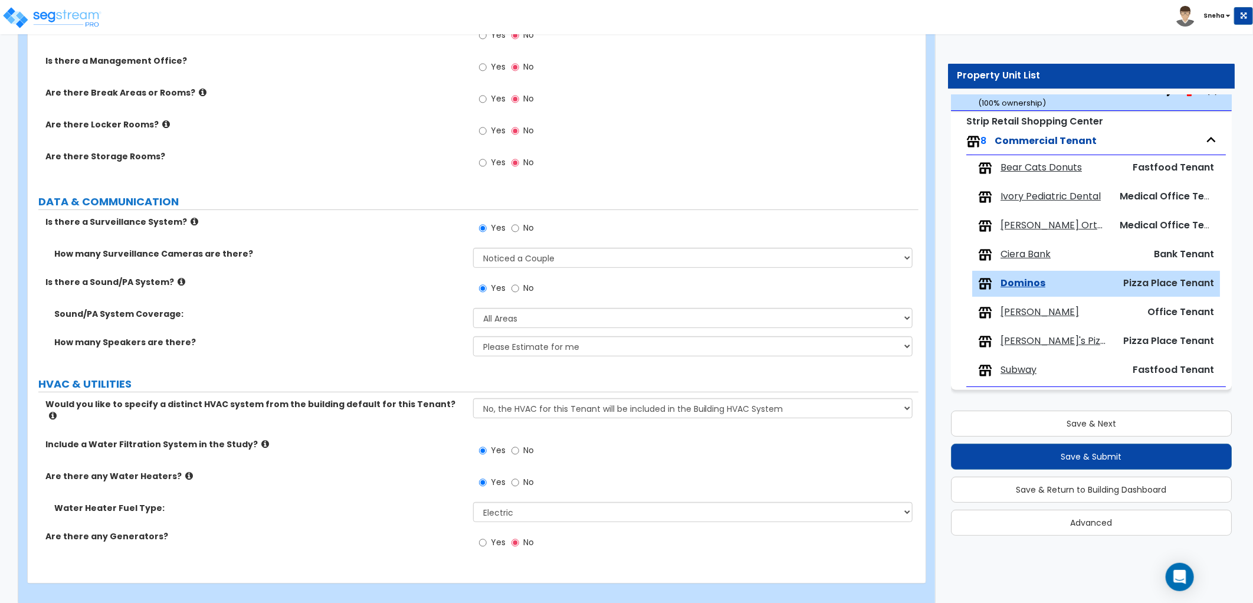
click at [1039, 308] on span "Edward Jones" at bounding box center [1039, 313] width 78 height 14
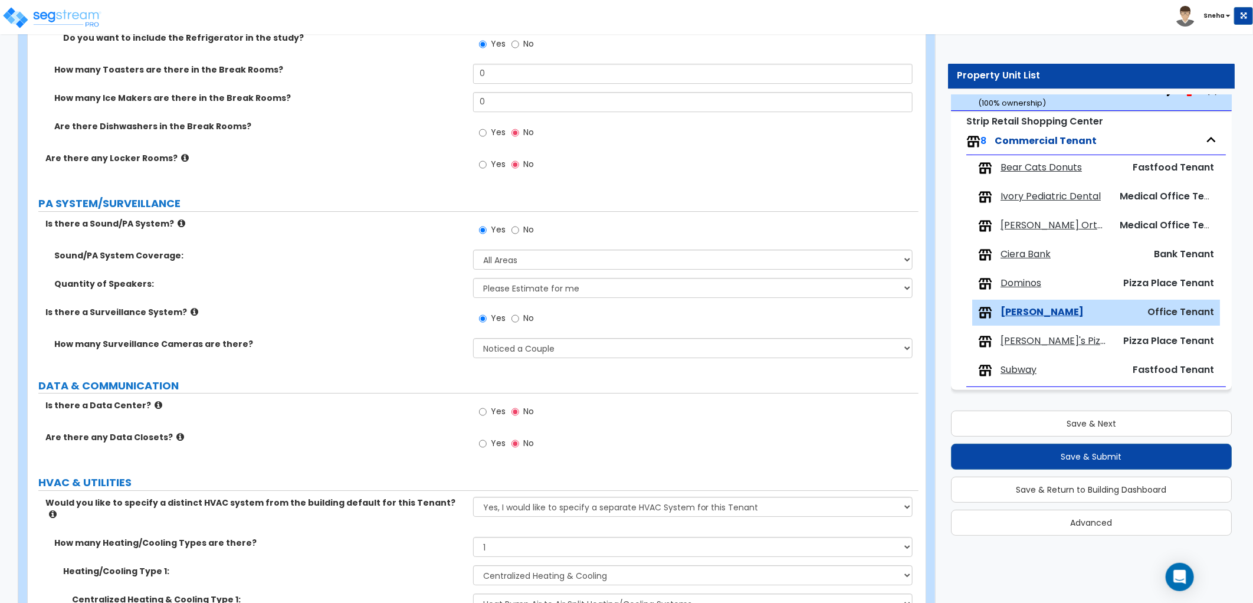
scroll to position [2521, 0]
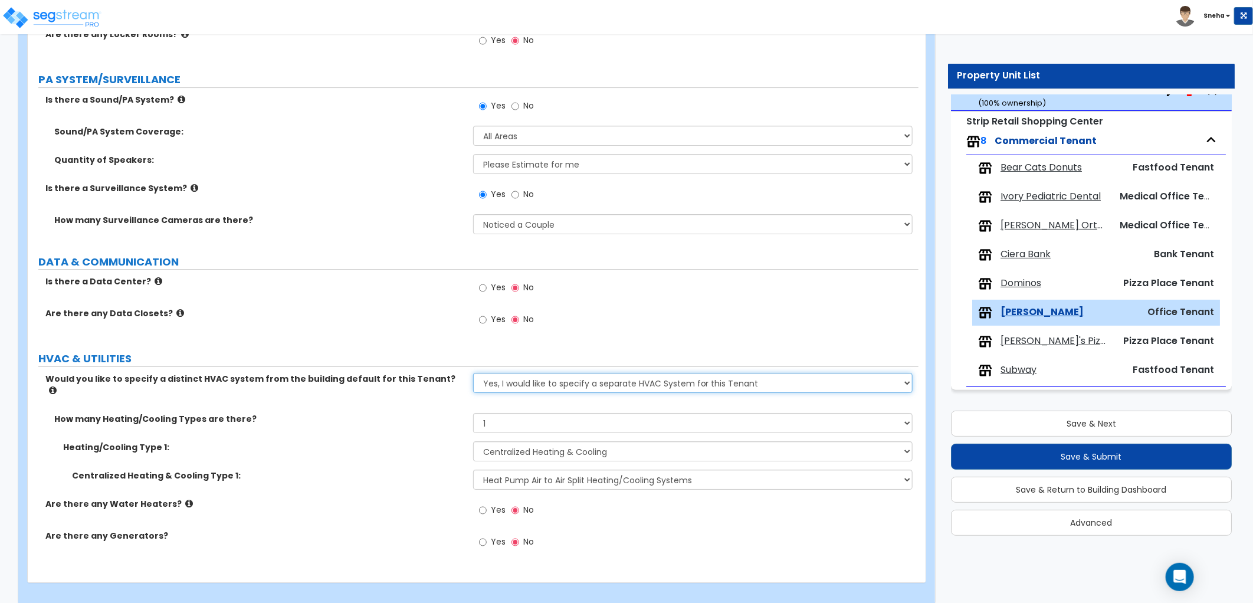
click at [484, 378] on select "No, the HVAC for this Tenant will be included in the Building HVAC System Yes, …" at bounding box center [692, 383] width 439 height 20
click at [473, 373] on select "No, the HVAC for this Tenant will be included in the Building HVAC System Yes, …" at bounding box center [692, 383] width 439 height 20
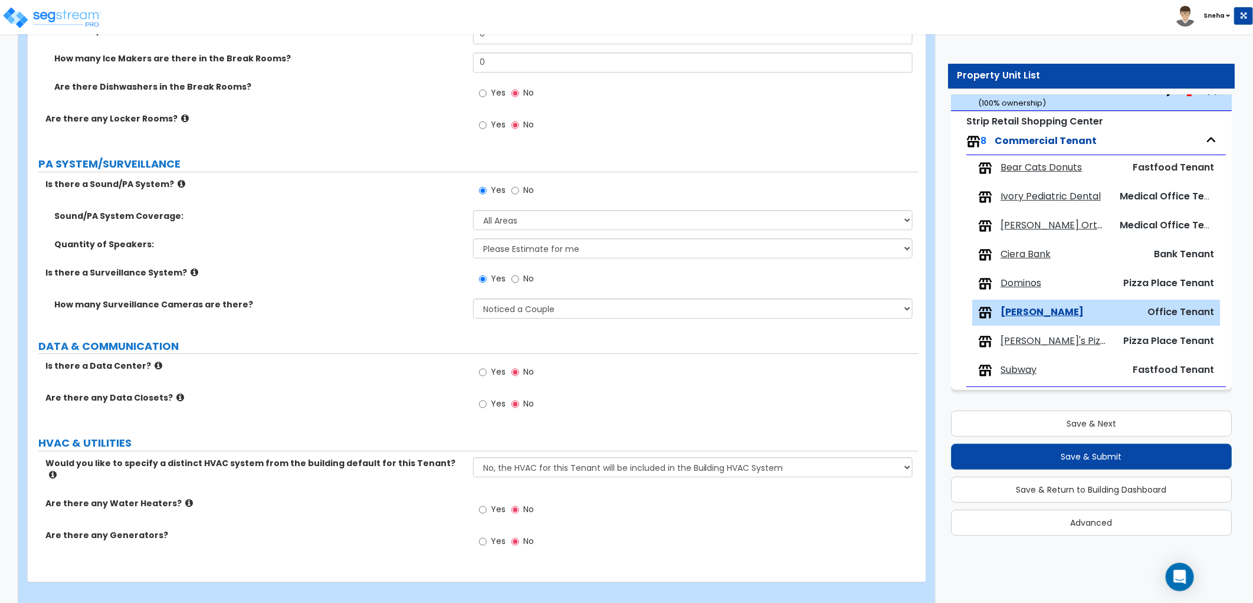
click at [628, 515] on div "Yes No" at bounding box center [695, 513] width 445 height 32
click at [1023, 340] on span "Joe's Pizza and Pasta" at bounding box center [1053, 341] width 107 height 14
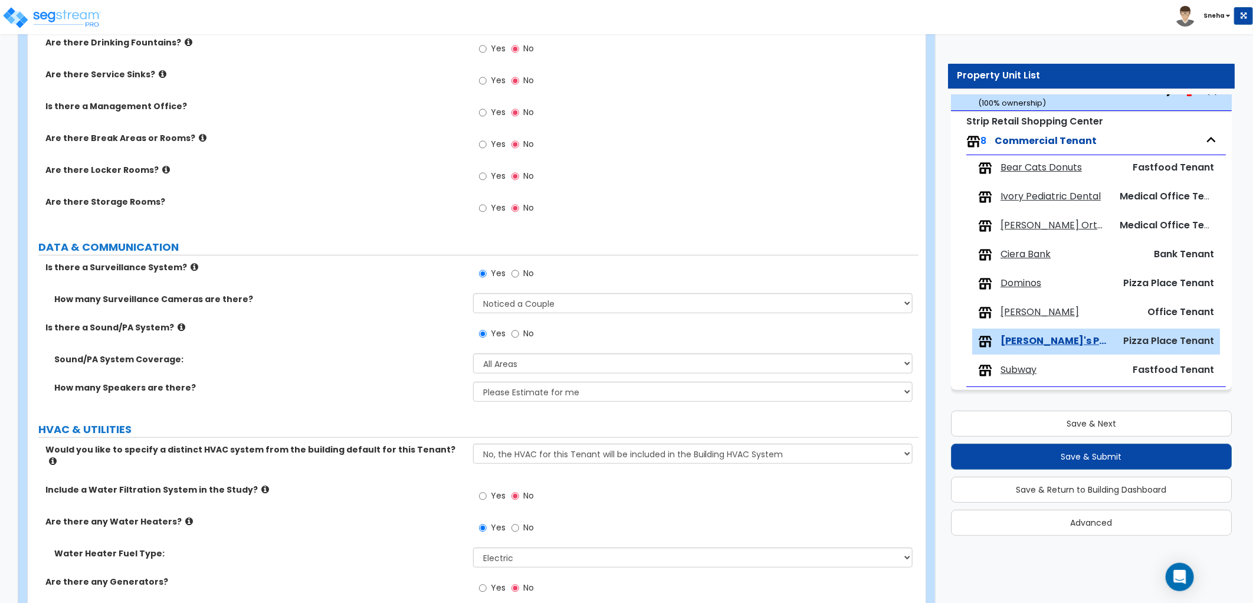
scroll to position [3093, 0]
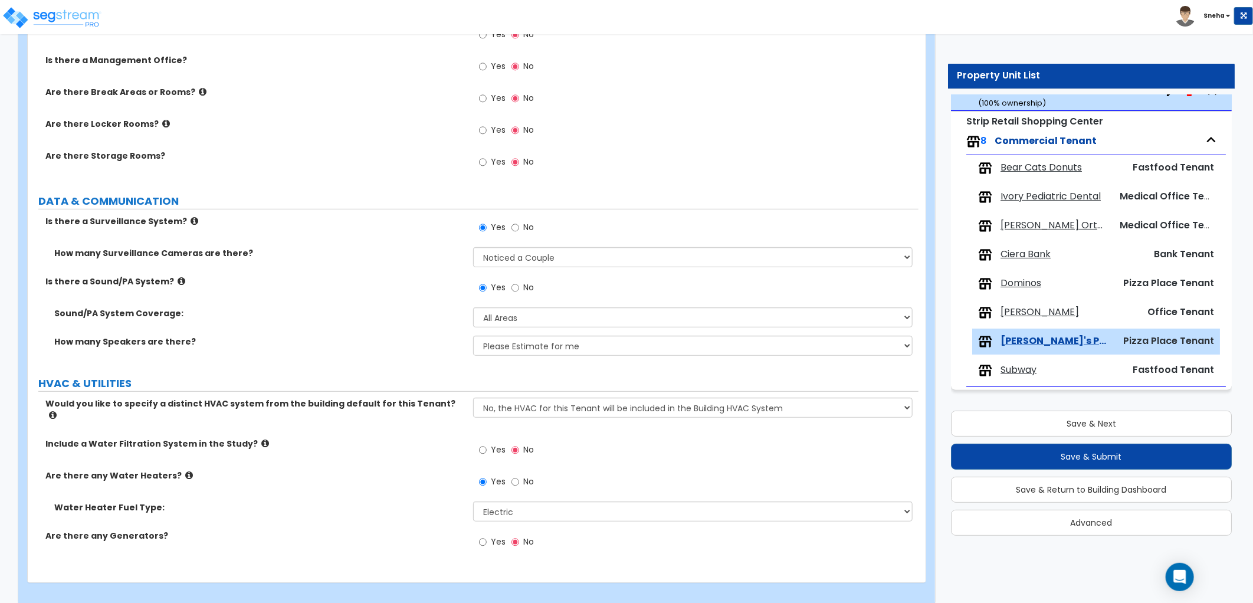
click at [1029, 375] on span "Subway" at bounding box center [1018, 370] width 36 height 14
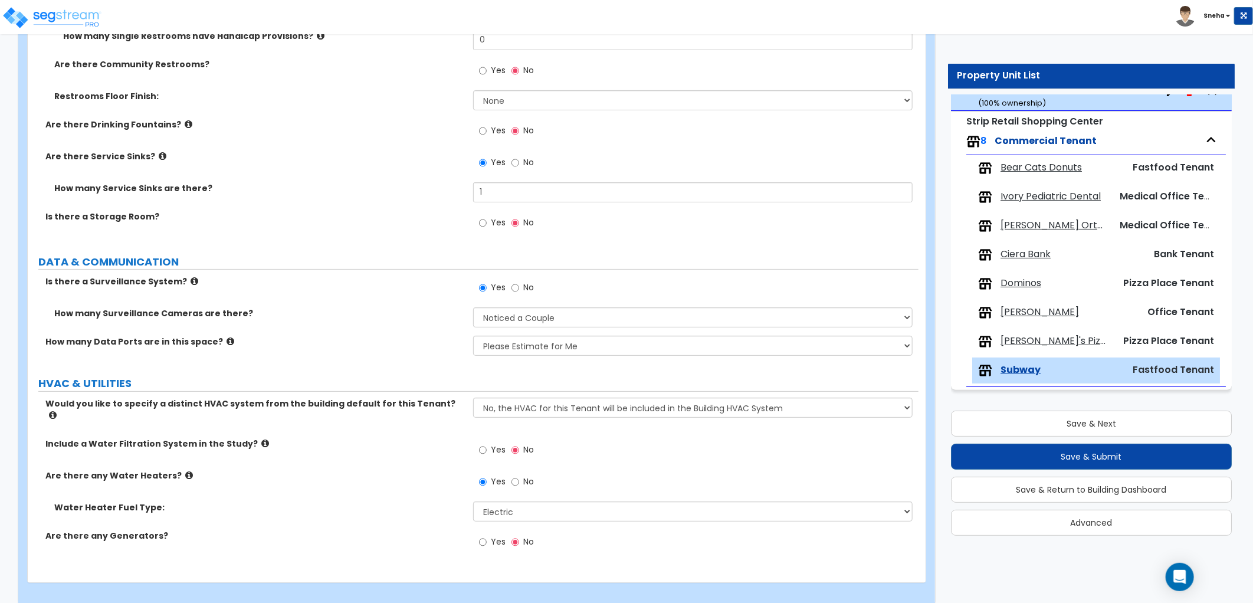
scroll to position [0, 0]
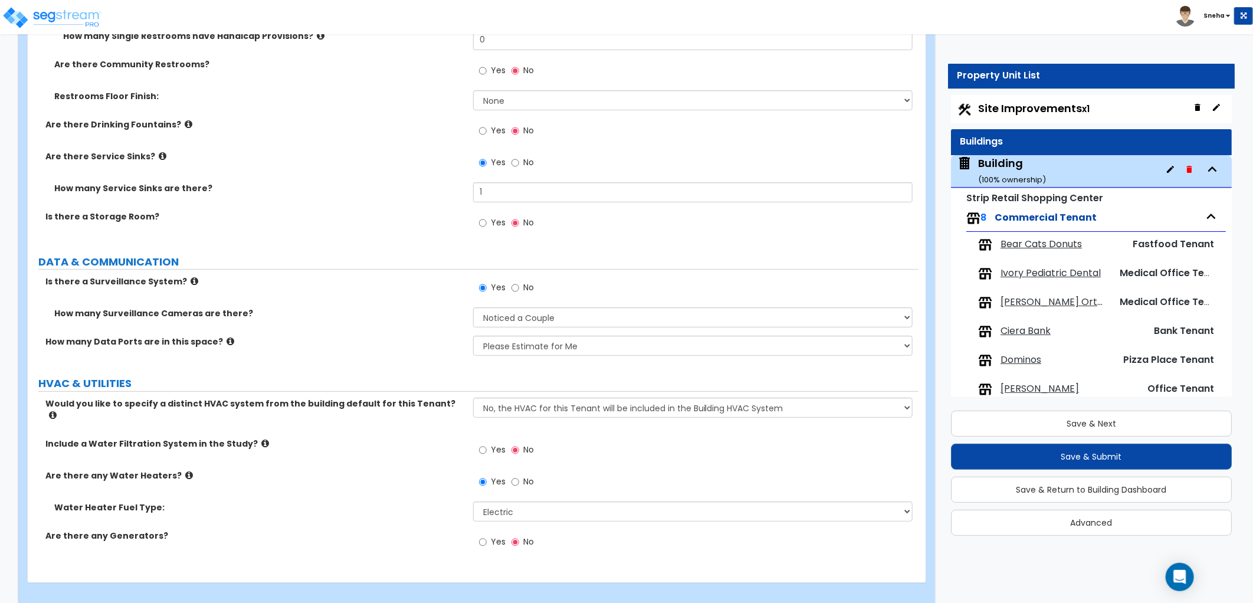
click at [999, 166] on div "Building ( 100 % ownership)" at bounding box center [1012, 171] width 68 height 30
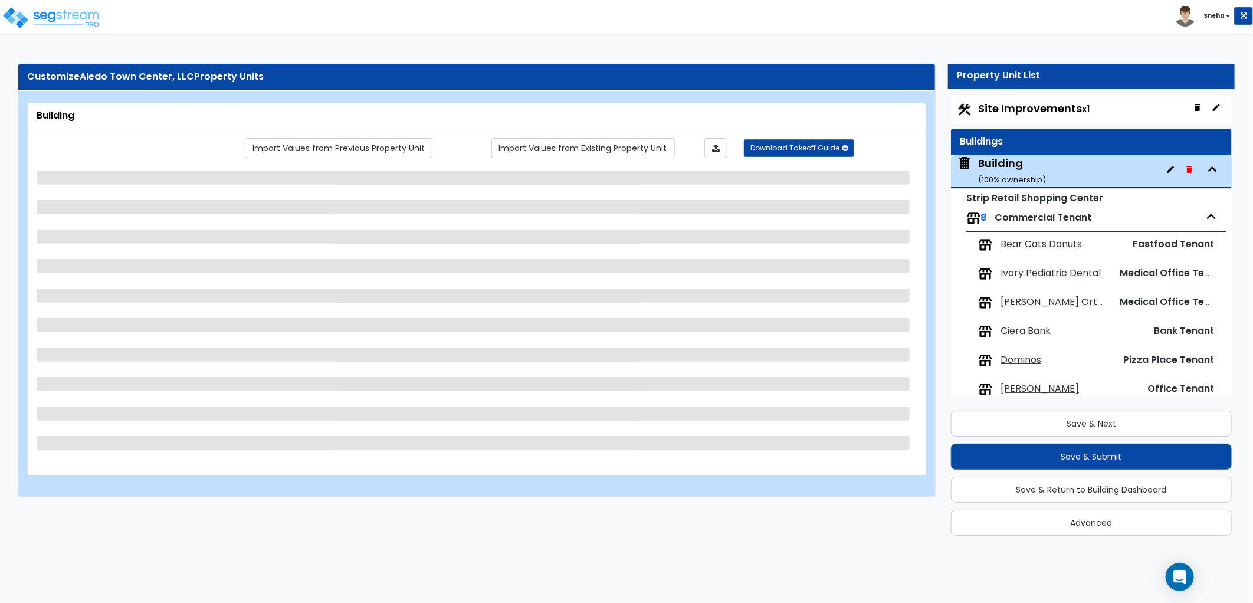
scroll to position [60, 0]
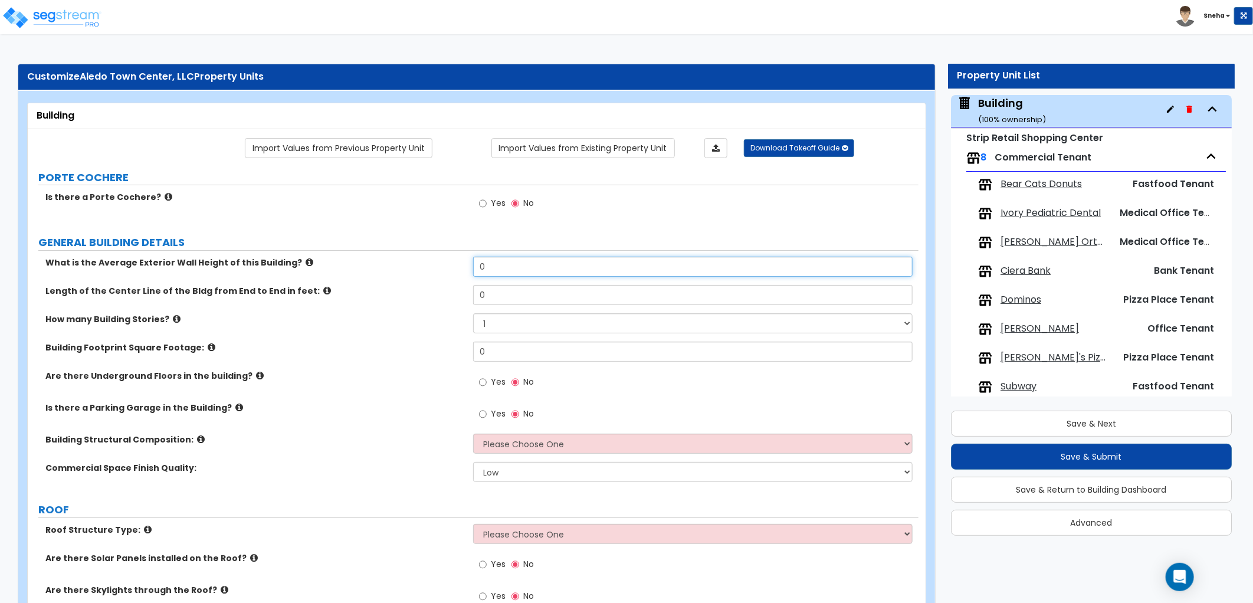
drag, startPoint x: 491, startPoint y: 269, endPoint x: 372, endPoint y: 274, distance: 119.9
click at [372, 274] on div "What is the Average Exterior Wall Height of this Building? 0" at bounding box center [473, 271] width 891 height 28
click at [362, 273] on div "What is the Average Exterior Wall Height of this Building? 18" at bounding box center [473, 271] width 891 height 28
drag, startPoint x: 481, startPoint y: 267, endPoint x: 446, endPoint y: 271, distance: 35.1
click at [446, 271] on div "What is the Average Exterior Wall Height of this Building? 18" at bounding box center [473, 271] width 891 height 28
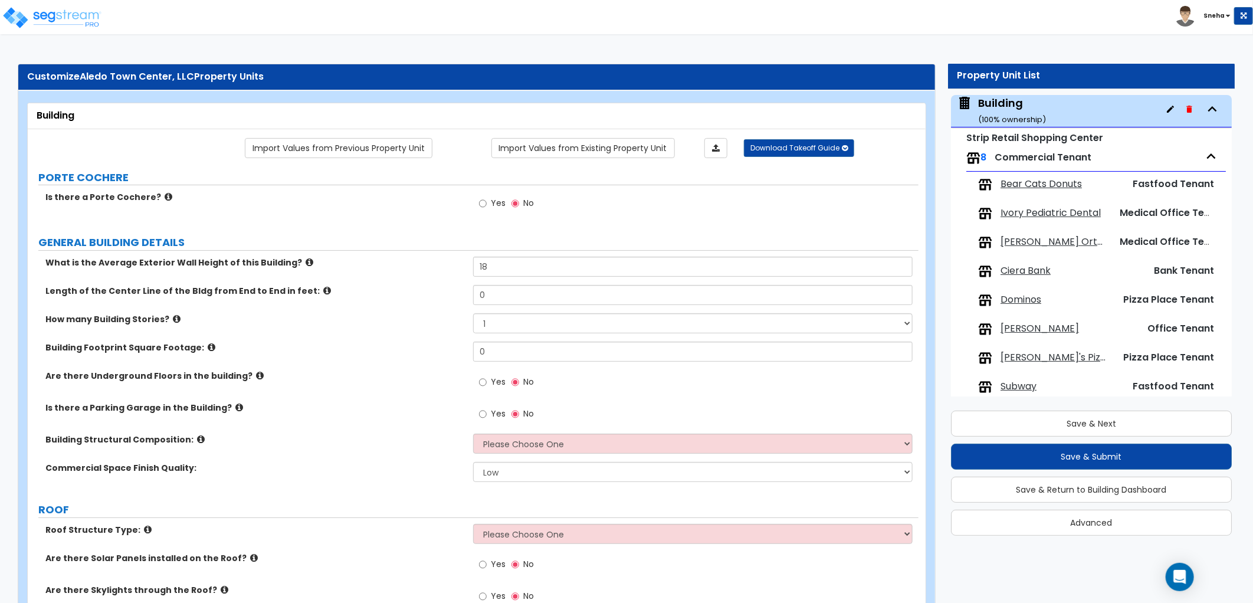
click at [362, 296] on label "Length of the Center Line of the Bldg from End to End in feet:" at bounding box center [254, 291] width 419 height 12
click at [414, 334] on div "How many Building Stories? 1 2 3 4 5" at bounding box center [473, 327] width 891 height 28
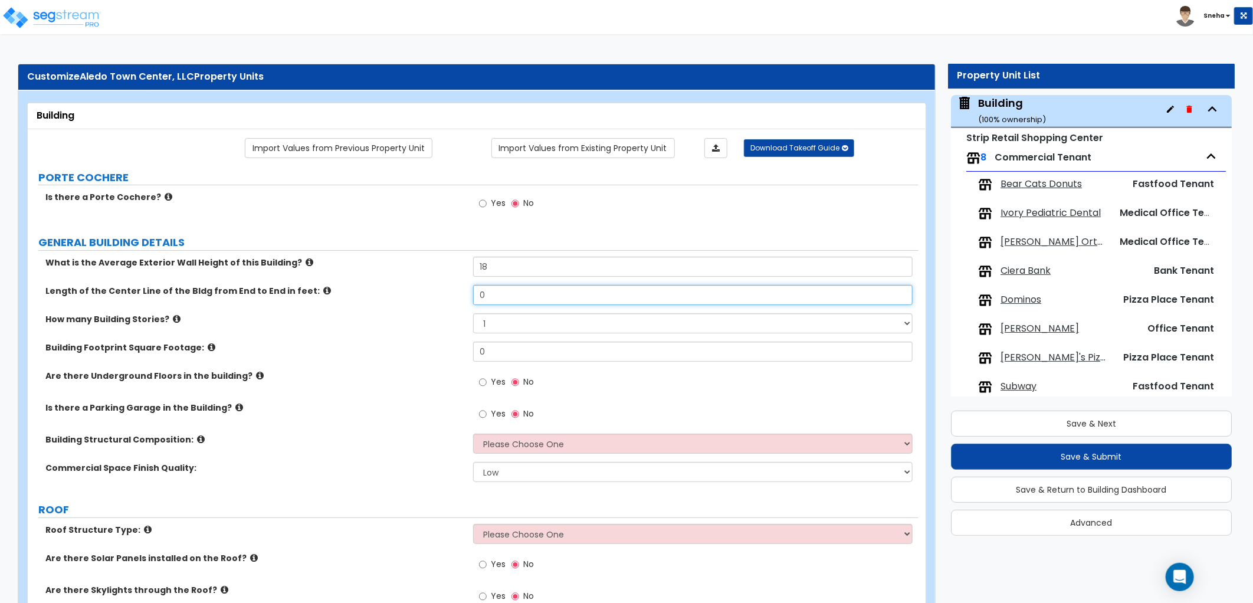
drag, startPoint x: 497, startPoint y: 298, endPoint x: 449, endPoint y: 296, distance: 48.4
click at [451, 296] on div "Length of the Center Line of the Bldg from End to End in feet: 0" at bounding box center [473, 299] width 891 height 28
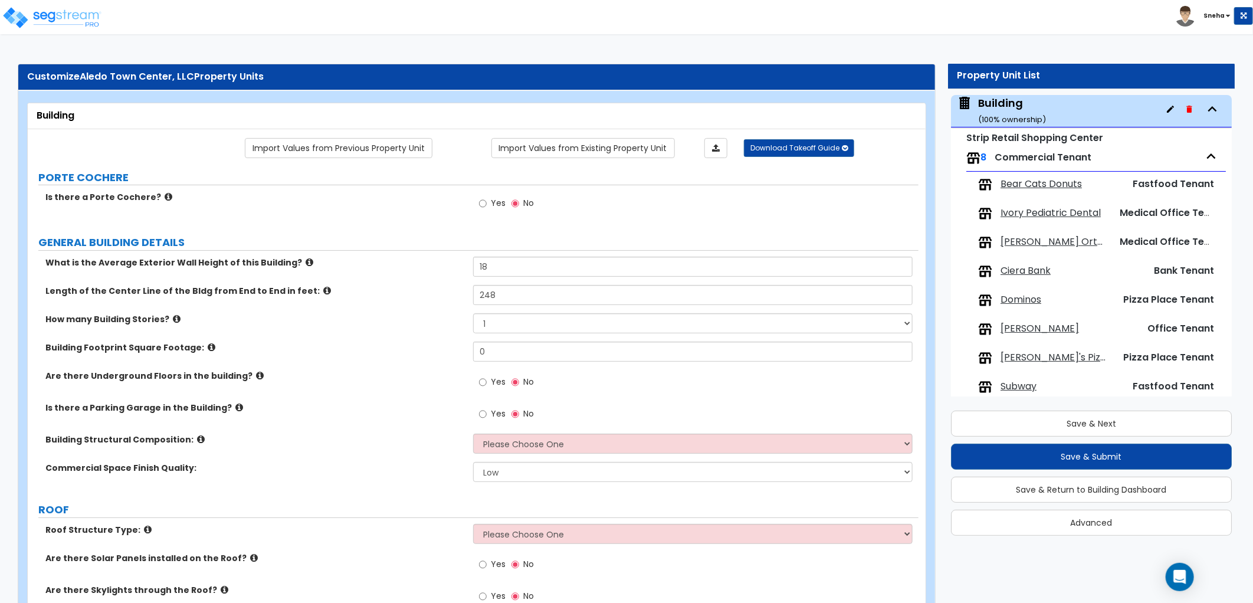
click at [452, 296] on label "Length of the Center Line of the Bldg from End to End in feet:" at bounding box center [254, 291] width 419 height 12
click at [493, 346] on input "0" at bounding box center [692, 352] width 439 height 20
drag, startPoint x: 487, startPoint y: 347, endPoint x: 438, endPoint y: 351, distance: 48.5
click at [438, 351] on div "Building Footprint Square Footage: 0" at bounding box center [473, 356] width 891 height 28
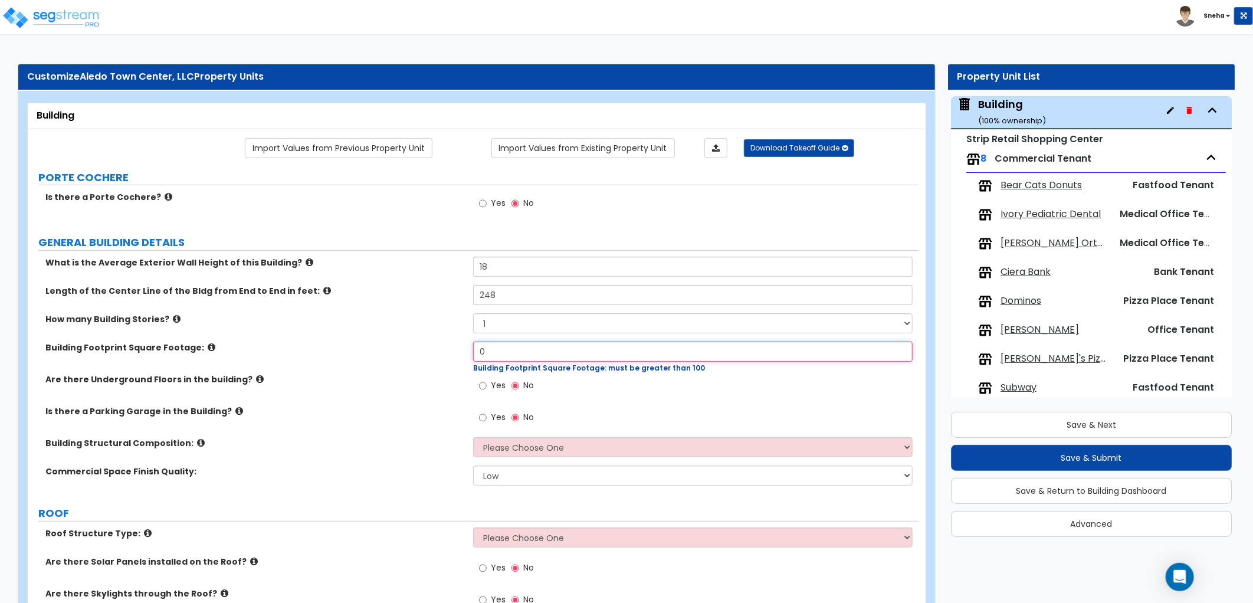
click at [503, 357] on input "0" at bounding box center [692, 352] width 439 height 20
drag, startPoint x: 468, startPoint y: 350, endPoint x: 445, endPoint y: 350, distance: 23.0
click at [445, 350] on div "Building Footprint Square Footage: 0 Building Footprint Square Footage: must be…" at bounding box center [473, 358] width 891 height 32
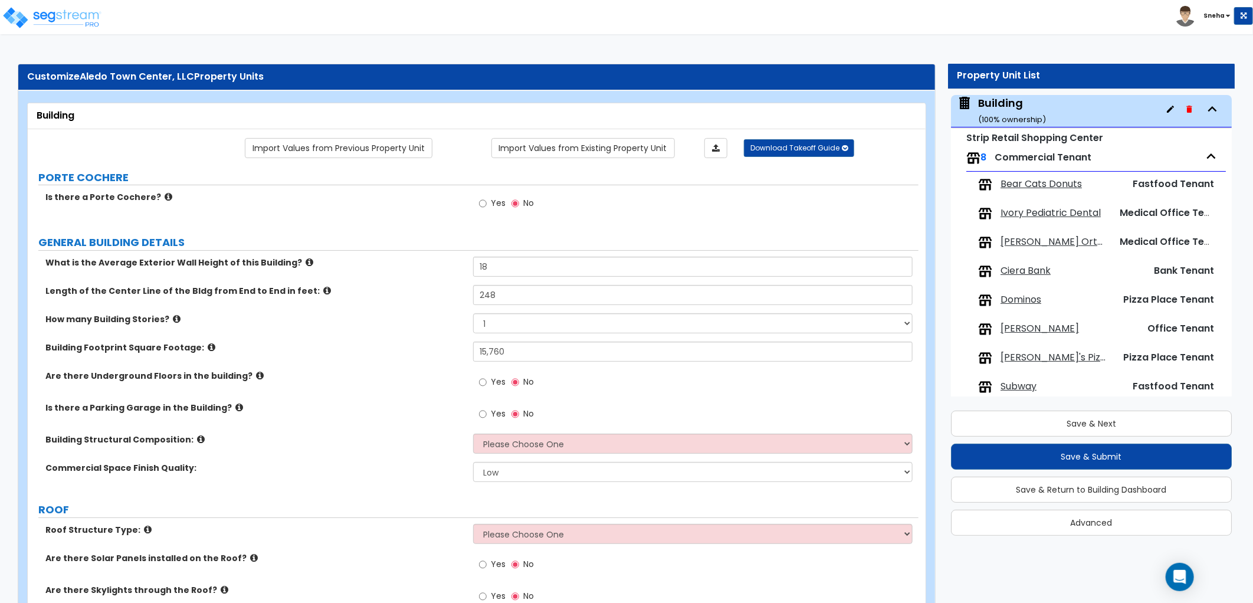
click at [452, 356] on div "Building Footprint Square Footage: 15,760" at bounding box center [473, 356] width 891 height 28
click at [634, 445] on select "Please Choose One Tilt-up Wall Construction Reinforced Concrete Structural Stee…" at bounding box center [692, 444] width 439 height 20
click at [473, 434] on select "Please Choose One Tilt-up Wall Construction Reinforced Concrete Structural Stee…" at bounding box center [692, 444] width 439 height 20
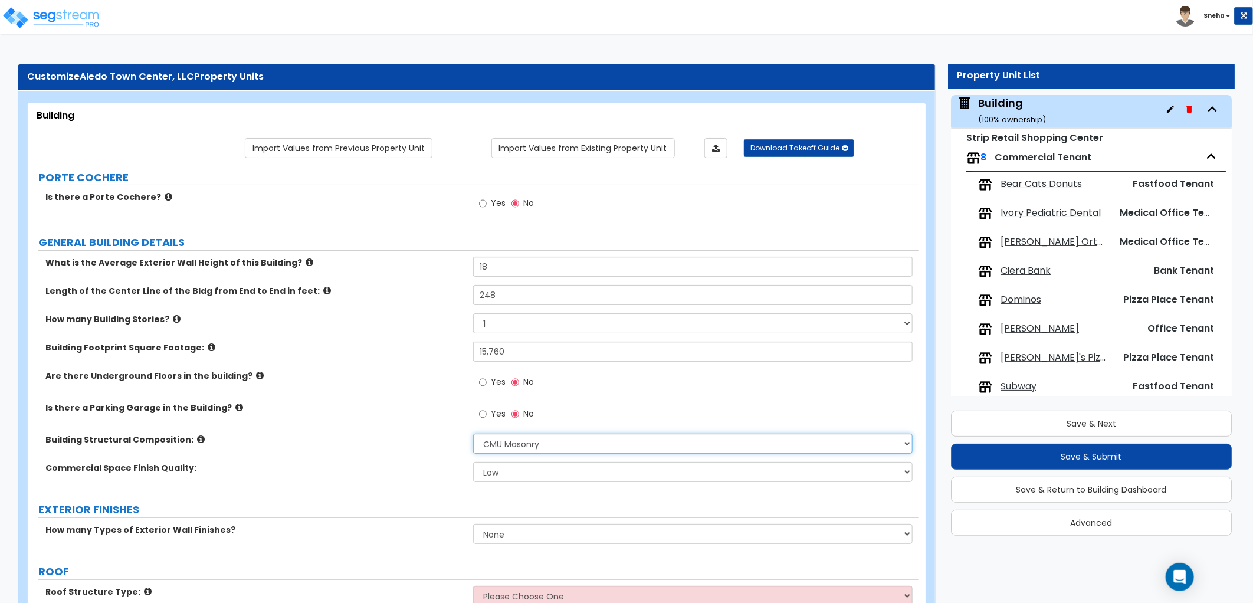
scroll to position [65, 0]
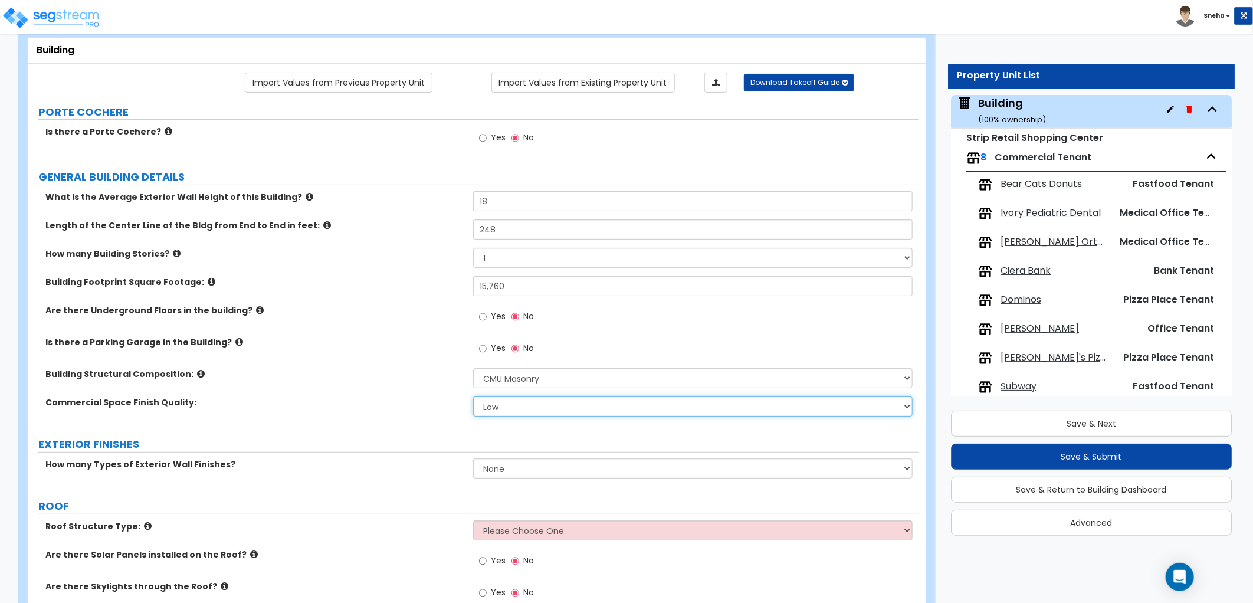
click at [505, 409] on select "Low Average High" at bounding box center [692, 406] width 439 height 20
click at [473, 396] on select "Low Average High" at bounding box center [692, 406] width 439 height 20
click at [419, 403] on label "Commercial Space Finish Quality:" at bounding box center [254, 402] width 419 height 12
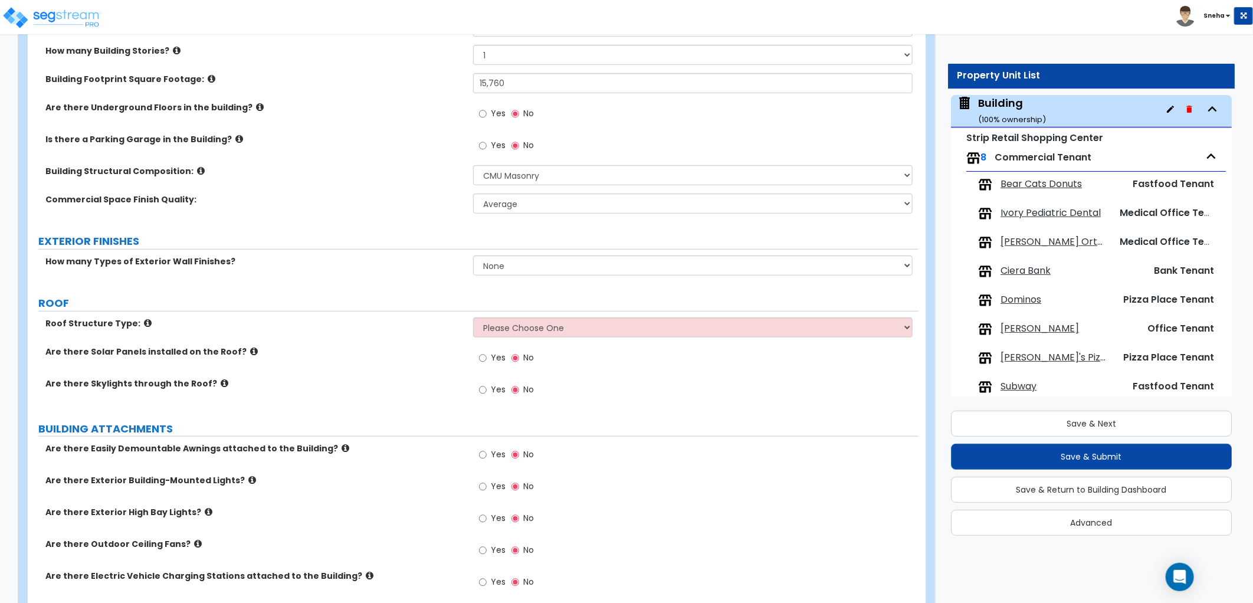
scroll to position [327, 0]
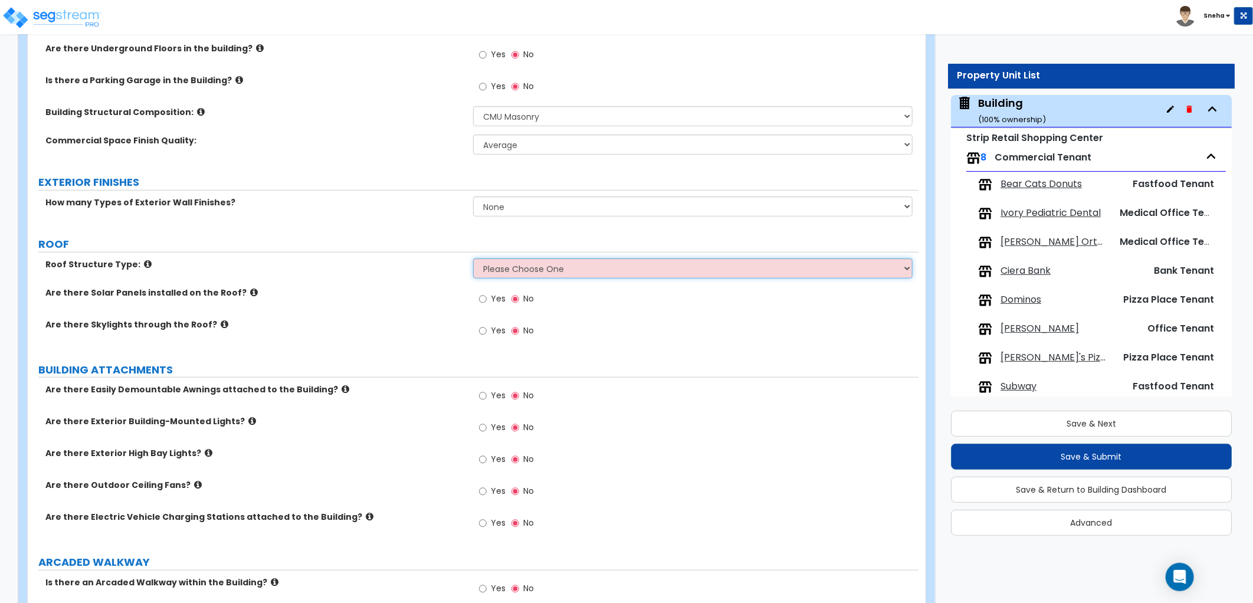
click at [500, 270] on select "Please Choose One Gable Roof Flat Roof Hybrid Gable & Flat Roof" at bounding box center [692, 268] width 439 height 20
click at [473, 258] on select "Please Choose One Gable Roof Flat Roof Hybrid Gable & Flat Roof" at bounding box center [692, 268] width 439 height 20
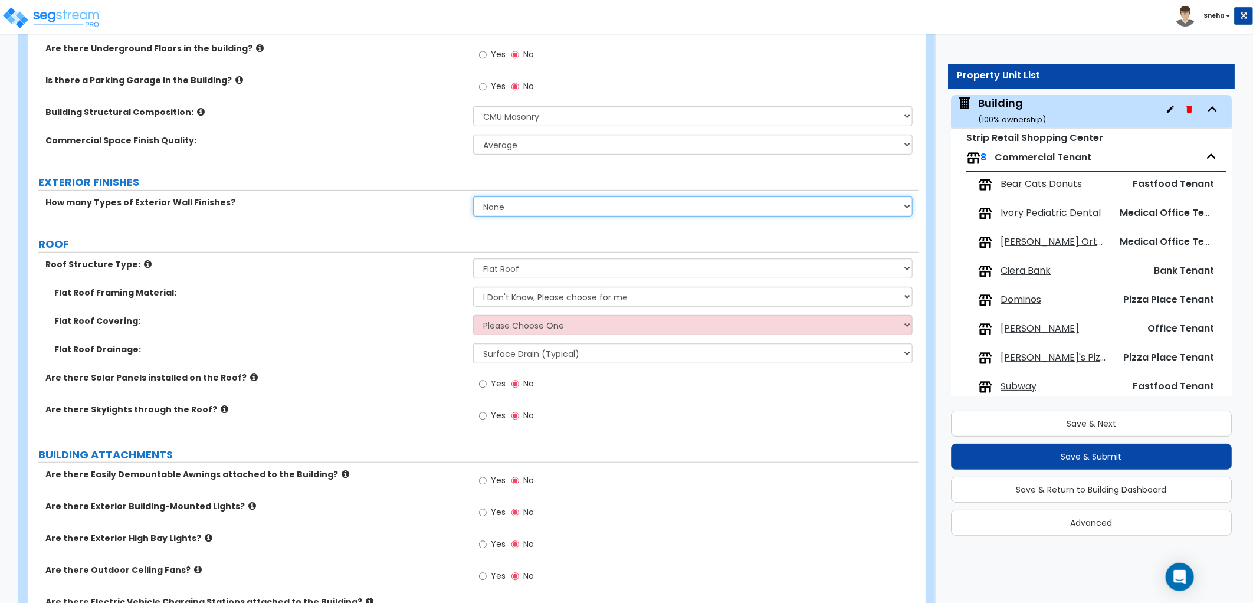
drag, startPoint x: 500, startPoint y: 202, endPoint x: 506, endPoint y: 217, distance: 16.1
click at [500, 202] on select "None 1 2 3" at bounding box center [692, 206] width 439 height 20
click at [473, 196] on select "None 1 2 3" at bounding box center [692, 206] width 439 height 20
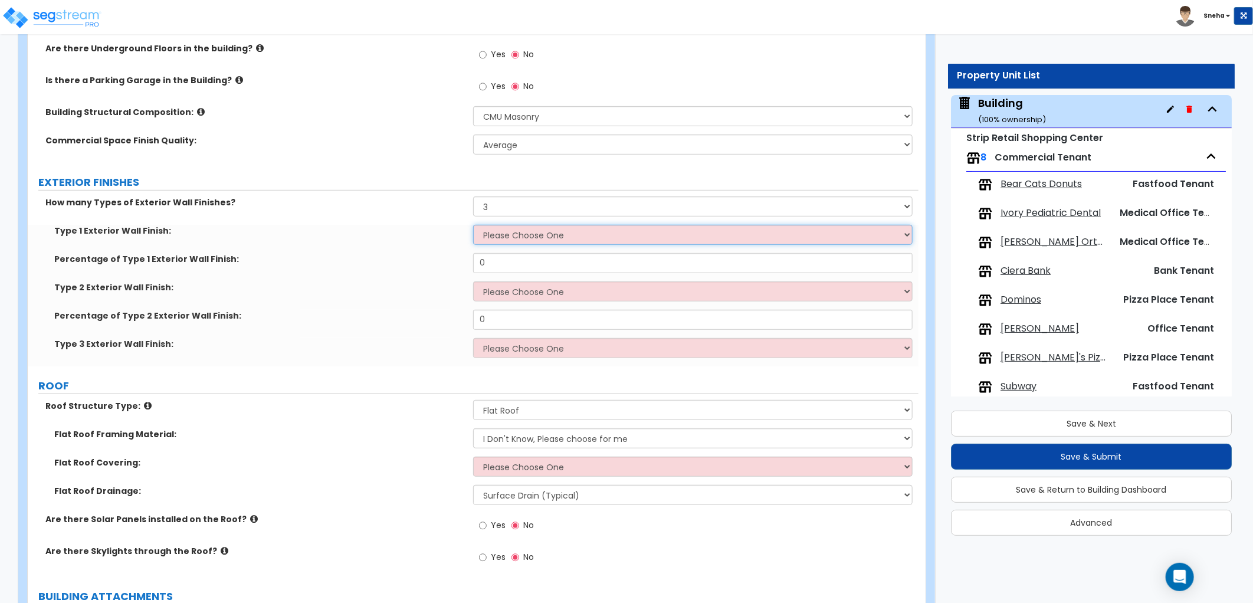
click at [510, 238] on select "Please Choose One No Finish/Shared Wall No Wall Brick Veneer Stone Veneer Wood …" at bounding box center [692, 235] width 439 height 20
click at [473, 225] on select "Please Choose One No Finish/Shared Wall No Wall Brick Veneer Stone Veneer Wood …" at bounding box center [692, 235] width 439 height 20
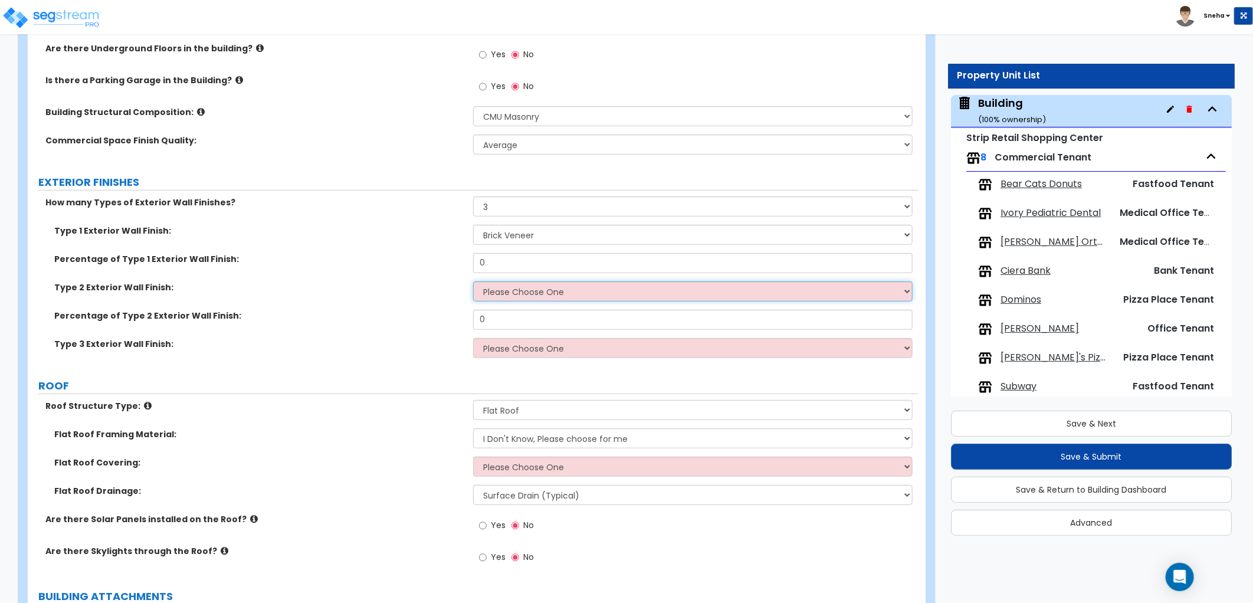
click at [521, 284] on select "Please Choose One No Finish/Shared Wall No Wall Brick Veneer Stone Veneer Wood …" at bounding box center [692, 291] width 439 height 20
click at [473, 281] on select "Please Choose One No Finish/Shared Wall No Wall Brick Veneer Stone Veneer Wood …" at bounding box center [692, 291] width 439 height 20
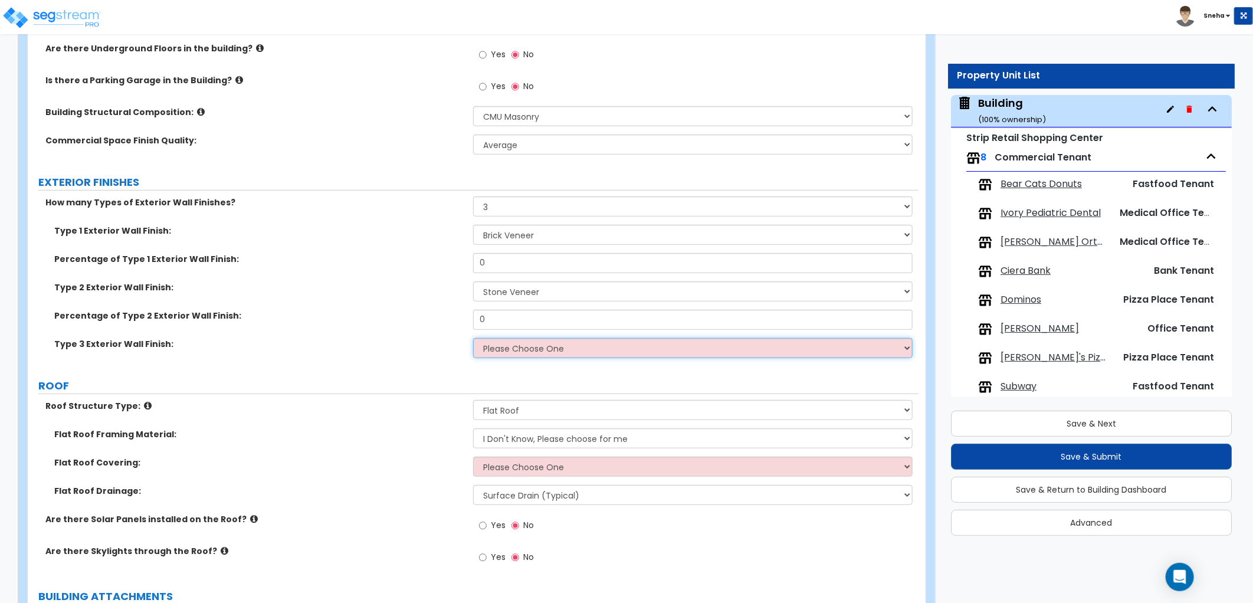
click at [520, 352] on select "Please Choose One No Finish/Shared Wall No Wall Brick Veneer Stone Veneer Wood …" at bounding box center [692, 348] width 439 height 20
click at [473, 338] on select "Please Choose One No Finish/Shared Wall No Wall Brick Veneer Stone Veneer Wood …" at bounding box center [692, 348] width 439 height 20
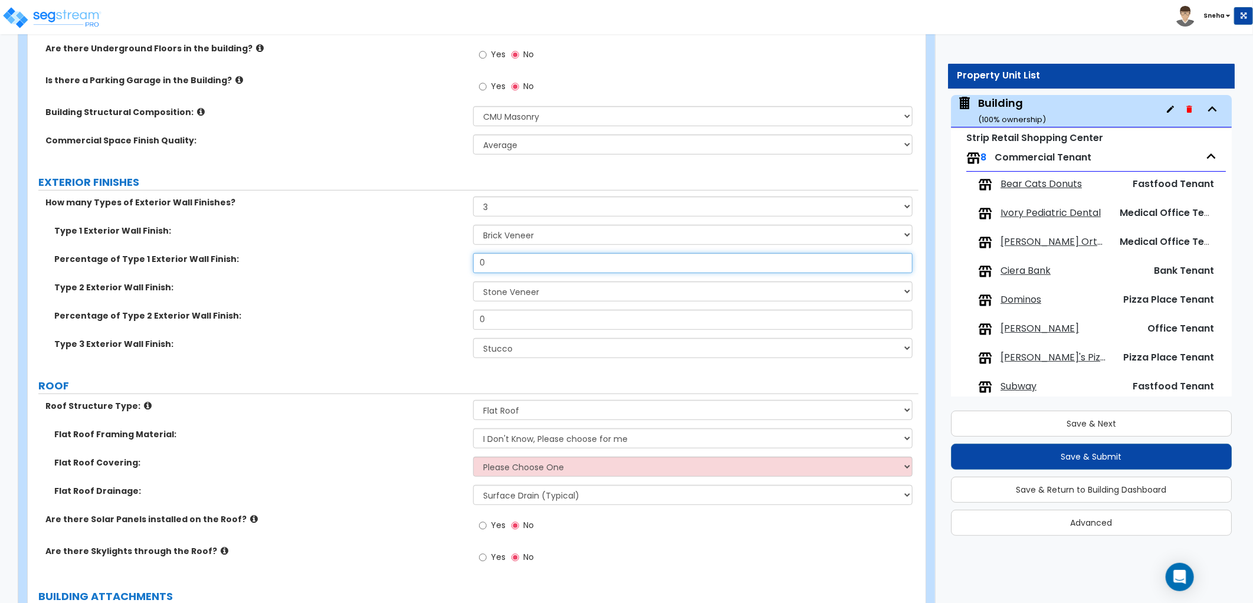
drag, startPoint x: 499, startPoint y: 257, endPoint x: 469, endPoint y: 258, distance: 30.1
click at [469, 258] on div "Percentage of Type 1 Exterior Wall Finish: 0" at bounding box center [473, 267] width 891 height 28
click at [493, 245] on div "Type 1 Exterior Wall Finish: Please Choose One No Finish/Shared Wall No Wall Br…" at bounding box center [473, 239] width 891 height 28
drag, startPoint x: 488, startPoint y: 262, endPoint x: 451, endPoint y: 269, distance: 37.1
click at [451, 269] on div "Percentage of Type 1 Exterior Wall Finish: 0" at bounding box center [473, 267] width 891 height 28
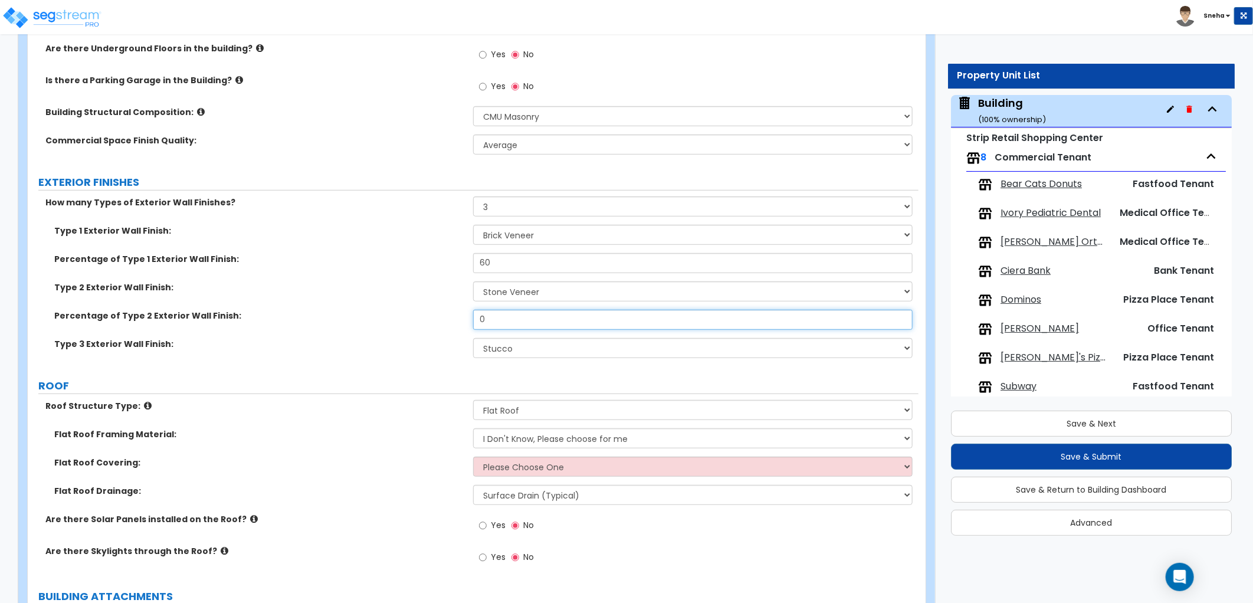
drag, startPoint x: 500, startPoint y: 314, endPoint x: 462, endPoint y: 313, distance: 37.2
click at [462, 313] on div "Percentage of Type 2 Exterior Wall Finish: 0" at bounding box center [473, 324] width 891 height 28
click at [448, 303] on div "Type 2 Exterior Wall Finish: Please Choose One No Finish/Shared Wall No Wall Br…" at bounding box center [473, 295] width 891 height 28
drag, startPoint x: 499, startPoint y: 321, endPoint x: 478, endPoint y: 321, distance: 20.6
click at [478, 321] on input "15" at bounding box center [692, 320] width 439 height 20
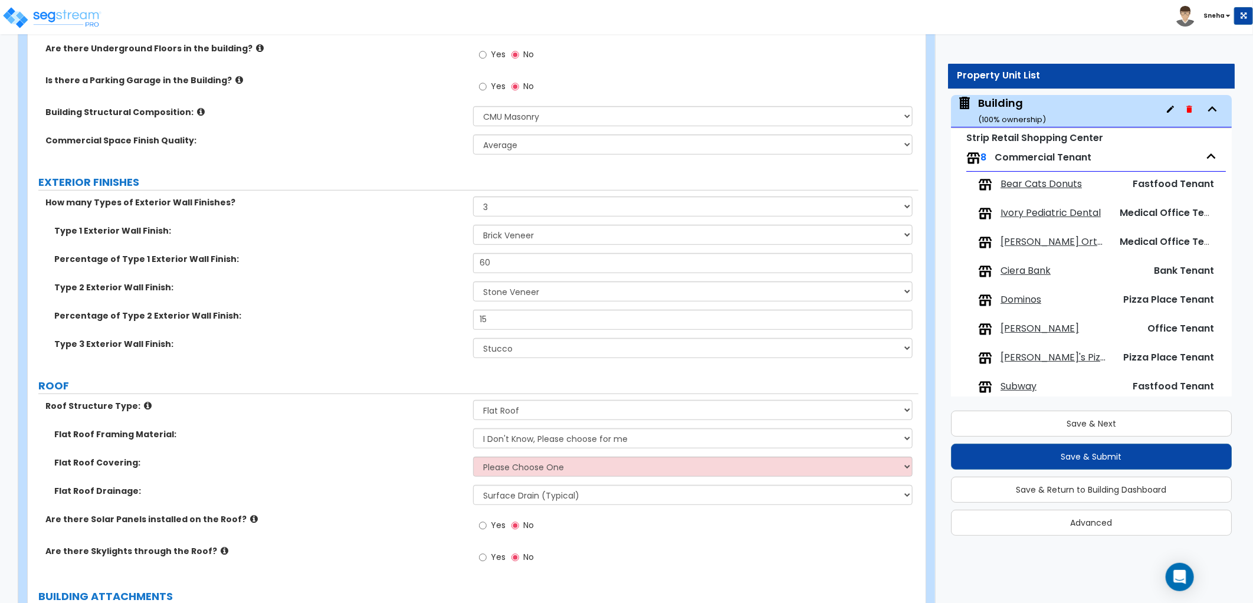
click at [402, 307] on div "Type 2 Exterior Wall Finish: Please Choose One No Finish/Shared Wall No Wall Br…" at bounding box center [473, 295] width 891 height 28
drag, startPoint x: 461, startPoint y: 263, endPoint x: 440, endPoint y: 264, distance: 21.2
click at [440, 264] on div "Percentage of Type 1 Exterior Wall Finish: 60" at bounding box center [473, 267] width 891 height 28
click at [425, 261] on label "Percentage of Type 1 Exterior Wall Finish:" at bounding box center [259, 259] width 410 height 12
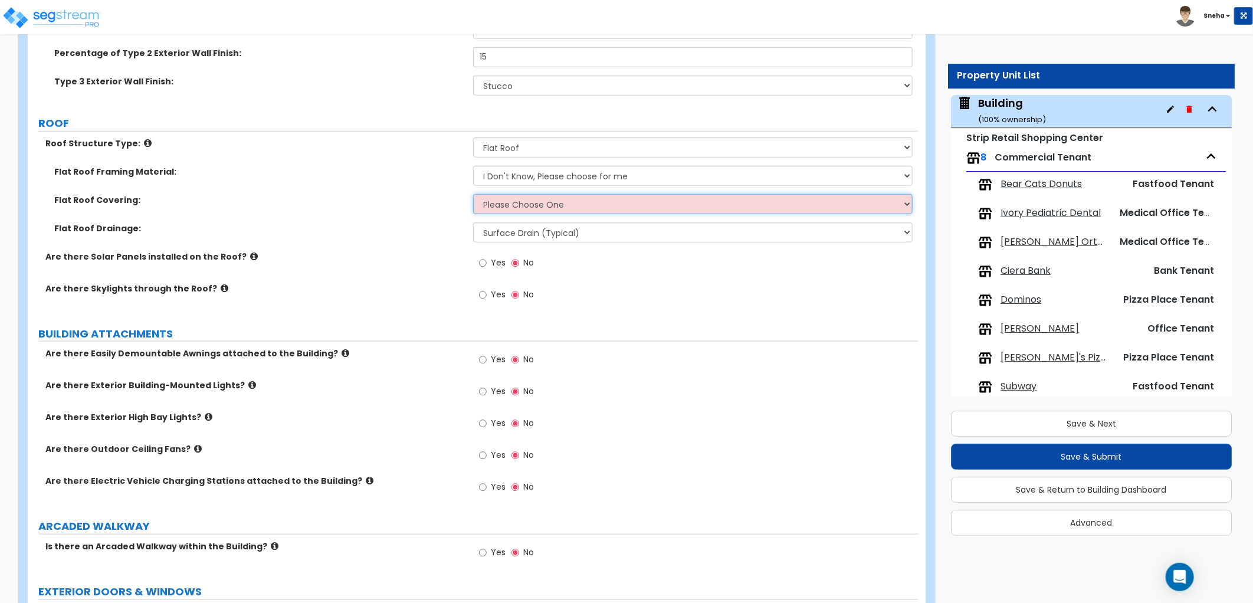
click at [497, 208] on select "Please Choose One Rolled Asphalt PVC Membrane Plastic (EPDM) Membrane Asphalt F…" at bounding box center [692, 204] width 439 height 20
click at [513, 201] on select "Please Choose One Rolled Asphalt PVC Membrane Plastic (EPDM) Membrane Asphalt F…" at bounding box center [692, 204] width 439 height 20
click at [473, 194] on select "Please Choose One Rolled Asphalt PVC Membrane Plastic (EPDM) Membrane Asphalt F…" at bounding box center [692, 204] width 439 height 20
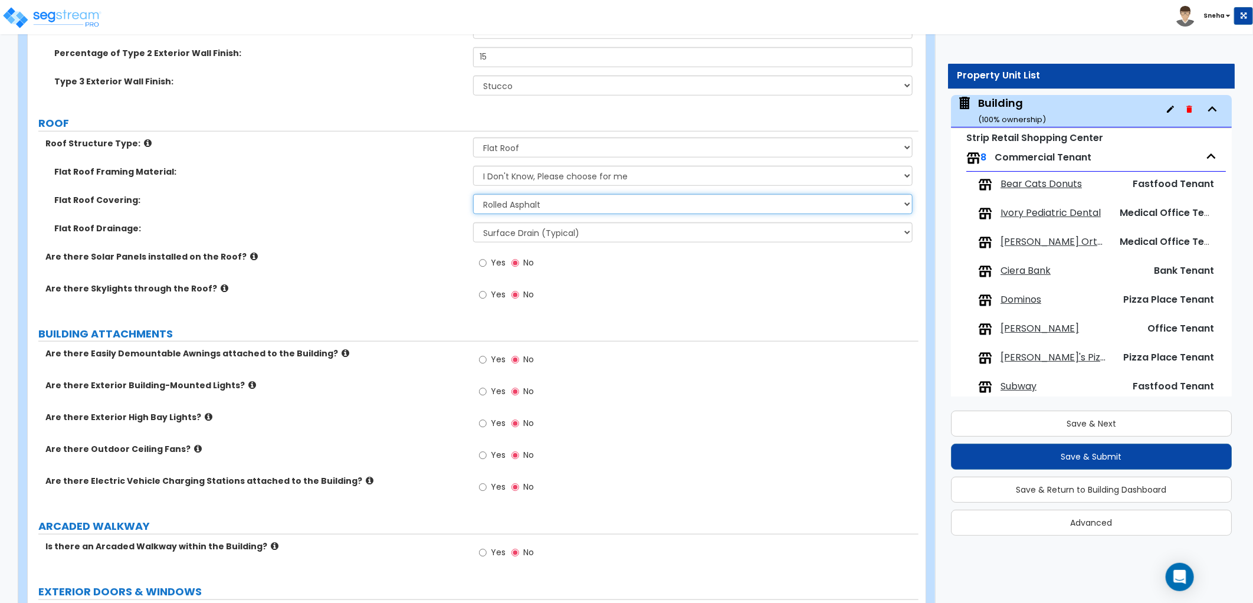
click at [537, 206] on select "Please Choose One Rolled Asphalt PVC Membrane Plastic (EPDM) Membrane Asphalt F…" at bounding box center [692, 204] width 439 height 20
click at [517, 201] on select "Please Choose One Rolled Asphalt PVC Membrane Plastic (EPDM) Membrane Asphalt F…" at bounding box center [692, 204] width 439 height 20
click at [473, 194] on select "Please Choose One Rolled Asphalt PVC Membrane Plastic (EPDM) Membrane Asphalt F…" at bounding box center [692, 204] width 439 height 20
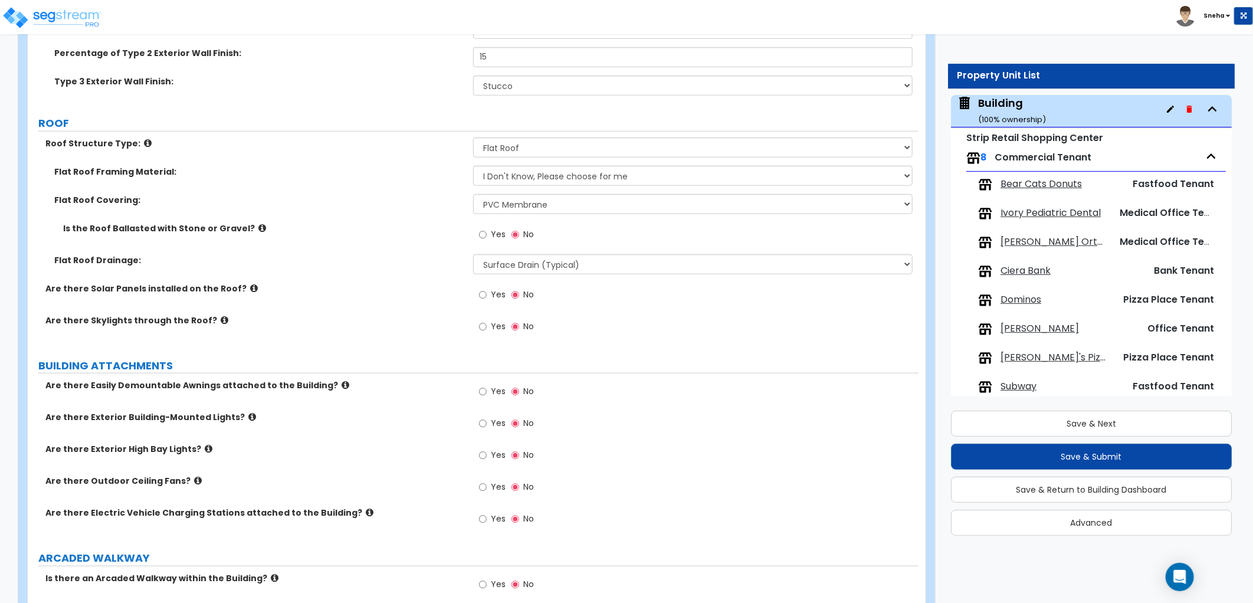
click at [454, 298] on div "Are there Solar Panels installed on the Roof? Yes No" at bounding box center [473, 299] width 891 height 32
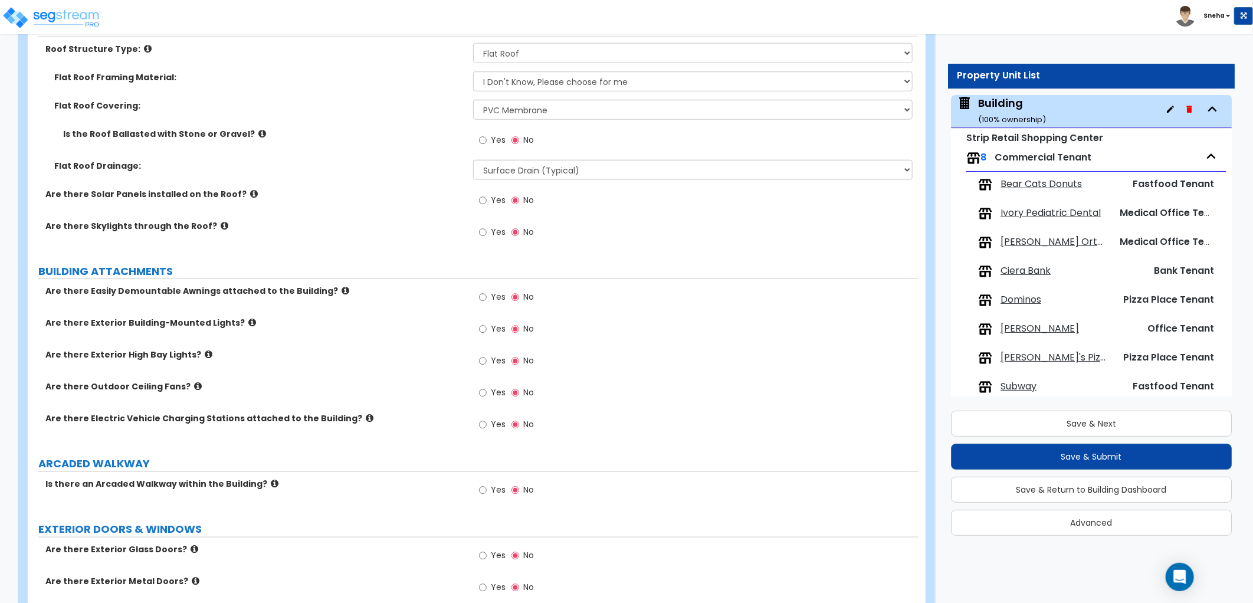
scroll to position [786, 0]
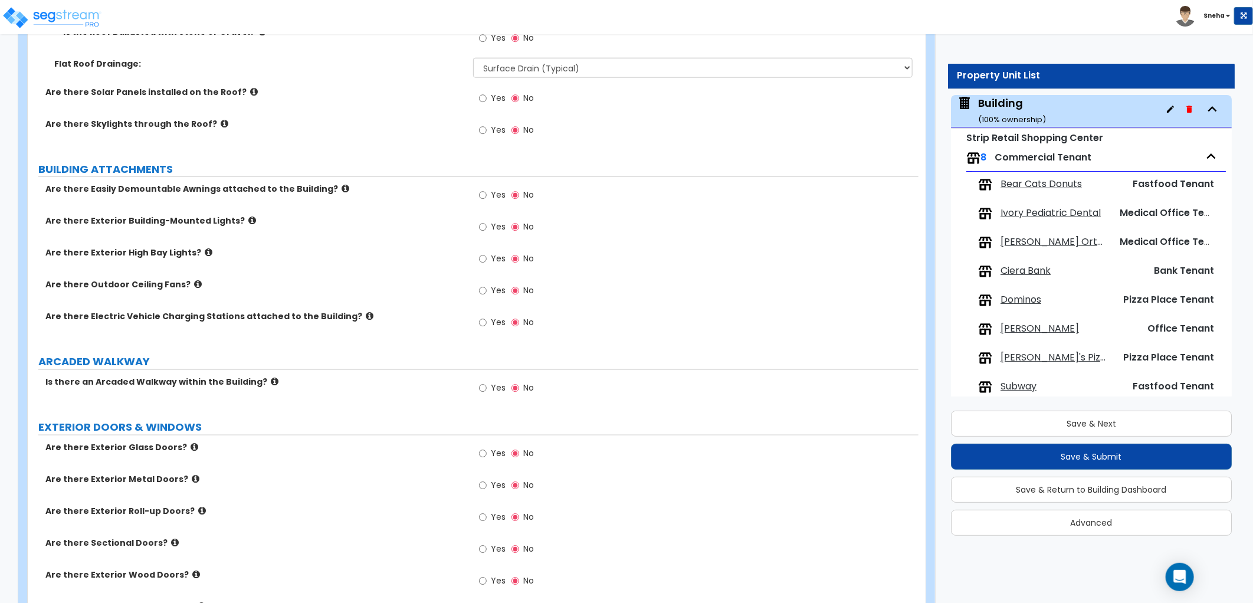
click at [487, 193] on label "Yes" at bounding box center [492, 196] width 27 height 20
click at [487, 193] on input "Yes" at bounding box center [483, 195] width 8 height 13
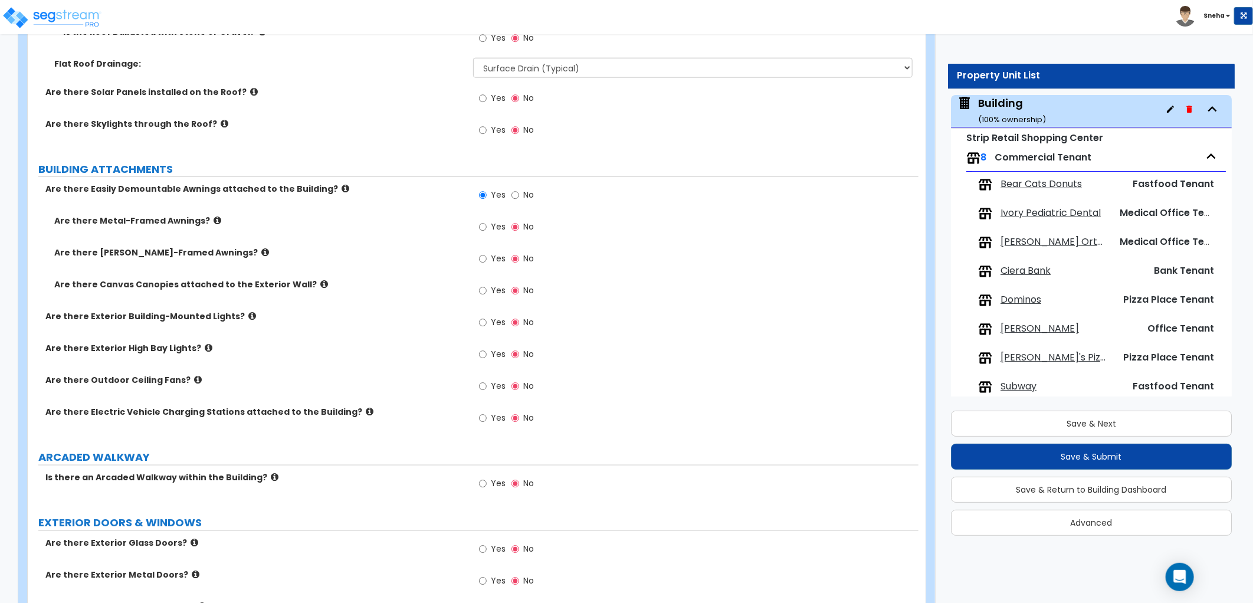
click at [487, 226] on label "Yes" at bounding box center [492, 228] width 27 height 20
click at [487, 226] on input "Yes" at bounding box center [483, 227] width 8 height 13
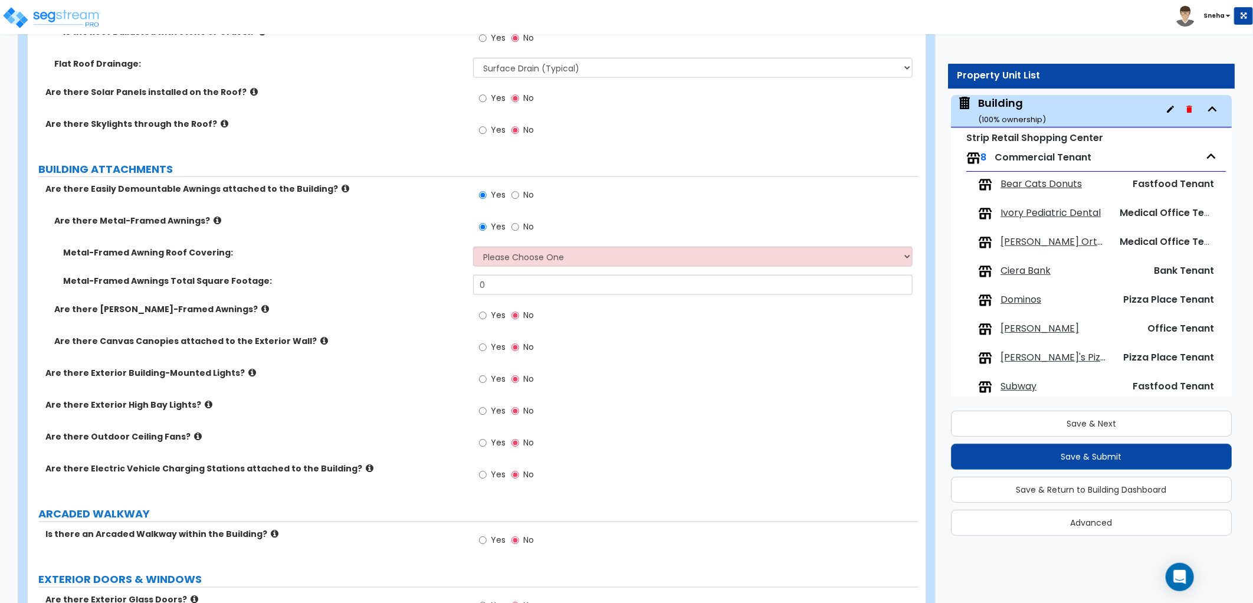
click at [320, 338] on icon at bounding box center [324, 340] width 8 height 9
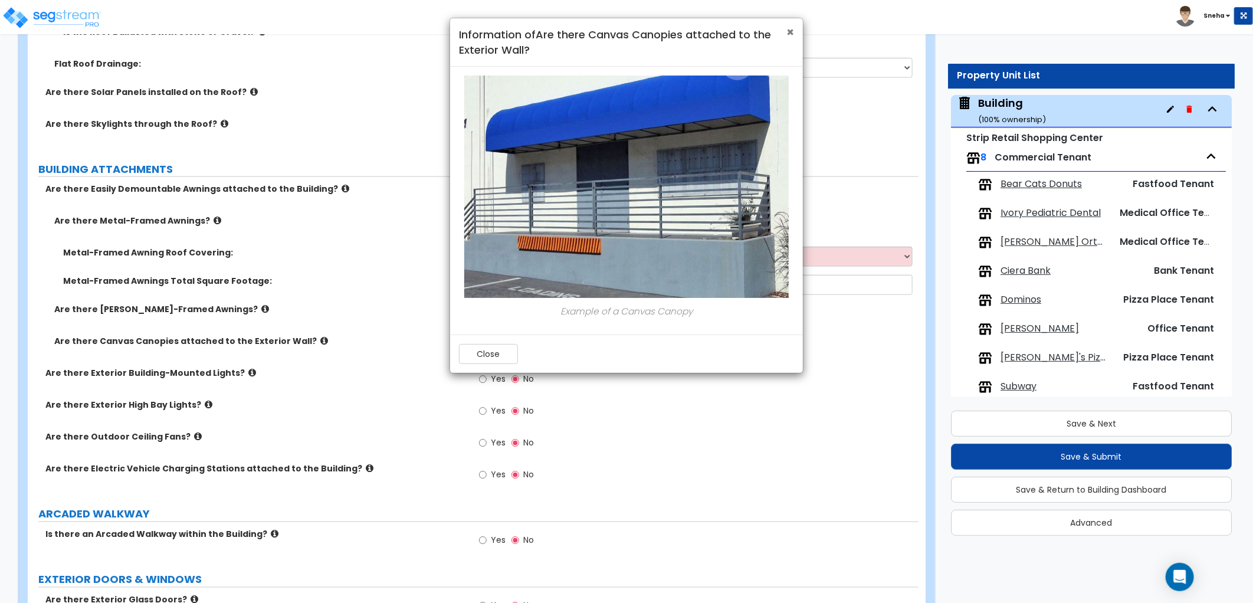
click at [789, 34] on span "×" at bounding box center [790, 32] width 8 height 17
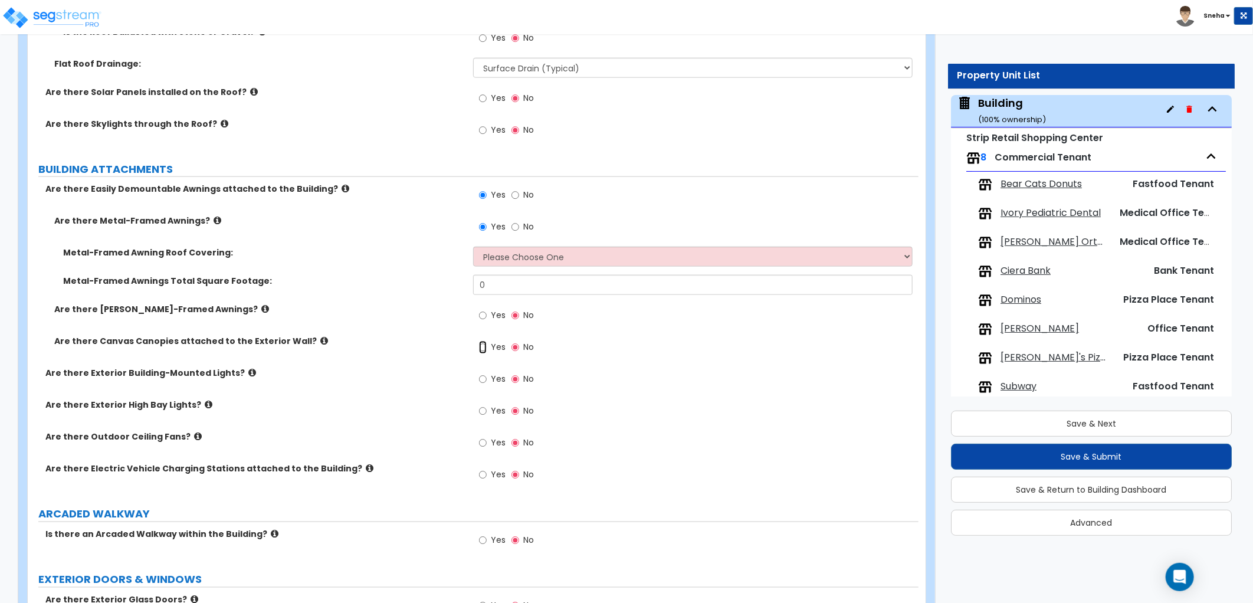
click at [484, 348] on input "Yes" at bounding box center [483, 347] width 8 height 13
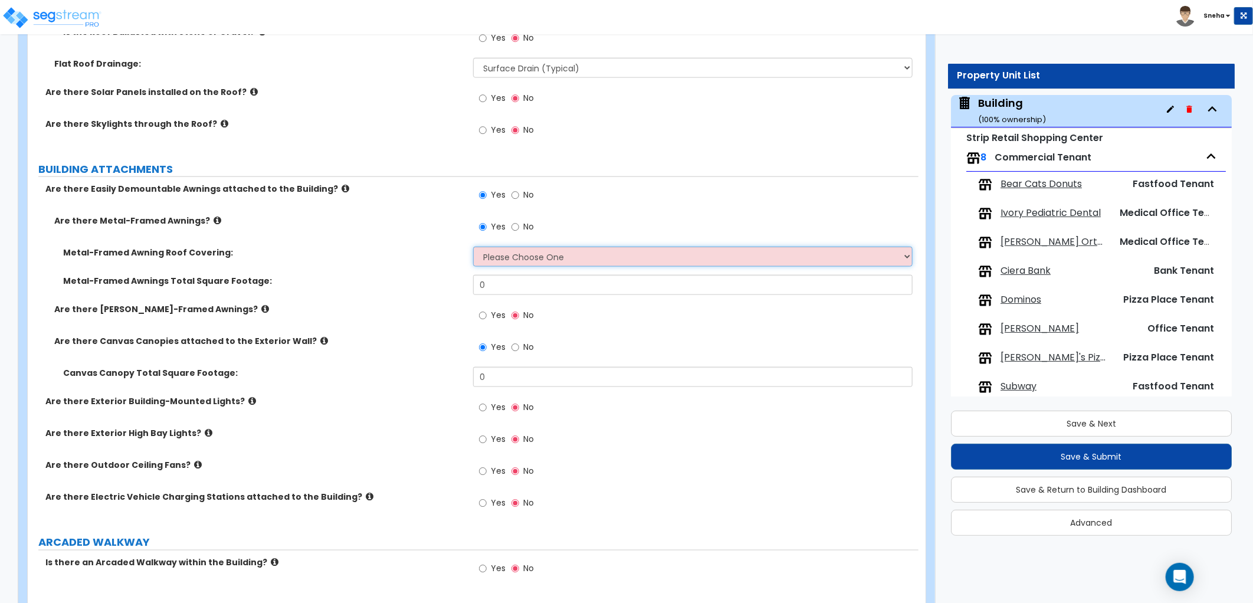
click at [514, 257] on select "Please Choose One Plastic Metal Glass" at bounding box center [692, 257] width 439 height 20
click at [473, 247] on select "Please Choose One Plastic Metal Glass" at bounding box center [692, 257] width 439 height 20
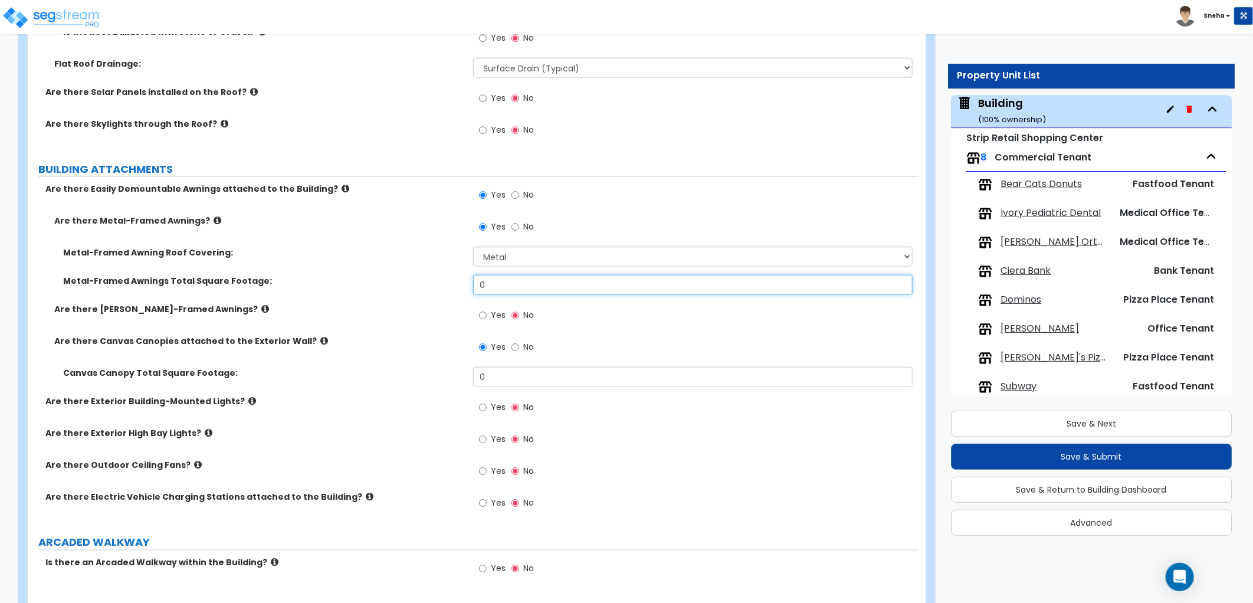
drag, startPoint x: 498, startPoint y: 284, endPoint x: 424, endPoint y: 281, distance: 74.4
click at [424, 281] on div "Metal-Framed Awnings Total Square Footage: 0" at bounding box center [473, 289] width 891 height 28
click at [511, 278] on input "0" at bounding box center [692, 285] width 439 height 20
drag, startPoint x: 510, startPoint y: 278, endPoint x: 438, endPoint y: 275, distance: 71.4
click at [438, 275] on div "Metal-Framed Awnings Total Square Footage: 0" at bounding box center [473, 289] width 891 height 28
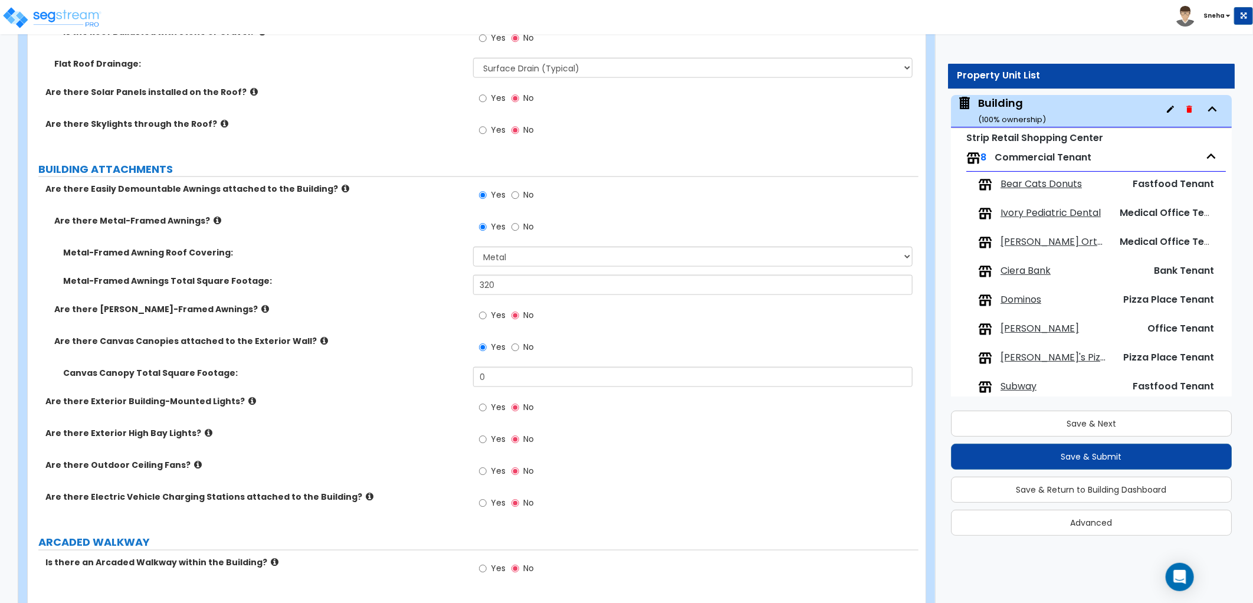
click at [438, 275] on label "Metal-Framed Awnings Total Square Footage:" at bounding box center [263, 281] width 401 height 12
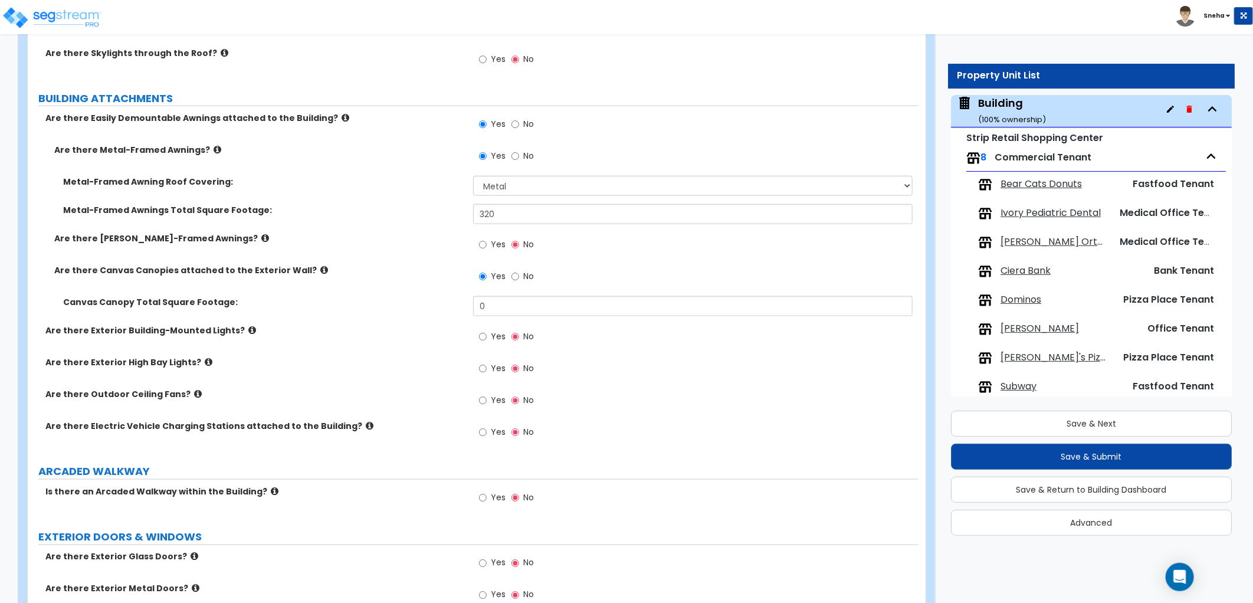
scroll to position [852, 0]
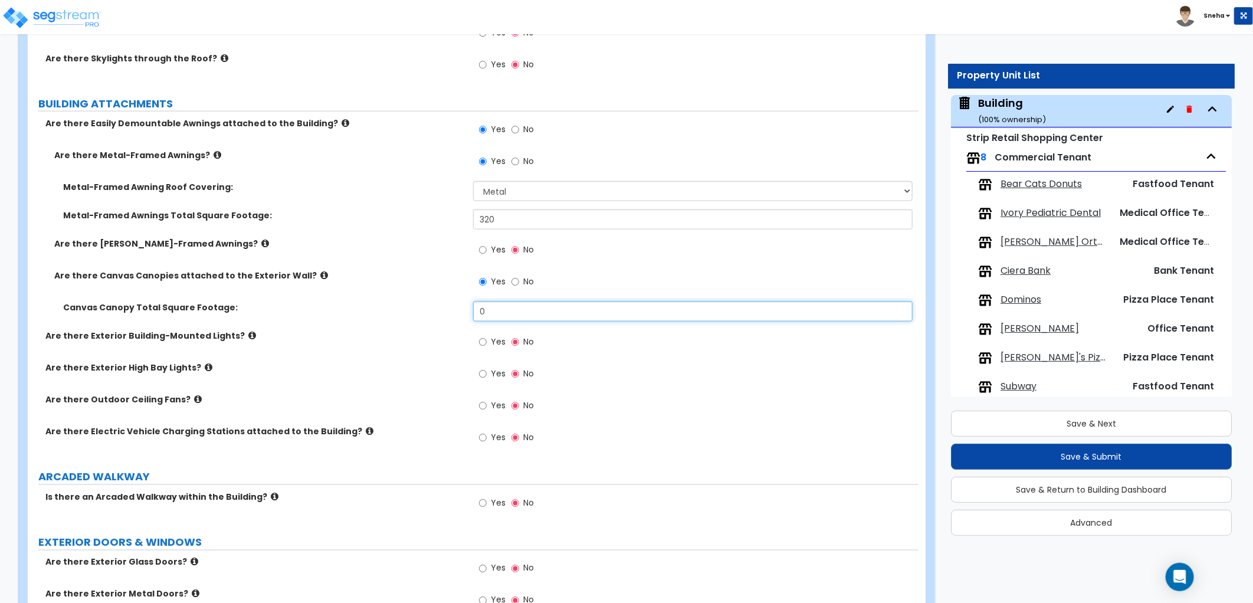
drag, startPoint x: 510, startPoint y: 316, endPoint x: 449, endPoint y: 303, distance: 62.0
click at [449, 303] on div "Canvas Canopy Total Square Footage: 0" at bounding box center [473, 315] width 891 height 28
click at [428, 218] on label "Metal-Framed Awnings Total Square Footage:" at bounding box center [263, 215] width 401 height 12
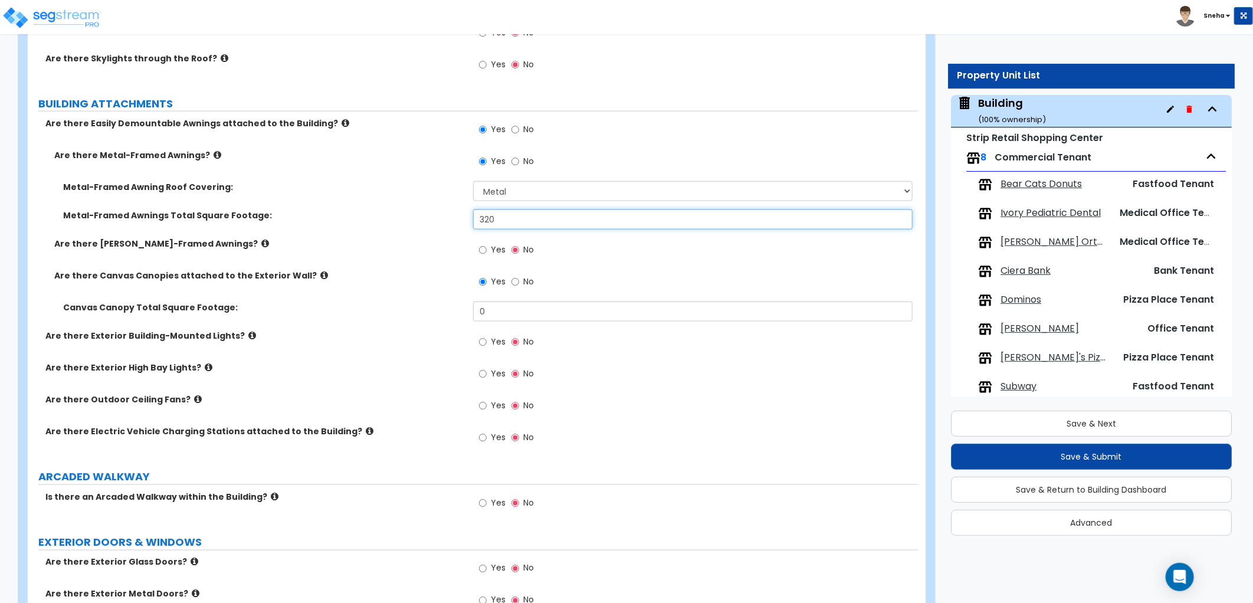
drag, startPoint x: 519, startPoint y: 221, endPoint x: 415, endPoint y: 218, distance: 104.4
click at [415, 218] on div "Metal-Framed Awnings Total Square Footage: 320" at bounding box center [473, 223] width 891 height 28
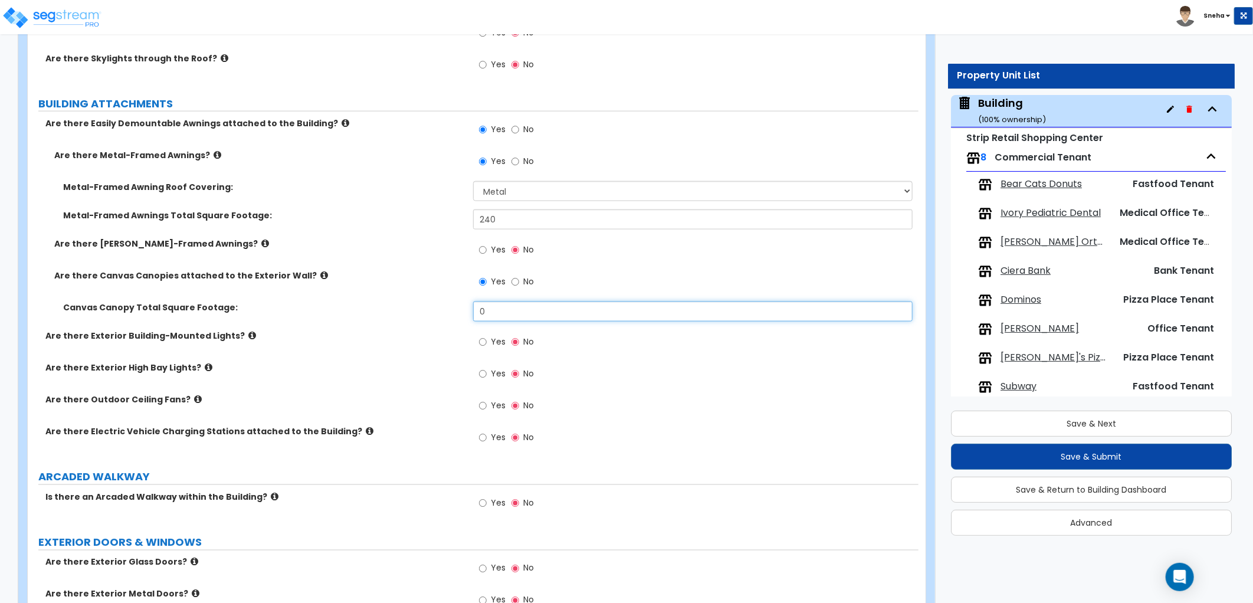
drag, startPoint x: 506, startPoint y: 311, endPoint x: 445, endPoint y: 314, distance: 61.4
click at [445, 314] on div "Canvas Canopy Total Square Footage: 0" at bounding box center [473, 315] width 891 height 28
click at [432, 314] on div "Canvas Canopy Total Square Footage: 210" at bounding box center [473, 315] width 891 height 28
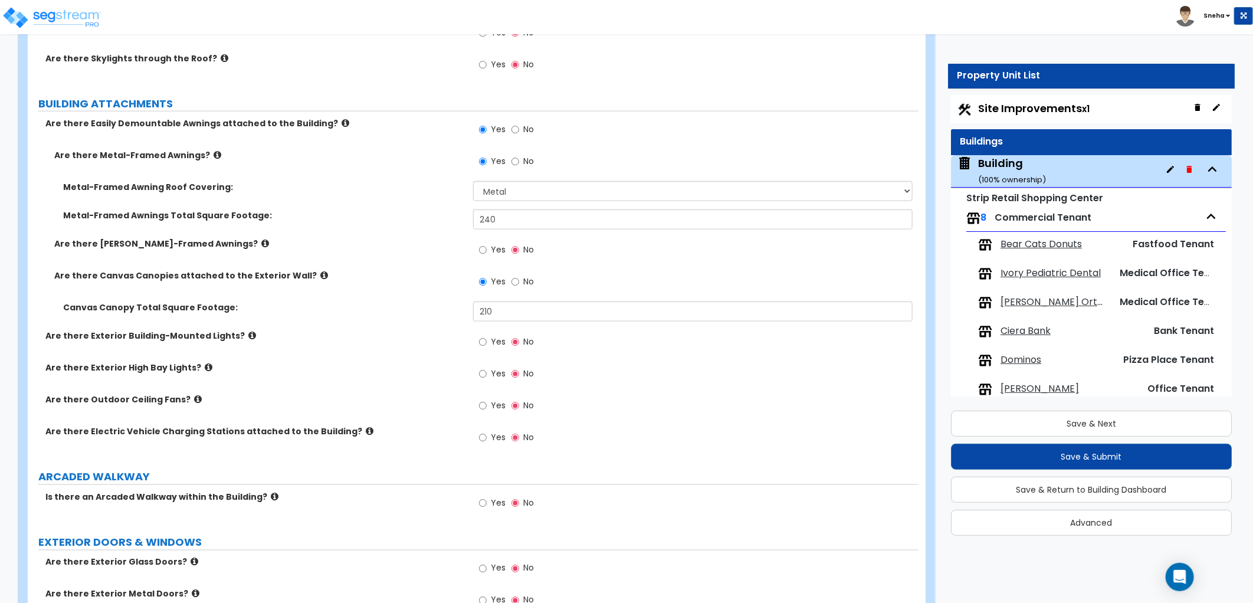
click at [1019, 107] on span "Site Improvements x1" at bounding box center [1033, 108] width 111 height 15
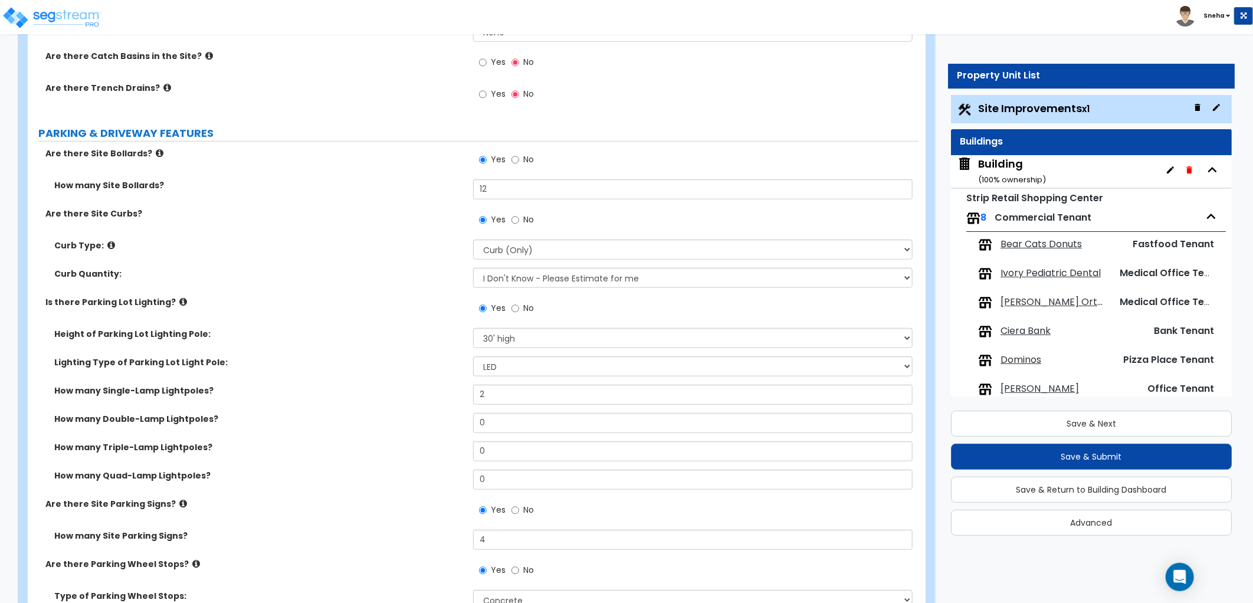
scroll to position [1236, 0]
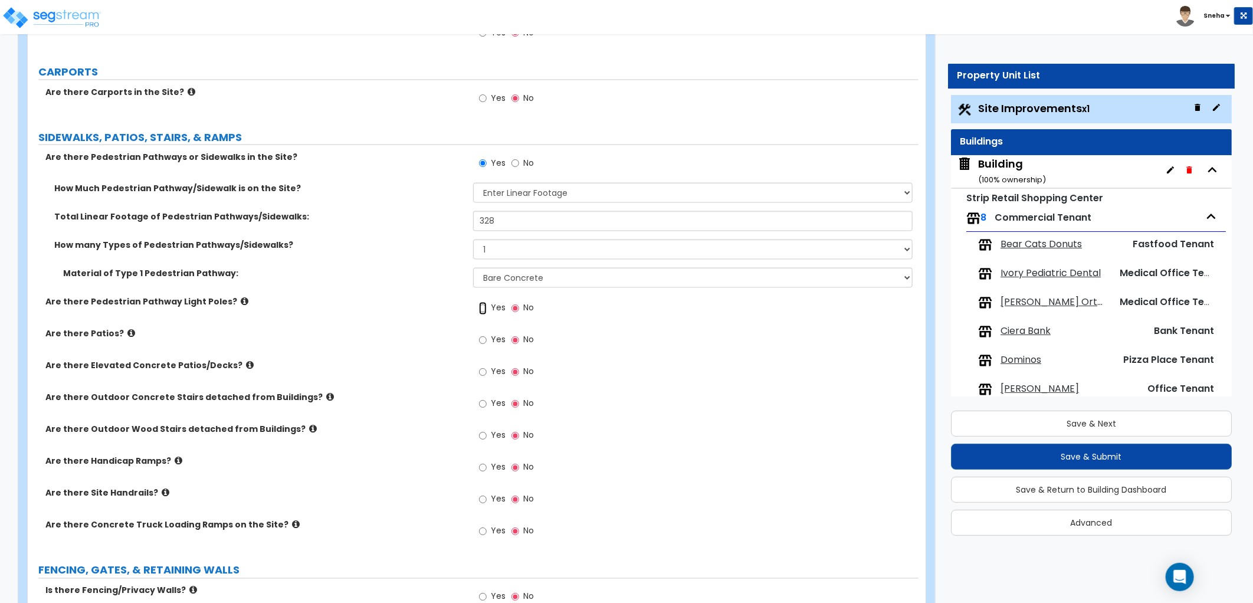
click at [486, 310] on input "Yes" at bounding box center [483, 308] width 8 height 13
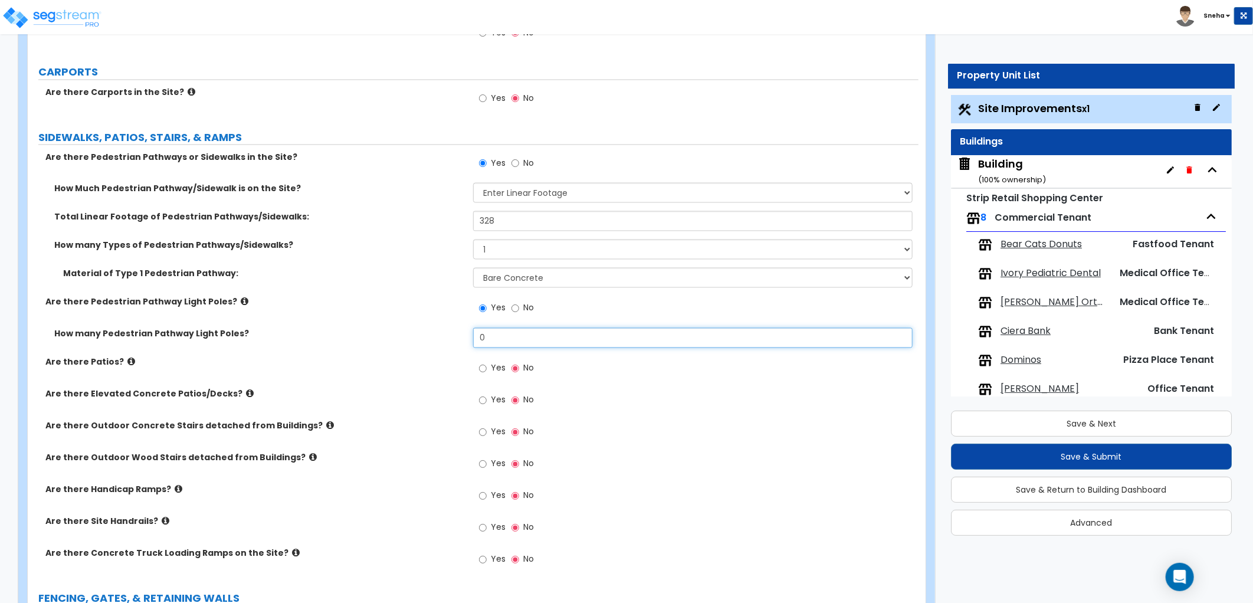
drag, startPoint x: 495, startPoint y: 334, endPoint x: 452, endPoint y: 336, distance: 43.1
click at [453, 336] on div "How many Pedestrian Pathway Light Poles? 0" at bounding box center [473, 342] width 891 height 28
click at [399, 310] on div "Are there Pedestrian Pathway Light Poles? Yes No" at bounding box center [473, 312] width 891 height 32
click at [241, 298] on icon at bounding box center [245, 301] width 8 height 9
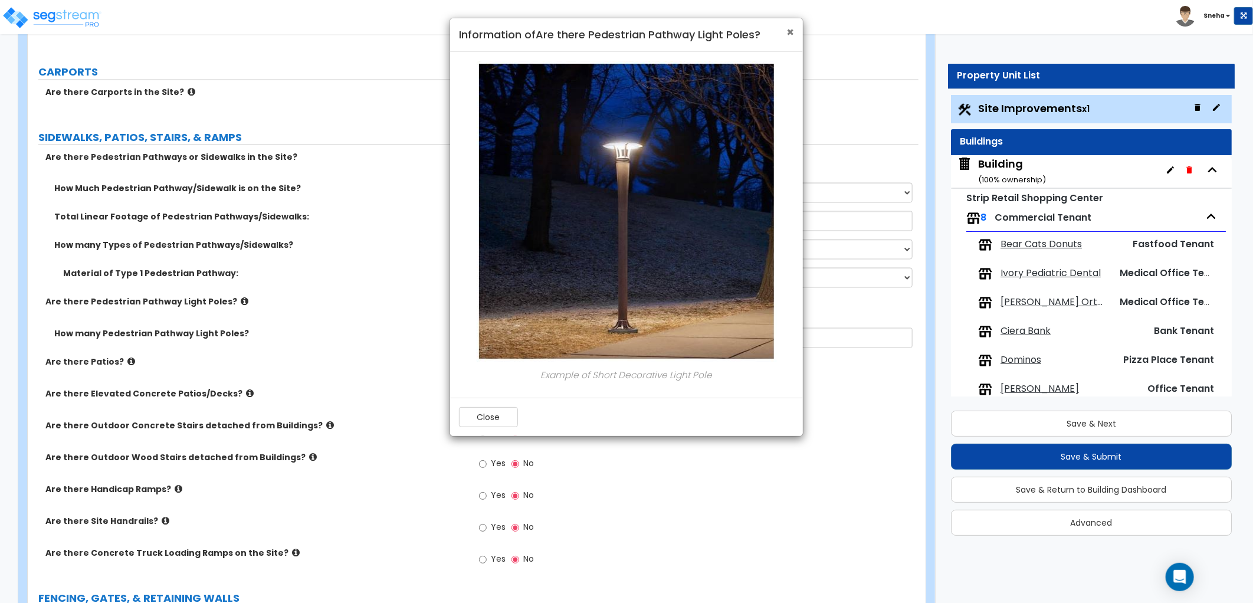
click at [791, 31] on span "×" at bounding box center [790, 32] width 8 height 17
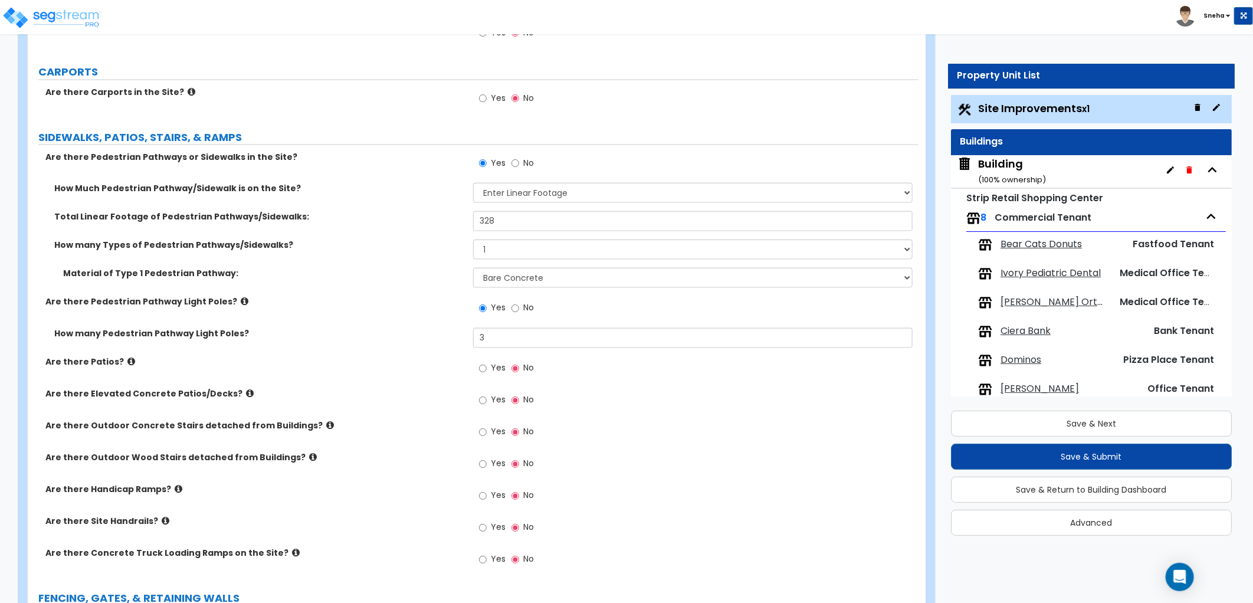
click at [427, 379] on div "Are there Patios? Yes No" at bounding box center [473, 372] width 891 height 32
click at [1017, 165] on div "Building ( 100 % ownership)" at bounding box center [1012, 171] width 68 height 30
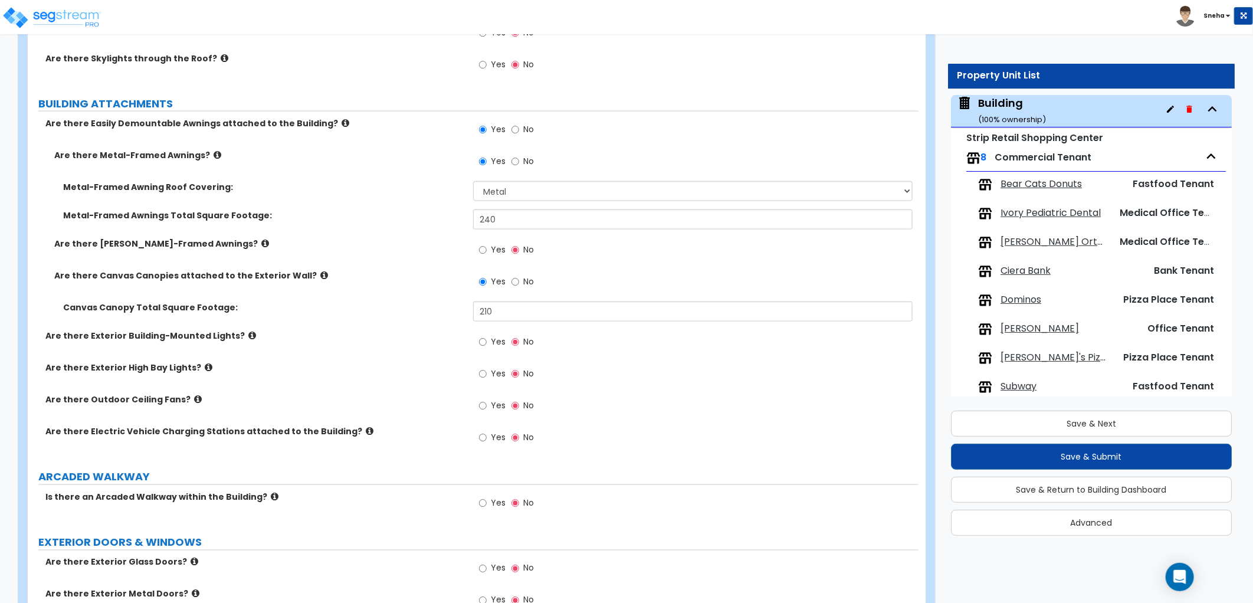
scroll to position [1048, 0]
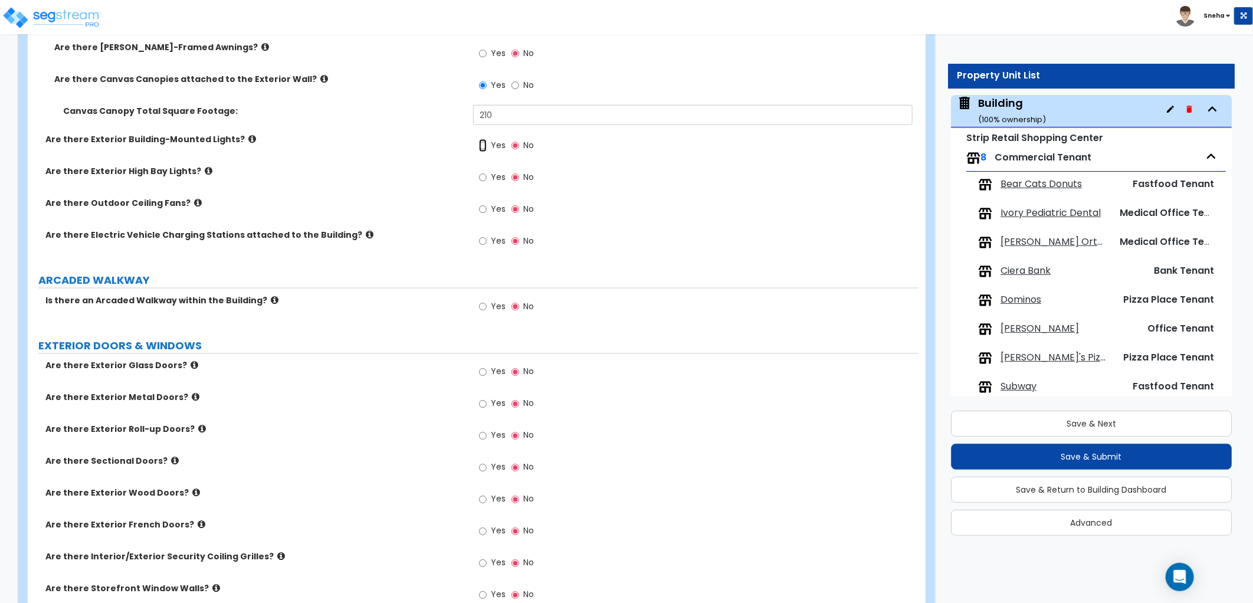
click at [480, 145] on input "Yes" at bounding box center [483, 145] width 8 height 13
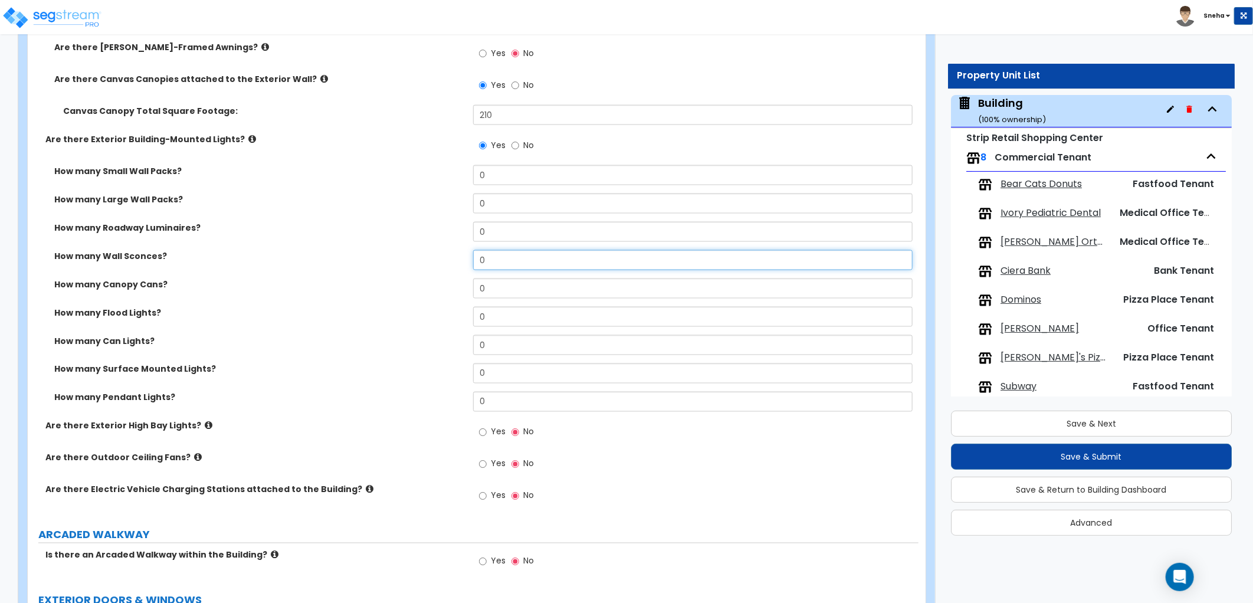
drag, startPoint x: 485, startPoint y: 255, endPoint x: 435, endPoint y: 264, distance: 50.9
click at [435, 264] on div "How many Wall Sconces? 0" at bounding box center [473, 264] width 891 height 28
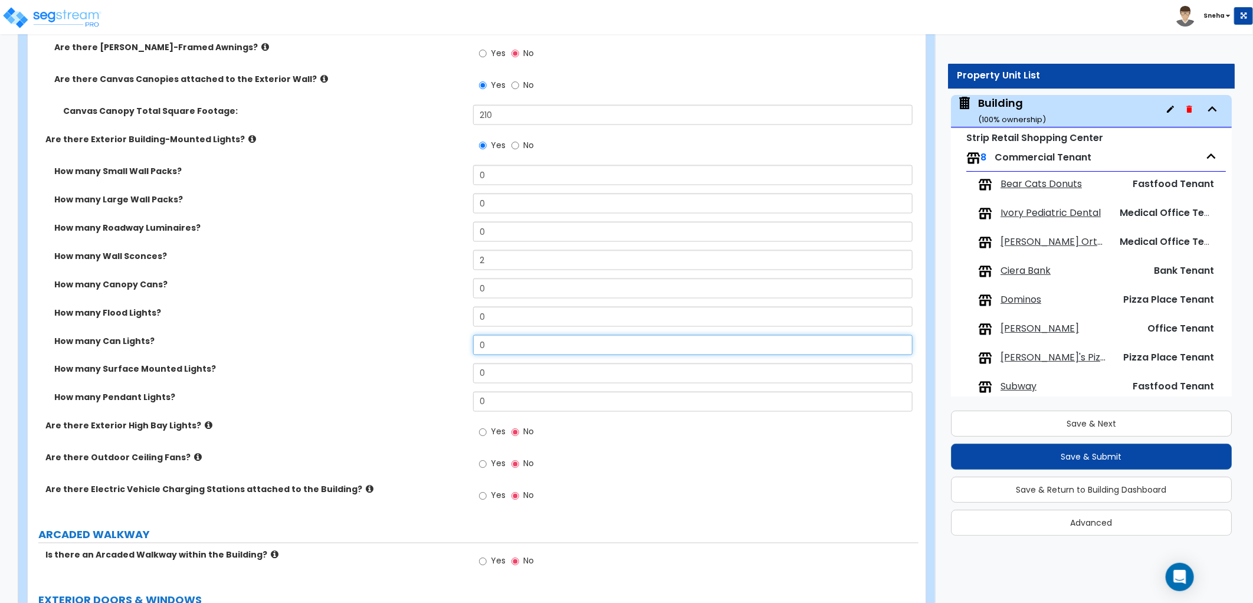
drag, startPoint x: 488, startPoint y: 338, endPoint x: 441, endPoint y: 355, distance: 50.7
click at [441, 355] on div "How many Can Lights? 0" at bounding box center [473, 349] width 891 height 28
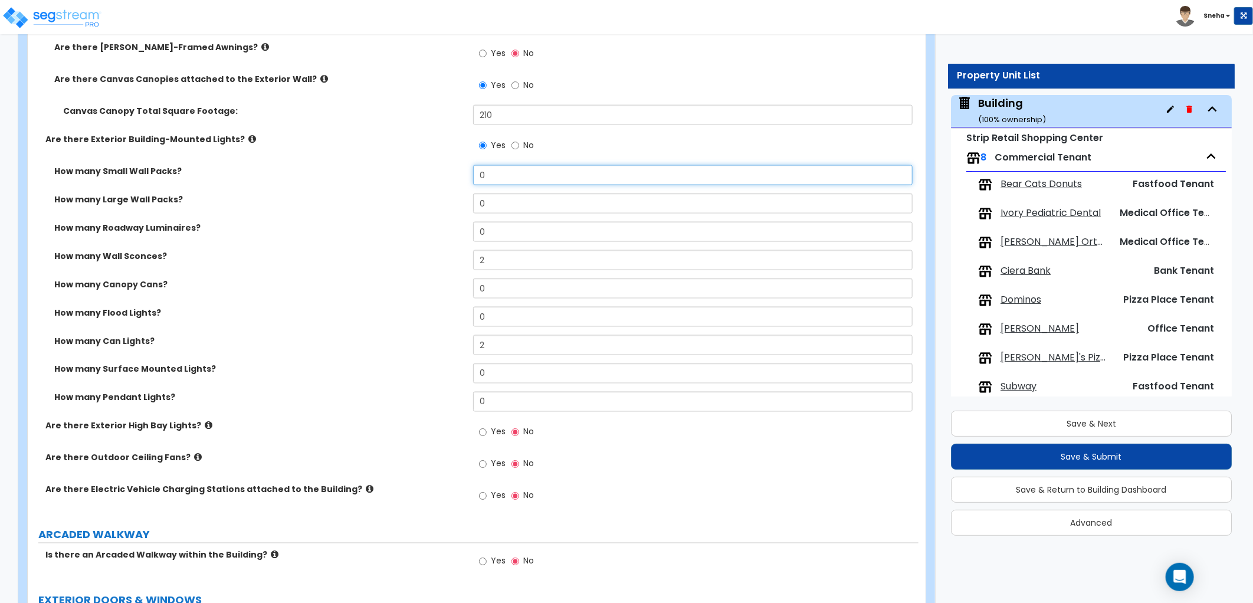
drag, startPoint x: 490, startPoint y: 179, endPoint x: 449, endPoint y: 185, distance: 41.7
click at [449, 185] on div "How many Small Wall Packs? 0" at bounding box center [473, 179] width 891 height 28
click at [408, 248] on div "How many Roadway Luminaires? 0" at bounding box center [473, 236] width 891 height 28
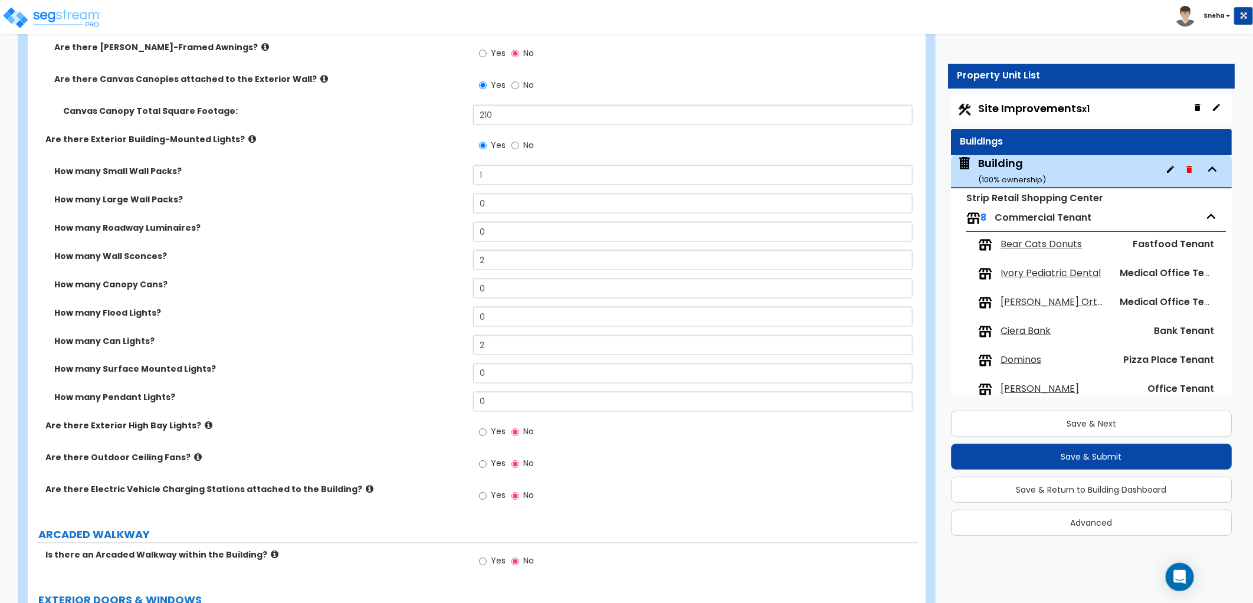
scroll to position [0, 0]
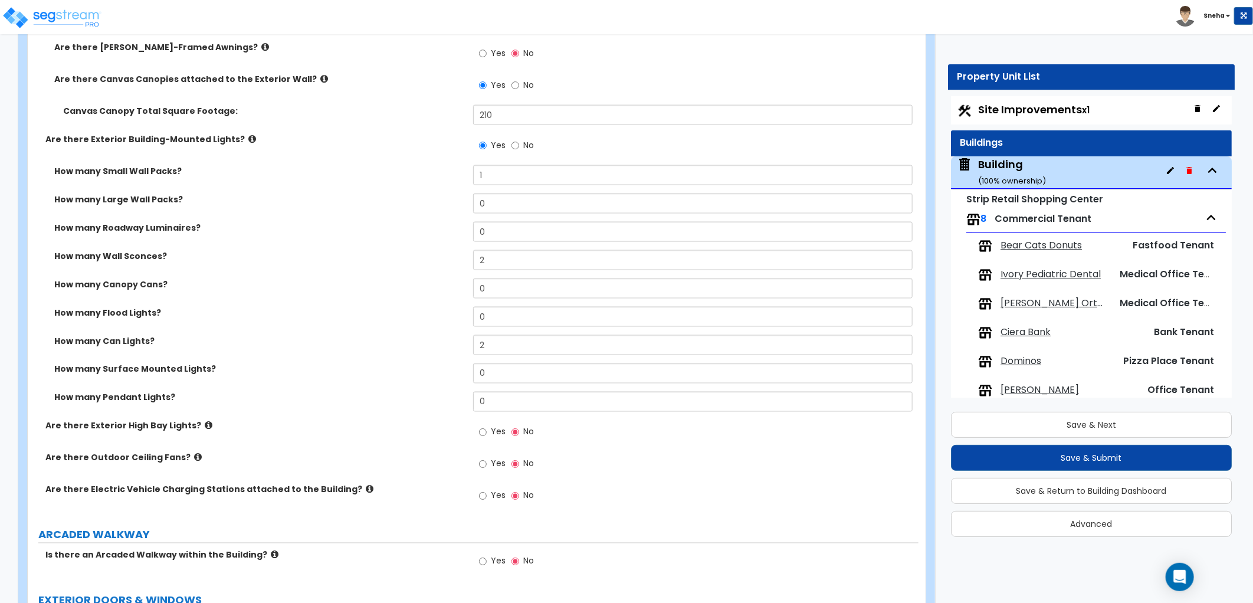
click at [1032, 114] on span "Site Improvements x1" at bounding box center [1033, 109] width 111 height 15
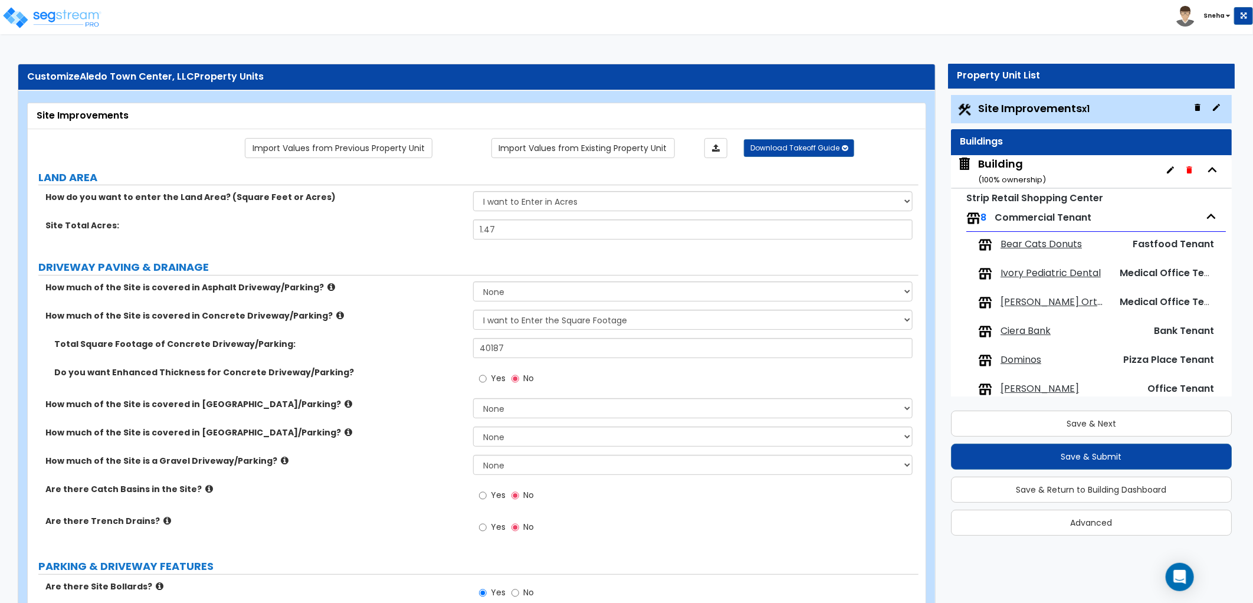
scroll to position [2036, 0]
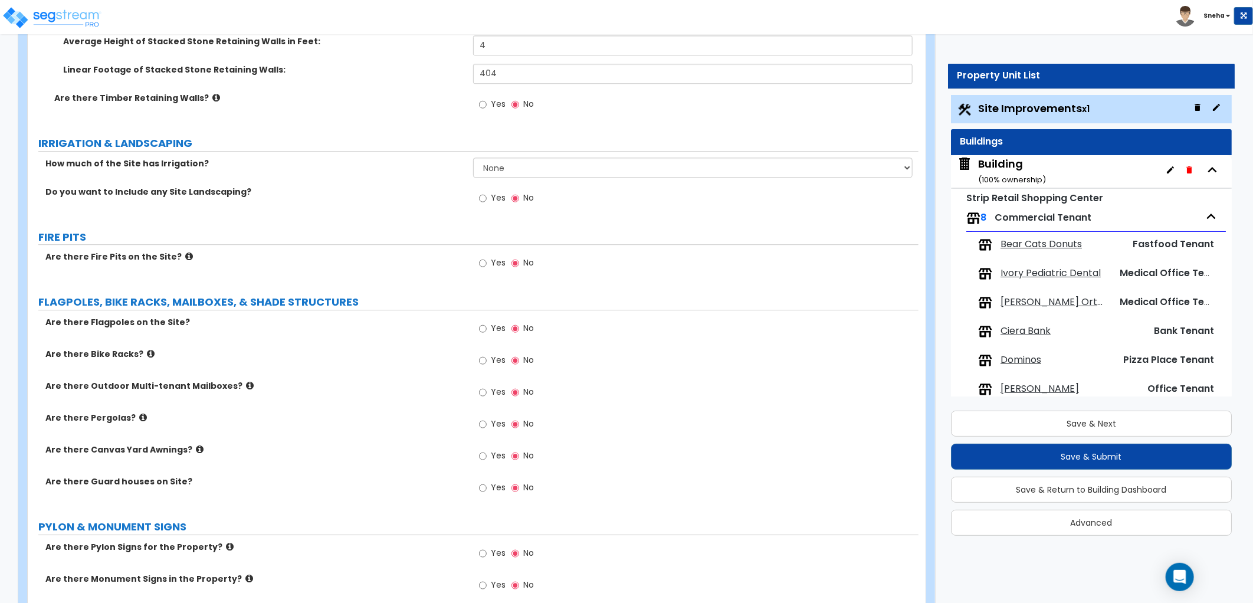
click at [493, 390] on span "Yes" at bounding box center [498, 392] width 15 height 12
click at [487, 390] on input "Yes" at bounding box center [483, 392] width 8 height 13
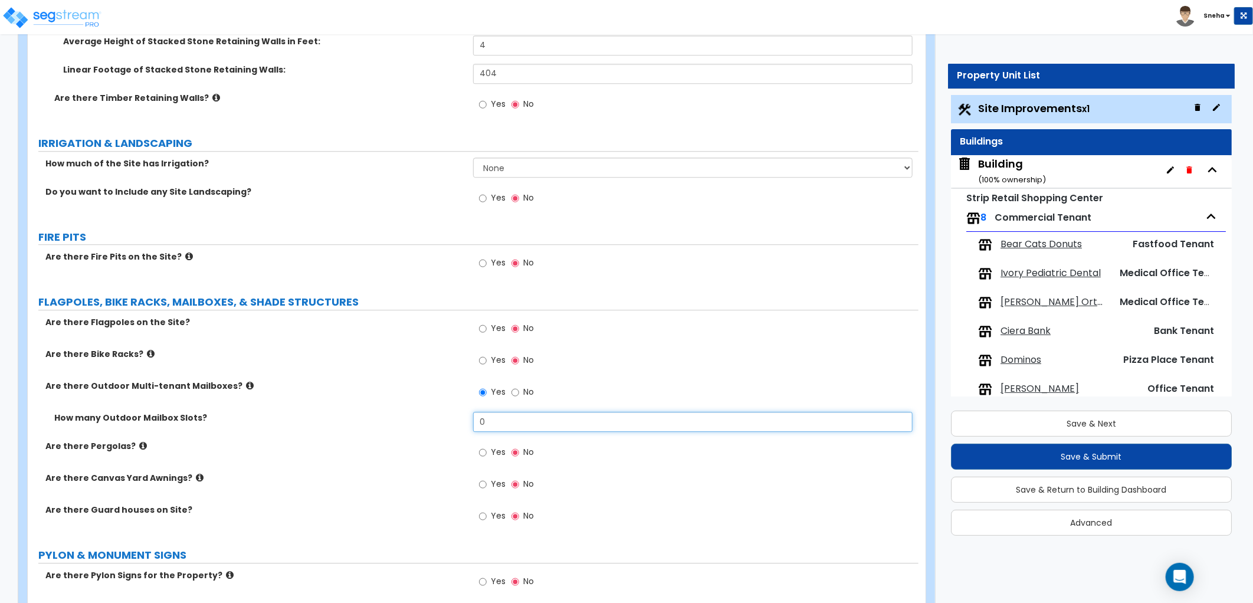
click at [474, 424] on input "0" at bounding box center [692, 422] width 439 height 20
click at [496, 422] on input "0" at bounding box center [692, 422] width 439 height 20
drag, startPoint x: 475, startPoint y: 422, endPoint x: 448, endPoint y: 422, distance: 26.5
click at [448, 422] on div "How many Outdoor Mailbox Slots? 0" at bounding box center [473, 426] width 891 height 28
click at [441, 422] on label "How many Outdoor Mailbox Slots?" at bounding box center [259, 418] width 410 height 12
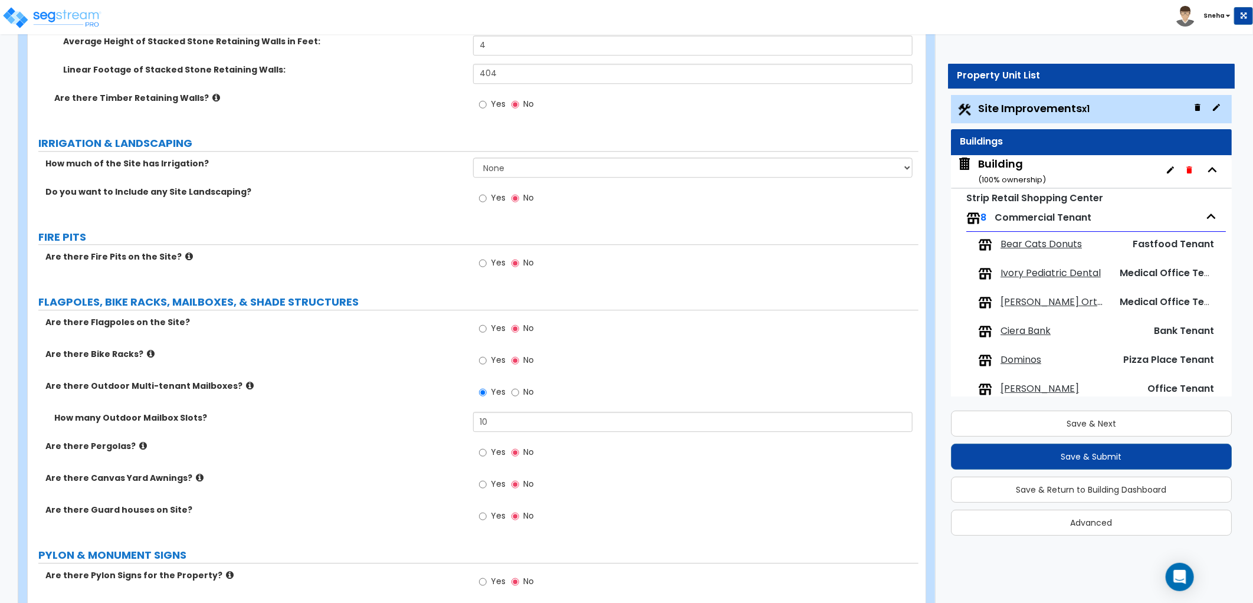
click at [1006, 164] on div "Building ( 100 % ownership)" at bounding box center [1012, 171] width 68 height 30
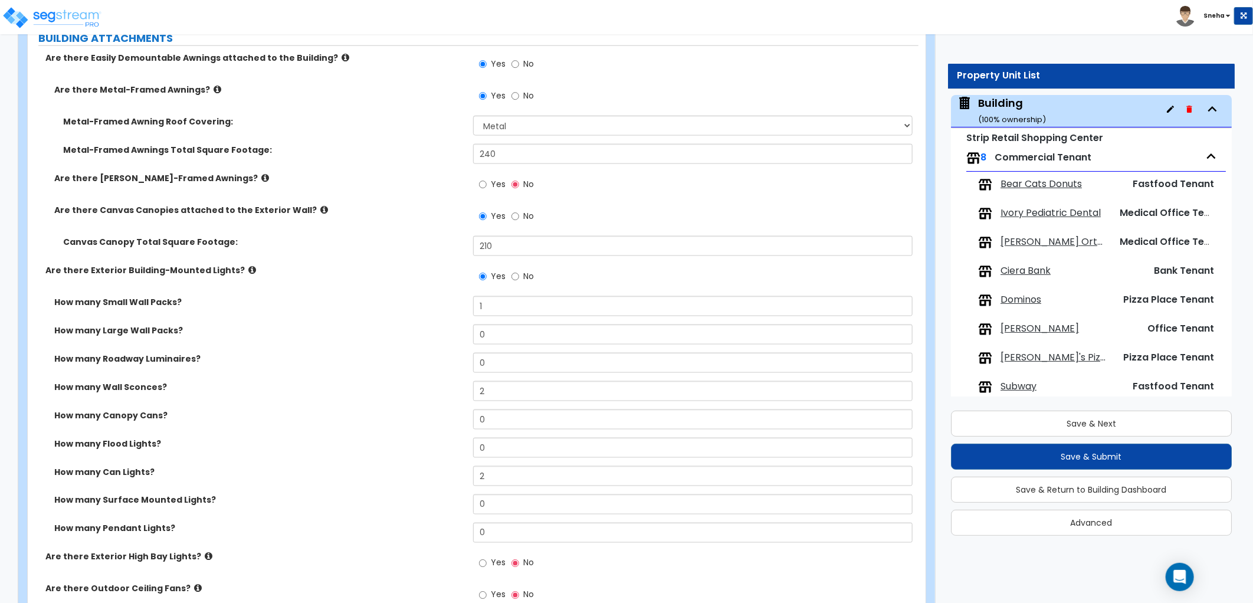
scroll to position [1048, 0]
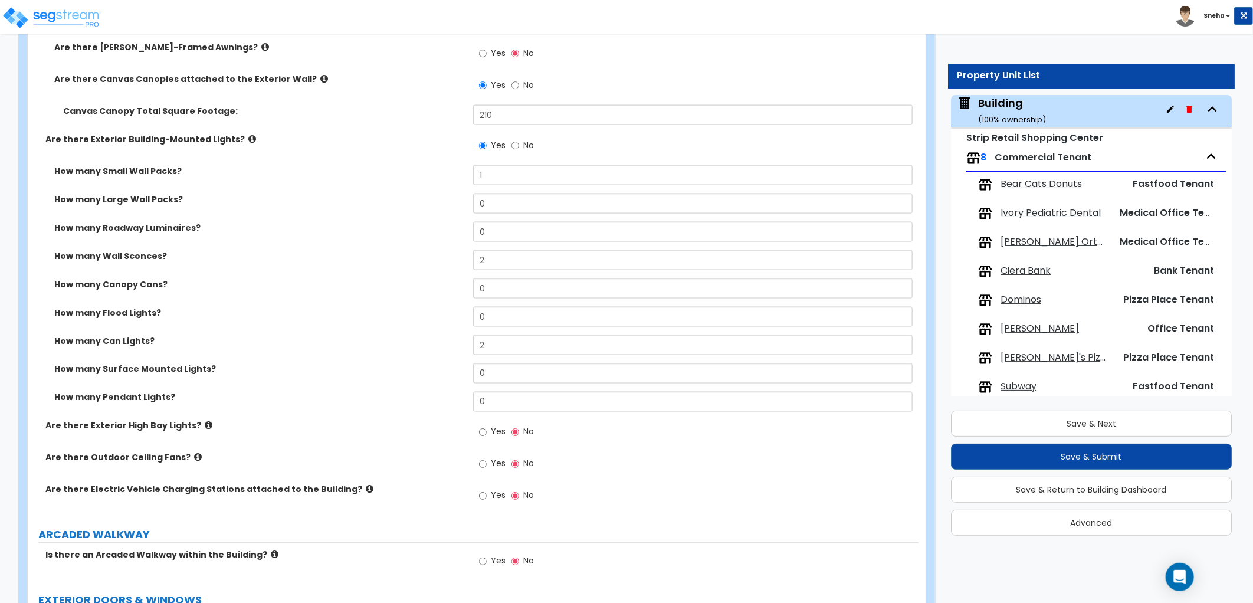
click at [1023, 380] on div "Subway" at bounding box center [1043, 387] width 130 height 14
click at [1023, 383] on span "Subway" at bounding box center [1018, 387] width 36 height 14
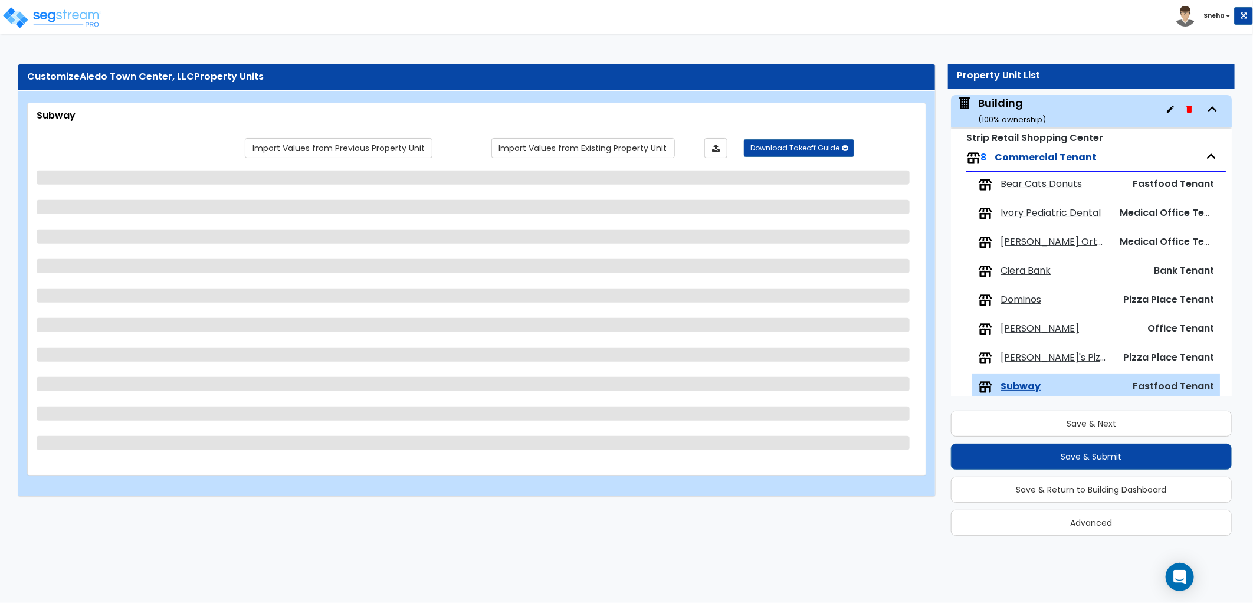
scroll to position [77, 0]
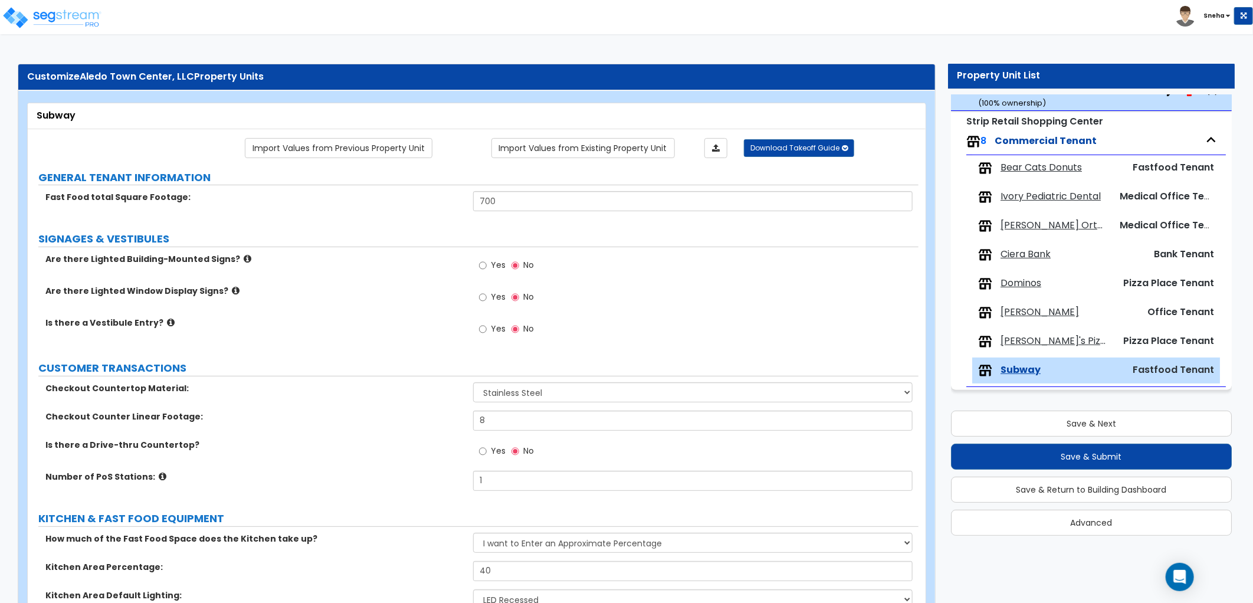
click at [491, 264] on span "Yes" at bounding box center [498, 265] width 15 height 12
click at [487, 264] on input "Yes" at bounding box center [483, 265] width 8 height 13
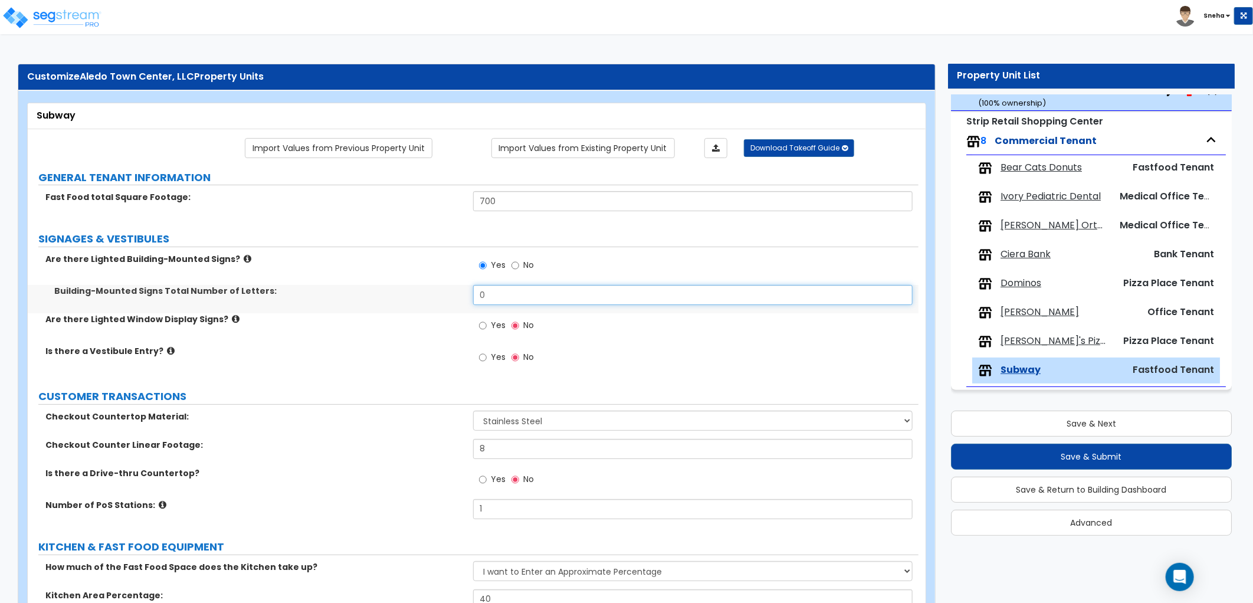
drag, startPoint x: 500, startPoint y: 296, endPoint x: 424, endPoint y: 304, distance: 77.1
click at [424, 304] on div "Building-Mounted Signs Total Number of Letters: 0" at bounding box center [473, 299] width 891 height 28
drag, startPoint x: 520, startPoint y: 298, endPoint x: 287, endPoint y: 297, distance: 232.4
click at [287, 297] on div "Building-Mounted Signs Total Number of Letters: 6" at bounding box center [473, 299] width 891 height 28
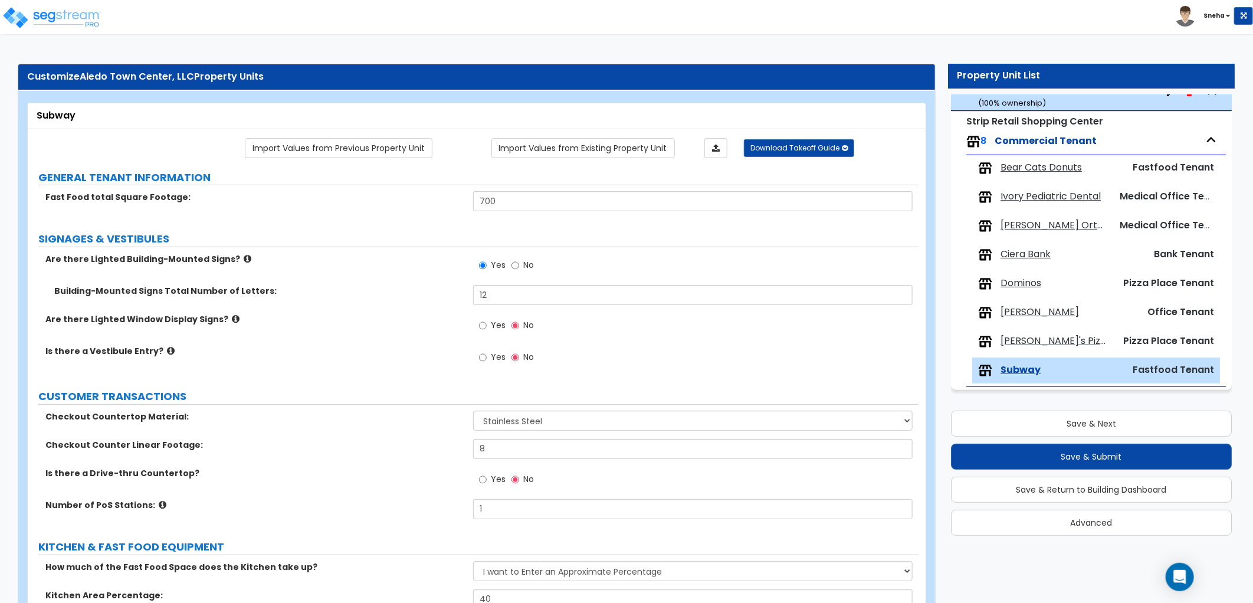
click at [287, 297] on div "Building-Mounted Signs Total Number of Letters: 12" at bounding box center [473, 299] width 891 height 28
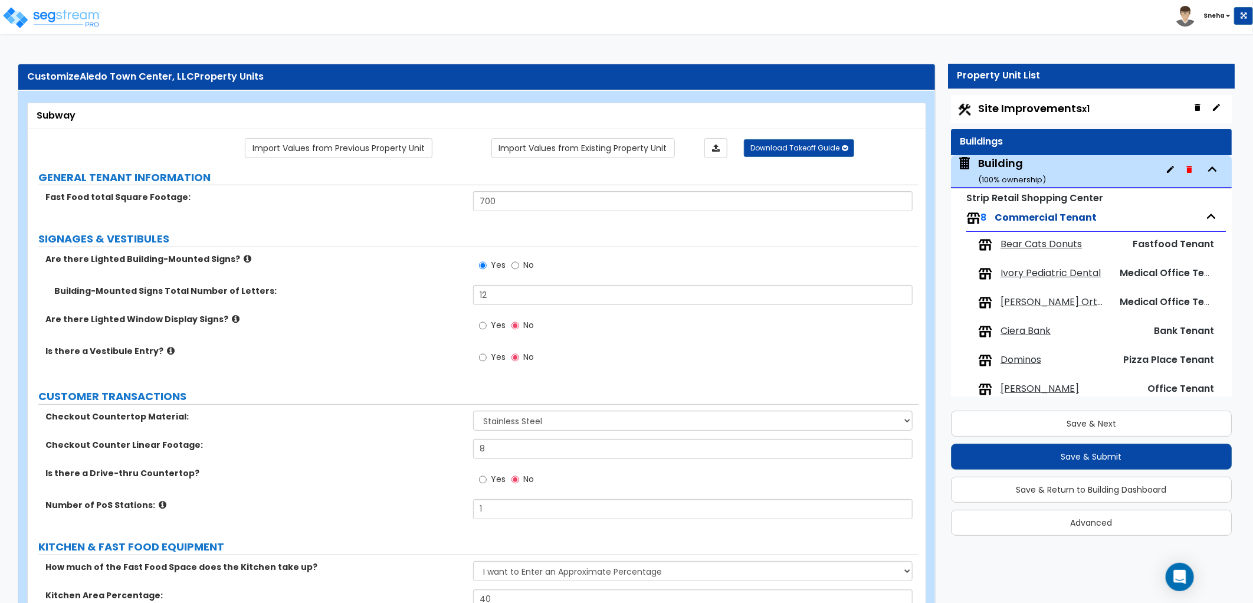
drag, startPoint x: 1028, startPoint y: 163, endPoint x: 1013, endPoint y: 166, distance: 15.0
click at [1027, 163] on div "Building ( 100 % ownership)" at bounding box center [1012, 171] width 68 height 30
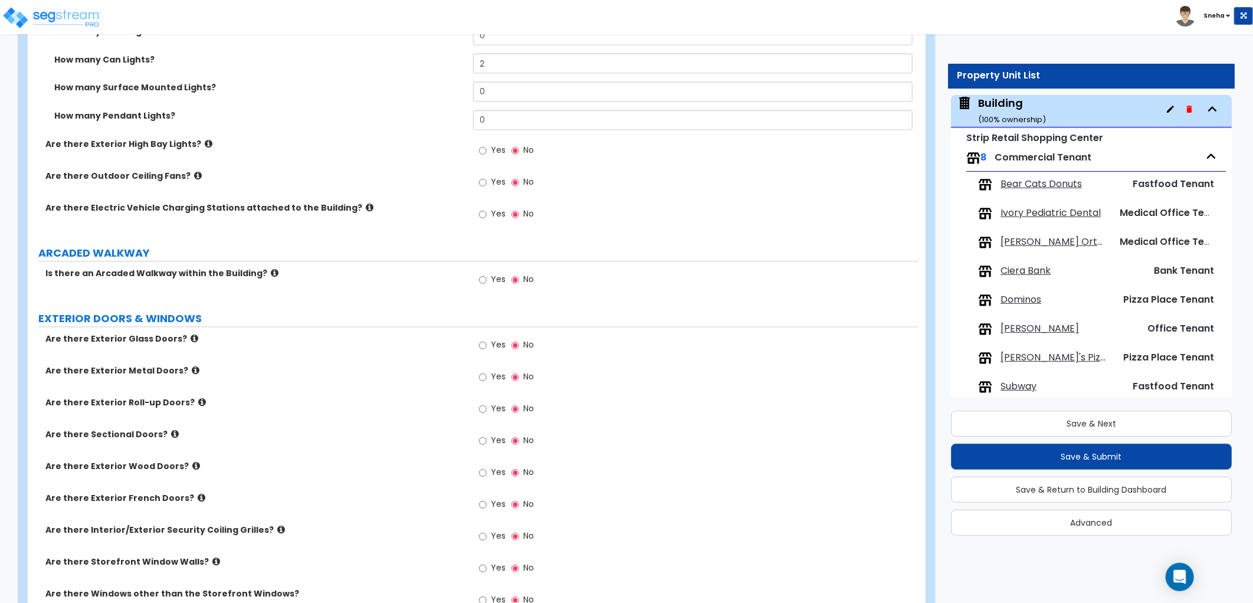
scroll to position [1376, 0]
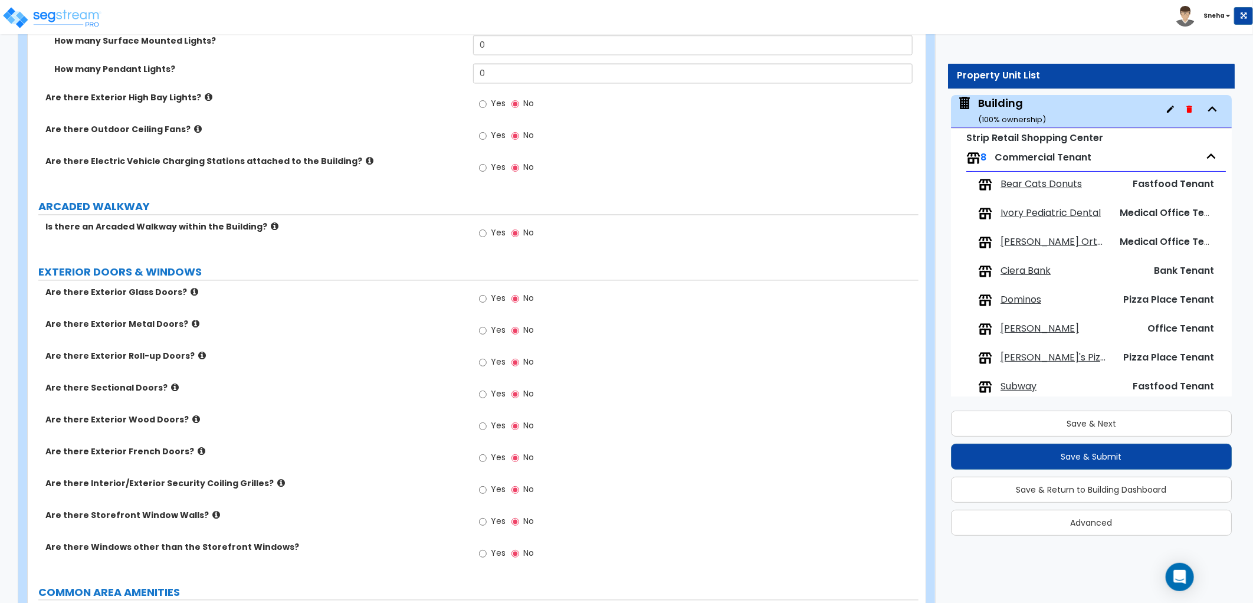
click at [271, 228] on icon at bounding box center [275, 226] width 8 height 9
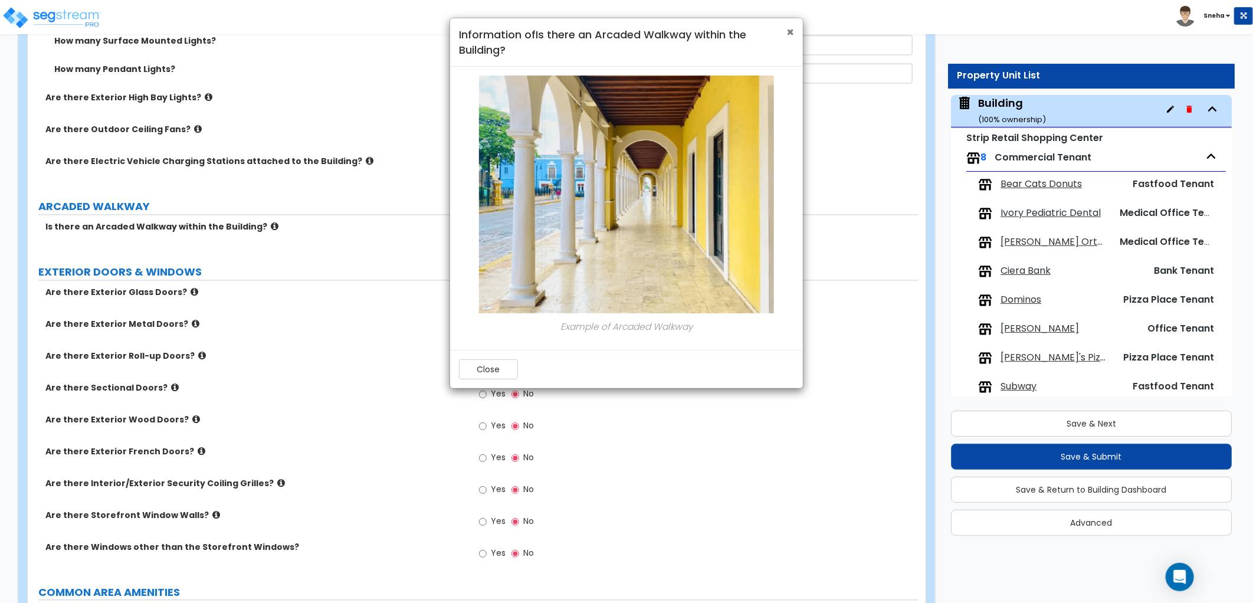
click at [787, 29] on span "×" at bounding box center [790, 32] width 8 height 17
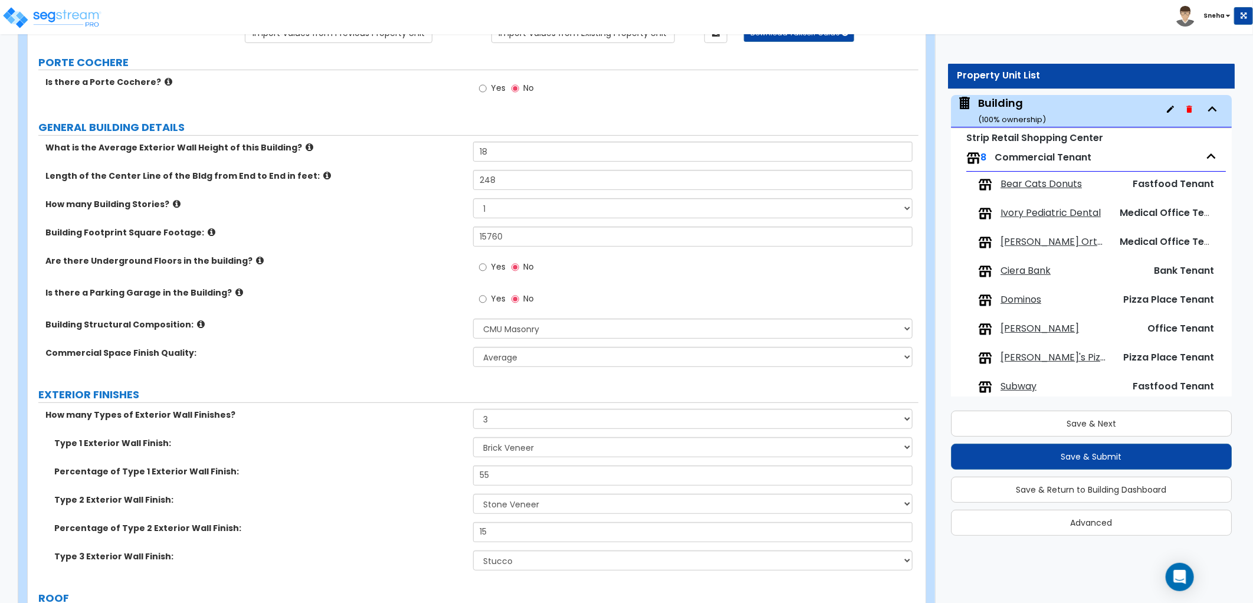
scroll to position [131, 0]
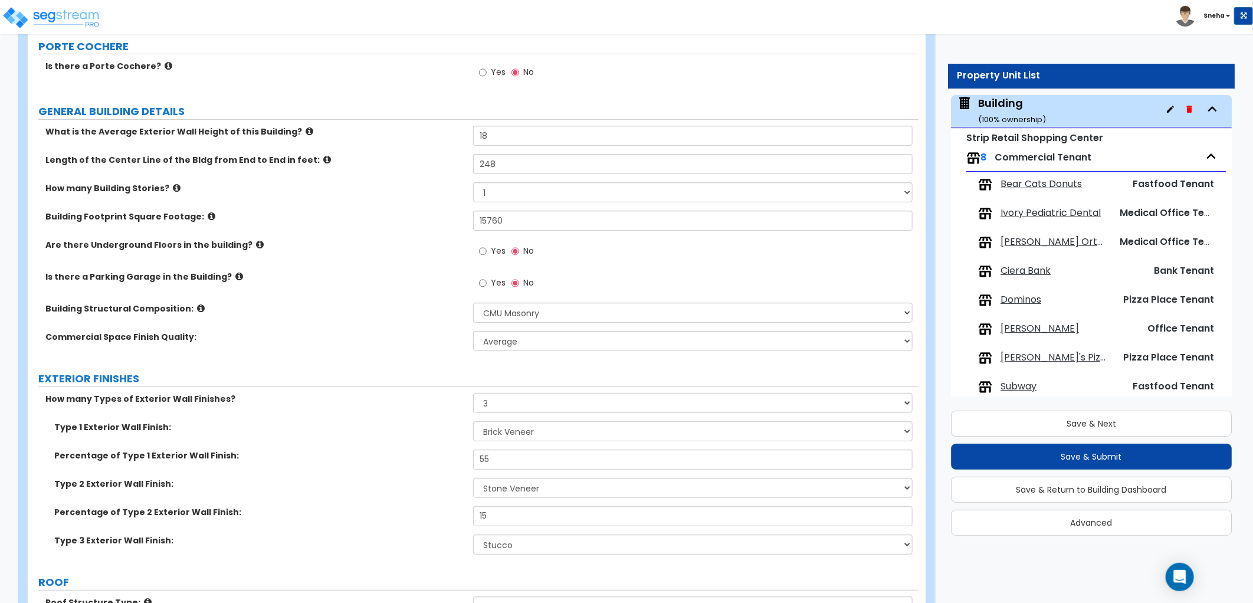
click at [165, 64] on icon at bounding box center [169, 65] width 8 height 9
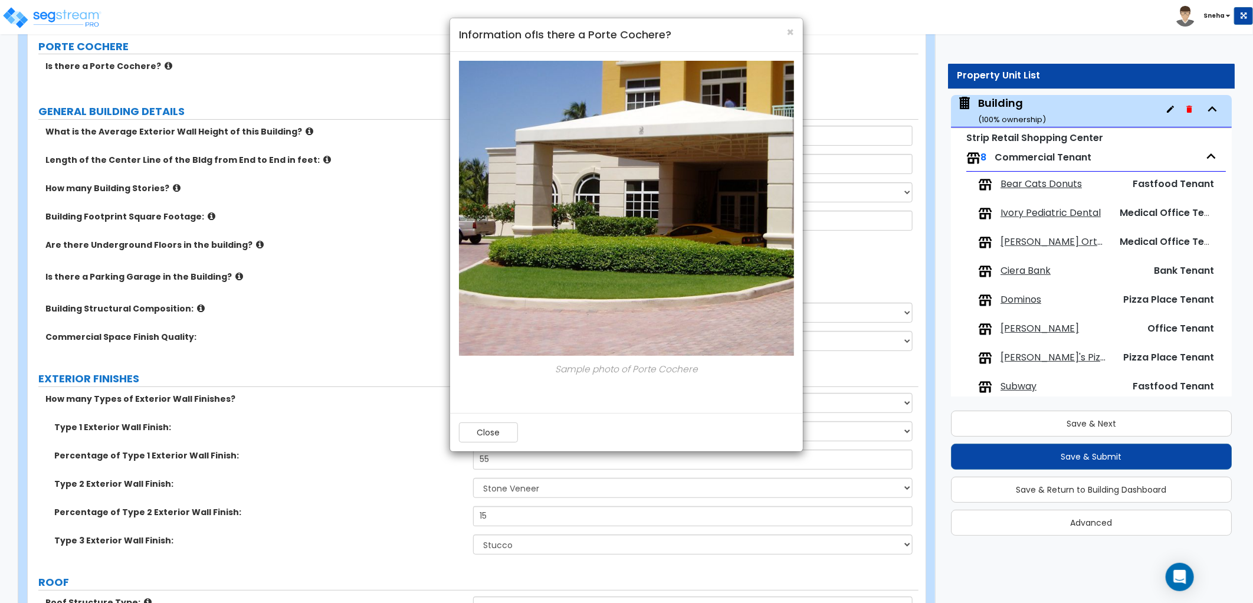
click at [275, 86] on div "× Information of Is there a Porte Cochere? Sample photo of Porte Cochere Close" at bounding box center [626, 301] width 1253 height 603
click at [498, 431] on button "Close" at bounding box center [488, 432] width 59 height 20
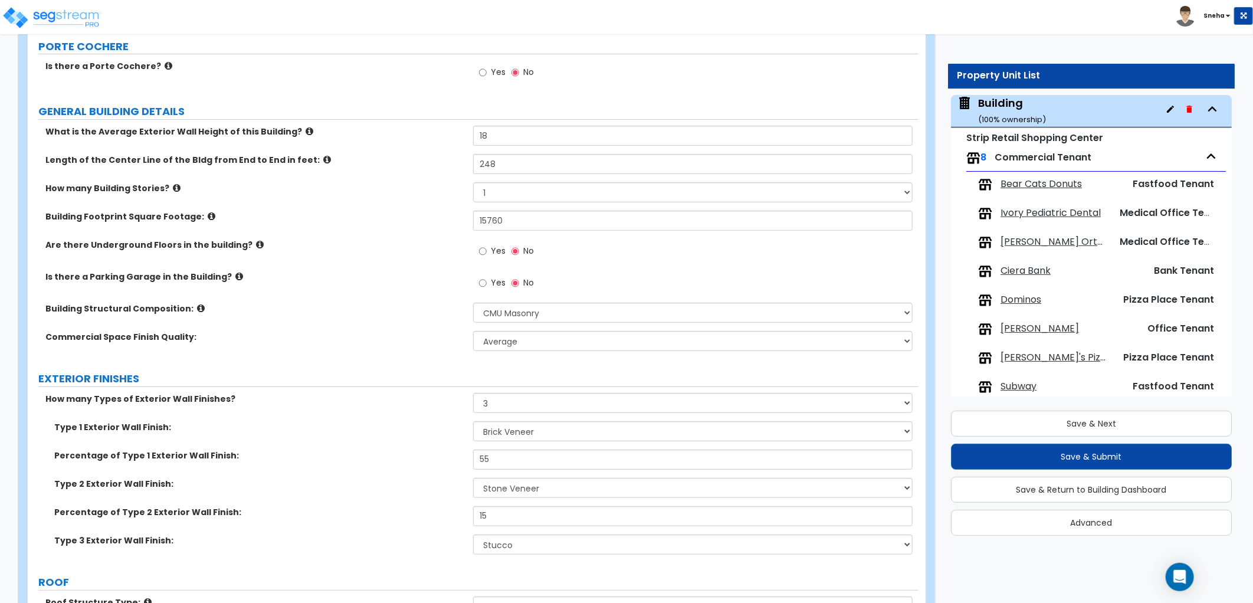
click at [493, 71] on span "Yes" at bounding box center [498, 72] width 15 height 12
click at [487, 71] on input "Yes" at bounding box center [483, 72] width 8 height 13
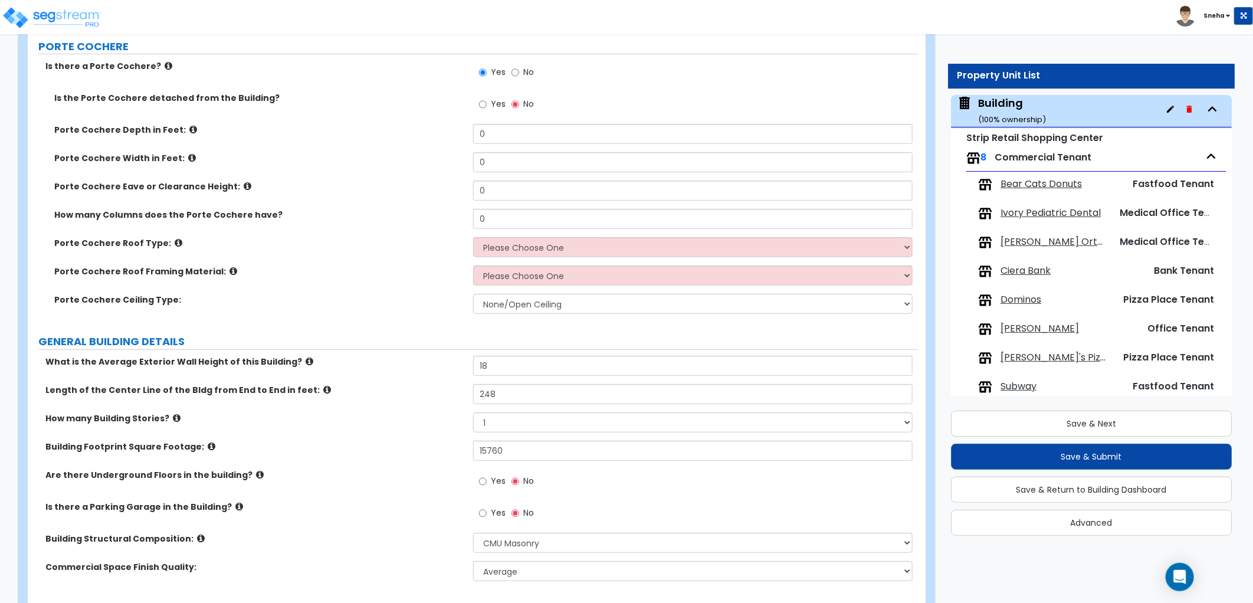
click at [189, 130] on icon at bounding box center [193, 129] width 8 height 9
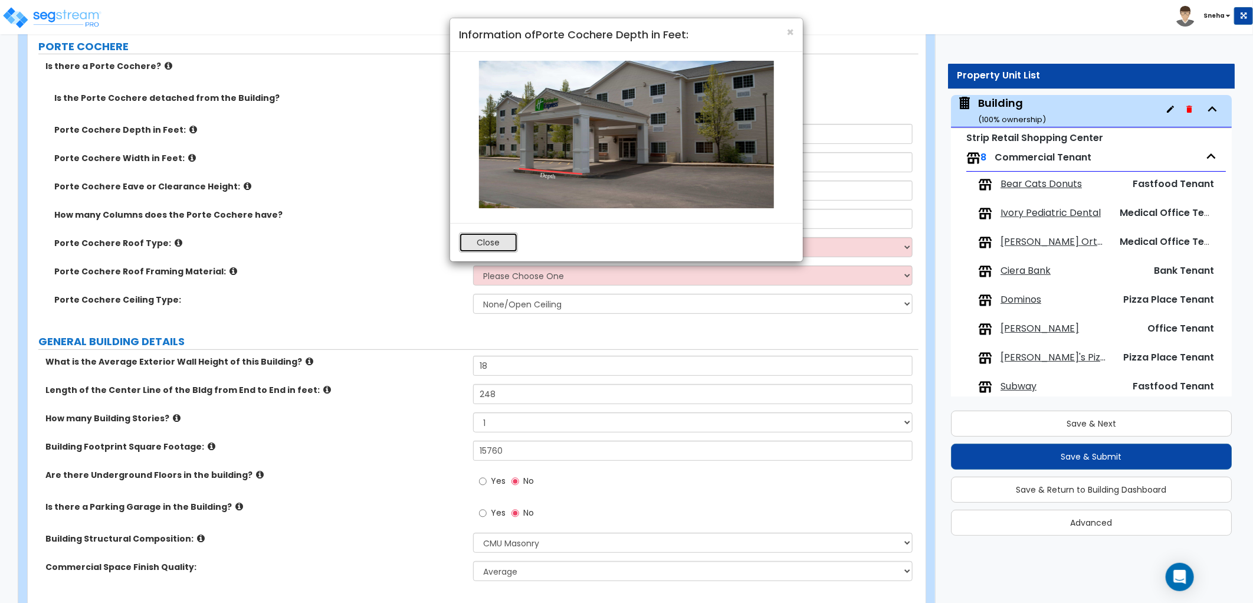
click at [498, 245] on button "Close" at bounding box center [488, 242] width 59 height 20
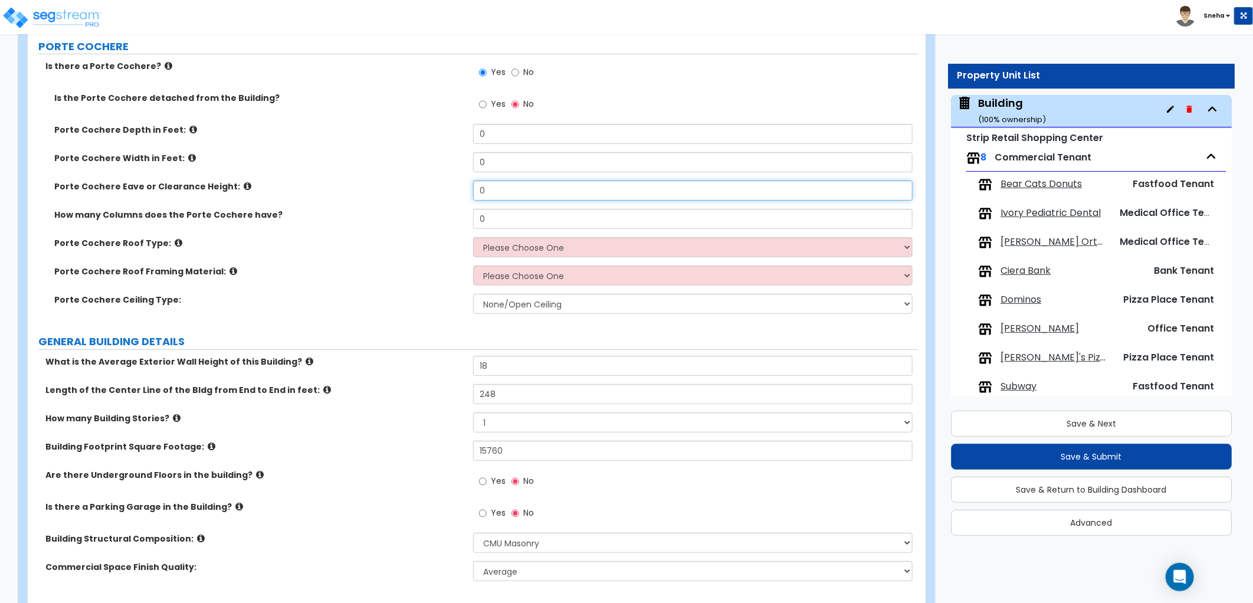
drag, startPoint x: 449, startPoint y: 198, endPoint x: 438, endPoint y: 199, distance: 11.3
click at [438, 199] on div "Porte Cochere Eave or Clearance Height: 0" at bounding box center [473, 194] width 891 height 28
click at [438, 193] on div "Porte Cochere Eave or Clearance Height: 15" at bounding box center [473, 194] width 891 height 28
drag, startPoint x: 495, startPoint y: 134, endPoint x: 435, endPoint y: 137, distance: 60.8
click at [435, 137] on div "Porte Cochere Depth in Feet: 0" at bounding box center [473, 138] width 891 height 28
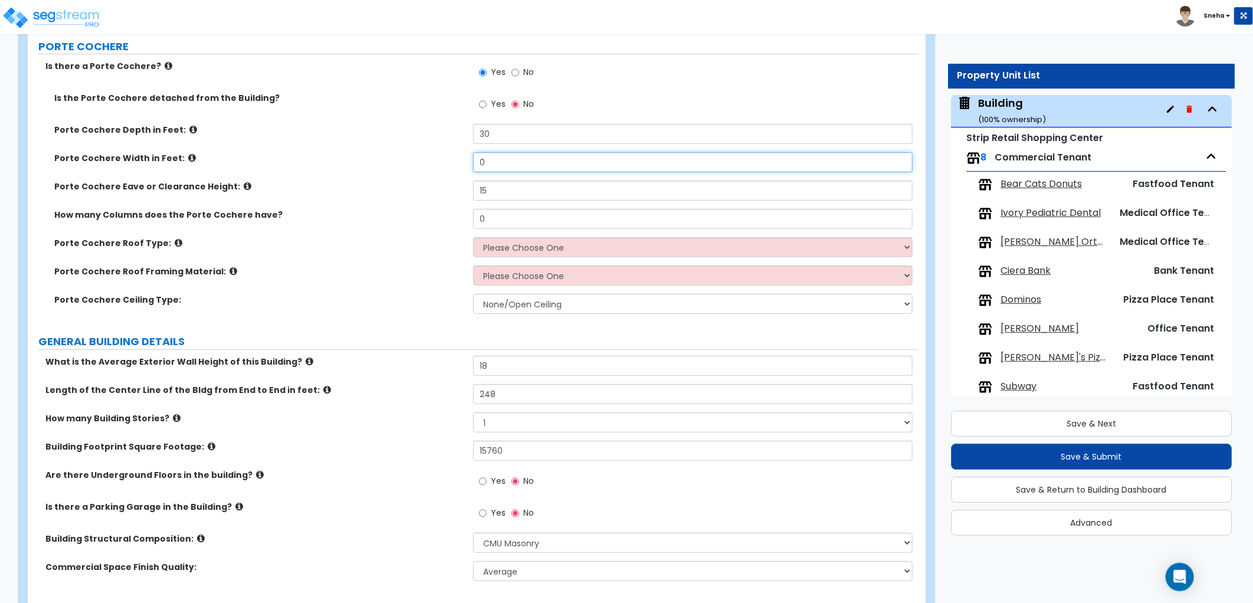
drag, startPoint x: 486, startPoint y: 161, endPoint x: 443, endPoint y: 161, distance: 43.1
click at [443, 161] on div "Porte Cochere Width in Feet: 0" at bounding box center [473, 166] width 891 height 28
click at [443, 161] on label "Porte Cochere Width in Feet:" at bounding box center [259, 158] width 410 height 12
drag, startPoint x: -76, startPoint y: 308, endPoint x: -370, endPoint y: 333, distance: 295.4
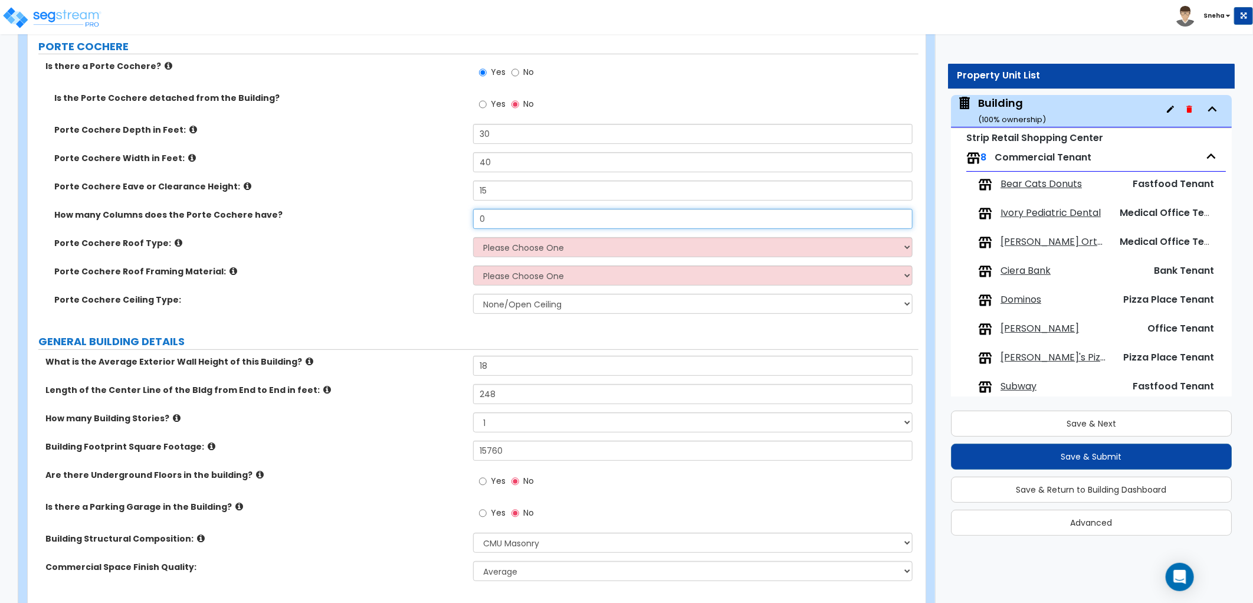
drag, startPoint x: 503, startPoint y: 217, endPoint x: 447, endPoint y: 222, distance: 56.2
click at [447, 222] on div "How many Columns does the Porte Cochere have? 0" at bounding box center [473, 223] width 891 height 28
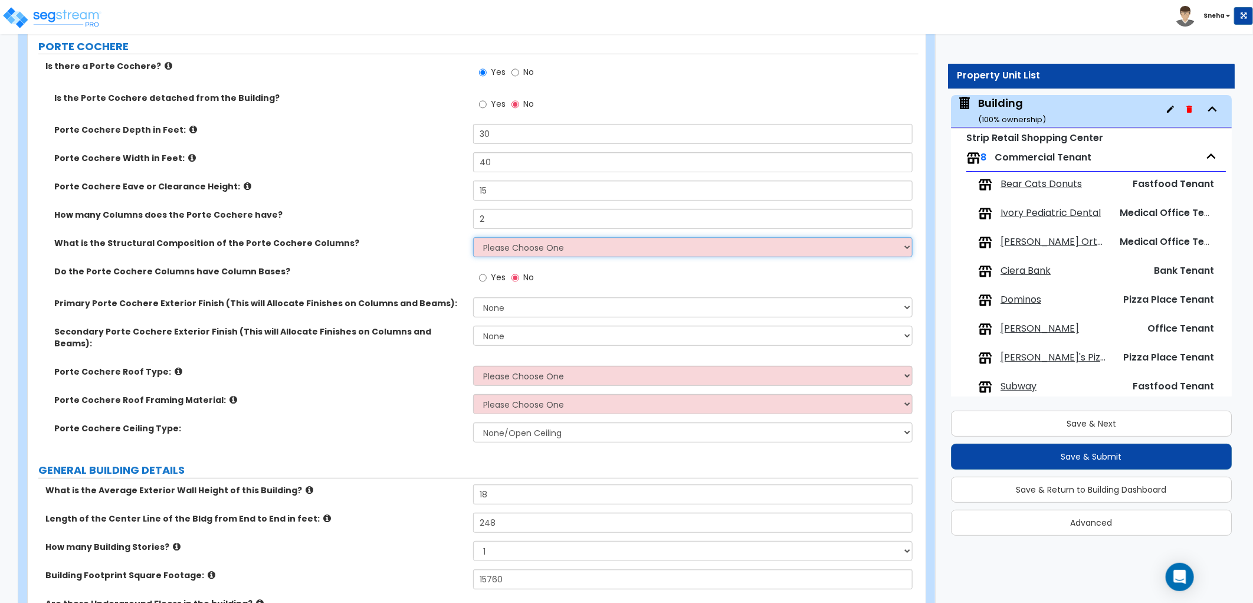
click at [508, 250] on select "Please Choose One Wood Steel Concrete" at bounding box center [692, 247] width 439 height 20
click at [473, 237] on select "Please Choose One Wood Steel Concrete" at bounding box center [692, 247] width 439 height 20
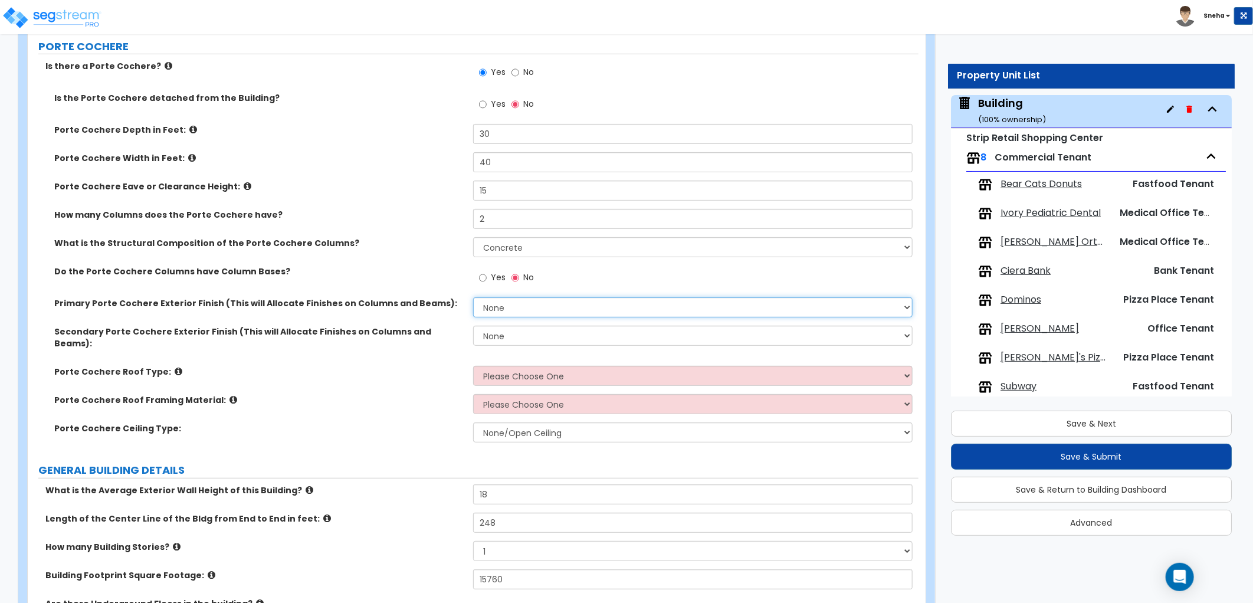
click at [492, 308] on select "None Paint Finish Stucco Finish Tile Finish Brick Veneer Stone Veneer Metal Com…" at bounding box center [692, 307] width 439 height 20
click at [473, 297] on select "None Paint Finish Stucco Finish Tile Finish Brick Veneer Stone Veneer Metal Com…" at bounding box center [692, 307] width 439 height 20
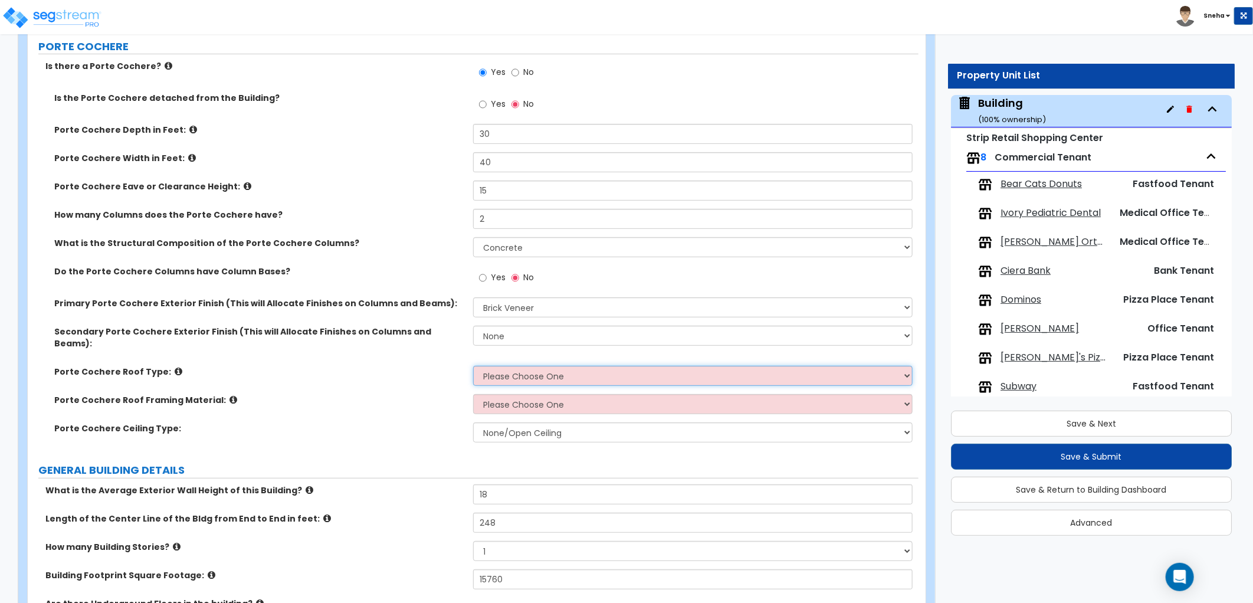
click at [493, 367] on select "Please Choose One Gabled Roof Flat Roof" at bounding box center [692, 376] width 439 height 20
click at [473, 366] on select "Please Choose One Gabled Roof Flat Roof" at bounding box center [692, 376] width 439 height 20
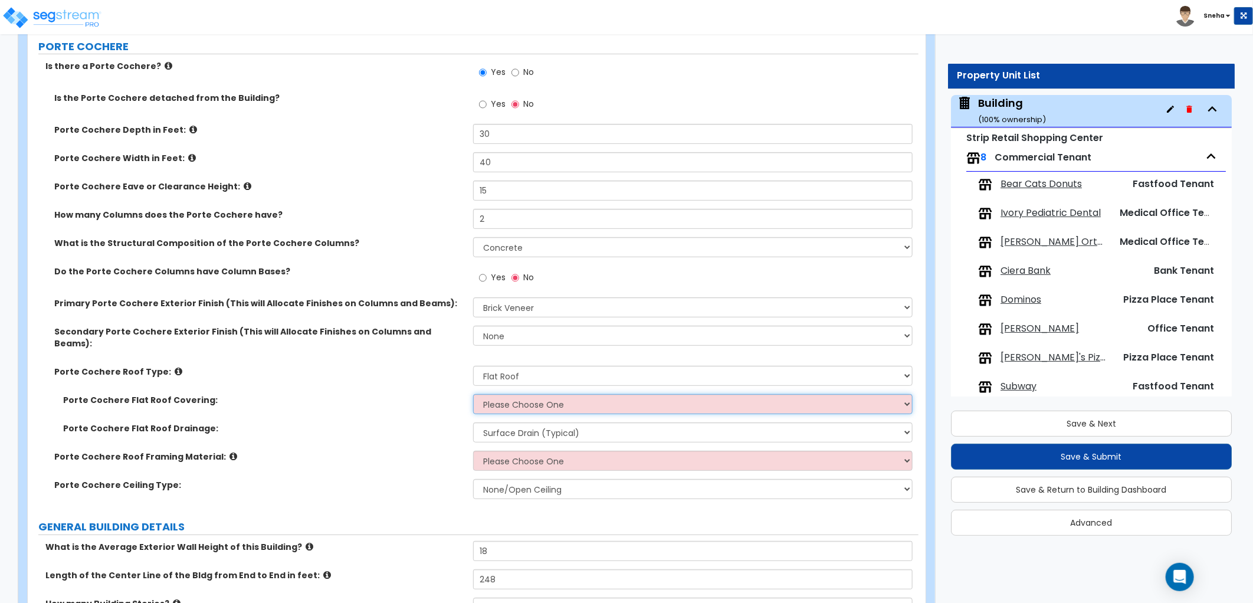
click at [510, 394] on select "Please Choose One Rolled Asphalt Plastic Membrane Asphalt Flood Coat" at bounding box center [692, 404] width 439 height 20
click at [473, 394] on select "Please Choose One Rolled Asphalt Plastic Membrane Asphalt Flood Coat" at bounding box center [692, 404] width 439 height 20
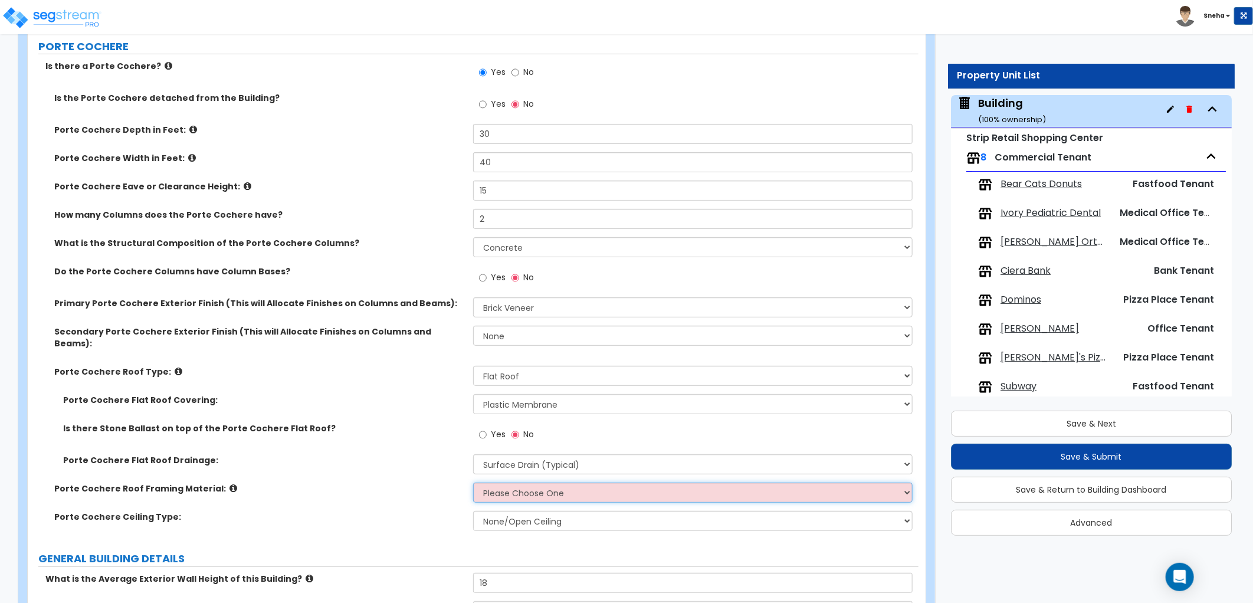
click at [492, 482] on select "Please Choose One Wood Metal" at bounding box center [692, 492] width 439 height 20
click at [473, 482] on select "Please Choose One Wood Metal" at bounding box center [692, 492] width 439 height 20
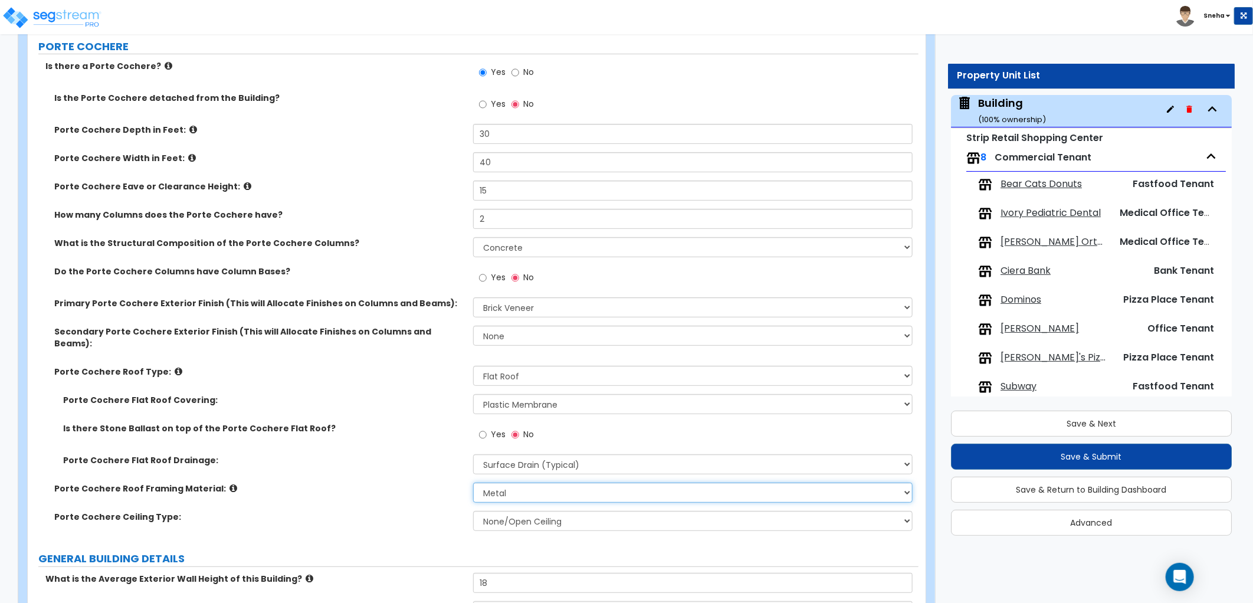
click at [501, 487] on select "Please Choose One Wood Metal" at bounding box center [692, 492] width 439 height 20
click at [473, 482] on select "Please Choose One Wood Metal" at bounding box center [692, 492] width 439 height 20
click at [432, 484] on div "Porte Cochere Roof Framing Material: Please Choose One Wood Metal" at bounding box center [473, 496] width 891 height 28
drag, startPoint x: 506, startPoint y: 478, endPoint x: 506, endPoint y: 493, distance: 14.7
click at [506, 482] on select "Please Choose One Wood Metal" at bounding box center [692, 492] width 439 height 20
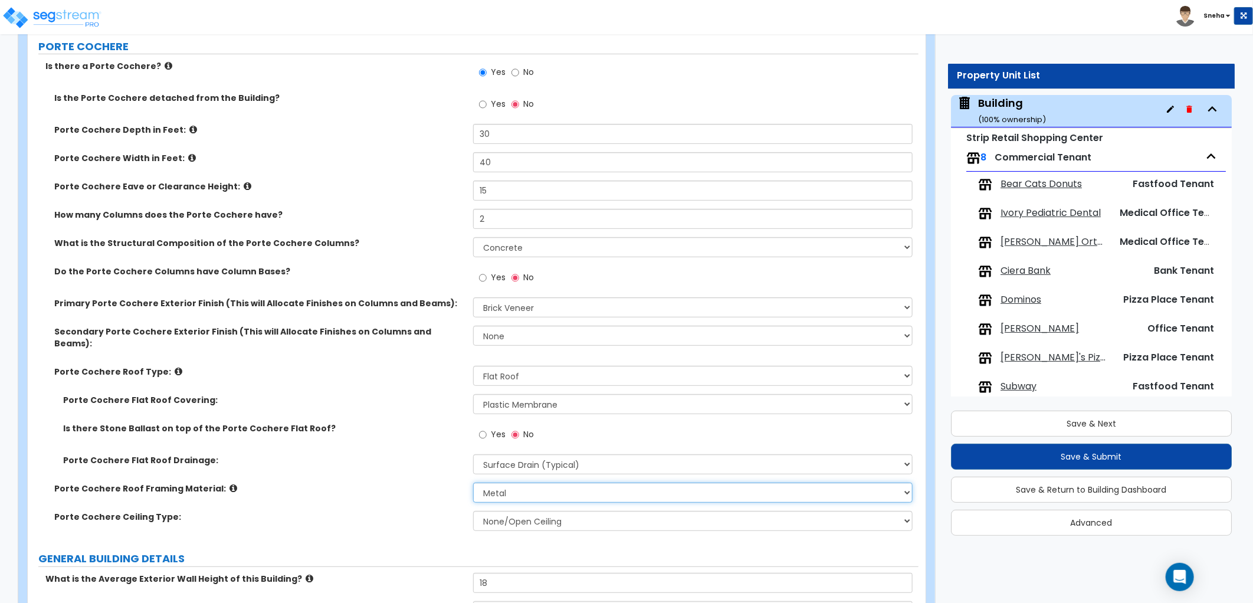
click at [473, 482] on select "Please Choose One Wood Metal" at bounding box center [692, 492] width 439 height 20
click at [442, 497] on div "Porte Cochere Roof Framing Material: Please Choose One Wood Metal" at bounding box center [473, 496] width 891 height 28
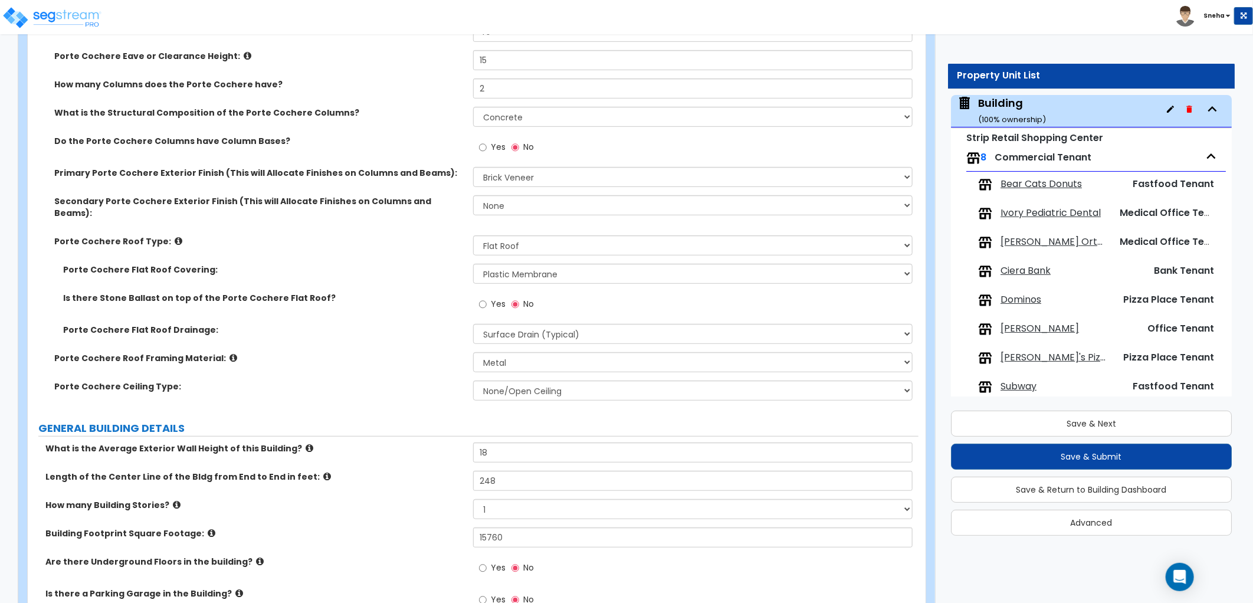
scroll to position [262, 0]
click at [500, 384] on select "None/Open Ceiling Drywall Ceiling Suspended Metal Ceiling" at bounding box center [692, 390] width 439 height 20
click at [473, 380] on select "None/Open Ceiling Drywall Ceiling Suspended Metal Ceiling" at bounding box center [692, 390] width 439 height 20
click at [409, 380] on label "Porte Cochere Ceiling Type:" at bounding box center [259, 386] width 410 height 12
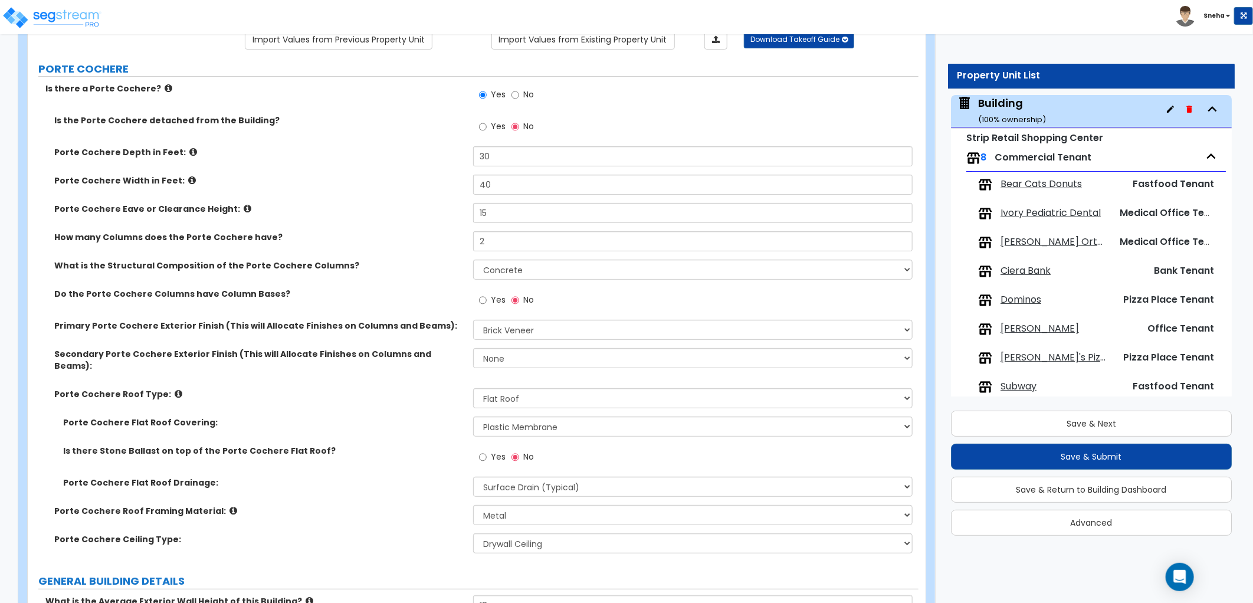
scroll to position [0, 0]
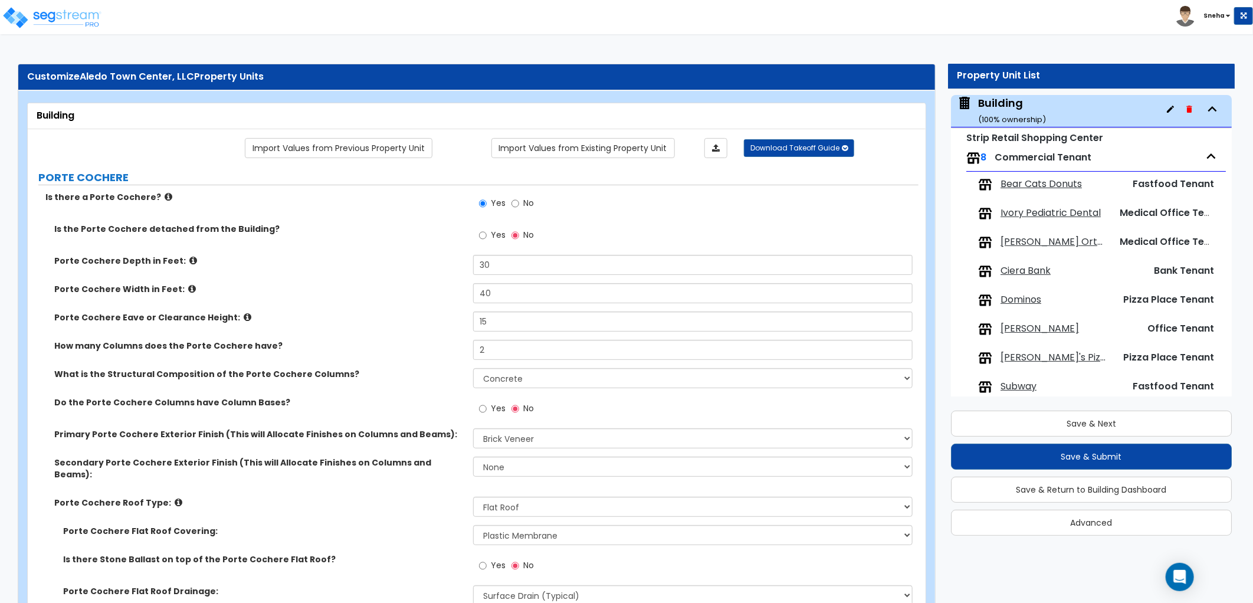
click at [188, 290] on icon at bounding box center [192, 288] width 8 height 9
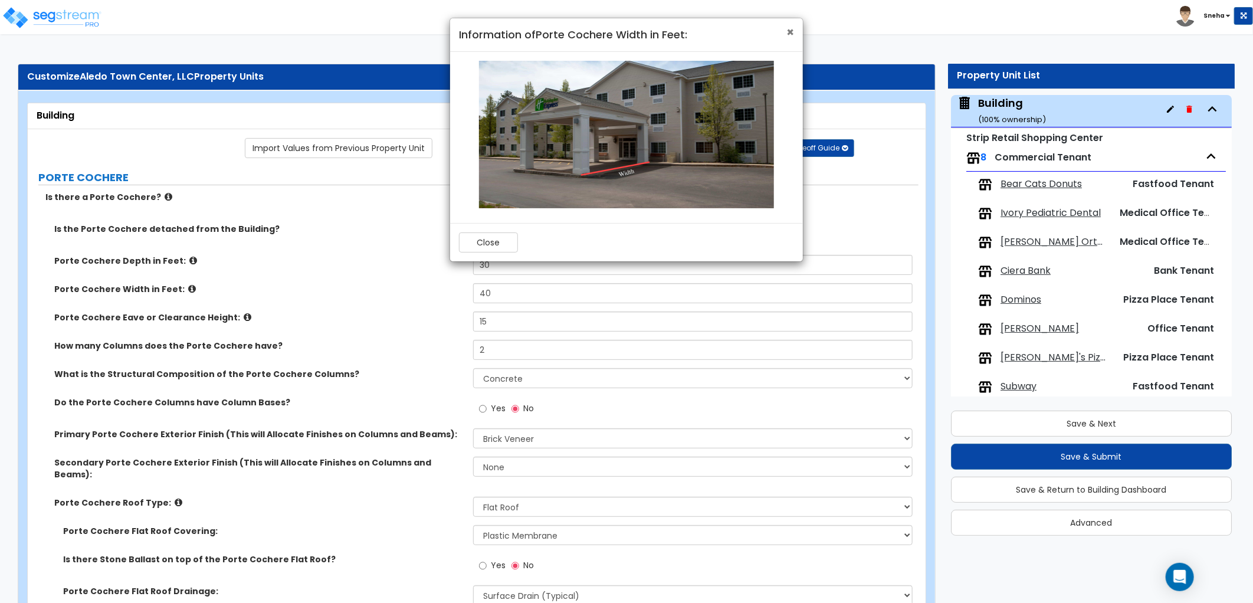
click at [787, 27] on span "×" at bounding box center [790, 32] width 8 height 17
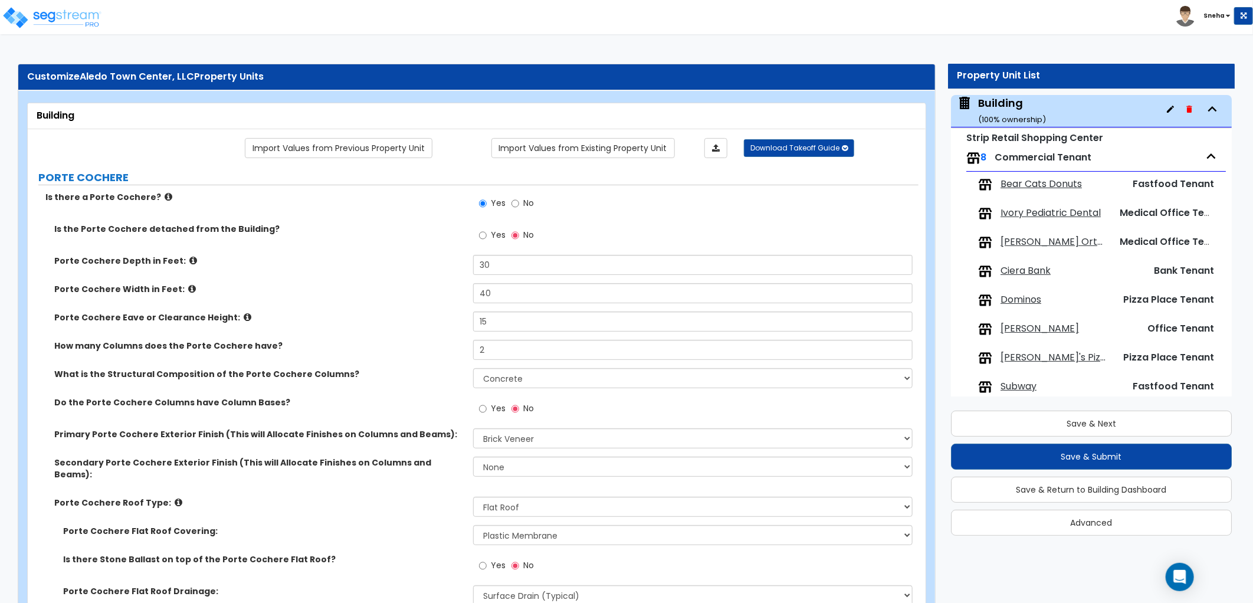
click at [244, 316] on icon at bounding box center [248, 317] width 8 height 9
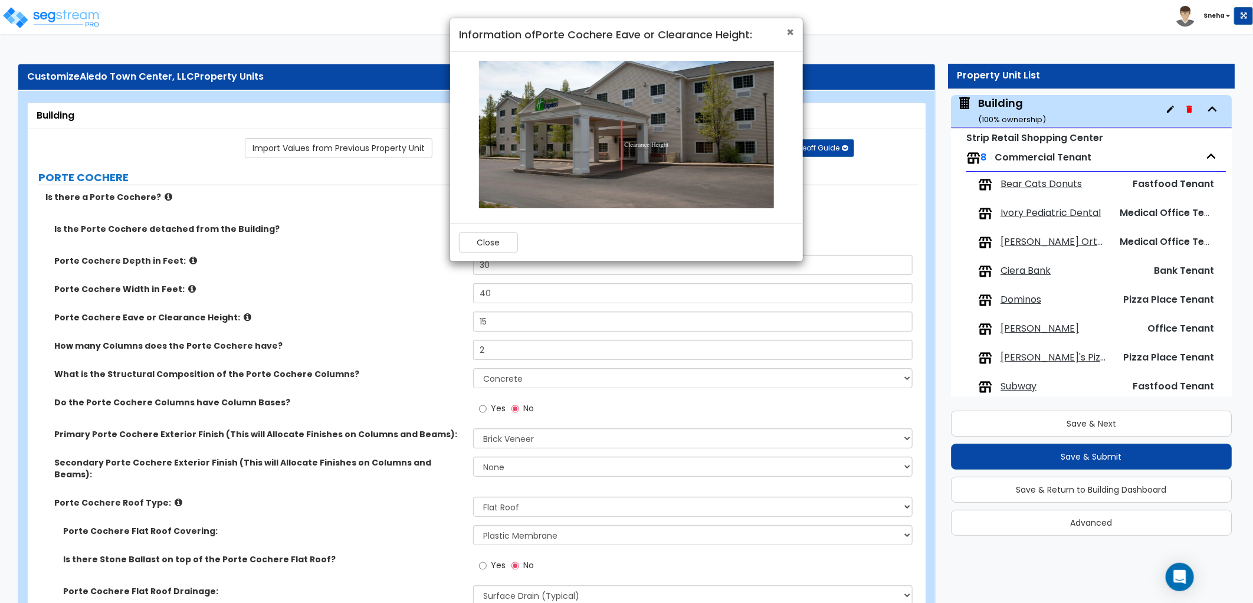
click at [788, 27] on span "×" at bounding box center [790, 32] width 8 height 17
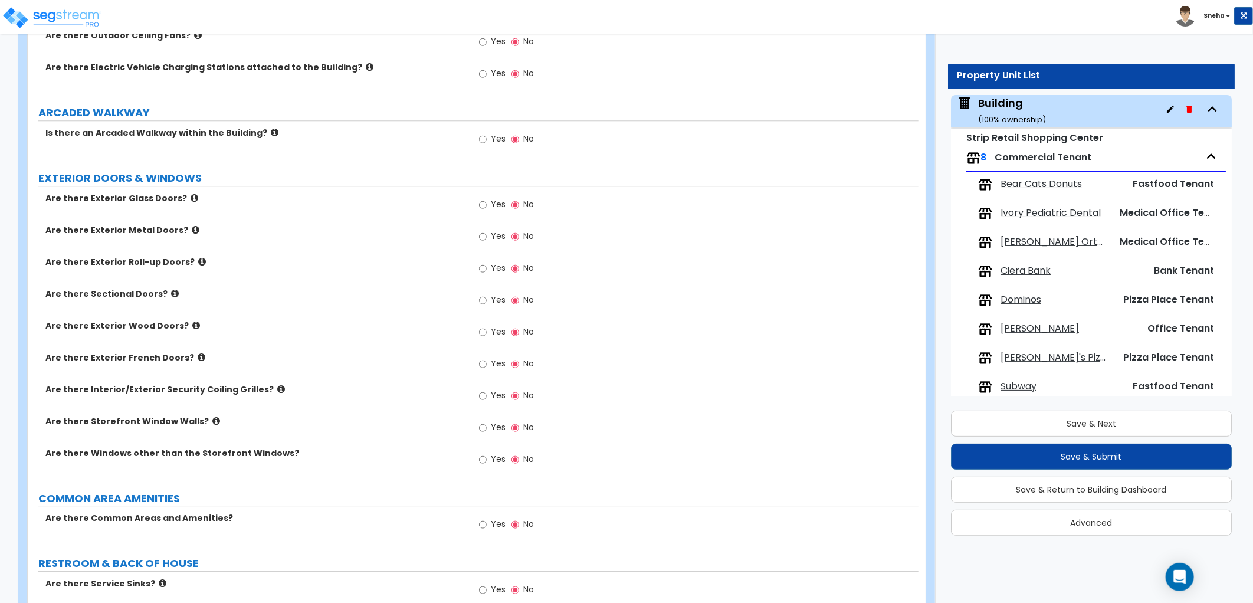
scroll to position [1966, 0]
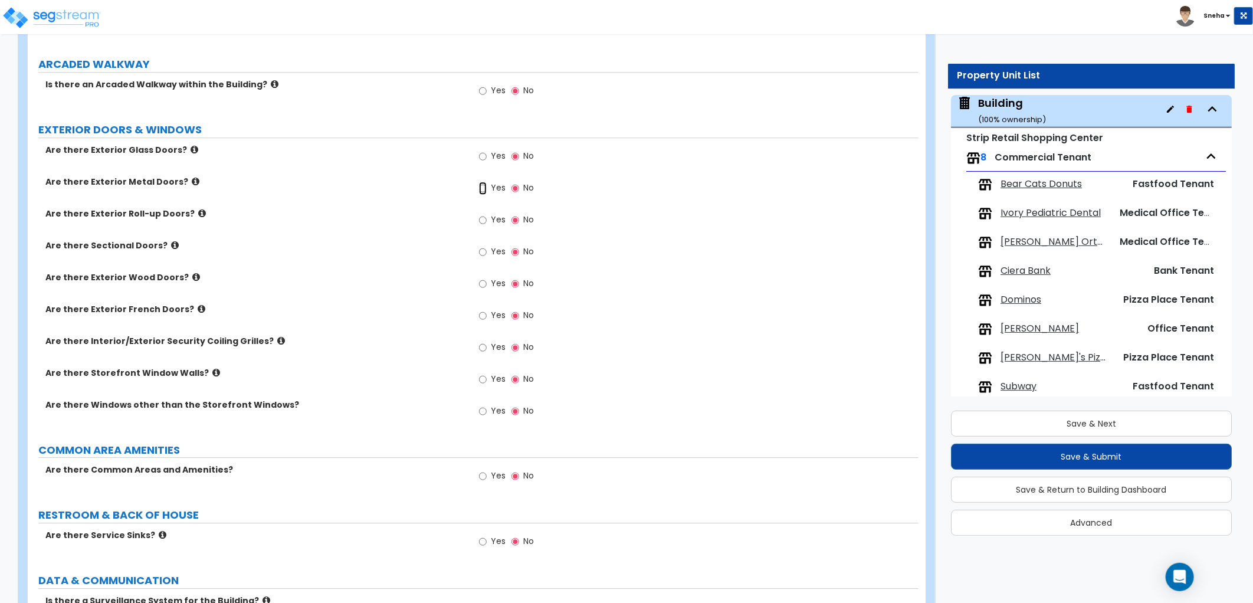
click at [484, 182] on input "Yes" at bounding box center [483, 188] width 8 height 13
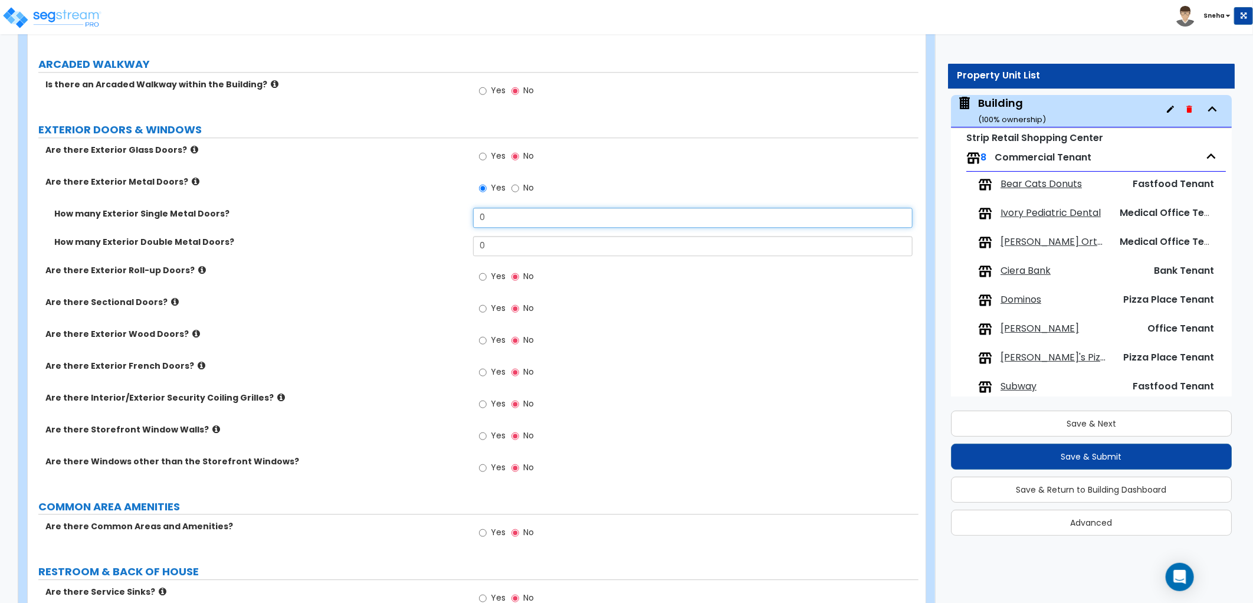
click at [432, 214] on div "How many Exterior Single Metal Doors? 0" at bounding box center [473, 222] width 891 height 28
click at [403, 236] on label "How many Exterior Double Metal Doors?" at bounding box center [259, 242] width 410 height 12
click at [486, 150] on input "Yes" at bounding box center [483, 156] width 8 height 13
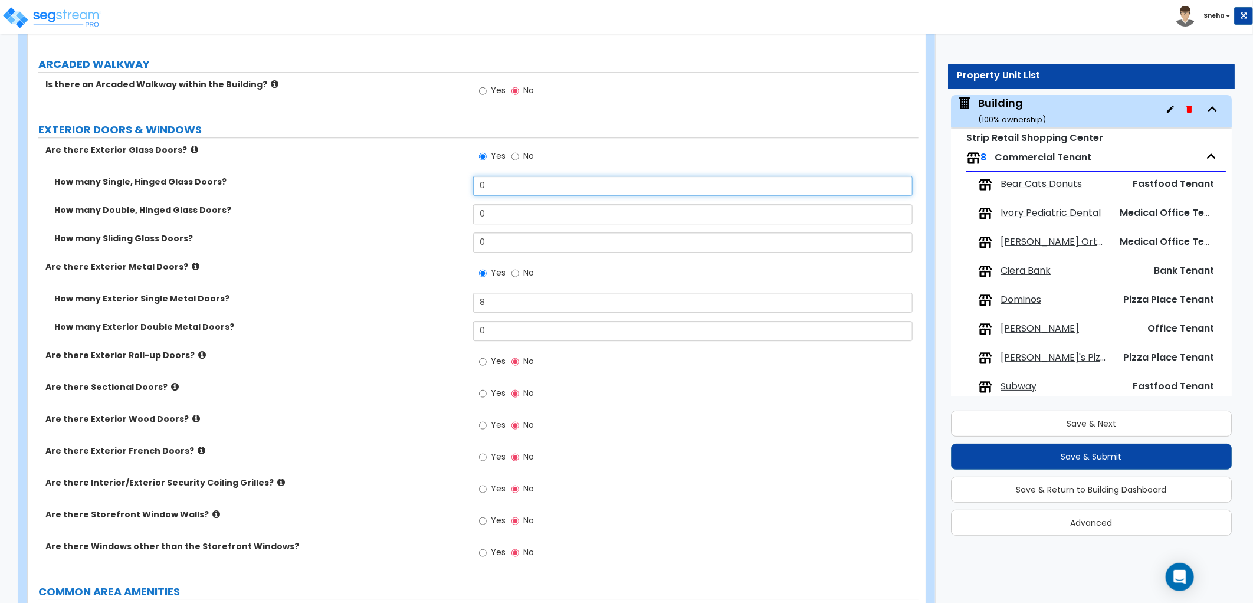
drag, startPoint x: 480, startPoint y: 171, endPoint x: 431, endPoint y: 180, distance: 49.9
click at [431, 180] on div "How many Single, Hinged Glass Doors? 0" at bounding box center [473, 190] width 891 height 28
drag, startPoint x: 488, startPoint y: 197, endPoint x: 461, endPoint y: 205, distance: 28.4
click at [463, 205] on div "How many Double, Hinged Glass Doors? 0" at bounding box center [473, 218] width 891 height 28
click at [444, 204] on label "How many Double, Hinged Glass Doors?" at bounding box center [259, 210] width 410 height 12
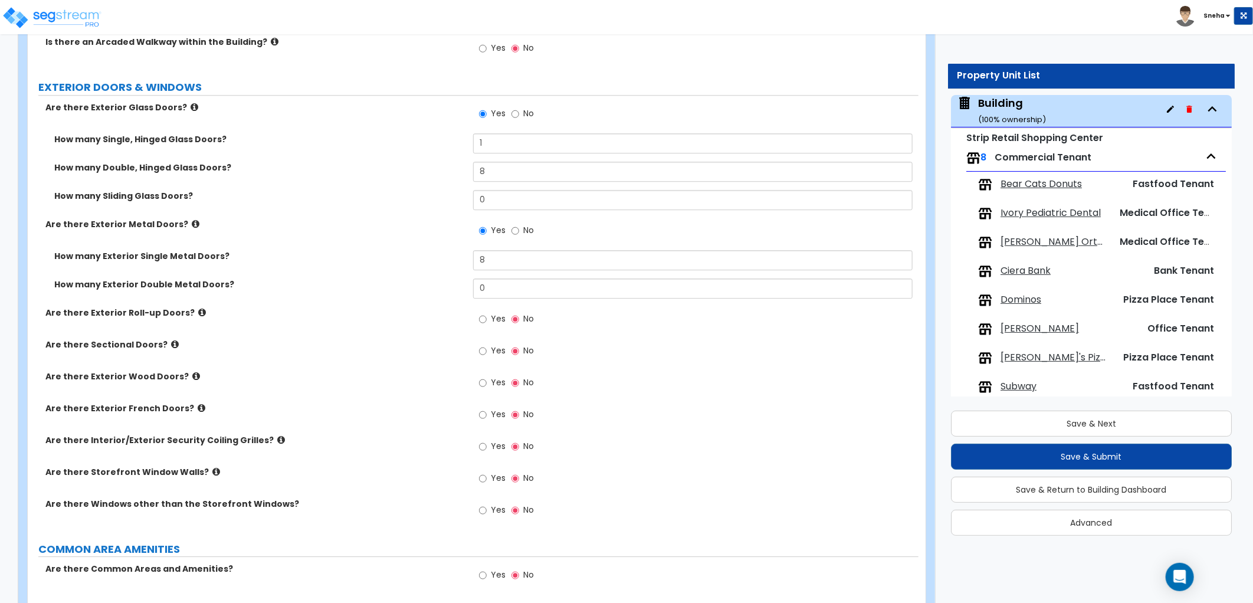
scroll to position [2031, 0]
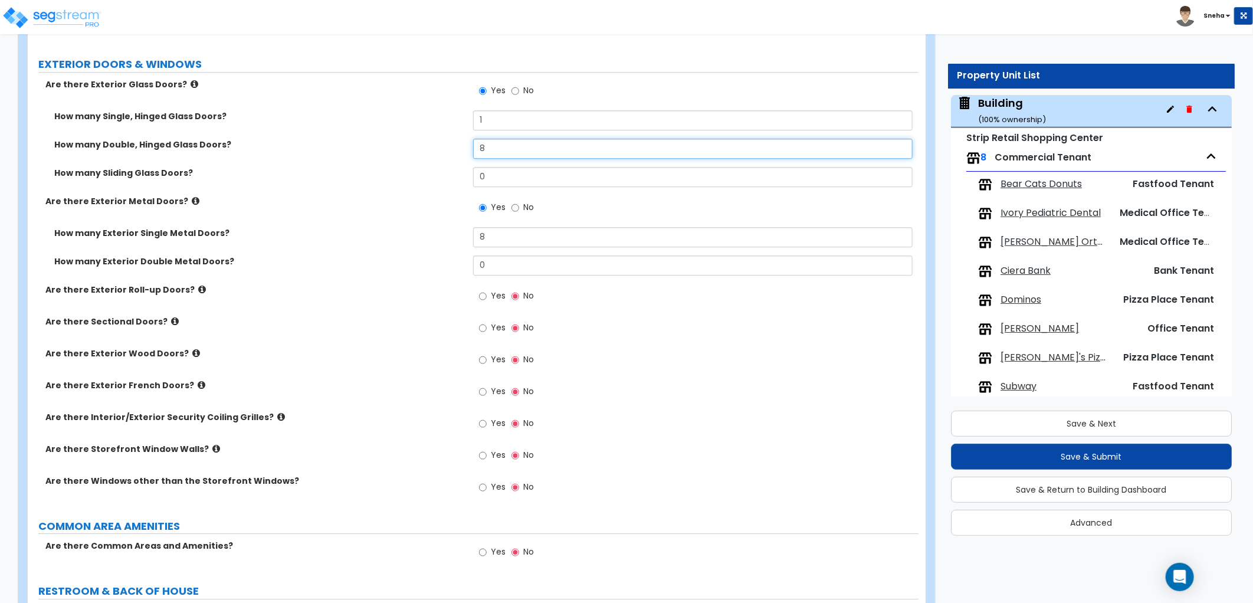
drag, startPoint x: 491, startPoint y: 132, endPoint x: 474, endPoint y: 139, distance: 19.3
click at [474, 139] on input "8" at bounding box center [692, 149] width 439 height 20
drag, startPoint x: 499, startPoint y: 103, endPoint x: 458, endPoint y: 111, distance: 42.0
click at [458, 111] on div "How many Single, Hinged Glass Doors? 1" at bounding box center [473, 124] width 891 height 28
click at [457, 111] on div "How many Single, Hinged Glass Doors? 2" at bounding box center [473, 124] width 891 height 28
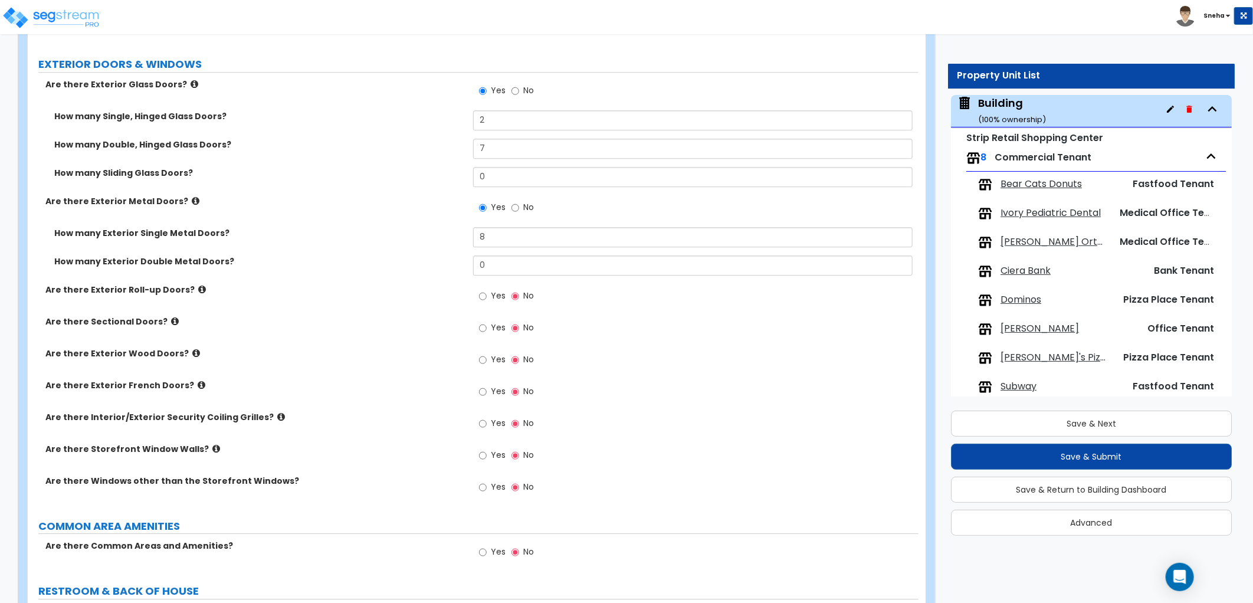
click at [402, 347] on label "Are there Exterior Wood Doors?" at bounding box center [254, 353] width 419 height 12
click at [488, 447] on label "Yes" at bounding box center [492, 457] width 27 height 20
click at [487, 449] on input "Yes" at bounding box center [483, 455] width 8 height 13
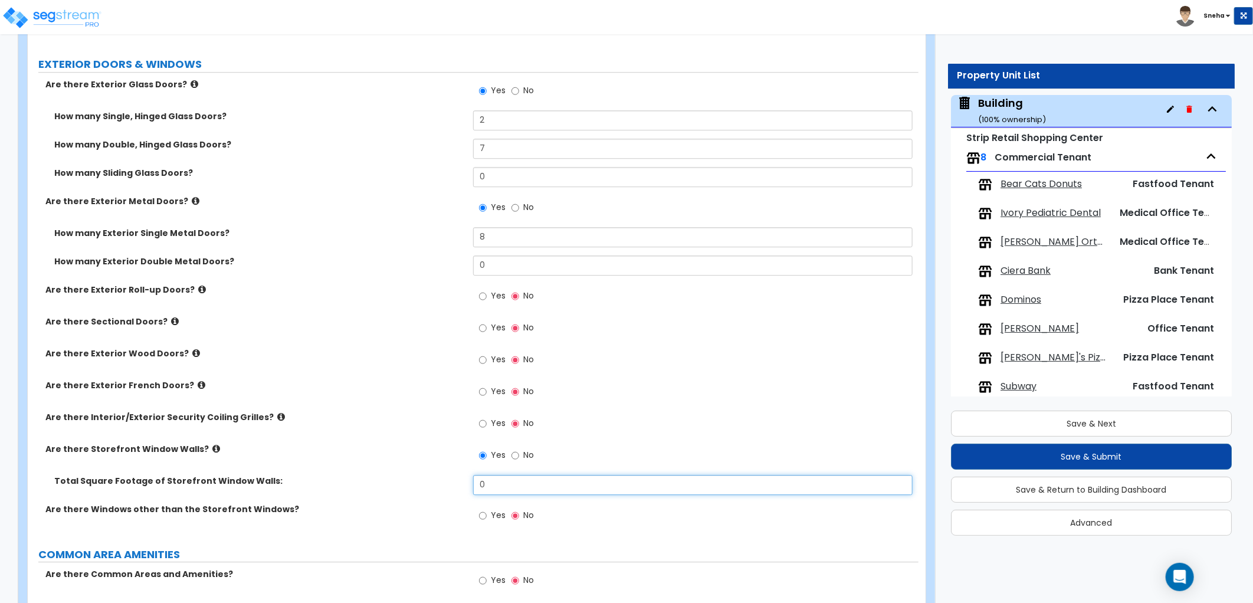
drag, startPoint x: 505, startPoint y: 467, endPoint x: 437, endPoint y: 472, distance: 68.7
click at [437, 475] on div "Total Square Footage of Storefront Window Walls: 0" at bounding box center [473, 489] width 891 height 28
click at [437, 475] on label "Total Square Footage of Storefront Window Walls:" at bounding box center [259, 481] width 410 height 12
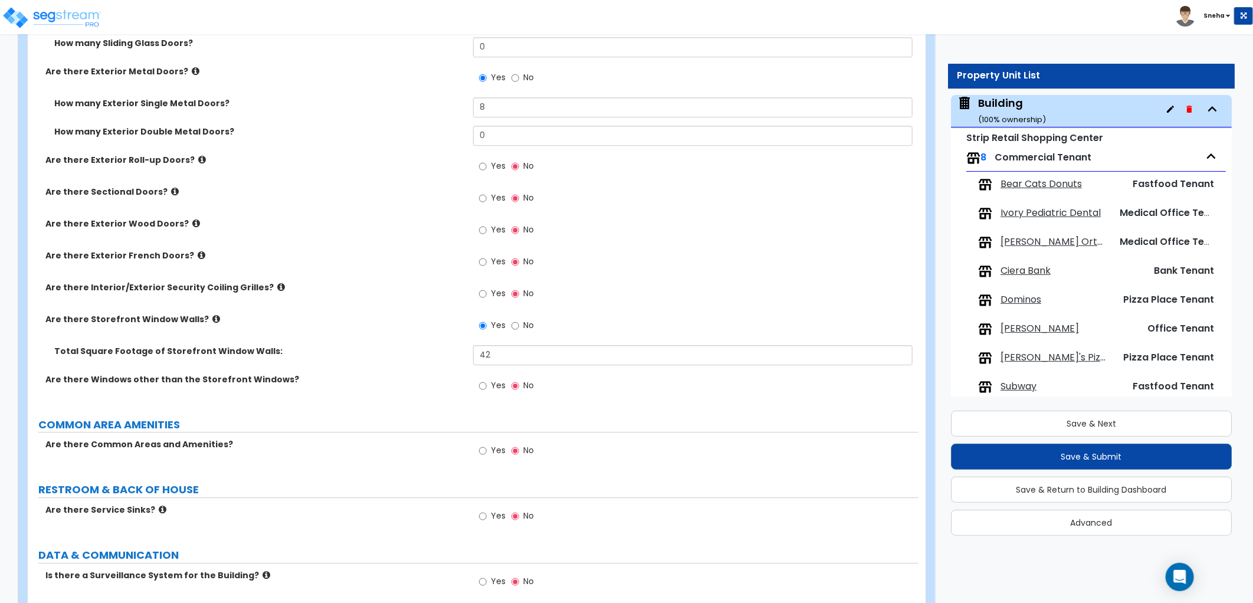
scroll to position [2162, 0]
click at [411, 357] on div "Total Square Footage of Storefront Window Walls: 42" at bounding box center [473, 358] width 891 height 28
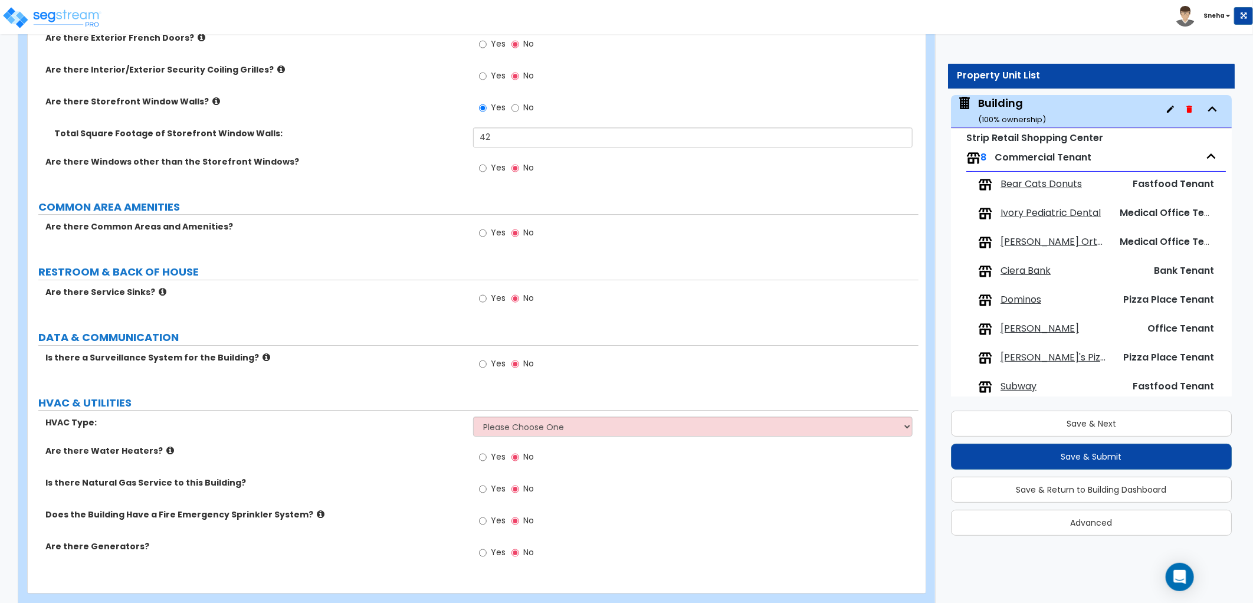
scroll to position [2390, 0]
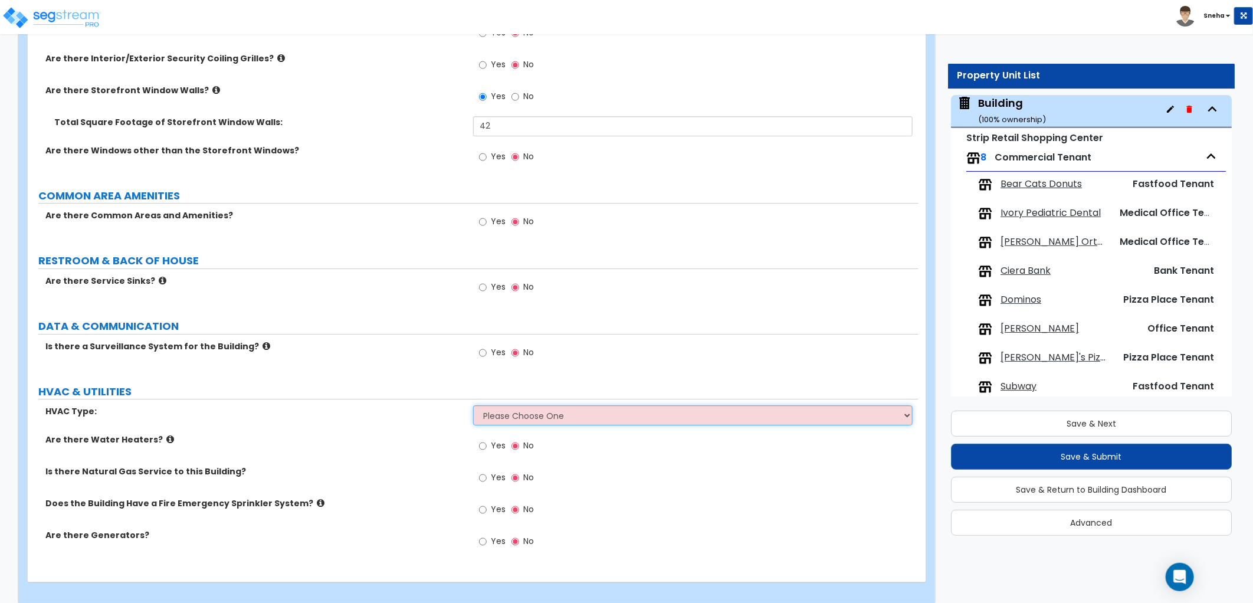
click at [590, 405] on select "Please Choose One Rooftop Unit Furnace-Condenser Forced Air Split Heating/Cooli…" at bounding box center [692, 415] width 439 height 20
click at [473, 405] on select "Please Choose One Rooftop Unit Furnace-Condenser Forced Air Split Heating/Cooli…" at bounding box center [692, 415] width 439 height 20
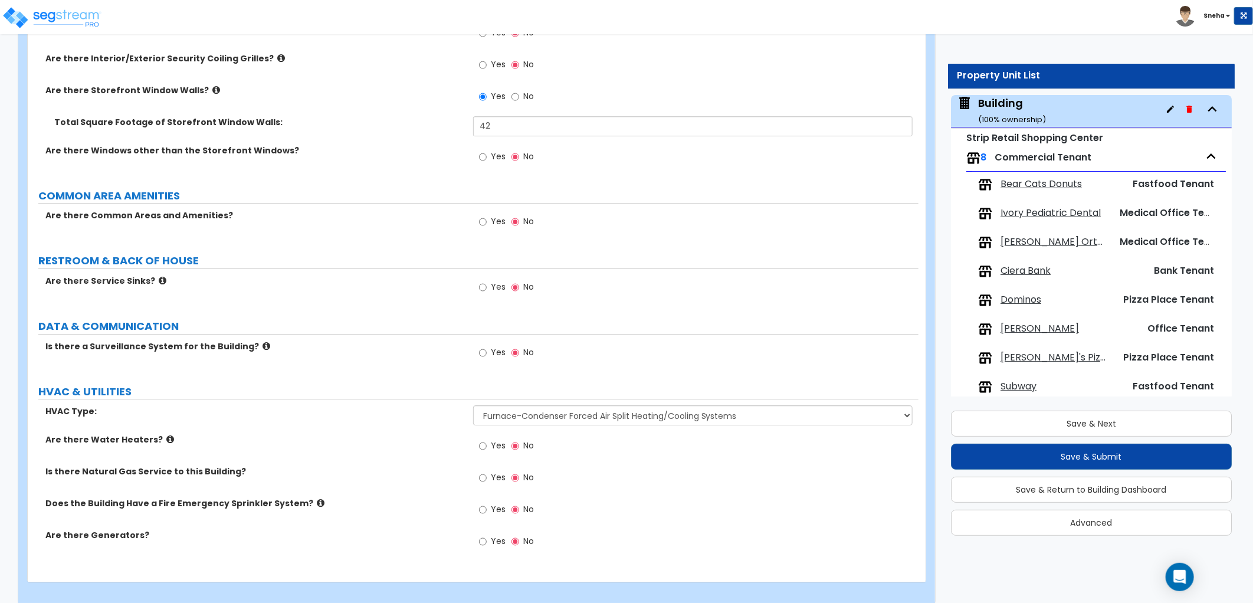
click at [494, 471] on span "Yes" at bounding box center [498, 477] width 15 height 12
click at [487, 471] on input "Yes" at bounding box center [483, 477] width 8 height 13
click at [484, 346] on input "Yes" at bounding box center [483, 352] width 8 height 13
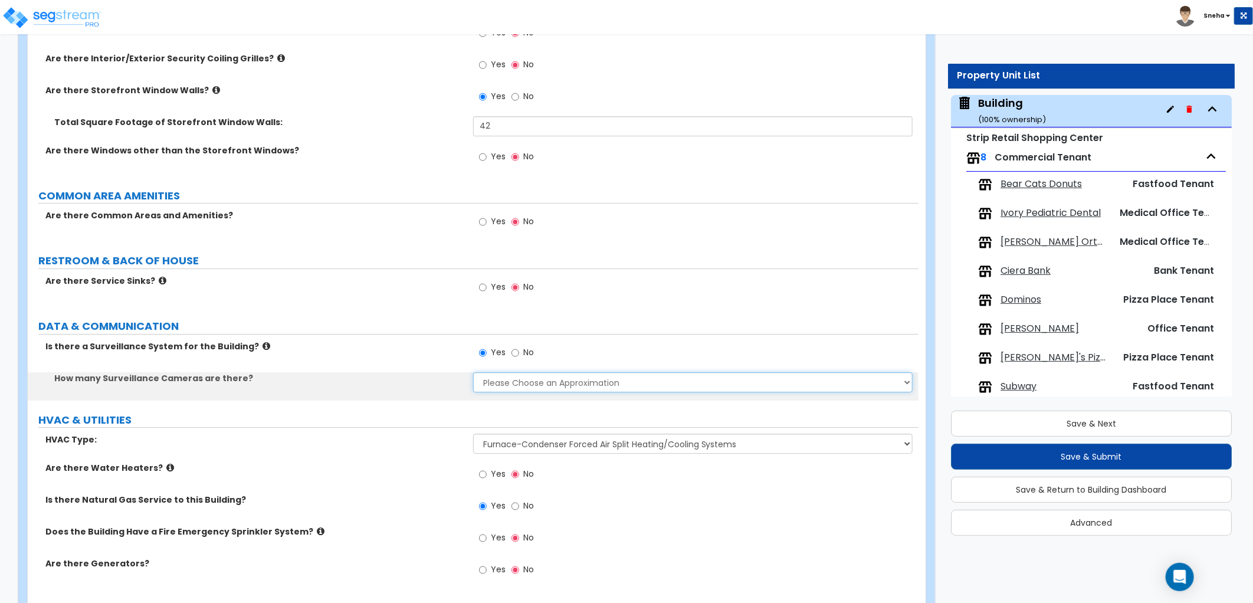
click at [505, 372] on select "Please Choose an Approximation Barely Noticed Any Noticed a Couple Frequently S…" at bounding box center [692, 382] width 439 height 20
click at [473, 372] on select "Please Choose an Approximation Barely Noticed Any Noticed a Couple Frequently S…" at bounding box center [692, 382] width 439 height 20
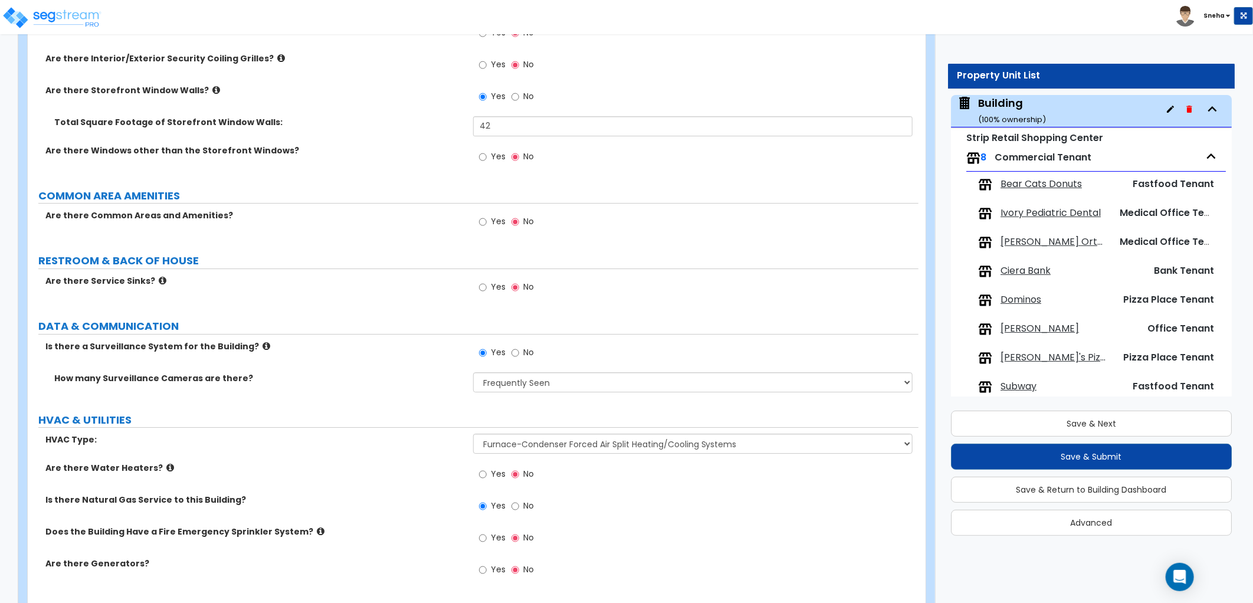
click at [425, 346] on div "Is there a Surveillance System for the Building? Yes No" at bounding box center [473, 356] width 891 height 32
click at [511, 372] on select "Please Choose an Approximation Barely Noticed Any Noticed a Couple Frequently S…" at bounding box center [692, 382] width 439 height 20
click at [473, 372] on select "Please Choose an Approximation Barely Noticed Any Noticed a Couple Frequently S…" at bounding box center [692, 382] width 439 height 20
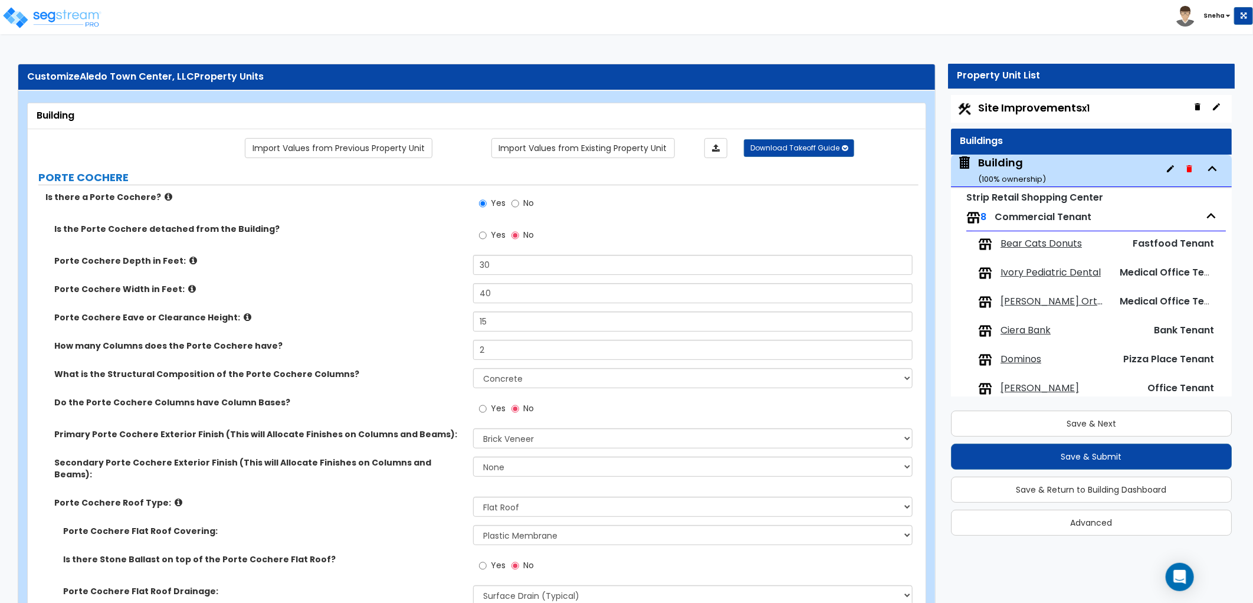
scroll to position [0, 0]
click at [1013, 110] on span "Site Improvements x1" at bounding box center [1033, 108] width 111 height 15
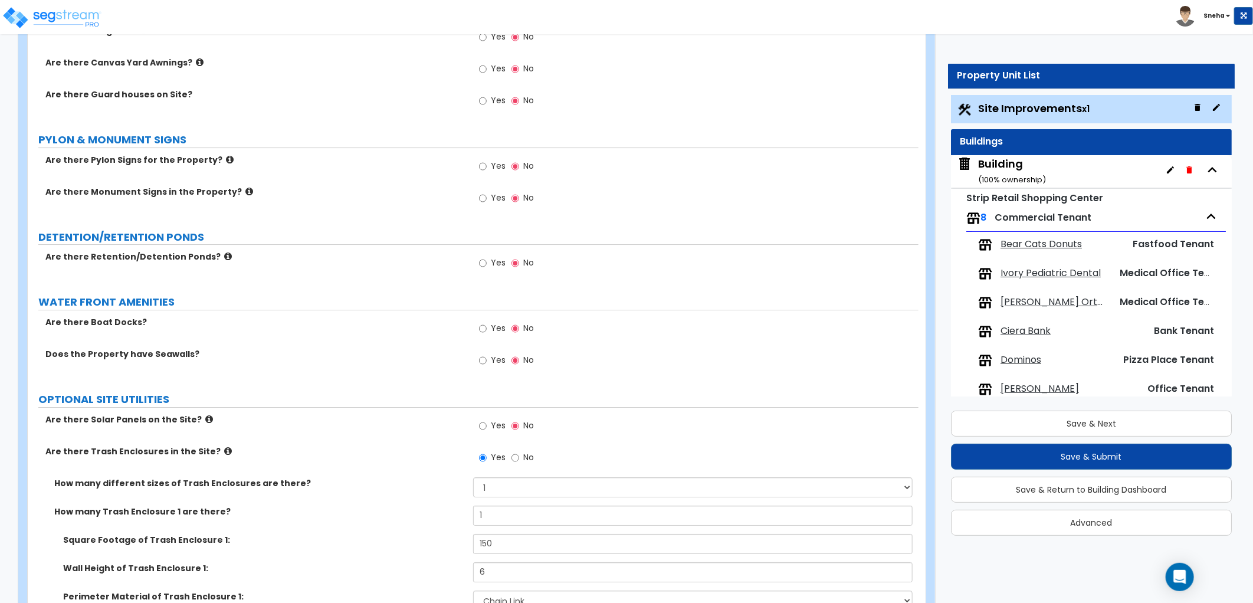
scroll to position [2313, 0]
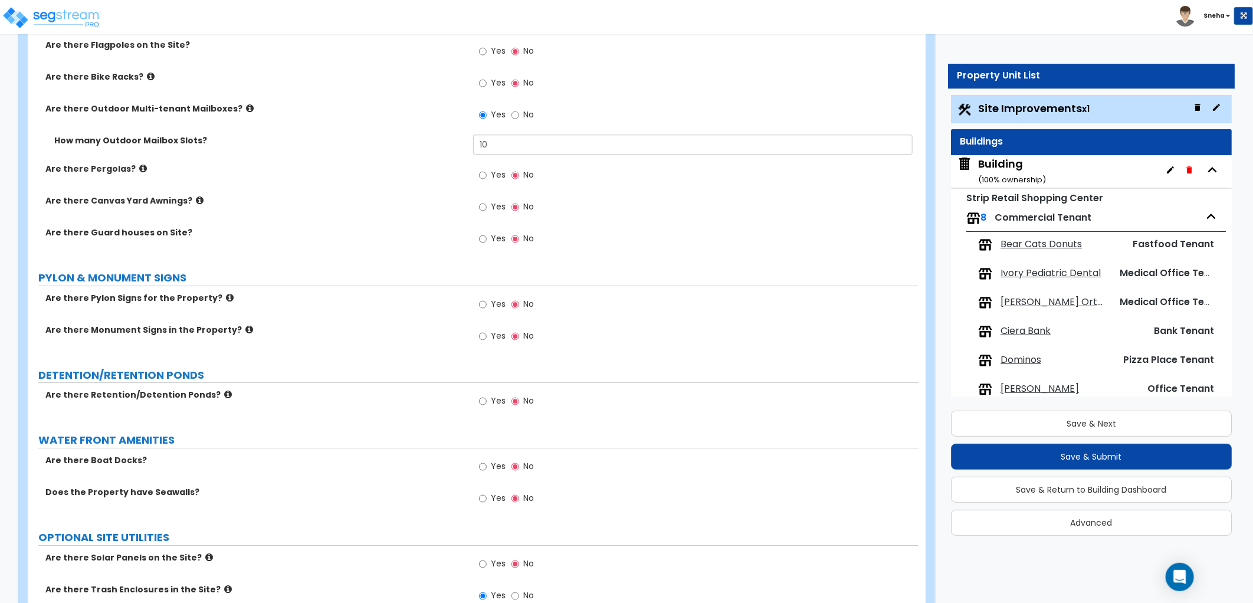
click at [409, 403] on div "Are there Retention/Detention Ponds? Yes No" at bounding box center [473, 405] width 891 height 32
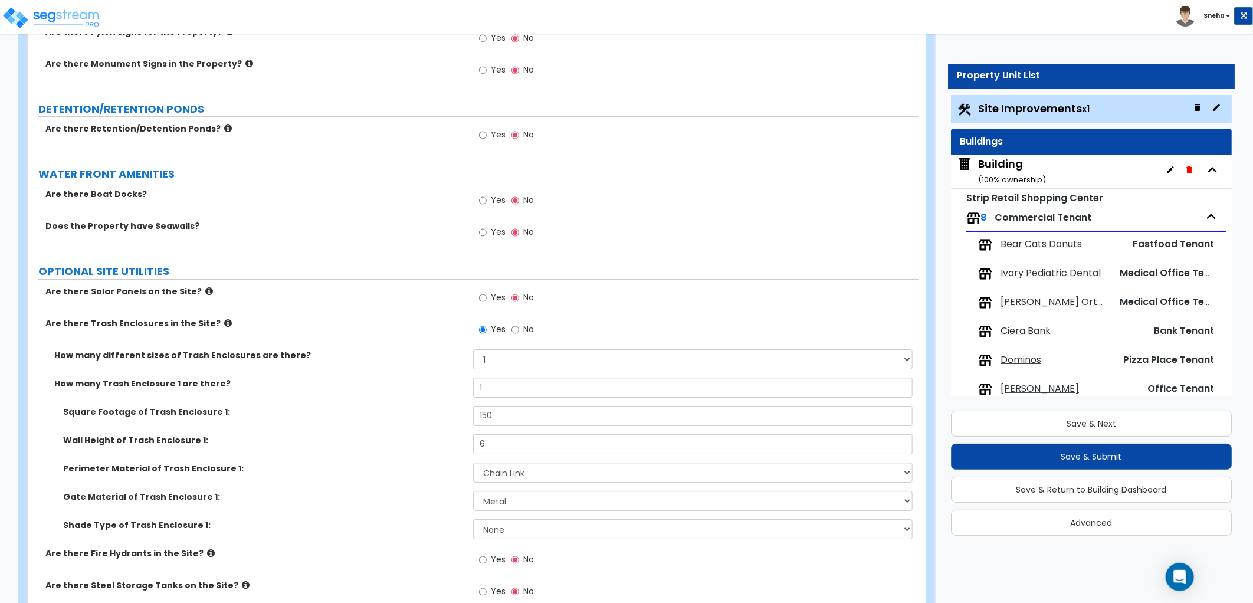
scroll to position [2641, 0]
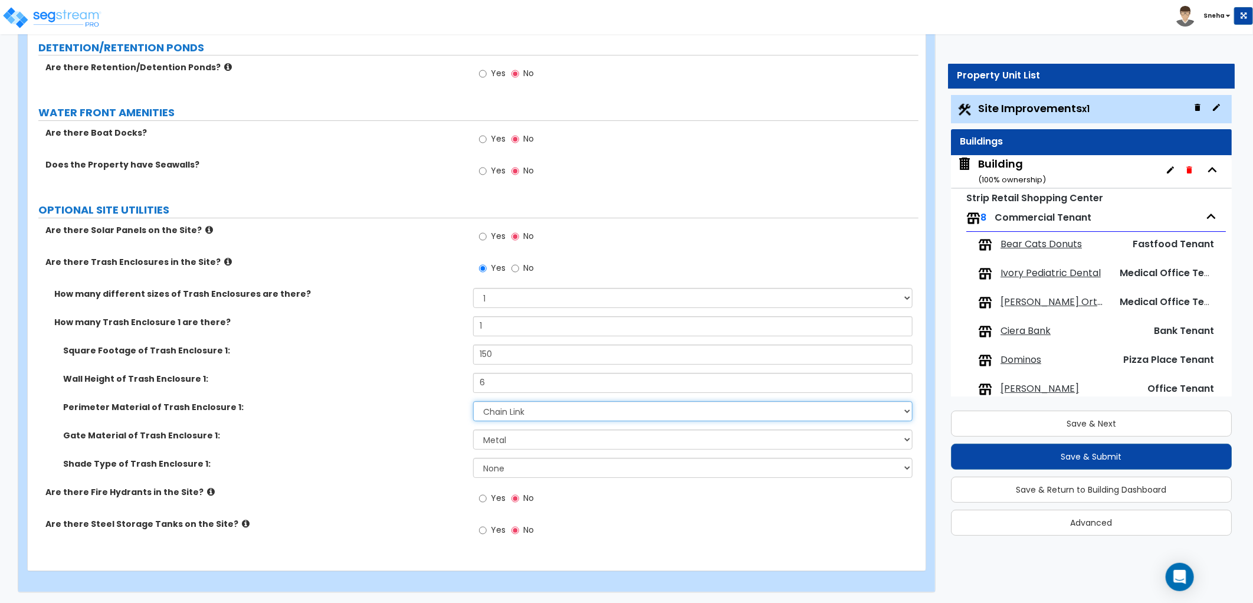
click at [545, 413] on select "Please Choose One Chain Link Wood Metal CMU" at bounding box center [692, 411] width 439 height 20
click at [473, 401] on select "Please Choose One Chain Link Wood Metal CMU" at bounding box center [692, 411] width 439 height 20
click at [431, 432] on label "Gate Material of Trash Enclosure 1:" at bounding box center [263, 435] width 401 height 12
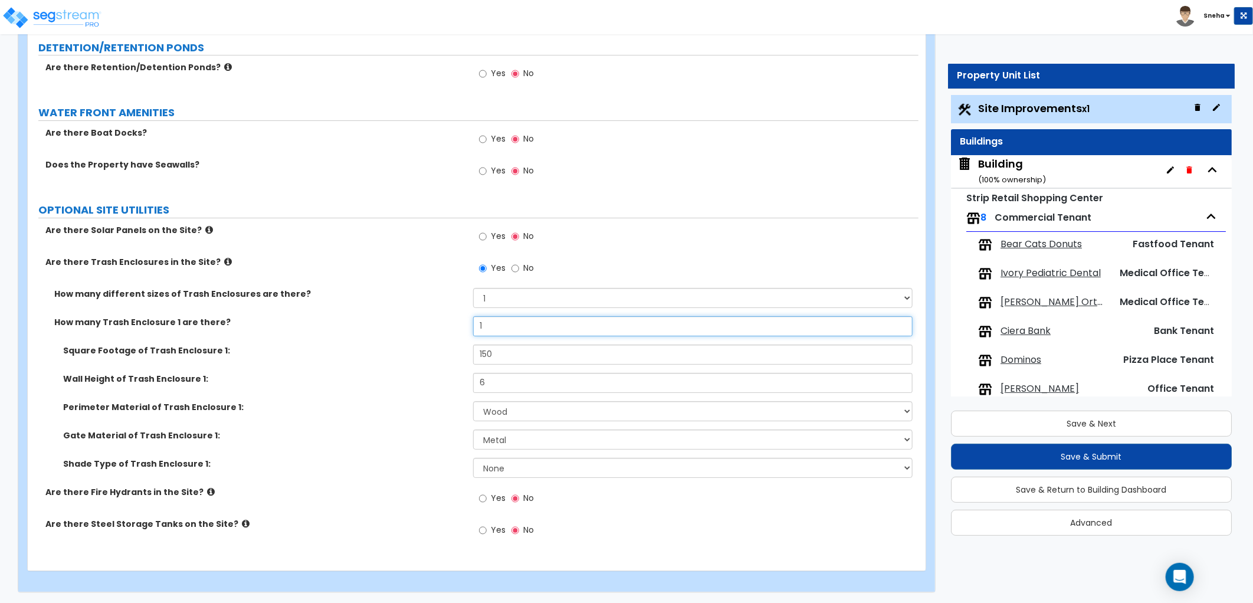
drag, startPoint x: 31, startPoint y: 343, endPoint x: -398, endPoint y: 344, distance: 428.8
drag, startPoint x: 6, startPoint y: 420, endPoint x: -746, endPoint y: 385, distance: 752.9
click at [428, 375] on label "Wall Height of Trash Enclosure 1:" at bounding box center [263, 379] width 401 height 12
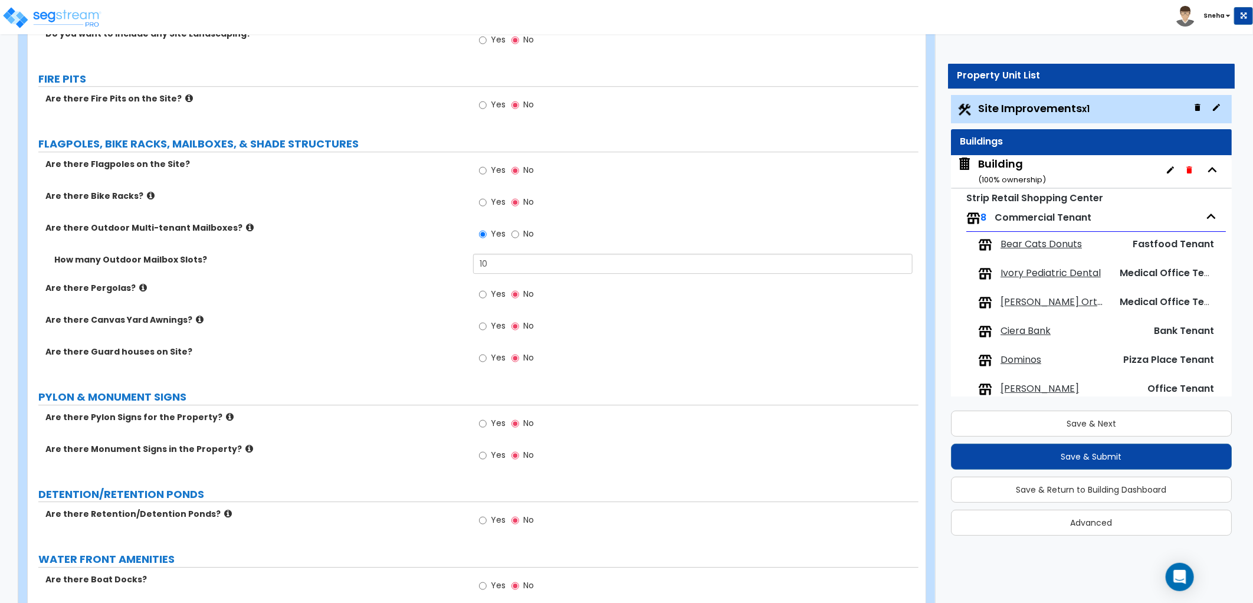
scroll to position [2116, 0]
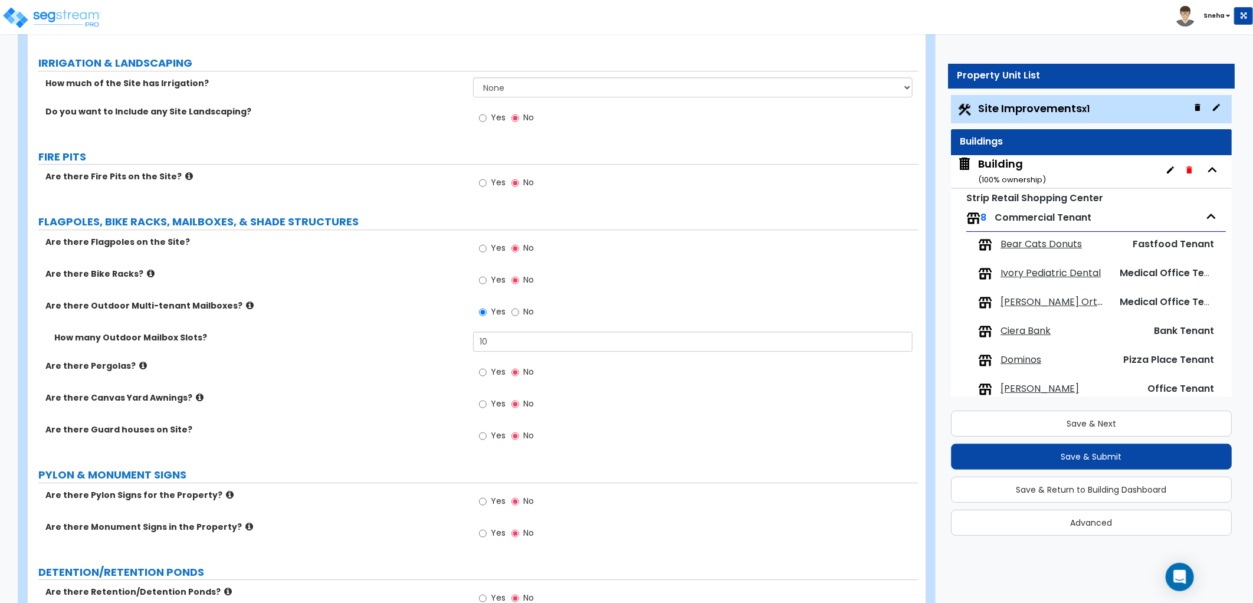
drag, startPoint x: 1068, startPoint y: 245, endPoint x: 1053, endPoint y: 252, distance: 16.1
click at [1068, 245] on span "Bear Cats Donuts" at bounding box center [1040, 245] width 81 height 14
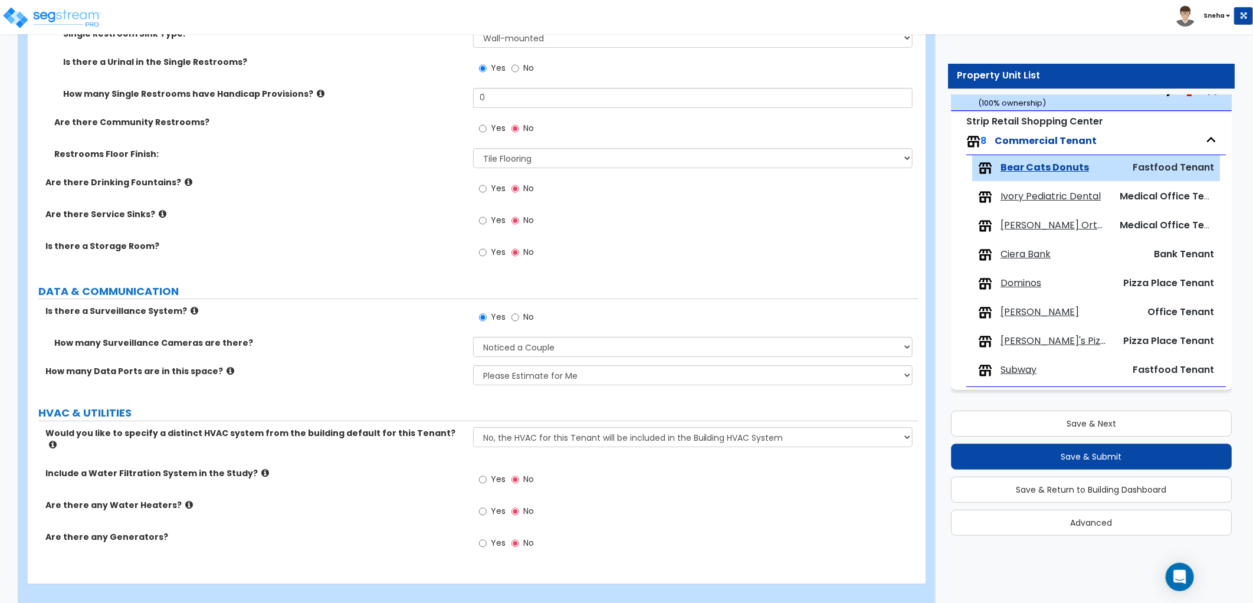
scroll to position [2769, 0]
click at [1068, 195] on span "Ivory Pediatric Dental" at bounding box center [1050, 197] width 100 height 14
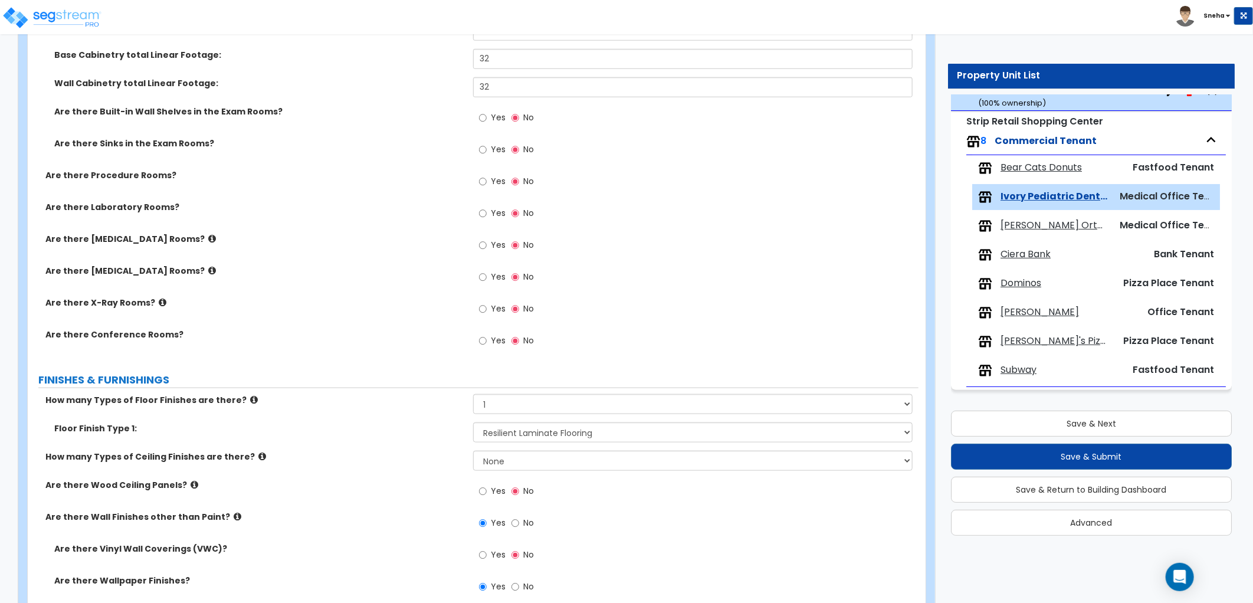
scroll to position [917, 0]
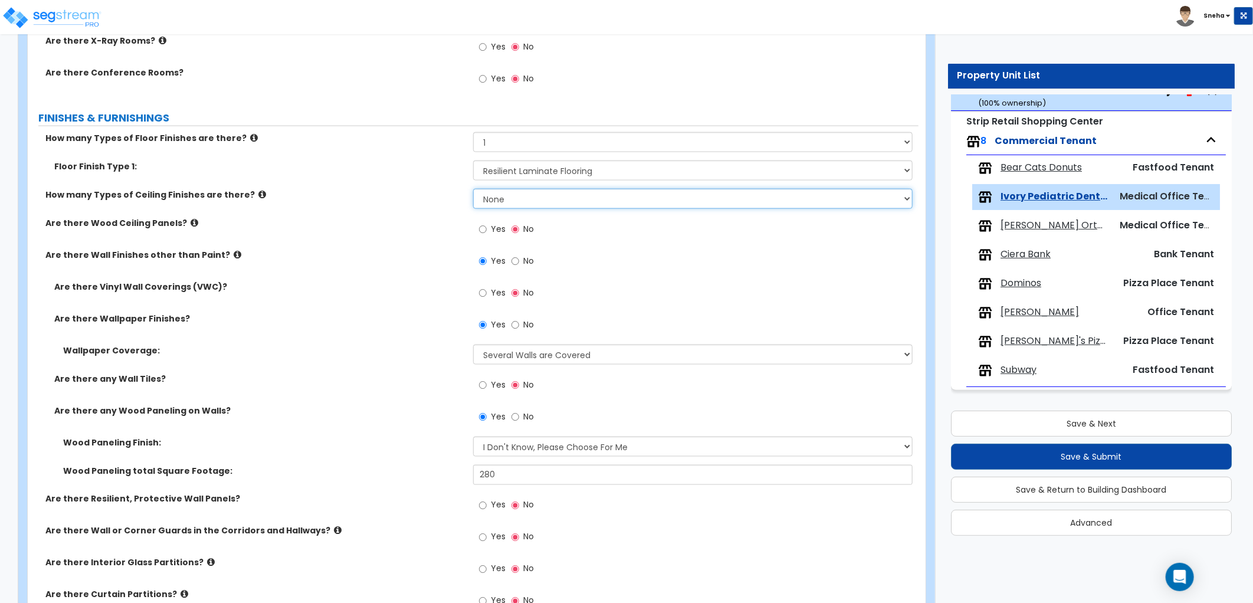
click at [547, 195] on select "None 1 2 3" at bounding box center [692, 199] width 439 height 20
click at [1028, 162] on div "Bear Cats Donuts Fastfood Tenant" at bounding box center [1096, 168] width 248 height 26
drag, startPoint x: 1028, startPoint y: 162, endPoint x: 999, endPoint y: 170, distance: 30.1
click at [999, 170] on div "Bear Cats Donuts" at bounding box center [1043, 168] width 130 height 14
click at [1013, 170] on span "Bear Cats Donuts" at bounding box center [1040, 168] width 81 height 14
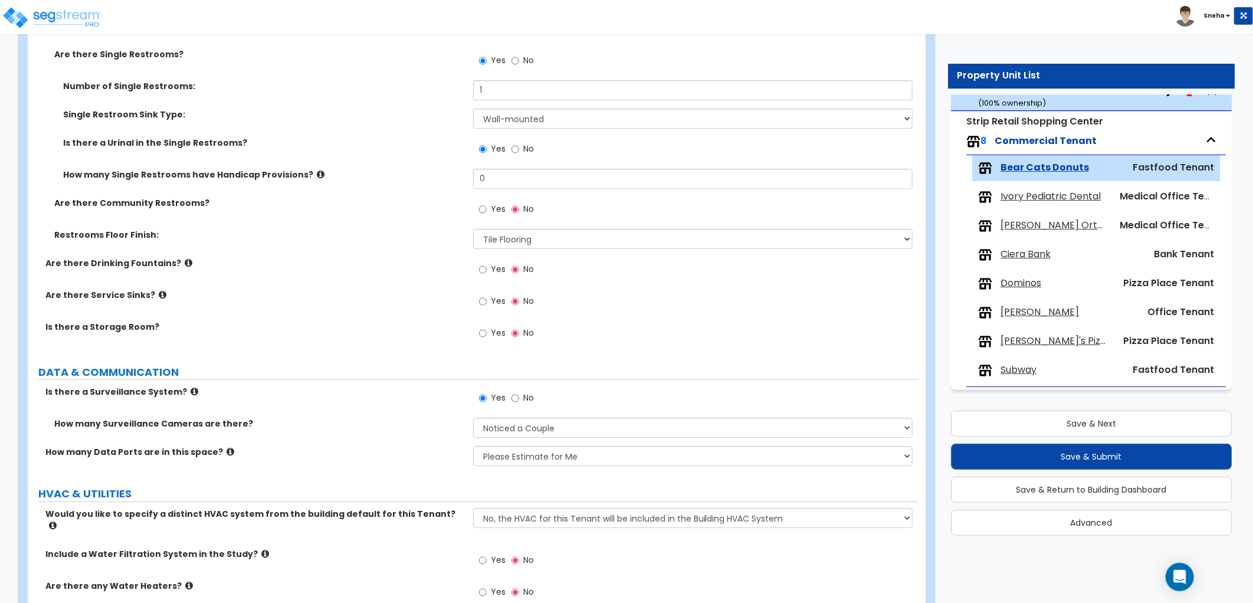
scroll to position [2769, 0]
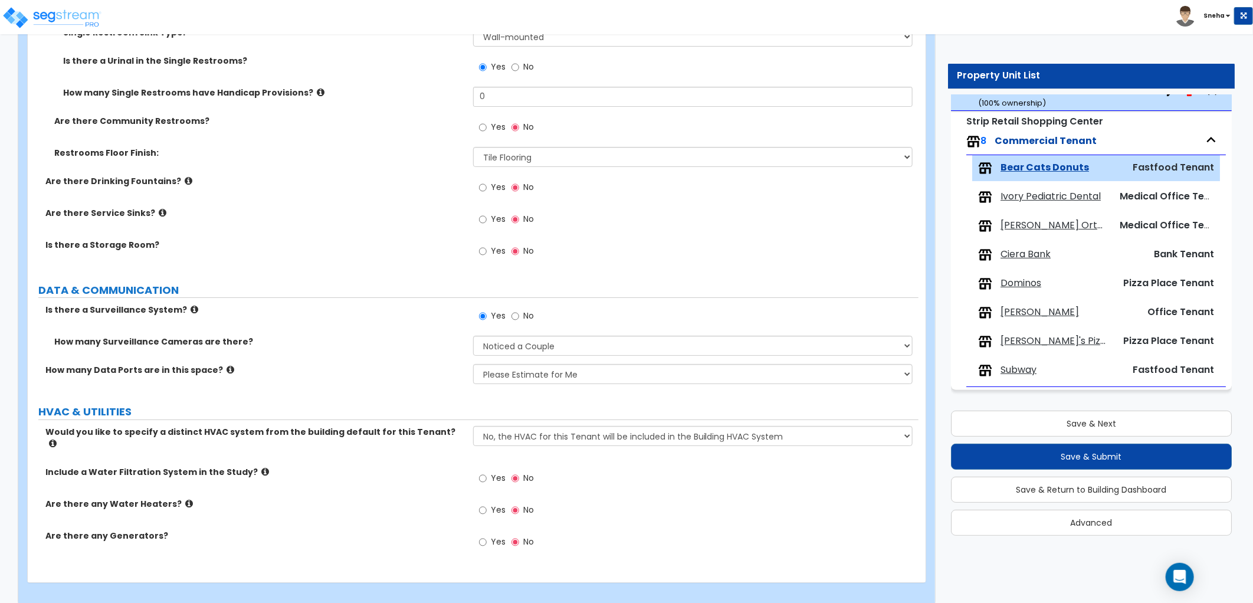
click at [1058, 201] on span "Ivory Pediatric Dental" at bounding box center [1050, 197] width 100 height 14
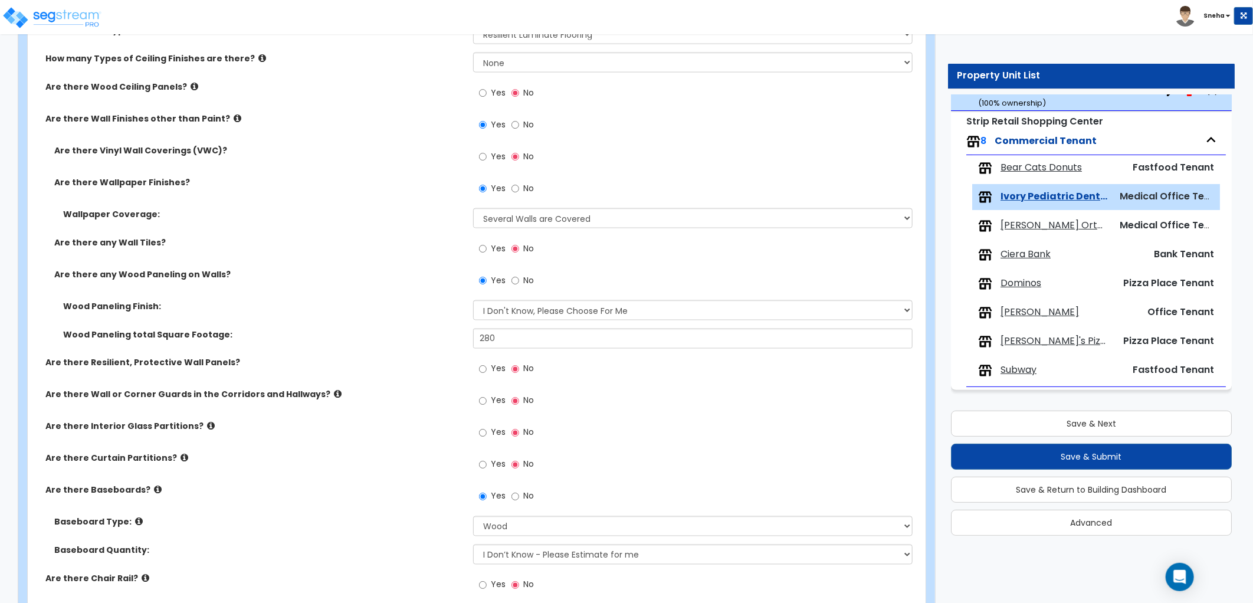
scroll to position [852, 0]
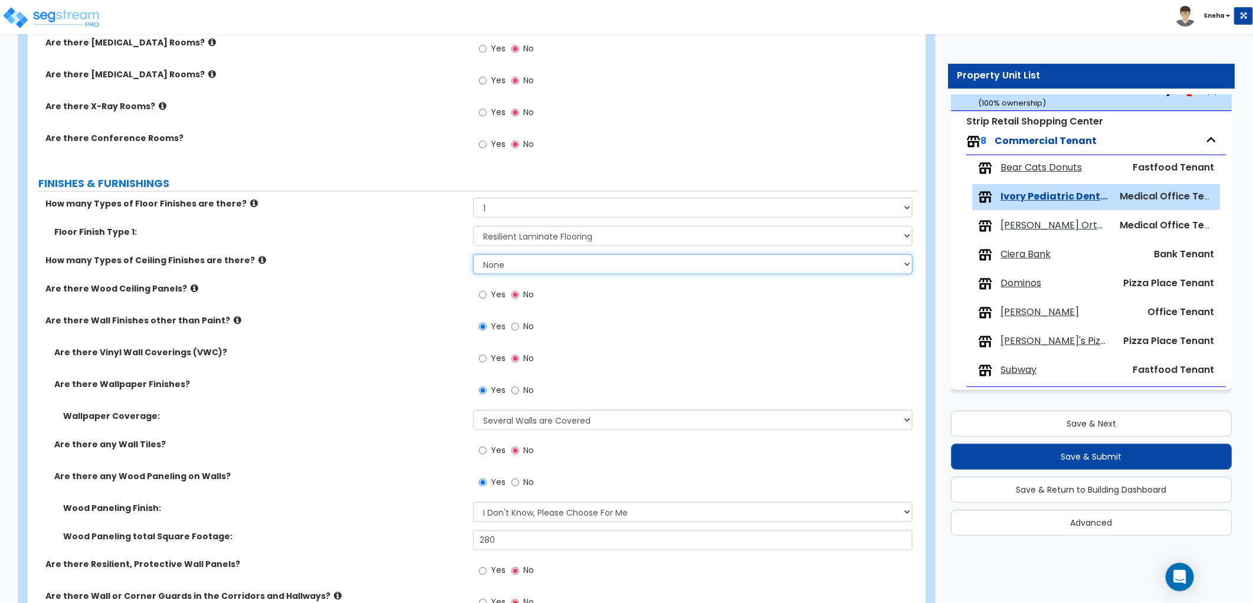
click at [478, 267] on select "None 1 2 3" at bounding box center [692, 264] width 439 height 20
click at [473, 254] on select "None 1 2 3" at bounding box center [692, 264] width 439 height 20
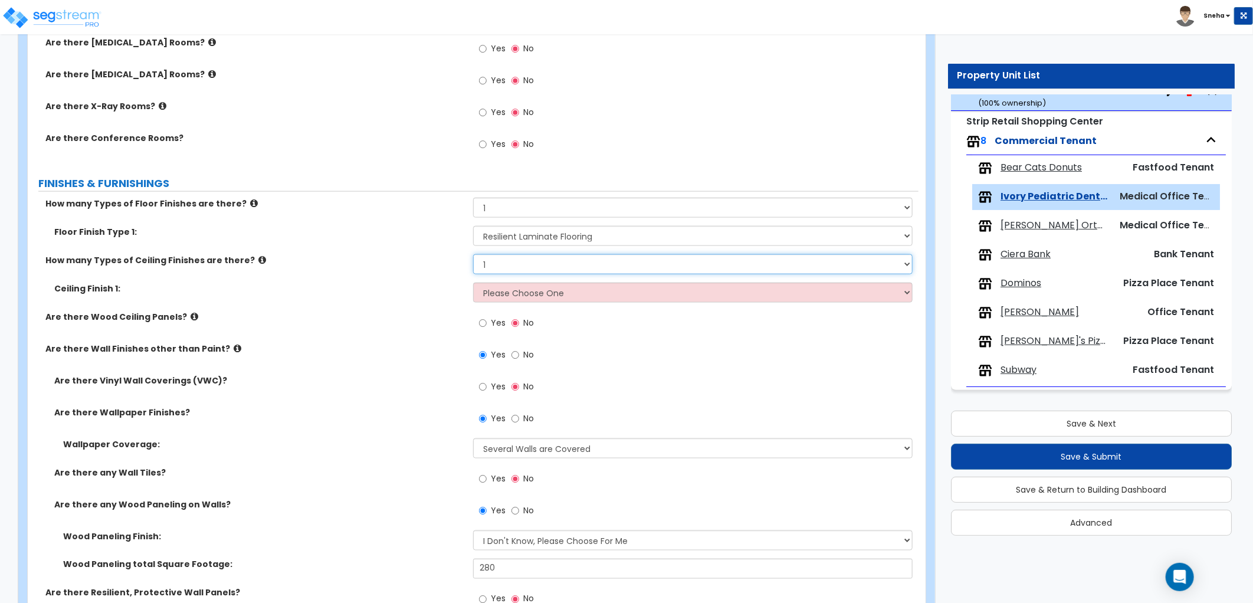
drag, startPoint x: 513, startPoint y: 261, endPoint x: 509, endPoint y: 271, distance: 10.8
click at [513, 261] on select "None 1 2 3" at bounding box center [692, 264] width 439 height 20
click at [473, 254] on select "None 1 2 3" at bounding box center [692, 264] width 439 height 20
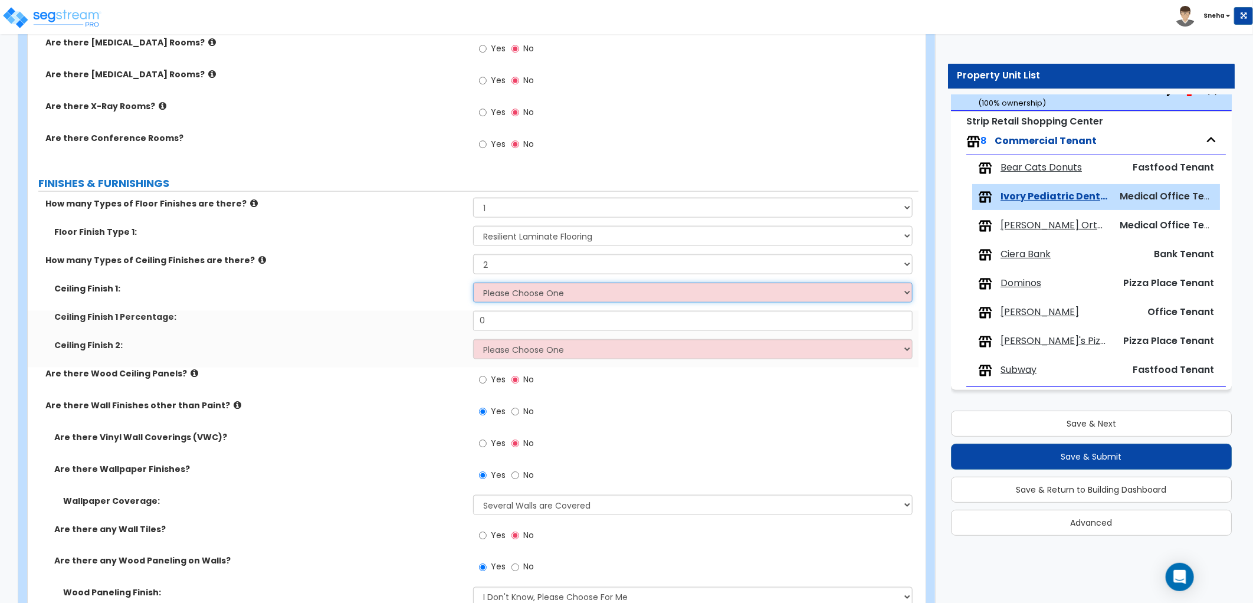
click at [504, 297] on select "Please Choose One Drop Ceiling Open Ceiling Drywall Ceiling" at bounding box center [692, 293] width 439 height 20
click at [473, 283] on select "Please Choose One Drop Ceiling Open Ceiling Drywall Ceiling" at bounding box center [692, 293] width 439 height 20
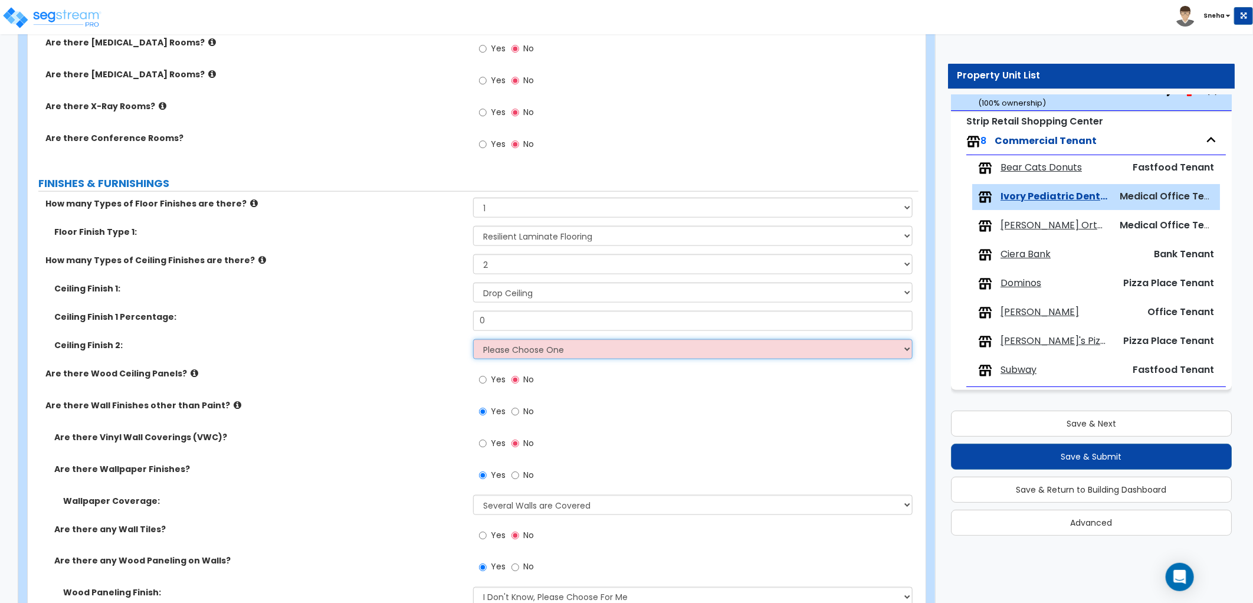
click at [504, 345] on select "Please Choose One Drop Ceiling Open Ceiling Drywall Ceiling" at bounding box center [692, 349] width 439 height 20
click at [473, 339] on select "Please Choose One Drop Ceiling Open Ceiling Drywall Ceiling" at bounding box center [692, 349] width 439 height 20
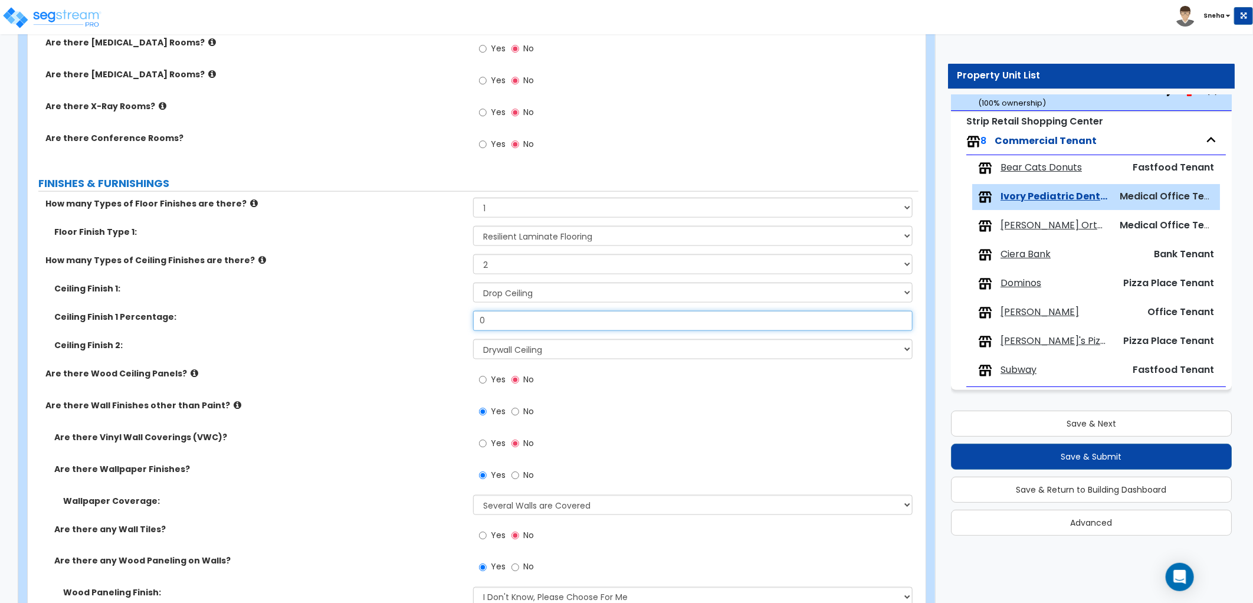
drag, startPoint x: 503, startPoint y: 324, endPoint x: 425, endPoint y: 321, distance: 78.5
click at [436, 321] on div "Ceiling Finish 1 Percentage: 0" at bounding box center [473, 325] width 891 height 28
click at [413, 321] on label "Ceiling Finish 1 Percentage:" at bounding box center [259, 317] width 410 height 12
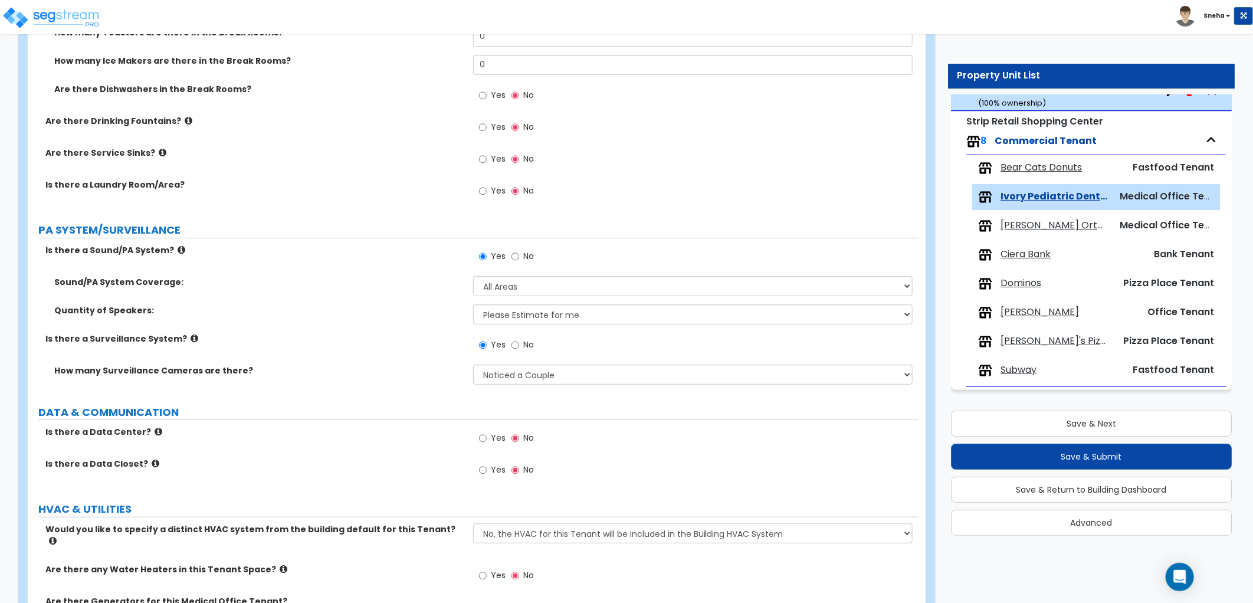
scroll to position [3119, 0]
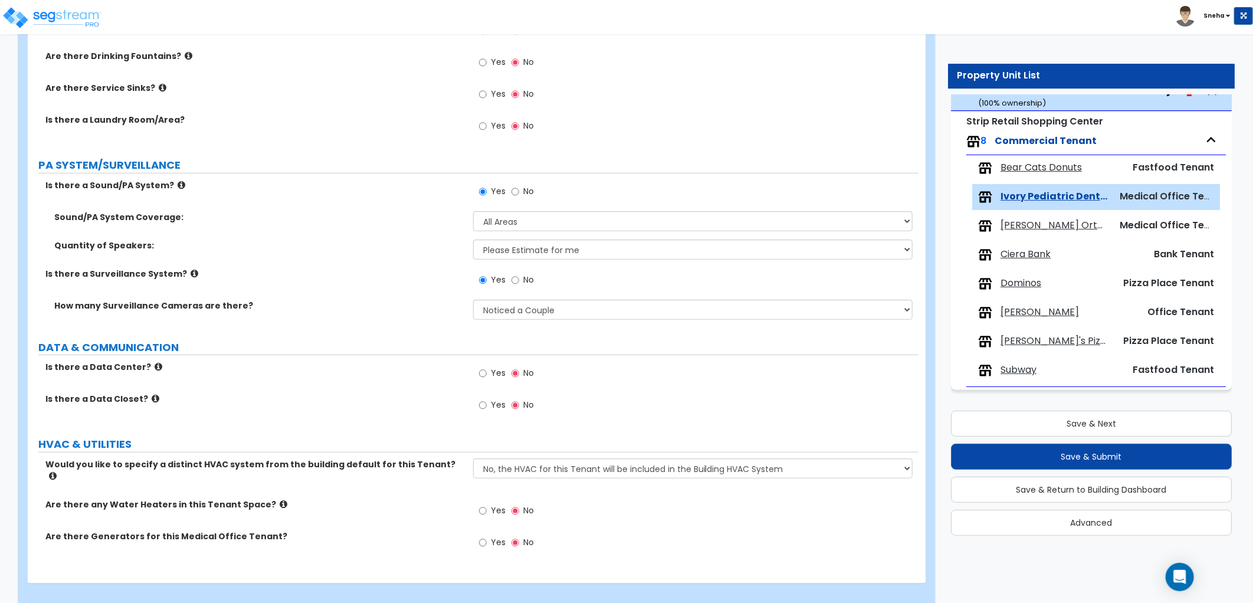
click at [1038, 227] on span "Scott Mysers Orthodontics" at bounding box center [1053, 226] width 107 height 14
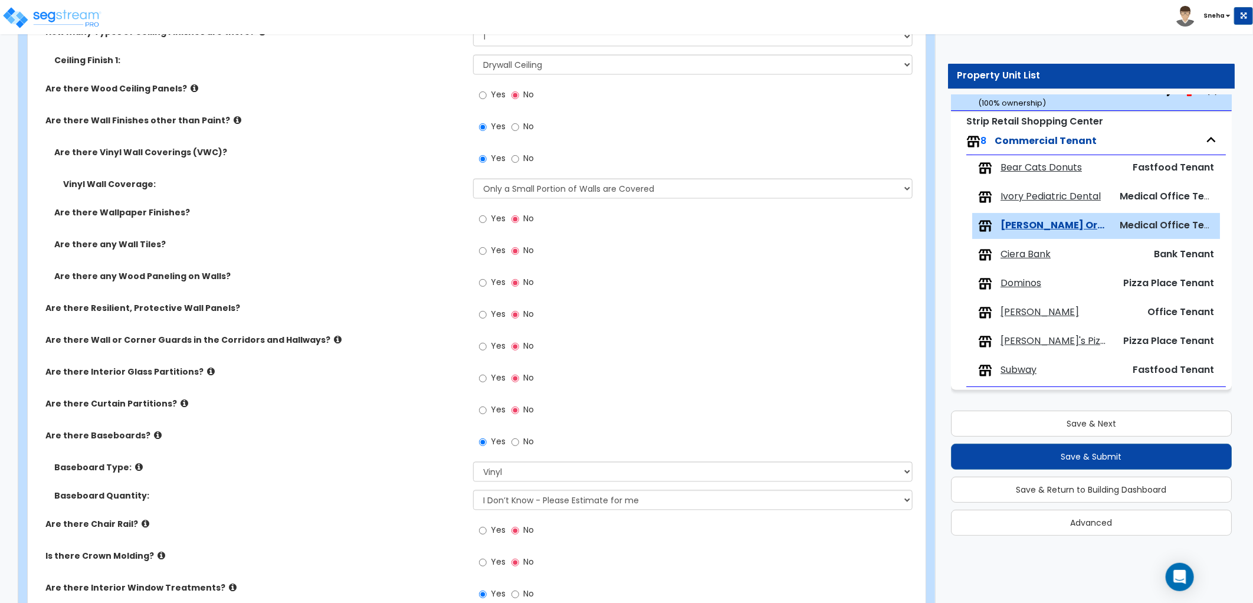
scroll to position [1507, 0]
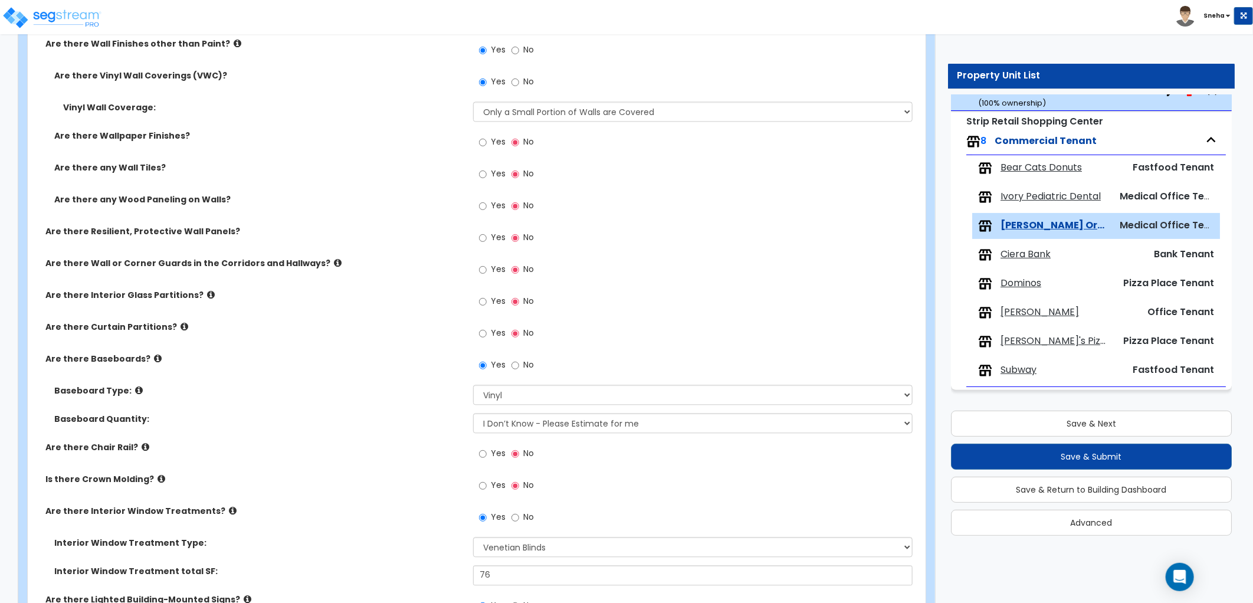
click at [334, 258] on icon at bounding box center [338, 262] width 8 height 9
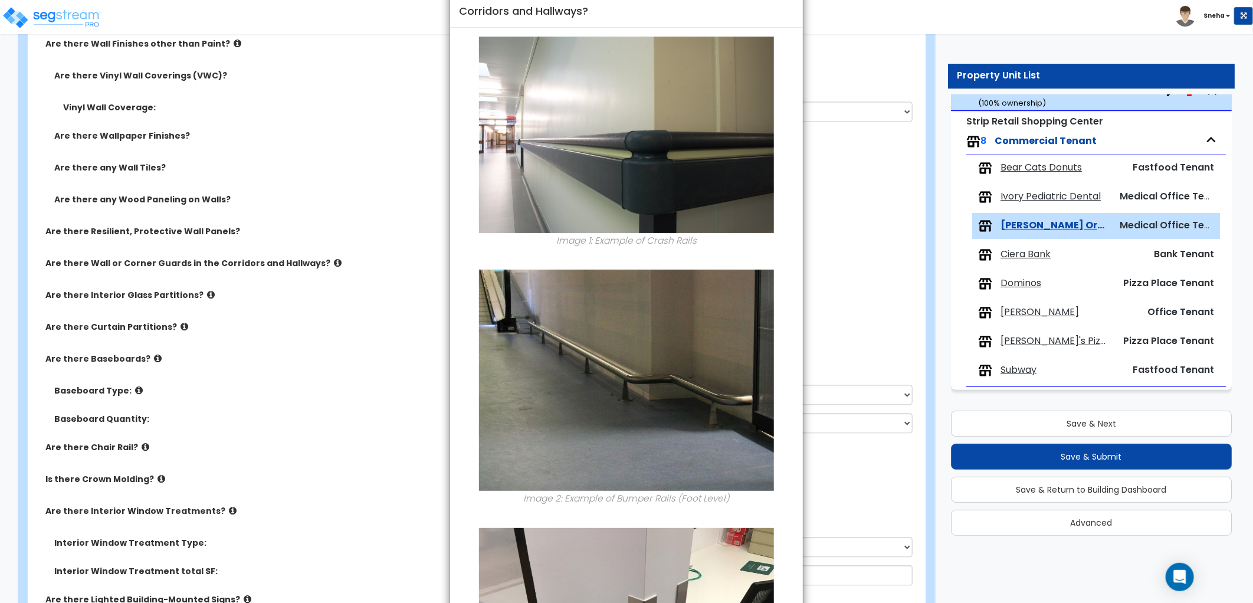
scroll to position [0, 0]
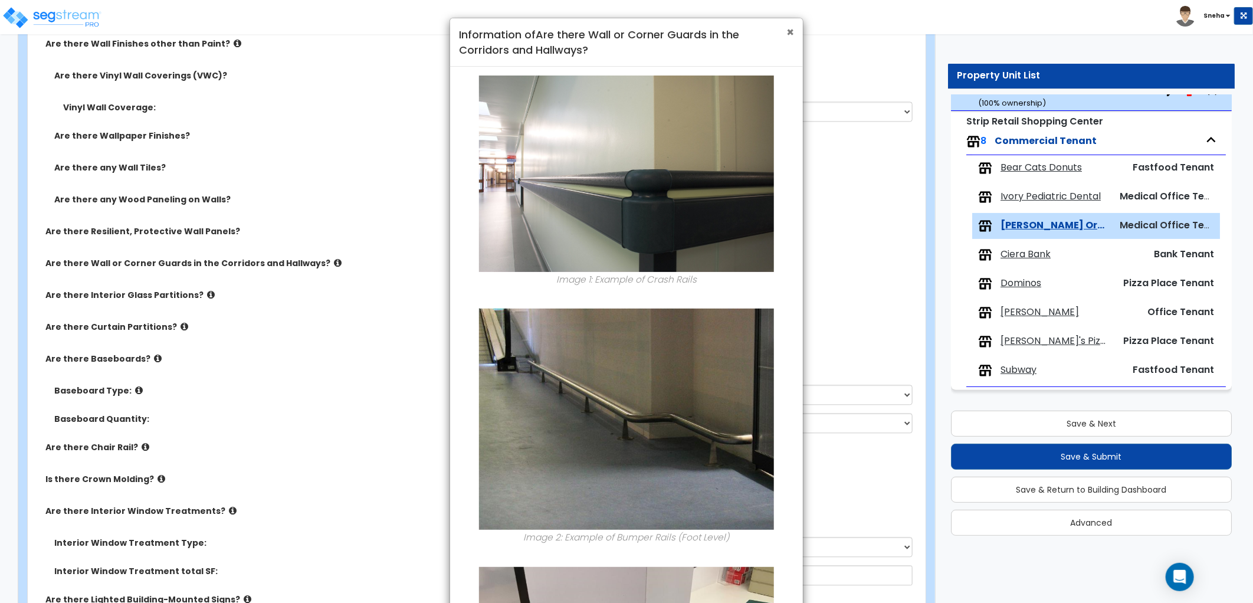
click at [792, 32] on span "×" at bounding box center [790, 32] width 8 height 17
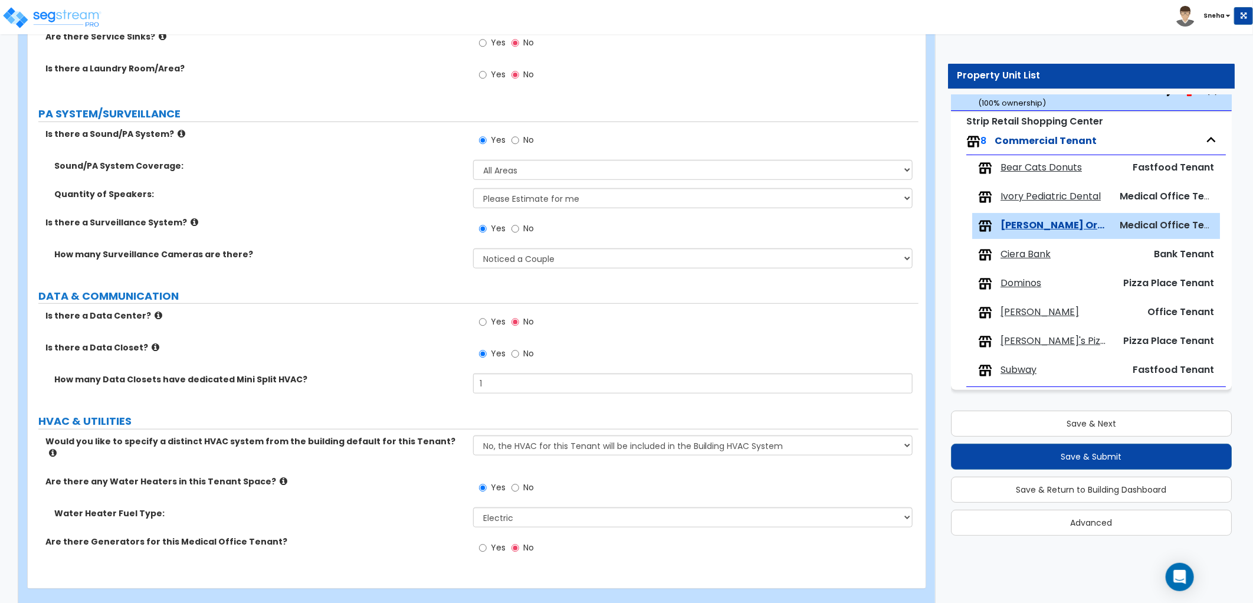
scroll to position [3299, 0]
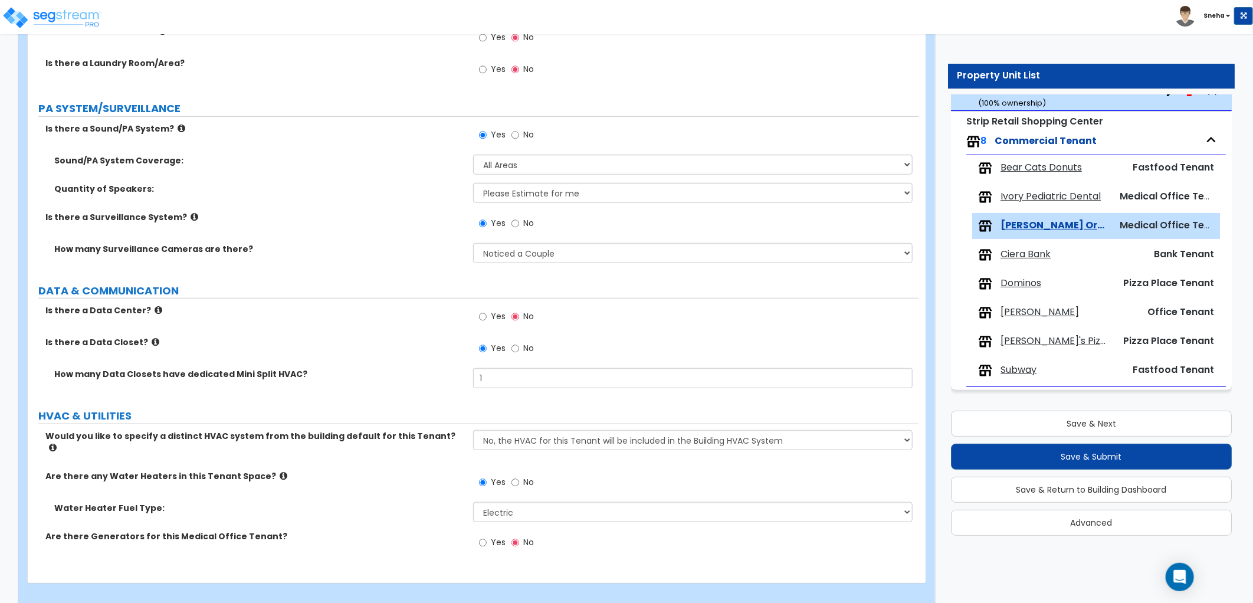
click at [1042, 252] on span "Ciera Bank" at bounding box center [1025, 255] width 50 height 14
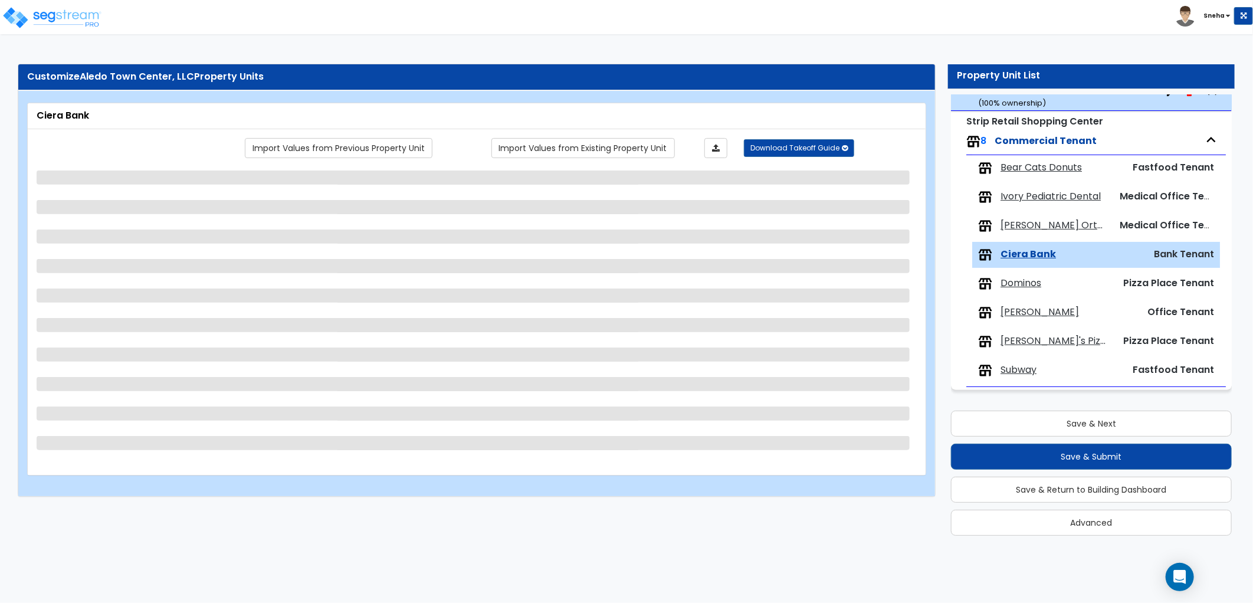
scroll to position [0, 0]
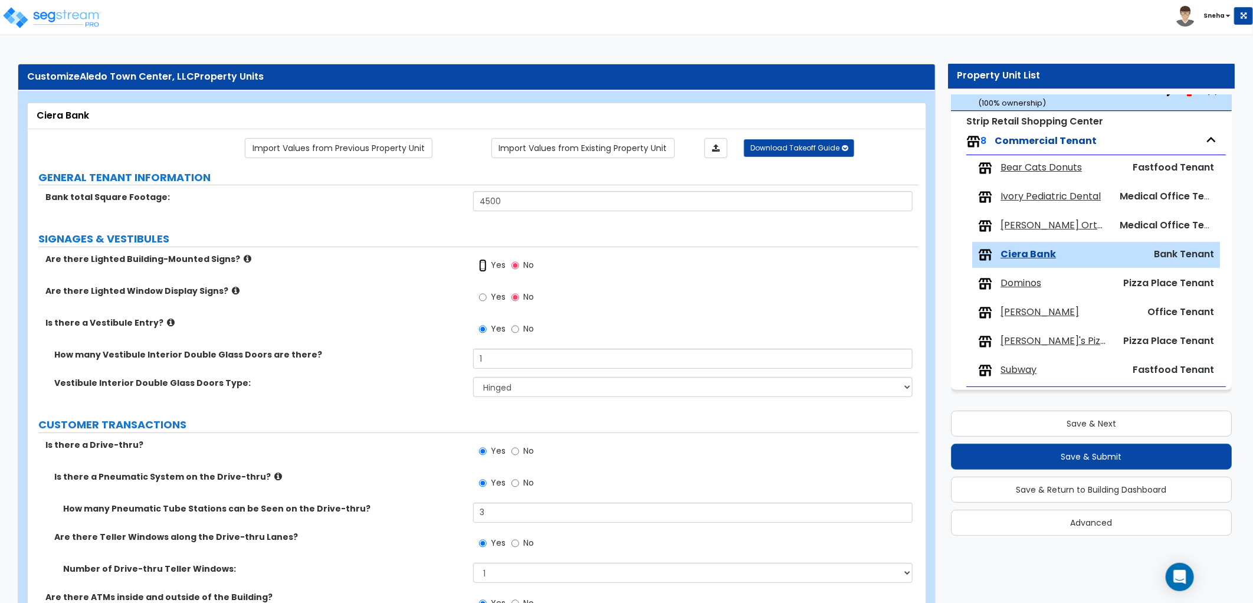
click at [484, 264] on input "Yes" at bounding box center [483, 265] width 8 height 13
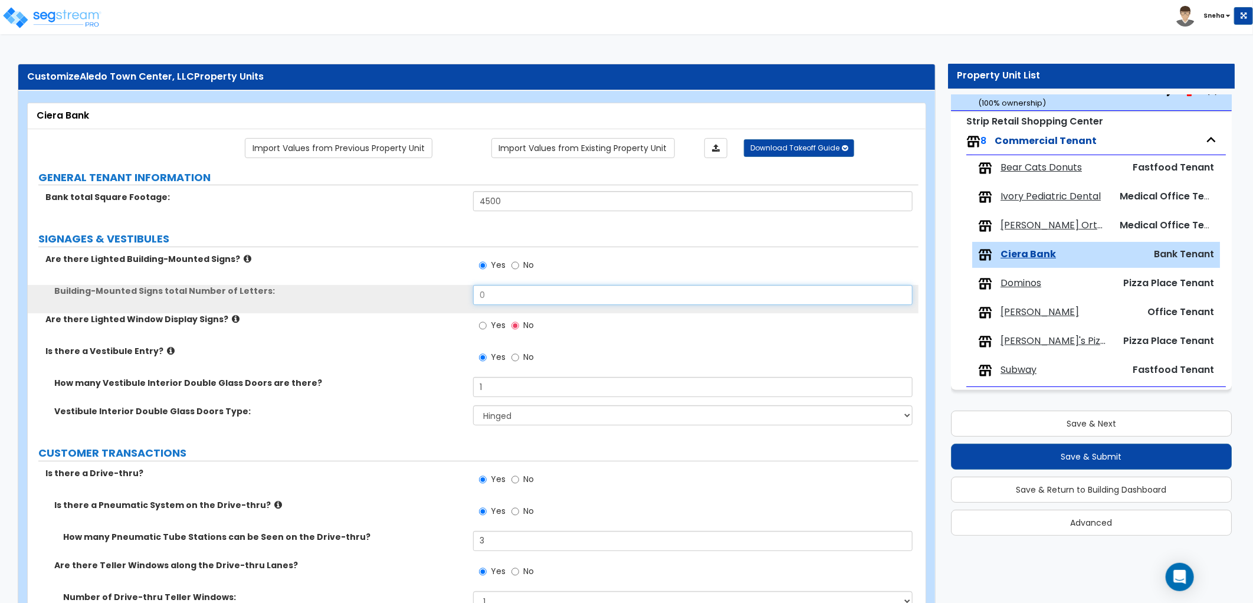
drag, startPoint x: 493, startPoint y: 288, endPoint x: 455, endPoint y: 299, distance: 38.8
click at [455, 299] on div "Building-Mounted Signs total Number of Letters: 0" at bounding box center [473, 299] width 891 height 28
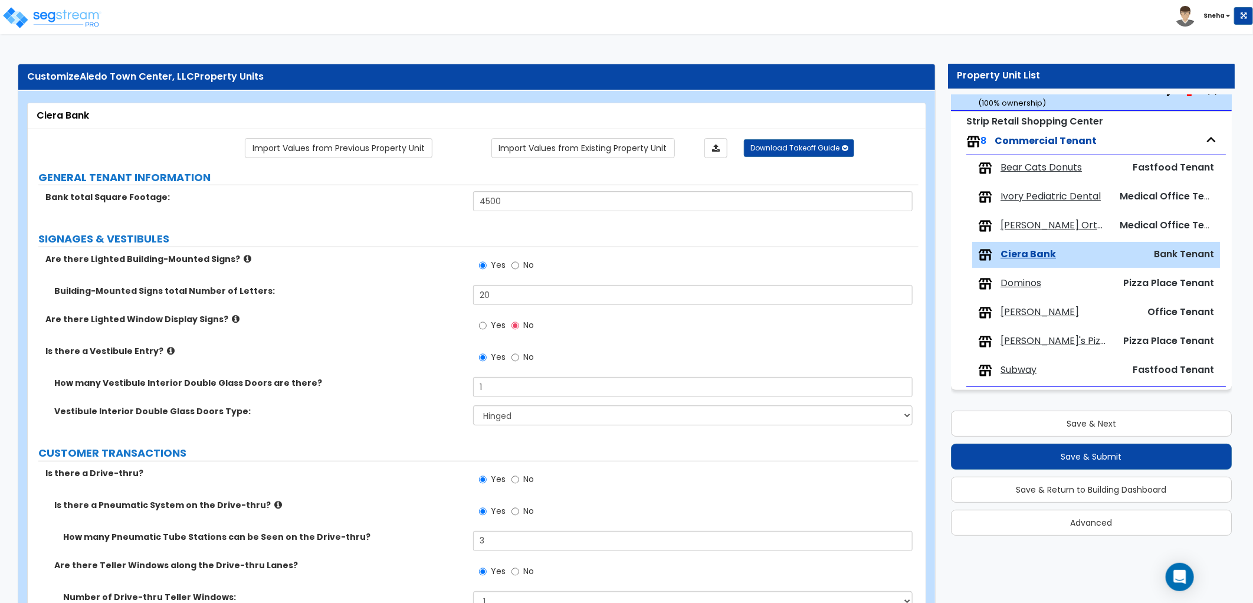
click at [455, 299] on div "Building-Mounted Signs total Number of Letters: 20" at bounding box center [473, 299] width 891 height 28
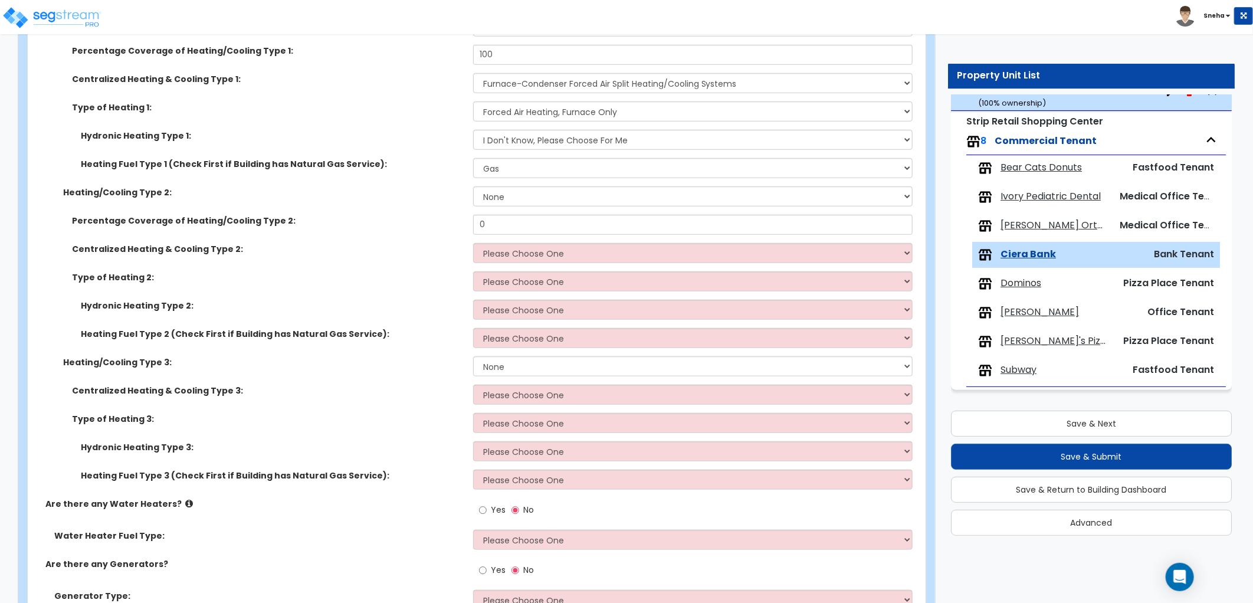
scroll to position [3661, 0]
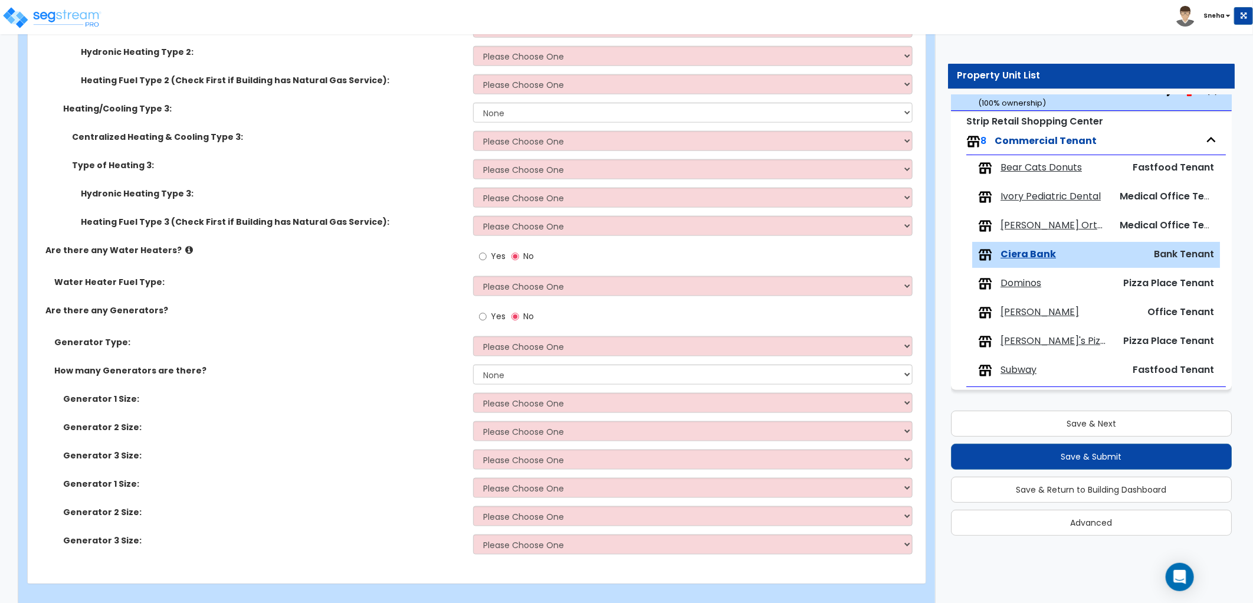
click at [1024, 282] on span "Dominos" at bounding box center [1020, 284] width 41 height 14
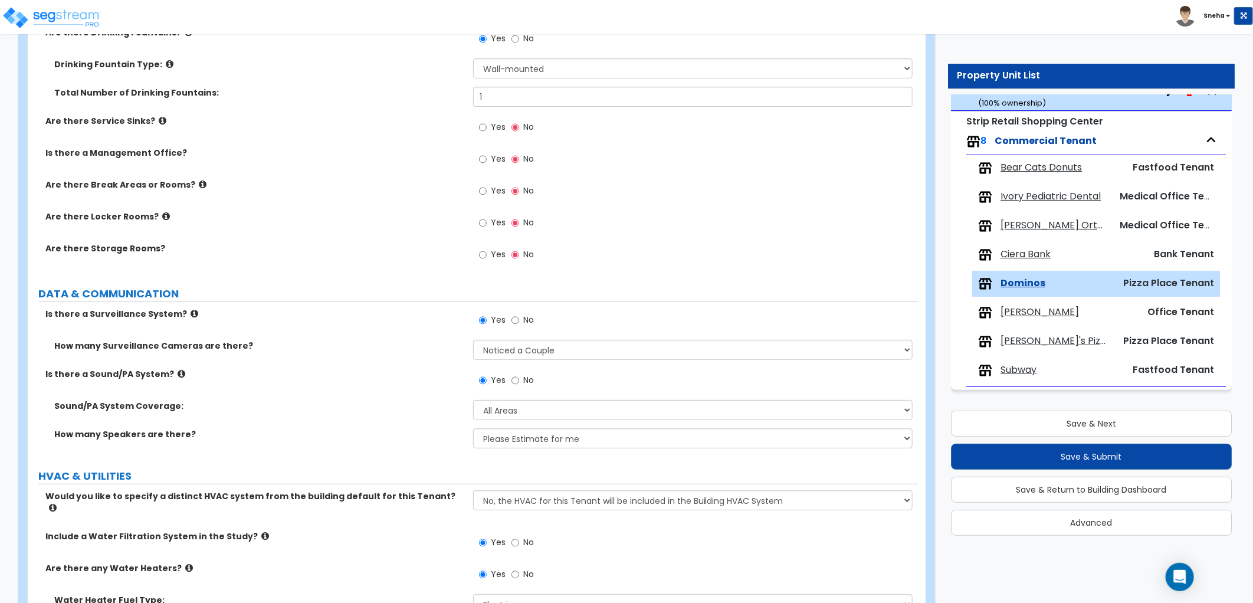
scroll to position [2975, 0]
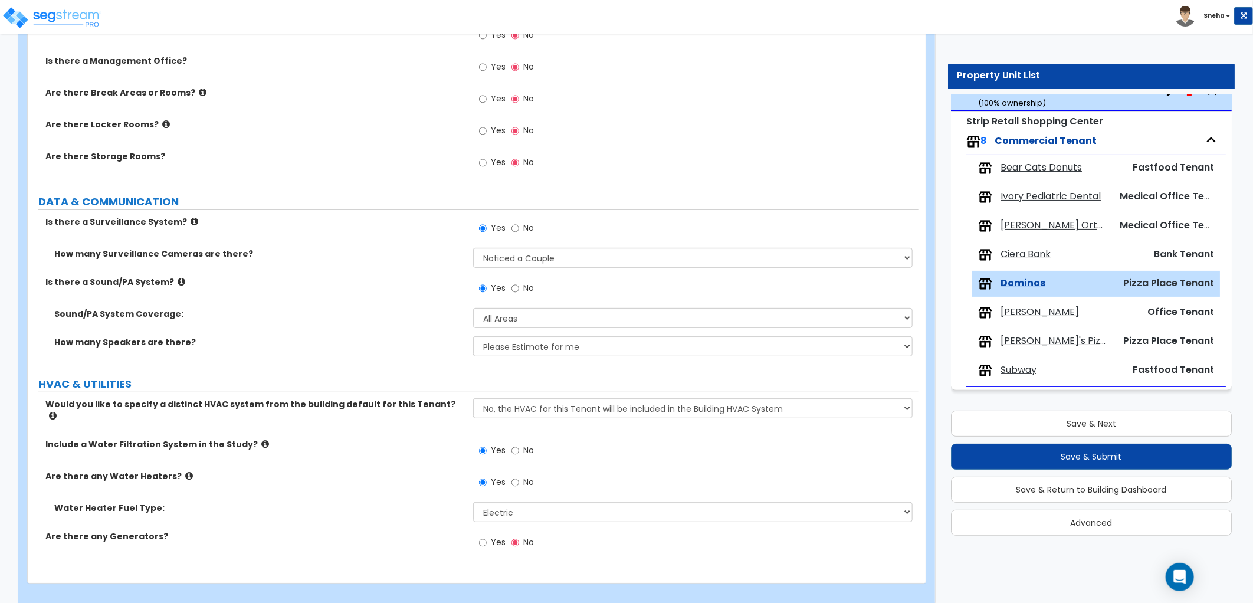
click at [1056, 307] on span "Edward Jones" at bounding box center [1039, 313] width 78 height 14
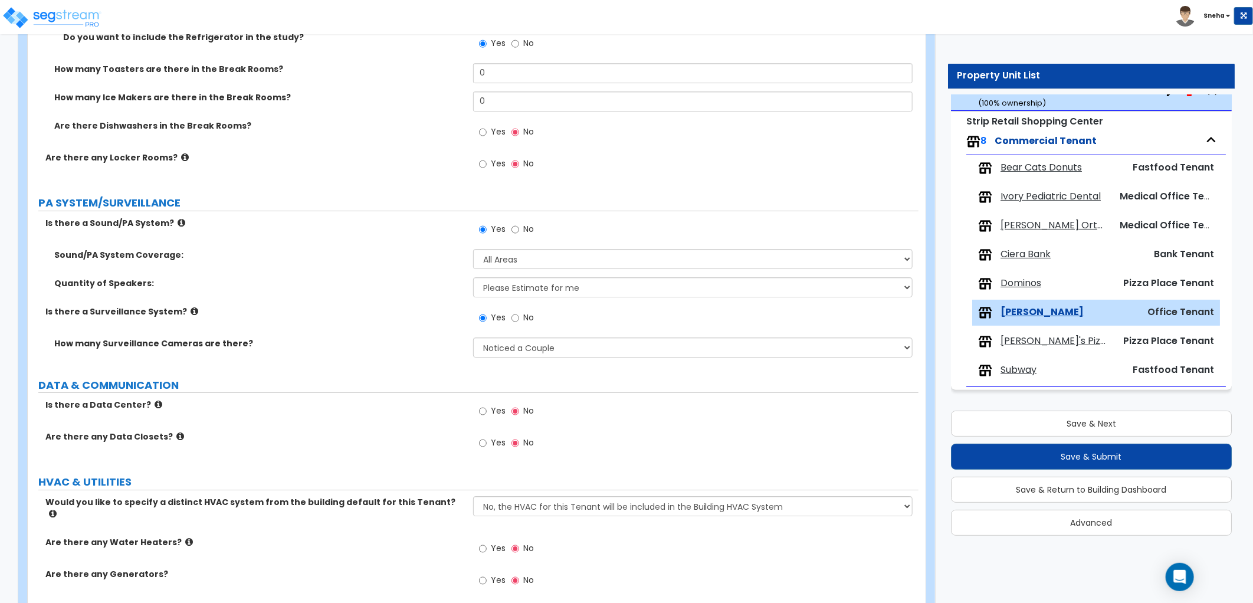
scroll to position [2437, 0]
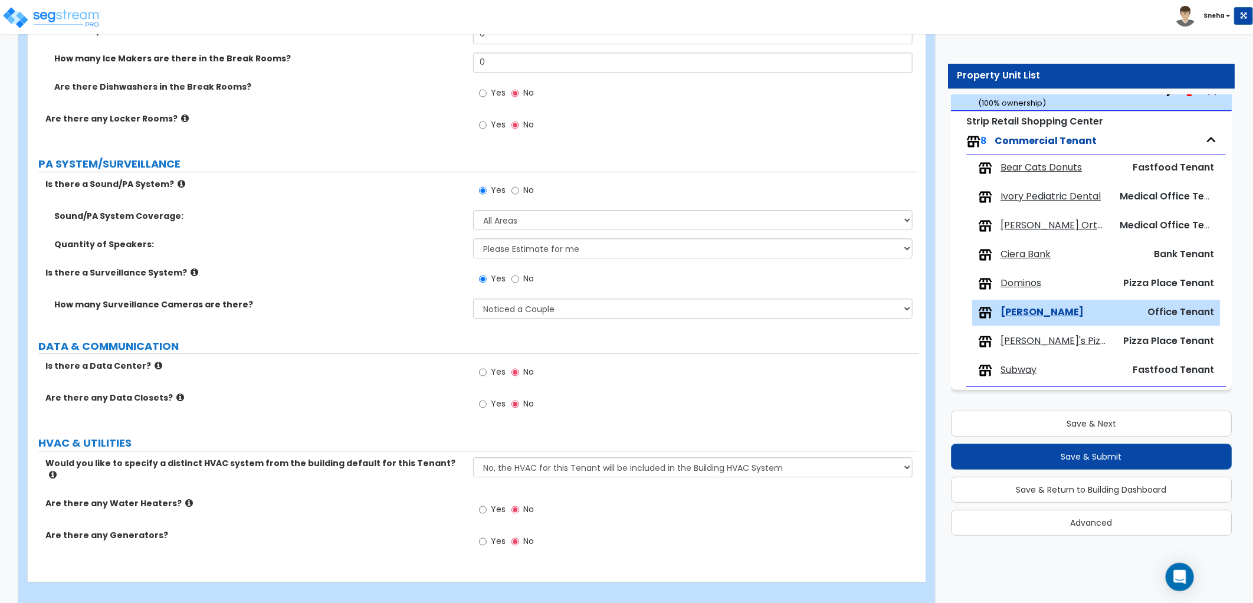
click at [1076, 344] on span "Joe's Pizza and Pasta" at bounding box center [1053, 341] width 107 height 14
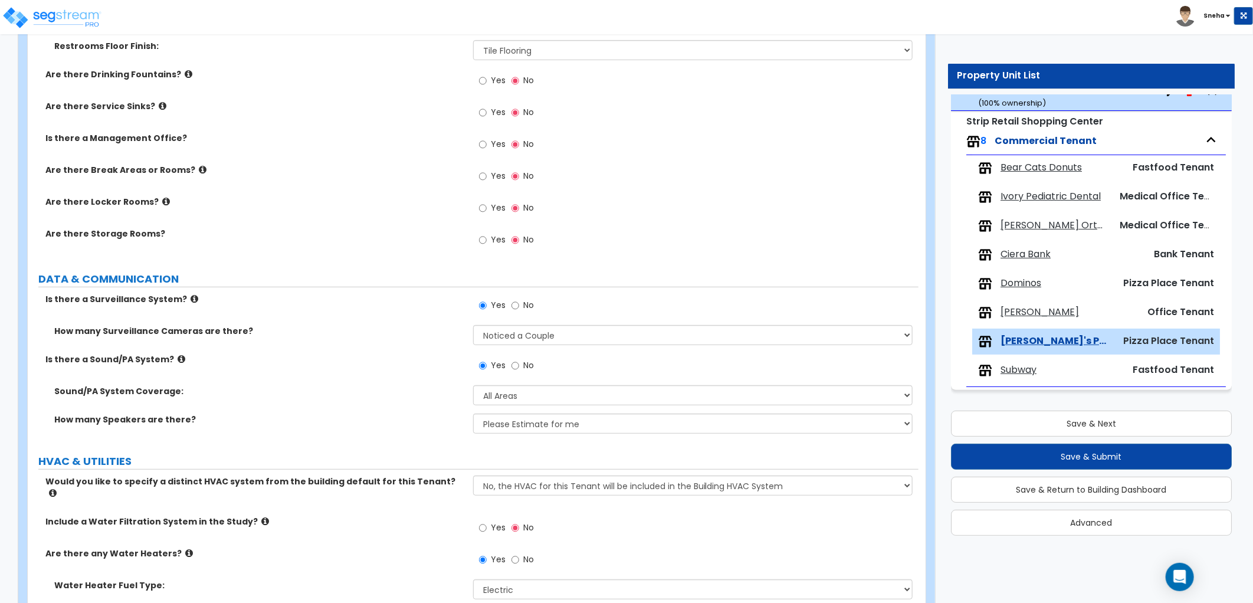
scroll to position [3093, 0]
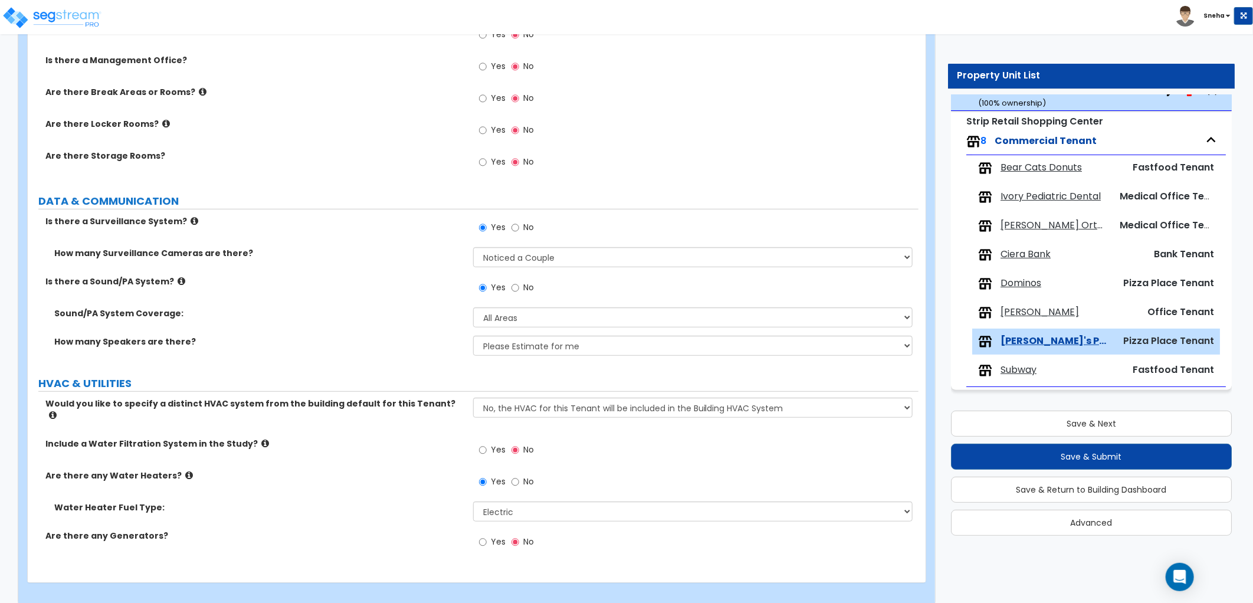
click at [1023, 373] on span "Subway" at bounding box center [1018, 370] width 36 height 14
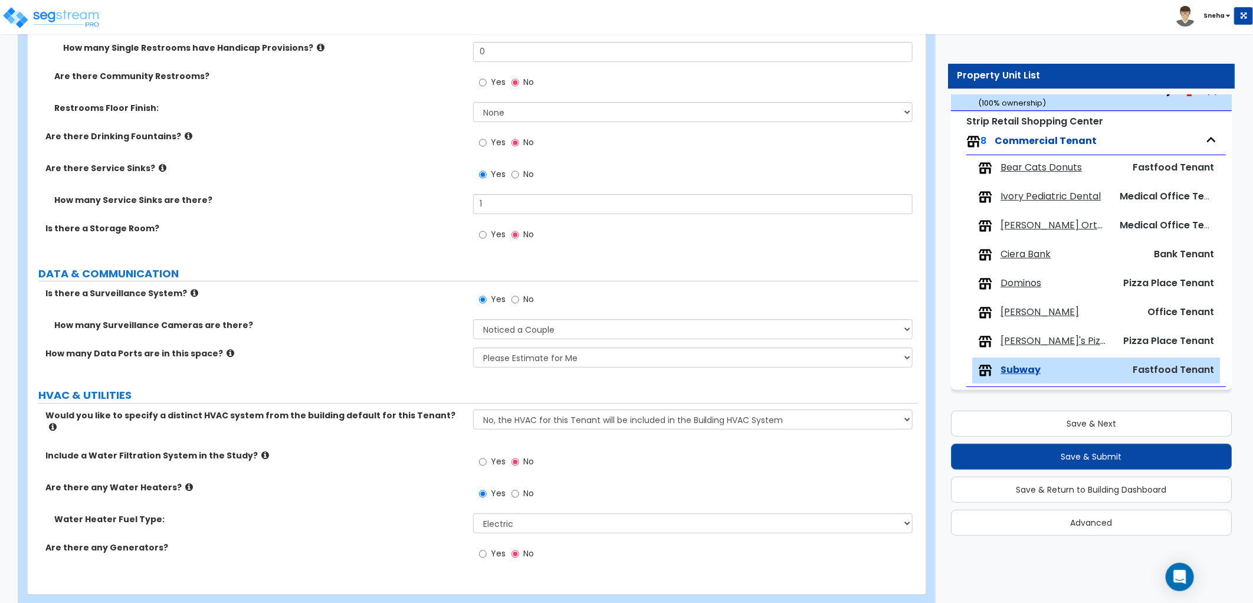
scroll to position [2906, 0]
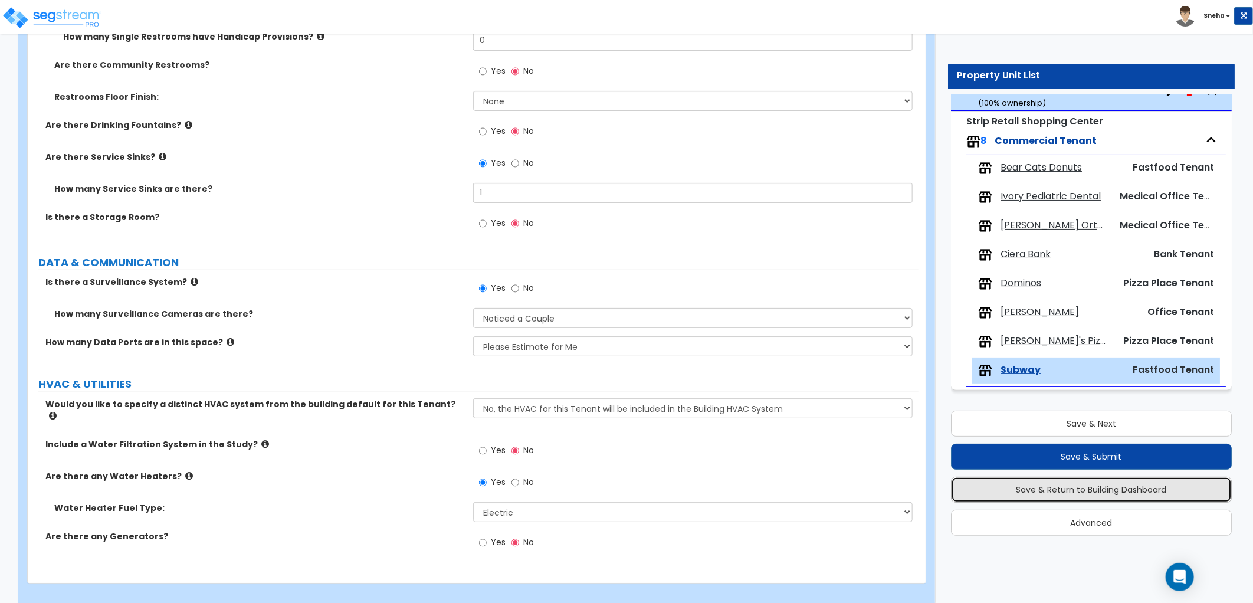
click at [1105, 493] on button "Save & Return to Building Dashboard" at bounding box center [1091, 490] width 281 height 26
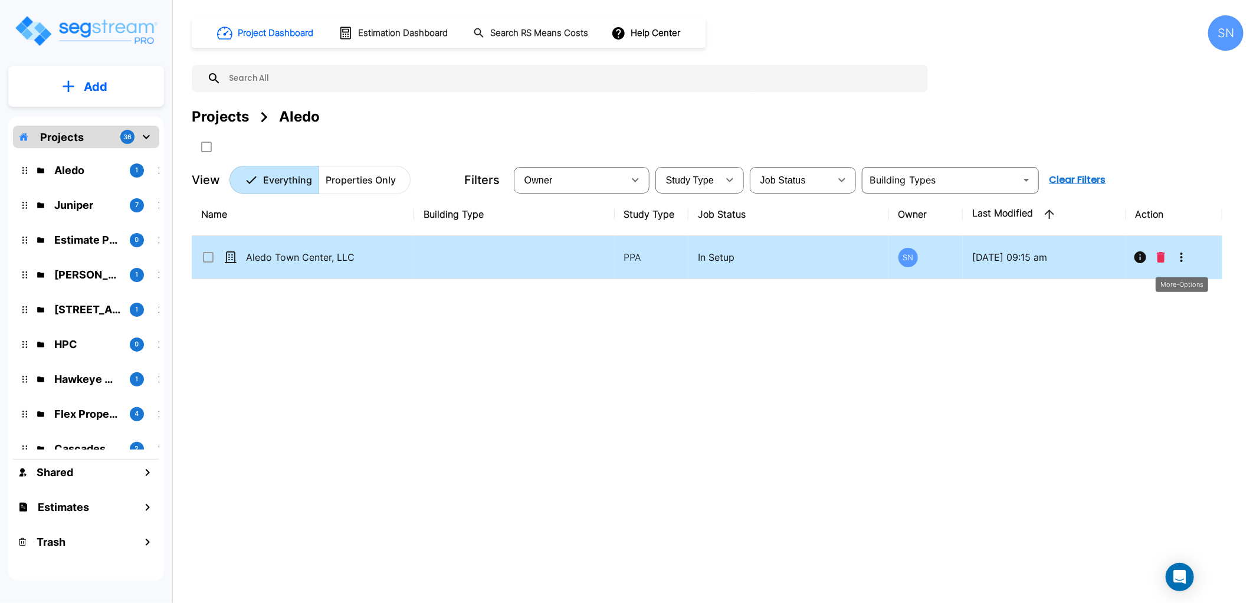
click at [1177, 260] on icon "More-Options" at bounding box center [1181, 257] width 14 height 14
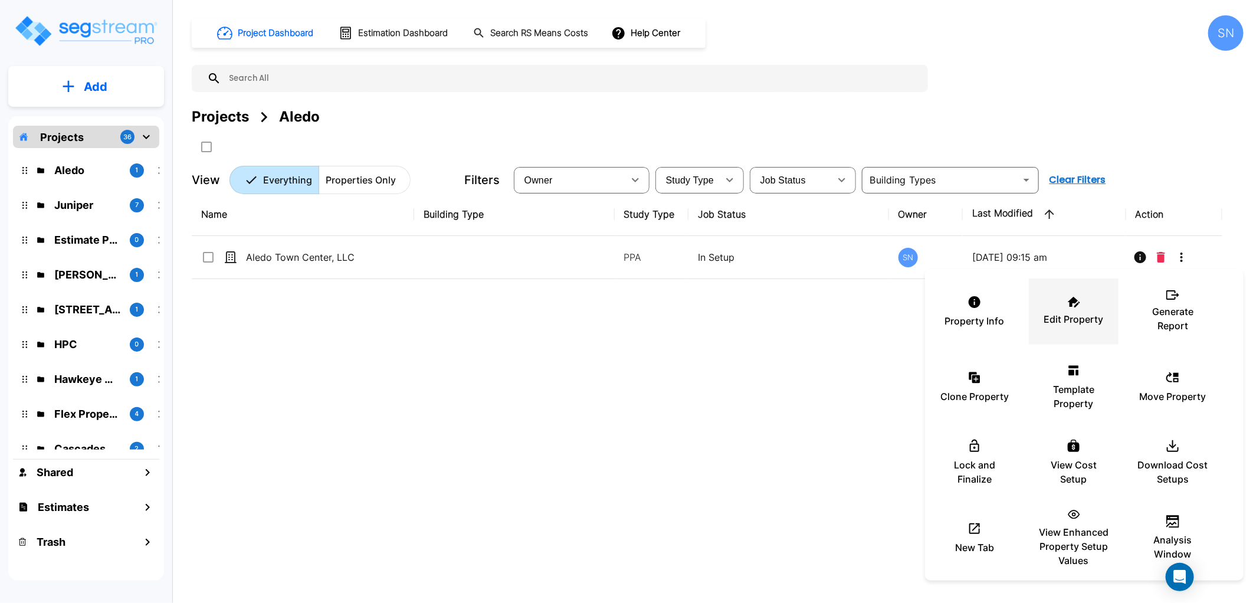
click at [1081, 304] on div "Edit Property" at bounding box center [1073, 311] width 71 height 59
click at [543, 463] on div at bounding box center [626, 301] width 1253 height 603
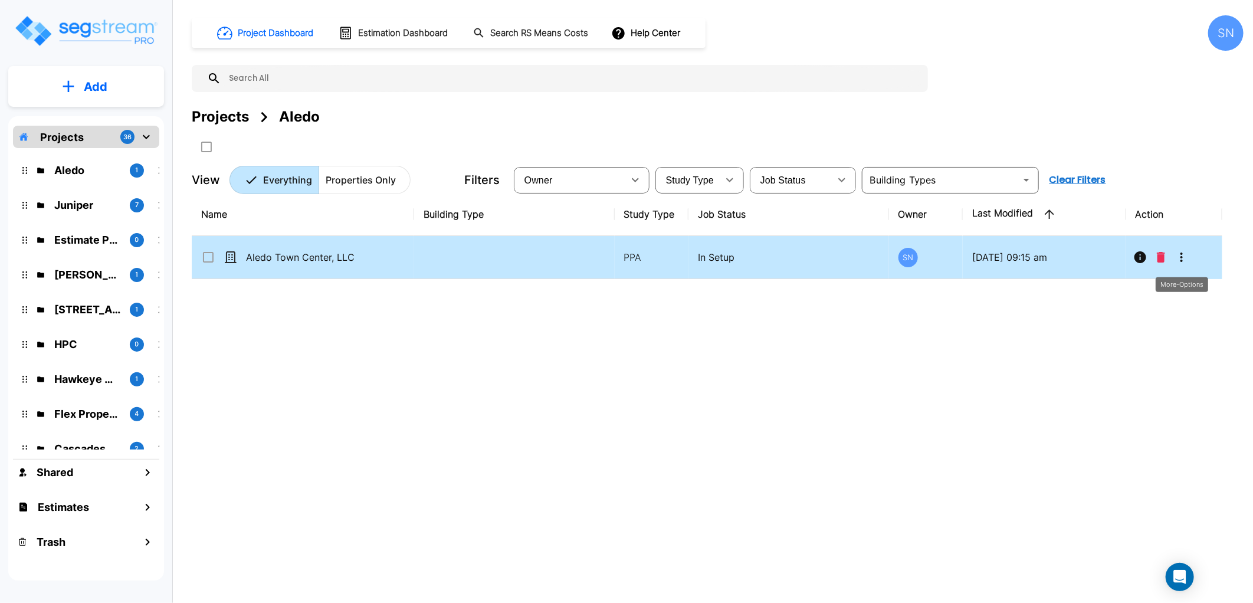
click at [1181, 249] on button "More-Options" at bounding box center [1182, 257] width 24 height 24
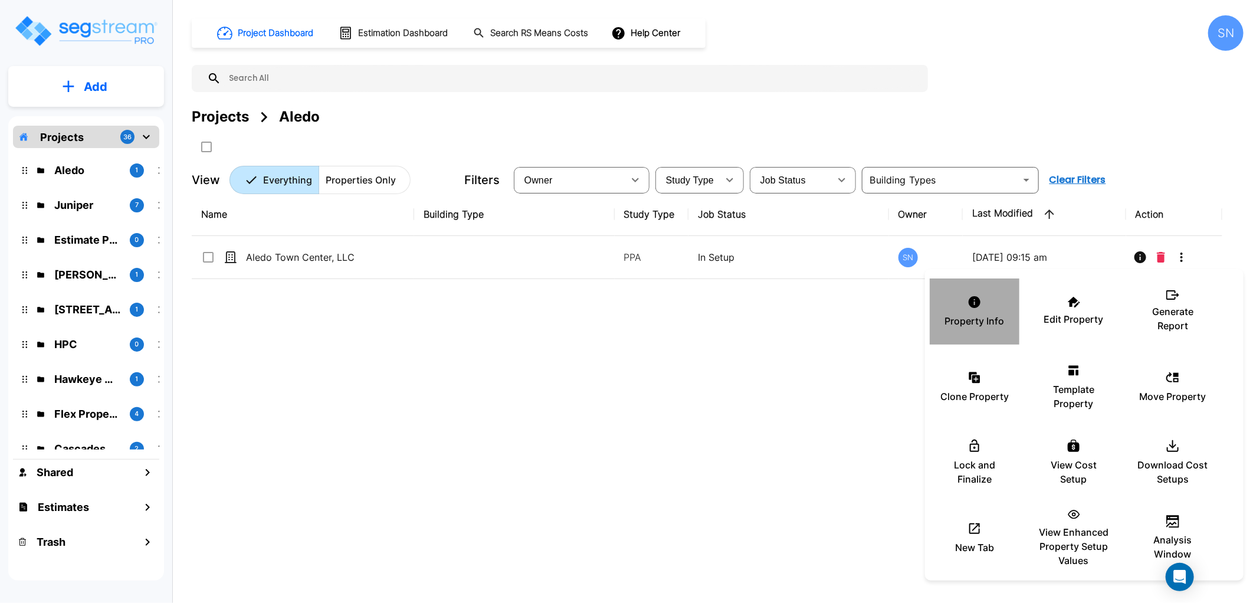
click at [990, 327] on p "Property Info" at bounding box center [975, 321] width 60 height 14
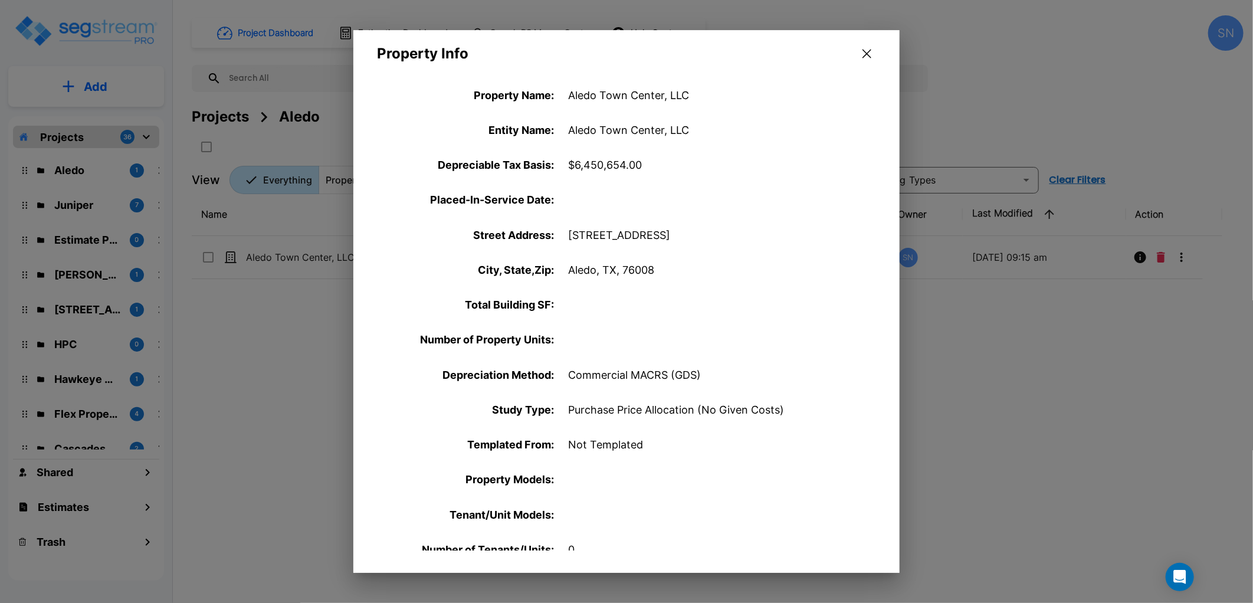
click at [861, 59] on button "button" at bounding box center [867, 53] width 18 height 19
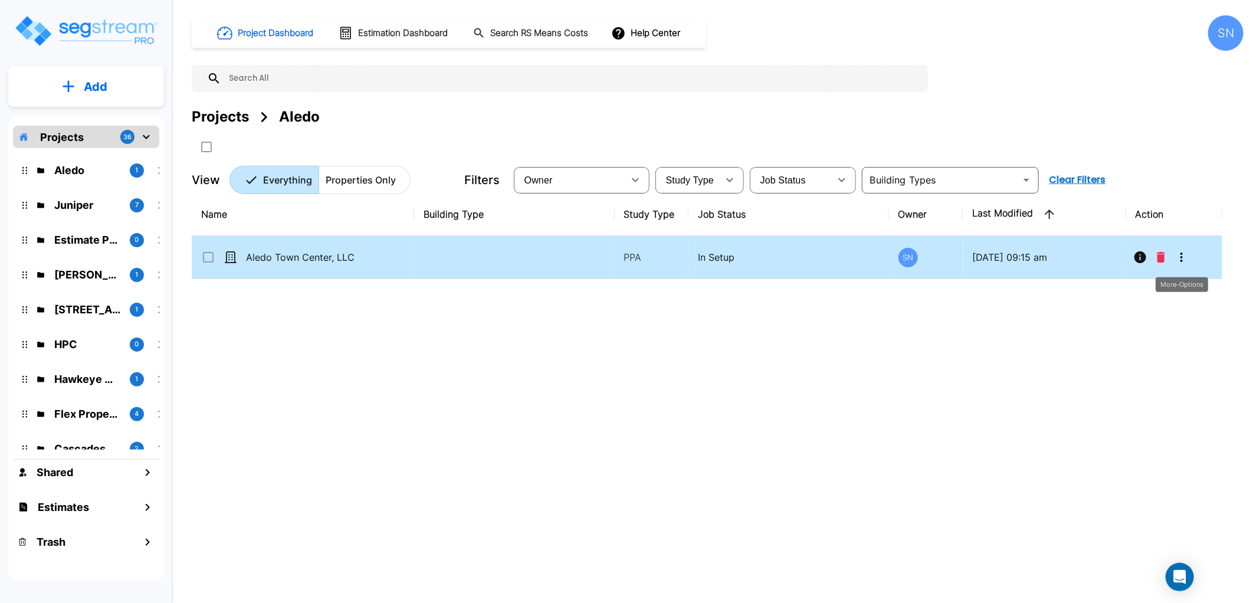
click at [1184, 250] on icon "More-Options" at bounding box center [1181, 257] width 14 height 14
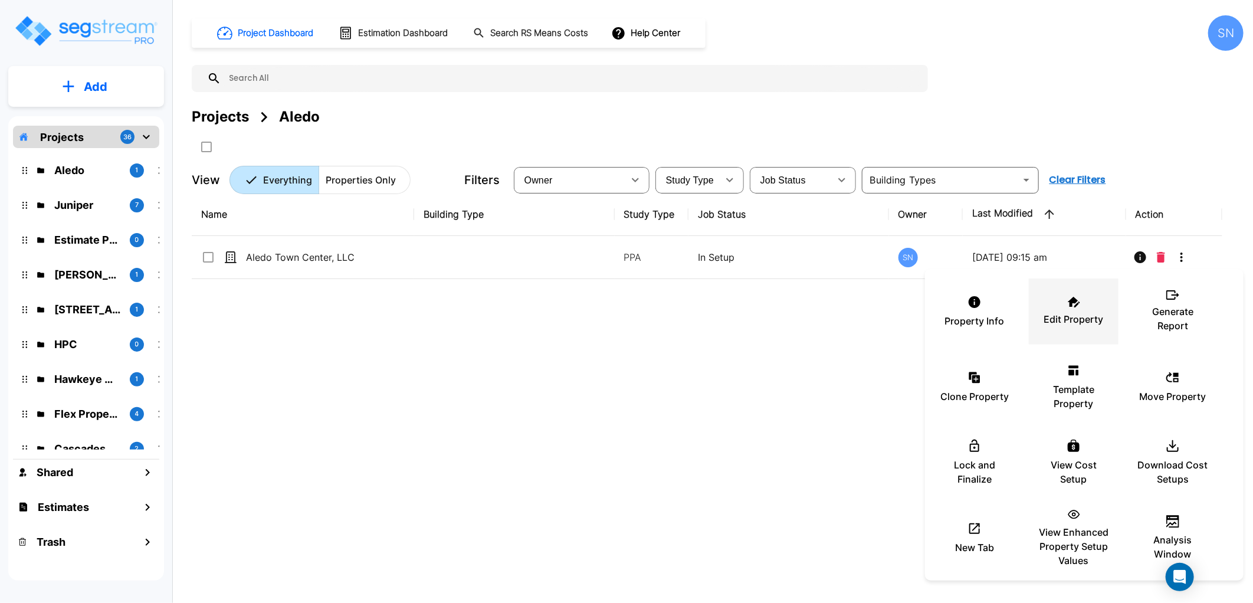
click at [1063, 320] on p "Edit Property" at bounding box center [1074, 319] width 60 height 14
click at [567, 405] on div at bounding box center [626, 301] width 1253 height 603
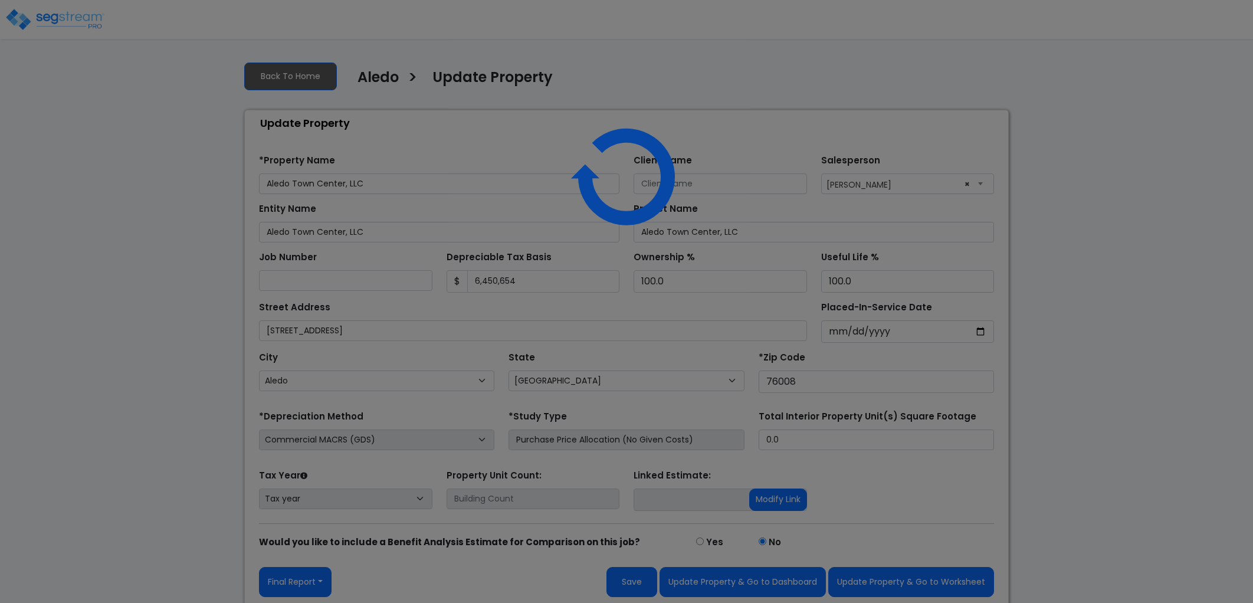
select select "TX"
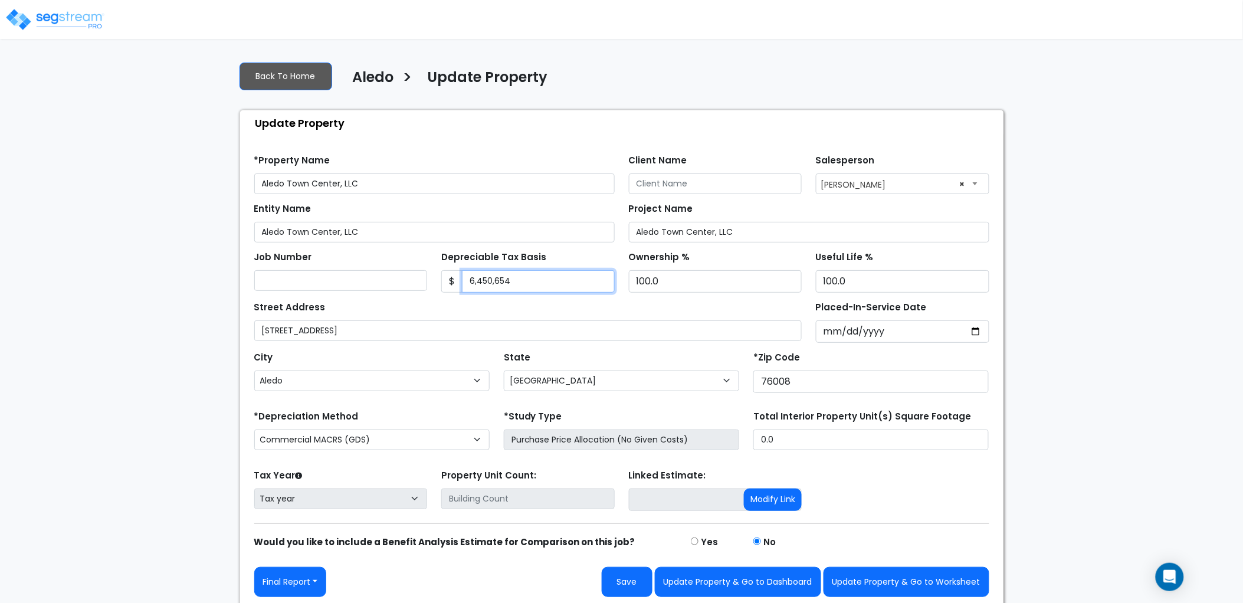
click at [528, 273] on input "6,450,654" at bounding box center [538, 281] width 153 height 22
click at [527, 285] on input "6,450,654" at bounding box center [538, 281] width 153 height 22
click at [460, 311] on div "Street Address 311 Farm to Market Road 1187" at bounding box center [528, 319] width 548 height 42
click at [888, 494] on div "Tax Year Please Enter The Placed In Service Date First. Tax year Prior Years De…" at bounding box center [621, 490] width 749 height 47
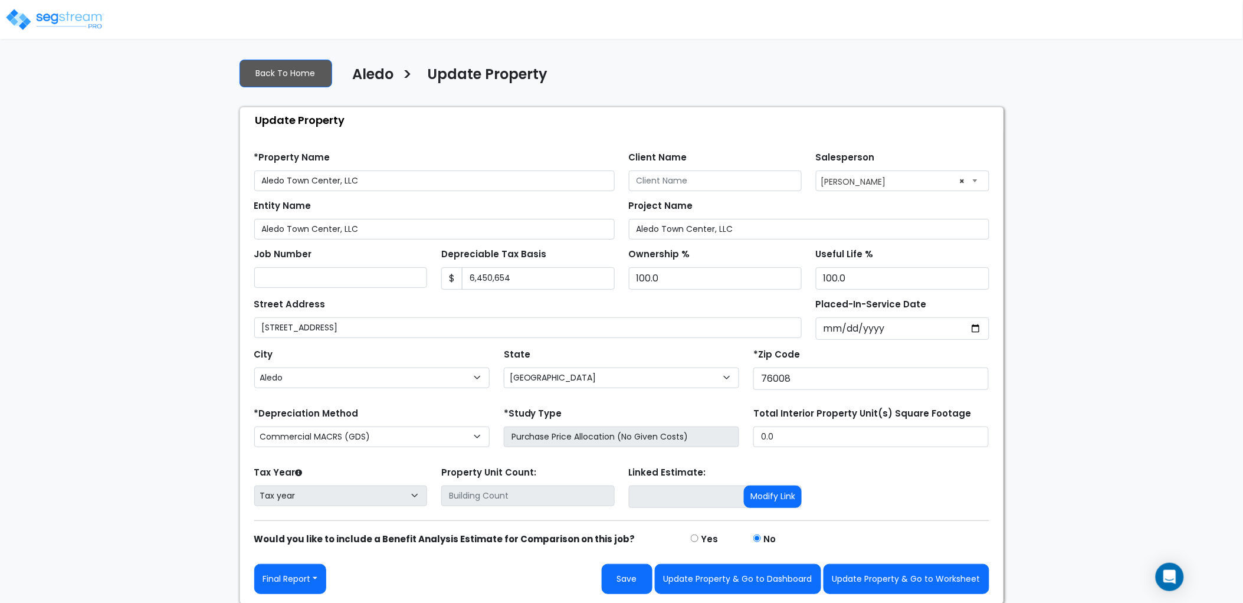
scroll to position [4, 0]
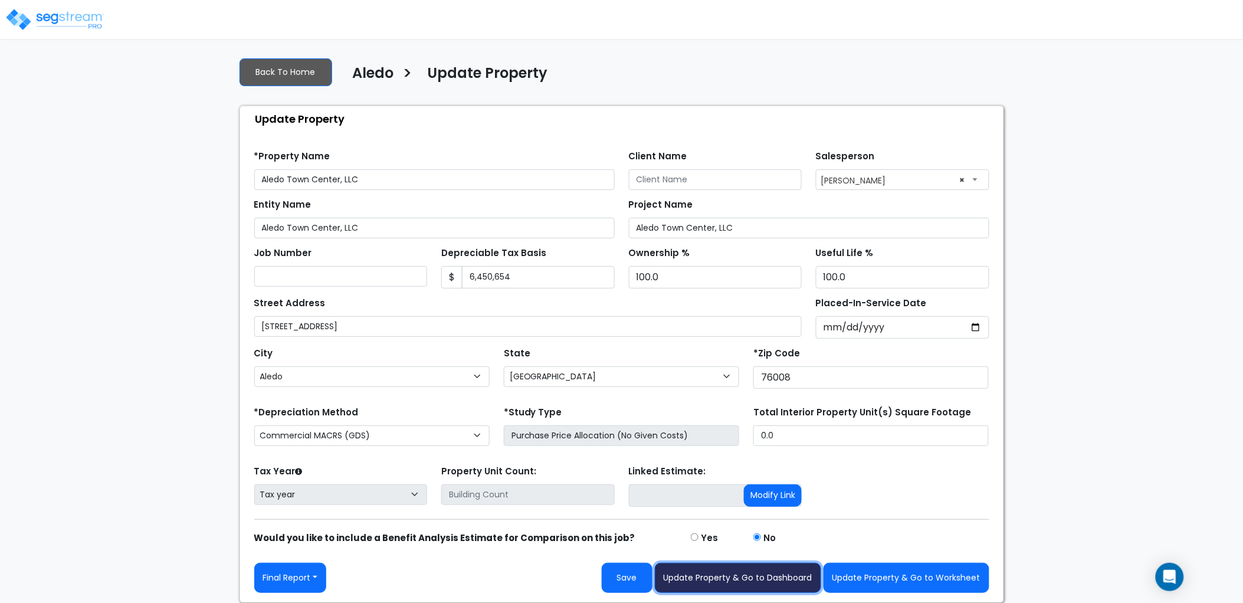
click at [777, 586] on button "Update Property & Go to Dashboard" at bounding box center [738, 578] width 166 height 30
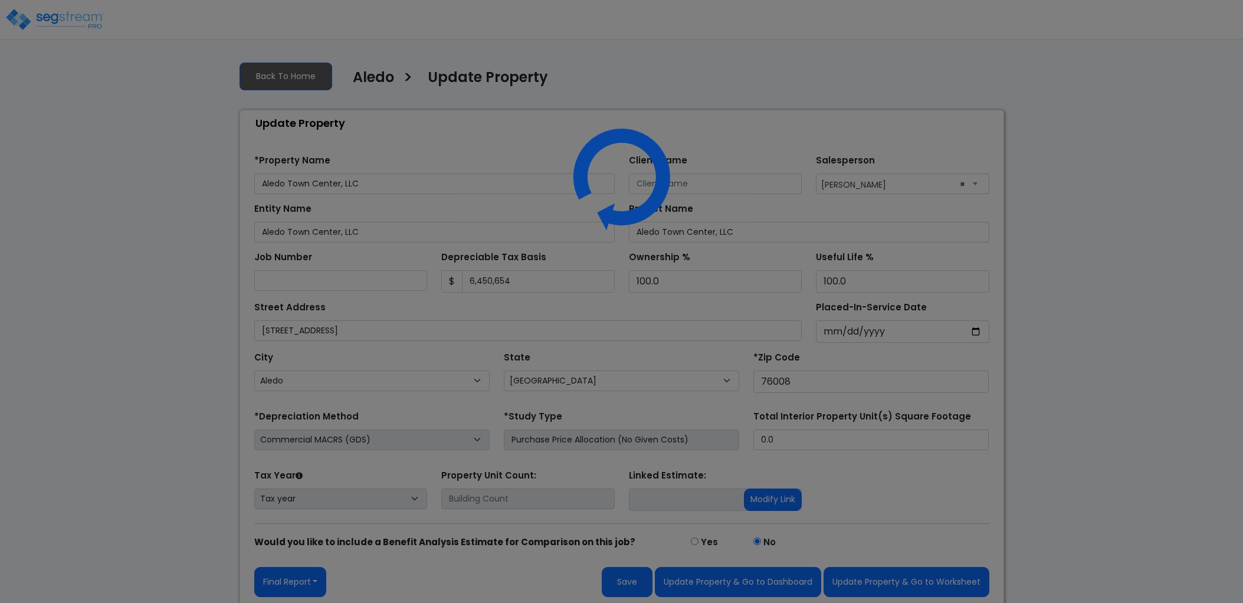
select select "[GEOGRAPHIC_DATA]"
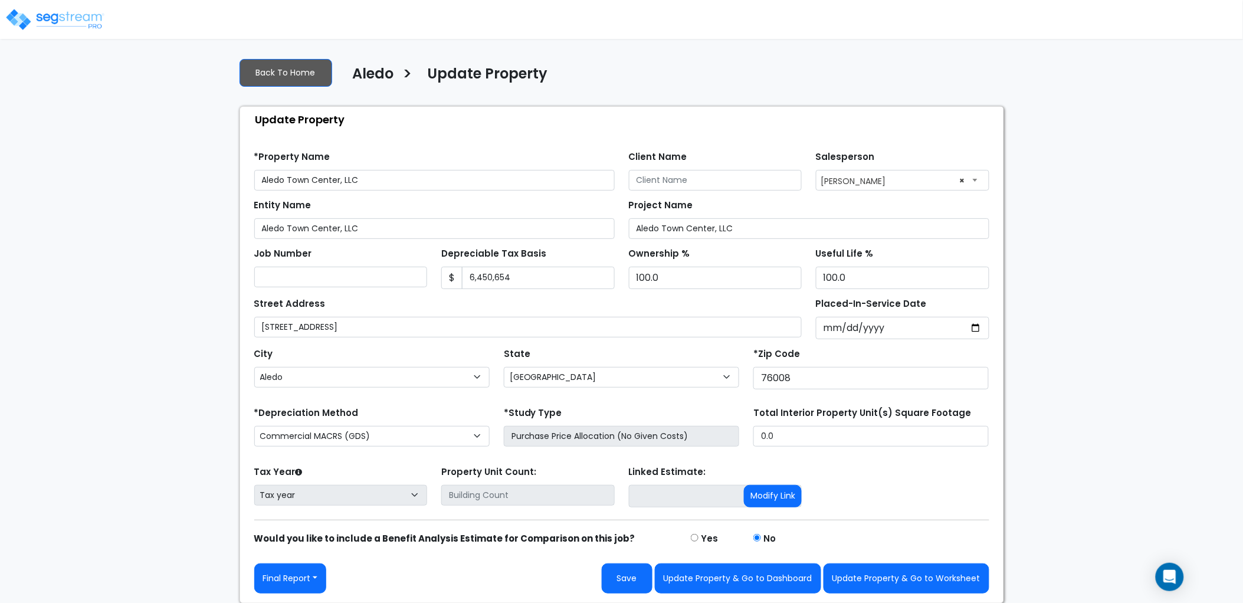
scroll to position [4, 0]
